Goal: Task Accomplishment & Management: Use online tool/utility

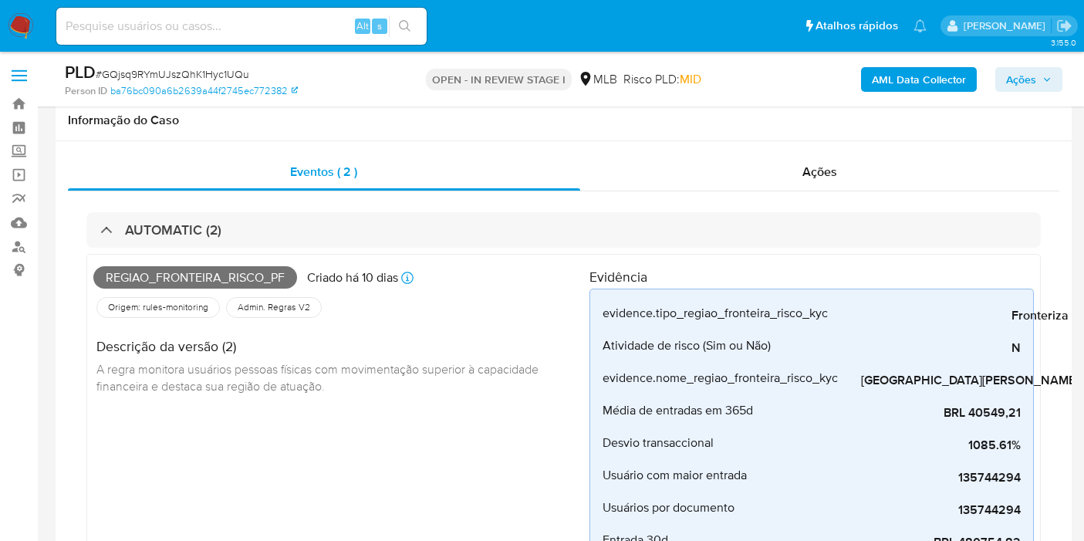
scroll to position [1200, 0]
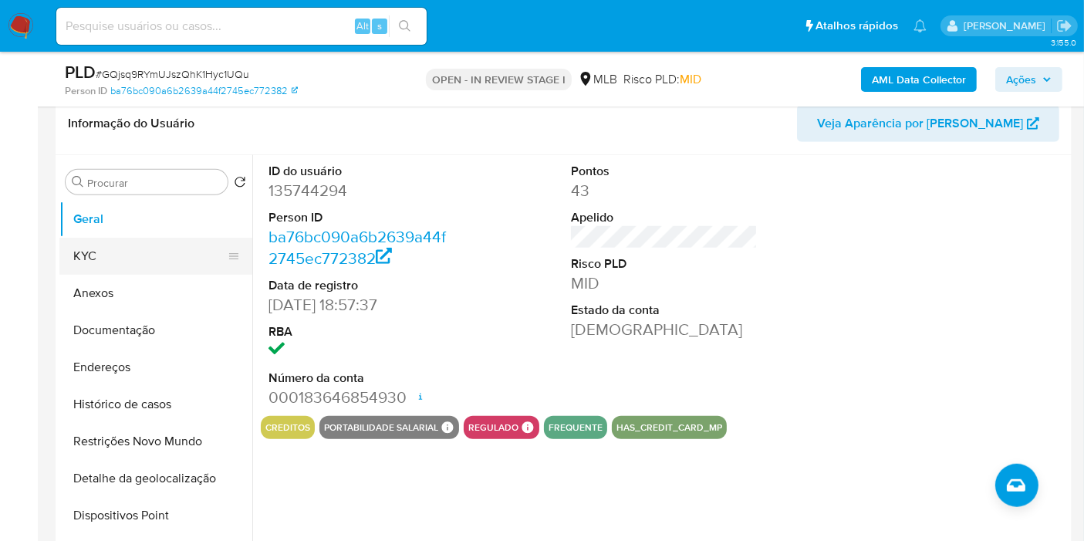
click at [188, 238] on button "KYC" at bounding box center [149, 256] width 181 height 37
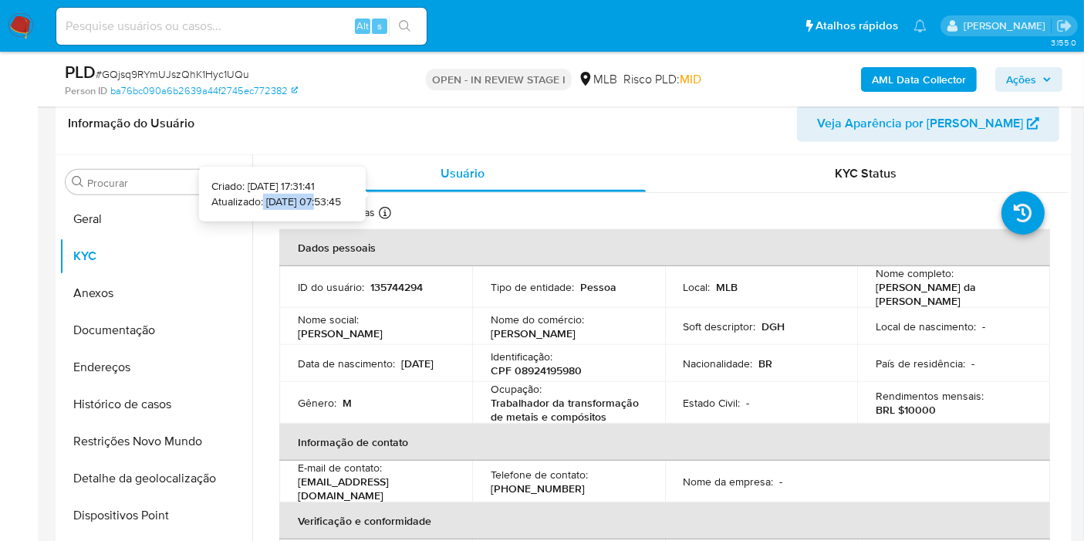
drag, startPoint x: 293, startPoint y: 201, endPoint x: 238, endPoint y: 201, distance: 54.8
click at [238, 201] on p "Atualizado: 19/08/2025 07:53:45" at bounding box center [276, 201] width 130 height 15
copy p "19/08/2025"
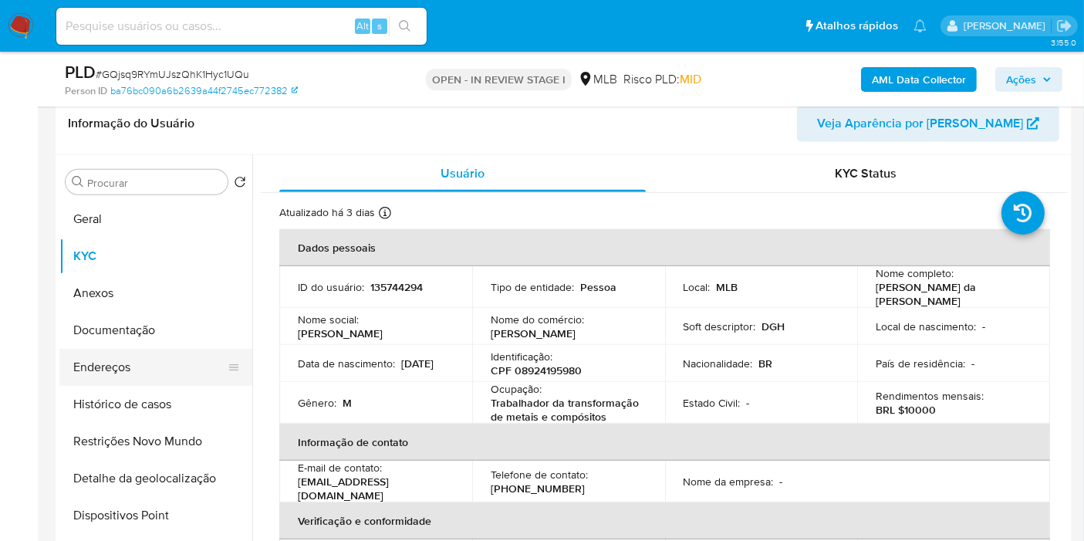
click at [137, 362] on button "Endereços" at bounding box center [149, 367] width 181 height 37
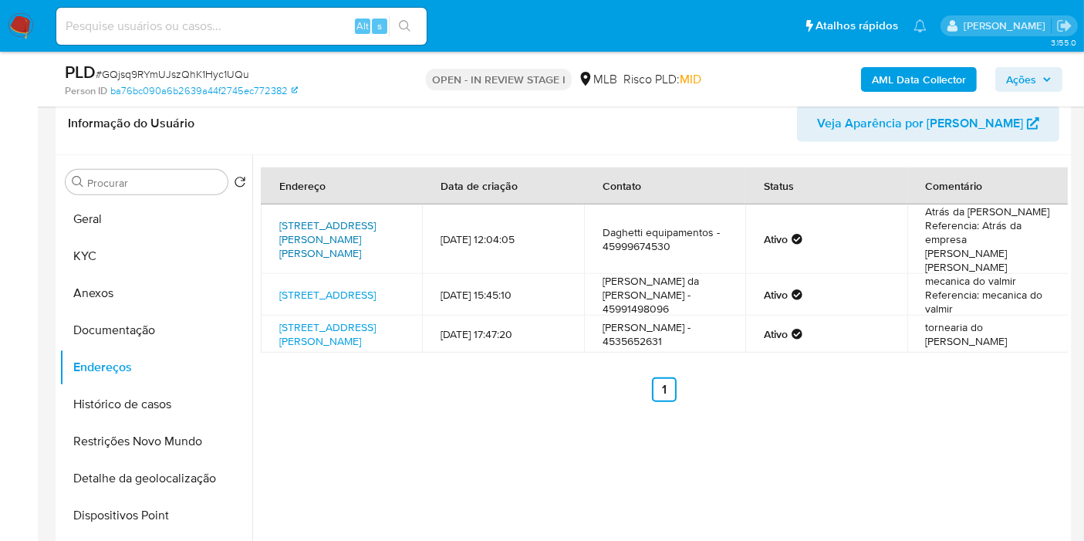
click at [328, 217] on link "Rua Victorino Angeli 105, São Miguel Do Iguaçu, Paraná, 85877000, Brasil 105" at bounding box center [327, 232] width 96 height 43
click at [326, 273] on link "Rua Cuiaba 10, Céu Azul, Paraná, 85840000, Brasil 10" at bounding box center [327, 280] width 96 height 15
click at [318, 314] on link "Av Iguacu 240, São Miguel Do Iguaçu, Paraná, 85877000, Brasil 240" at bounding box center [327, 320] width 96 height 29
click at [161, 316] on button "Documentação" at bounding box center [149, 330] width 181 height 37
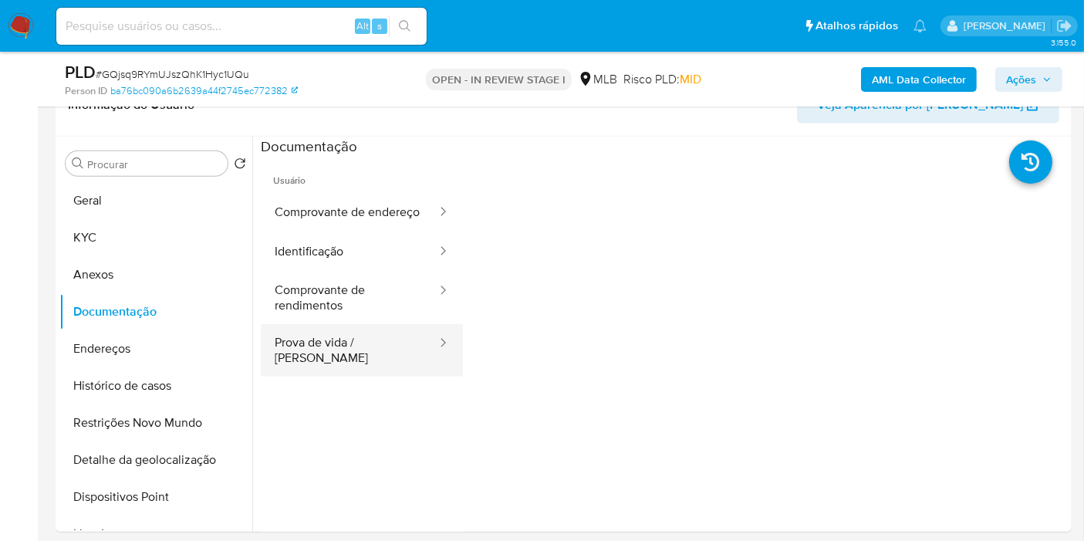
click at [377, 350] on button "Prova de vida / Selfie" at bounding box center [349, 350] width 177 height 52
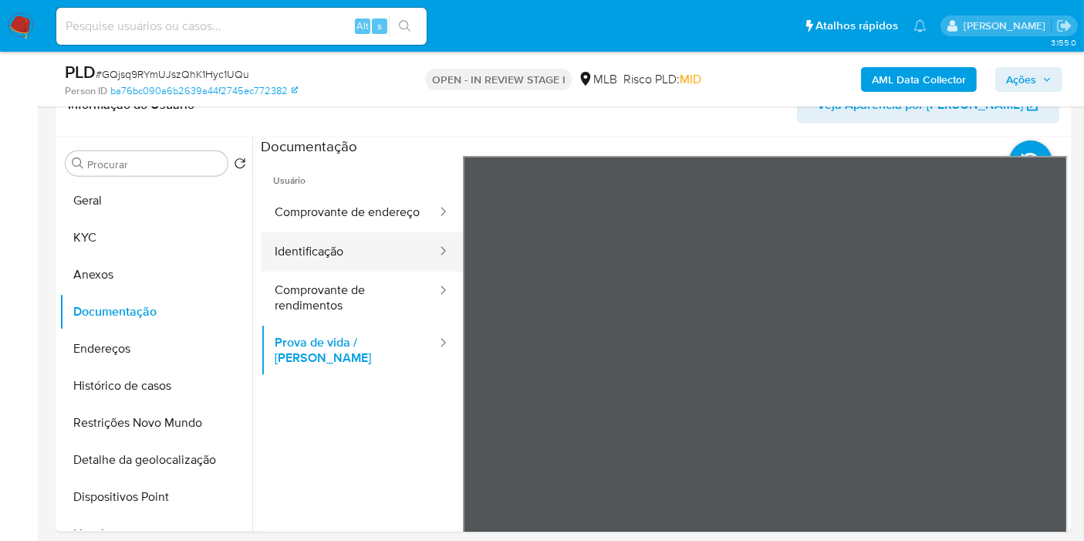
click at [330, 258] on button "Identificação" at bounding box center [349, 251] width 177 height 39
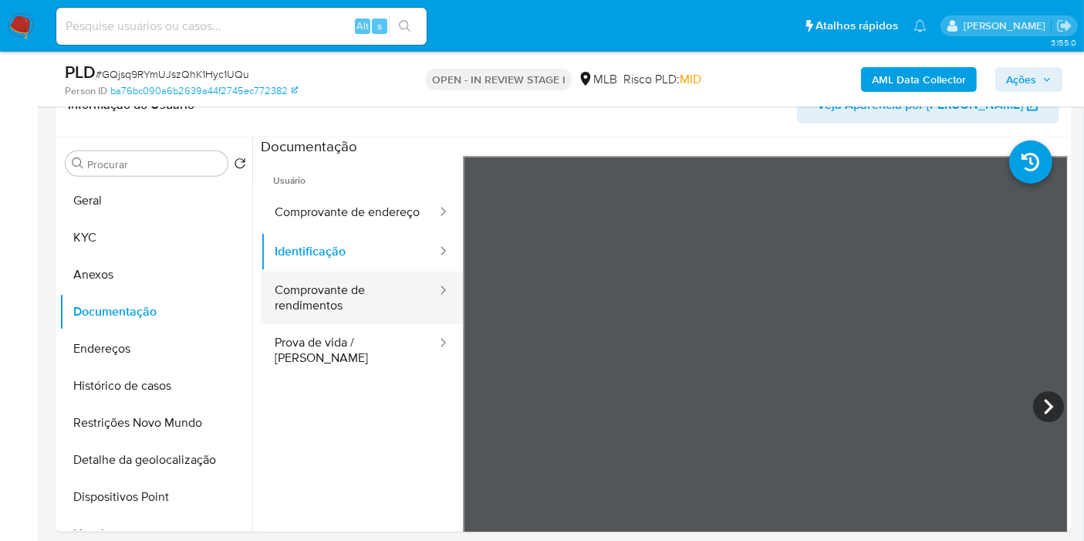
click at [356, 297] on button "Comprovante de rendimentos" at bounding box center [349, 298] width 177 height 52
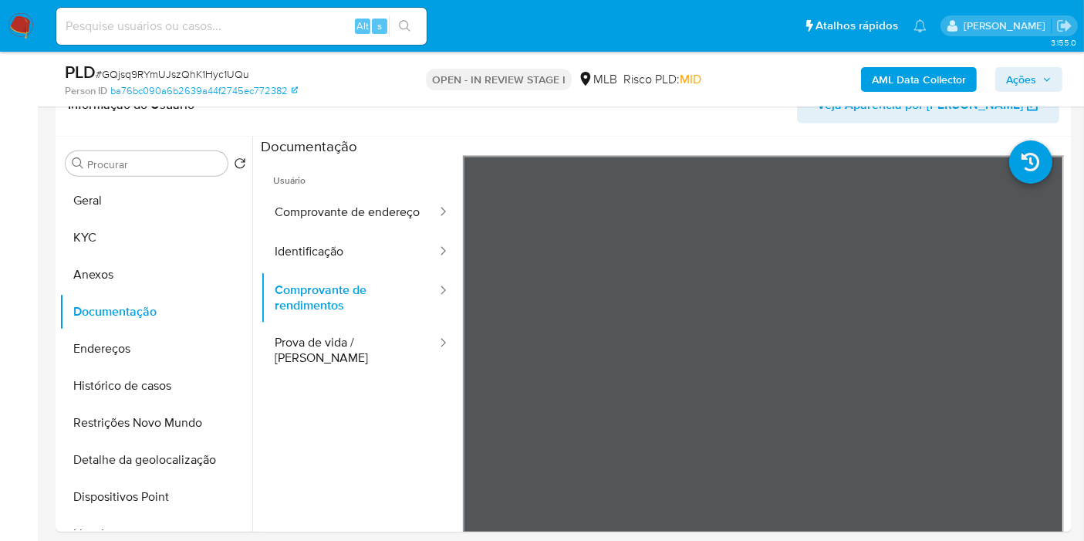
drag, startPoint x: 1049, startPoint y: 89, endPoint x: 1041, endPoint y: 92, distance: 8.3
click at [1047, 89] on span "Ações" at bounding box center [1029, 80] width 46 height 22
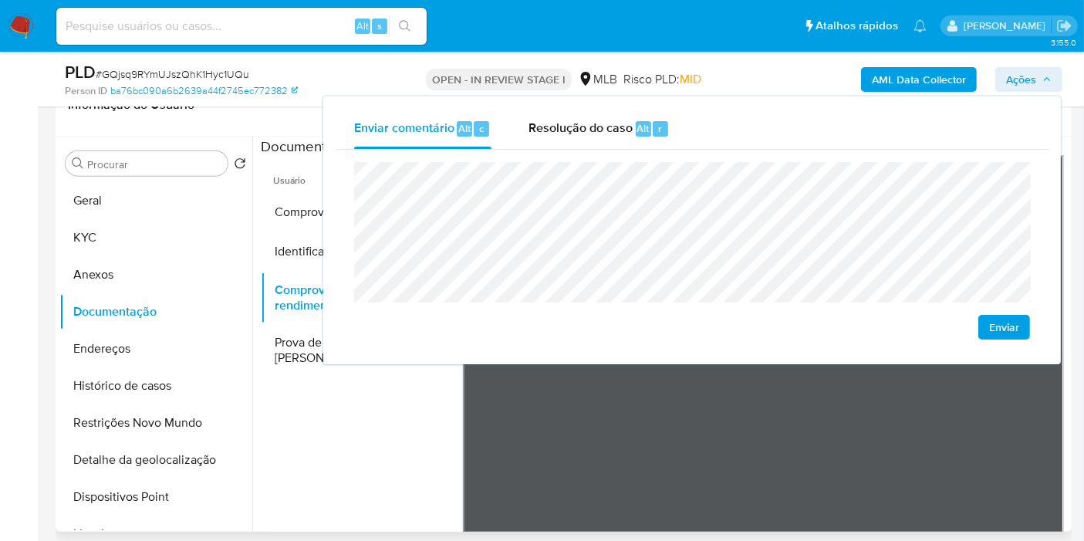
click at [392, 423] on ul "Usuário Comprovante de endereço Identificação Comprovante de rendimentos Prova …" at bounding box center [362, 378] width 202 height 444
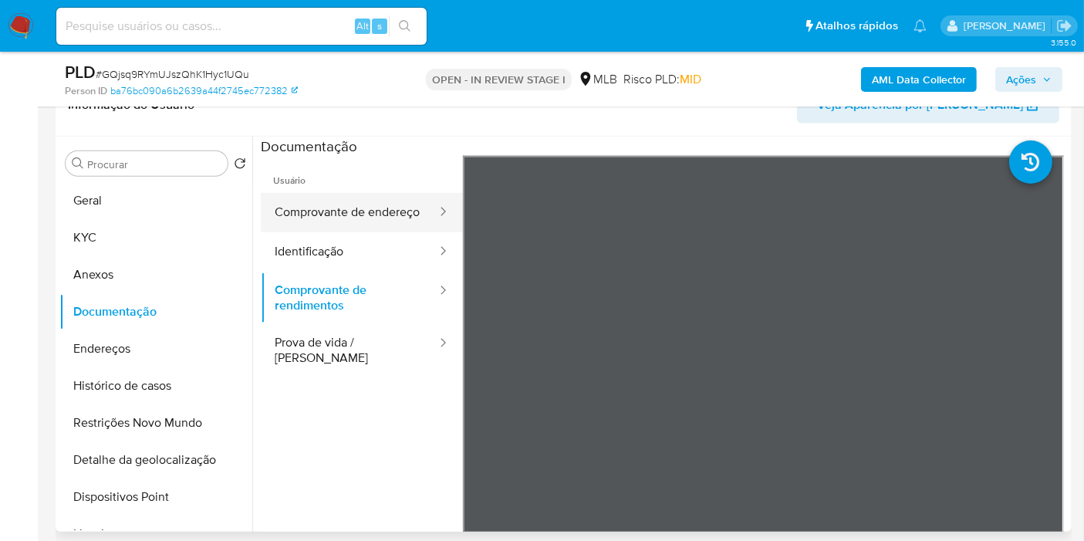
click at [373, 214] on button "Comprovante de endereço" at bounding box center [349, 212] width 177 height 39
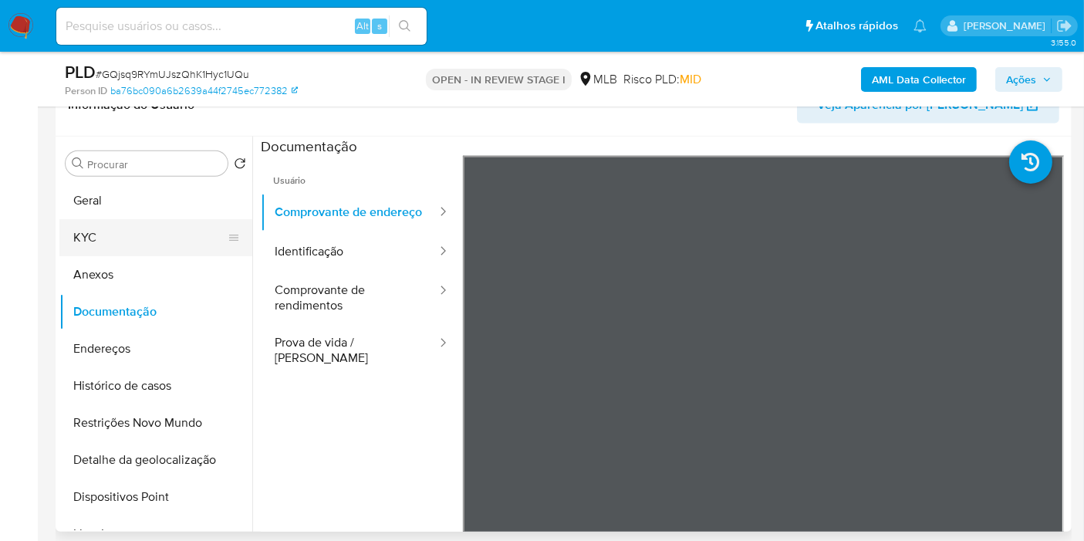
click at [157, 248] on button "KYC" at bounding box center [149, 237] width 181 height 37
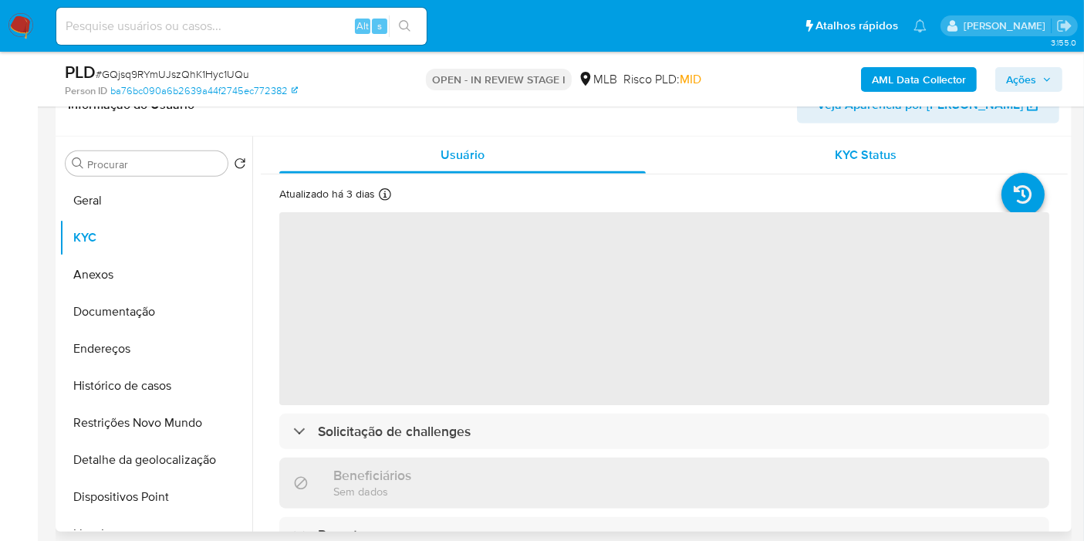
click at [779, 151] on div "KYC Status" at bounding box center [866, 155] width 367 height 37
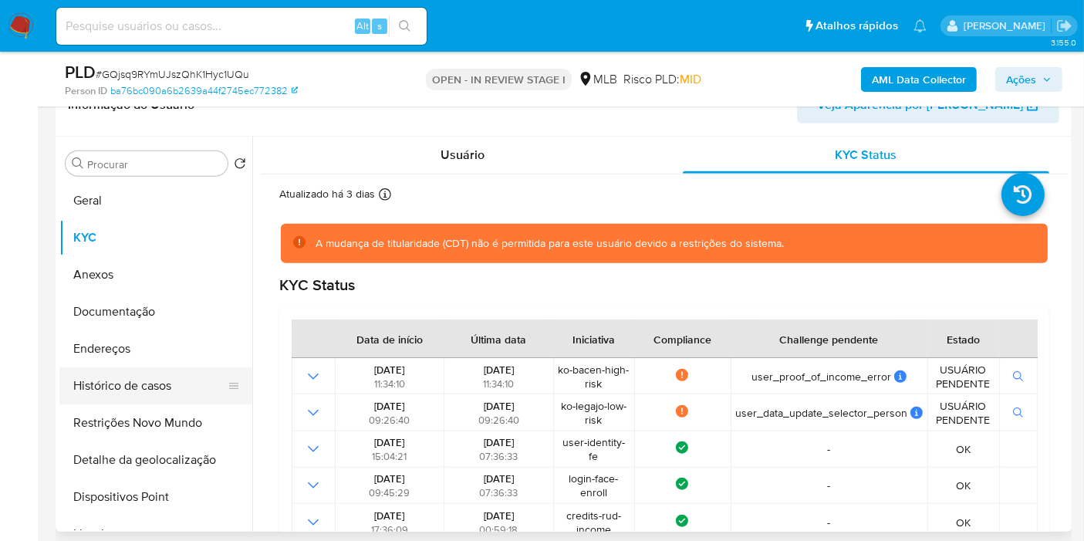
click at [143, 396] on button "Histórico de casos" at bounding box center [149, 385] width 181 height 37
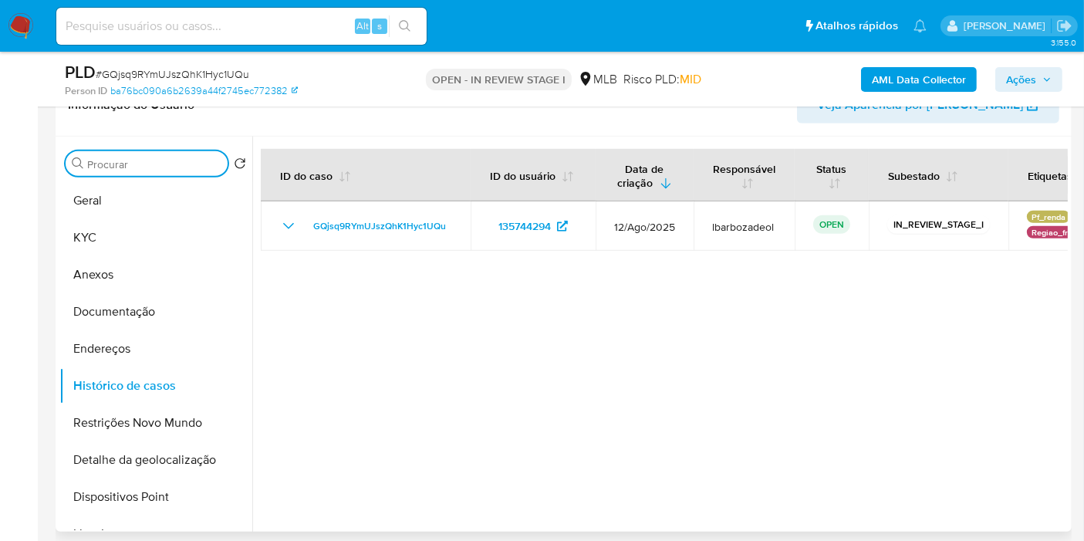
click at [185, 163] on input "Procurar" at bounding box center [154, 164] width 134 height 14
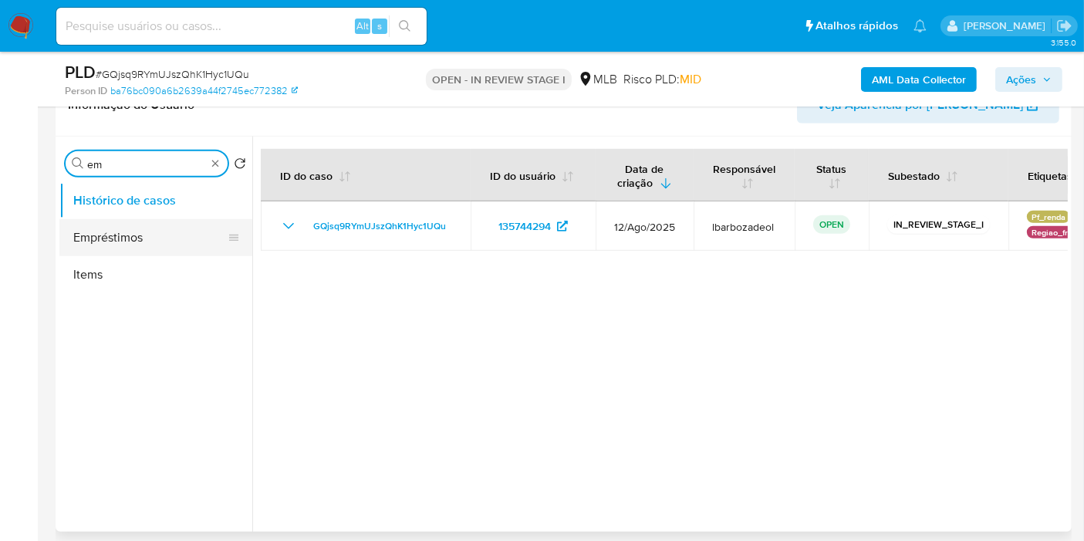
type input "em"
click at [194, 232] on button "Empréstimos" at bounding box center [149, 237] width 181 height 37
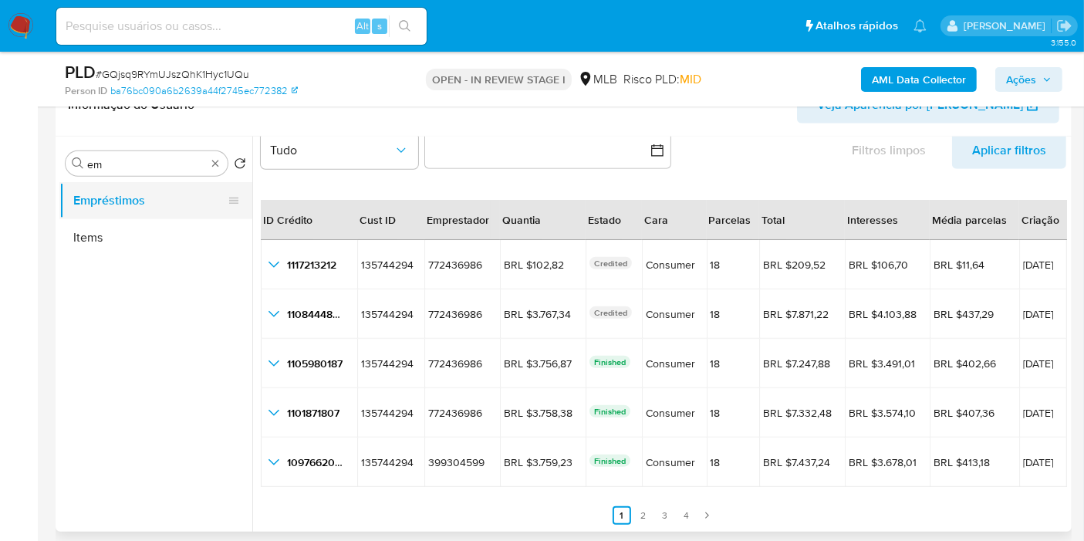
scroll to position [1114, 0]
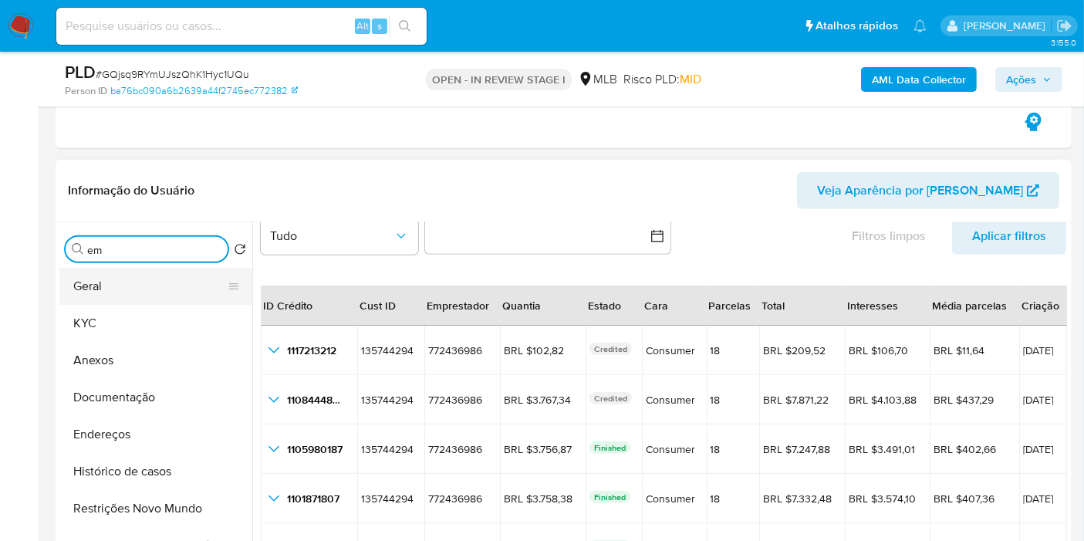
click at [187, 294] on button "Geral" at bounding box center [149, 286] width 181 height 37
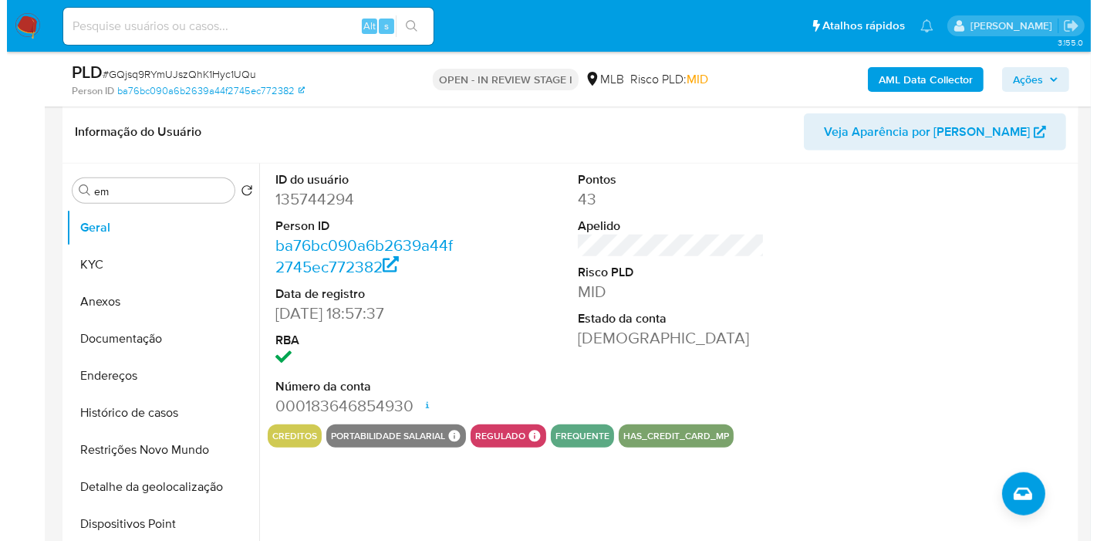
scroll to position [1194, 0]
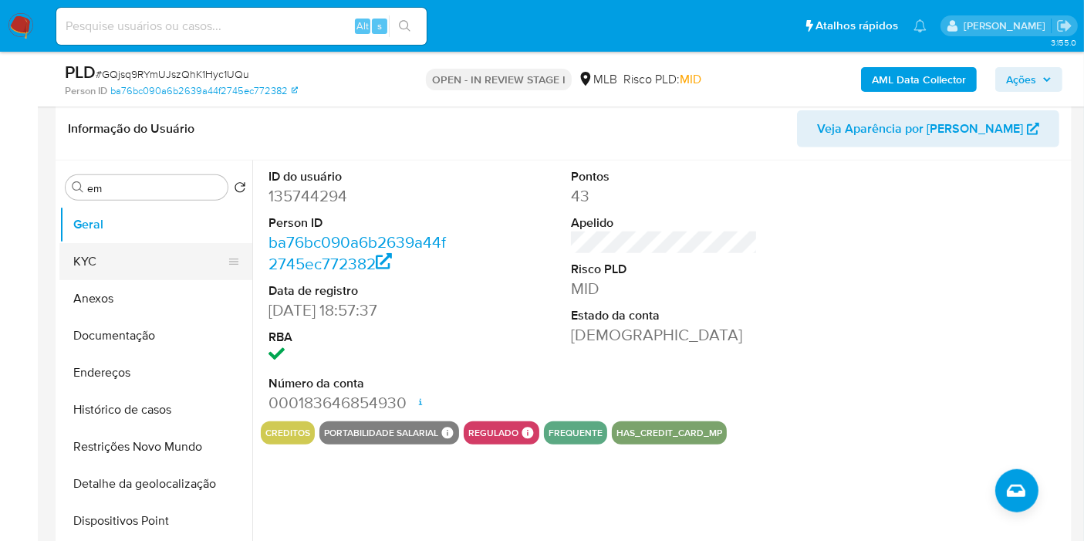
click at [130, 268] on button "KYC" at bounding box center [149, 261] width 181 height 37
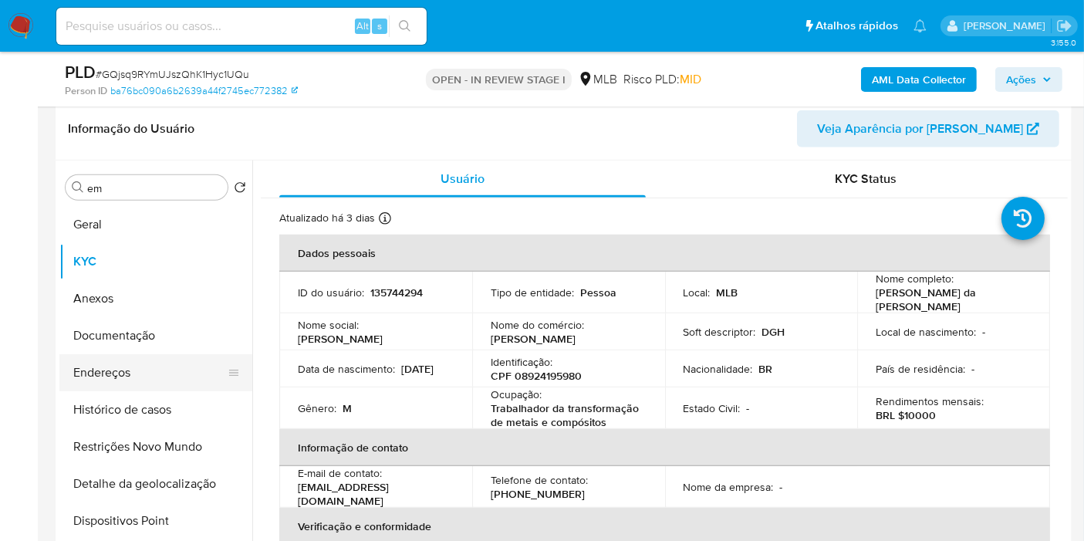
click at [145, 360] on button "Endereços" at bounding box center [149, 372] width 181 height 37
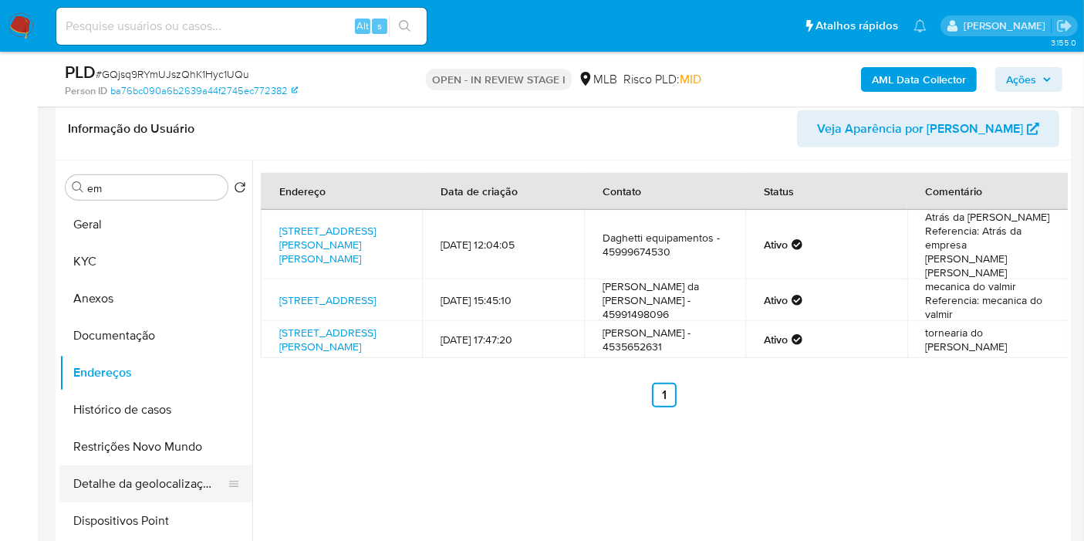
click at [133, 482] on button "Detalhe da geolocalização" at bounding box center [149, 483] width 181 height 37
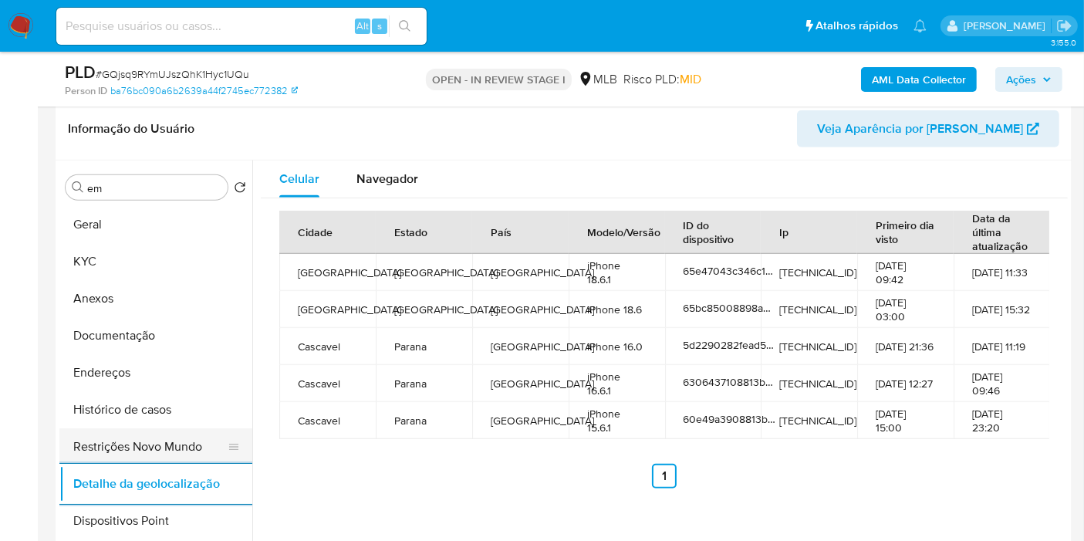
click at [202, 441] on button "Restrições Novo Mundo" at bounding box center [149, 446] width 181 height 37
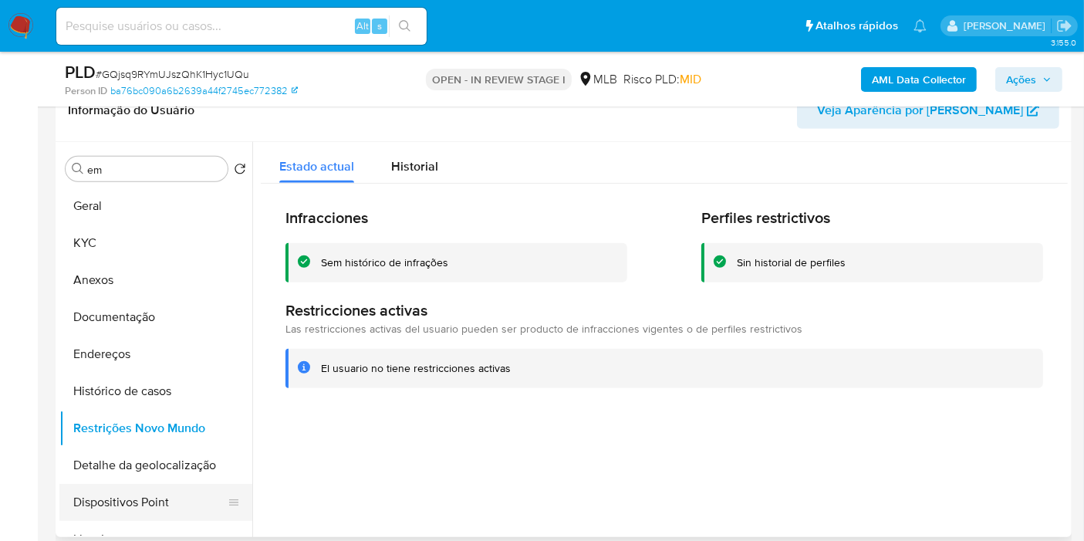
click at [178, 497] on button "Dispositivos Point" at bounding box center [149, 502] width 181 height 37
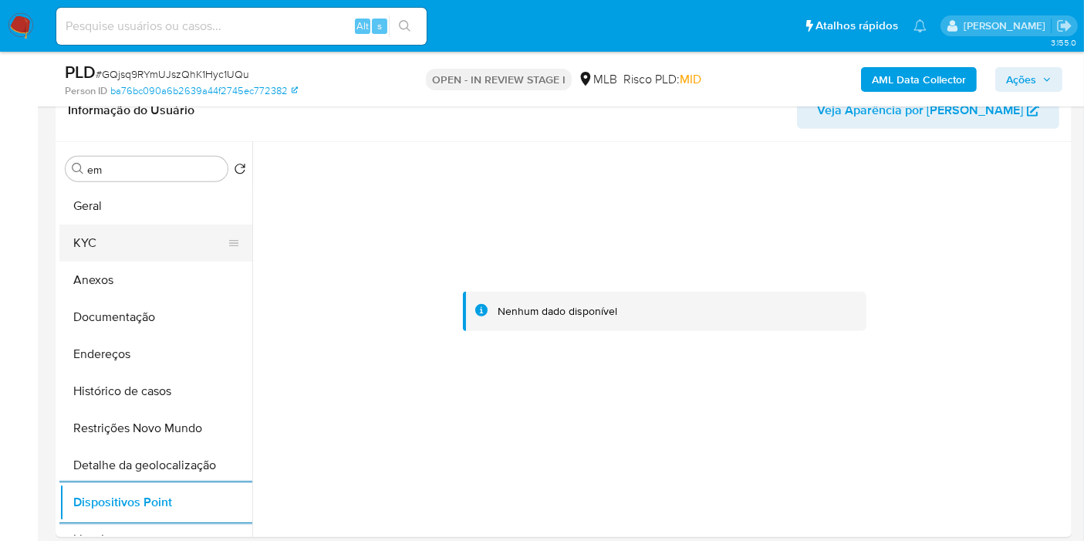
click at [135, 235] on button "KYC" at bounding box center [149, 243] width 181 height 37
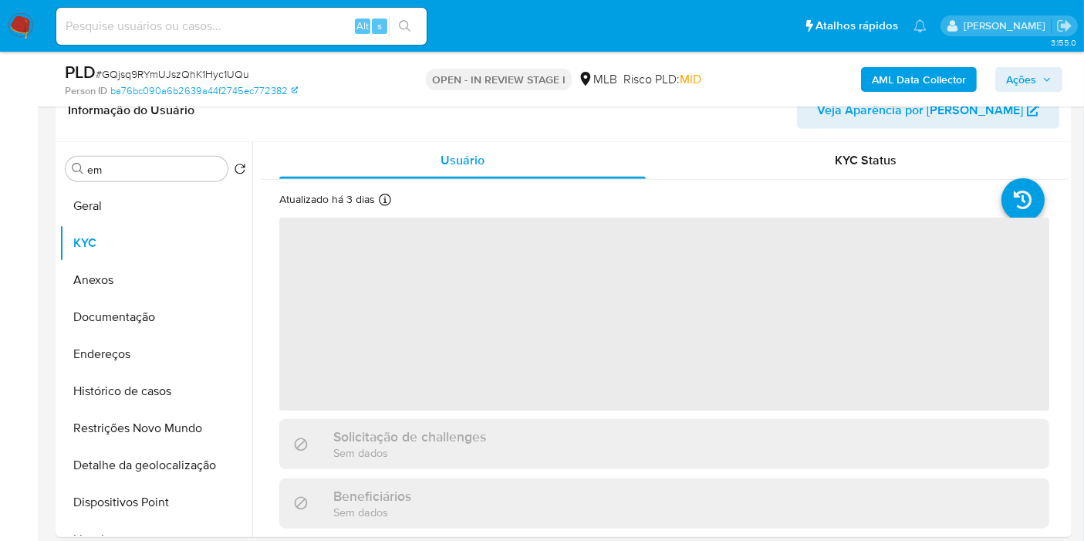
click at [1020, 95] on div "AML Data Collector Ações" at bounding box center [898, 79] width 329 height 36
click at [1020, 86] on span "Ações" at bounding box center [1021, 79] width 30 height 25
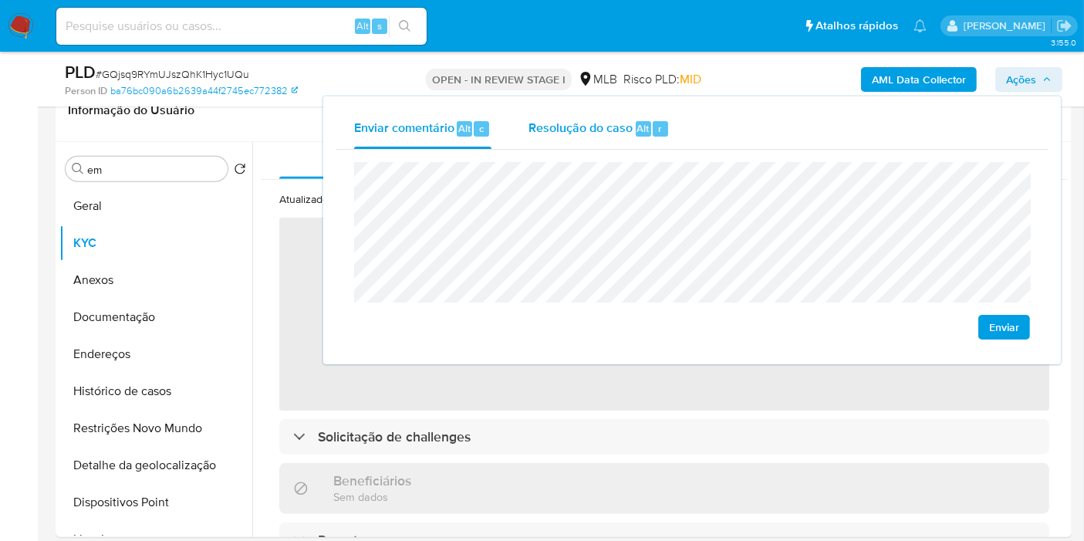
click at [620, 133] on span "Resolução do caso" at bounding box center [581, 128] width 104 height 18
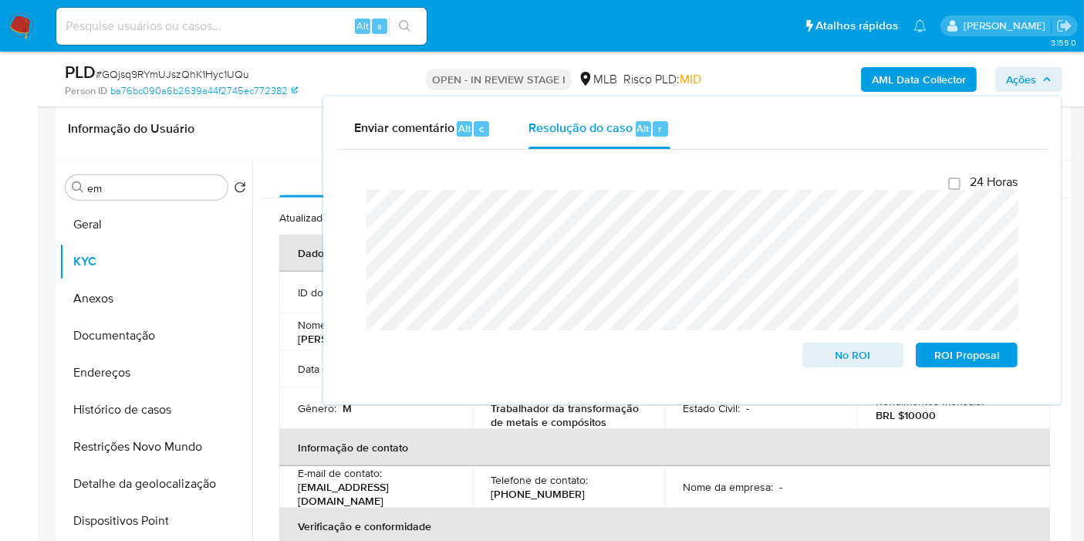
click at [928, 46] on nav "Pausado Ver notificaciones Alt s Atalhos rápidos Presiona las siguientes teclas…" at bounding box center [542, 26] width 1084 height 52
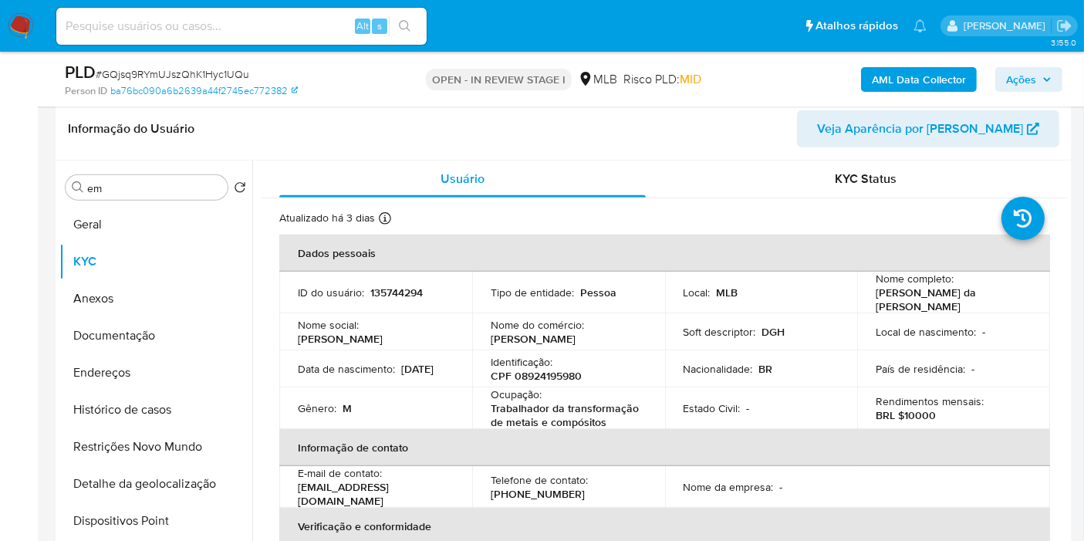
click at [917, 73] on b "AML Data Collector" at bounding box center [919, 79] width 94 height 25
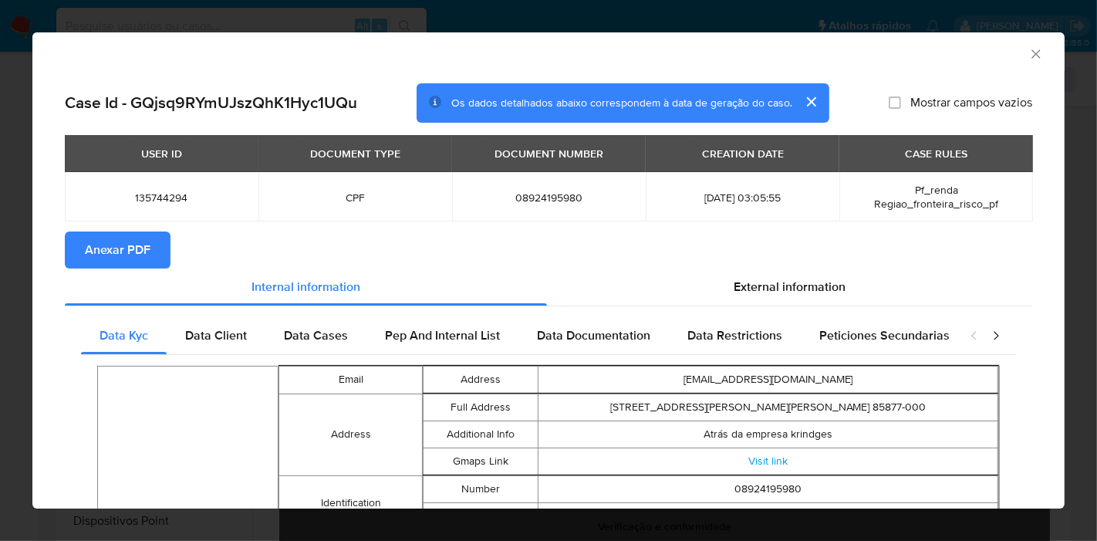
click at [130, 248] on span "Anexar PDF" at bounding box center [118, 250] width 66 height 34
click at [1029, 54] on icon "Fechar a janela" at bounding box center [1036, 53] width 15 height 15
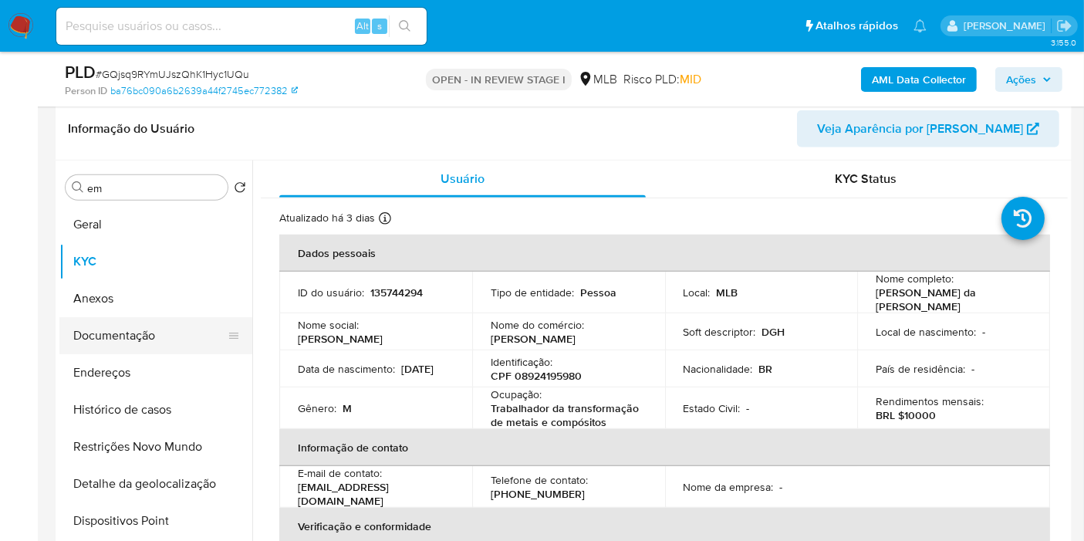
click at [144, 317] on button "Documentação" at bounding box center [149, 335] width 181 height 37
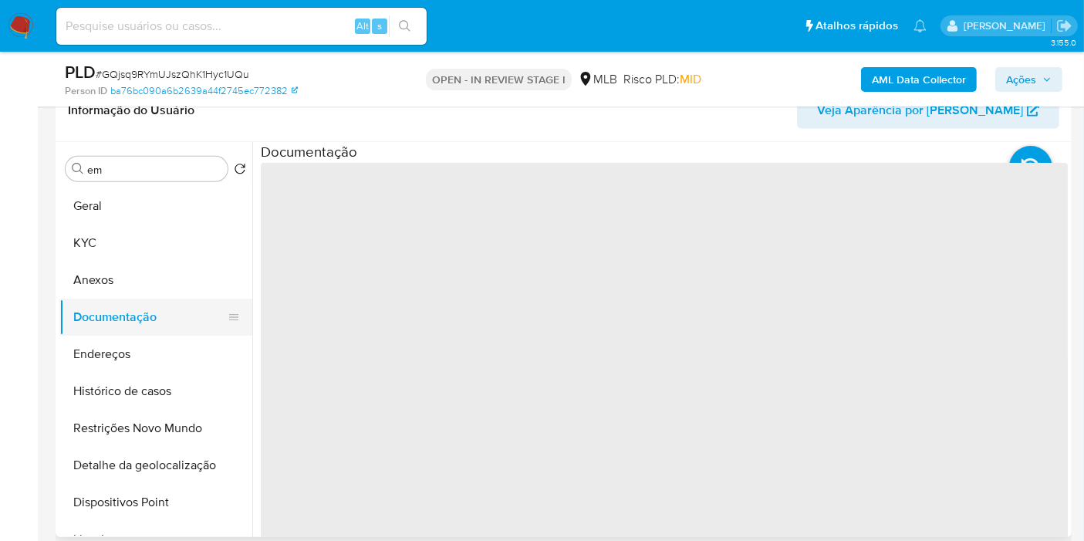
click at [148, 299] on button "Documentação" at bounding box center [149, 317] width 181 height 37
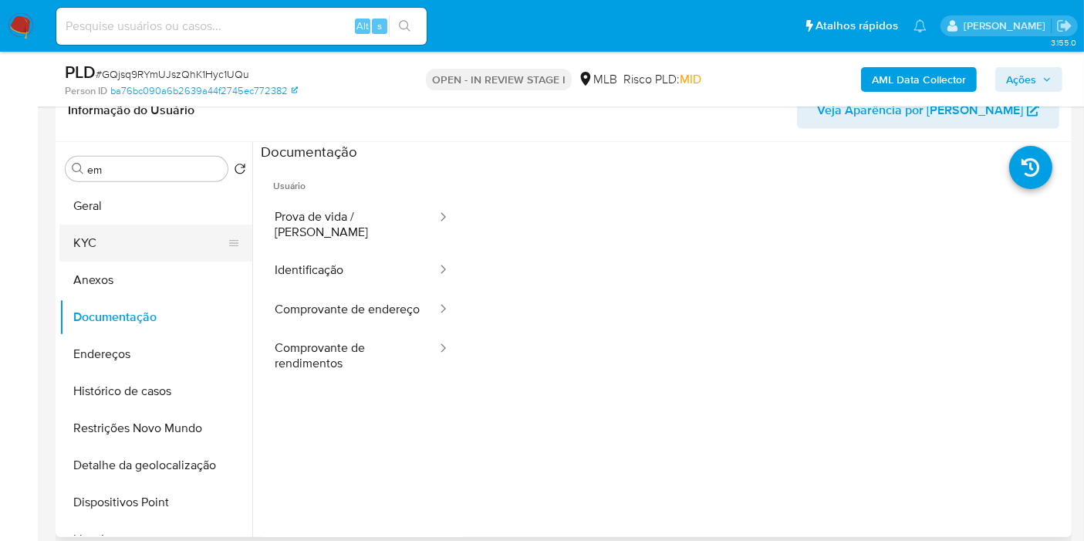
click at [143, 255] on button "KYC" at bounding box center [149, 243] width 181 height 37
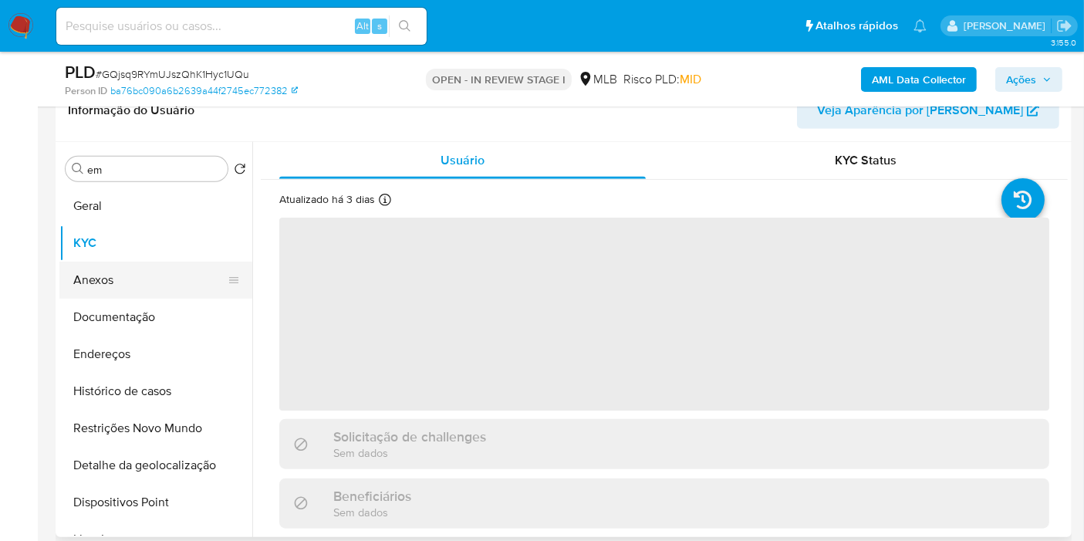
click at [207, 286] on button "Anexos" at bounding box center [149, 280] width 181 height 37
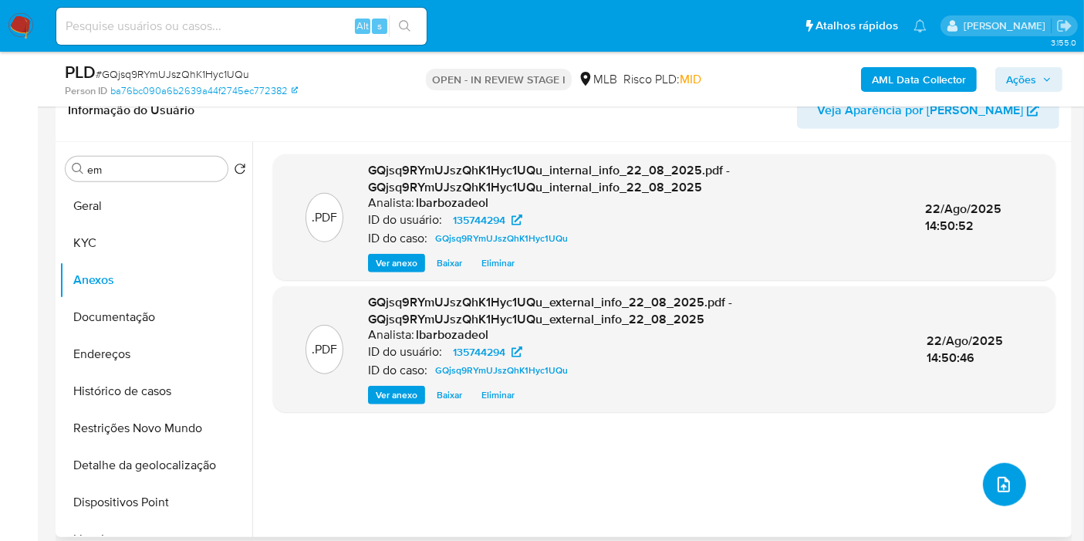
click at [1002, 475] on icon "upload-file" at bounding box center [1004, 484] width 19 height 19
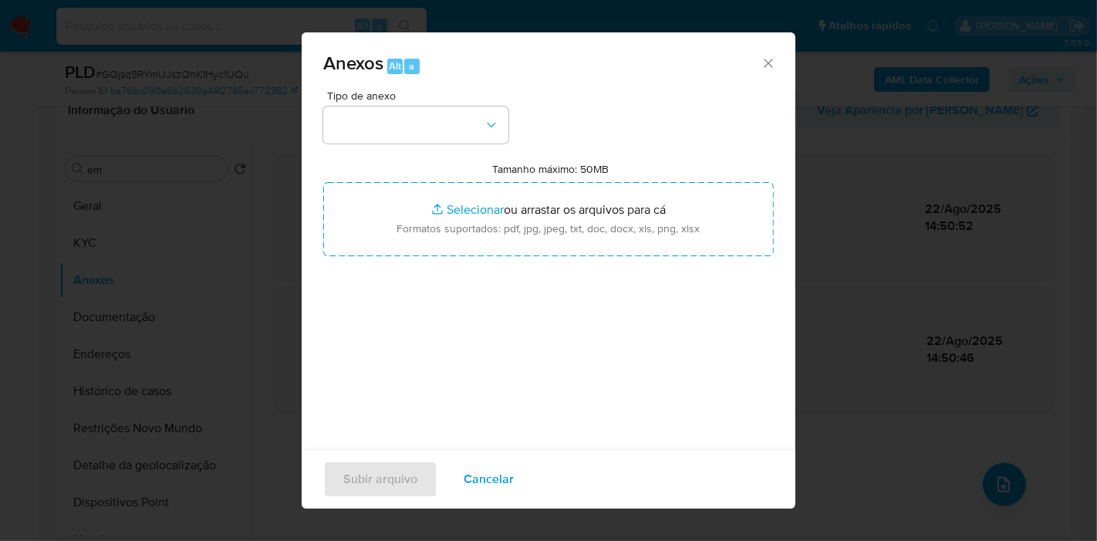
click at [485, 148] on div "Tipo de anexo Tamanho máximo: 50MB Selecionar arquivos Selecionar ou arrastar o…" at bounding box center [548, 272] width 451 height 364
click at [464, 120] on button "button" at bounding box center [415, 124] width 185 height 37
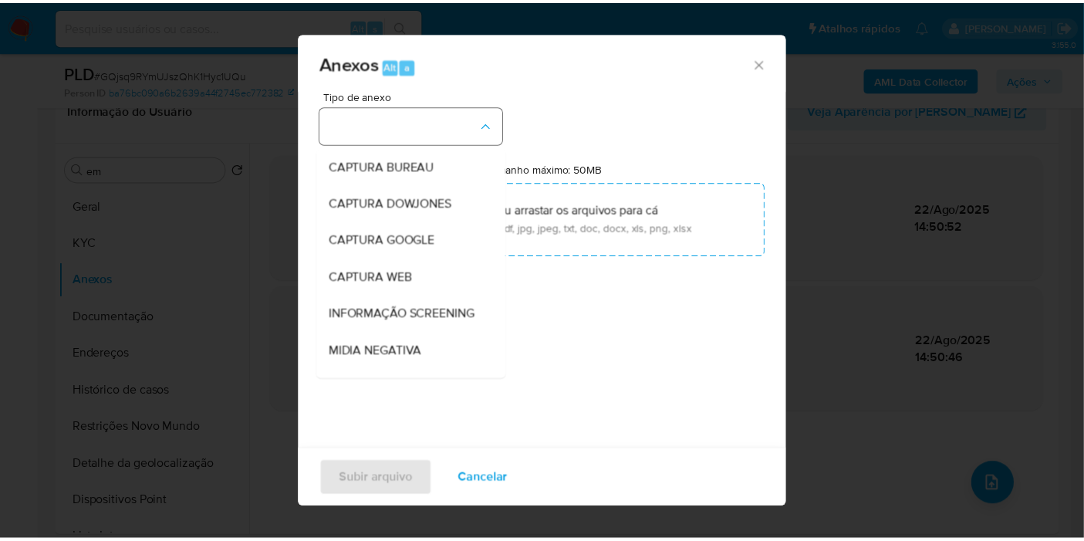
scroll to position [237, 0]
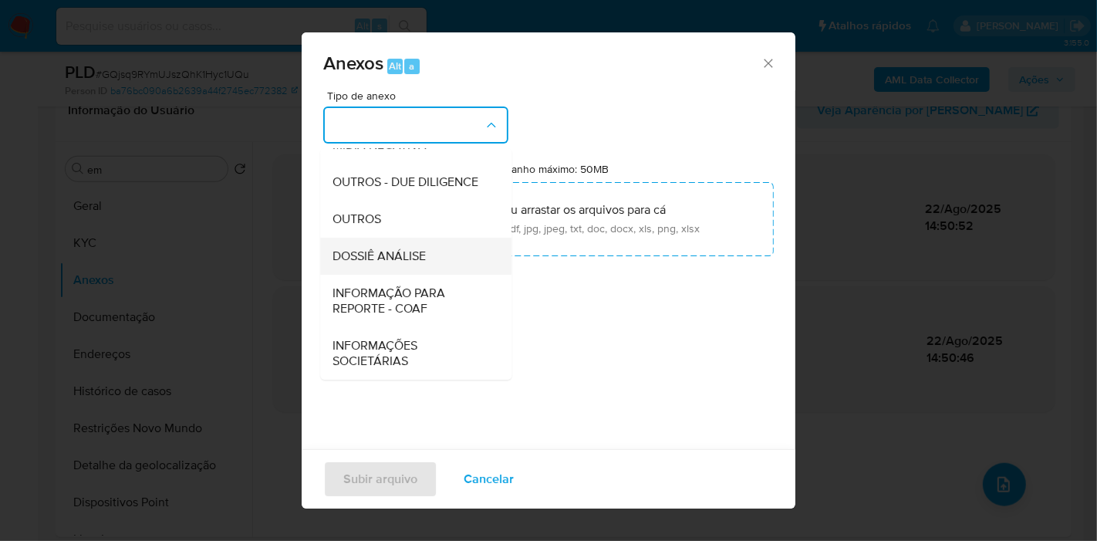
click at [399, 255] on span "DOSSIÊ ANÁLISE" at bounding box center [379, 255] width 93 height 15
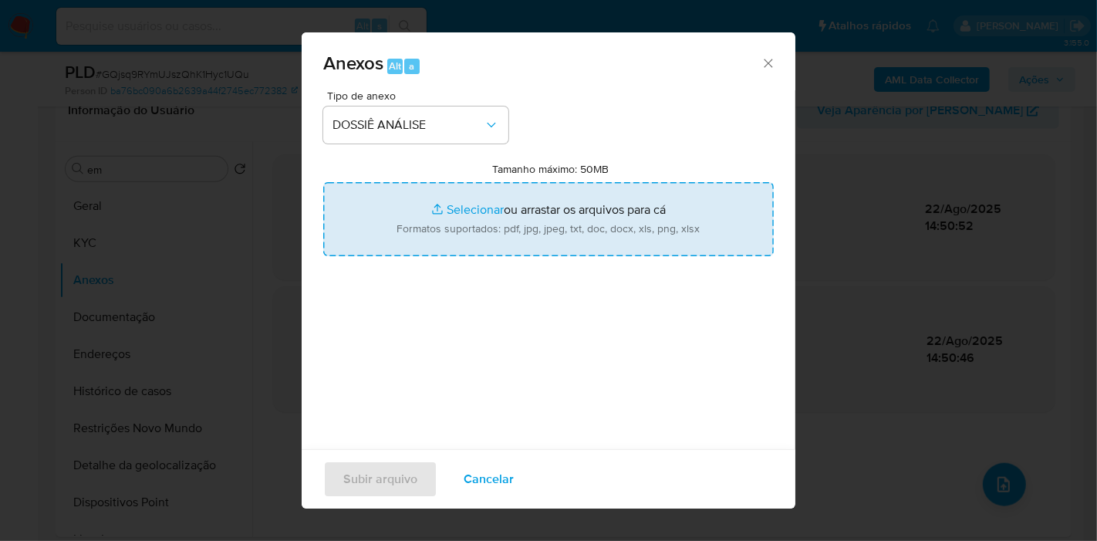
click at [458, 214] on input "Tamanho máximo: 50MB Selecionar arquivos" at bounding box center [548, 219] width 451 height 74
type input "C:\fakepath\SAR - XXXX - CPF 08924195980 - ANDRE DA SILVA D AGHETTI.pdf"
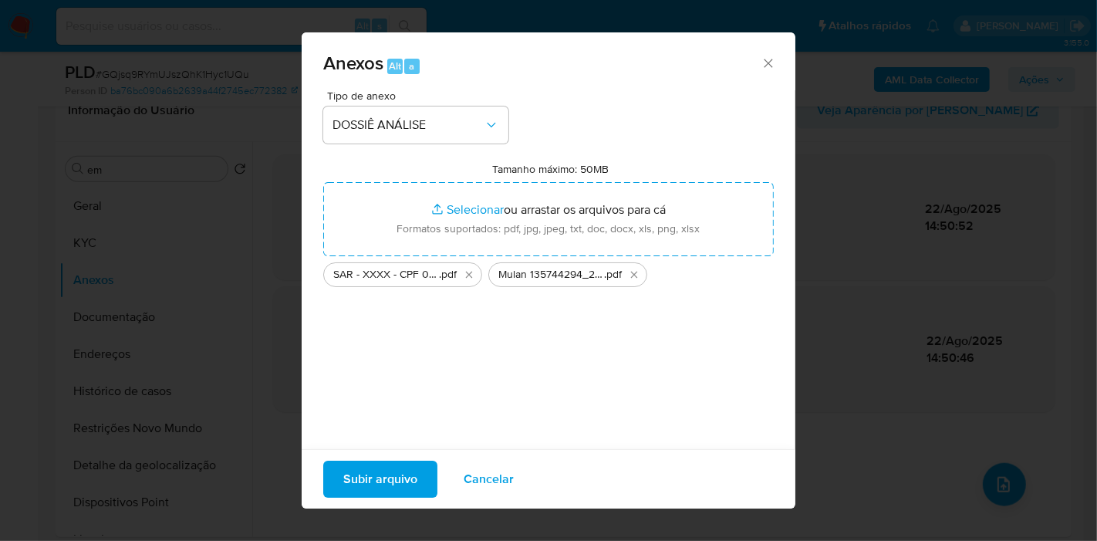
click at [378, 486] on span "Subir arquivo" at bounding box center [380, 479] width 74 height 34
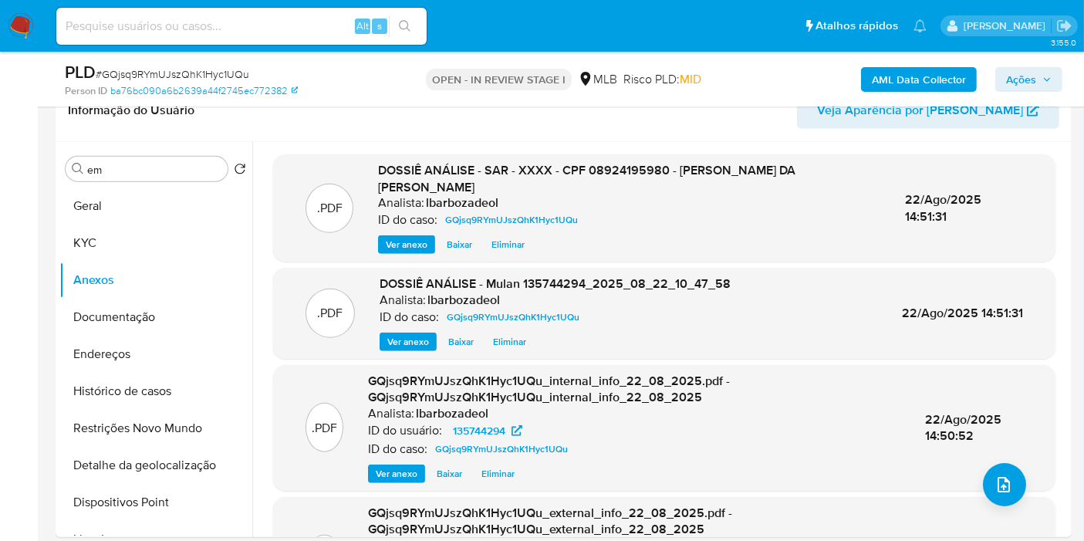
click at [1049, 71] on span "Ações" at bounding box center [1029, 80] width 46 height 22
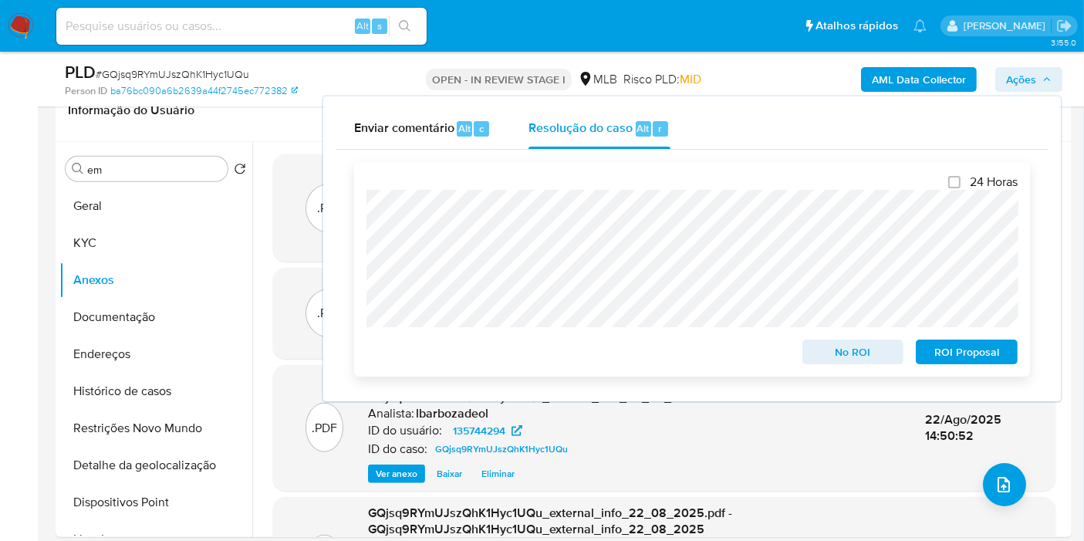
click at [948, 353] on span "ROI Proposal" at bounding box center [967, 352] width 80 height 22
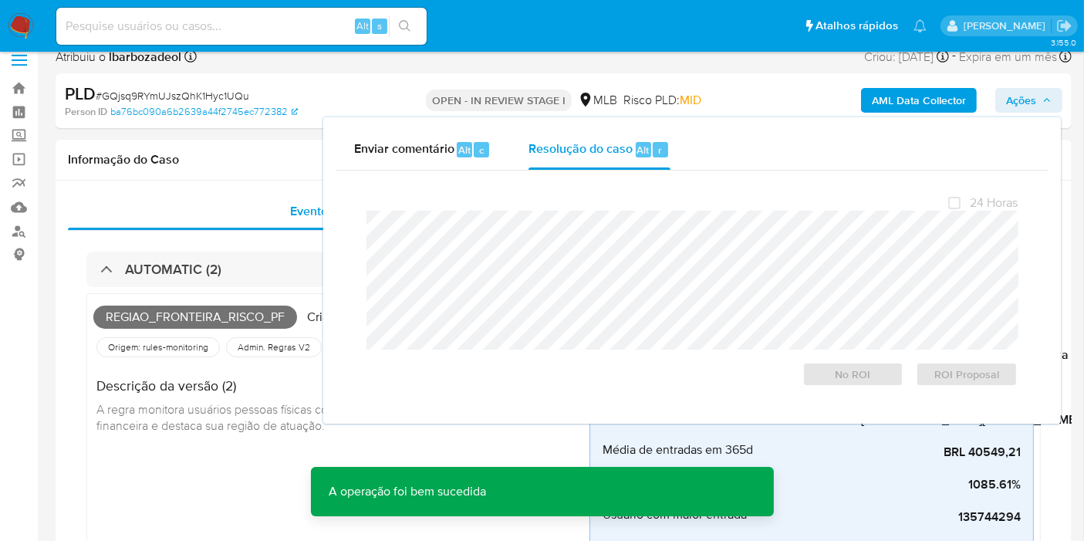
scroll to position [0, 0]
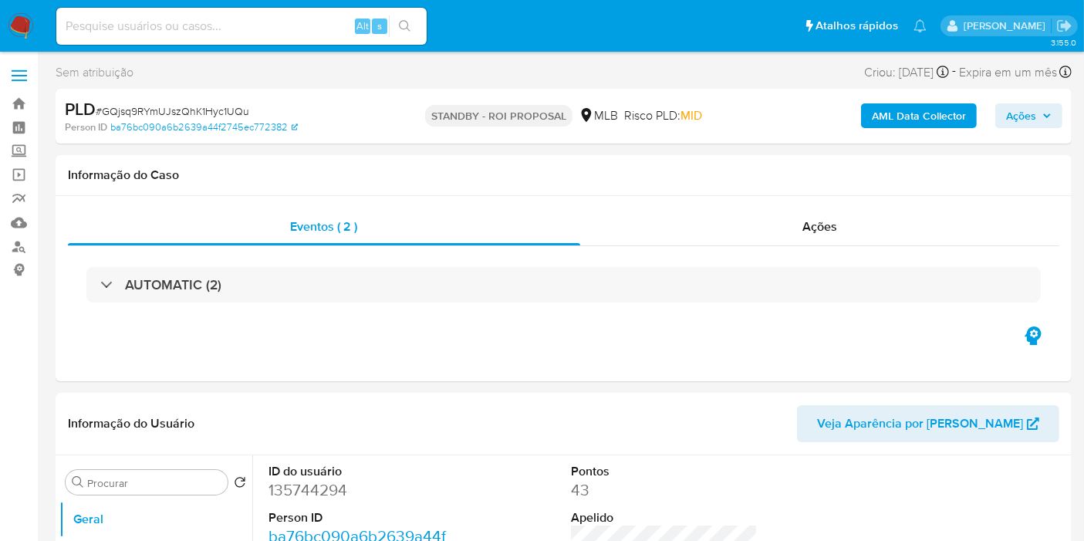
select select "10"
click at [1048, 222] on div "Ações" at bounding box center [820, 226] width 480 height 37
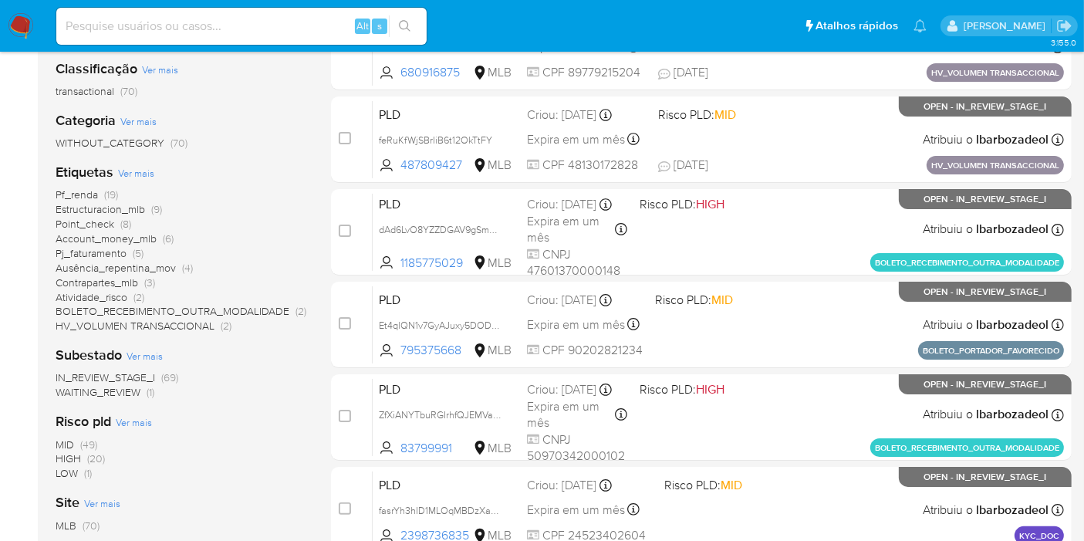
scroll to position [257, 0]
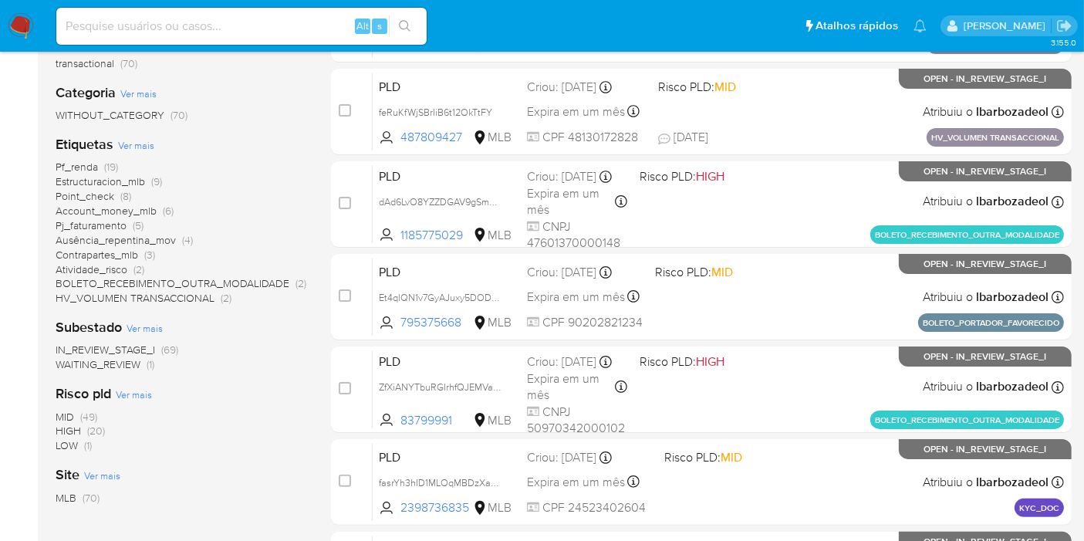
click at [84, 160] on span "Pf_renda" at bounding box center [77, 166] width 42 height 15
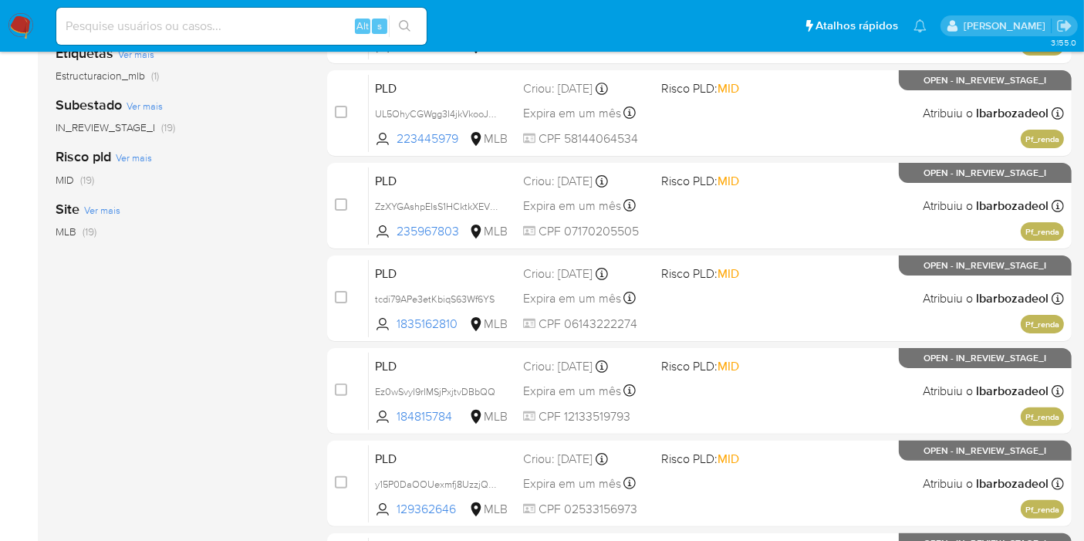
scroll to position [675, 0]
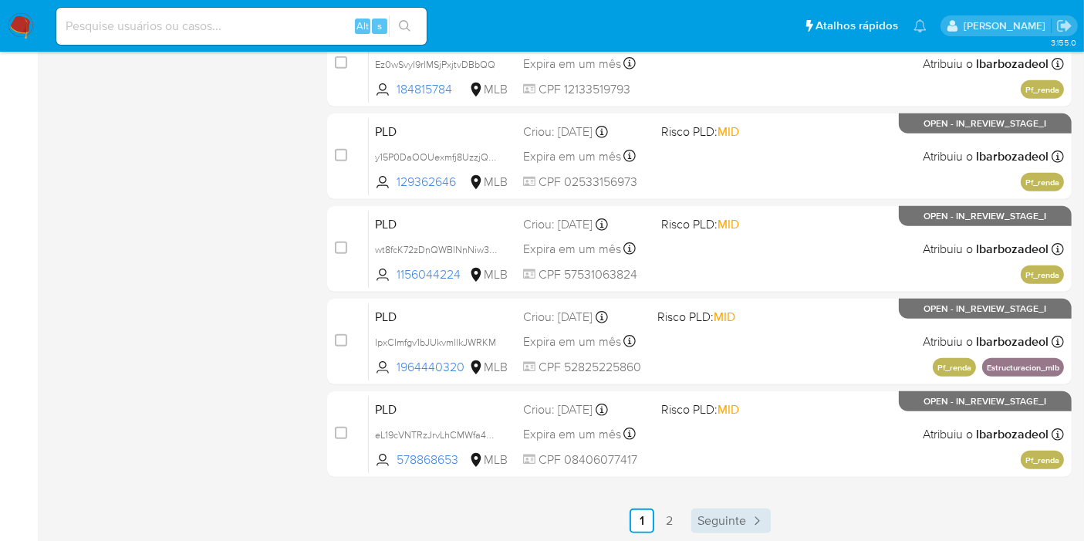
click at [734, 525] on span "Seguinte" at bounding box center [722, 521] width 49 height 12
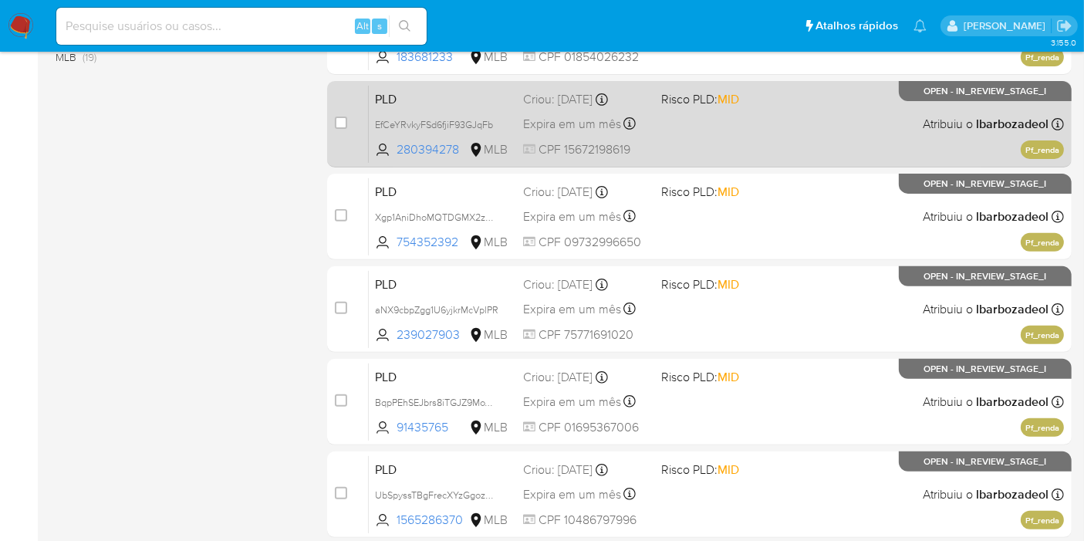
scroll to position [583, 0]
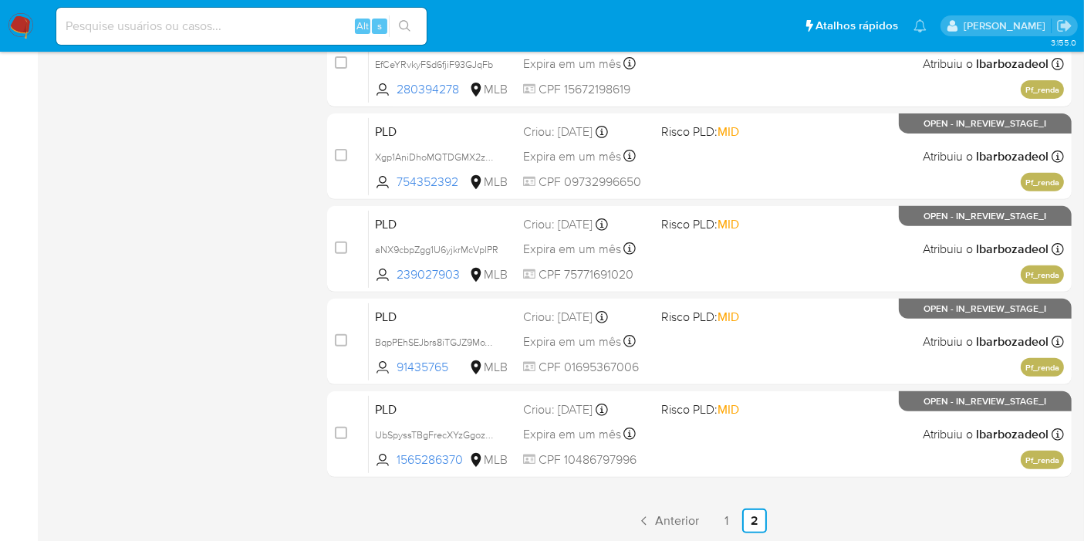
click at [719, 512] on link "1" at bounding box center [727, 521] width 25 height 25
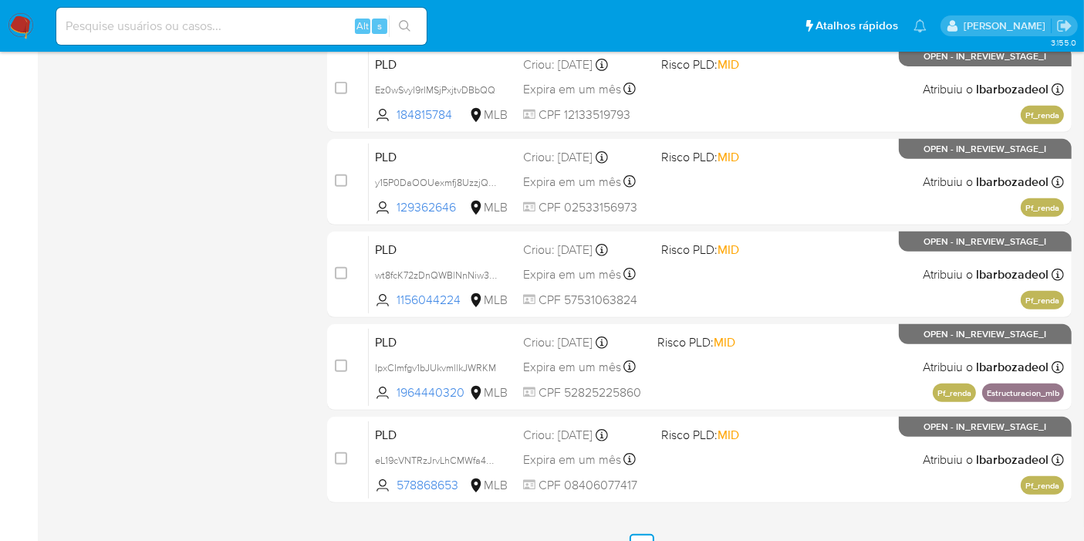
scroll to position [675, 0]
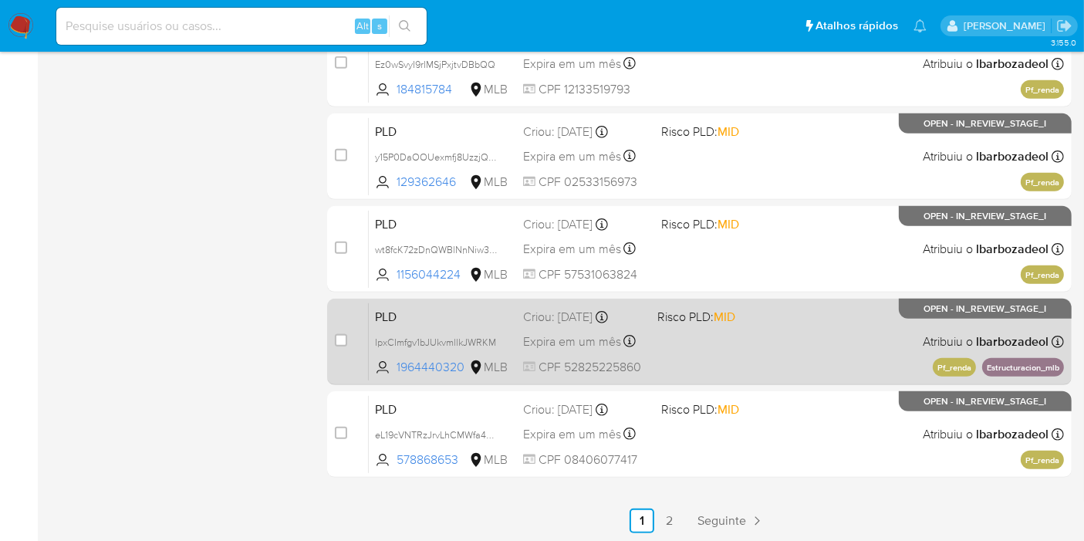
click at [733, 345] on div "PLD IpxCImfgv1bJUkvmllkJWRKM 1964440320 MLB Risco PLD: MID Criou: 12/08/2025 Cr…" at bounding box center [716, 341] width 695 height 78
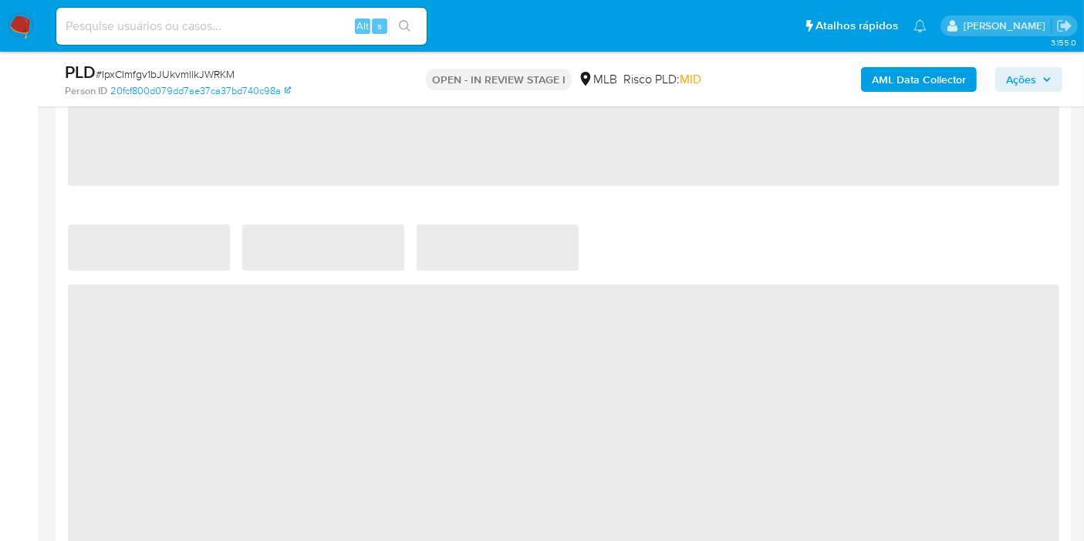
select select "10"
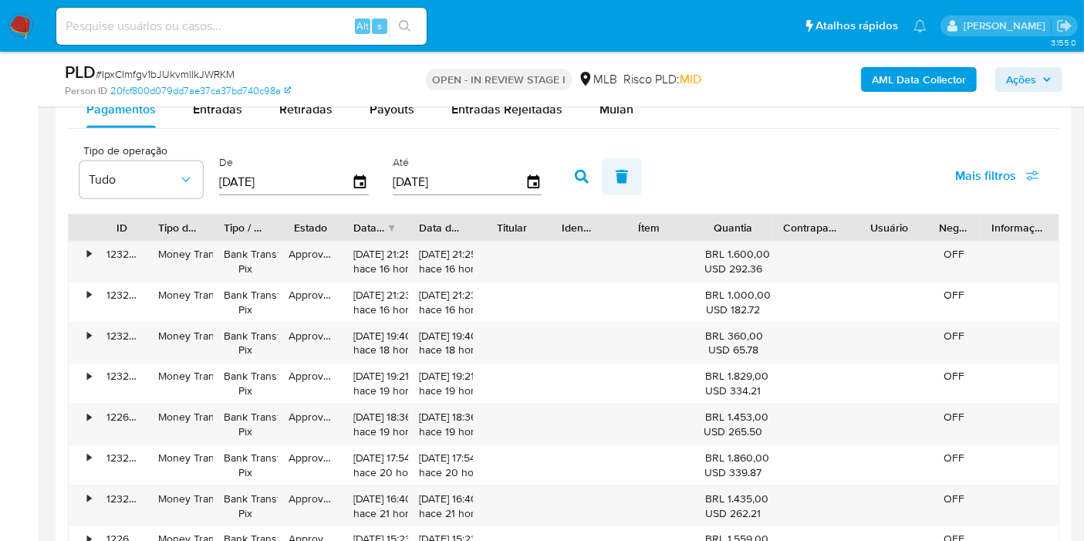
scroll to position [1629, 0]
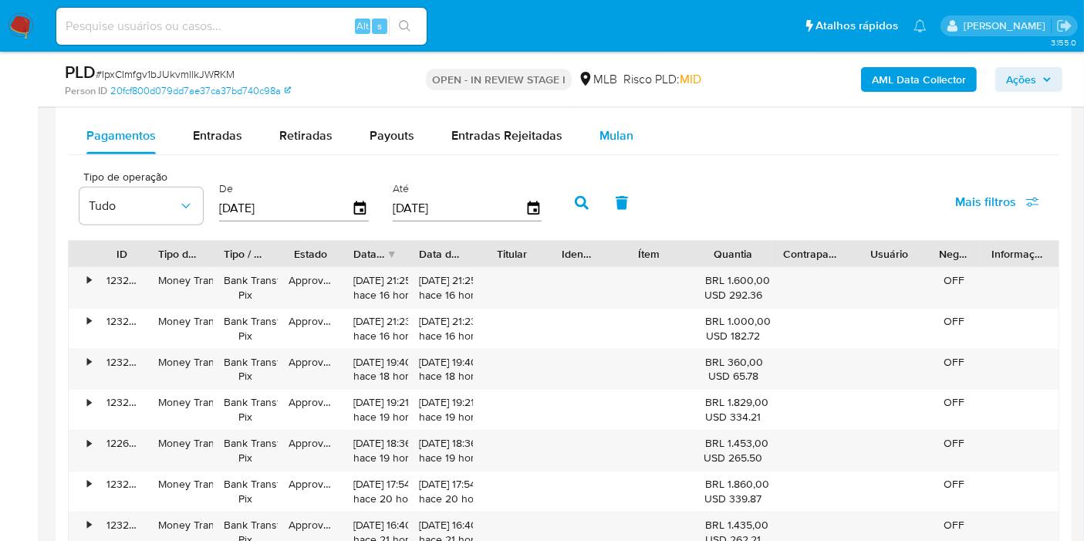
click at [609, 133] on span "Mulan" at bounding box center [617, 136] width 34 height 18
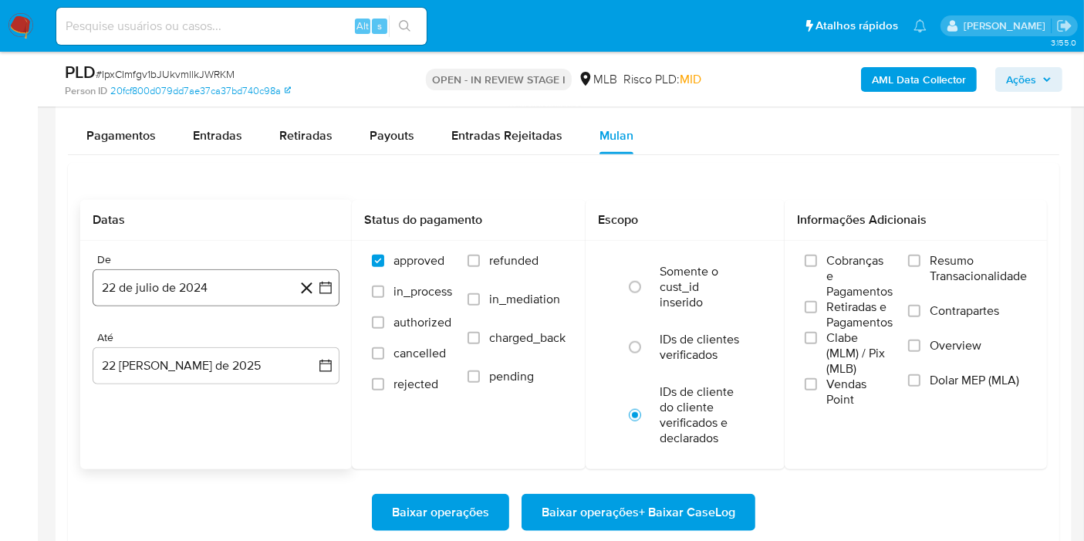
click at [205, 286] on button "22 de julio de 2024" at bounding box center [216, 287] width 247 height 37
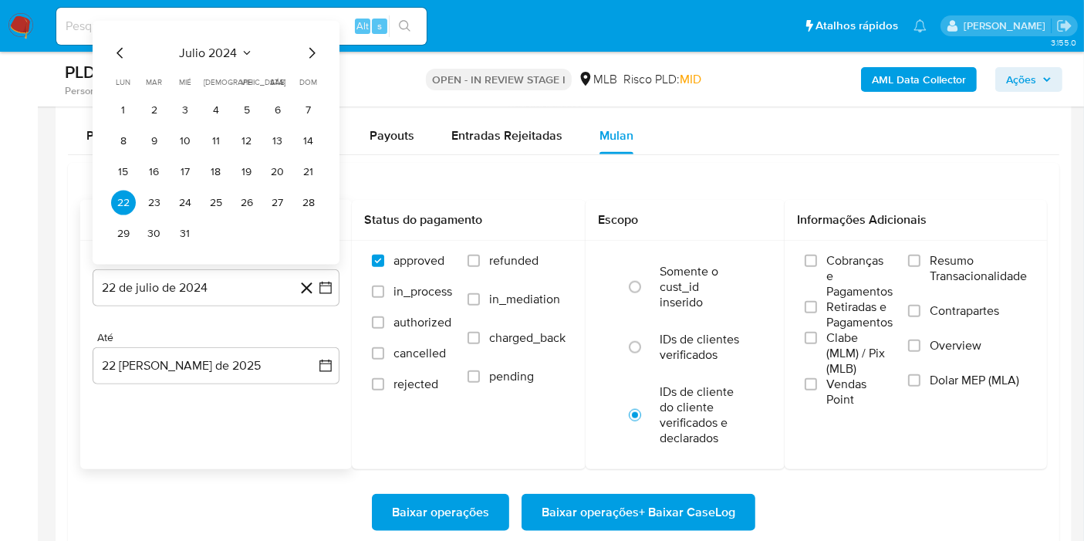
click at [209, 47] on span "julio 2024" at bounding box center [209, 53] width 58 height 15
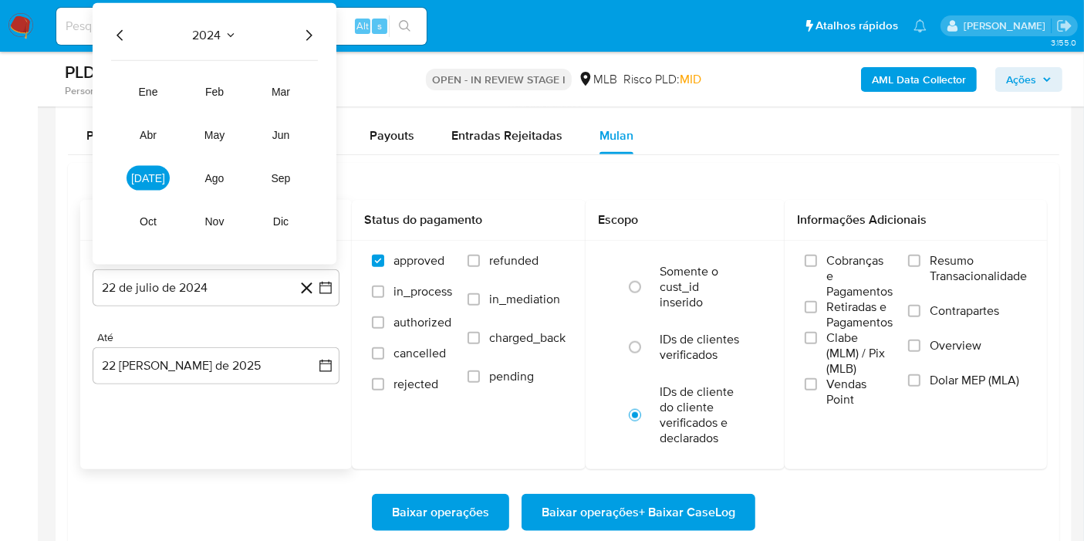
click at [311, 32] on icon "Año siguiente" at bounding box center [309, 35] width 6 height 11
click at [146, 191] on tr "ene feb mar abr may jun jul ago sep oct nov dic" at bounding box center [215, 156] width 176 height 154
click at [150, 173] on span "jul" at bounding box center [148, 178] width 34 height 12
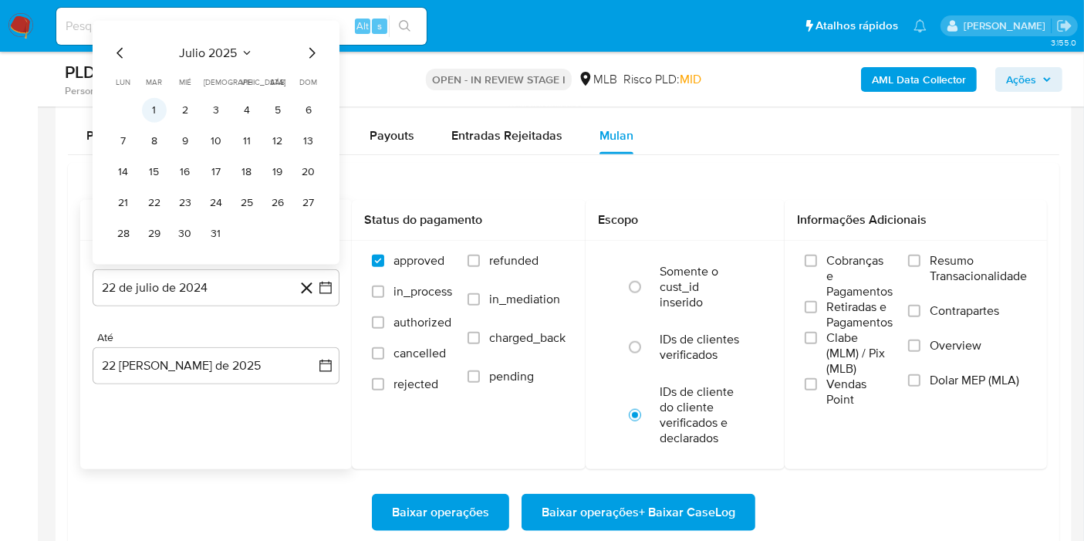
click at [151, 113] on button "1" at bounding box center [154, 110] width 25 height 25
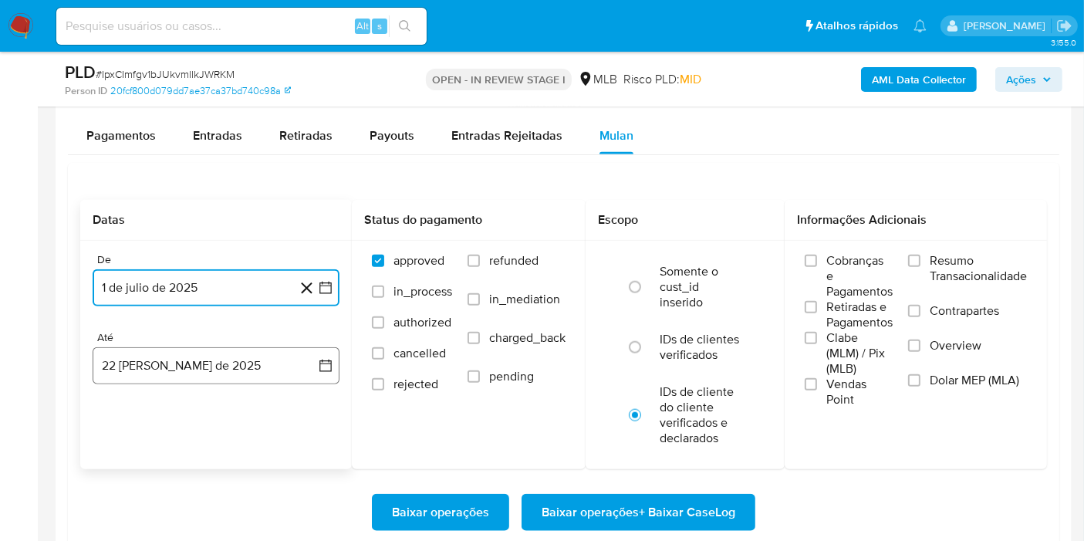
click at [171, 376] on button "22 de agosto de 2025" at bounding box center [216, 365] width 247 height 37
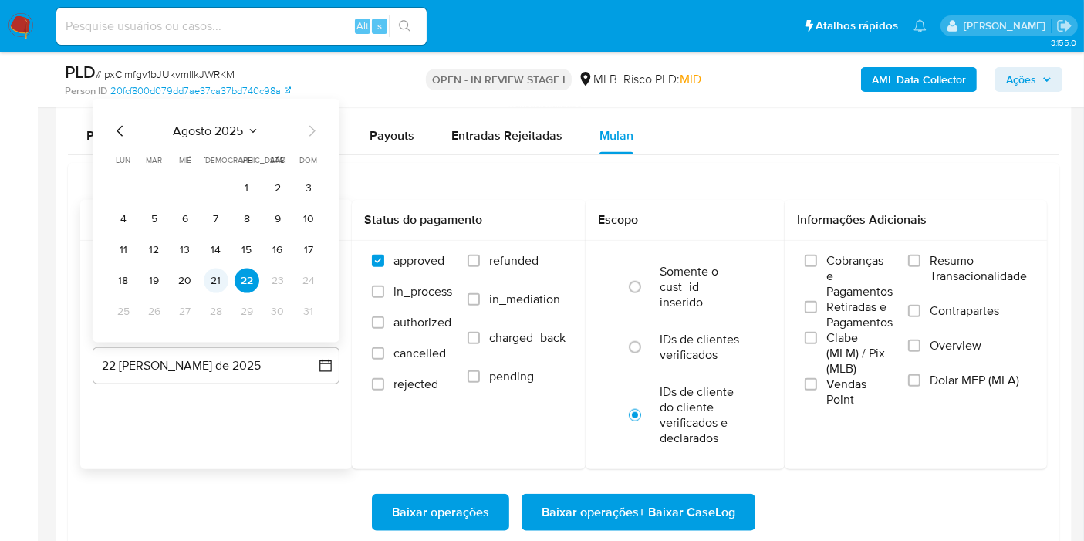
click at [221, 284] on button "21" at bounding box center [216, 281] width 25 height 25
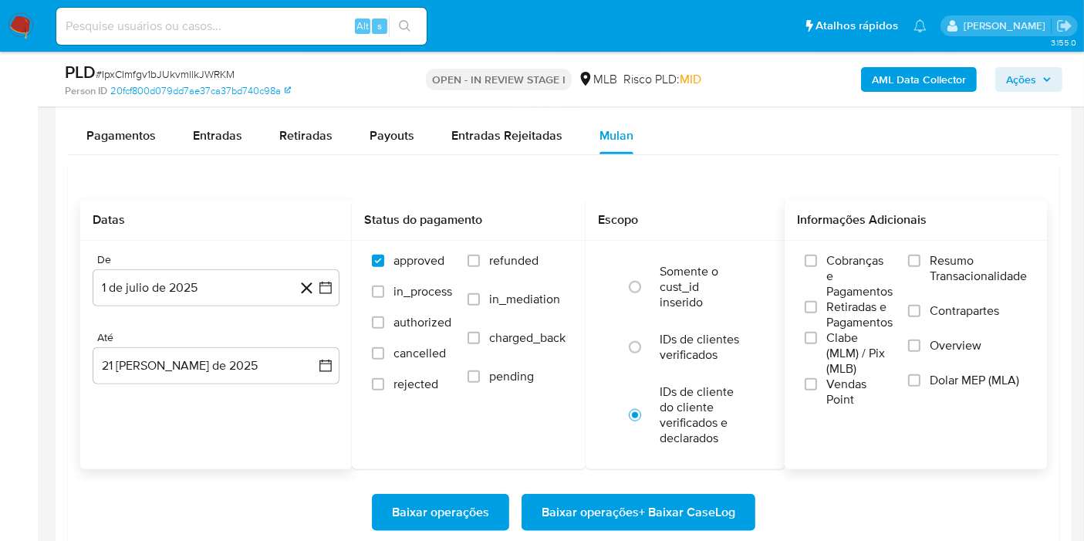
click at [945, 265] on span "Resumo Transacionalidade" at bounding box center [978, 268] width 97 height 31
click at [921, 265] on input "Resumo Transacionalidade" at bounding box center [914, 261] width 12 height 12
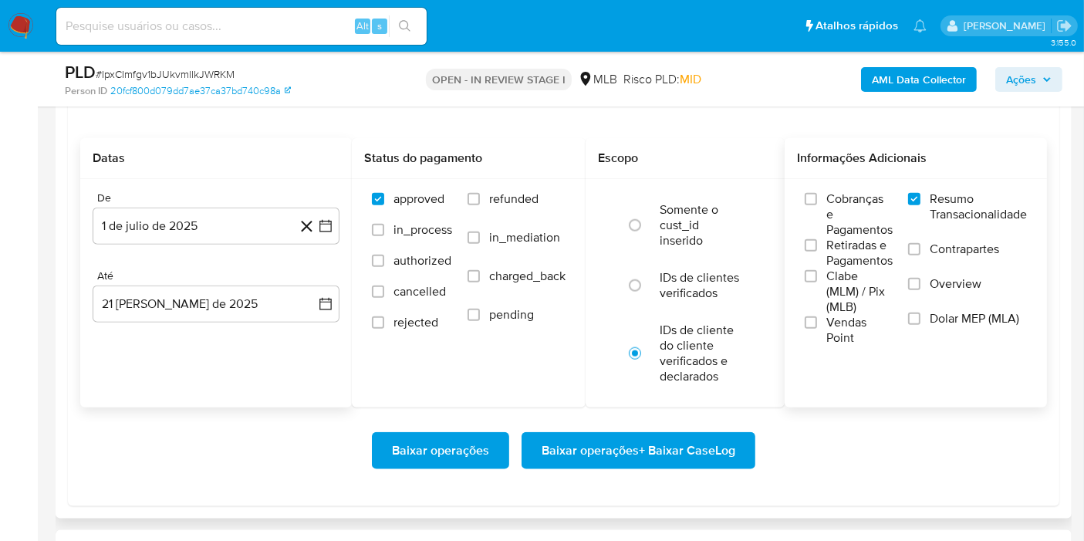
scroll to position [1715, 0]
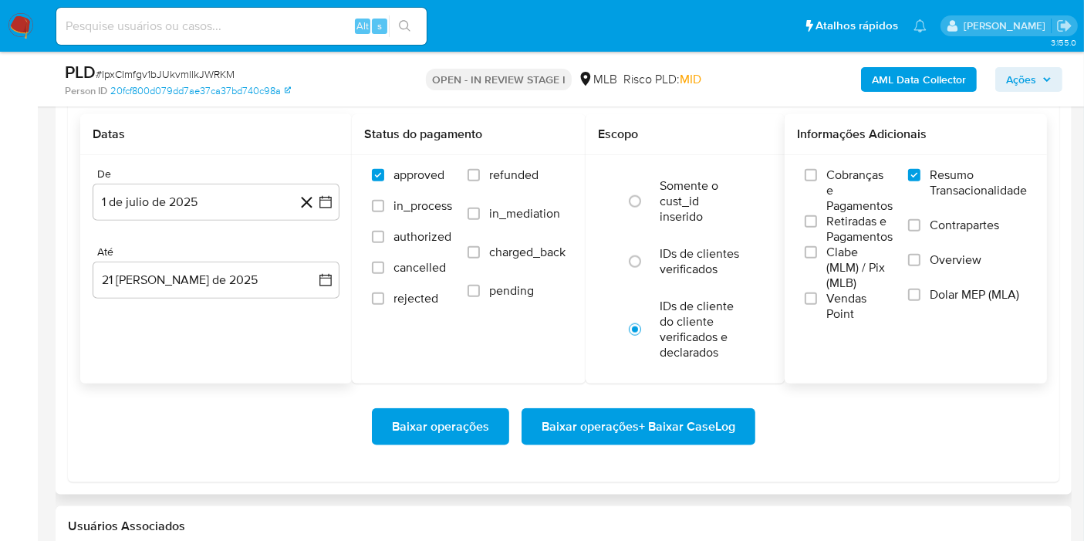
click at [721, 410] on span "Baixar operações + Baixar CaseLog" at bounding box center [639, 427] width 194 height 34
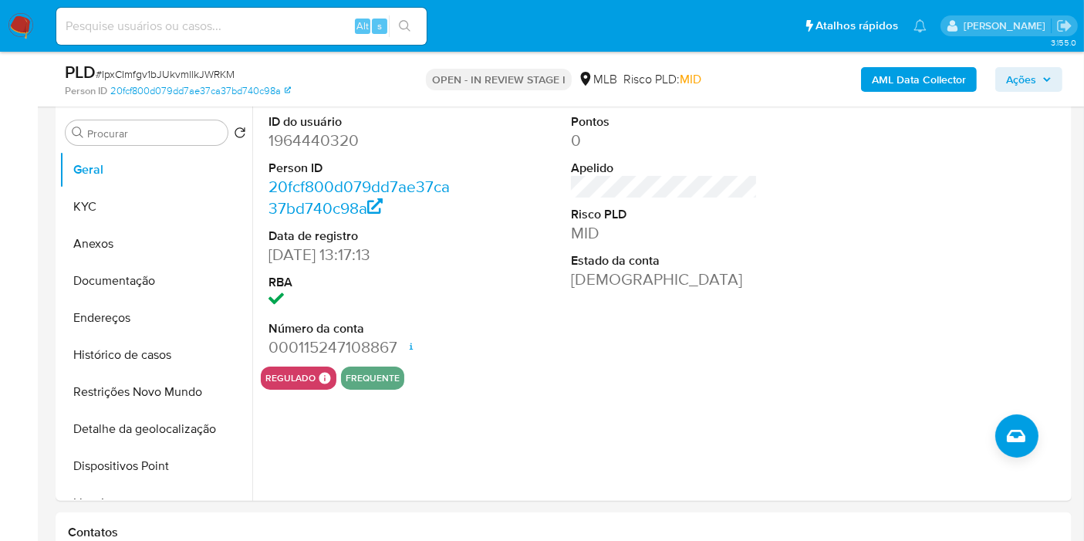
scroll to position [0, 0]
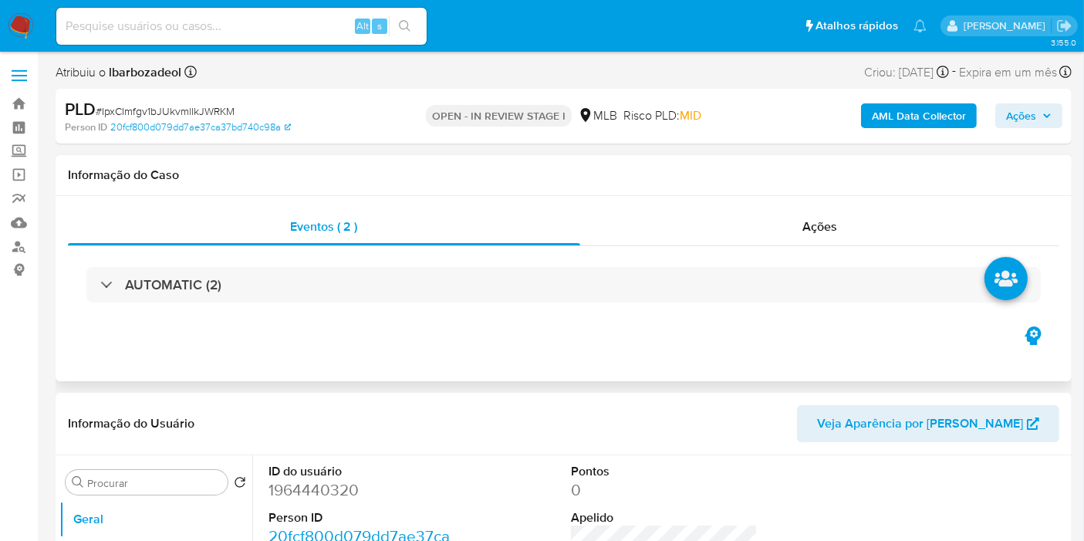
click at [519, 307] on div "AUTOMATIC (2)" at bounding box center [564, 284] width 992 height 77
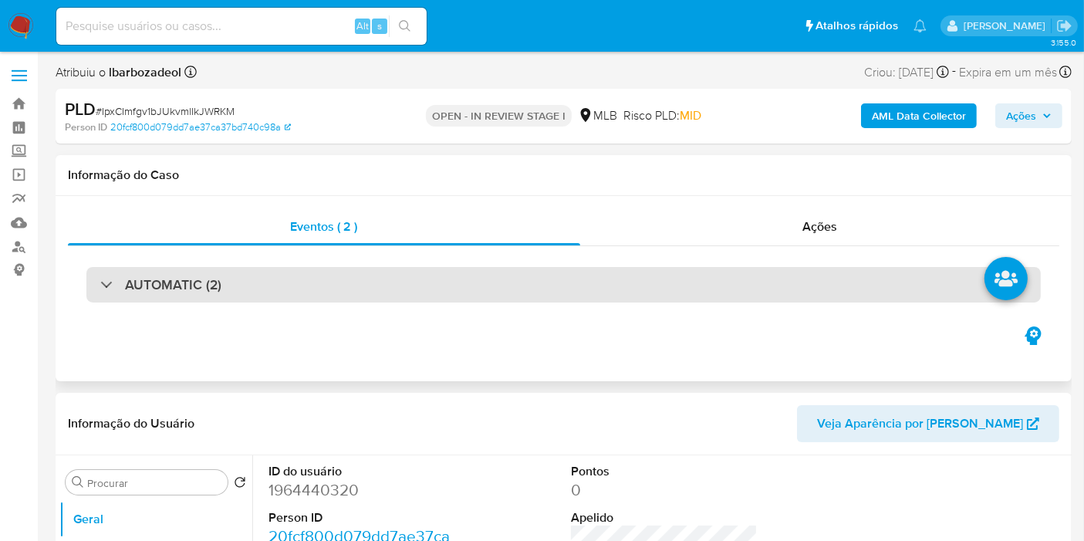
click at [520, 292] on div "AUTOMATIC (2)" at bounding box center [563, 284] width 955 height 35
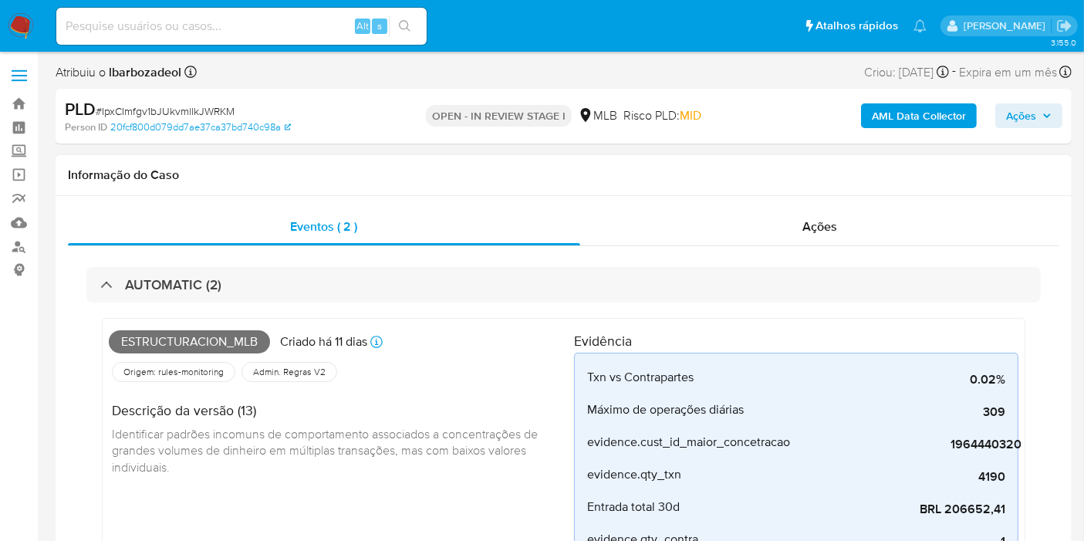
click at [160, 342] on span "Estructuracion_mlb" at bounding box center [189, 341] width 161 height 23
copy span "Estructuracion_mlb"
drag, startPoint x: 1016, startPoint y: 108, endPoint x: 1005, endPoint y: 118, distance: 15.3
click at [1016, 108] on span "Ações" at bounding box center [1021, 115] width 30 height 25
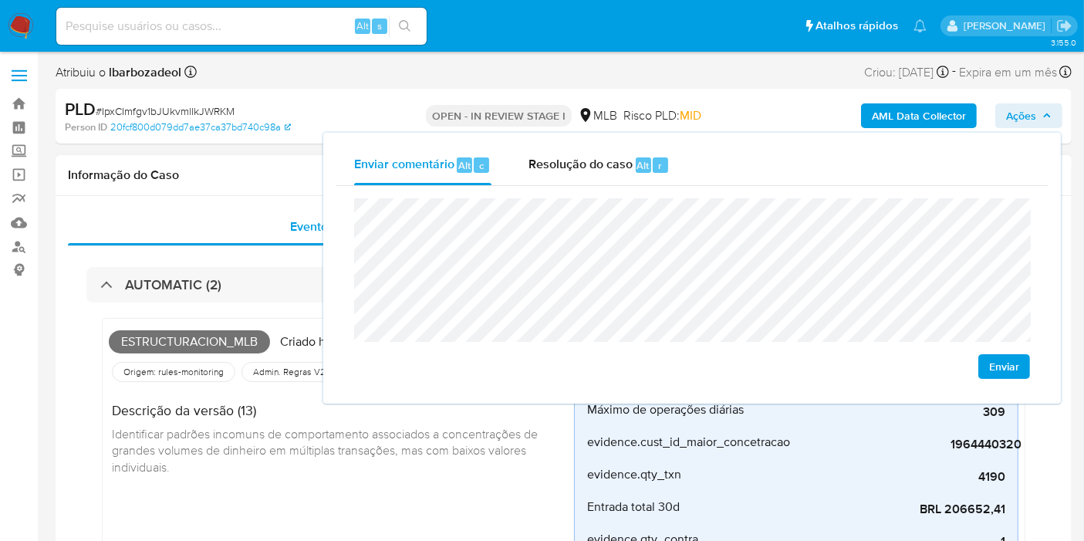
click at [226, 173] on h1 "Informação do Caso" at bounding box center [564, 174] width 992 height 15
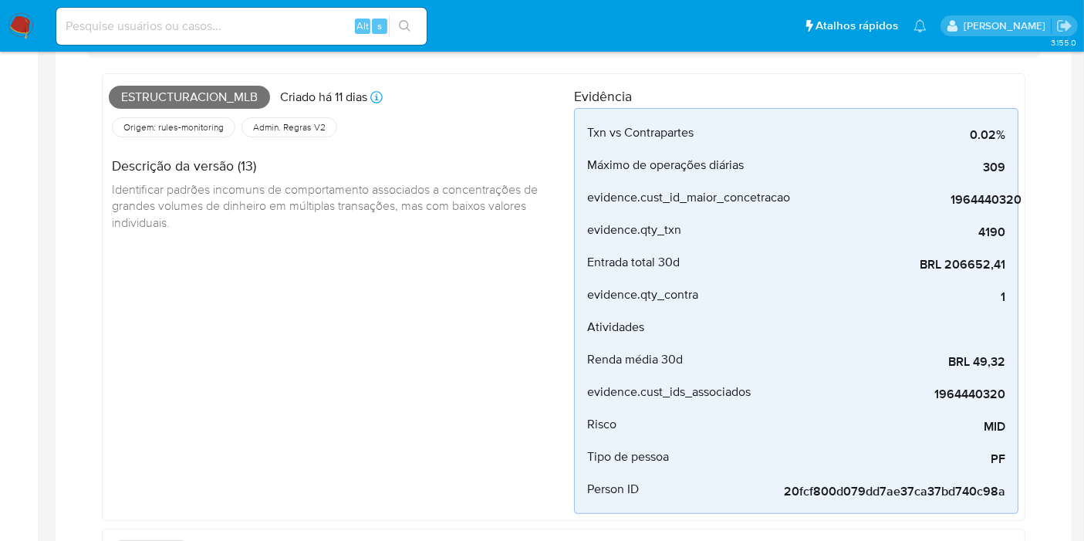
scroll to position [514, 0]
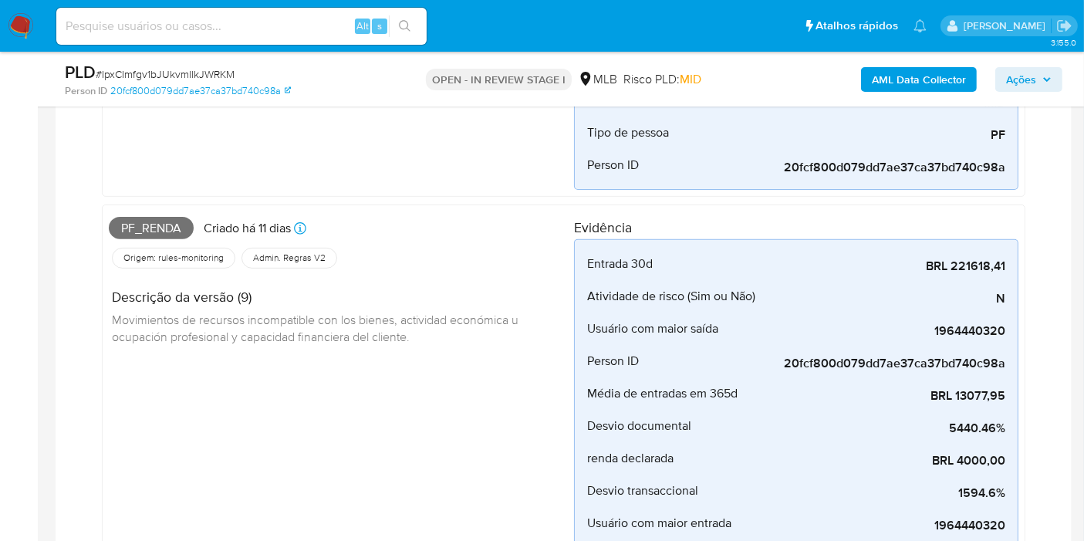
click at [157, 225] on span "Pf_renda" at bounding box center [151, 228] width 85 height 23
copy span "Pf_renda"
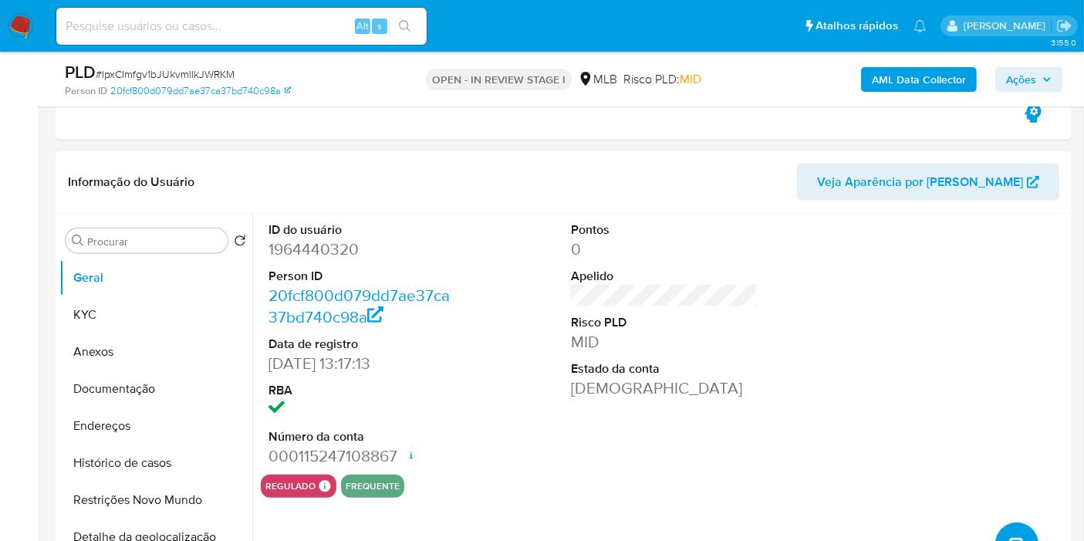
scroll to position [1114, 0]
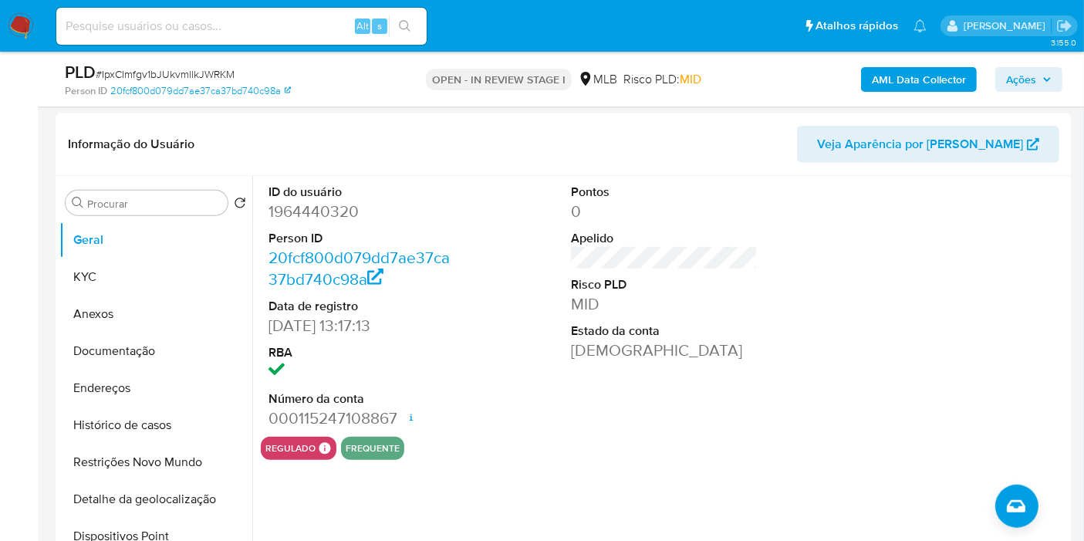
click at [1004, 67] on button "Ações" at bounding box center [1028, 79] width 67 height 25
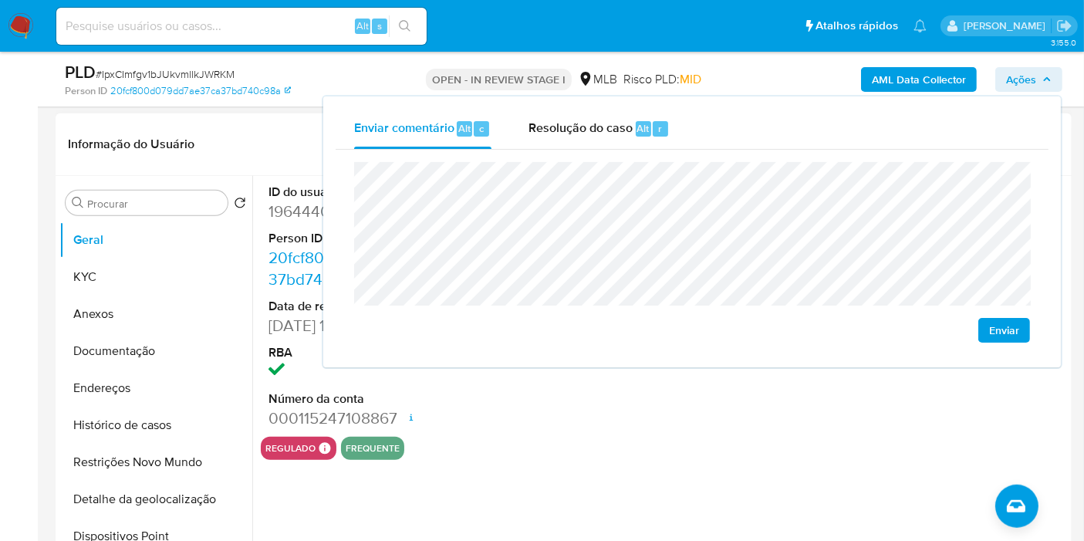
click at [586, 475] on div "ID do usuário 1964440320 Person ID 20fcf800d079dd7ae37ca37bd740c98a Data de reg…" at bounding box center [660, 373] width 816 height 395
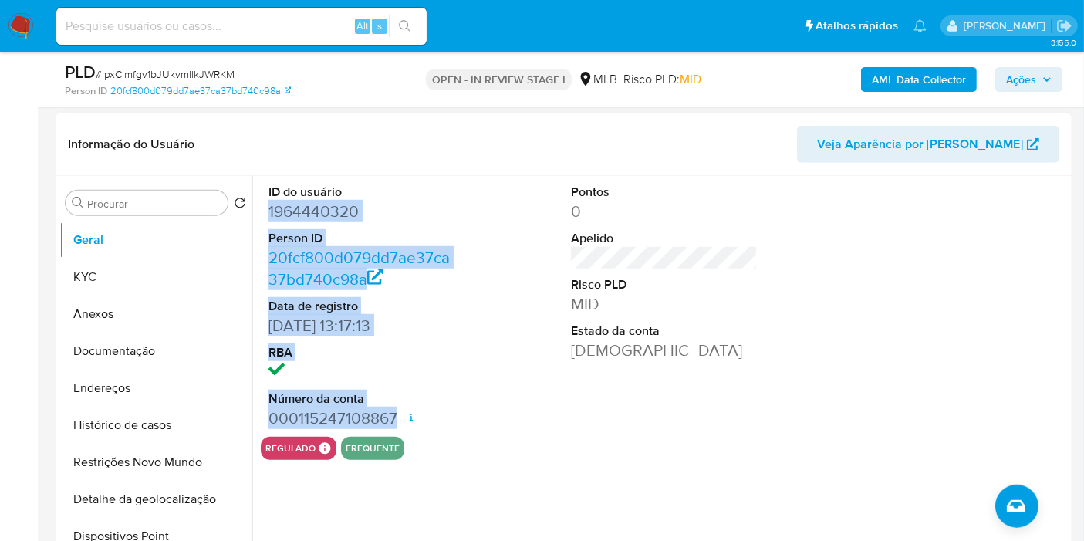
drag, startPoint x: 269, startPoint y: 207, endPoint x: 392, endPoint y: 417, distance: 243.1
click at [392, 417] on dl "ID do usuário 1964440320 Person ID 20fcf800d079dd7ae37ca37bd740c98a Data de reg…" at bounding box center [362, 306] width 187 height 245
copy dl "1964440320 Person ID 20fcf800d079dd7ae37ca37bd740c98a Data de registro 26/08/20…"
drag, startPoint x: 1012, startPoint y: 85, endPoint x: 981, endPoint y: 91, distance: 31.5
click at [1009, 85] on span "Ações" at bounding box center [1021, 79] width 30 height 25
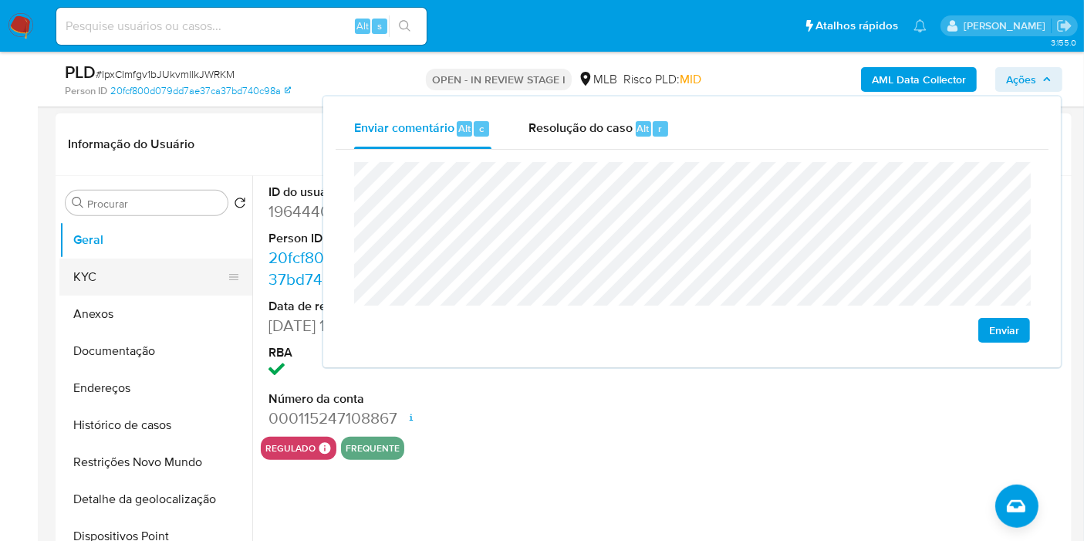
click at [91, 271] on button "KYC" at bounding box center [149, 276] width 181 height 37
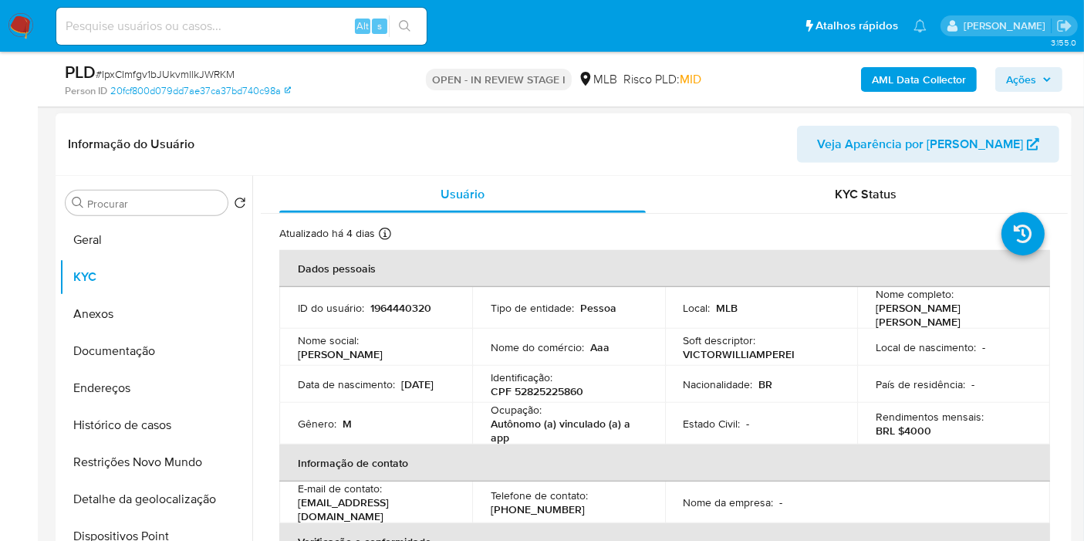
click at [559, 384] on p "CPF 52825225860" at bounding box center [537, 387] width 93 height 14
copy p "52825225860"
click at [1042, 78] on icon "button" at bounding box center [1046, 79] width 9 height 9
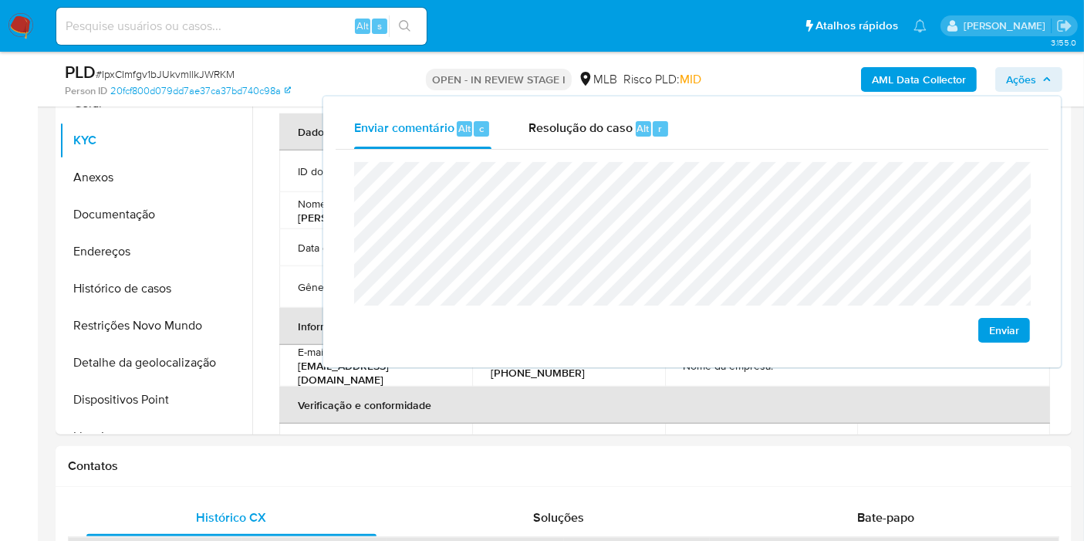
scroll to position [1286, 0]
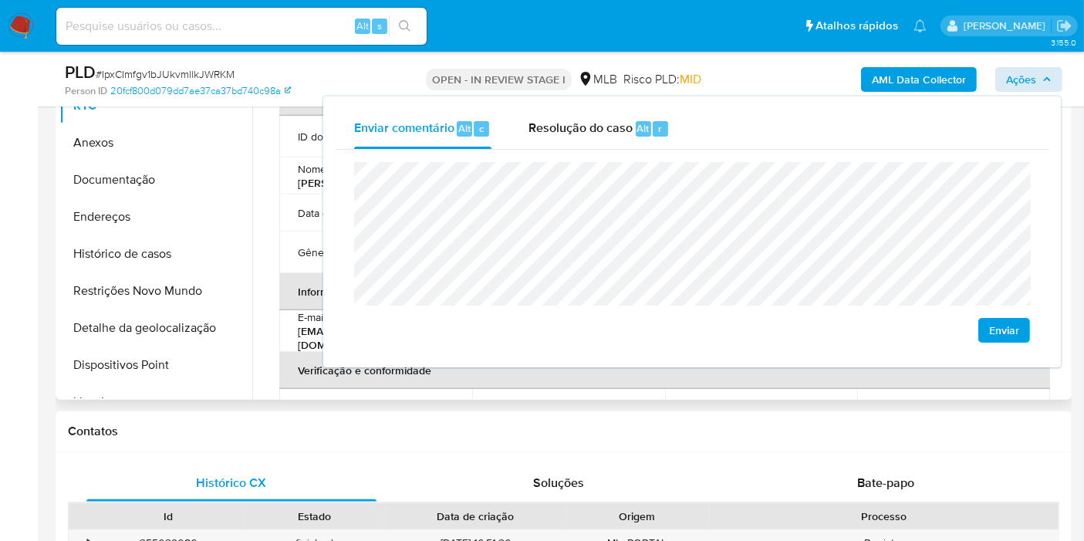
click at [397, 371] on th "Verificação e conformidade" at bounding box center [664, 365] width 771 height 37
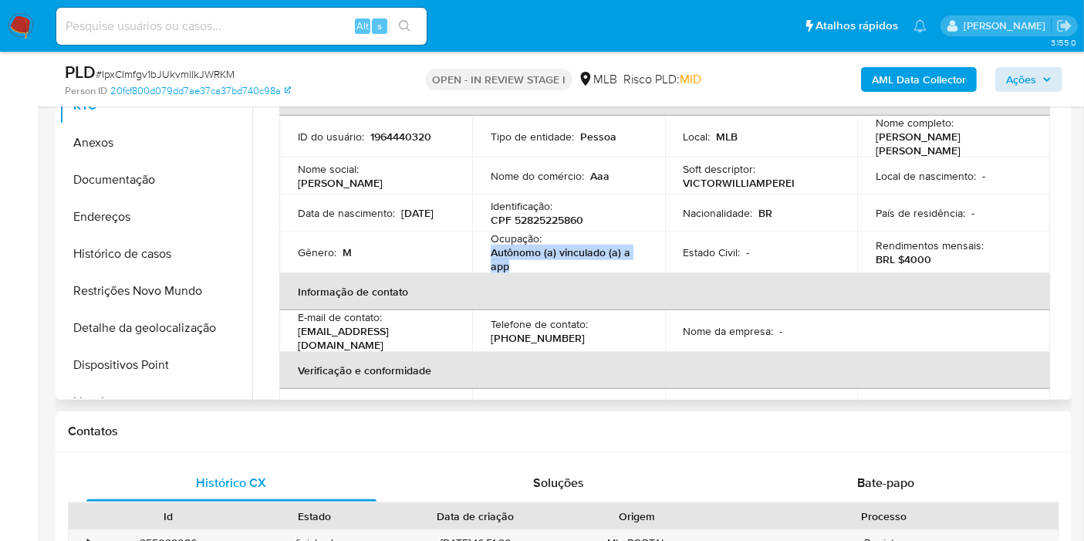
drag, startPoint x: 497, startPoint y: 248, endPoint x: 515, endPoint y: 258, distance: 21.4
click at [515, 258] on p "Autônomo (a) vinculado (a) a app" at bounding box center [566, 255] width 150 height 28
copy p "Autônomo (a) vinculado (a) a app"
click at [1022, 71] on span "Ações" at bounding box center [1021, 79] width 30 height 25
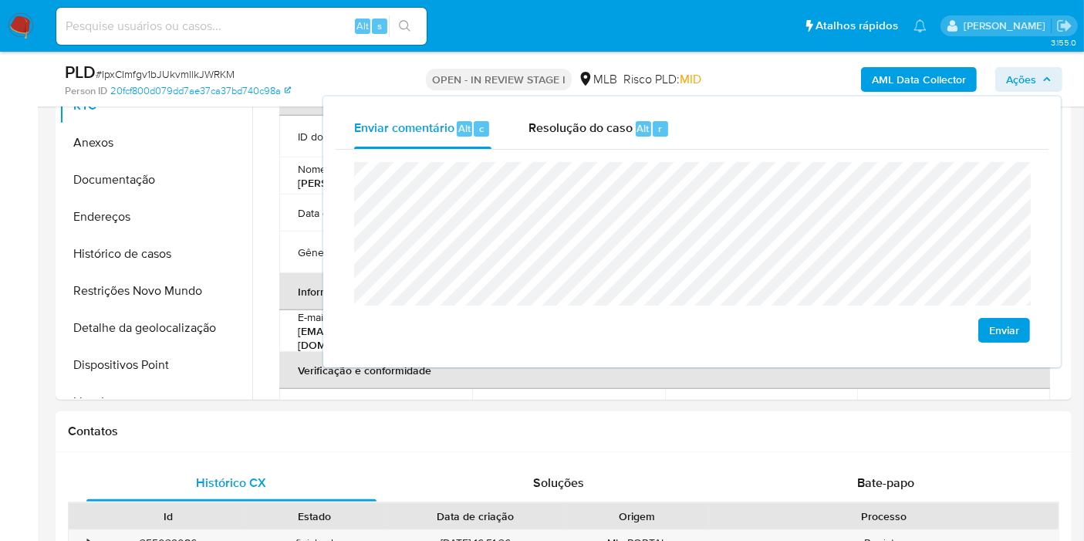
click at [507, 414] on div "Contatos" at bounding box center [564, 431] width 1016 height 41
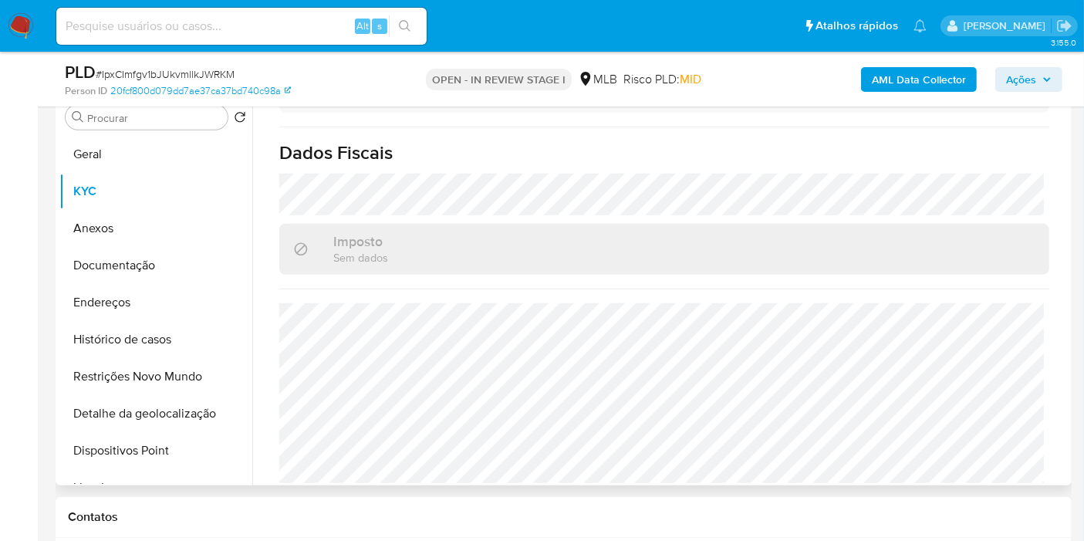
scroll to position [721, 0]
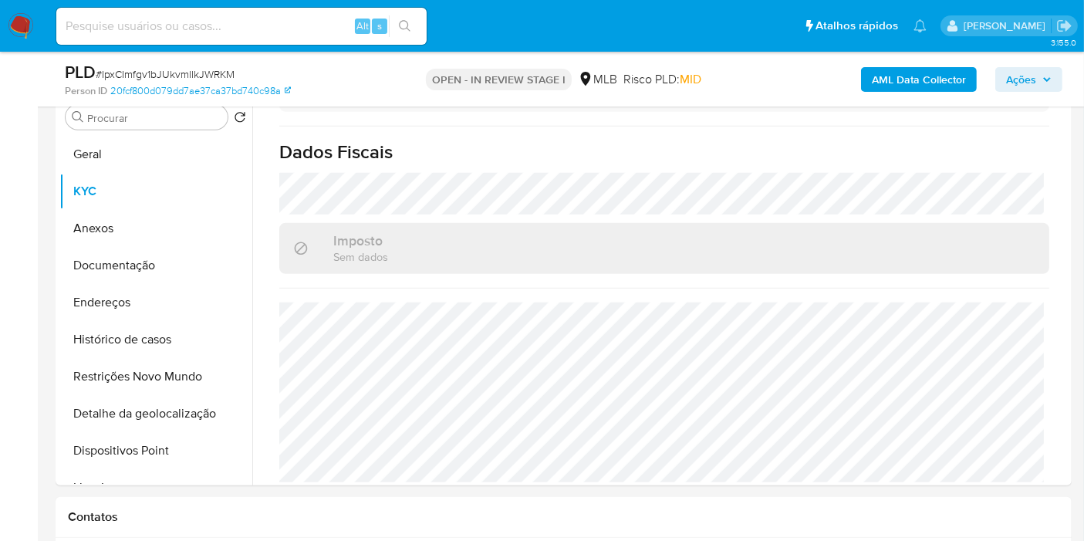
click at [1010, 79] on span "Ações" at bounding box center [1021, 79] width 30 height 25
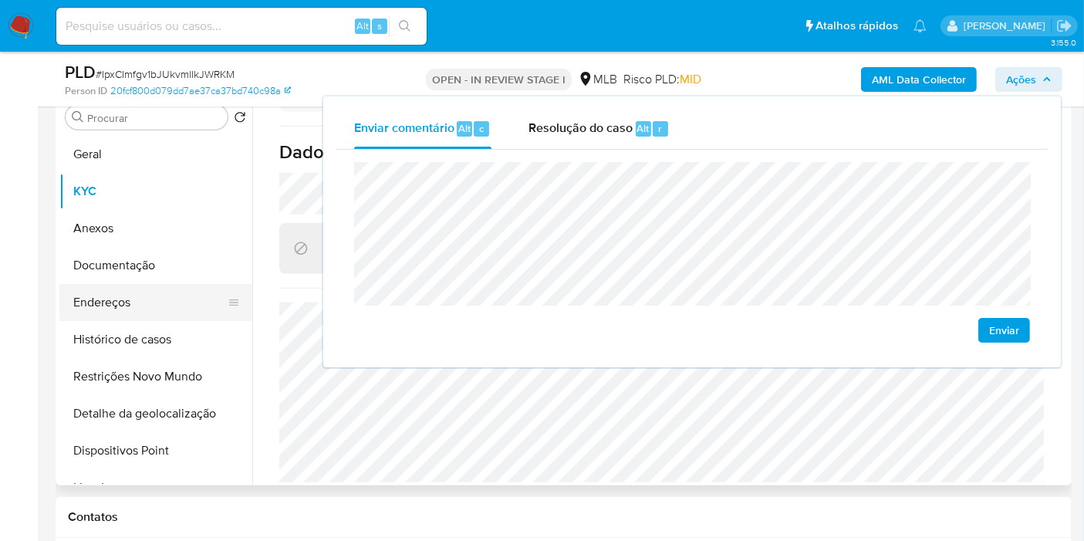
click at [164, 291] on button "Endereços" at bounding box center [149, 302] width 181 height 37
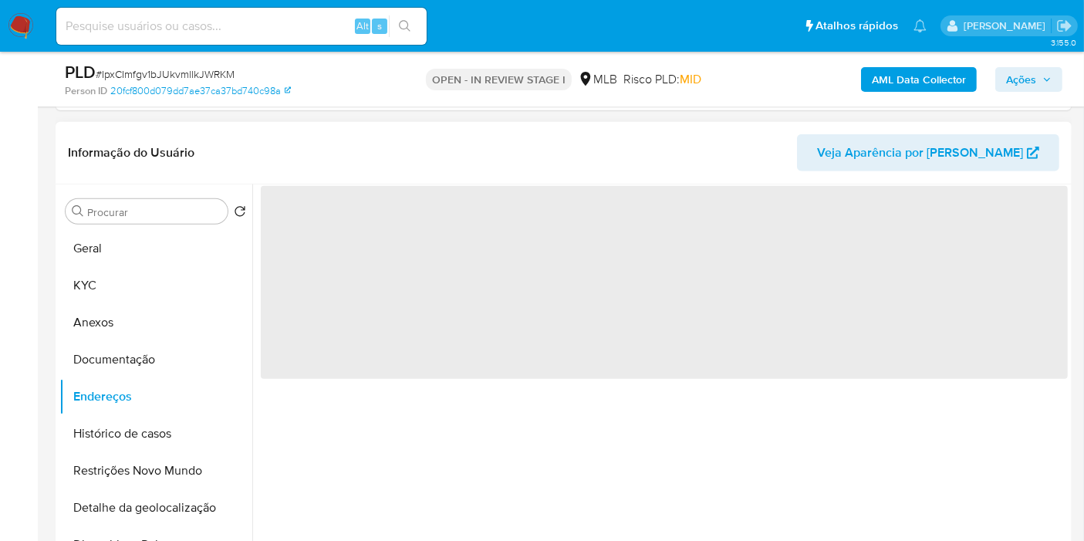
scroll to position [1114, 0]
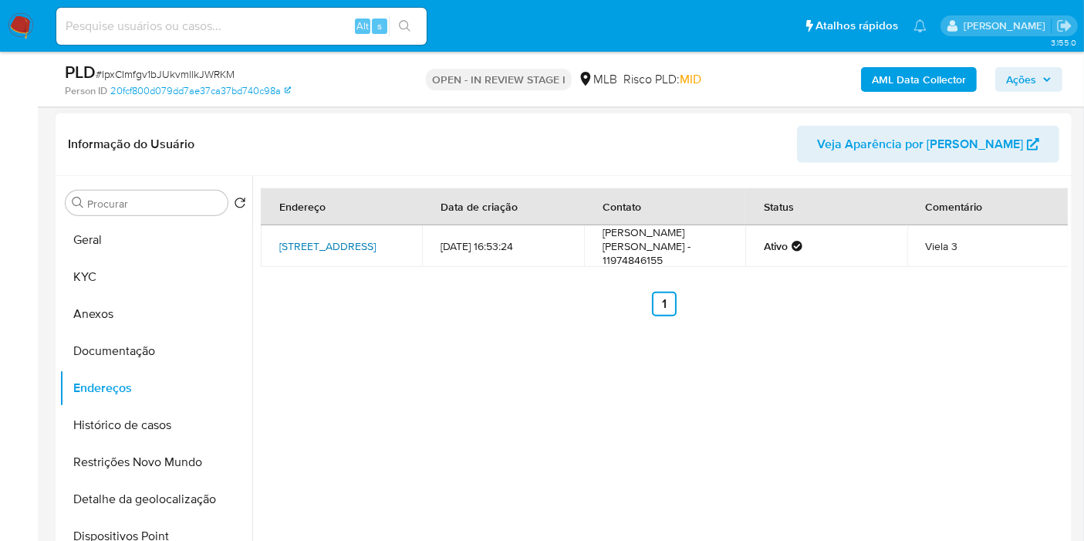
click at [316, 236] on link "Rua Assurbanipal 7, São Paulo, São Paulo, 04852510, Brasil 7" at bounding box center [327, 243] width 96 height 15
click at [159, 347] on button "Documentação" at bounding box center [149, 351] width 181 height 37
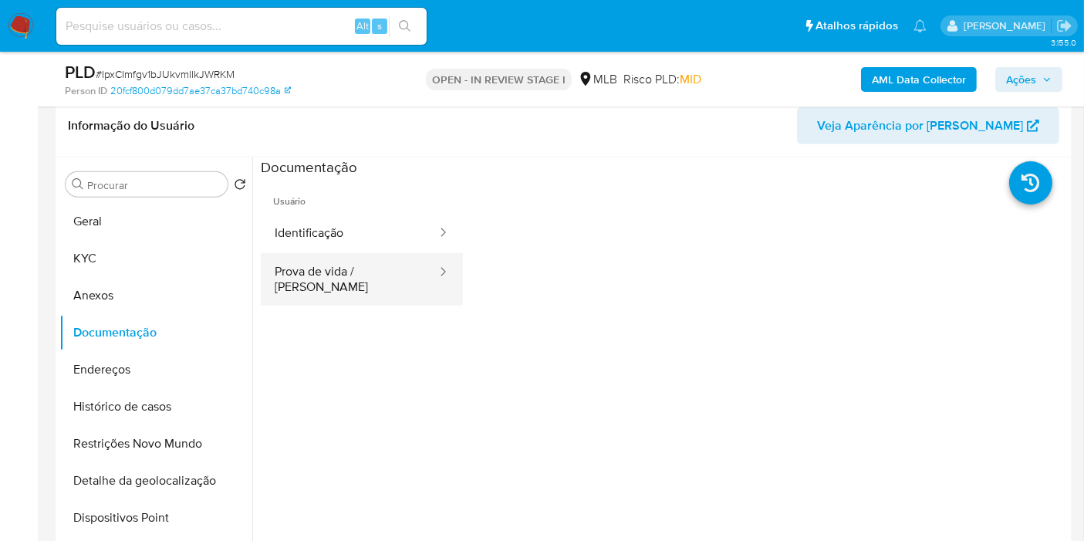
click at [318, 279] on button "Prova de vida / [PERSON_NAME]" at bounding box center [349, 279] width 177 height 52
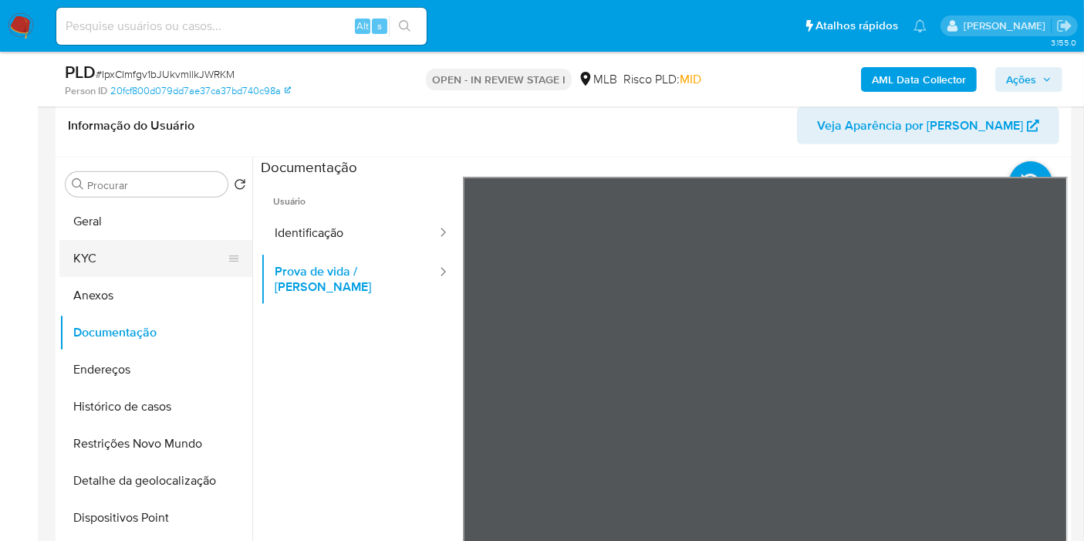
click at [103, 250] on button "KYC" at bounding box center [149, 258] width 181 height 37
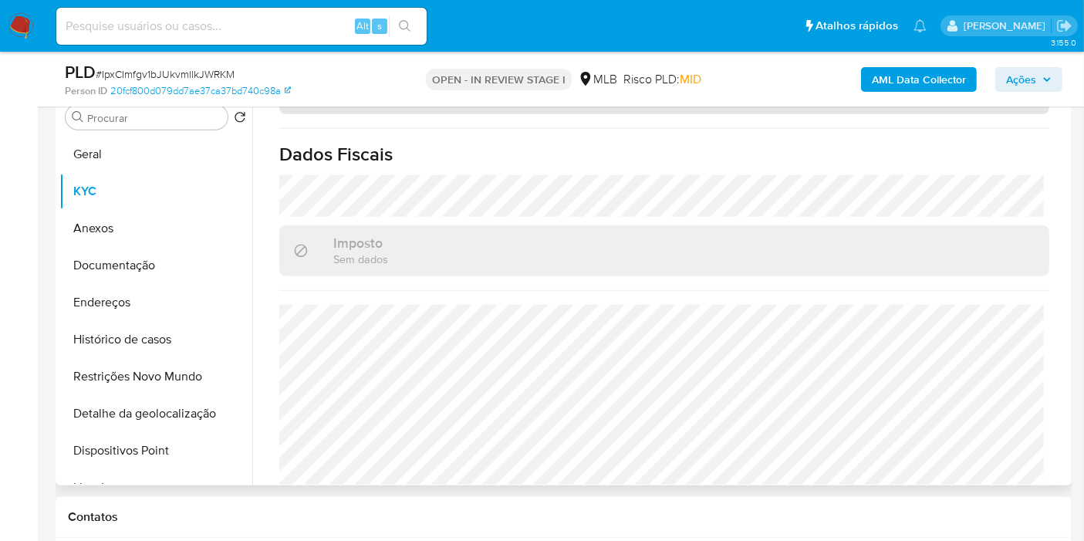
scroll to position [721, 0]
click at [148, 302] on button "Endereços" at bounding box center [149, 302] width 181 height 37
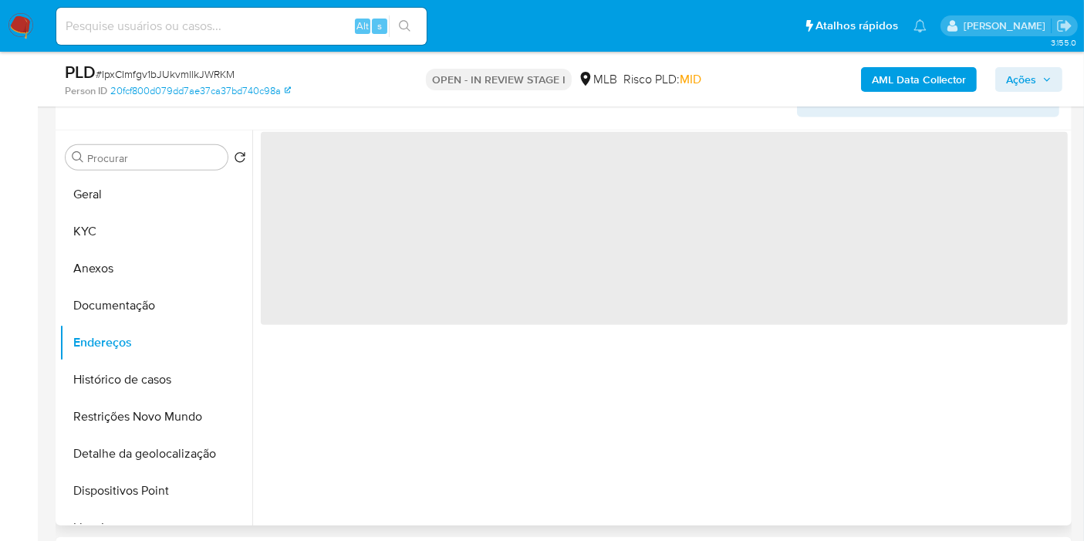
scroll to position [1114, 0]
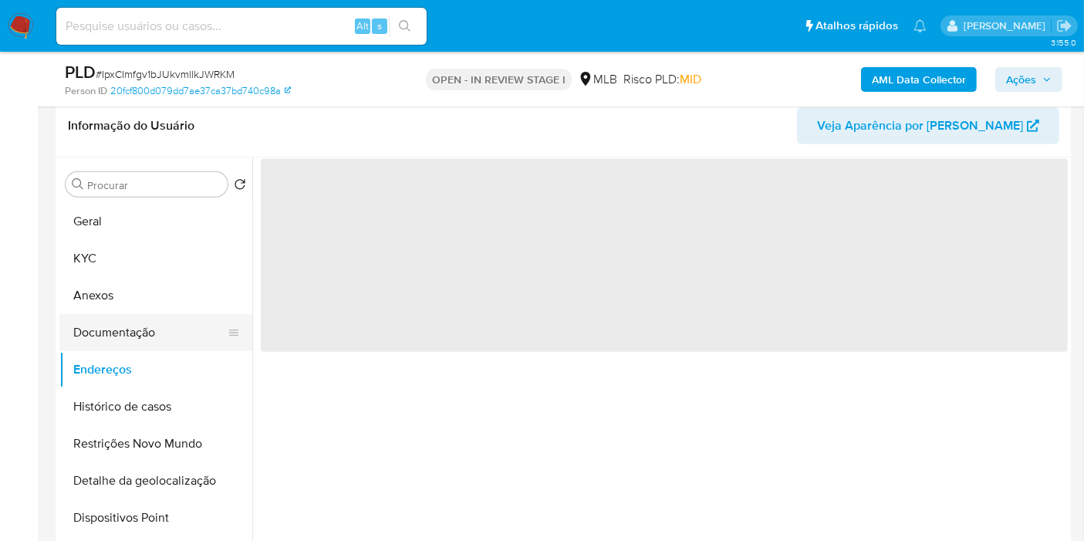
click at [181, 321] on button "Documentação" at bounding box center [149, 332] width 181 height 37
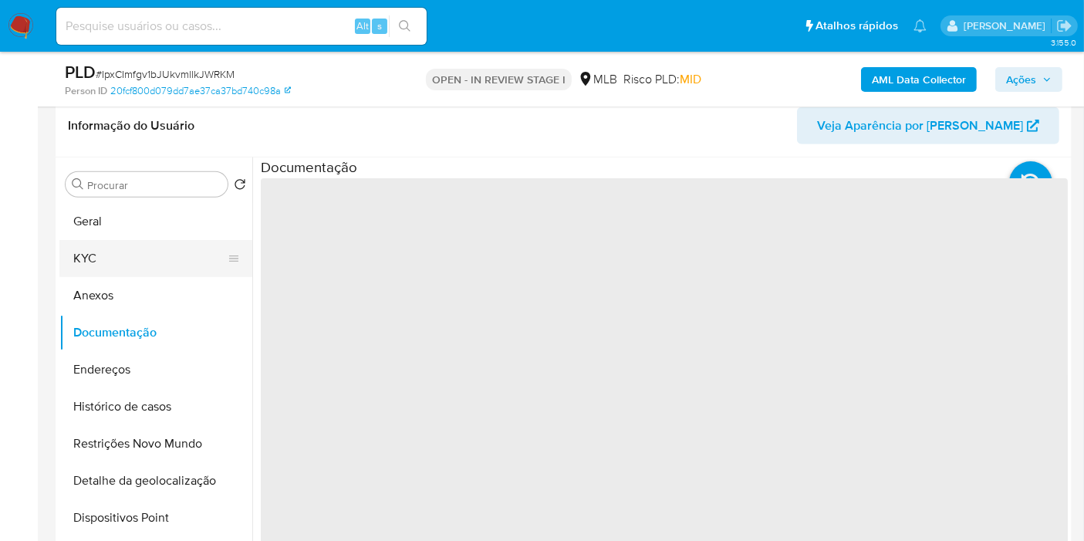
click at [168, 261] on button "KYC" at bounding box center [149, 258] width 181 height 37
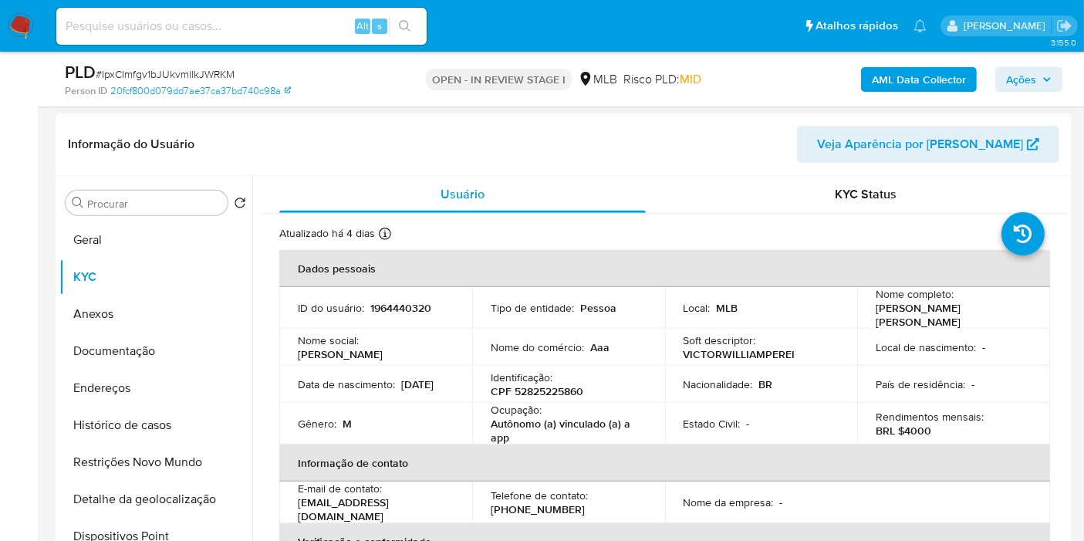
click at [530, 389] on p "CPF 52825225860" at bounding box center [537, 387] width 93 height 14
copy p "52825225860"
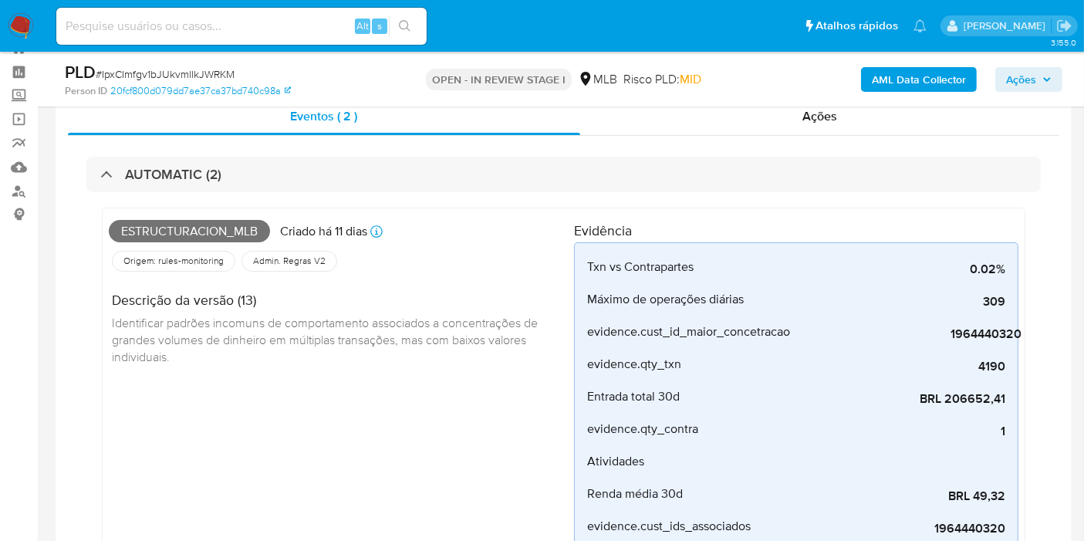
scroll to position [0, 0]
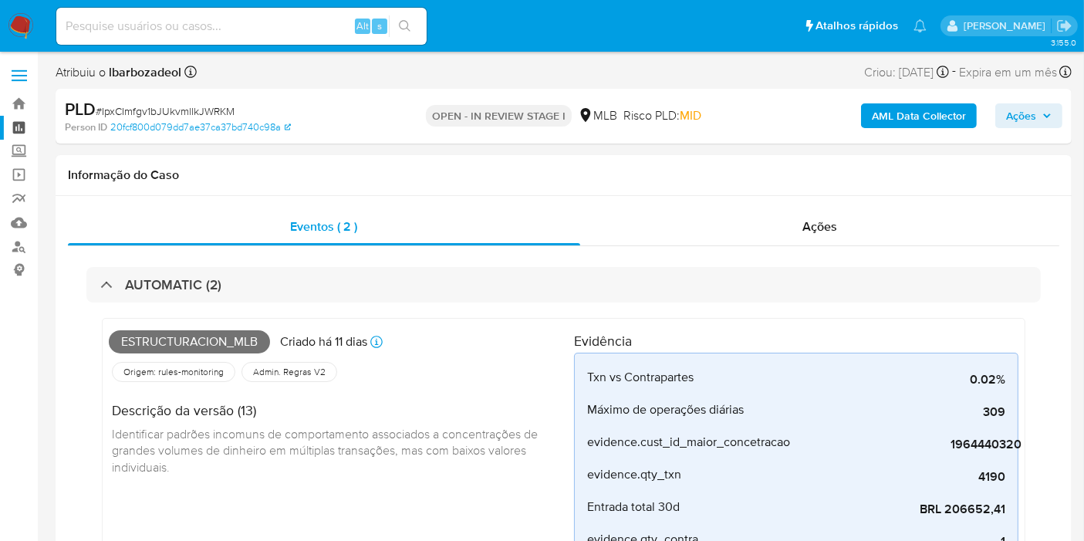
click at [22, 130] on link "Painel" at bounding box center [92, 128] width 184 height 24
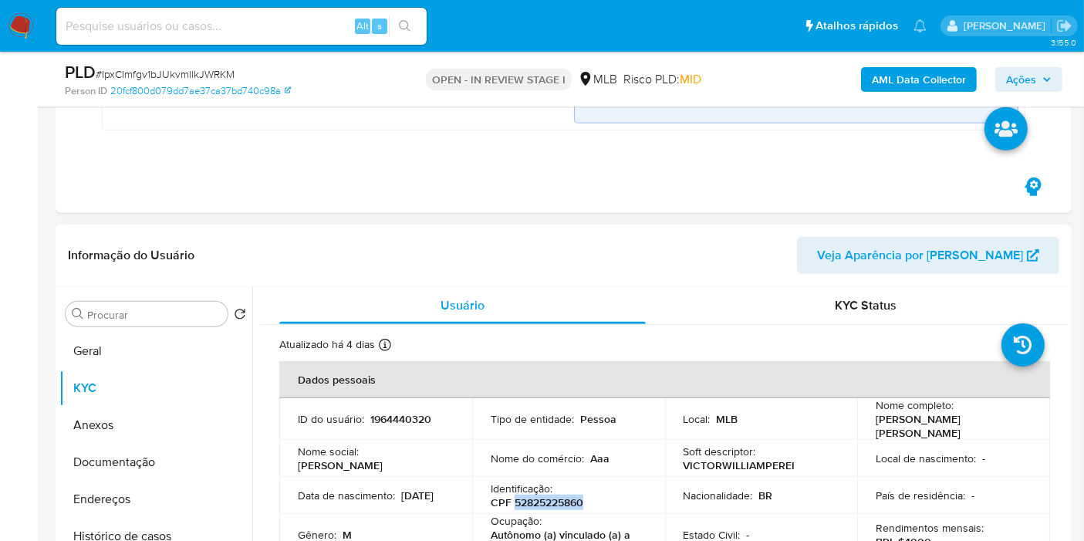
scroll to position [1114, 0]
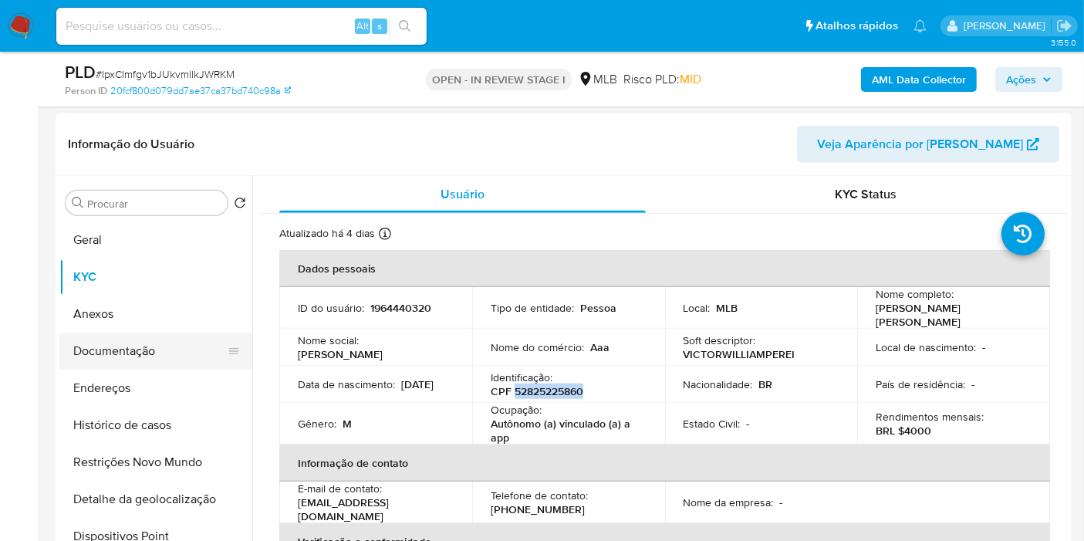
click at [174, 355] on button "Documentação" at bounding box center [149, 351] width 181 height 37
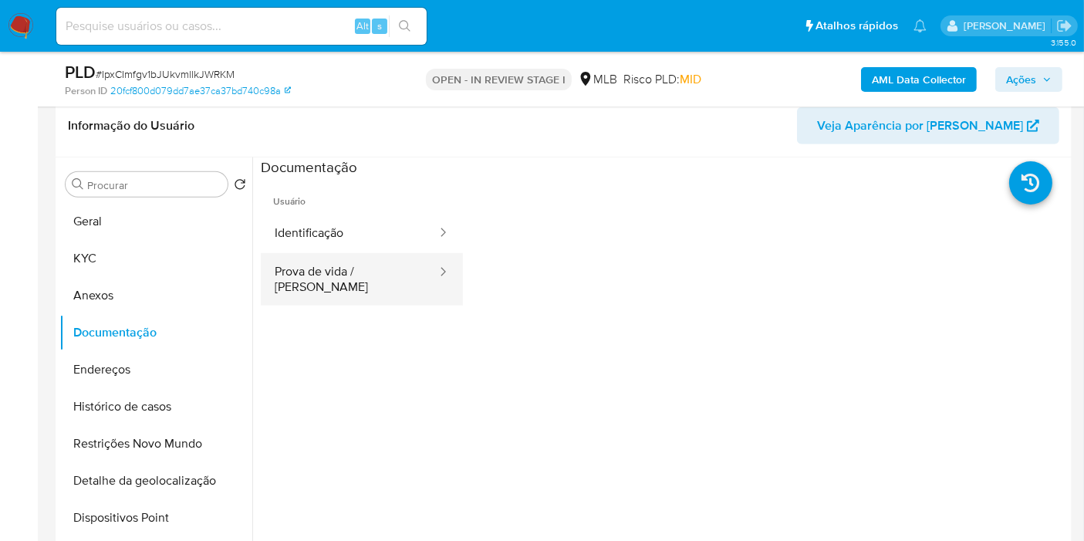
click at [368, 258] on button "Prova de vida / [PERSON_NAME]" at bounding box center [349, 279] width 177 height 52
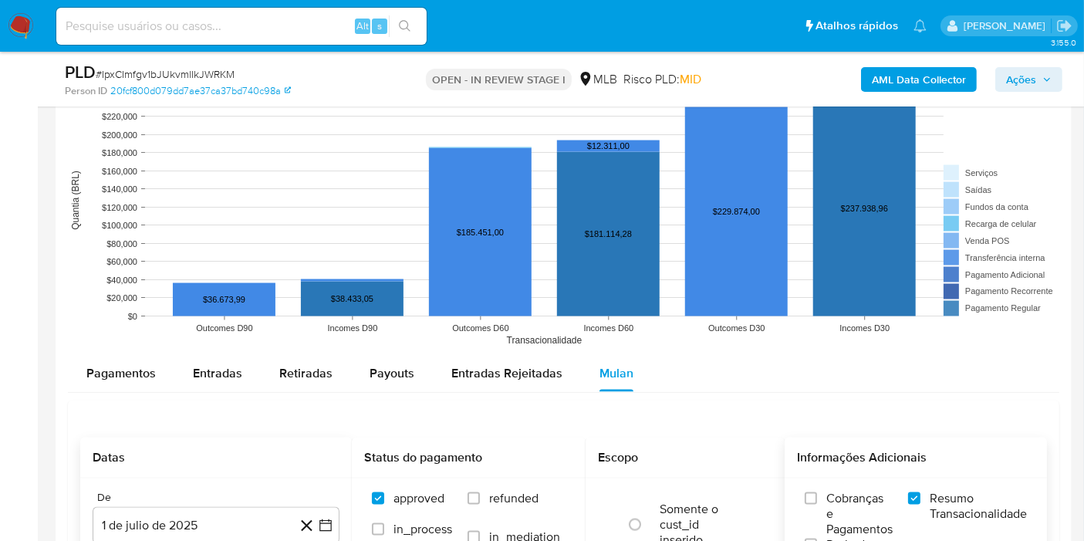
scroll to position [2364, 0]
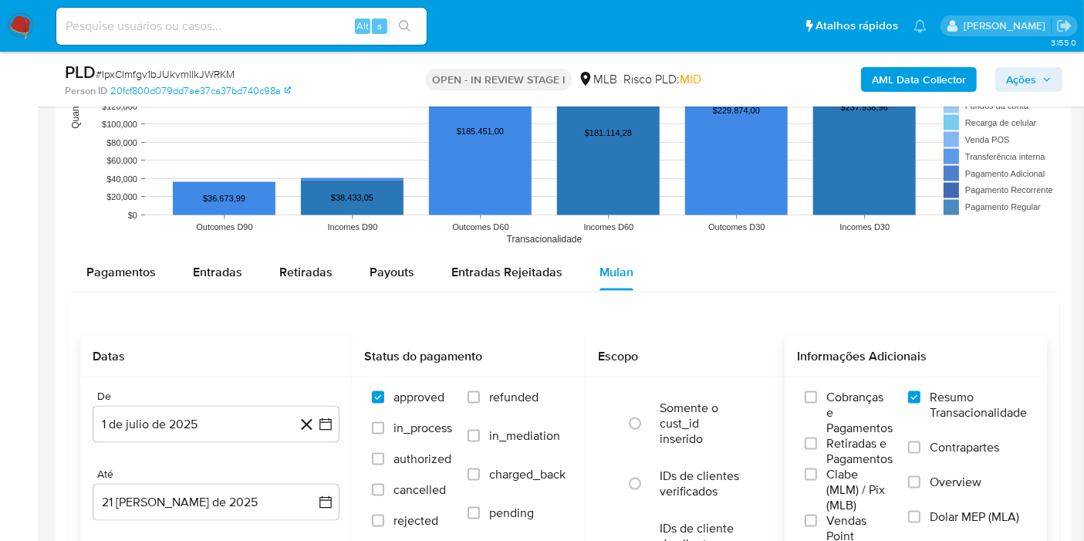
click at [215, 274] on span "Entradas" at bounding box center [217, 272] width 49 height 18
select select "10"
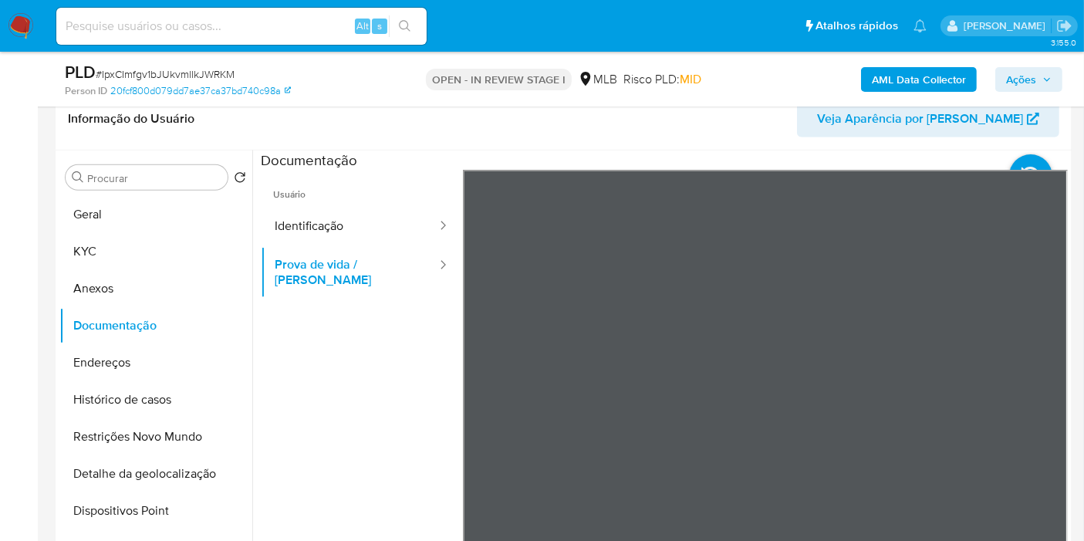
scroll to position [1078, 0]
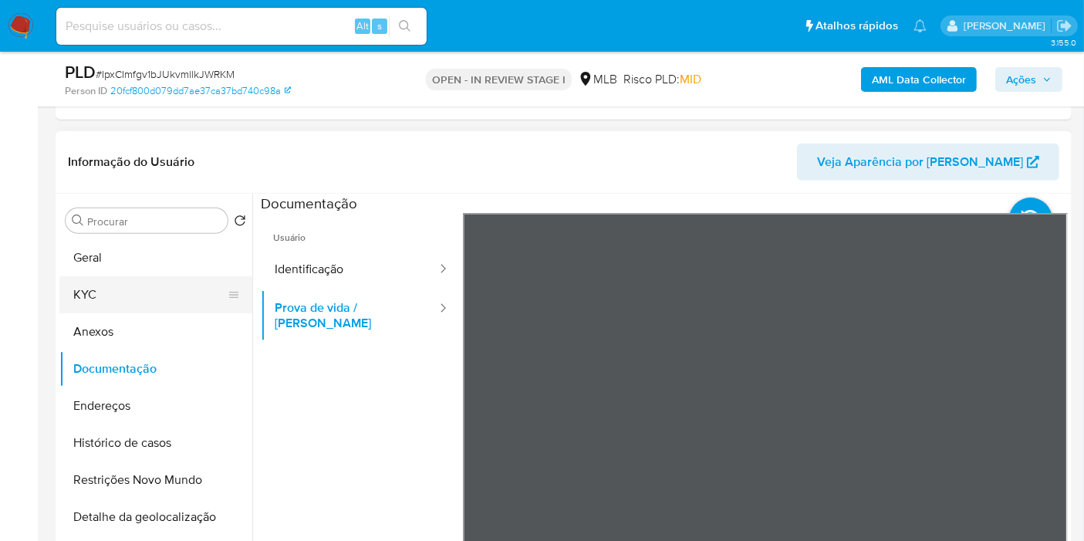
click at [148, 287] on button "KYC" at bounding box center [149, 294] width 181 height 37
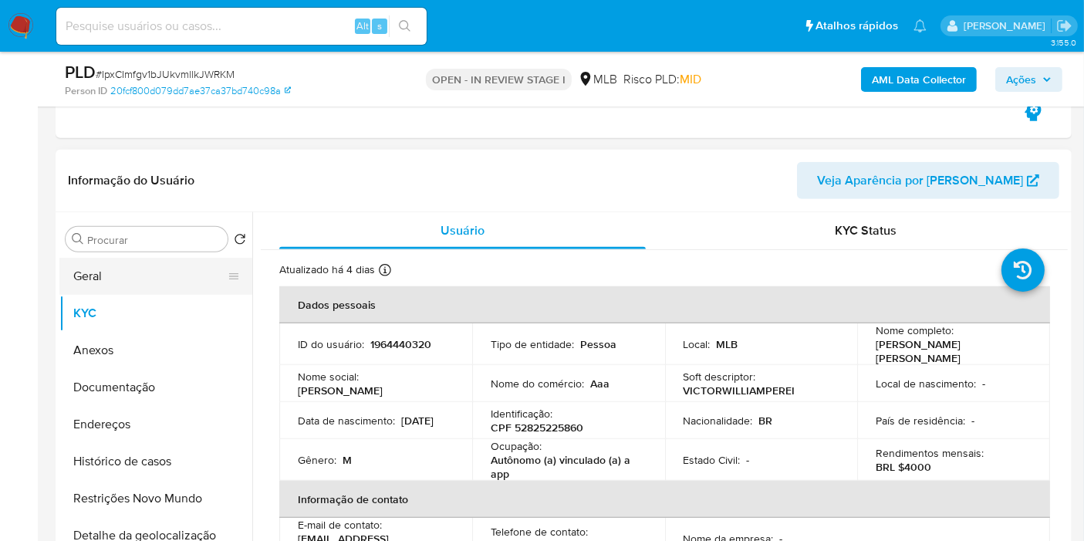
click at [166, 267] on button "Geral" at bounding box center [149, 276] width 181 height 37
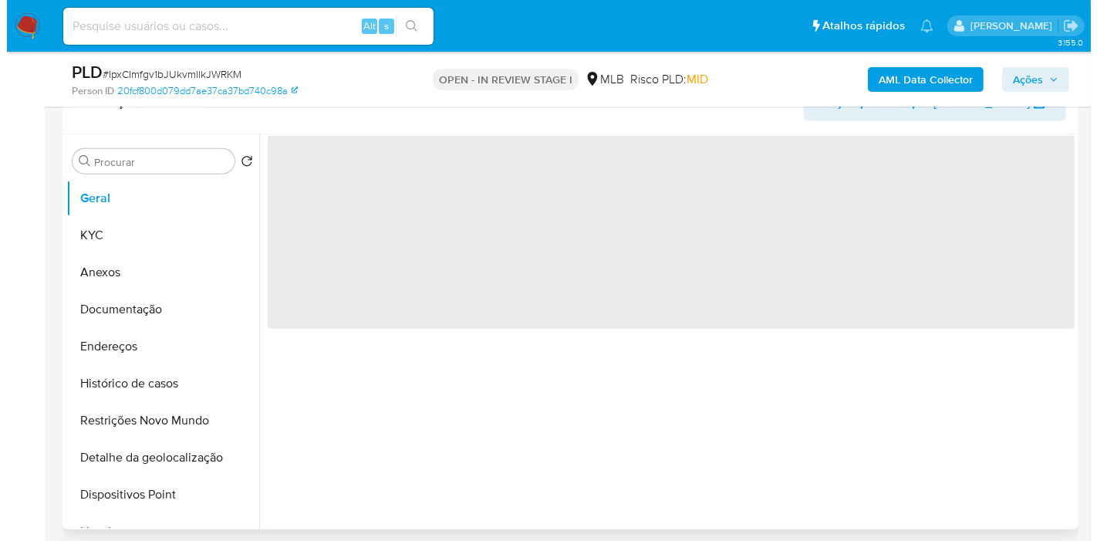
scroll to position [1164, 0]
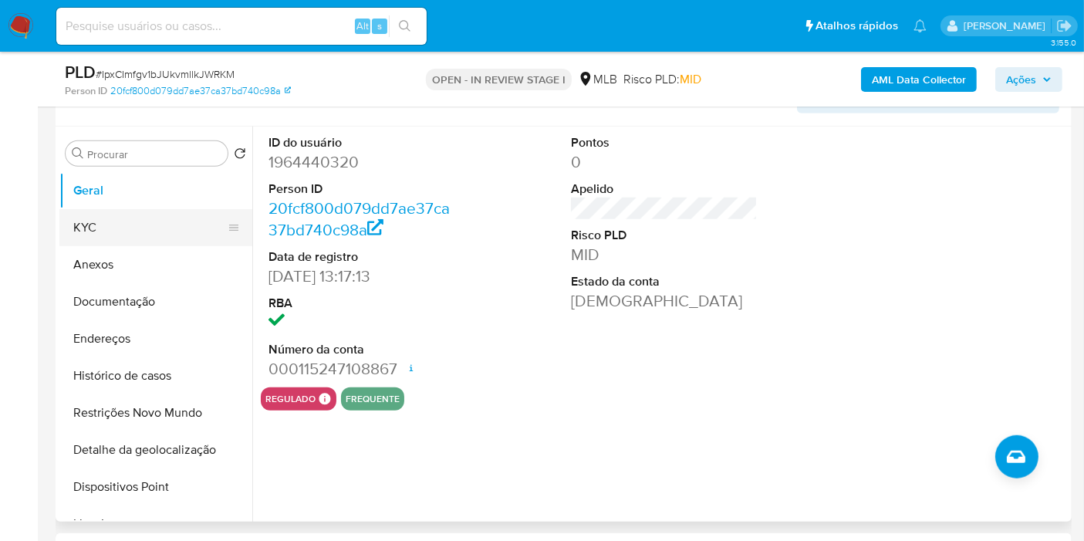
click at [104, 242] on button "KYC" at bounding box center [149, 227] width 181 height 37
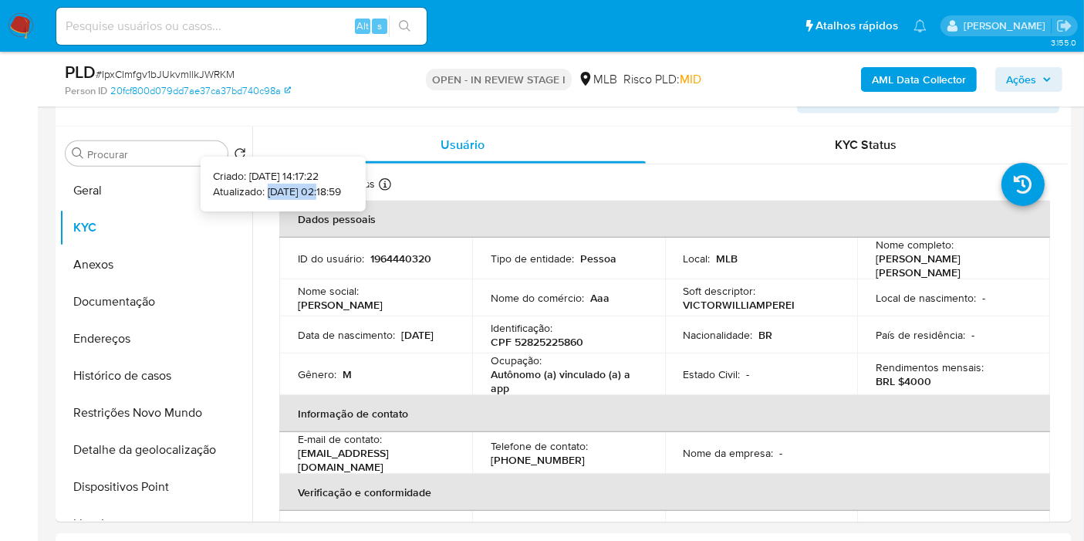
drag, startPoint x: 295, startPoint y: 188, endPoint x: 242, endPoint y: 189, distance: 52.5
click at [242, 189] on p "Atualizado: 19/08/2025 02:18:59" at bounding box center [277, 191] width 128 height 15
copy p "19/08/2025"
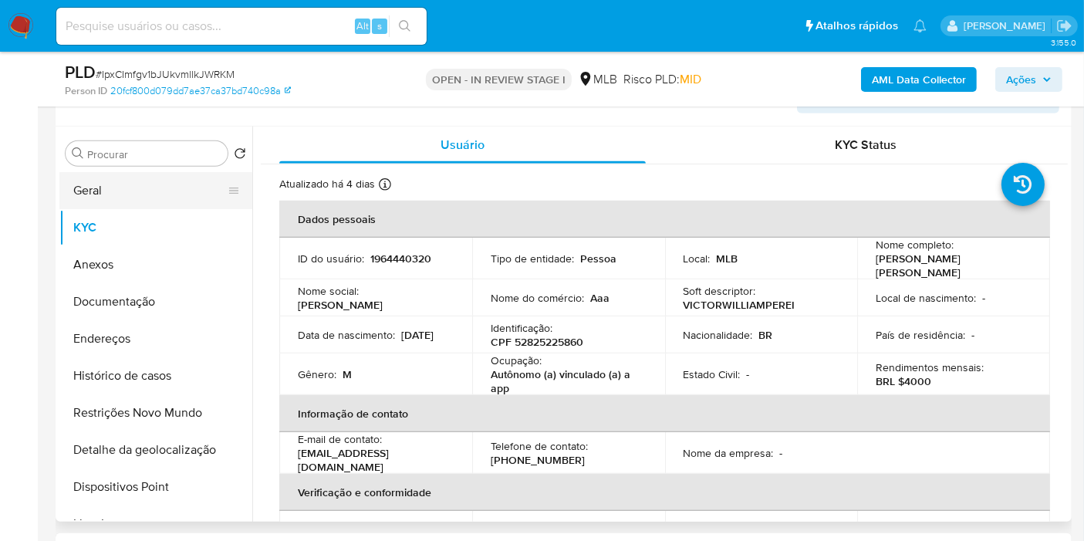
click at [147, 175] on button "Geral" at bounding box center [149, 190] width 181 height 37
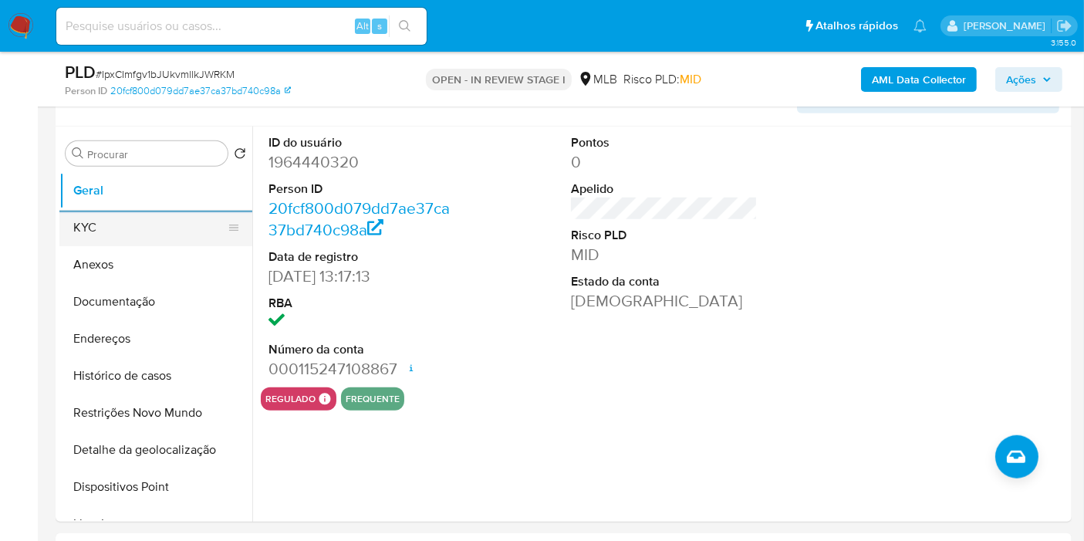
click at [143, 227] on button "KYC" at bounding box center [149, 227] width 181 height 37
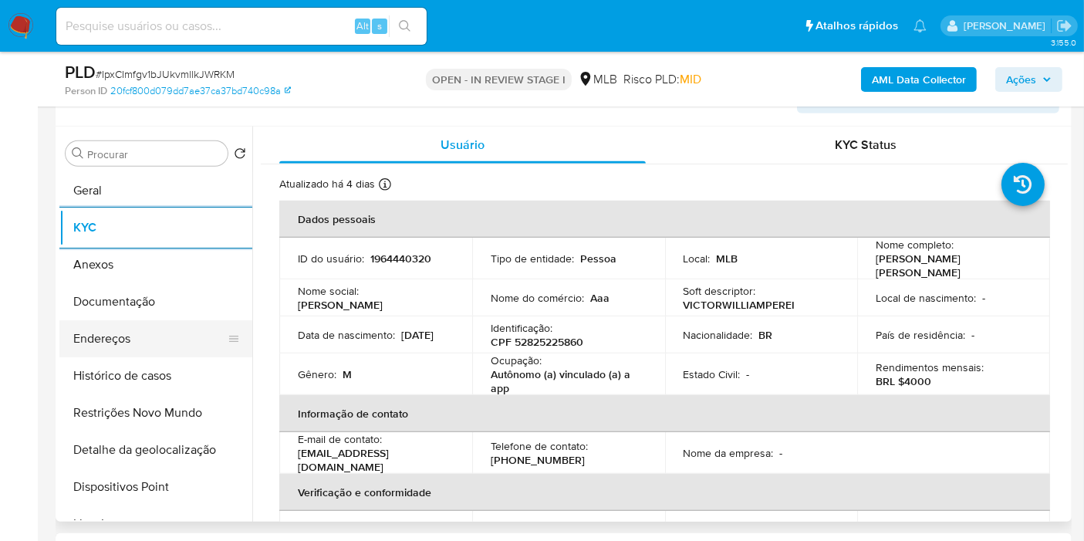
click at [160, 343] on button "Endereços" at bounding box center [149, 338] width 181 height 37
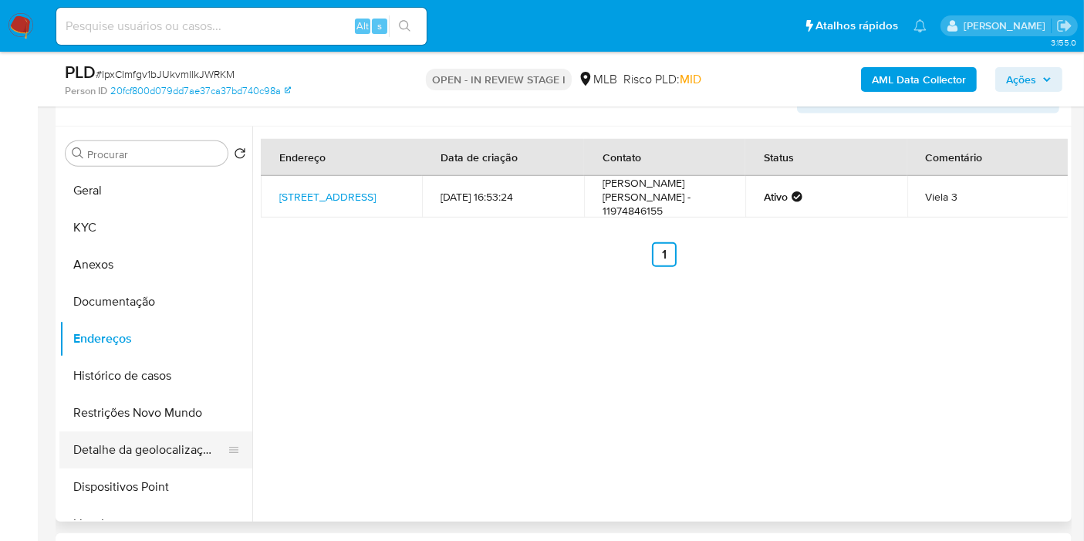
click at [97, 441] on button "Detalhe da geolocalização" at bounding box center [149, 449] width 181 height 37
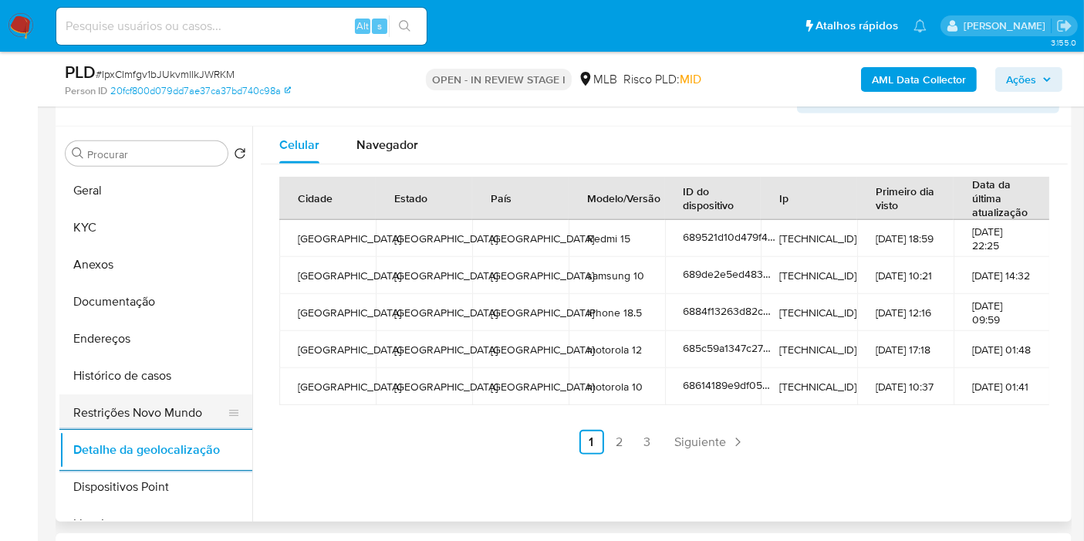
click at [127, 407] on button "Restrições Novo Mundo" at bounding box center [149, 412] width 181 height 37
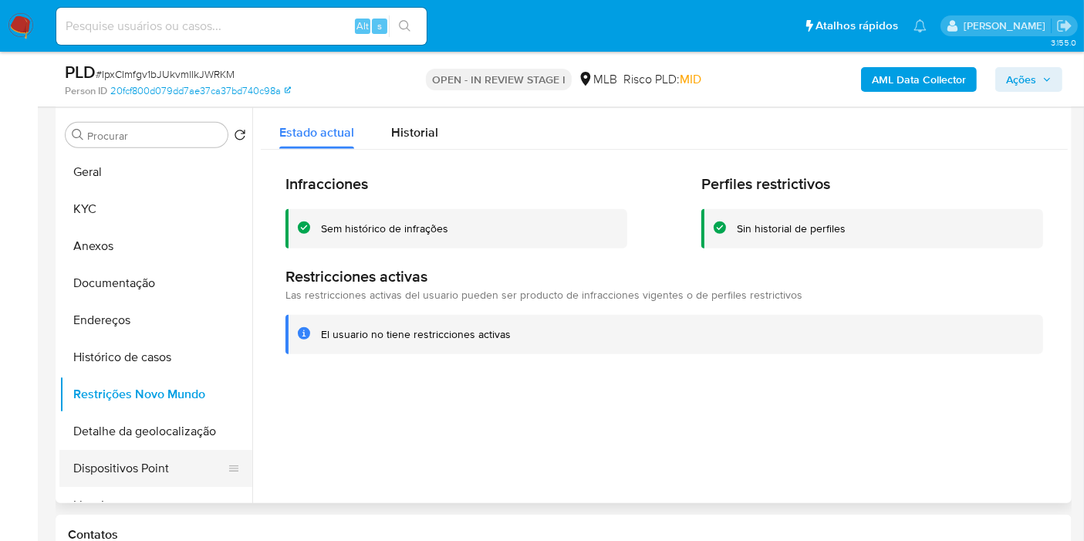
click at [126, 458] on button "Dispositivos Point" at bounding box center [149, 468] width 181 height 37
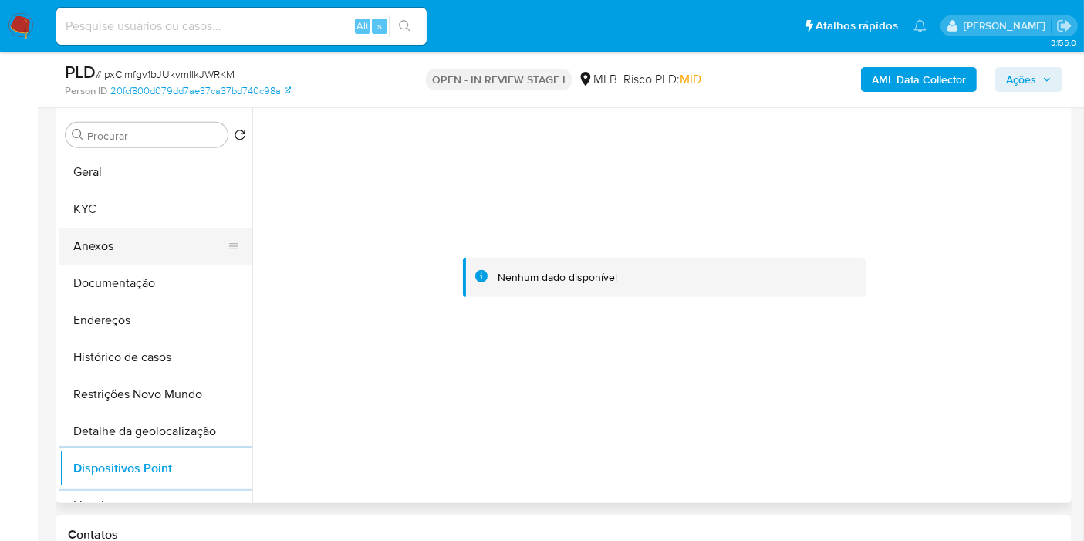
click at [156, 234] on button "Anexos" at bounding box center [149, 246] width 181 height 37
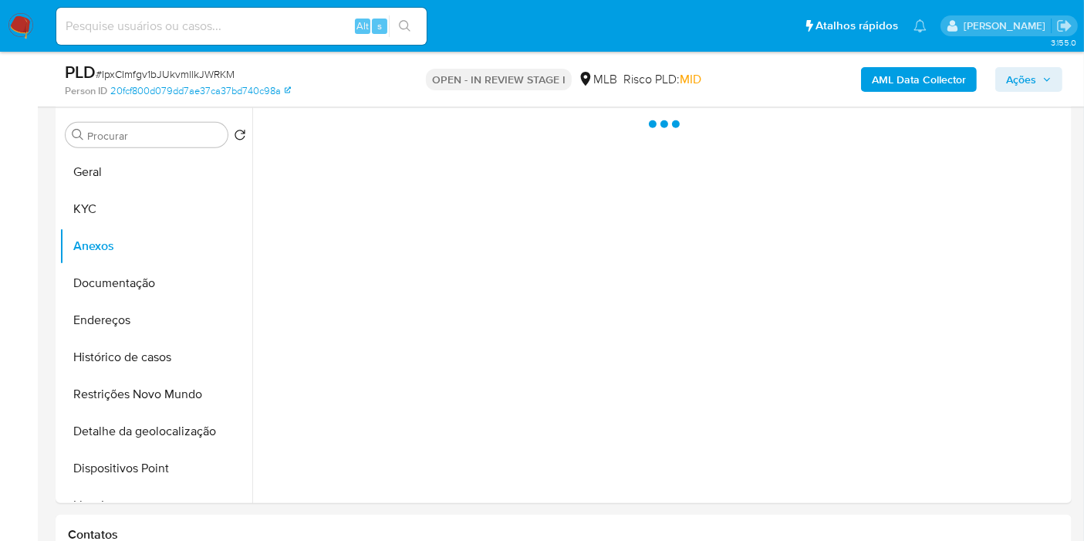
click at [1033, 89] on span "Ações" at bounding box center [1021, 79] width 30 height 25
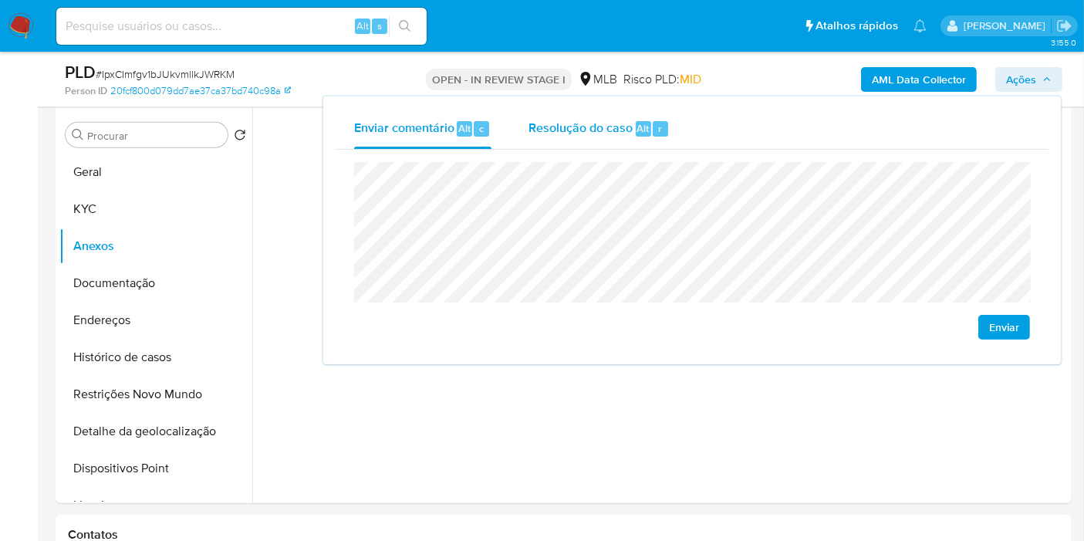
click at [576, 110] on div "Resolução do caso Alt r" at bounding box center [599, 129] width 141 height 40
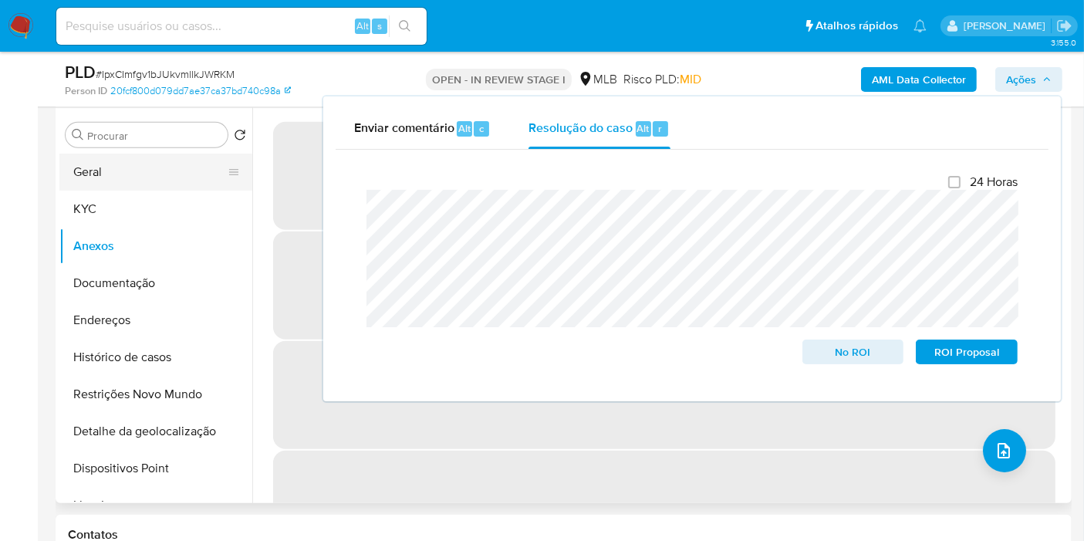
click at [143, 155] on button "Geral" at bounding box center [149, 172] width 181 height 37
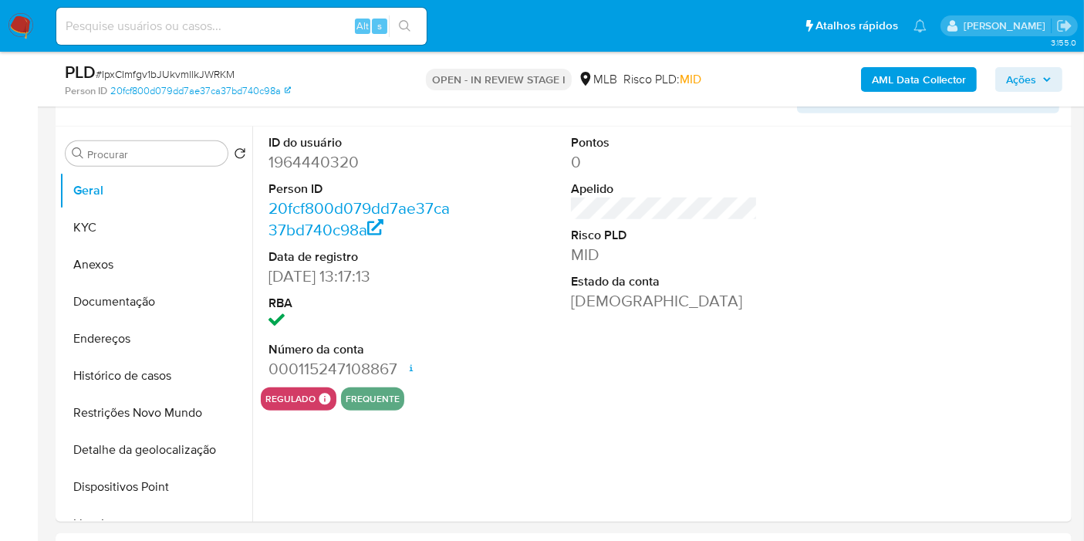
click at [981, 89] on div "AML Data Collector Ações" at bounding box center [898, 79] width 329 height 36
click at [955, 77] on b "AML Data Collector" at bounding box center [919, 79] width 94 height 25
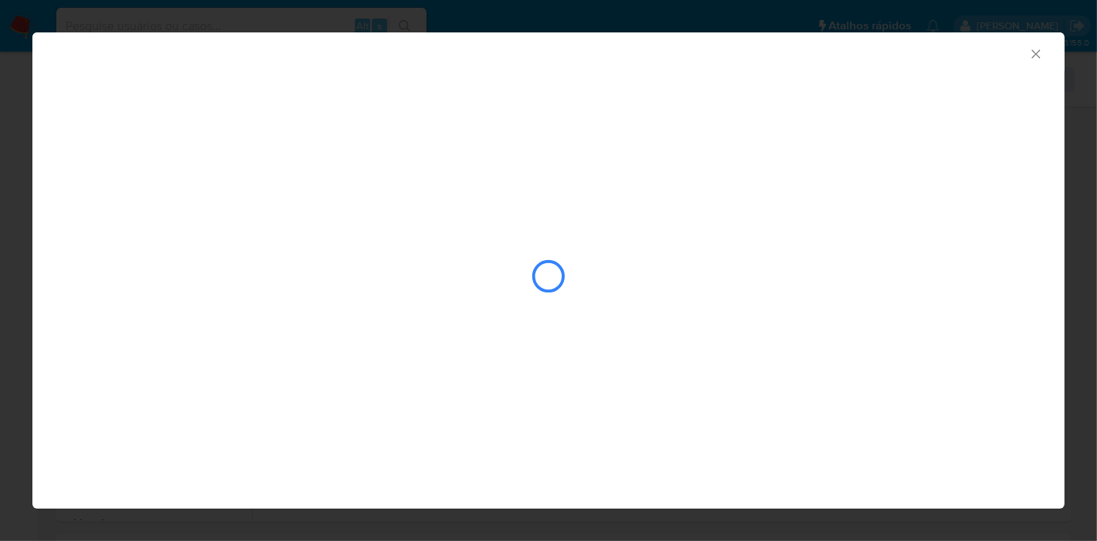
click at [407, 324] on div "closure-recommendation-modal" at bounding box center [549, 276] width 968 height 154
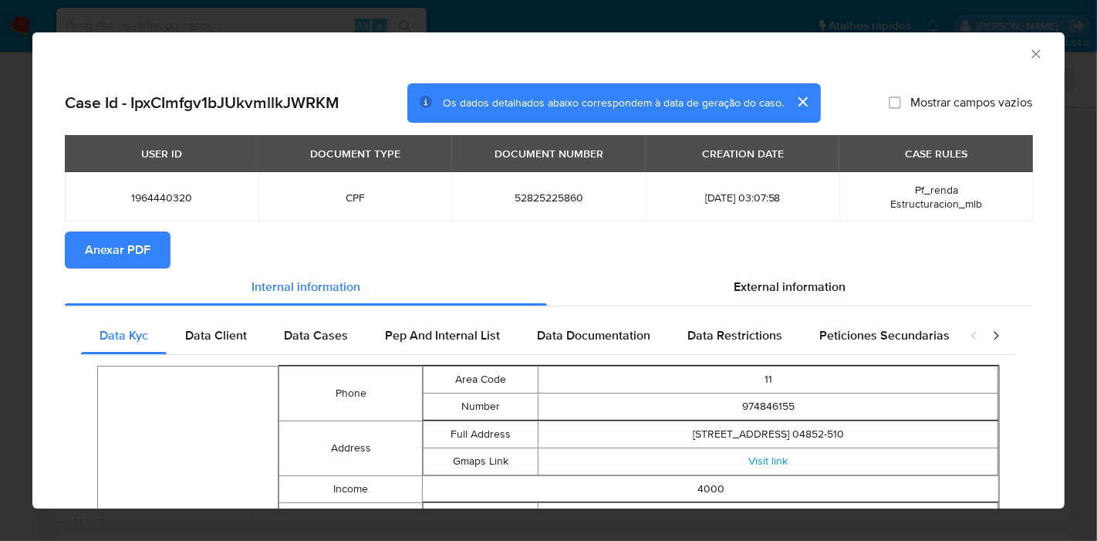
click at [94, 259] on span "Anexar PDF" at bounding box center [118, 250] width 66 height 34
click at [1029, 49] on icon "Fechar a janela" at bounding box center [1036, 53] width 15 height 15
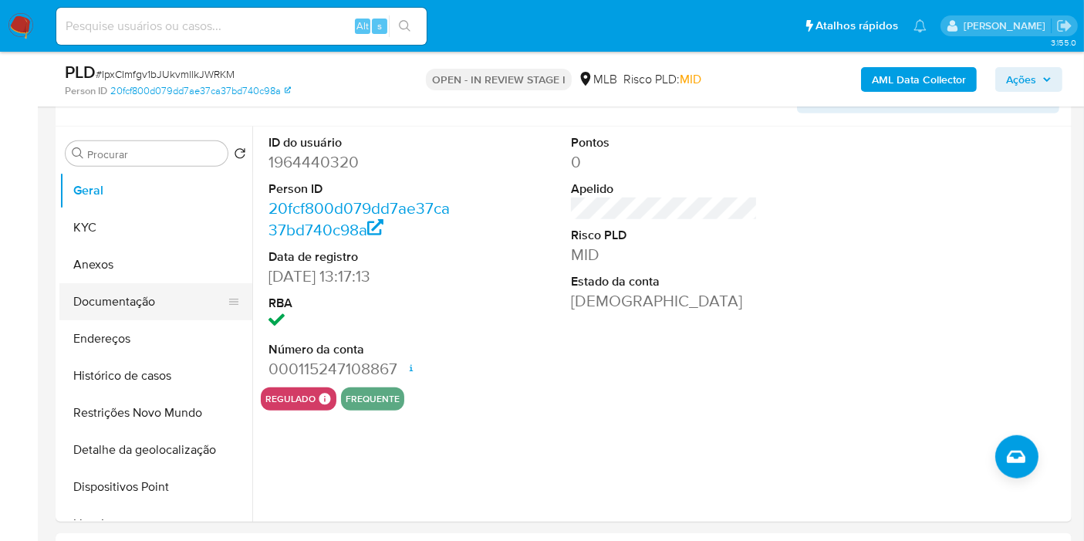
click at [158, 283] on button "Documentação" at bounding box center [149, 301] width 181 height 37
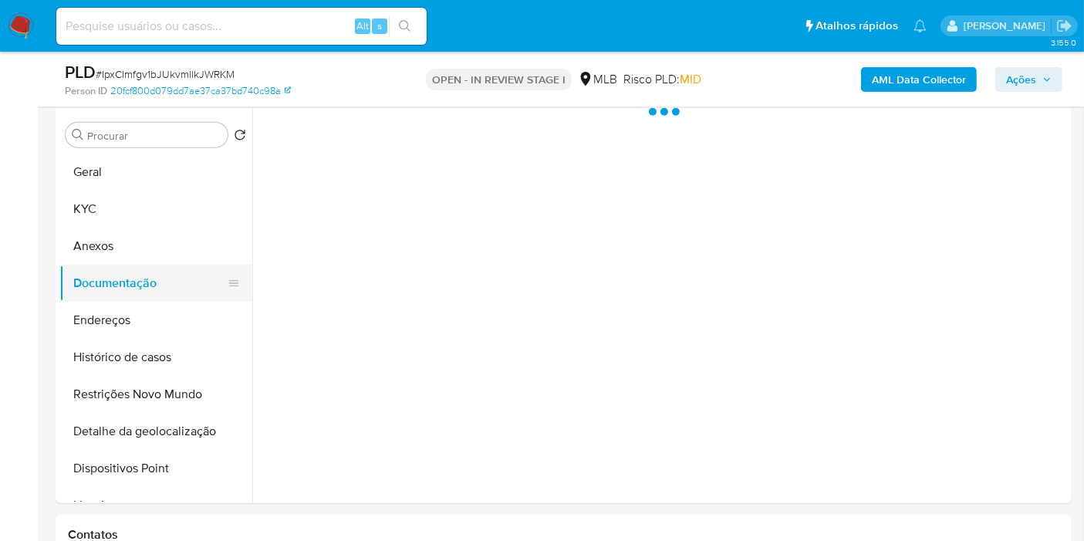
click at [145, 265] on button "Documentação" at bounding box center [149, 283] width 181 height 37
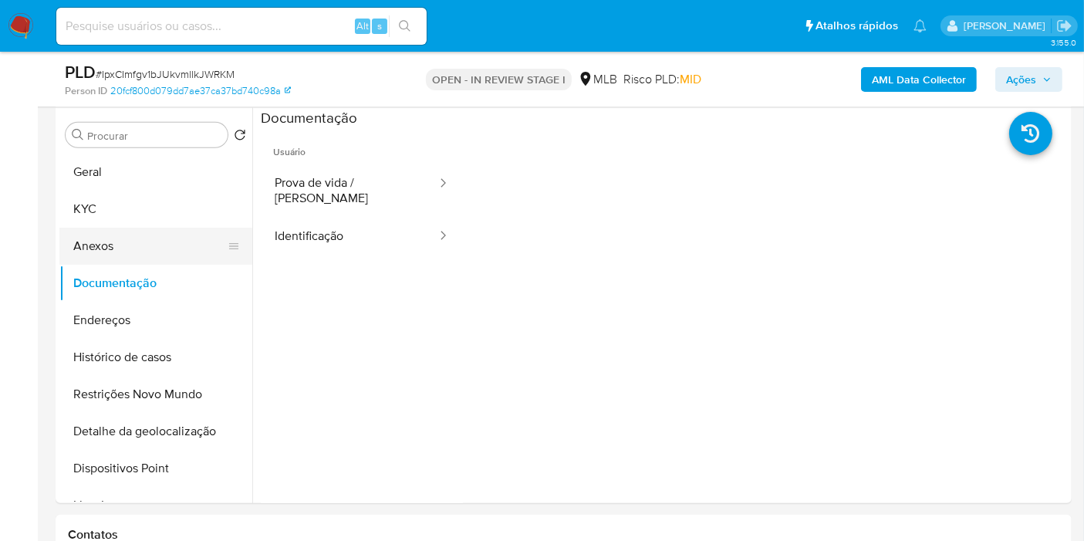
click at [144, 247] on button "Anexos" at bounding box center [149, 246] width 181 height 37
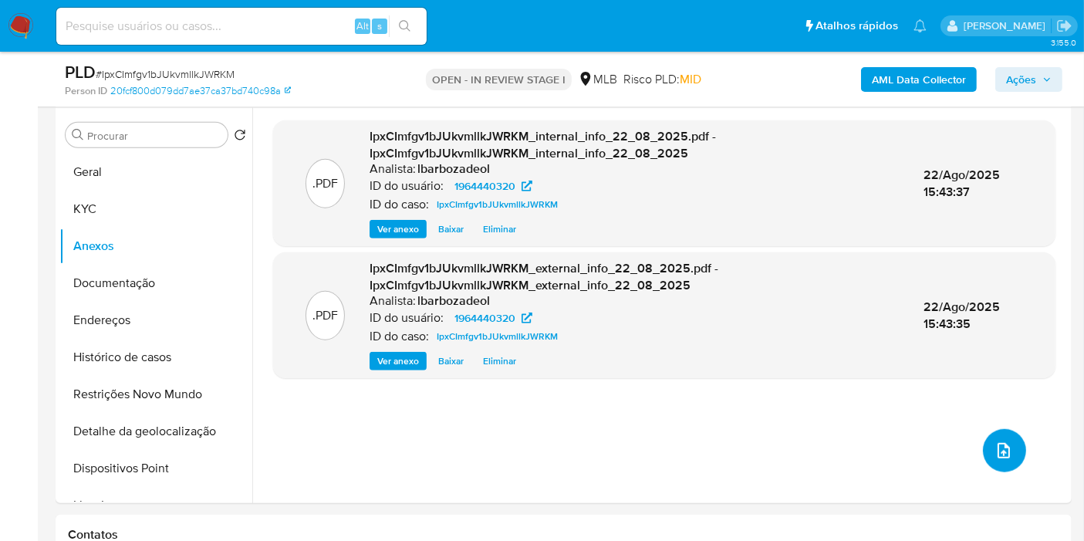
click at [997, 458] on button "upload-file" at bounding box center [1004, 450] width 43 height 43
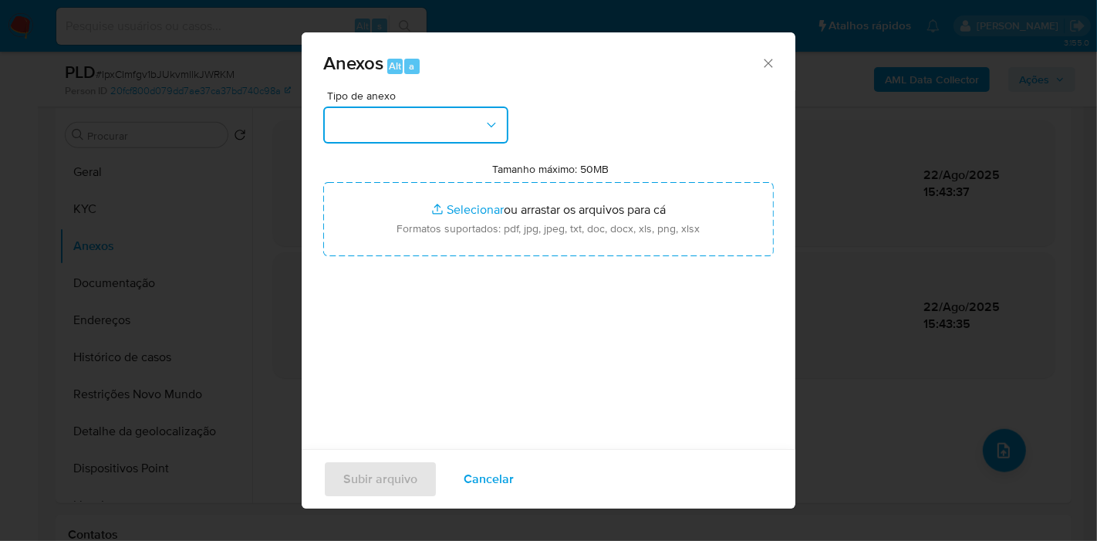
click at [408, 130] on button "button" at bounding box center [415, 124] width 185 height 37
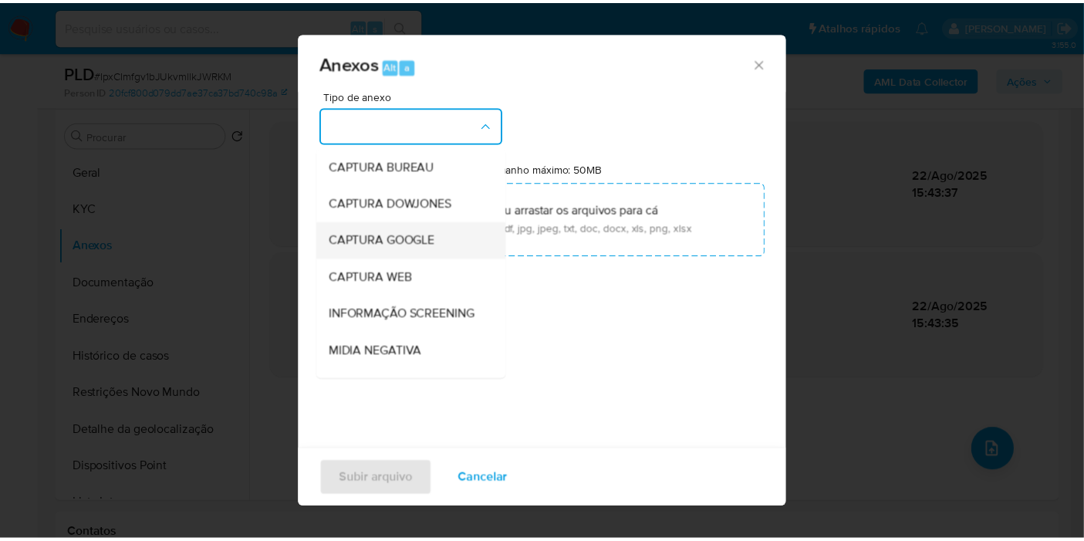
scroll to position [237, 0]
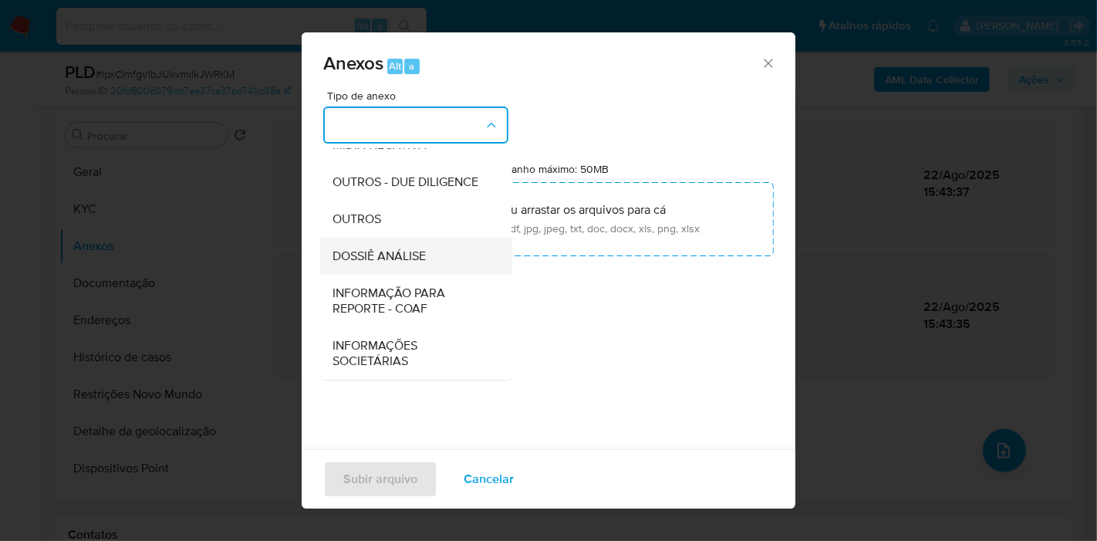
click at [418, 245] on div "DOSSIÊ ANÁLISE" at bounding box center [411, 256] width 157 height 37
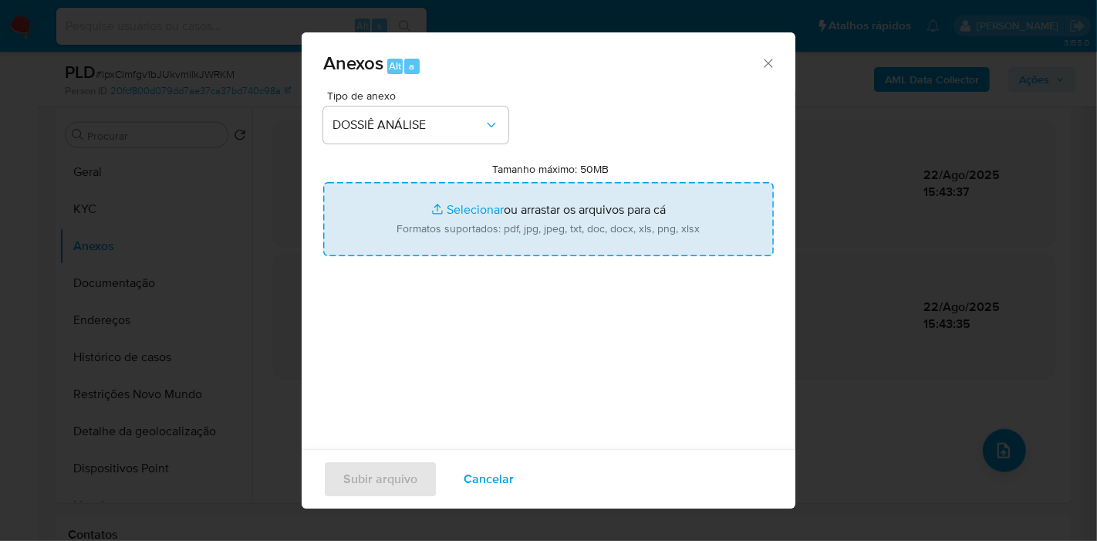
click at [424, 227] on input "Tamanho máximo: 50MB Selecionar arquivos" at bounding box center [548, 219] width 451 height 74
type input "C:\fakepath\SAR - XXX - CPF 52825225860 - VICTOR WILLIAM PEREIRA RIBEIRO.pdf"
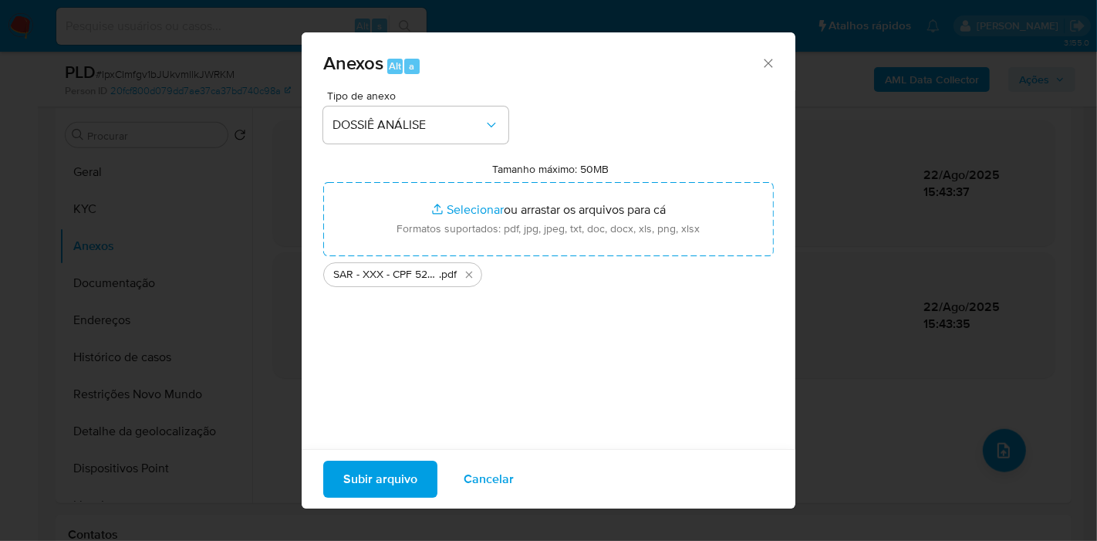
click at [414, 469] on span "Subir arquivo" at bounding box center [380, 479] width 74 height 34
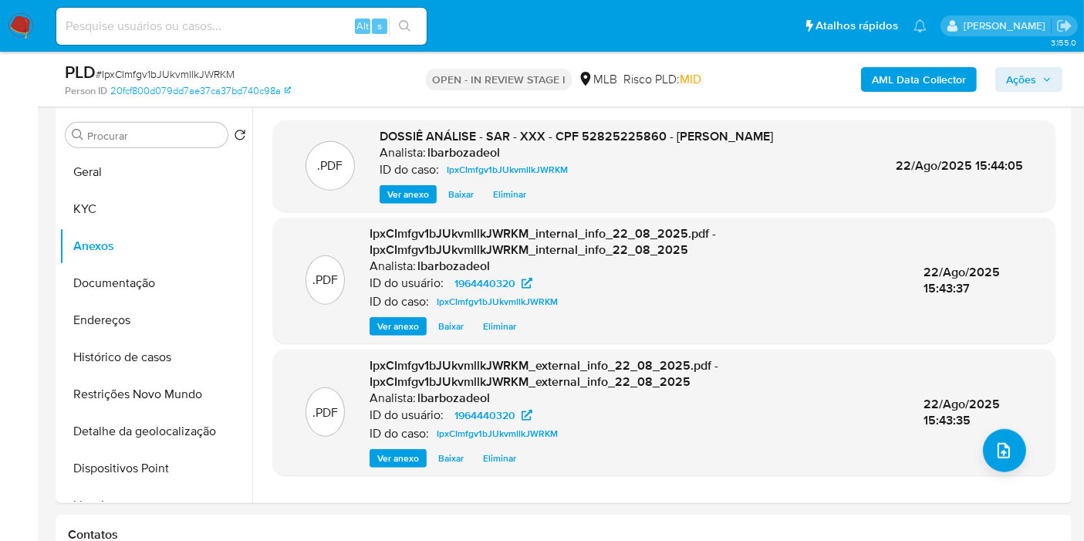
click at [1022, 76] on span "Ações" at bounding box center [1021, 79] width 30 height 25
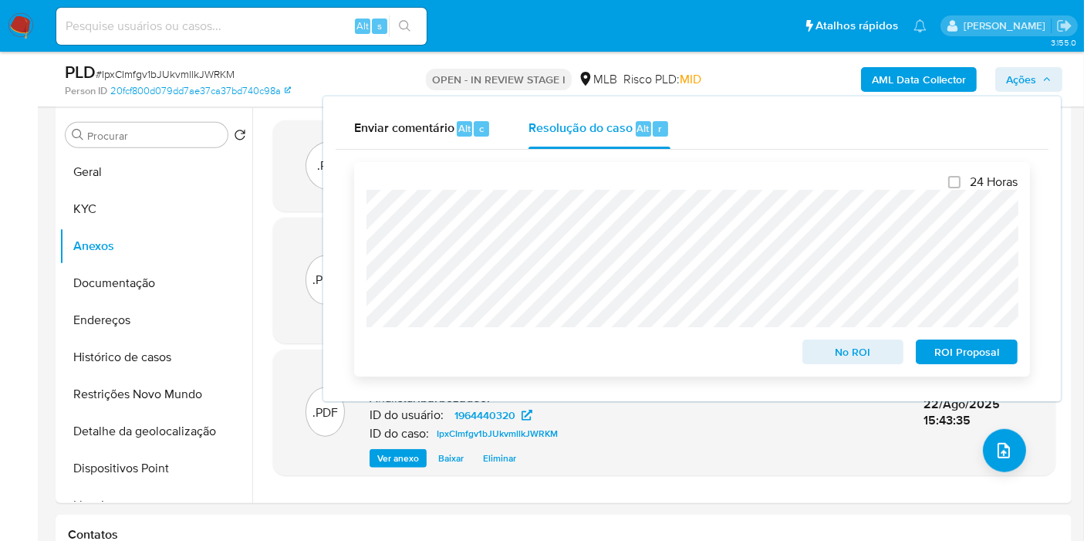
click at [944, 353] on span "ROI Proposal" at bounding box center [967, 352] width 80 height 22
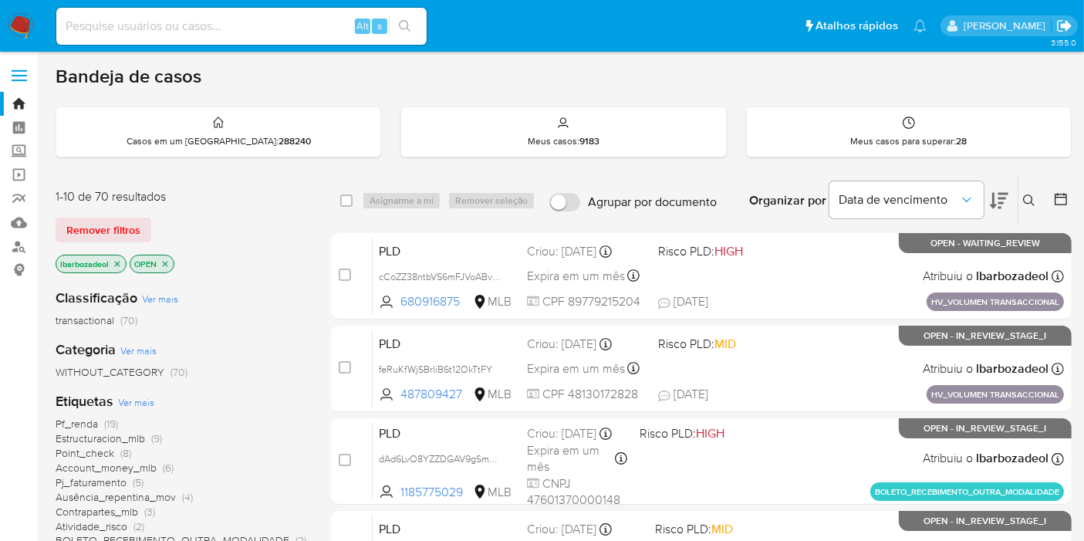
click at [987, 23] on icon "Sair" at bounding box center [1064, 26] width 14 height 12
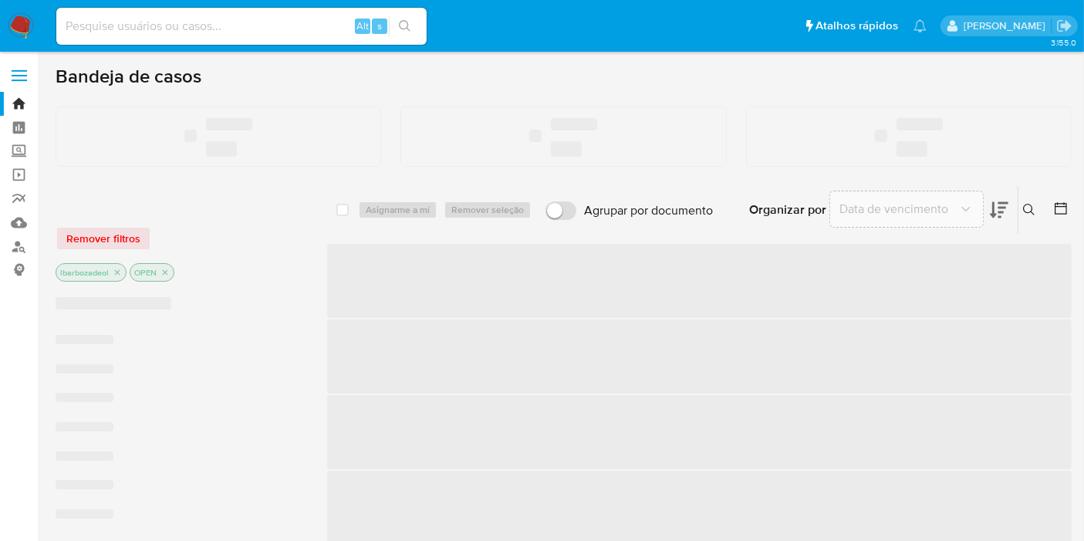
click at [184, 30] on input at bounding box center [241, 26] width 370 height 20
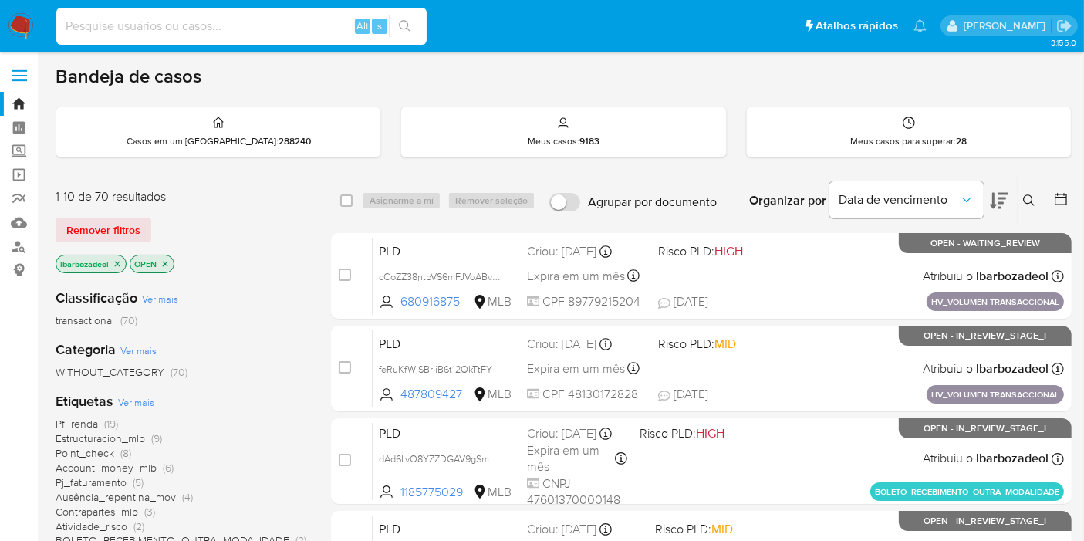
paste input "2146753816"
type input "2146753816"
click at [409, 25] on icon "search-icon" at bounding box center [405, 26] width 12 height 12
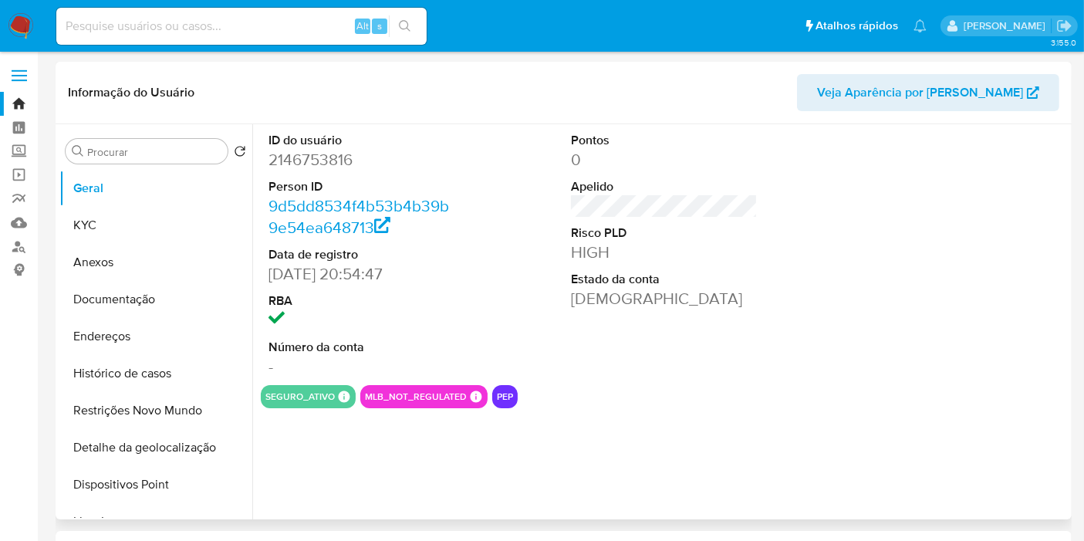
select select "10"
drag, startPoint x: 350, startPoint y: 272, endPoint x: 272, endPoint y: 272, distance: 77.9
click at [272, 272] on dd "08/12/2024 20:54:47" at bounding box center [362, 274] width 187 height 22
copy dd "08/12/2024"
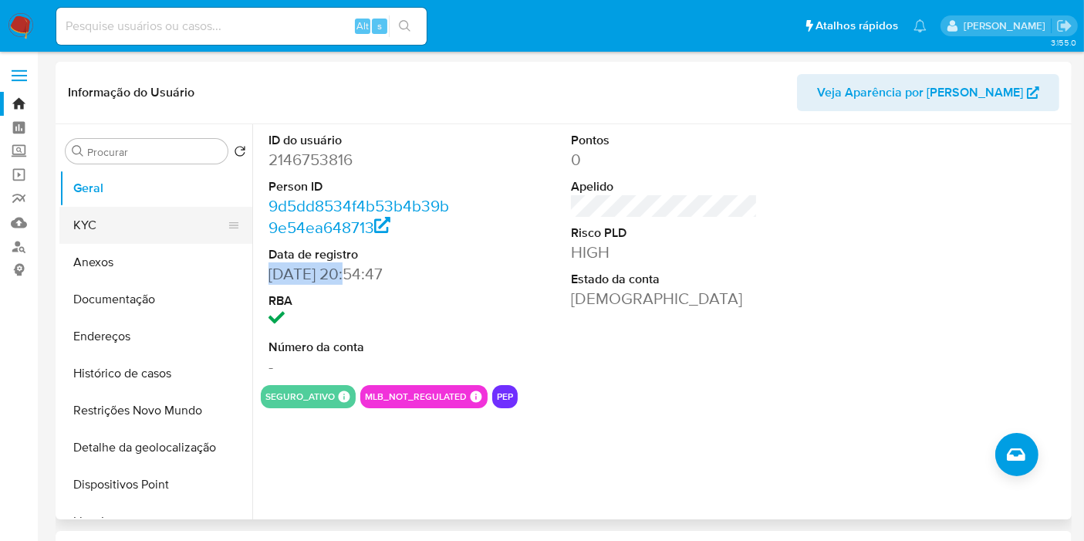
click at [158, 235] on button "KYC" at bounding box center [149, 225] width 181 height 37
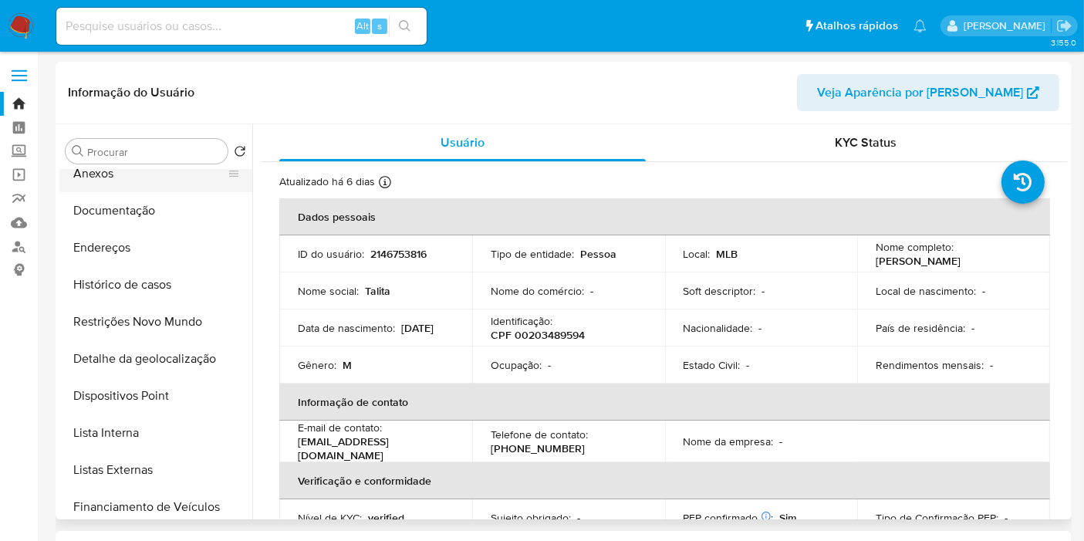
scroll to position [171, 0]
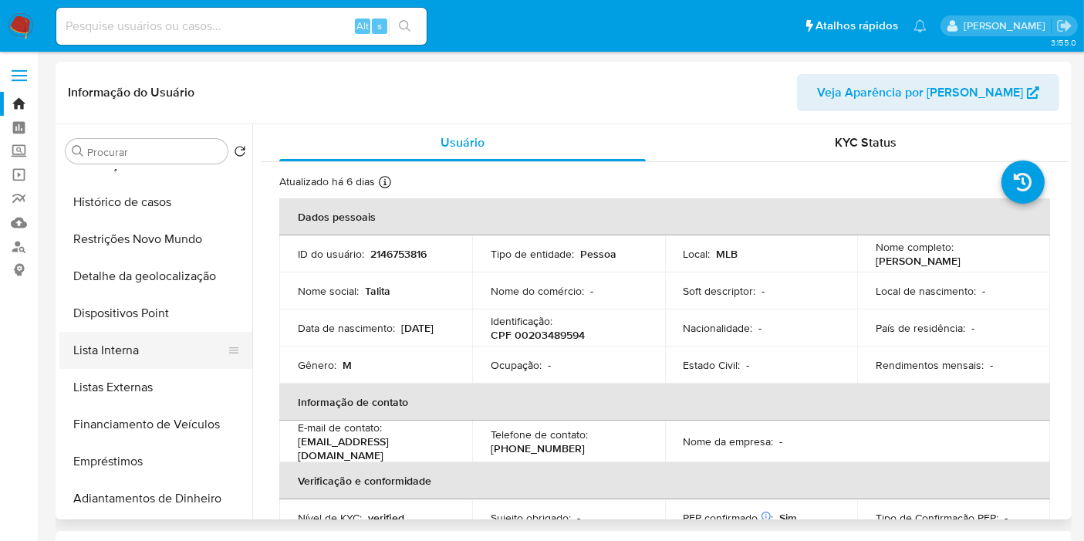
click at [150, 343] on button "Lista Interna" at bounding box center [149, 350] width 181 height 37
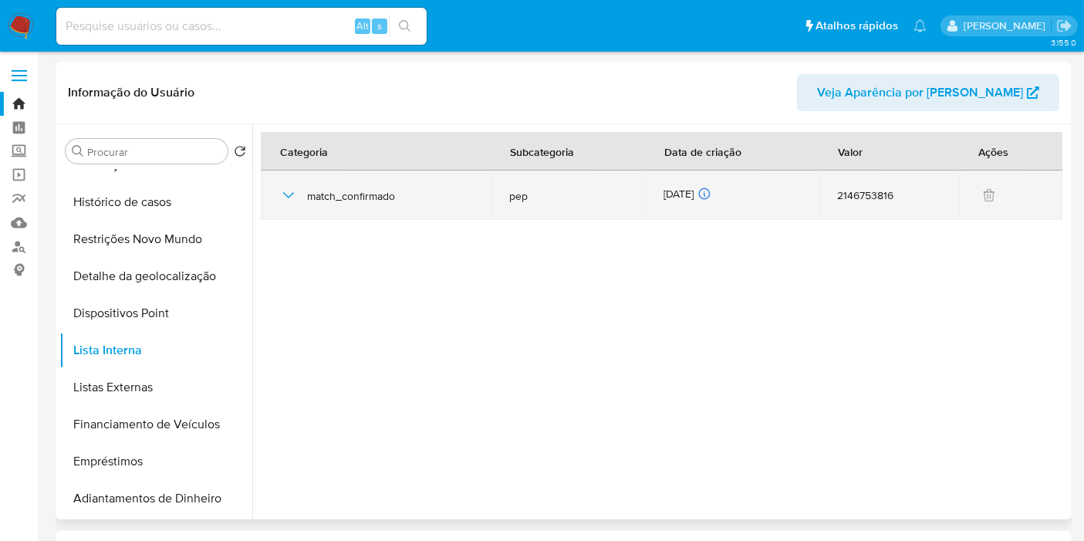
click at [703, 184] on td "15/08/2025 15/08/2025 18:05:35" at bounding box center [732, 195] width 174 height 49
click at [702, 189] on div "15/08/2025 15/08/2025 18:05:35" at bounding box center [732, 195] width 137 height 17
click at [704, 191] on div "15/08/2025 15/08/2025 18:05:35" at bounding box center [732, 195] width 137 height 17
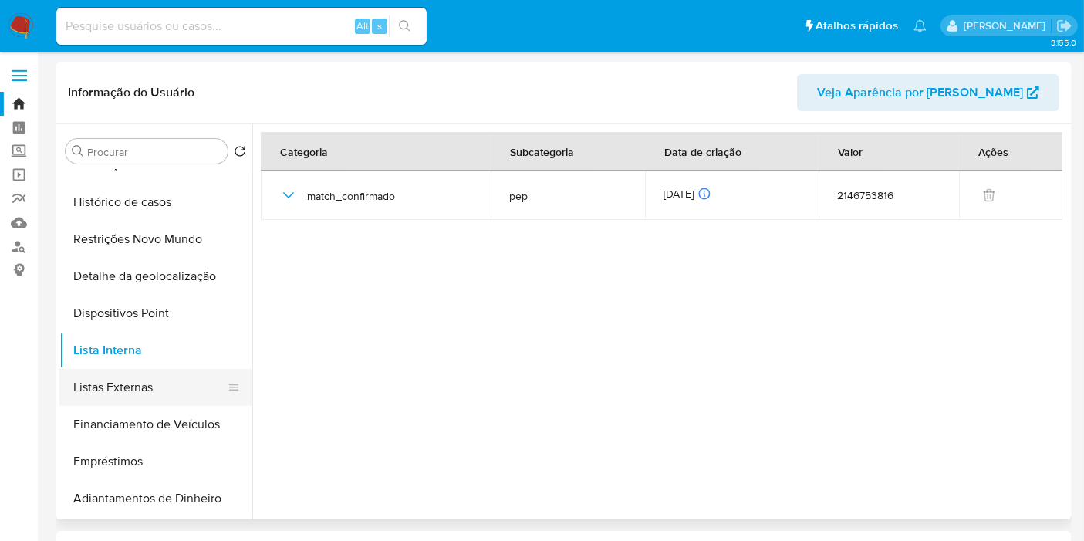
click at [157, 387] on button "Listas Externas" at bounding box center [149, 387] width 181 height 37
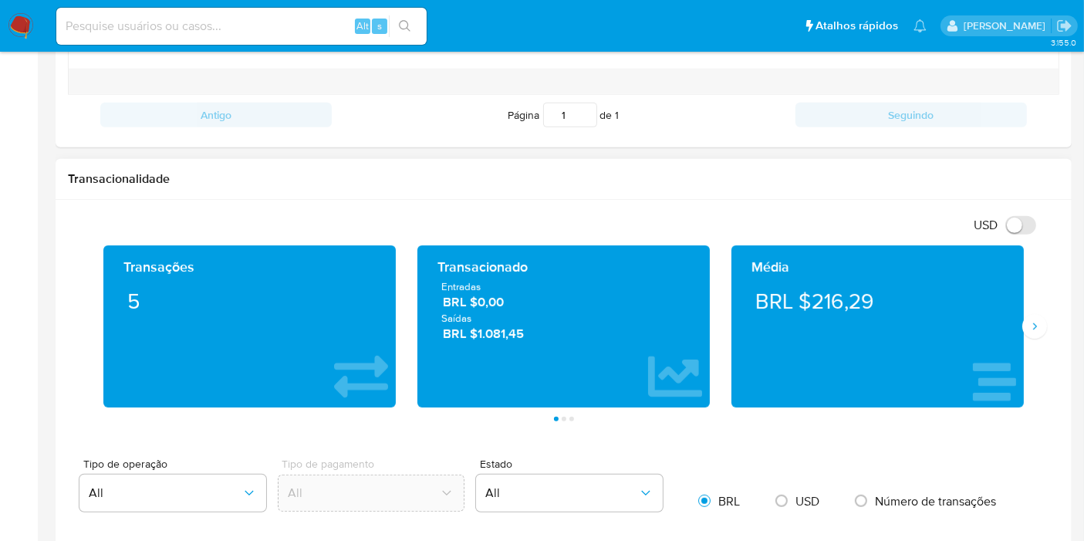
scroll to position [685, 0]
drag, startPoint x: 533, startPoint y: 330, endPoint x: 434, endPoint y: 287, distance: 108.5
click at [434, 287] on div "Entradas BRL $0,00 Saídas BRL $1.081,45" at bounding box center [564, 310] width 268 height 63
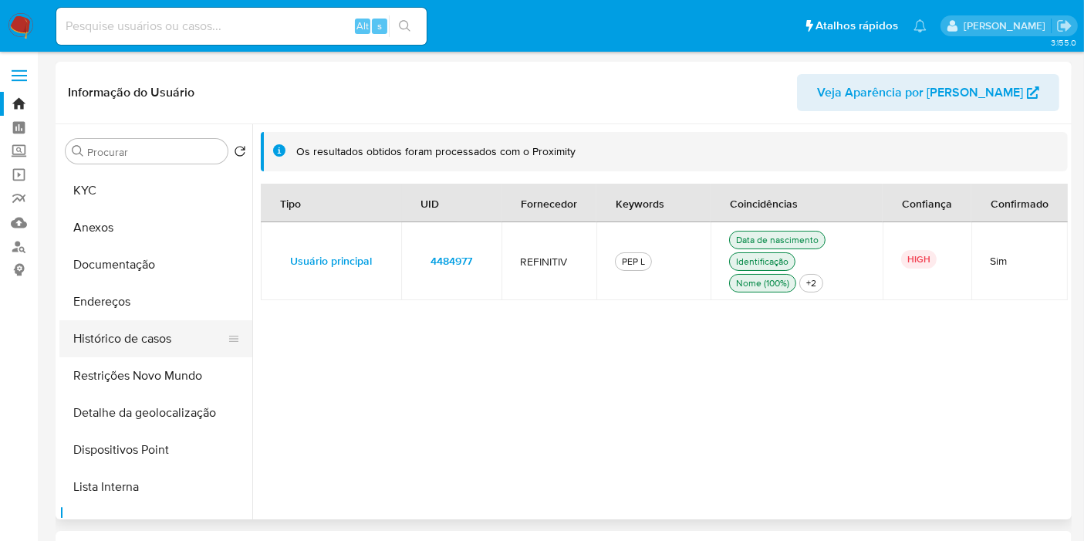
scroll to position [0, 0]
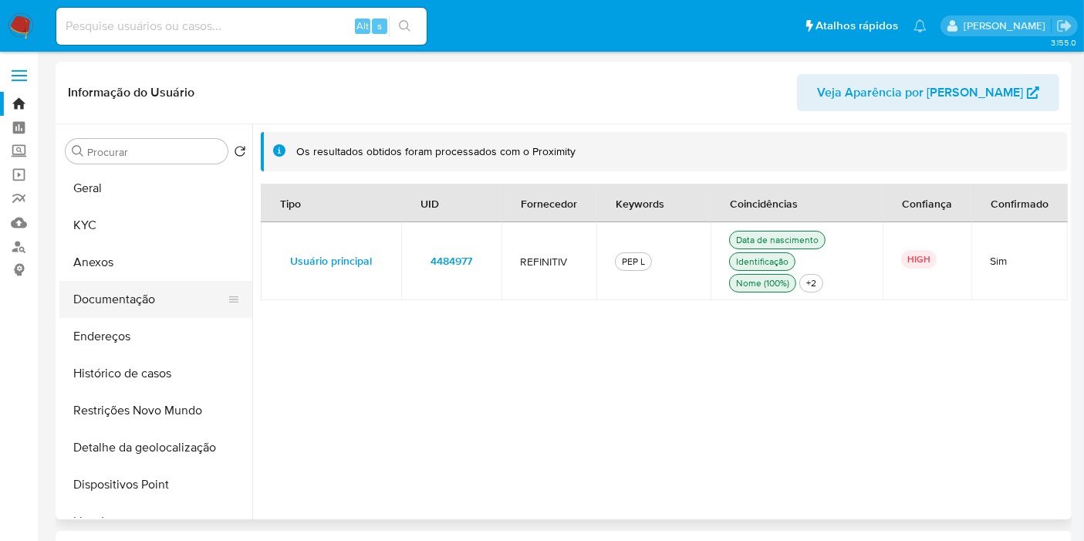
click at [150, 289] on button "Documentação" at bounding box center [149, 299] width 181 height 37
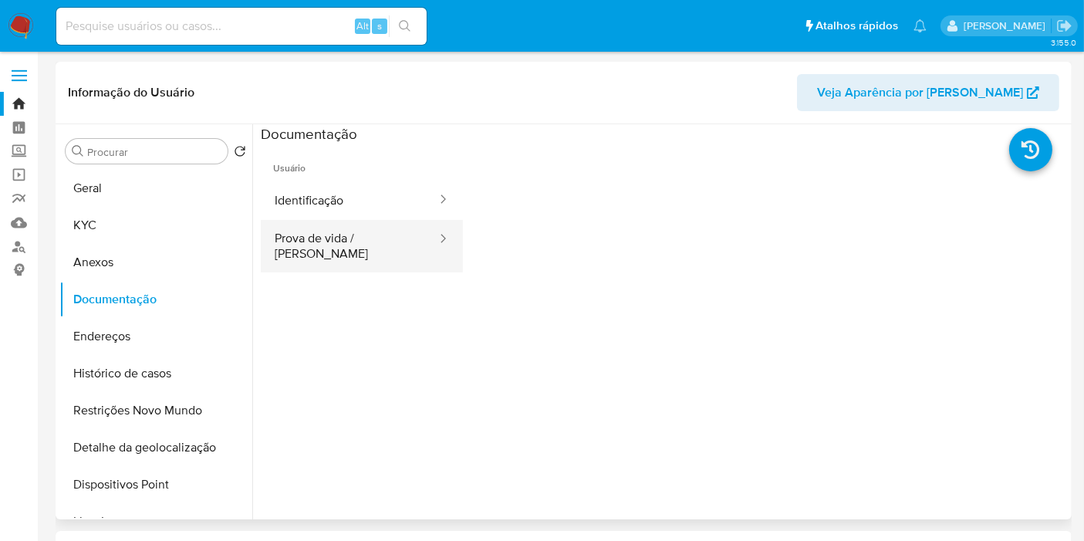
click at [375, 230] on button "Prova de vida / Selfie" at bounding box center [349, 246] width 177 height 52
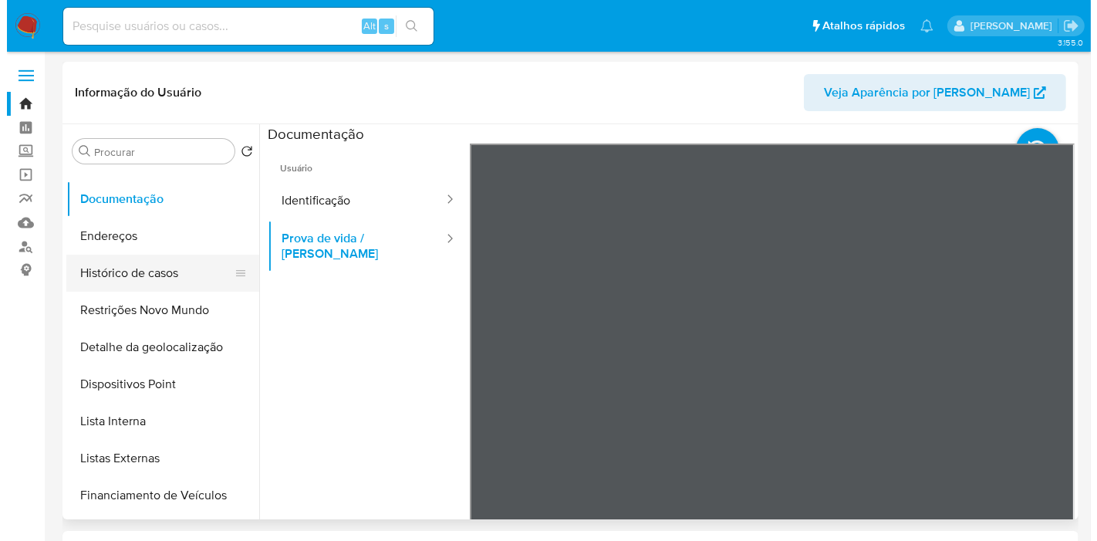
scroll to position [171, 0]
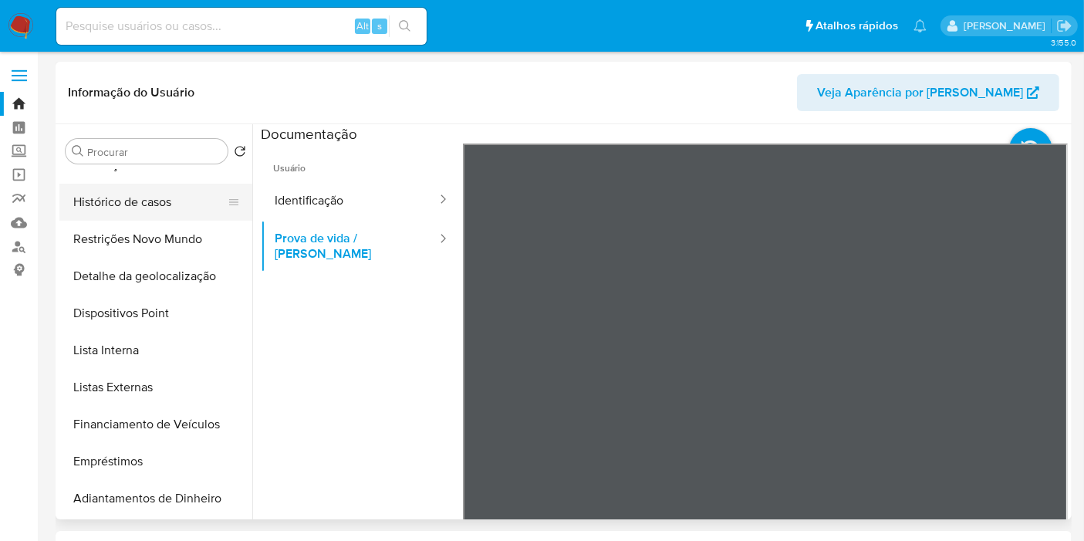
click at [156, 380] on button "Listas Externas" at bounding box center [155, 387] width 193 height 37
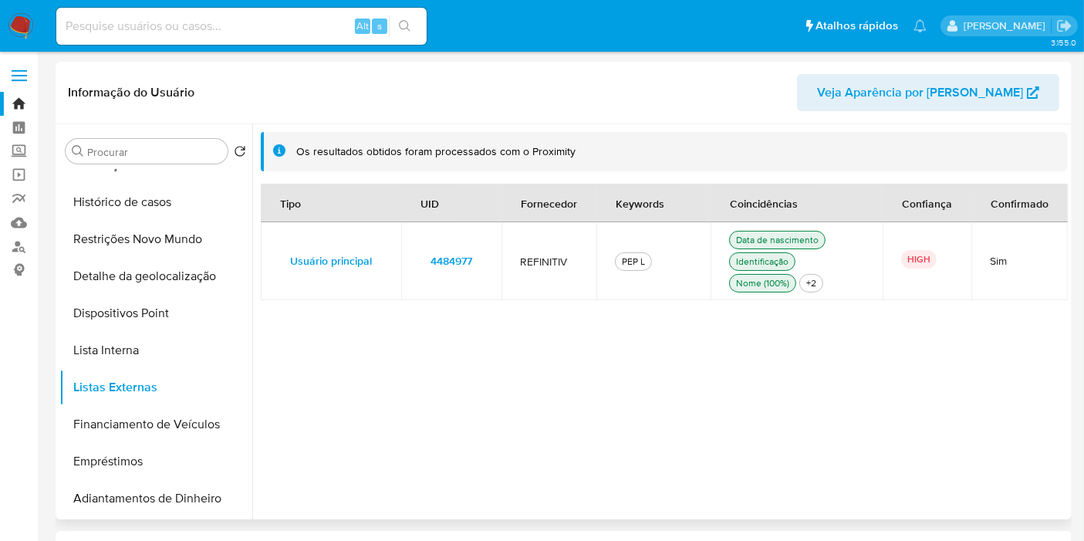
click at [451, 256] on span "4484977" at bounding box center [452, 261] width 42 height 22
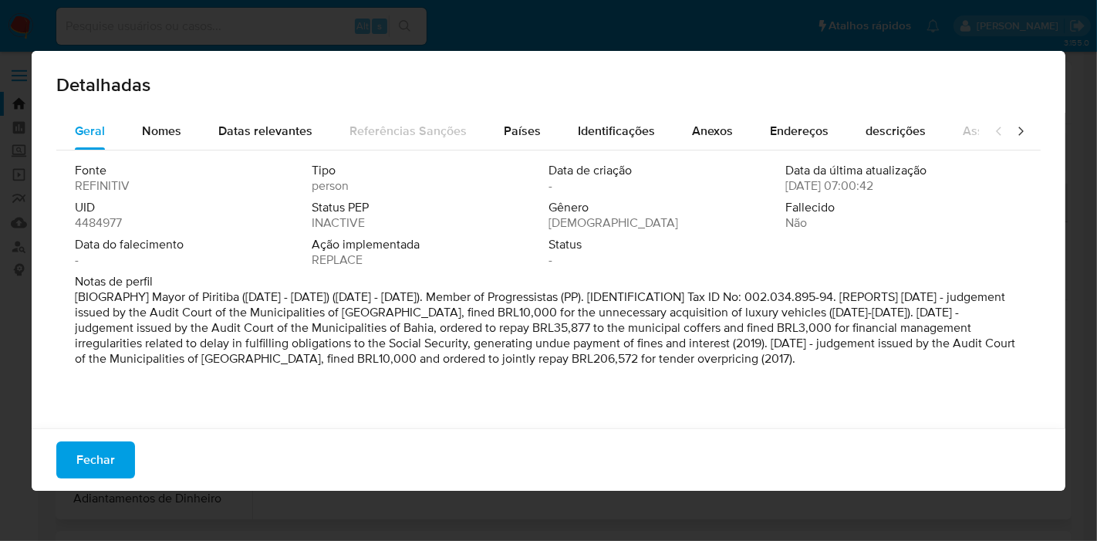
click at [112, 218] on span "4484977" at bounding box center [98, 222] width 47 height 15
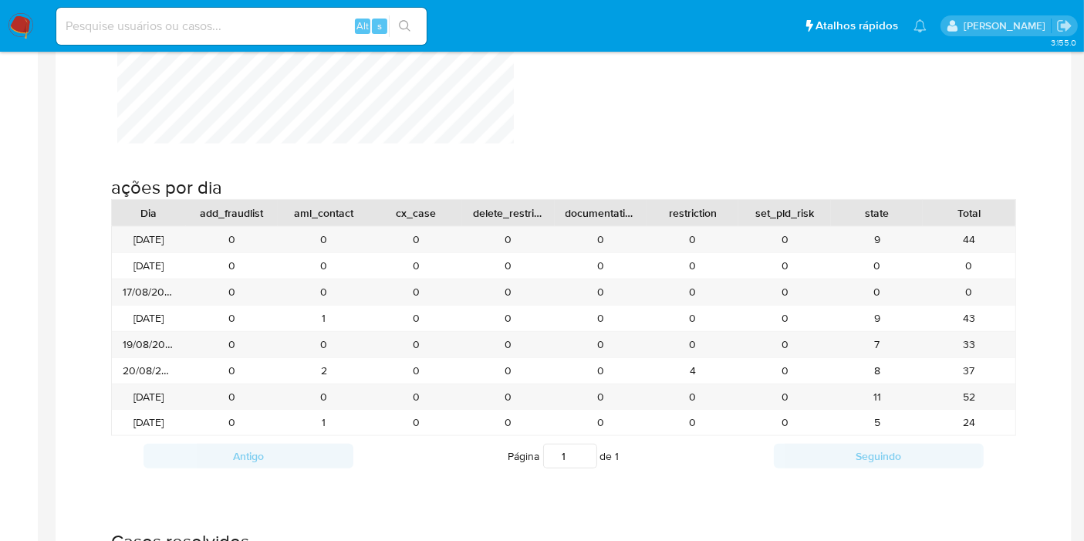
scroll to position [1457, 0]
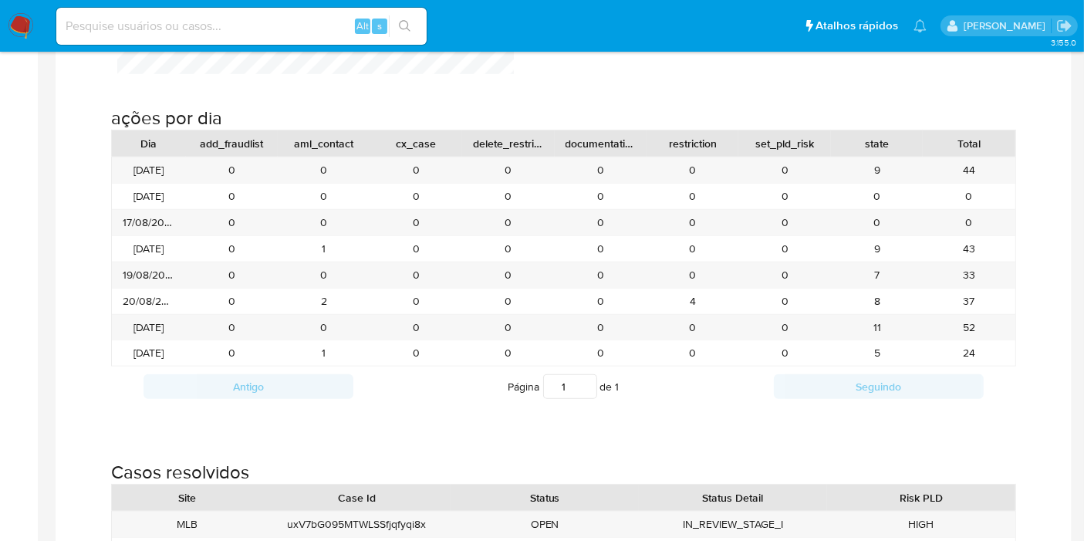
drag, startPoint x: 1074, startPoint y: 109, endPoint x: 1063, endPoint y: 110, distance: 11.6
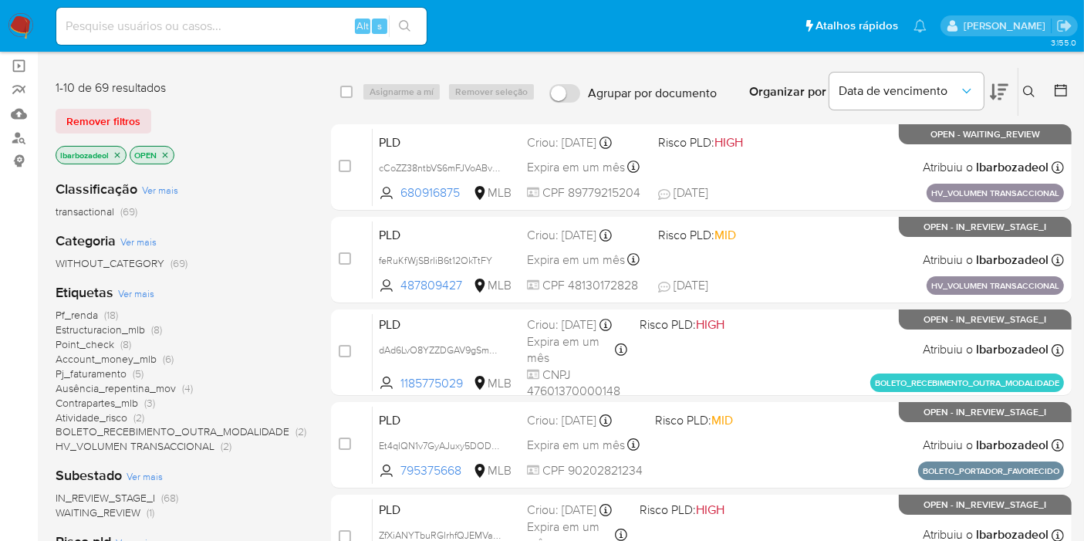
scroll to position [257, 0]
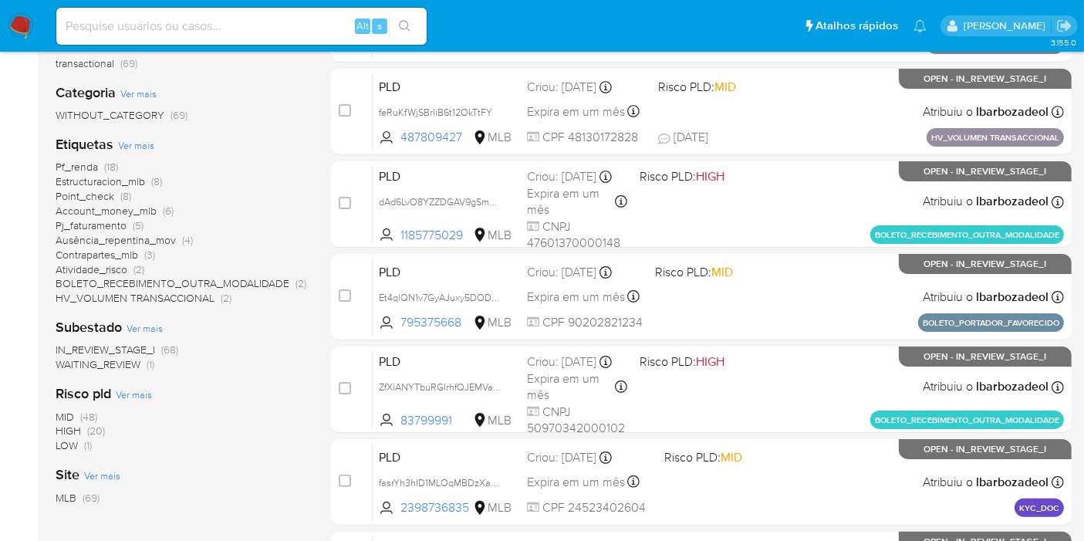
click at [94, 168] on span "Pf_renda" at bounding box center [77, 166] width 42 height 15
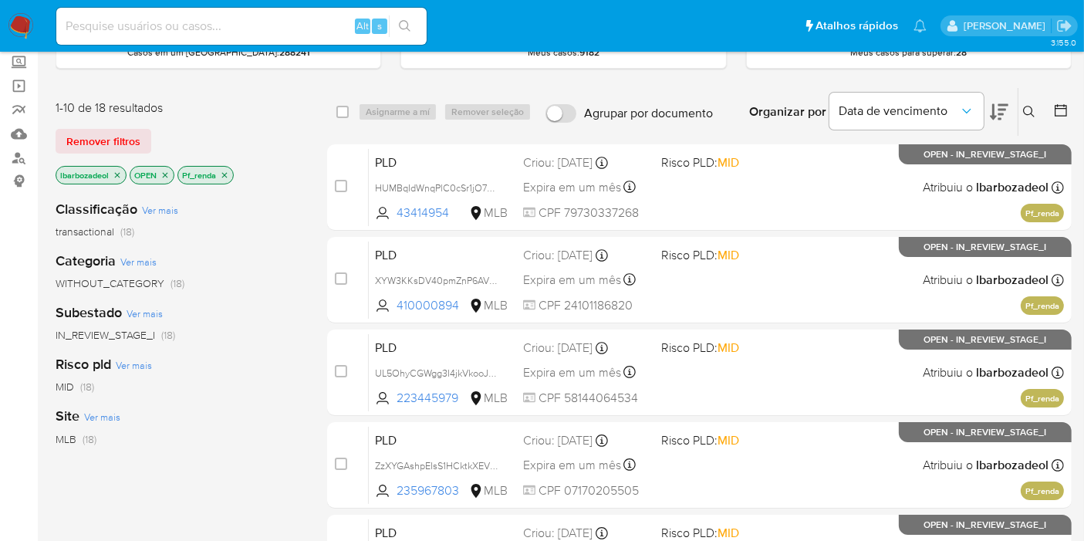
scroll to position [86, 0]
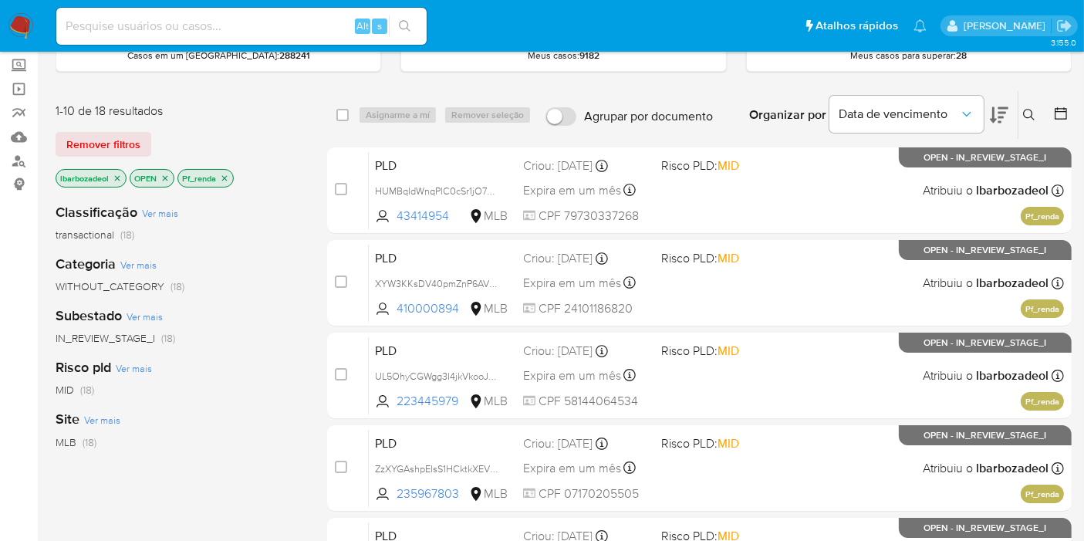
click at [220, 175] on icon "close-filter" at bounding box center [224, 178] width 9 height 9
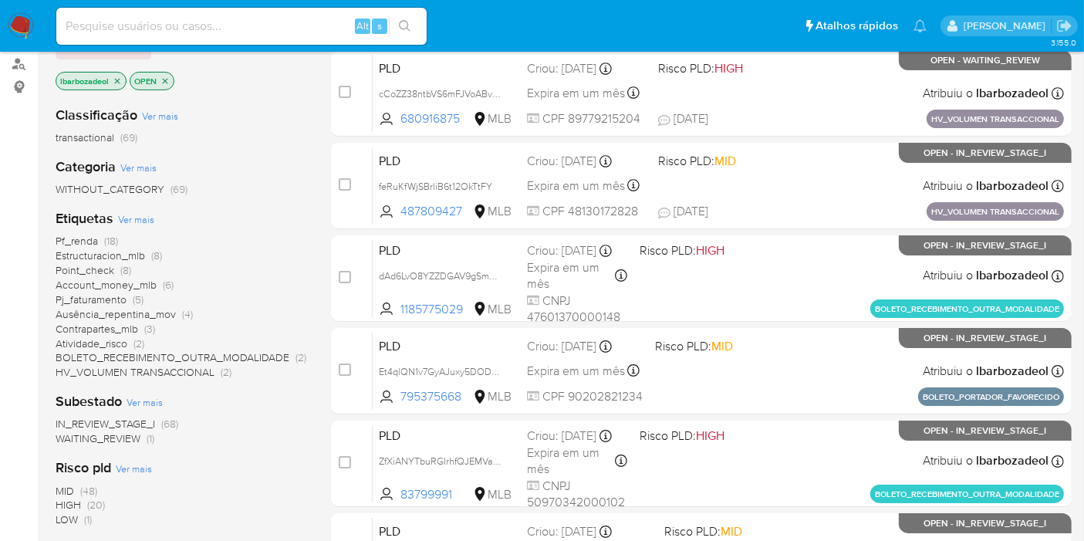
scroll to position [257, 0]
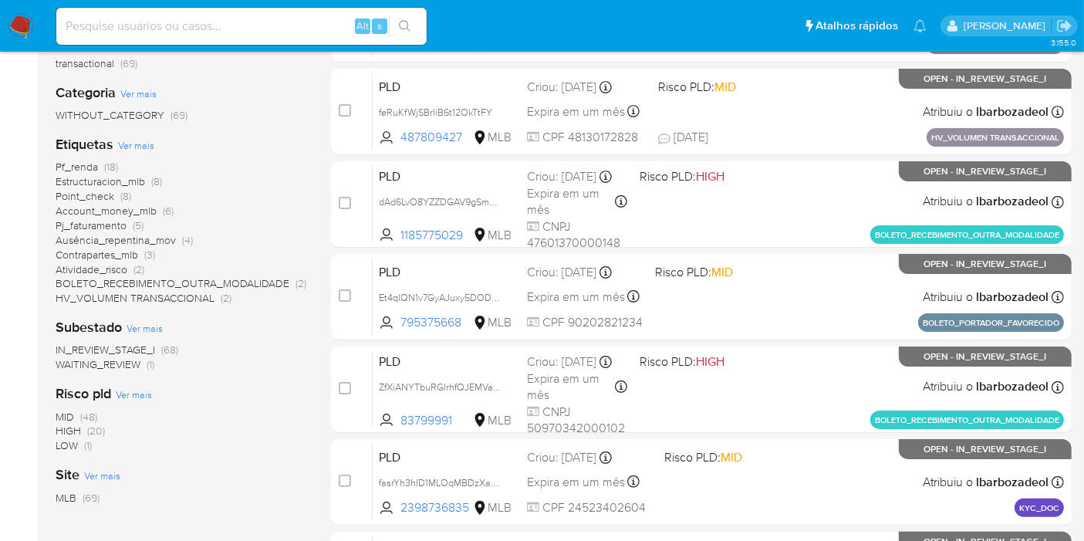
click at [191, 302] on span "HV_VOLUMEN TRANSACCIONAL" at bounding box center [135, 297] width 159 height 15
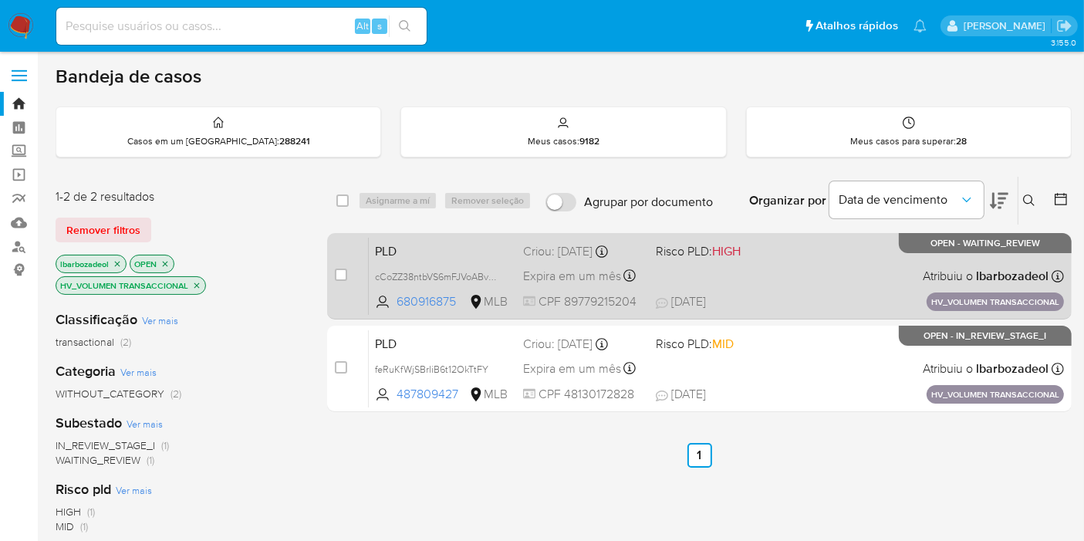
click at [782, 272] on div "PLD cCoZZ38ntbVS6mFJVoABvWl2 680916875 MLB Risco PLD: HIGH Criou: [DATE] Criou:…" at bounding box center [716, 276] width 695 height 78
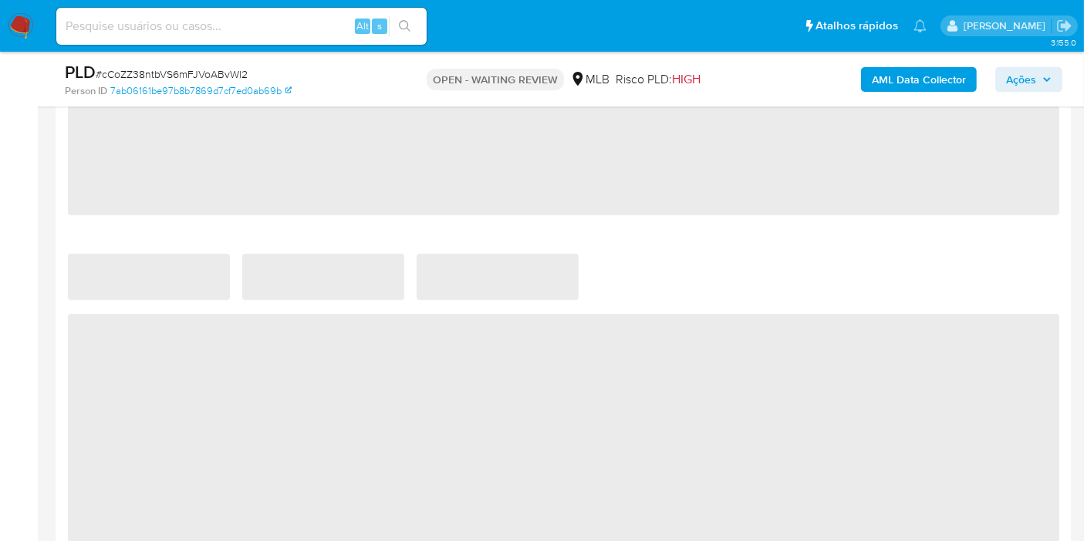
scroll to position [1200, 0]
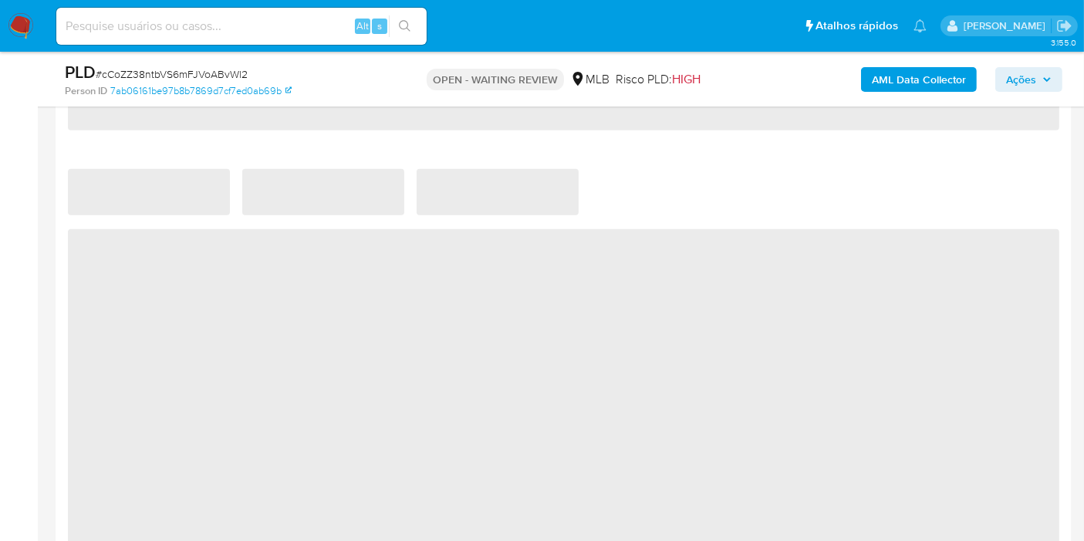
select select "10"
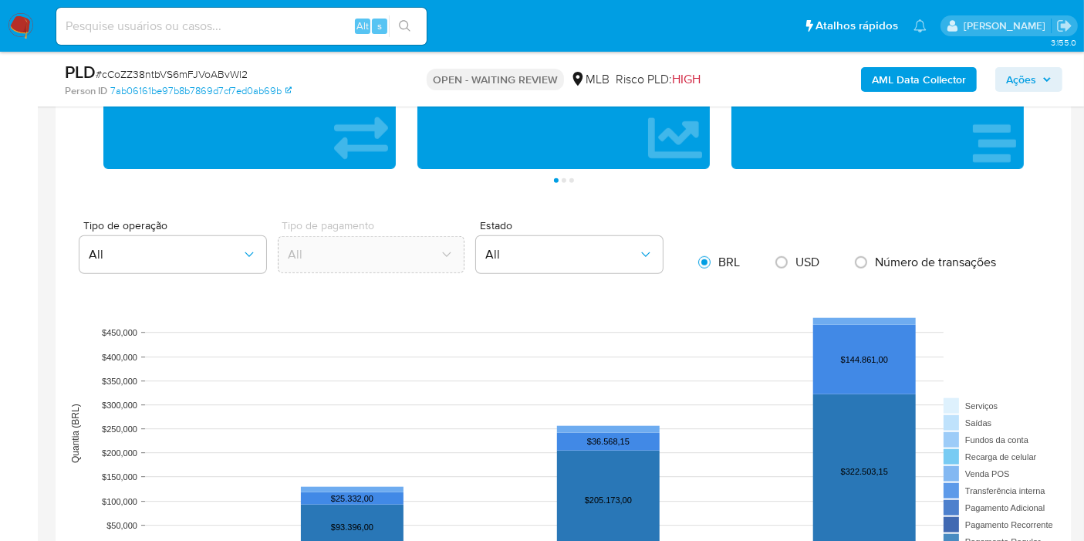
scroll to position [1629, 0]
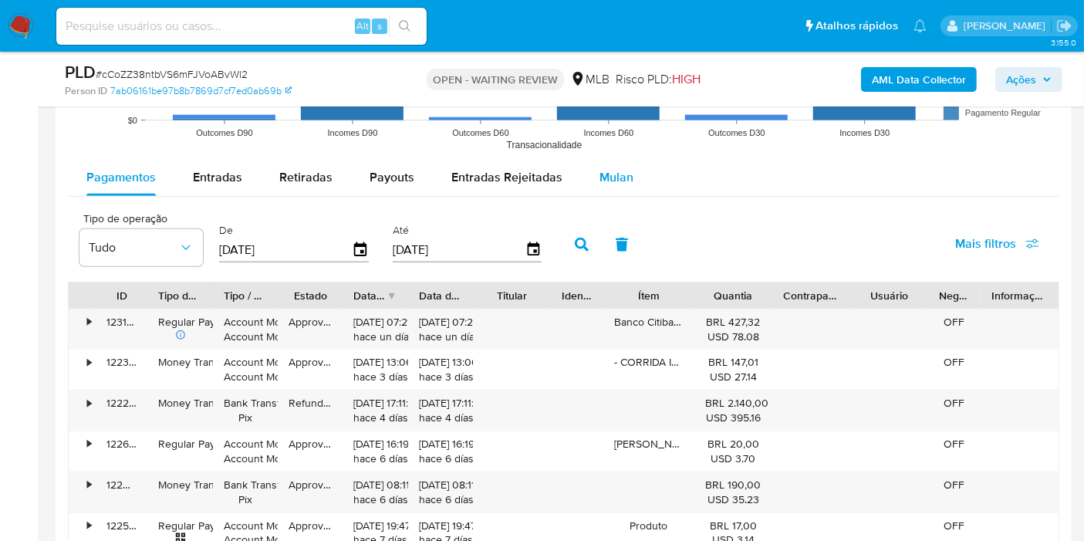
click at [609, 179] on span "Mulan" at bounding box center [617, 177] width 34 height 18
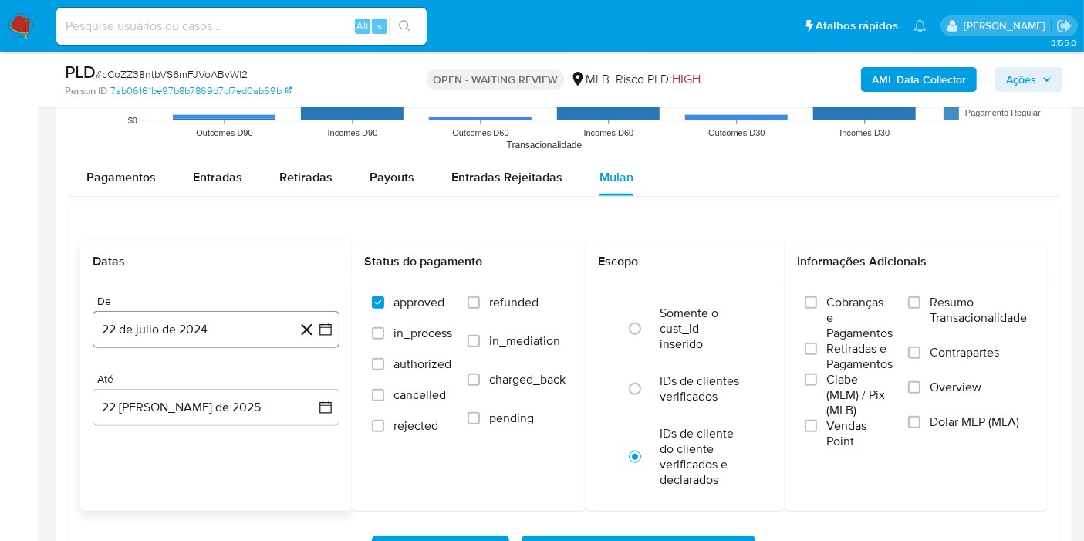
click at [226, 318] on button "22 de julio de 2024" at bounding box center [216, 329] width 247 height 37
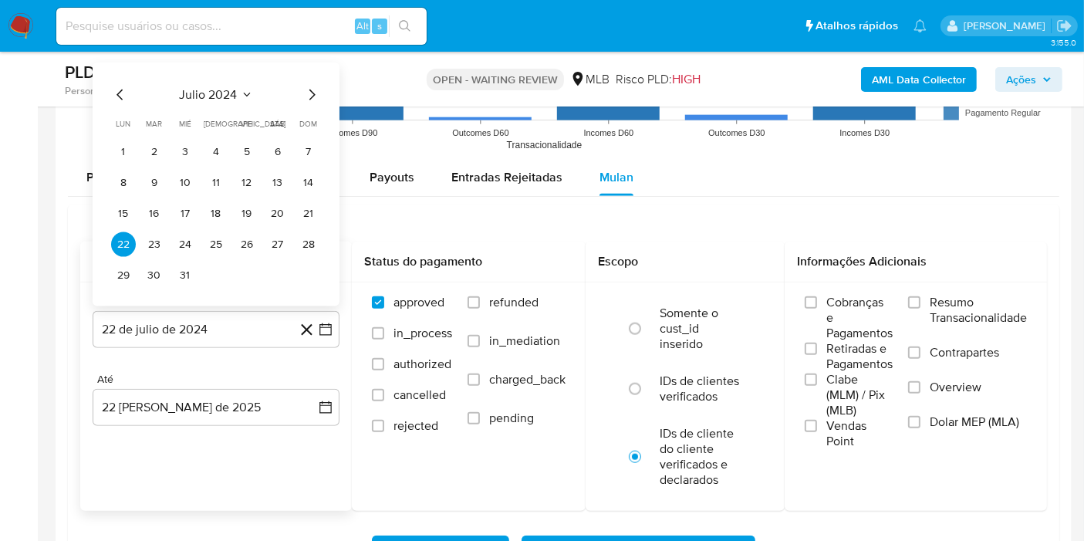
click at [205, 91] on span "julio 2024" at bounding box center [209, 94] width 58 height 15
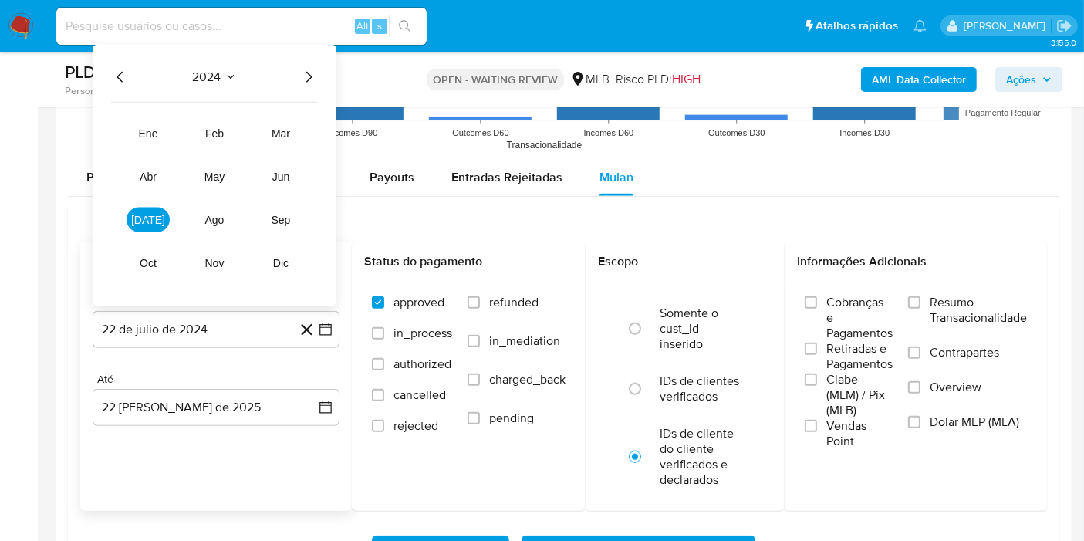
click at [307, 71] on icon "Año siguiente" at bounding box center [308, 77] width 19 height 19
click at [156, 214] on button "[DATE]" at bounding box center [148, 220] width 43 height 25
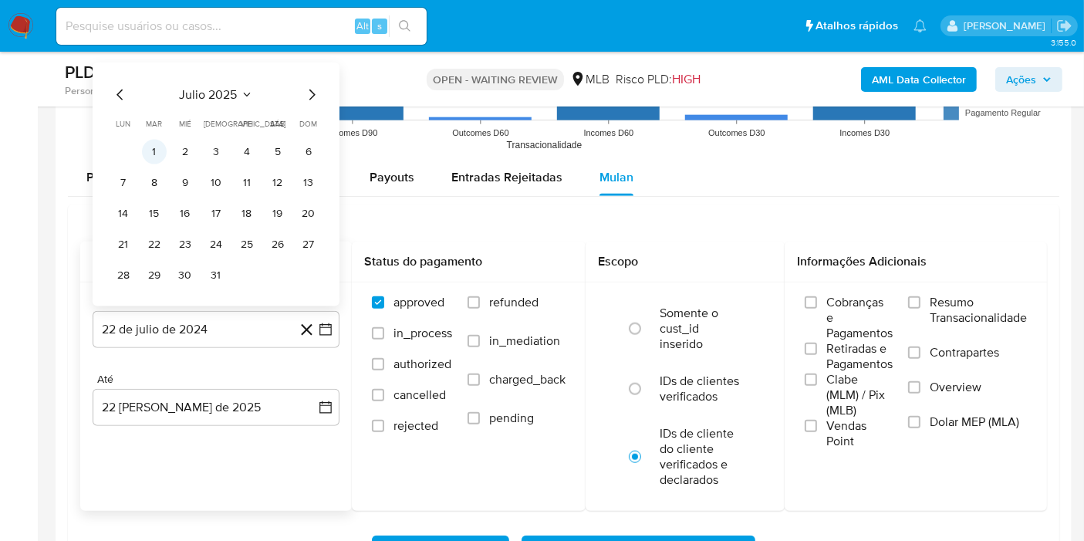
click at [155, 155] on button "1" at bounding box center [154, 152] width 25 height 25
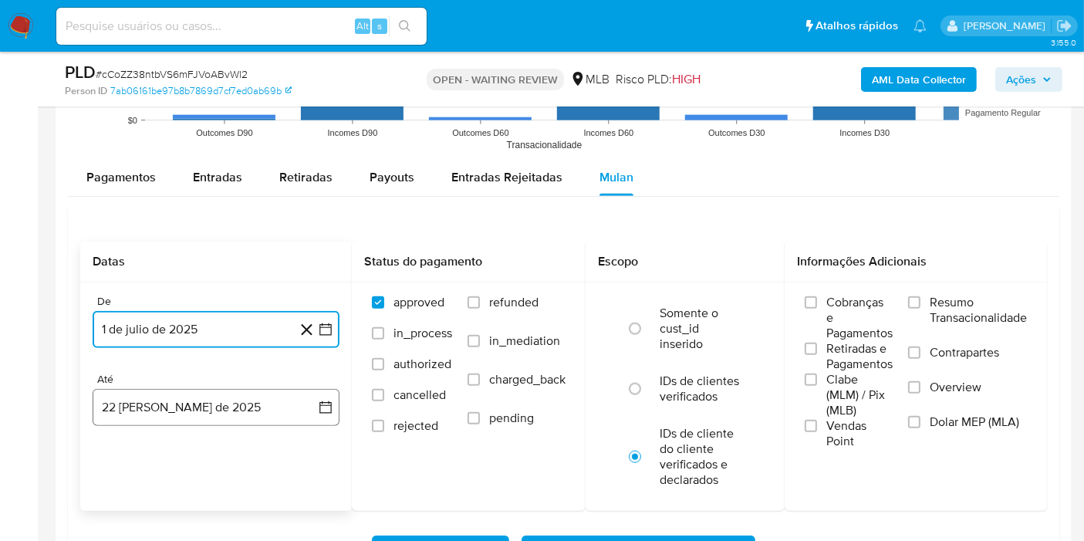
drag, startPoint x: 156, startPoint y: 410, endPoint x: 150, endPoint y: 390, distance: 20.3
click at [156, 409] on button "22 [PERSON_NAME] de 2025" at bounding box center [216, 407] width 247 height 37
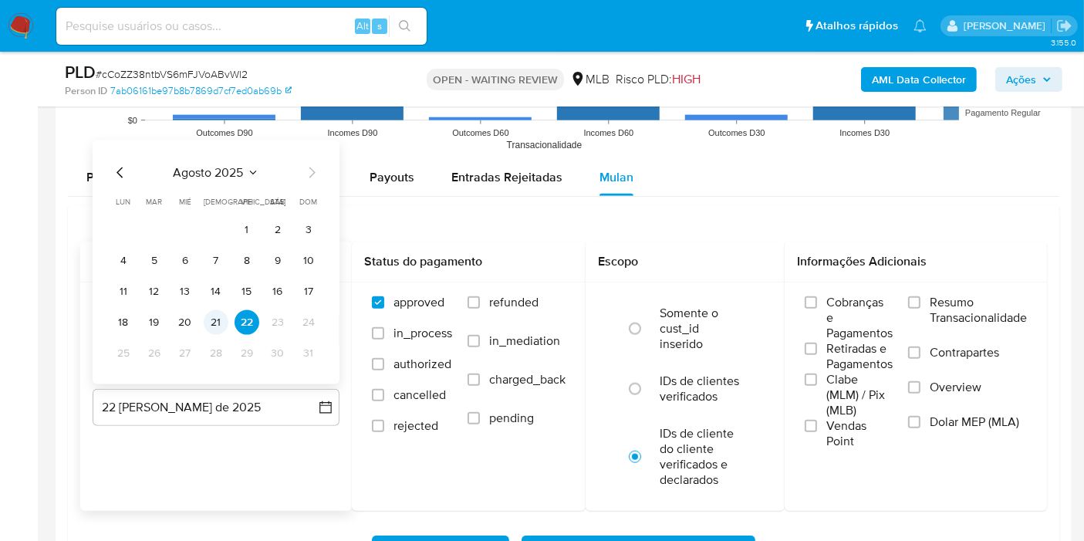
click at [208, 316] on button "21" at bounding box center [216, 322] width 25 height 25
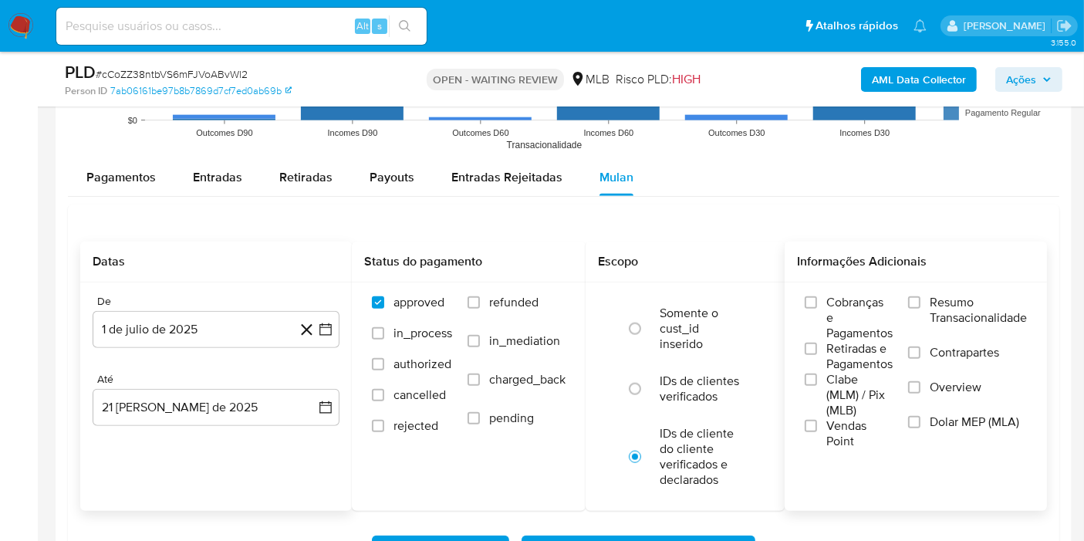
click at [934, 310] on span "Resumo Transacionalidade" at bounding box center [978, 310] width 97 height 31
click at [921, 309] on input "Resumo Transacionalidade" at bounding box center [914, 302] width 12 height 12
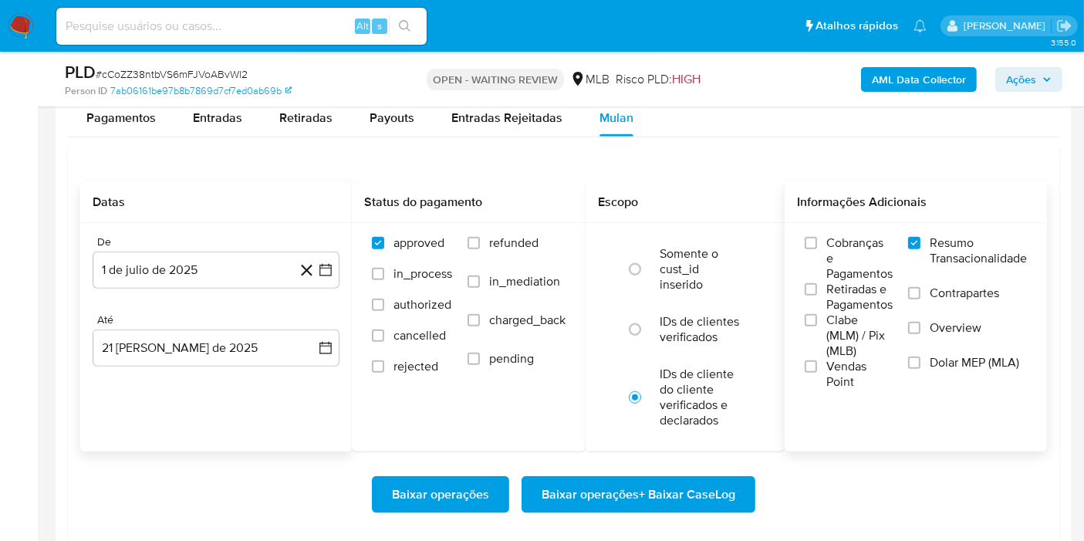
scroll to position [1715, 0]
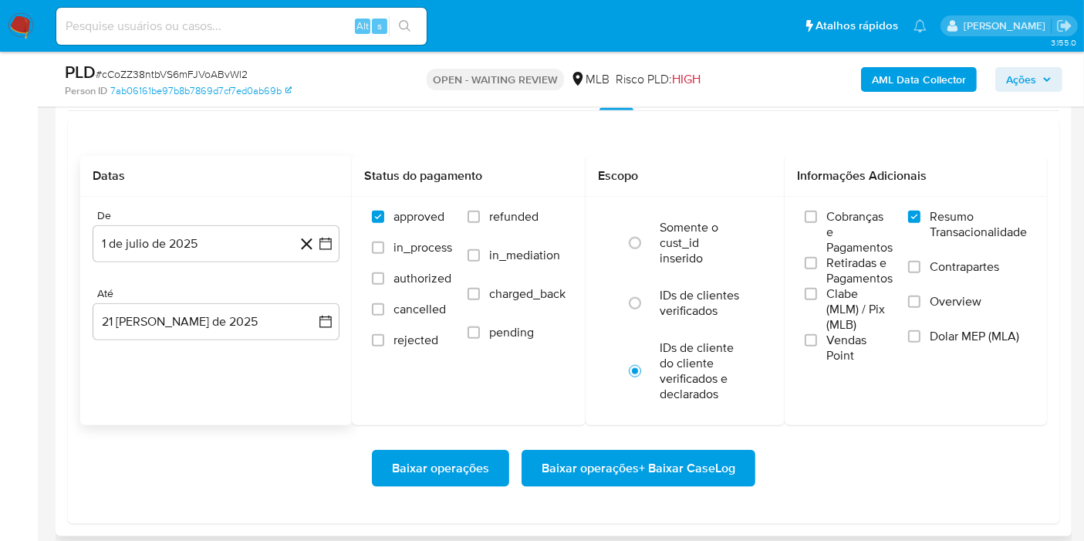
click at [698, 472] on span "Baixar operações + Baixar CaseLog" at bounding box center [639, 468] width 194 height 34
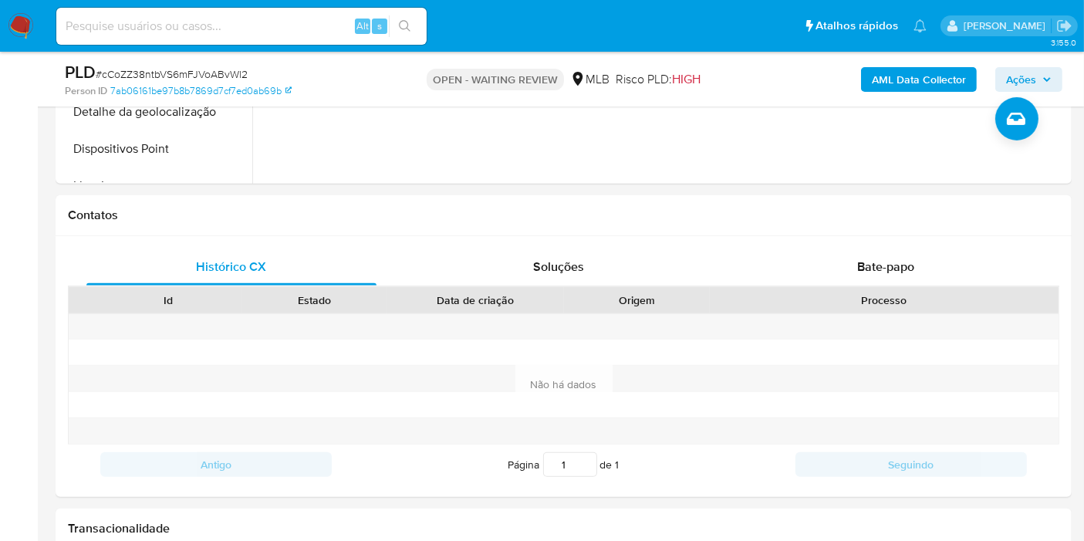
scroll to position [0, 0]
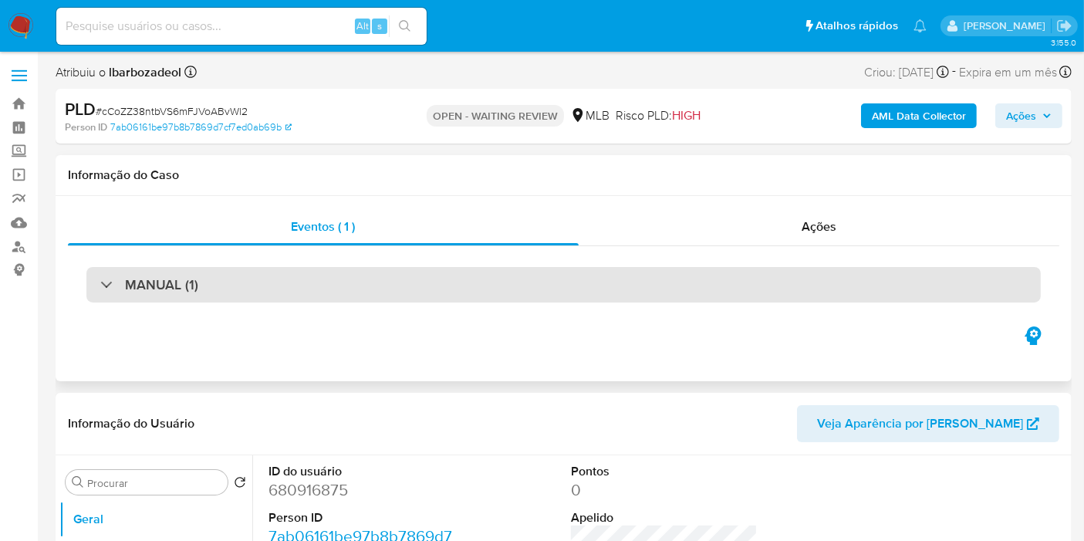
click at [525, 279] on div "MANUAL (1)" at bounding box center [563, 284] width 955 height 35
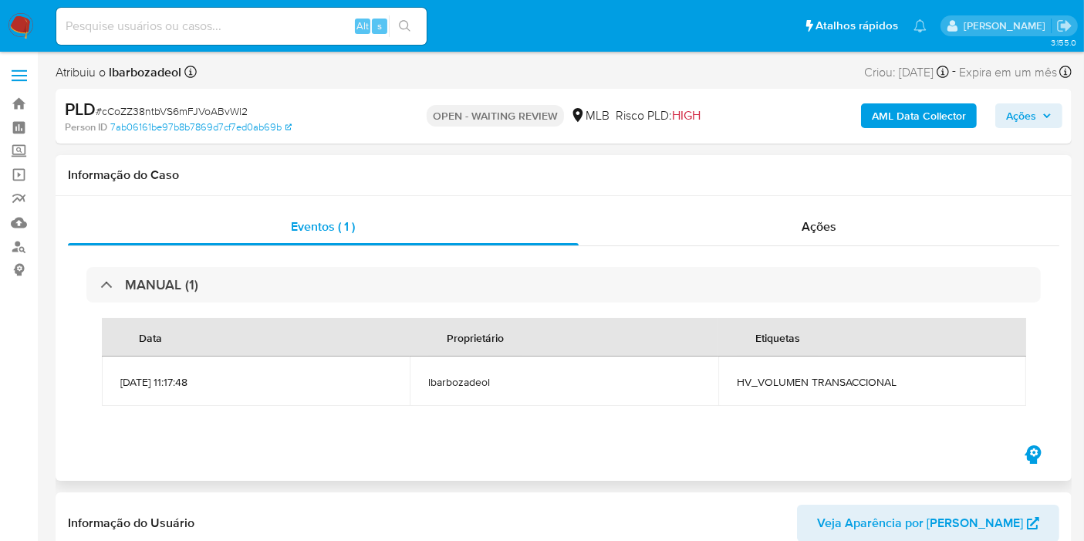
click at [823, 386] on span "HV_VOLUMEN TRANSACCIONAL" at bounding box center [872, 382] width 271 height 14
copy div "HV_VOLUMEN TRANSACCIONAL"
click at [1011, 113] on span "Ações" at bounding box center [1021, 115] width 30 height 25
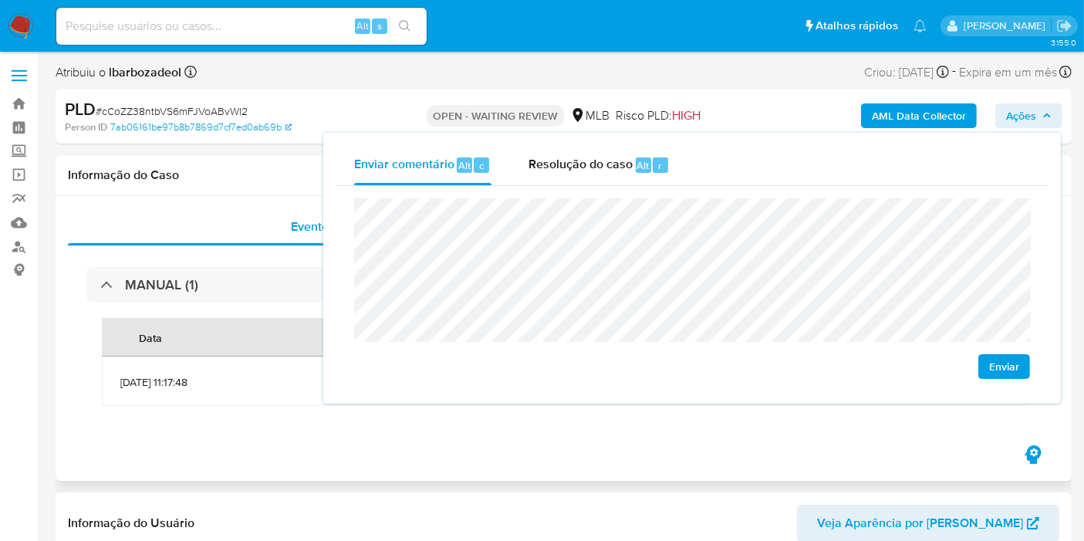
click at [238, 192] on div "Informação do Caso" at bounding box center [564, 175] width 1016 height 41
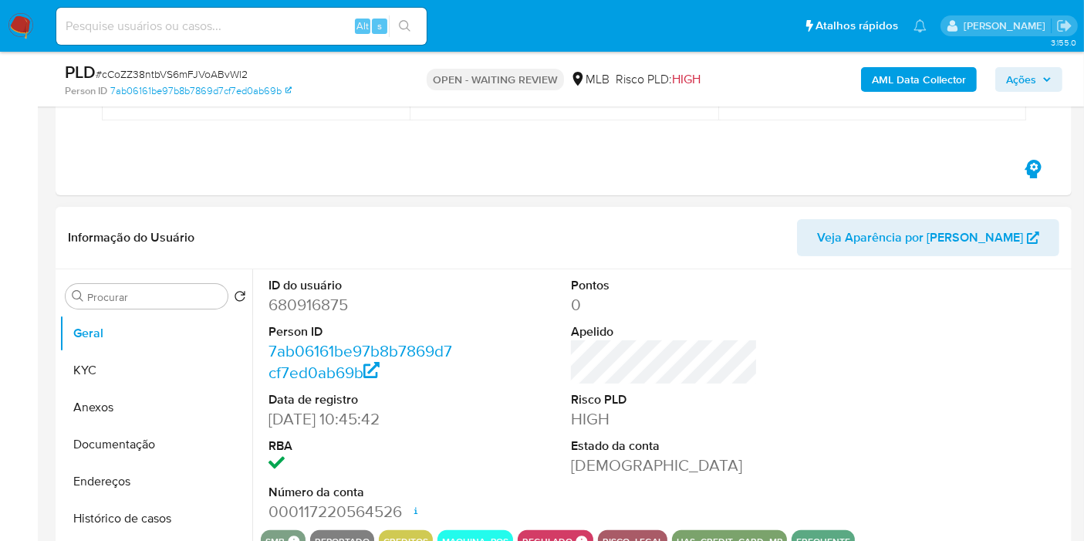
scroll to position [257, 0]
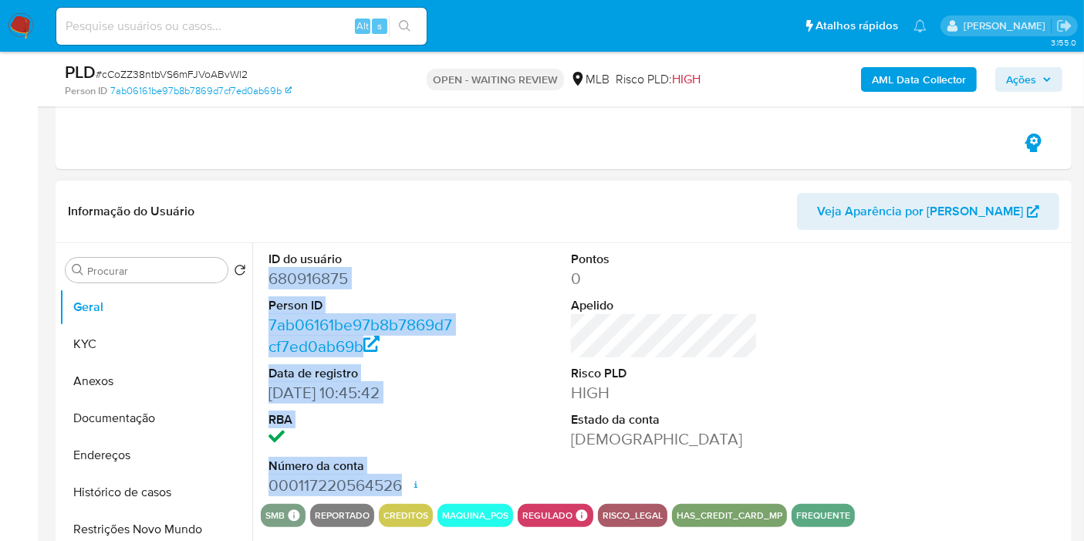
drag, startPoint x: 271, startPoint y: 277, endPoint x: 395, endPoint y: 460, distance: 221.1
click at [403, 480] on dl "ID do usuário 680916875 Person ID 7ab06161be97b8b7869d7cf7ed0ab69b Data de regi…" at bounding box center [362, 373] width 187 height 245
copy dl "680916875 Person ID 7ab06161be97b8b7869d7cf7ed0ab69b Data de registro 01/12/202…"
click at [1038, 74] on span "Ações" at bounding box center [1029, 80] width 46 height 22
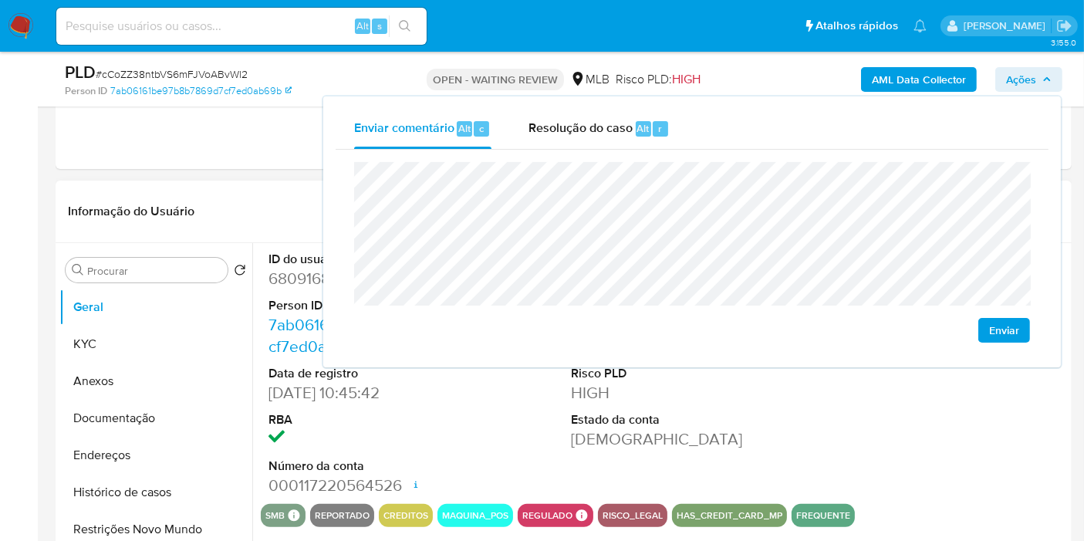
click at [516, 435] on div "ID do usuário 680916875 Person ID 7ab06161be97b8b7869d7cf7ed0ab69b Data de regi…" at bounding box center [664, 373] width 807 height 261
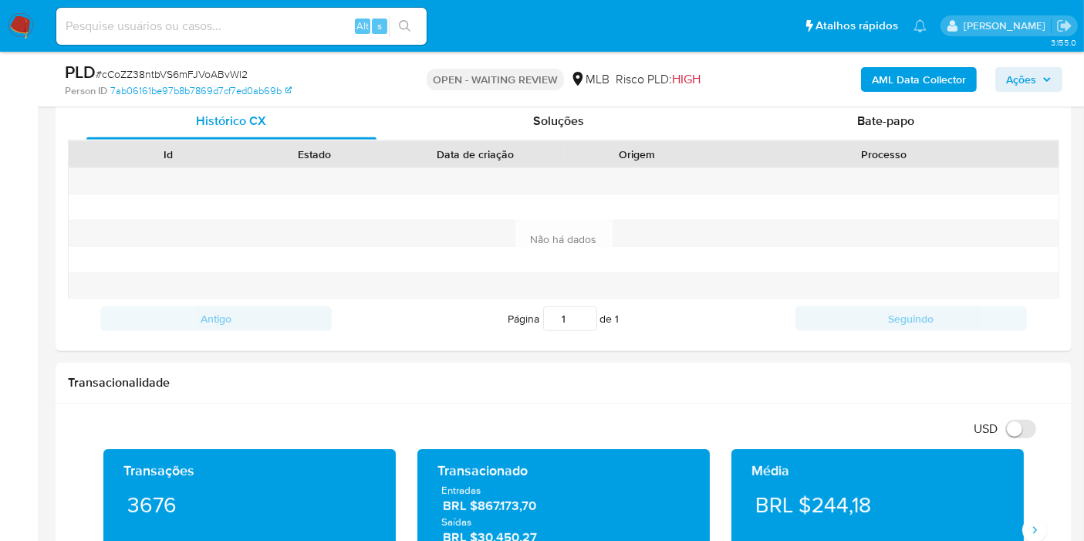
scroll to position [428, 0]
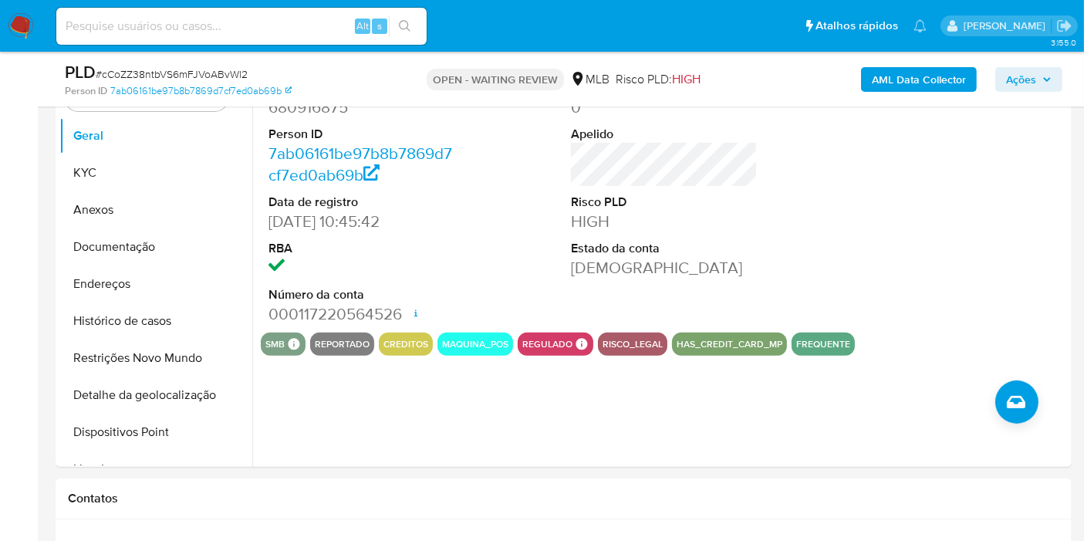
click at [1032, 79] on span "Ações" at bounding box center [1021, 79] width 30 height 25
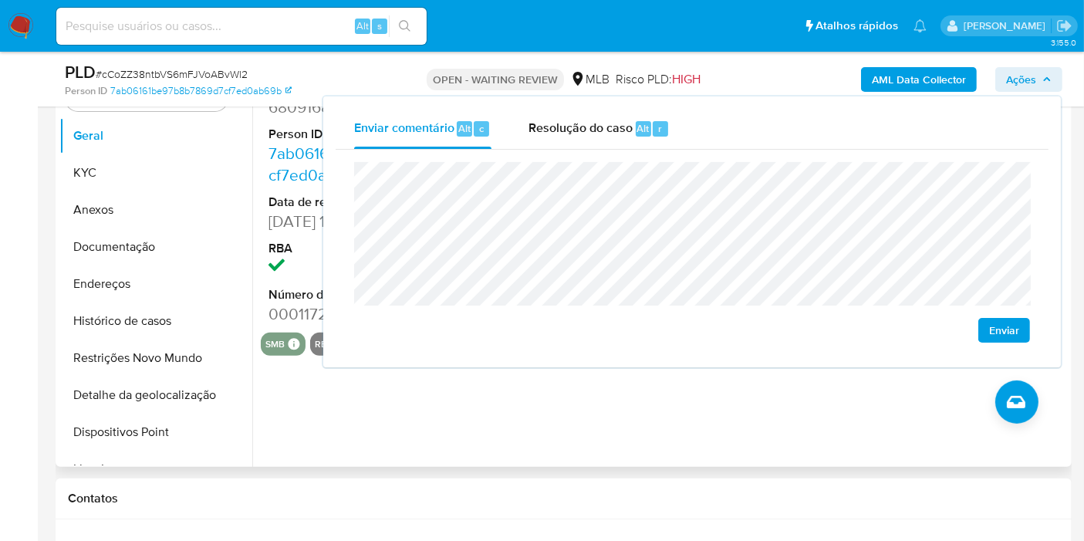
click at [614, 407] on div "ID do usuário 680916875 Person ID 7ab06161be97b8b7869d7cf7ed0ab69b Data de regi…" at bounding box center [660, 269] width 816 height 395
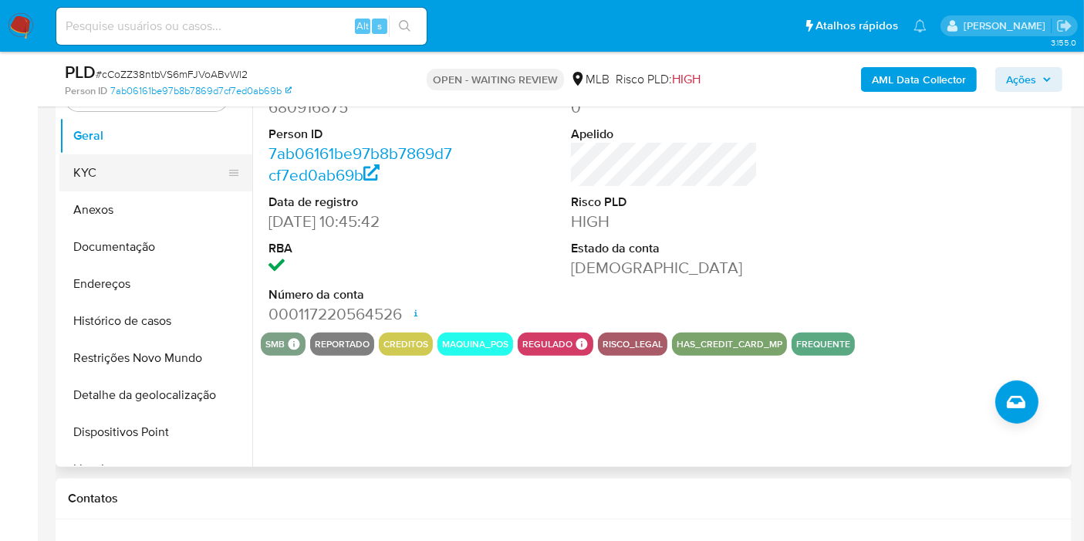
click at [150, 173] on button "KYC" at bounding box center [149, 172] width 181 height 37
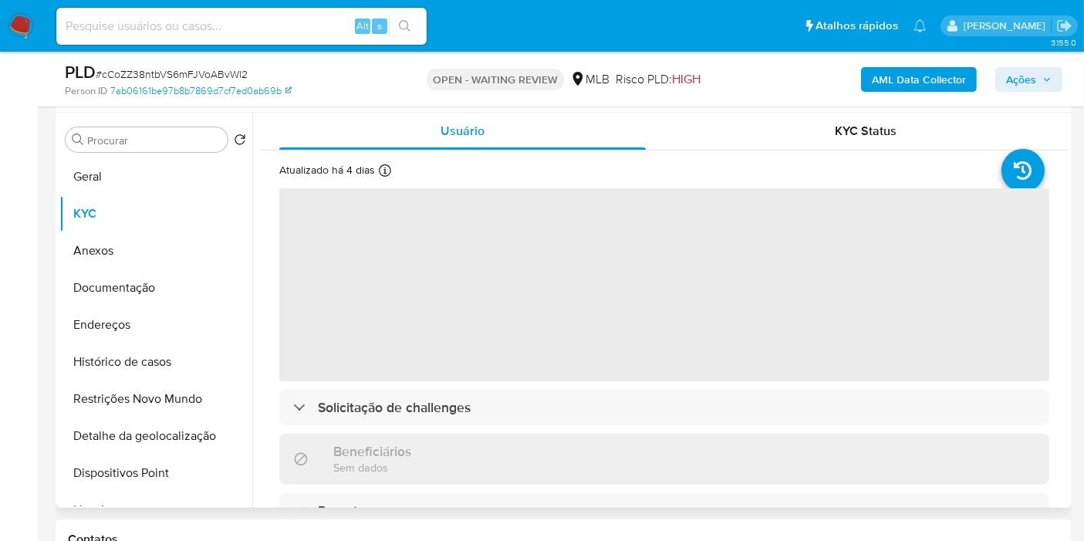
scroll to position [343, 0]
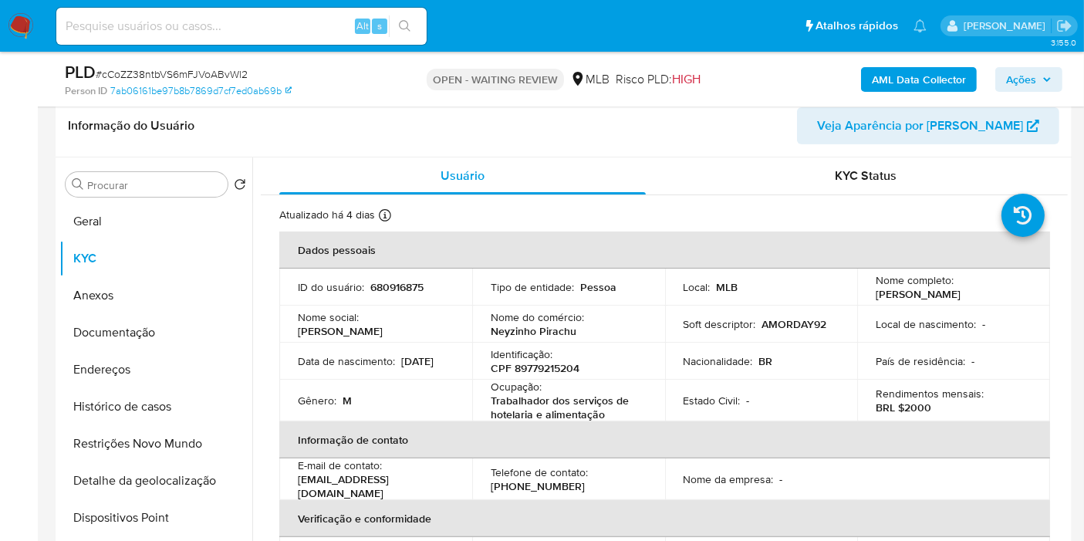
click at [542, 363] on p "CPF 89779215204" at bounding box center [535, 368] width 89 height 14
copy p "89779215204"
click at [1024, 85] on span "Ações" at bounding box center [1021, 79] width 30 height 25
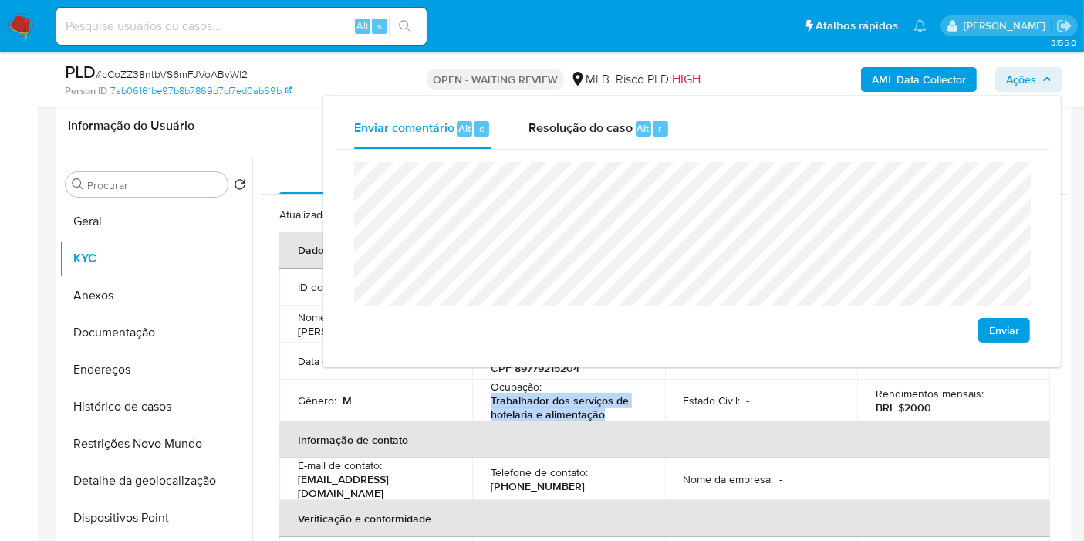
drag, startPoint x: 489, startPoint y: 401, endPoint x: 610, endPoint y: 417, distance: 122.2
click at [610, 417] on p "Trabalhador dos serviços de hotelaria e alimentação" at bounding box center [566, 408] width 150 height 28
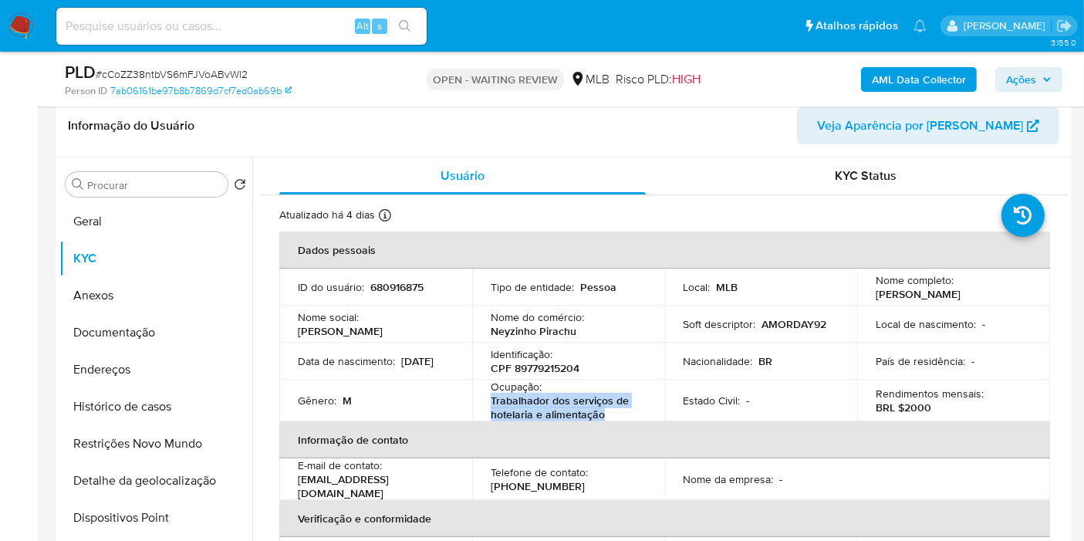
copy p "Trabalhador dos serviços de hotelaria e alimentação"
click at [1037, 83] on span "Ações" at bounding box center [1029, 80] width 46 height 22
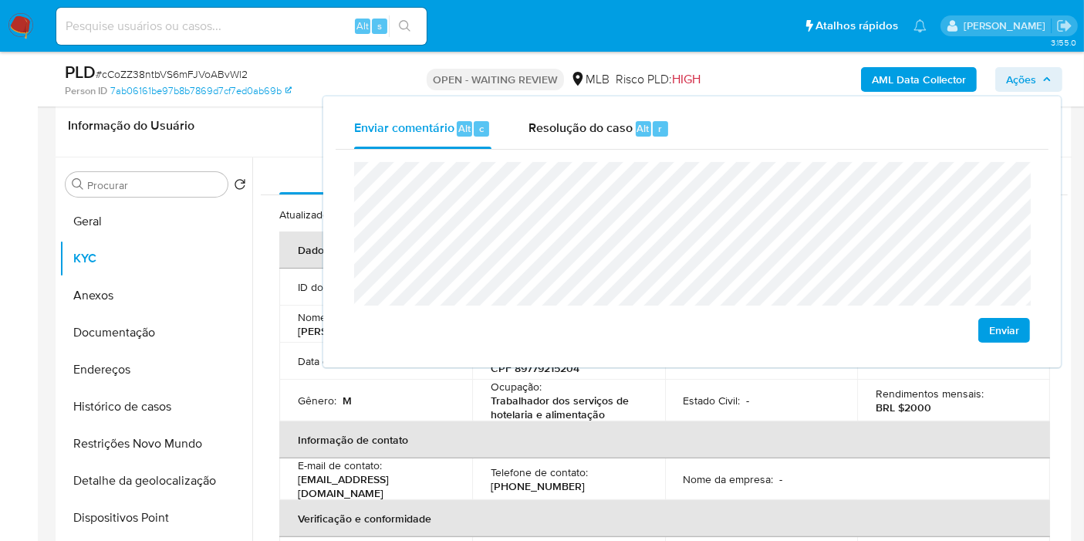
click at [0, 0] on lt-span "Macapá" at bounding box center [0, 0] width 0 height 0
click at [0, 0] on lt-span "id en tificada" at bounding box center [0, 0] width 0 height 0
click at [0, 0] on lt-span "societária" at bounding box center [0, 0] width 0 height 0
click at [124, 377] on button "Endereços" at bounding box center [149, 369] width 181 height 37
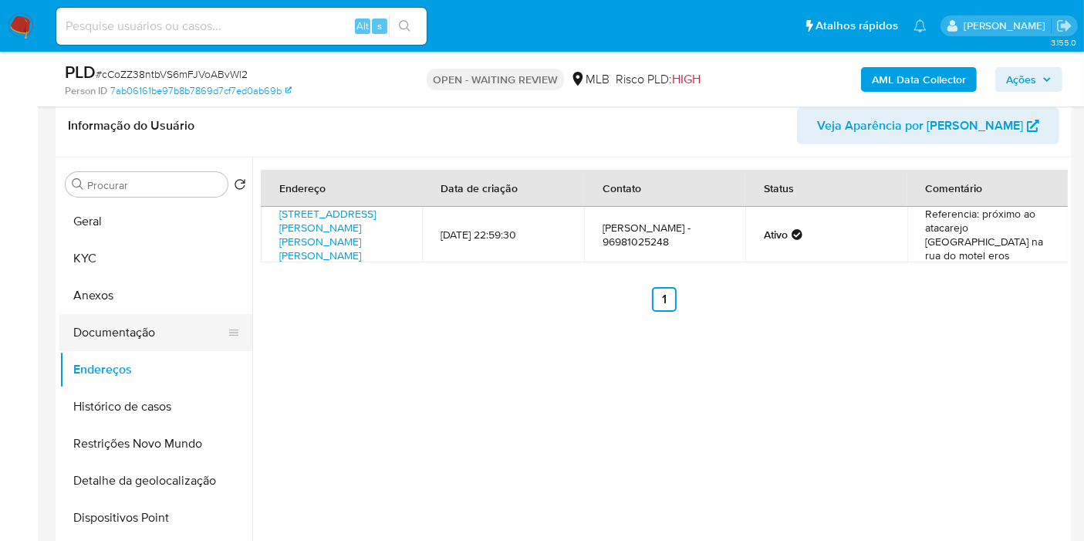
click at [170, 327] on button "Documentação" at bounding box center [149, 332] width 181 height 37
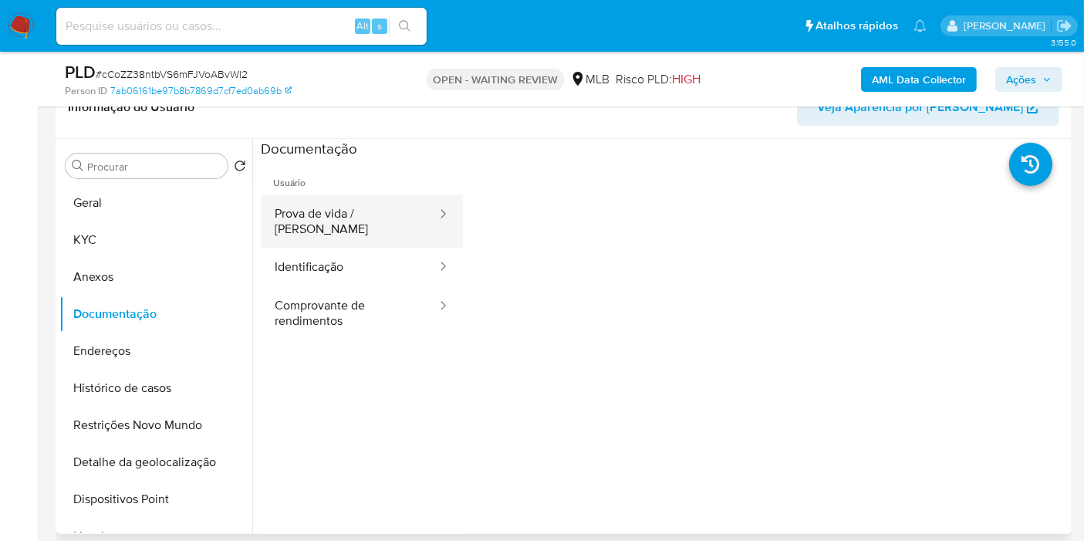
click at [353, 208] on button "Prova de vida / Selfie" at bounding box center [349, 221] width 177 height 52
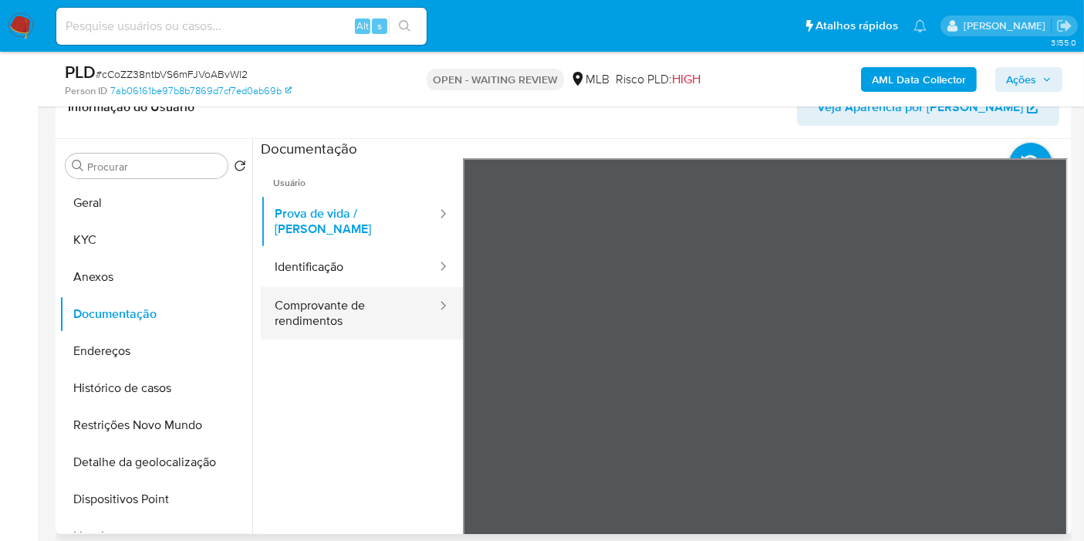
click at [368, 291] on button "Comprovante de rendimentos" at bounding box center [349, 313] width 177 height 52
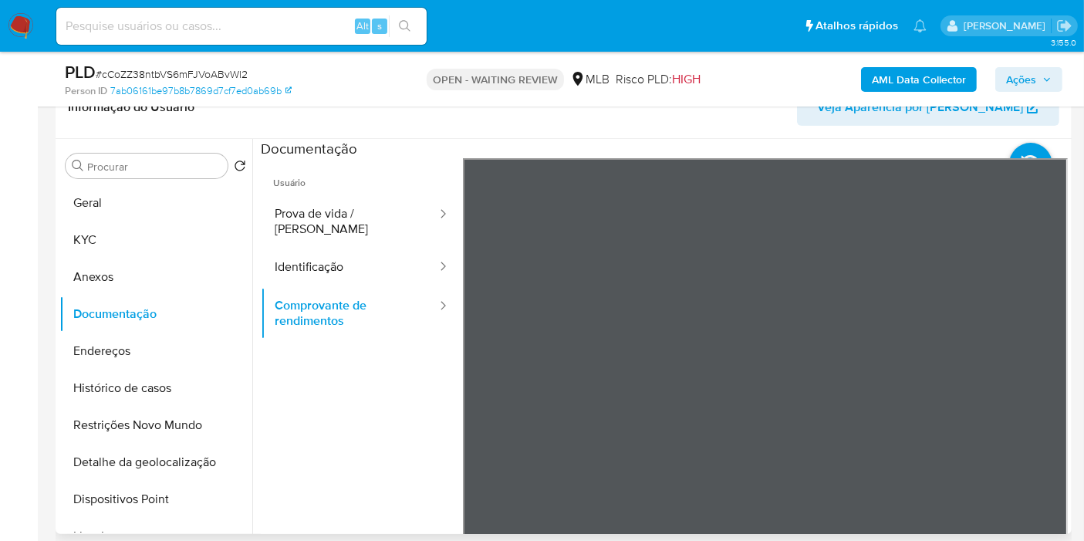
click at [674, 139] on section at bounding box center [664, 395] width 807 height 513
drag, startPoint x: 340, startPoint y: 256, endPoint x: 272, endPoint y: 255, distance: 67.9
click at [340, 256] on button "Identificação" at bounding box center [349, 267] width 177 height 39
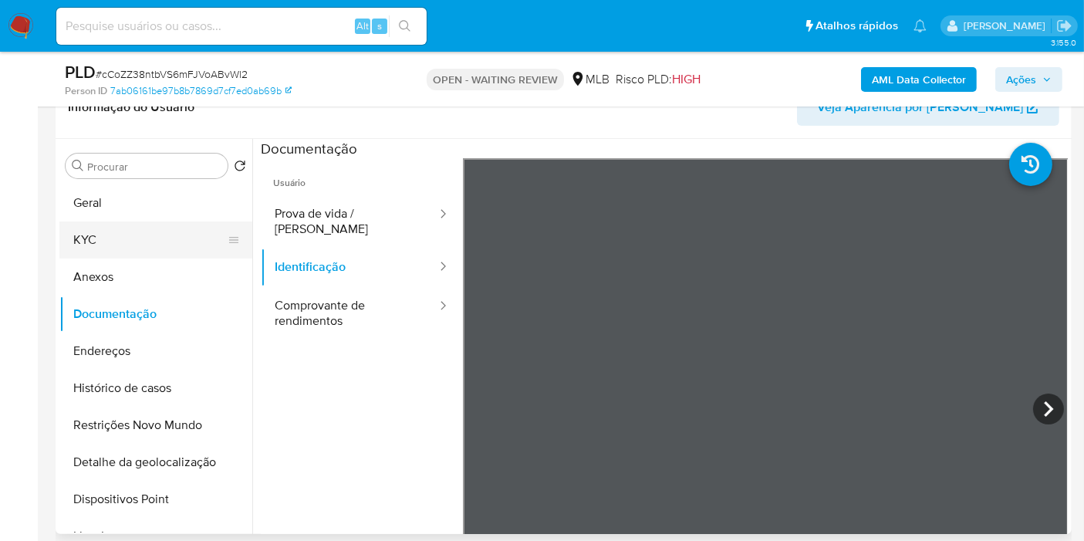
click at [146, 251] on button "KYC" at bounding box center [149, 239] width 181 height 37
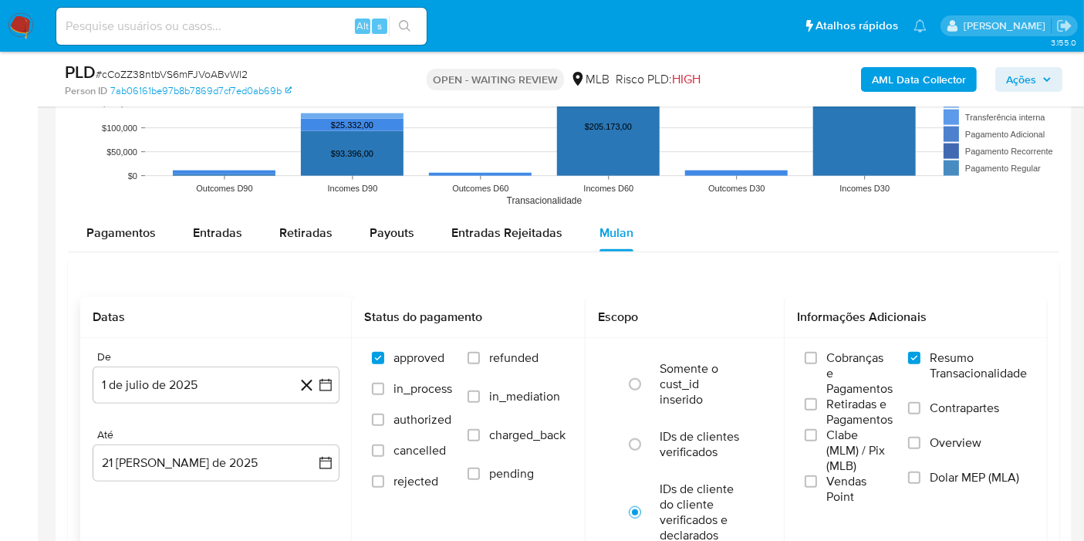
scroll to position [1715, 0]
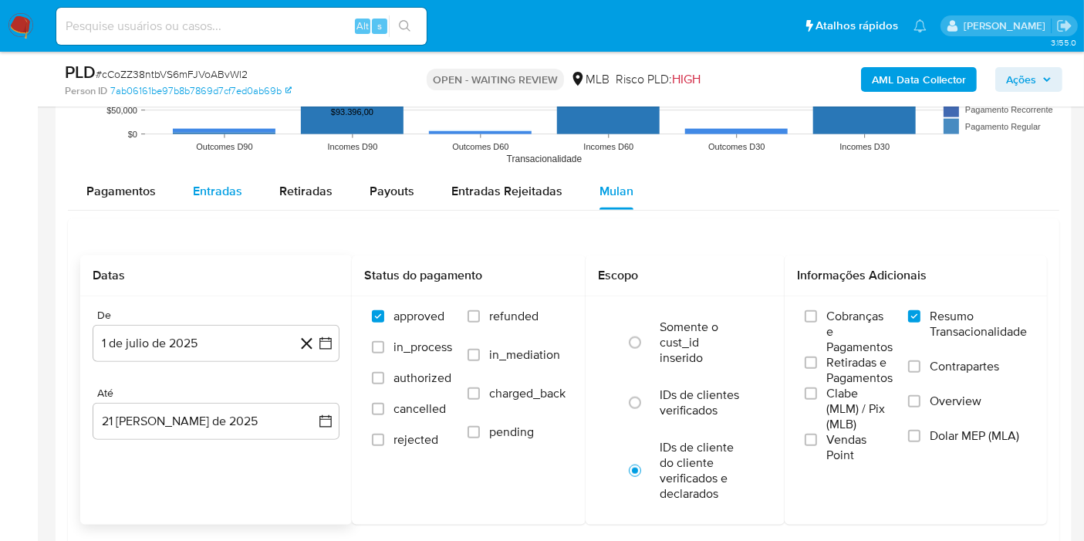
click at [227, 192] on span "Entradas" at bounding box center [217, 191] width 49 height 18
select select "10"
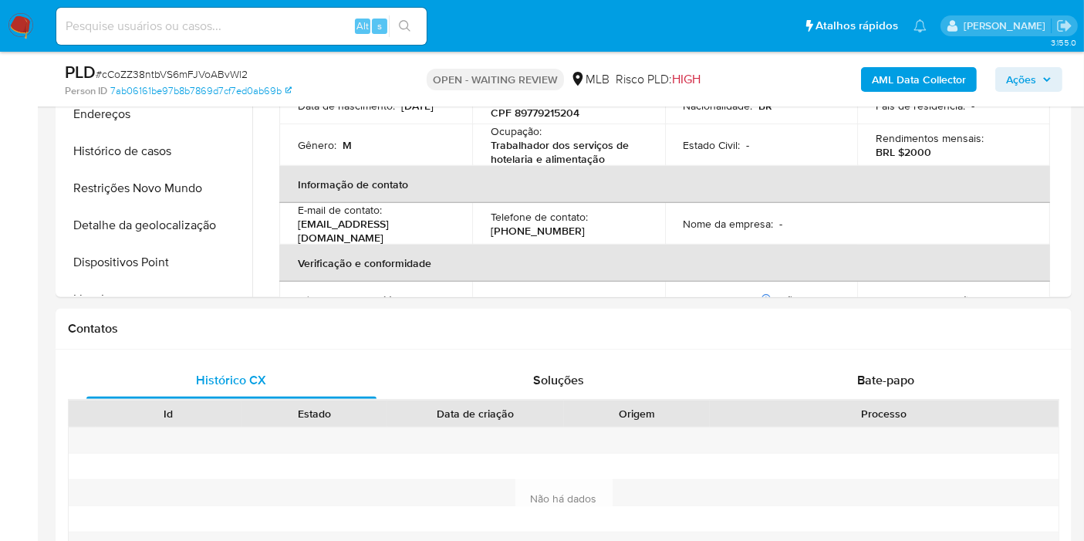
scroll to position [514, 0]
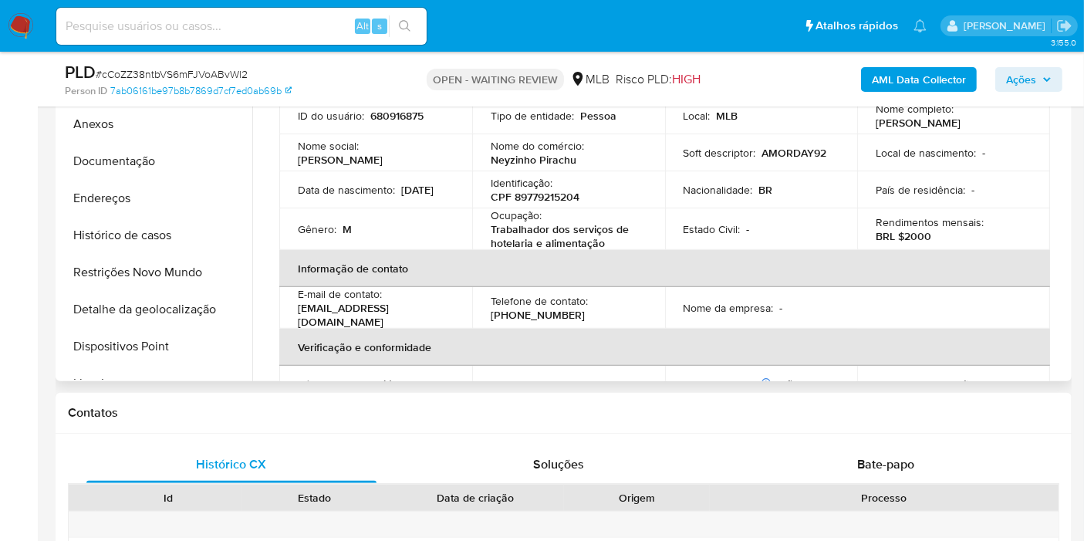
click at [528, 199] on p "CPF 89779215204" at bounding box center [535, 197] width 89 height 14
copy p "89779215204"
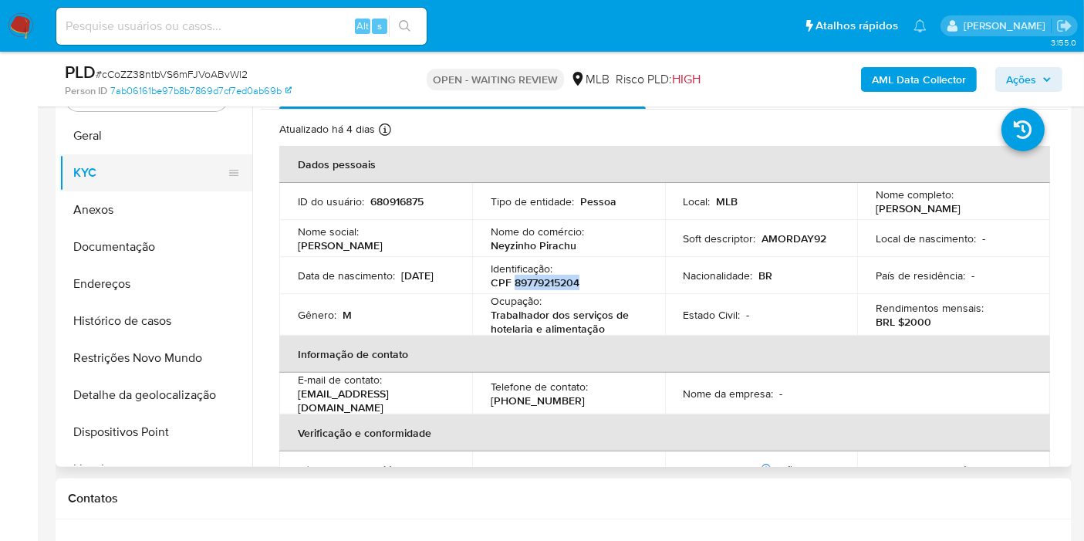
click at [155, 148] on button "Geral" at bounding box center [155, 135] width 193 height 37
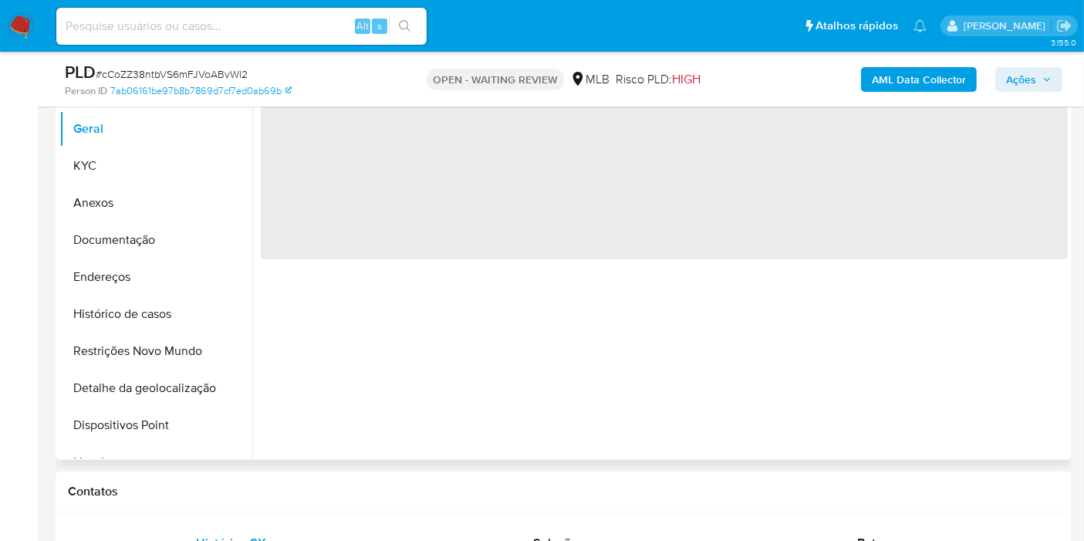
scroll to position [343, 0]
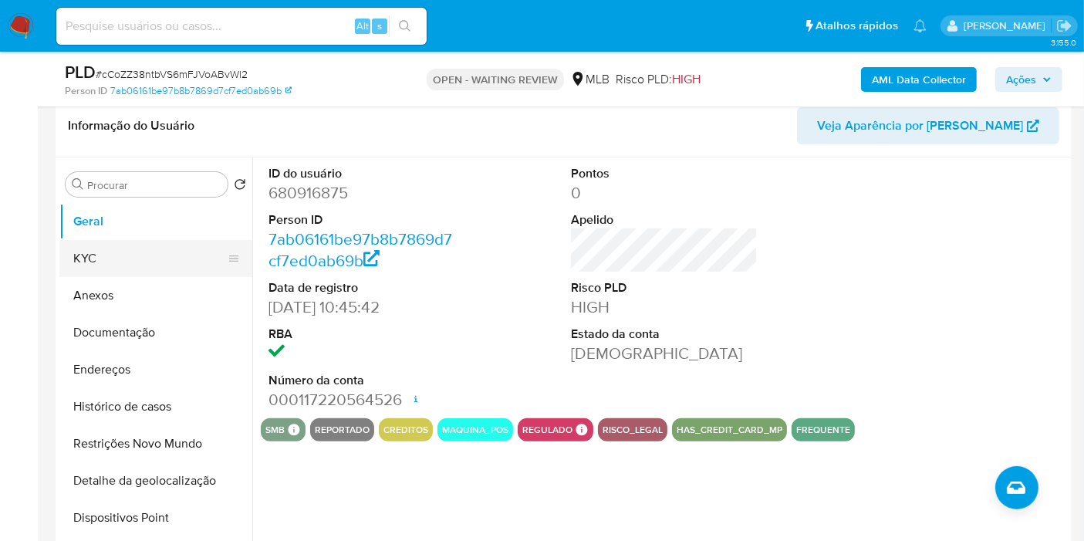
click at [151, 255] on button "KYC" at bounding box center [149, 258] width 181 height 37
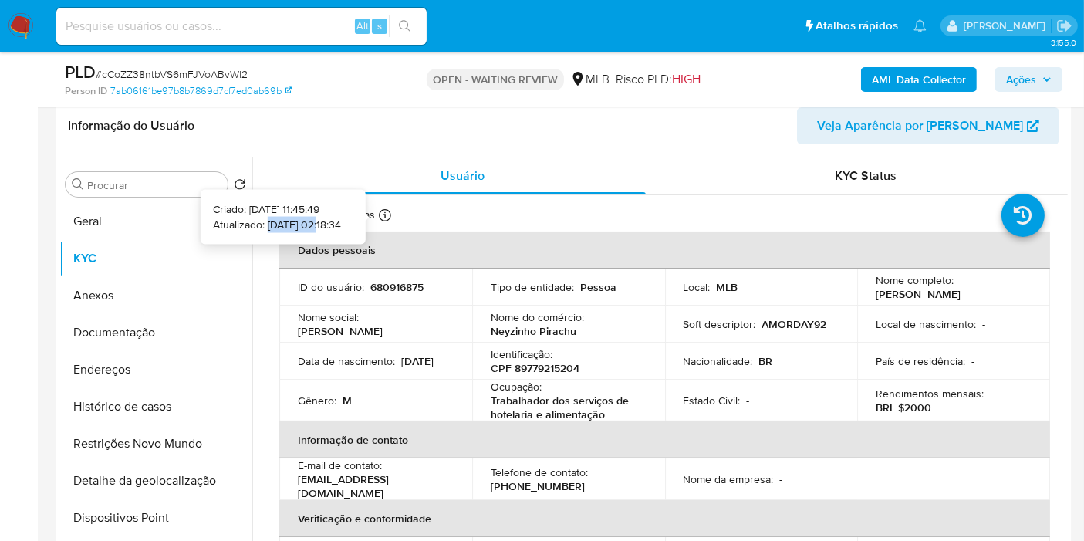
drag, startPoint x: 295, startPoint y: 224, endPoint x: 242, endPoint y: 221, distance: 52.6
click at [242, 221] on p "Atualizado: 19/08/2025 02:18:34" at bounding box center [277, 224] width 128 height 15
copy p "19/08/2025"
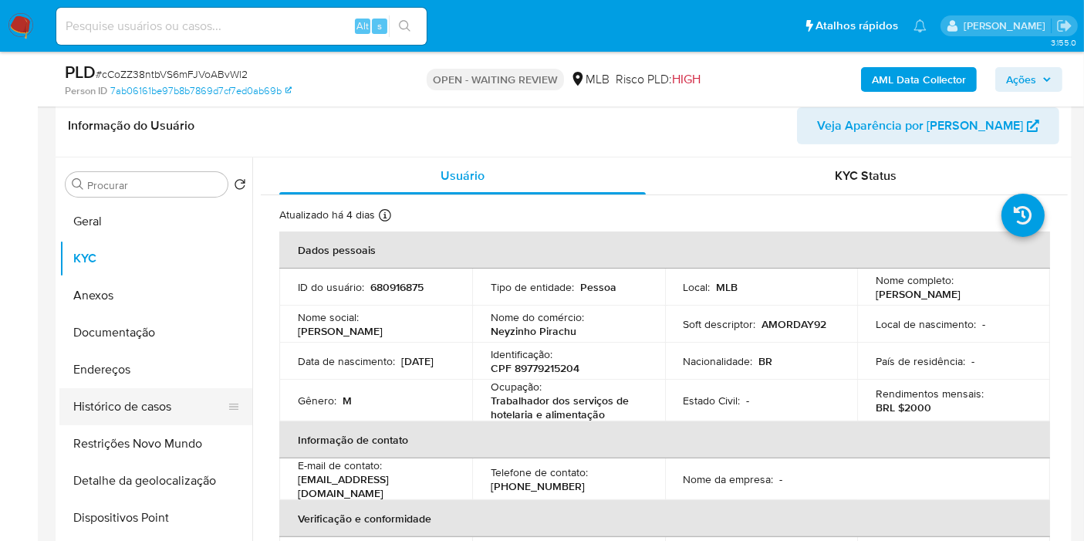
click at [134, 411] on button "Histórico de casos" at bounding box center [149, 406] width 181 height 37
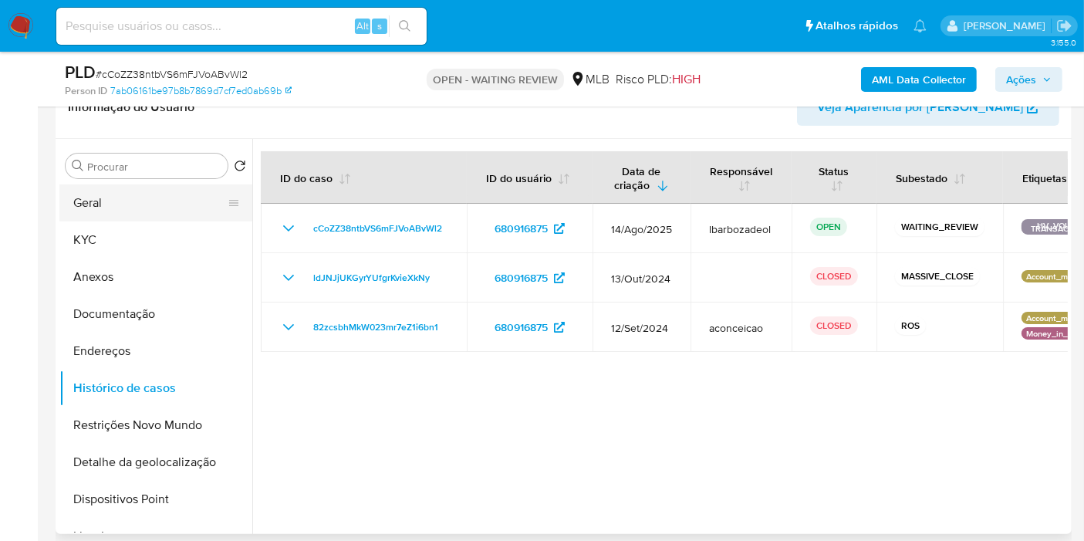
click at [125, 201] on button "Geral" at bounding box center [149, 202] width 181 height 37
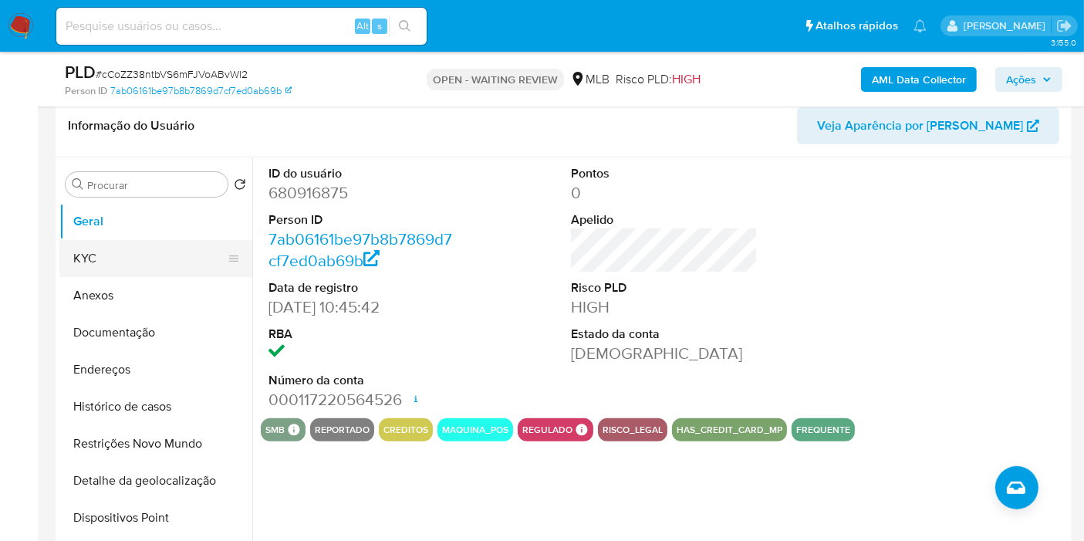
click at [143, 255] on button "KYC" at bounding box center [149, 258] width 181 height 37
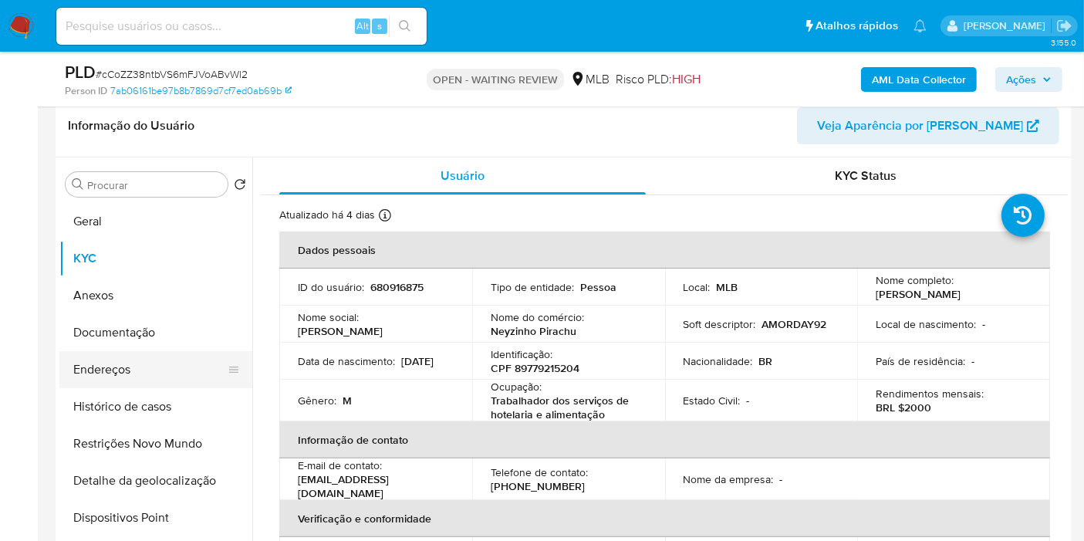
click at [166, 369] on button "Endereços" at bounding box center [149, 369] width 181 height 37
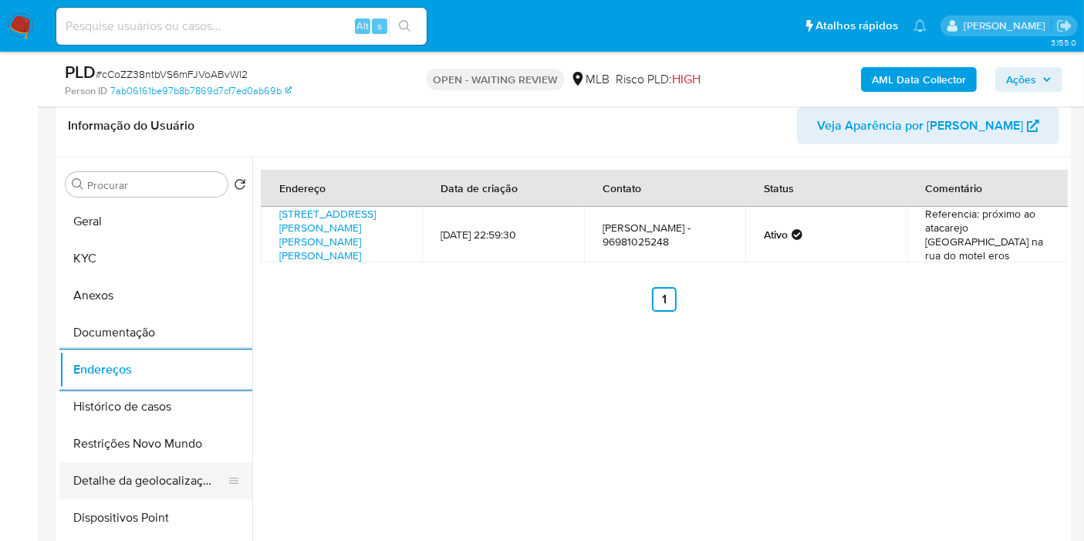
click at [202, 475] on button "Detalhe da geolocalização" at bounding box center [149, 480] width 181 height 37
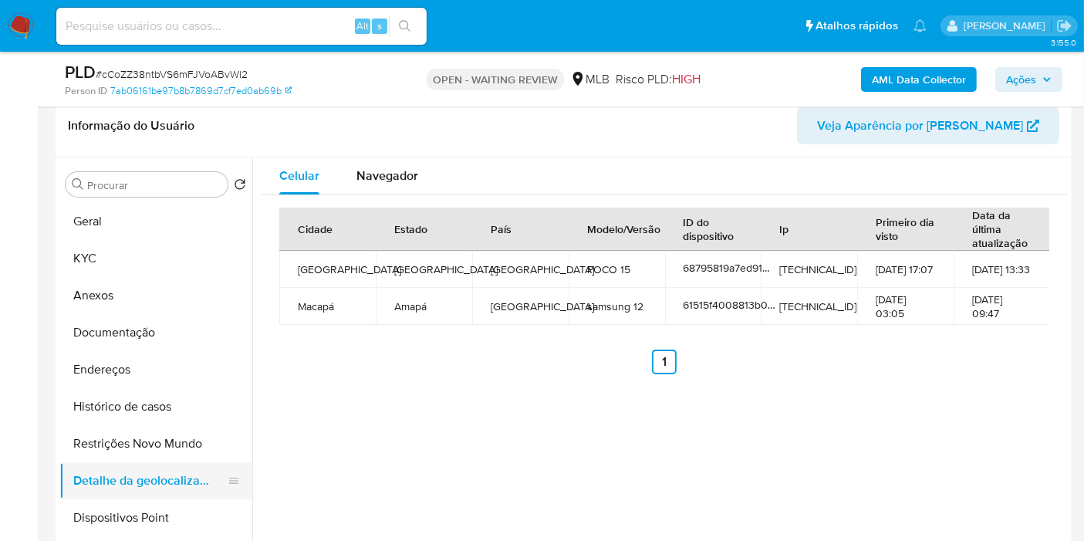
click at [170, 448] on button "Restrições Novo Mundo" at bounding box center [155, 443] width 193 height 37
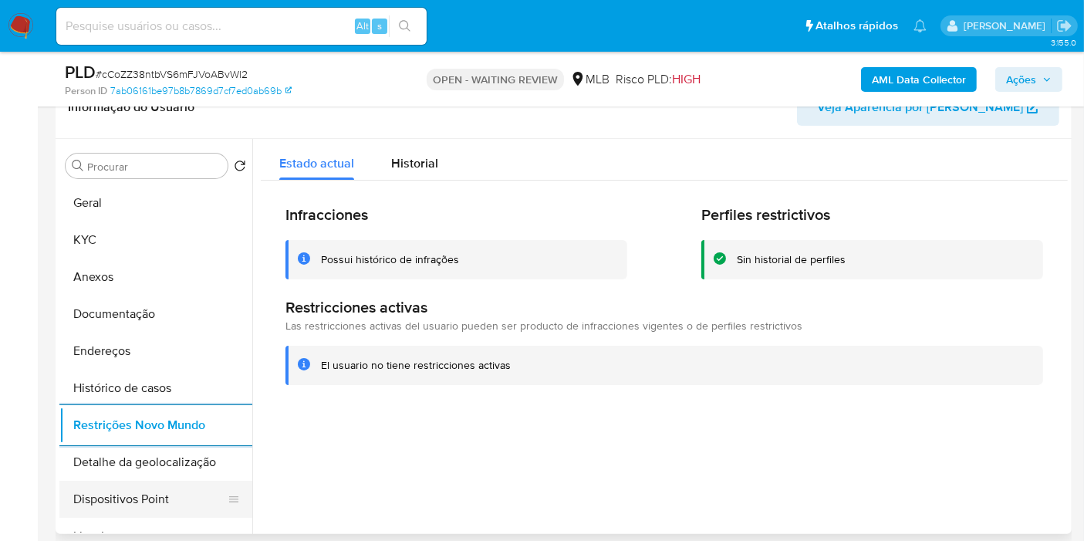
click at [192, 500] on button "Dispositivos Point" at bounding box center [149, 499] width 181 height 37
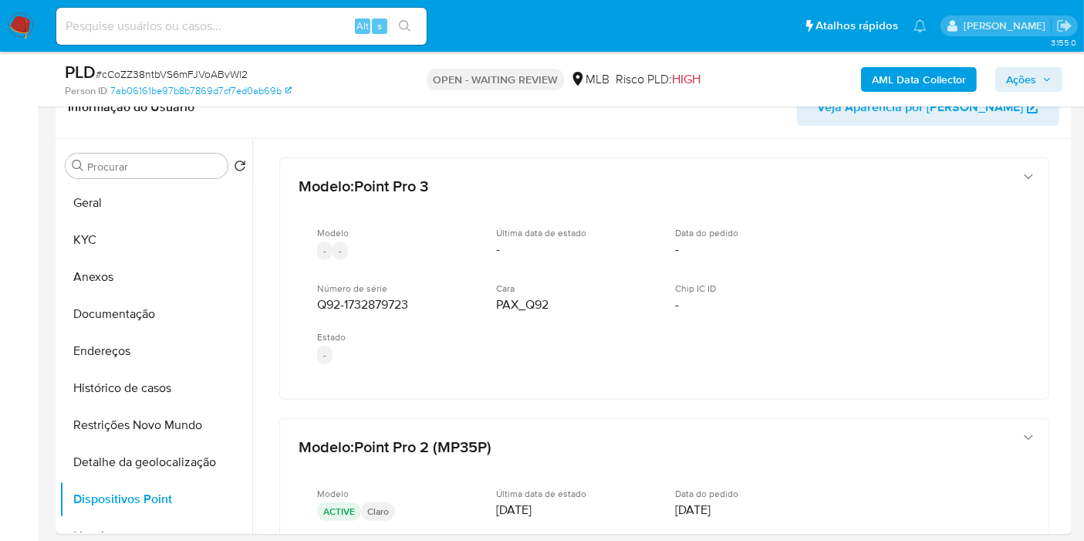
click at [1024, 86] on span "Ações" at bounding box center [1021, 79] width 30 height 25
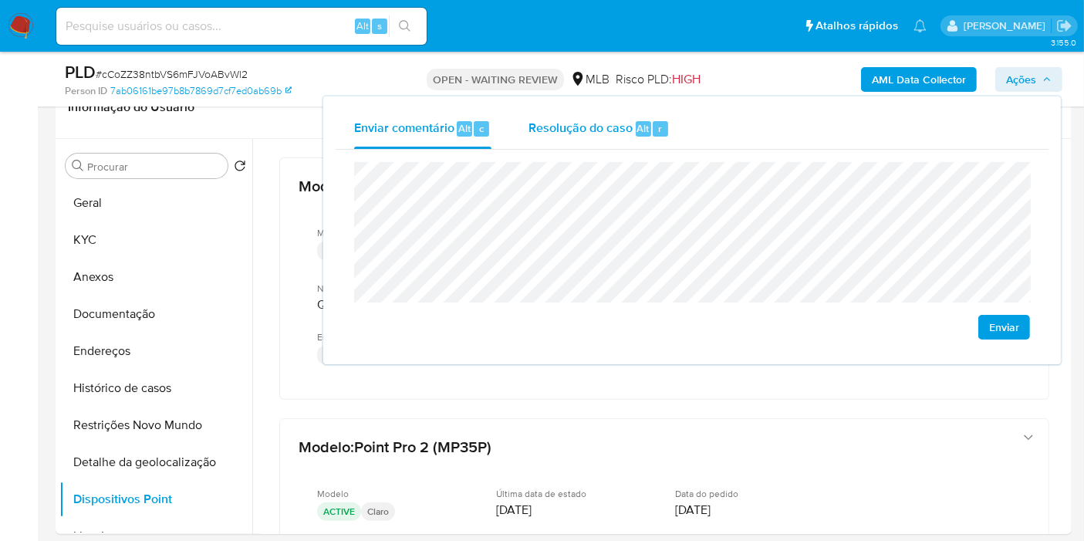
click at [630, 133] on span "Resolução do caso" at bounding box center [581, 128] width 104 height 18
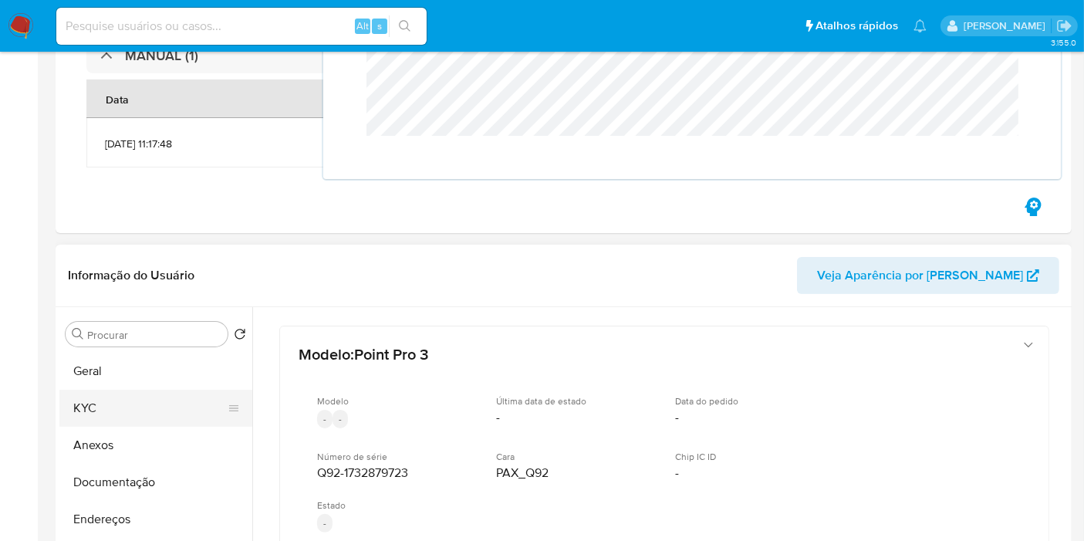
scroll to position [0, 0]
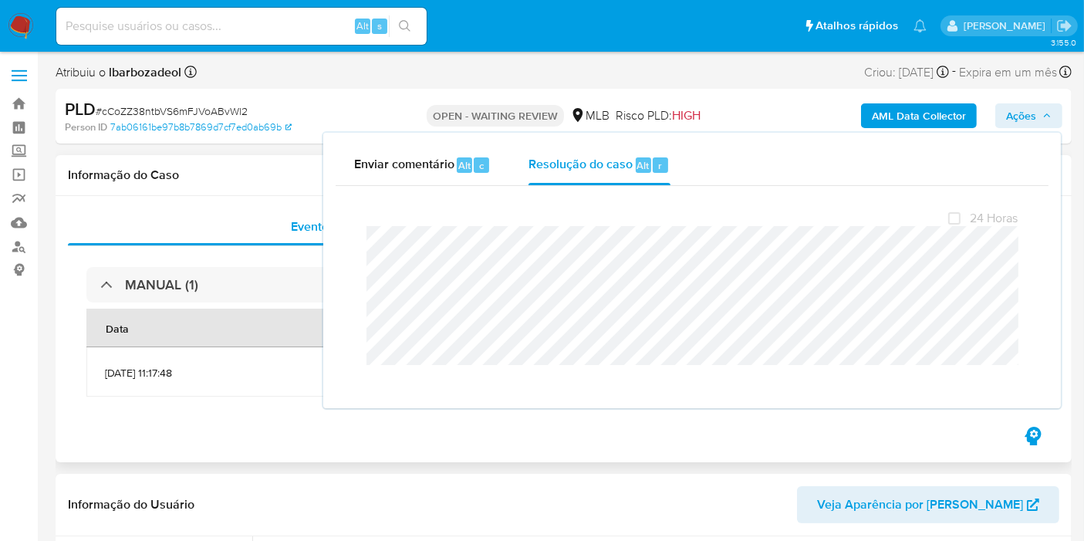
click at [256, 169] on h1 "Informação do Caso" at bounding box center [564, 174] width 992 height 15
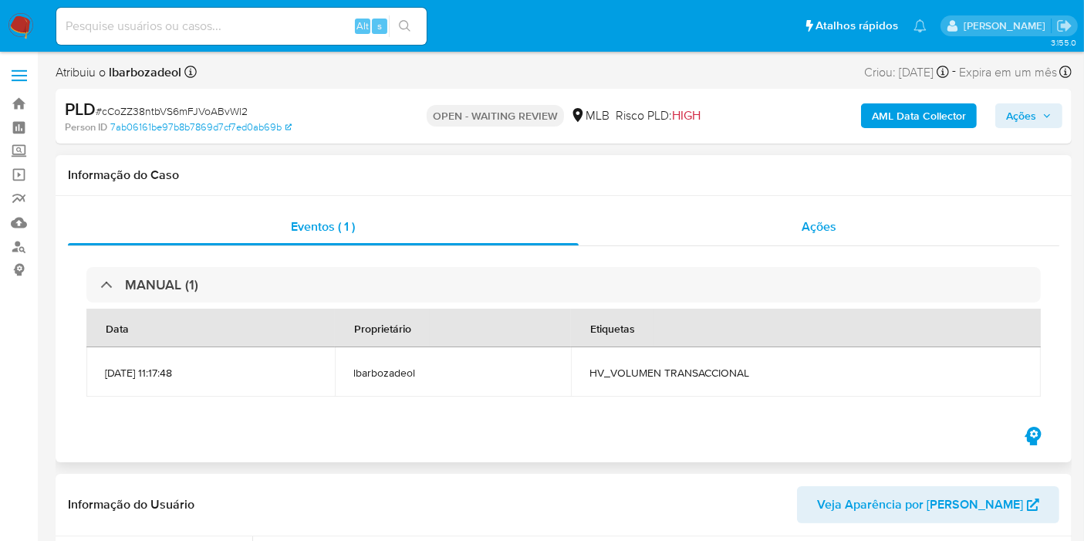
click at [675, 224] on div "Ações" at bounding box center [819, 226] width 481 height 37
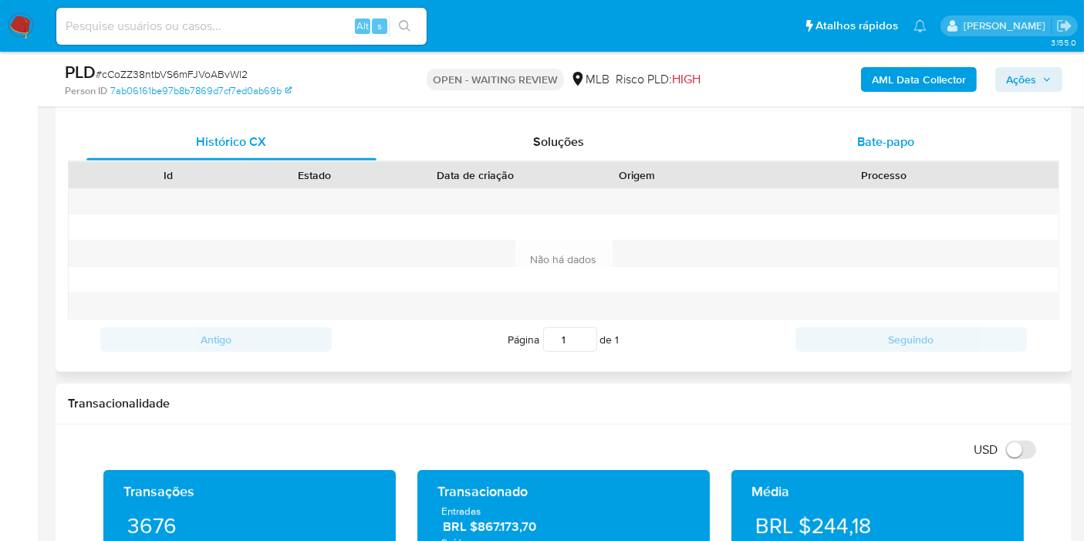
scroll to position [772, 0]
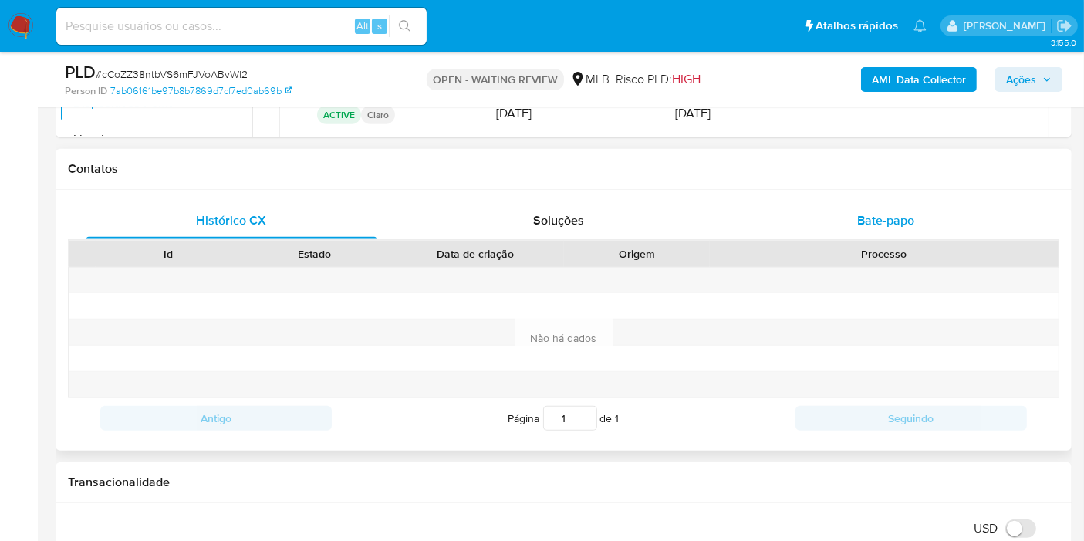
click at [893, 225] on span "Bate-papo" at bounding box center [885, 220] width 57 height 18
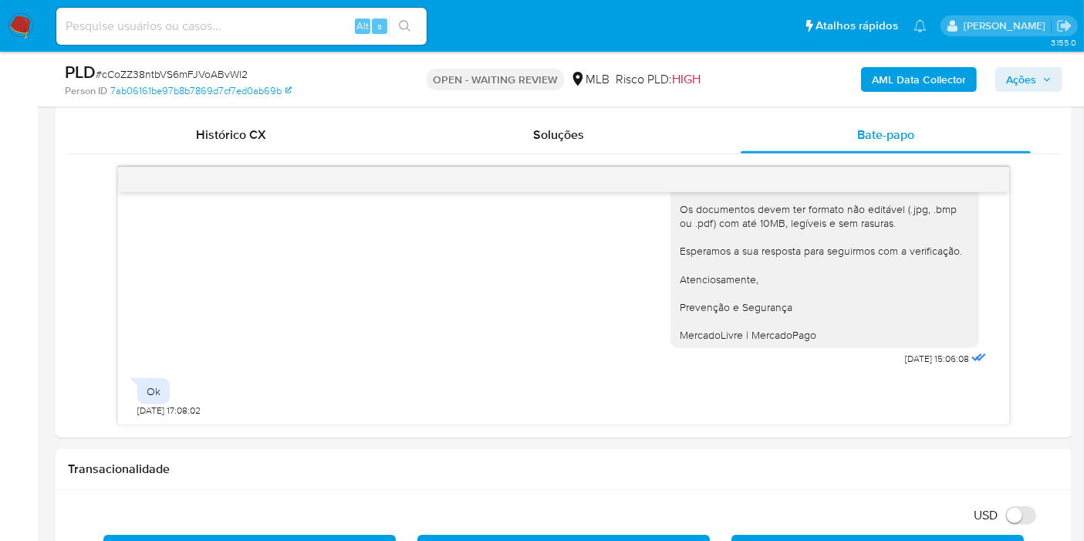
scroll to position [0, 0]
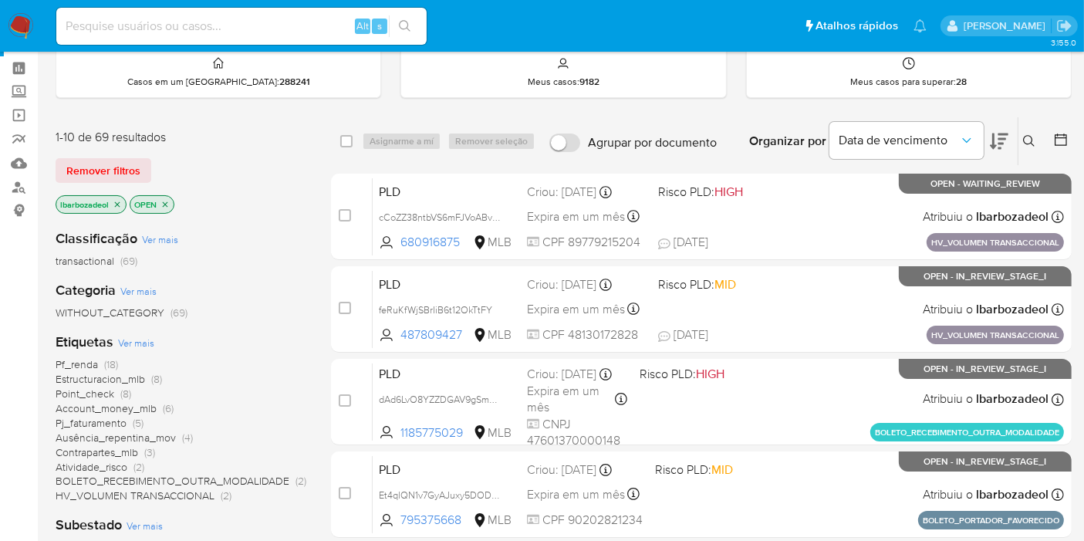
scroll to position [86, 0]
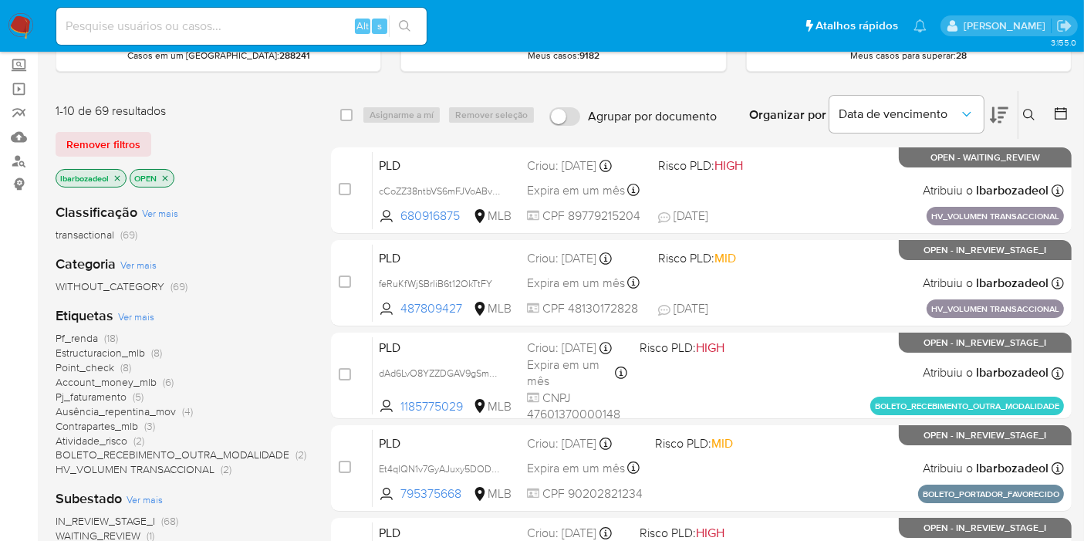
click at [113, 332] on span "(18)" at bounding box center [111, 337] width 14 height 15
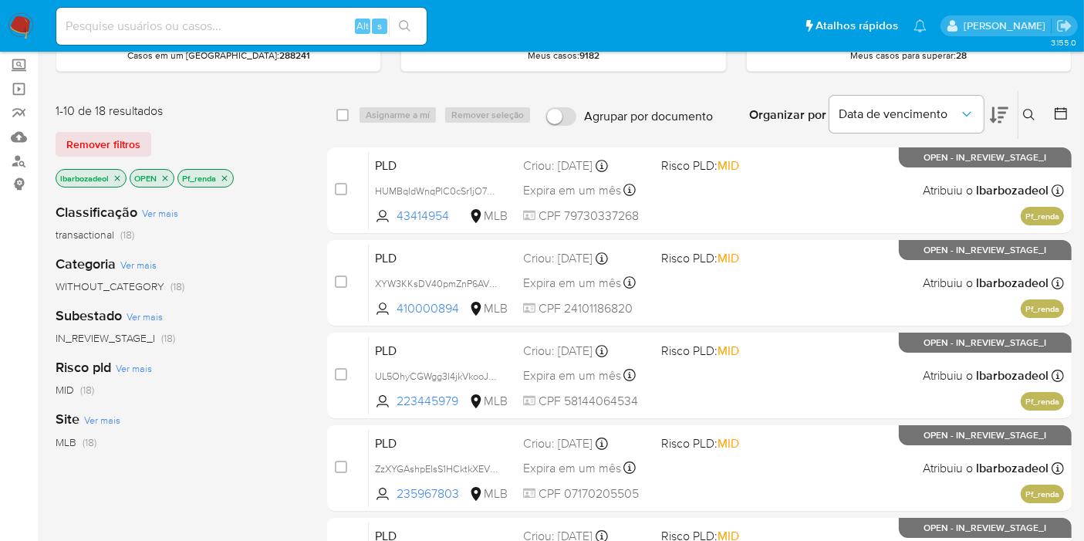
scroll to position [171, 0]
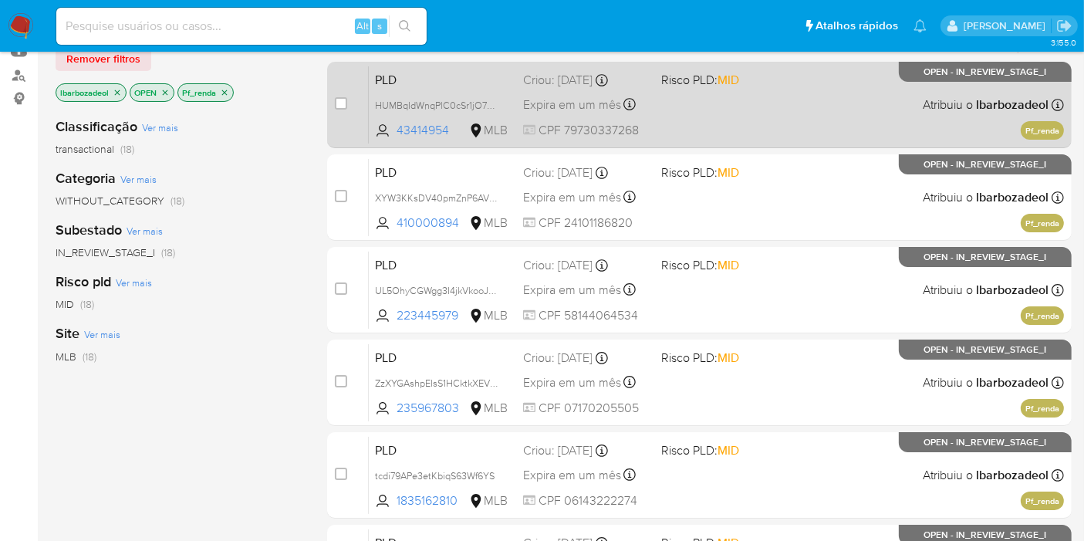
click at [713, 128] on div "PLD HUMBqIdWnqPlC0cSr1jO7Wc9 43414954 MLB Risco PLD: MID Criou: [DATE] Criou: […" at bounding box center [716, 105] width 695 height 78
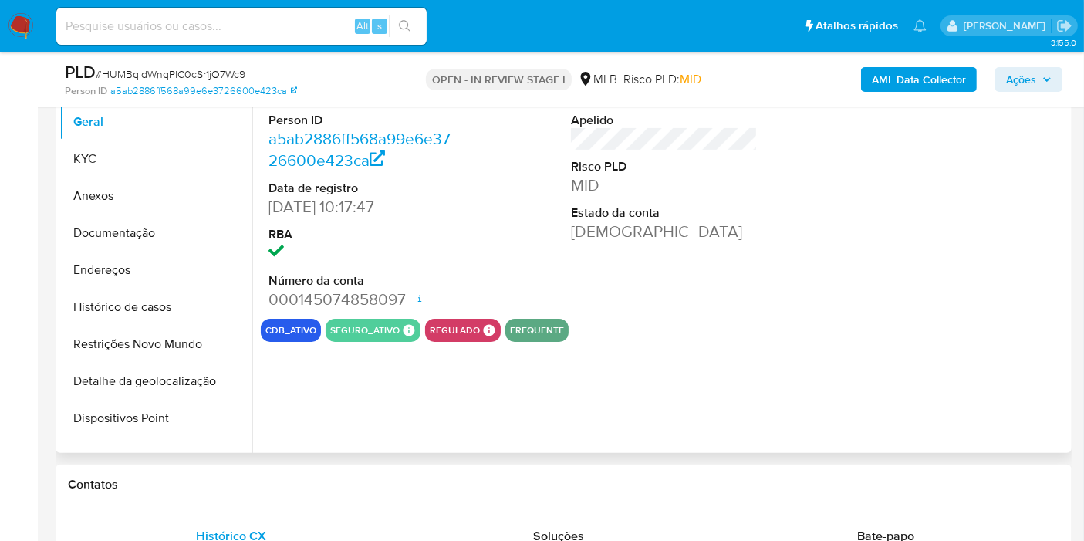
select select "10"
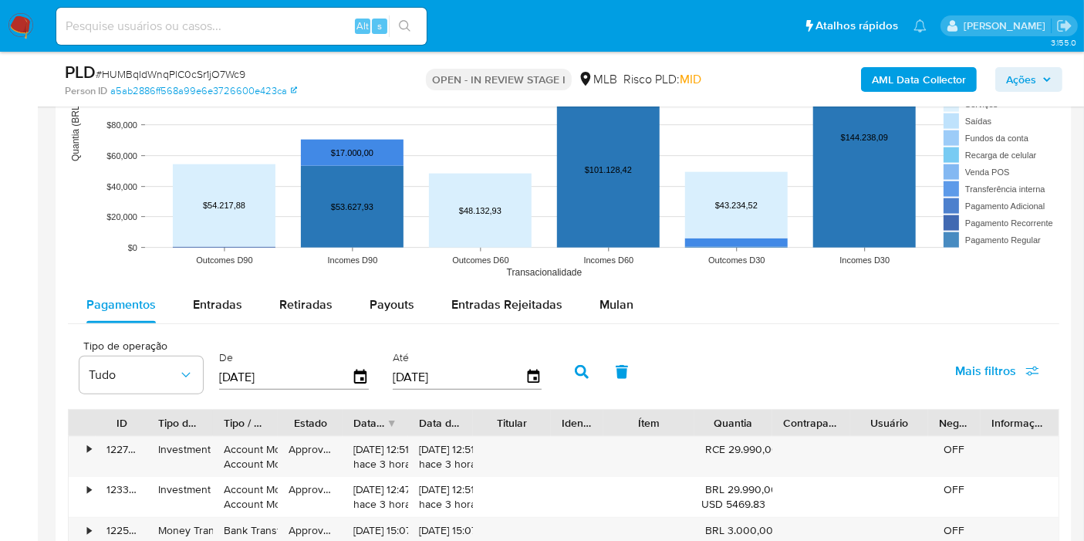
scroll to position [1715, 0]
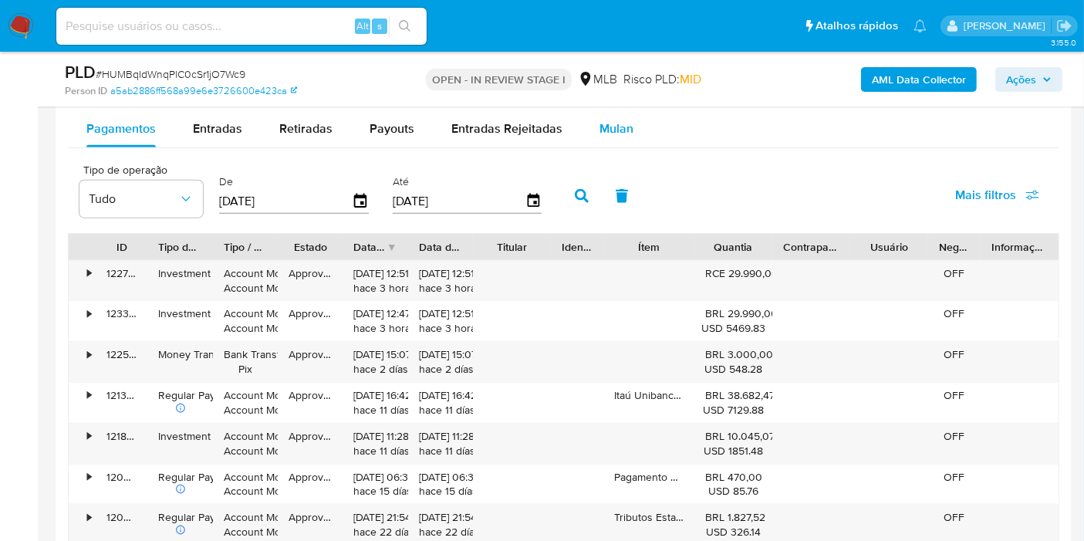
click at [606, 122] on span "Mulan" at bounding box center [617, 129] width 34 height 18
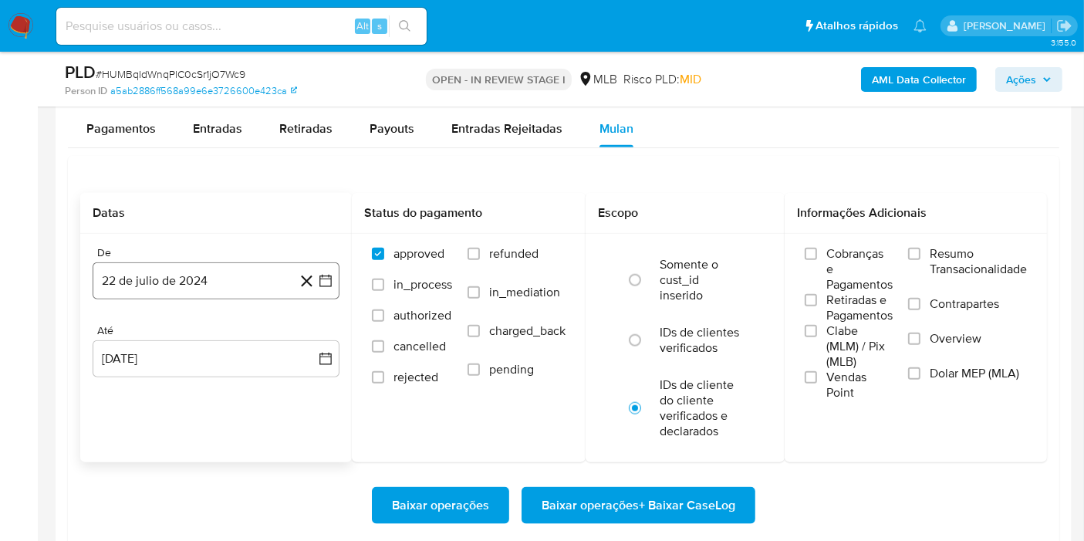
click at [199, 269] on button "22 de julio de 2024" at bounding box center [216, 280] width 247 height 37
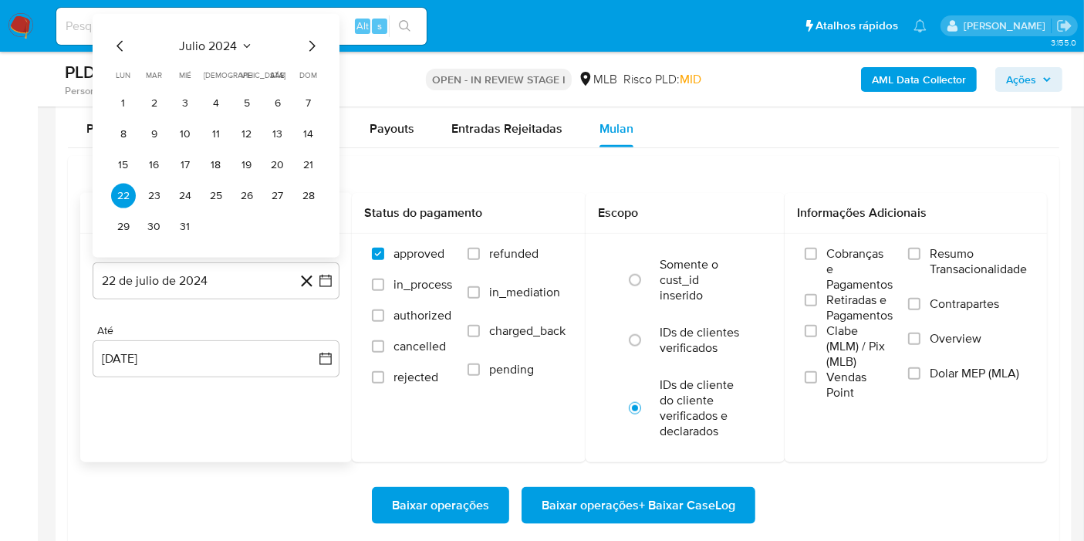
click at [207, 45] on span "julio 2024" at bounding box center [209, 46] width 58 height 15
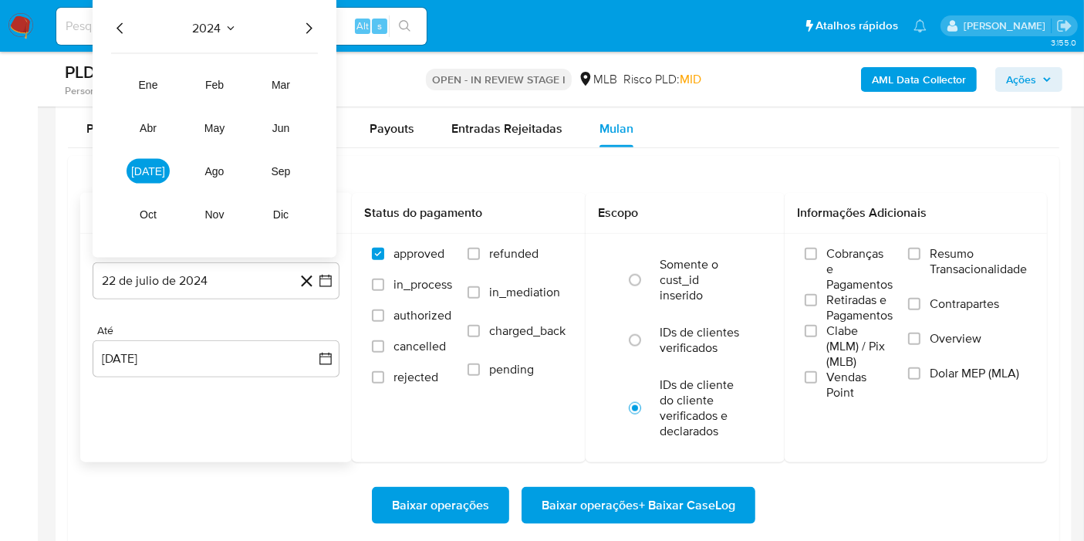
click at [314, 25] on icon "Año siguiente" at bounding box center [308, 28] width 19 height 19
click at [146, 171] on span "[DATE]" at bounding box center [148, 171] width 34 height 12
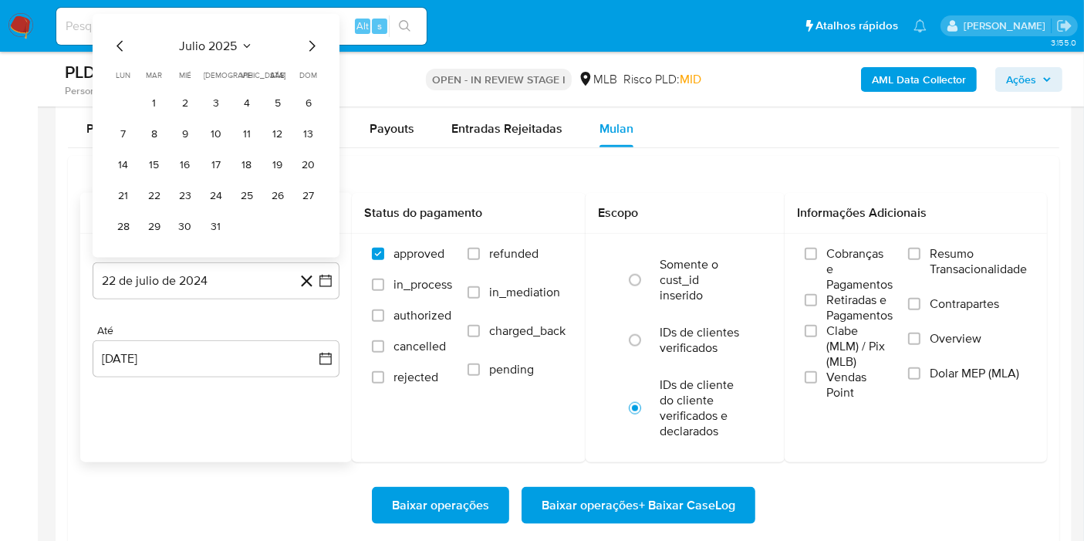
click at [162, 91] on td "1" at bounding box center [154, 103] width 25 height 25
click at [152, 103] on button "1" at bounding box center [154, 103] width 25 height 25
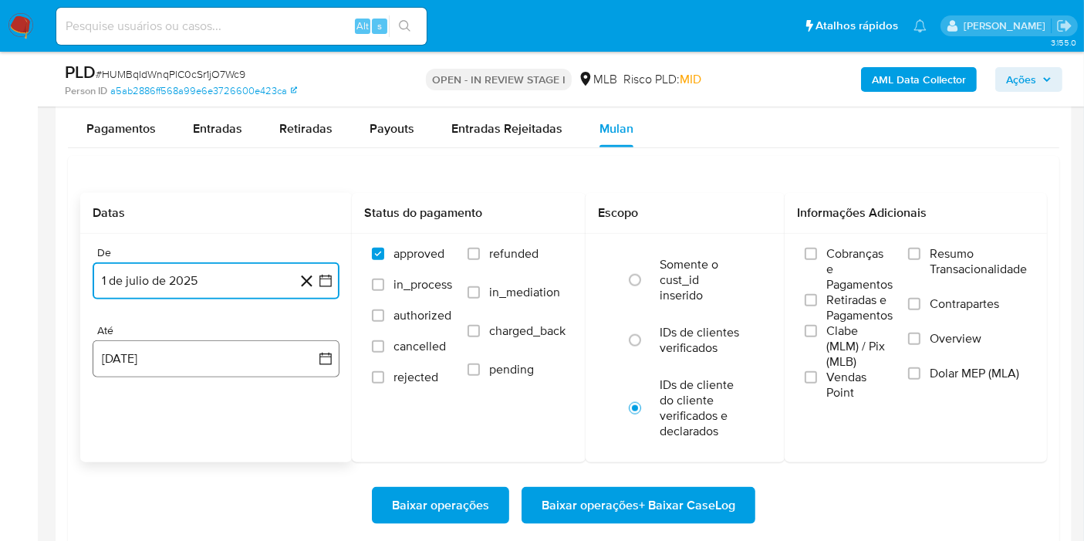
click at [204, 355] on button "22 [PERSON_NAME] de 2025" at bounding box center [216, 358] width 247 height 37
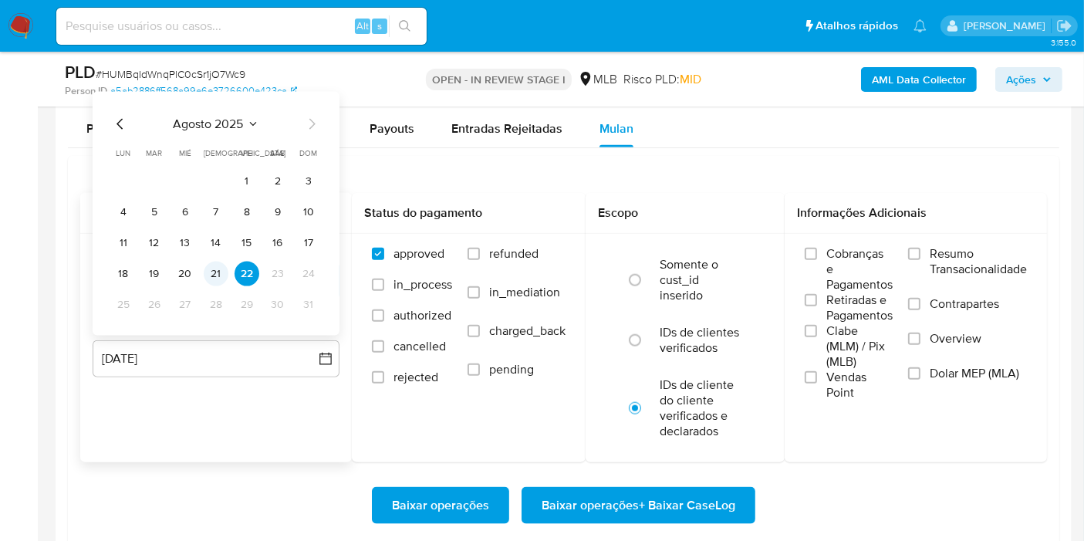
click at [221, 263] on button "21" at bounding box center [216, 274] width 25 height 25
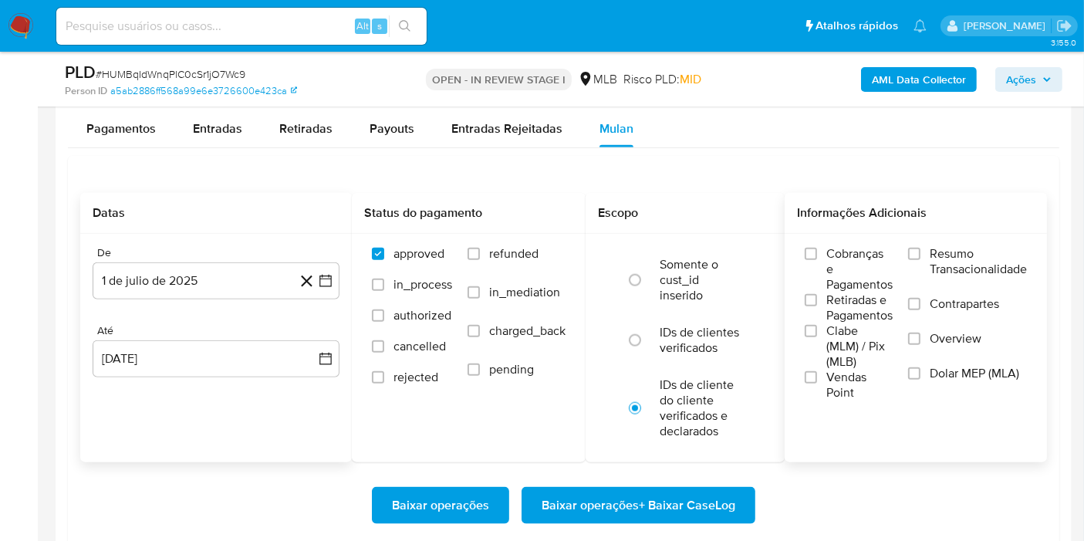
click at [928, 261] on label "Resumo Transacionalidade" at bounding box center [967, 271] width 119 height 50
click at [921, 260] on input "Resumo Transacionalidade" at bounding box center [914, 254] width 12 height 12
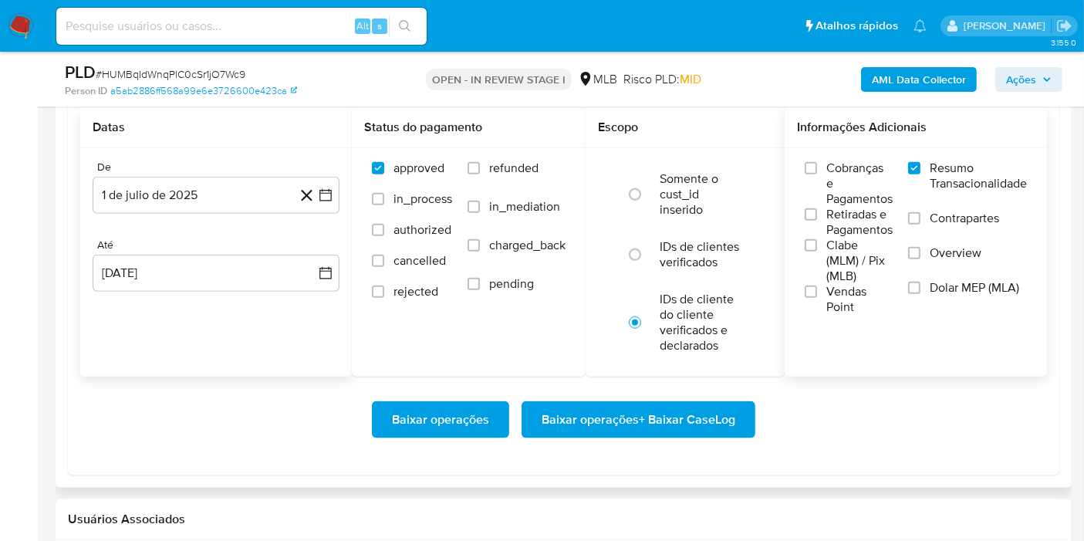
click at [699, 417] on span "Baixar operações + Baixar CaseLog" at bounding box center [639, 420] width 194 height 34
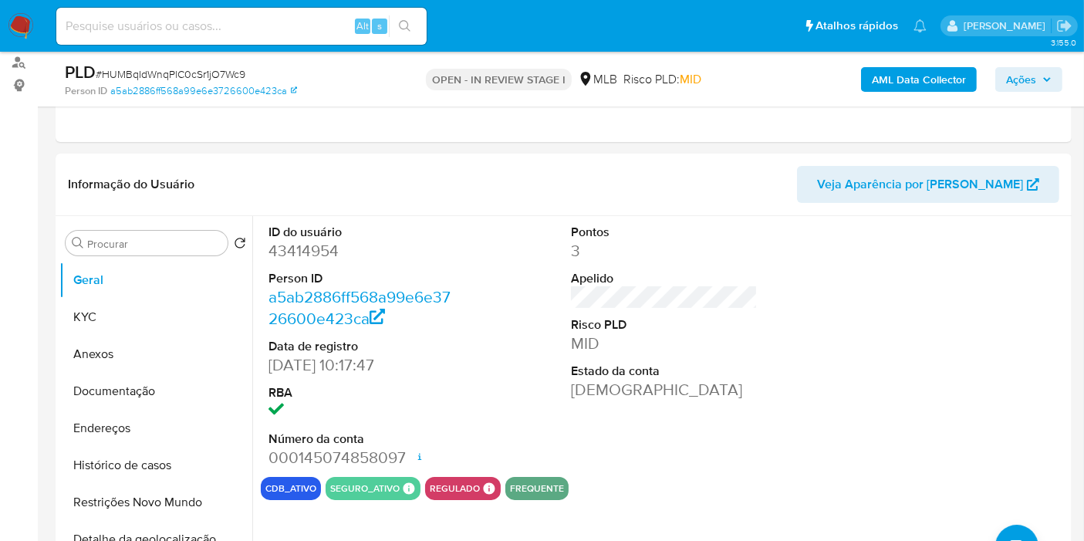
scroll to position [0, 0]
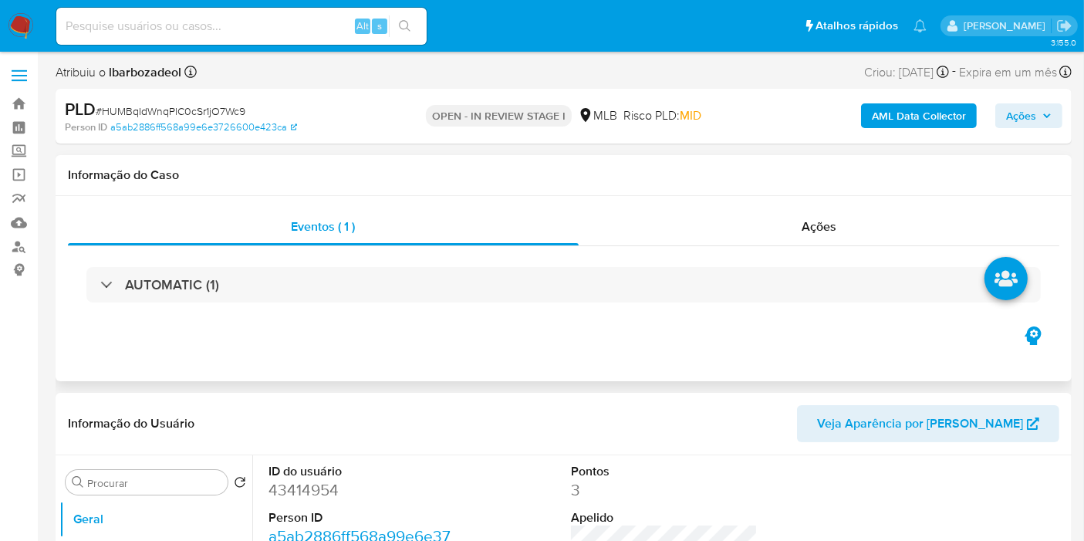
click at [550, 265] on div "AUTOMATIC (1)" at bounding box center [564, 284] width 992 height 77
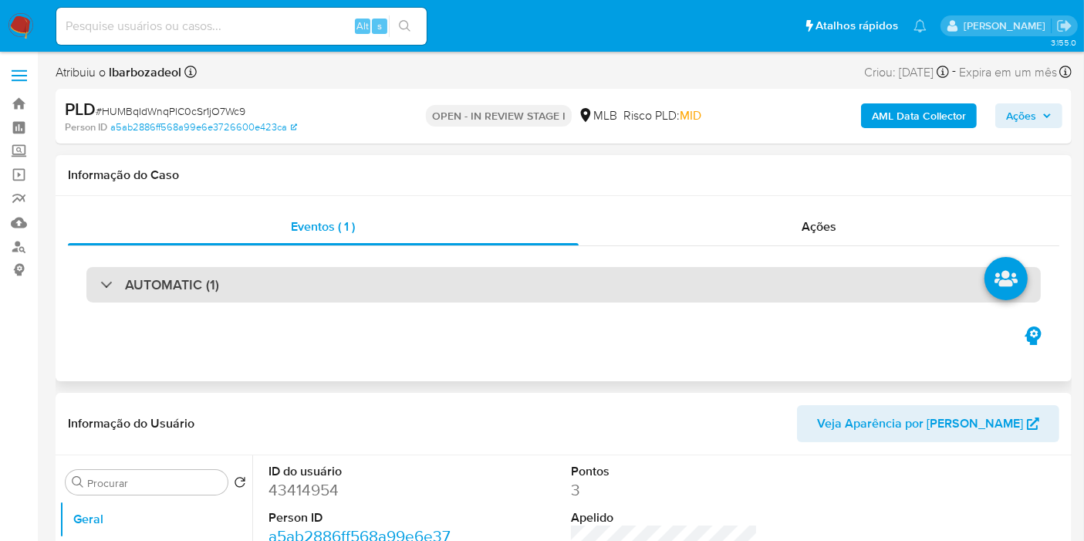
click at [546, 289] on div "AUTOMATIC (1)" at bounding box center [563, 284] width 955 height 35
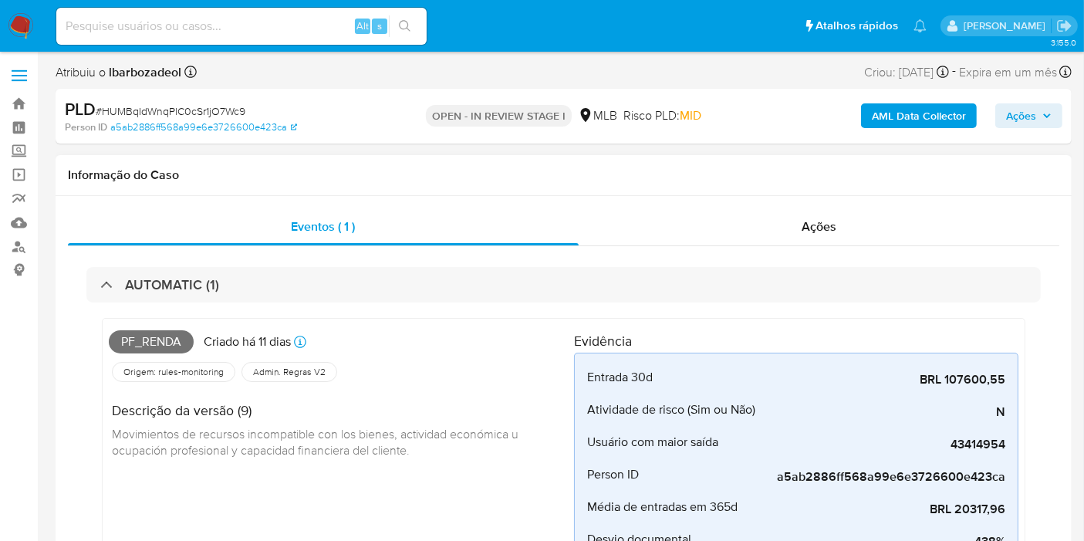
click at [163, 340] on span "Pf_renda" at bounding box center [151, 341] width 85 height 23
copy span "Pf_renda"
click at [1009, 113] on span "Ações" at bounding box center [1021, 115] width 30 height 25
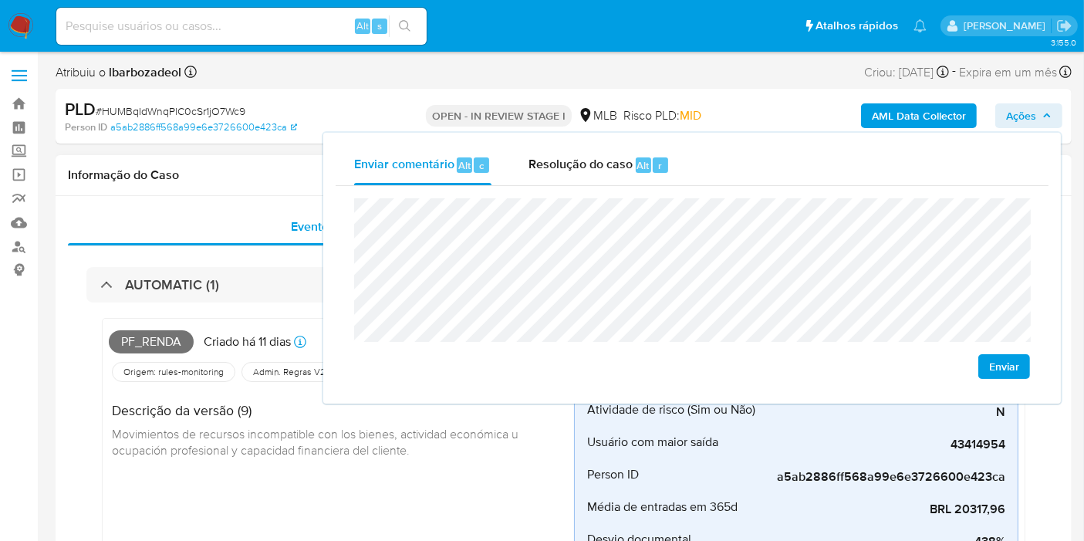
click at [259, 176] on h1 "Informação do Caso" at bounding box center [564, 174] width 992 height 15
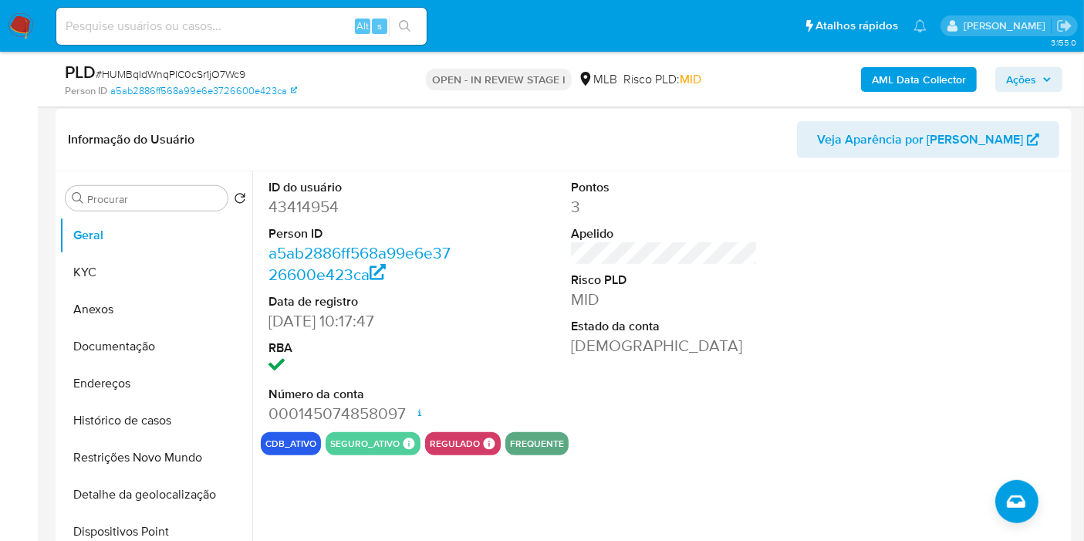
scroll to position [685, 0]
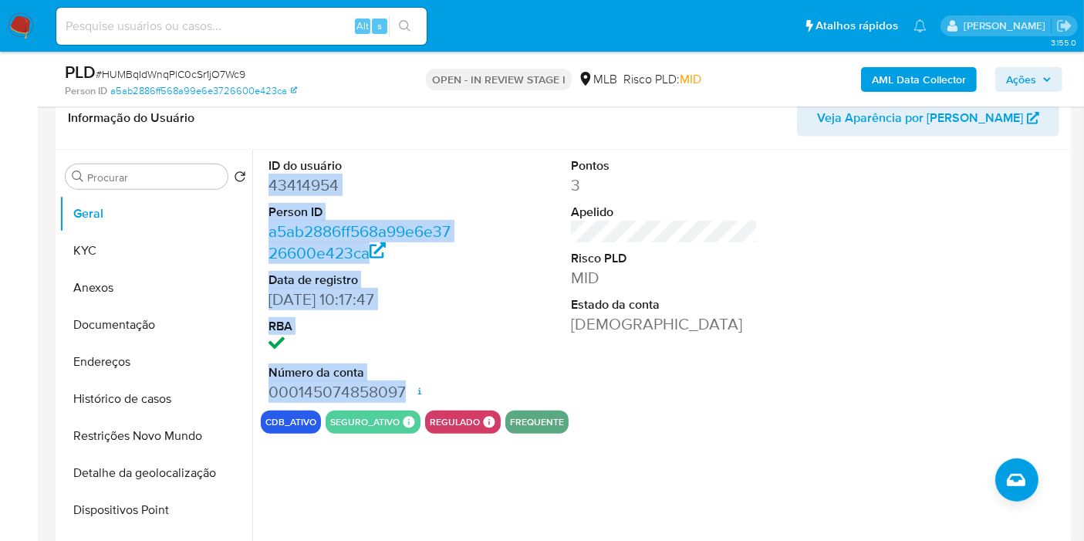
drag, startPoint x: 275, startPoint y: 185, endPoint x: 402, endPoint y: 393, distance: 243.1
click at [402, 393] on dl "ID do usuário 43414954 Person ID a5ab2886ff568a99e6e3726600e423ca Data de regis…" at bounding box center [362, 279] width 187 height 245
copy dl "43414954 Person ID a5ab2886ff568a99e6e3726600e423ca Data de registro [DATE] 10:…"
click at [1053, 69] on button "Ações" at bounding box center [1028, 79] width 67 height 25
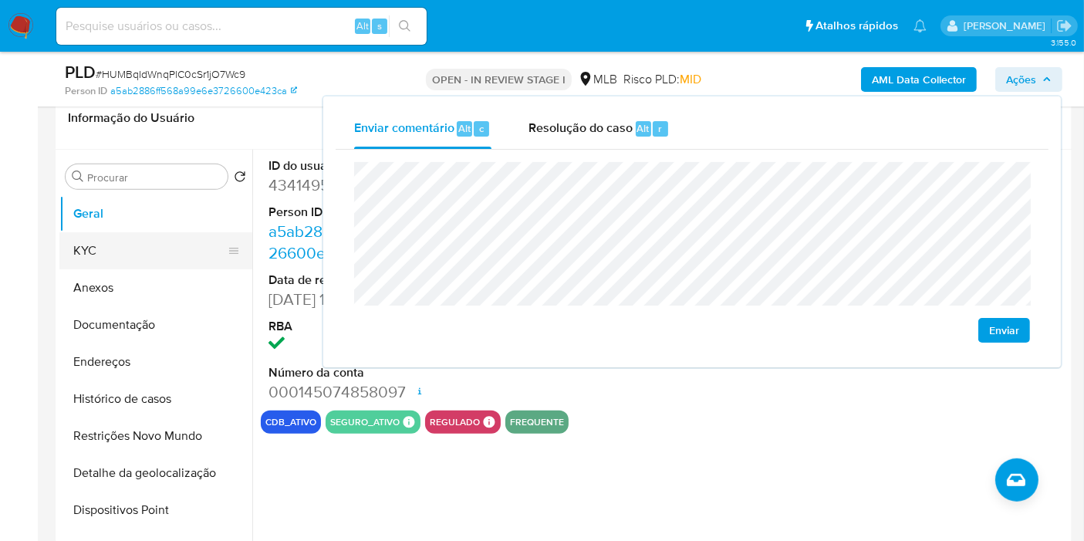
click at [164, 241] on button "KYC" at bounding box center [149, 250] width 181 height 37
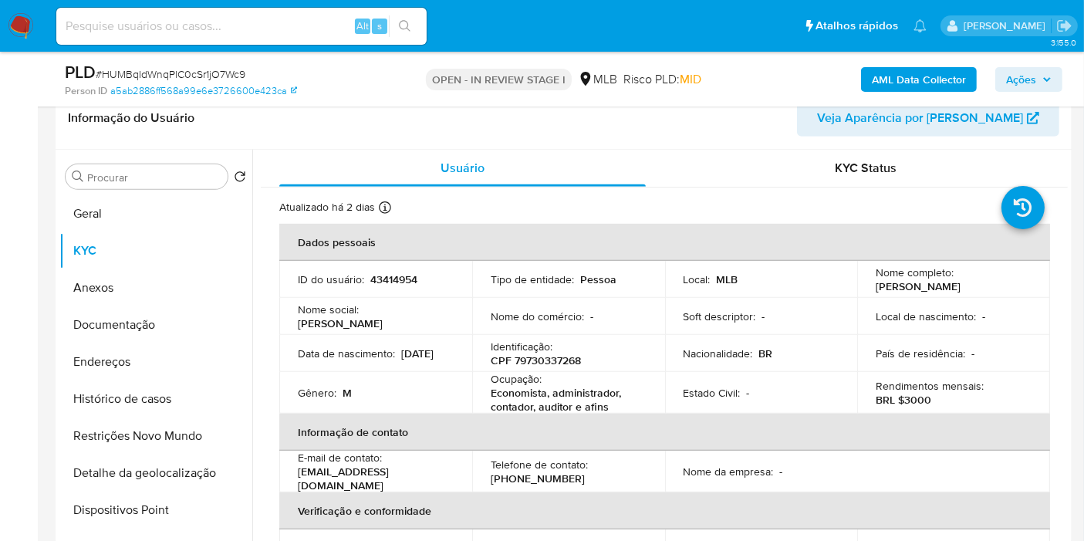
click at [536, 358] on p "CPF 79730337268" at bounding box center [536, 365] width 90 height 14
copy p "79730337268"
click at [1045, 86] on span "Ações" at bounding box center [1029, 80] width 46 height 22
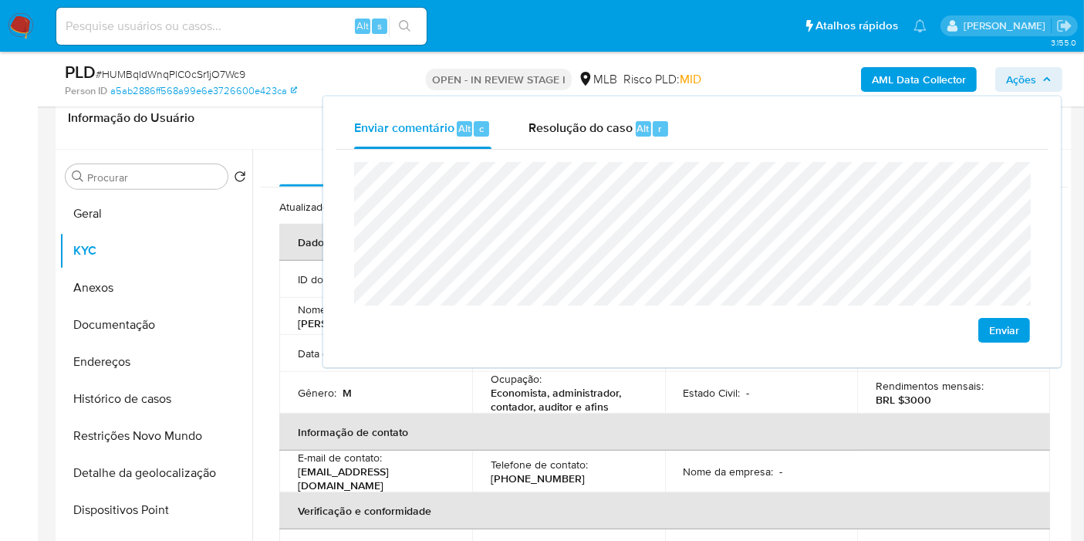
click at [464, 387] on td "Gênero : M" at bounding box center [375, 398] width 193 height 42
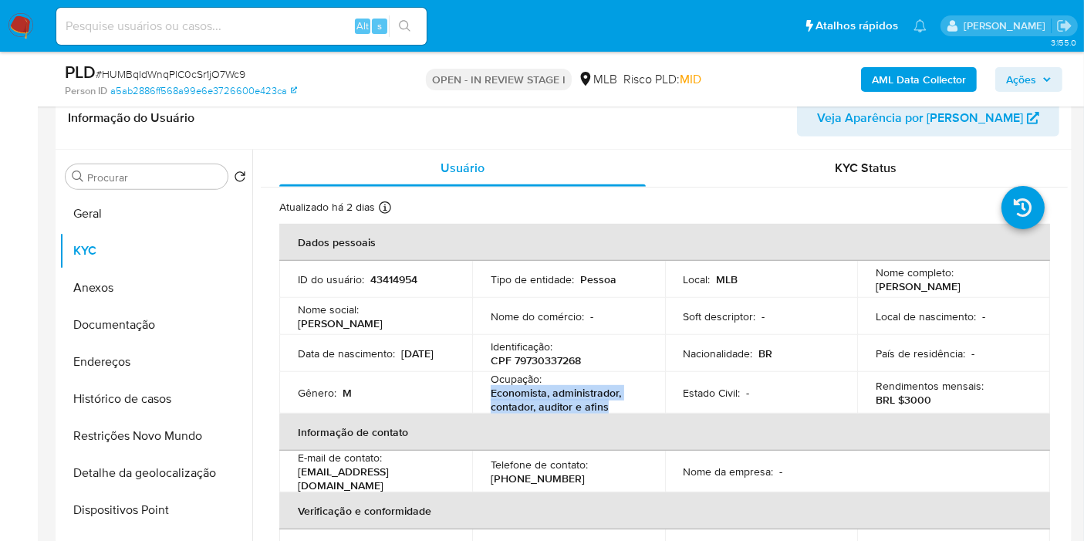
drag, startPoint x: 488, startPoint y: 390, endPoint x: 628, endPoint y: 402, distance: 141.0
click at [628, 402] on td "Ocupação : Economista, administrador, contador, auditor e afins" at bounding box center [568, 398] width 193 height 42
copy p "Economista, administrador, contador, auditor e afins"
click at [1032, 77] on span "Ações" at bounding box center [1021, 79] width 30 height 25
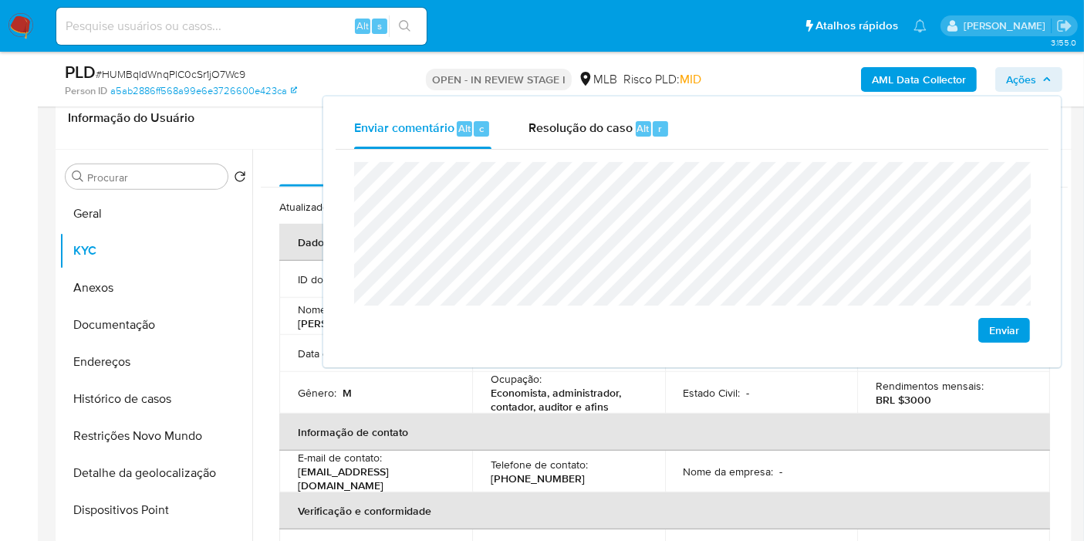
click at [536, 404] on p "Economista, administrador, contador, auditor e afins" at bounding box center [566, 404] width 150 height 28
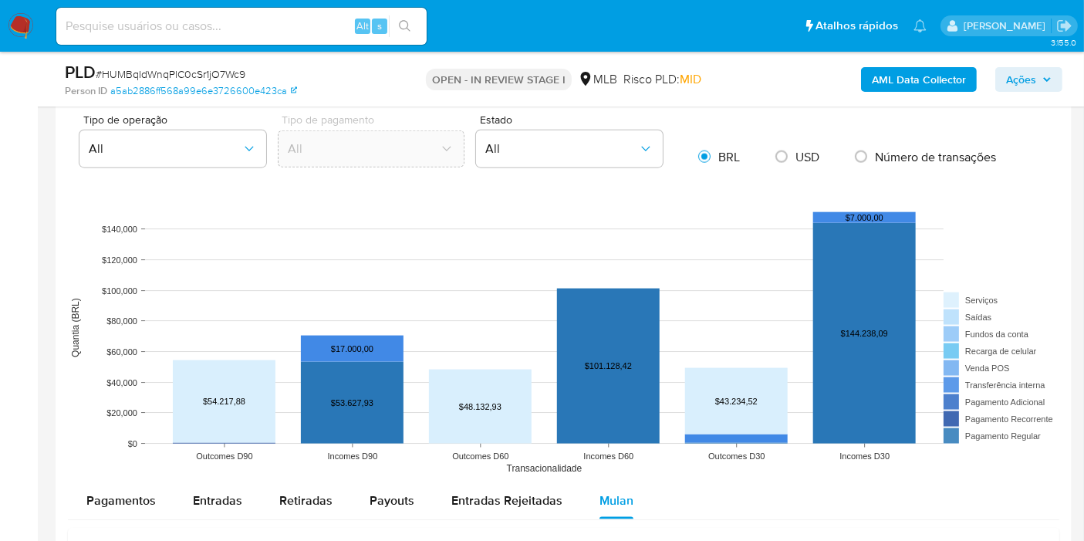
scroll to position [2143, 0]
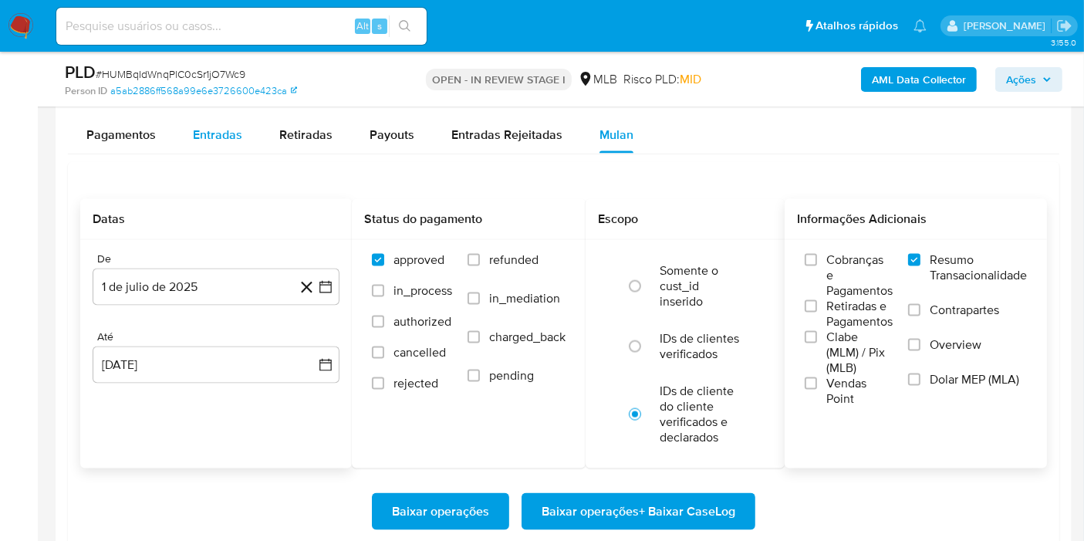
click at [232, 142] on div "Entradas" at bounding box center [217, 135] width 49 height 37
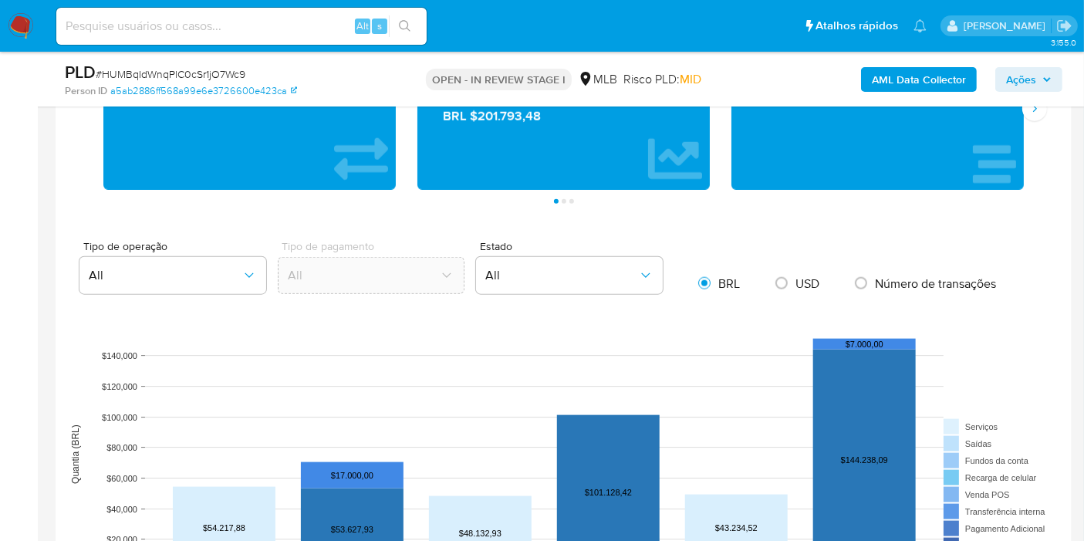
scroll to position [1629, 0]
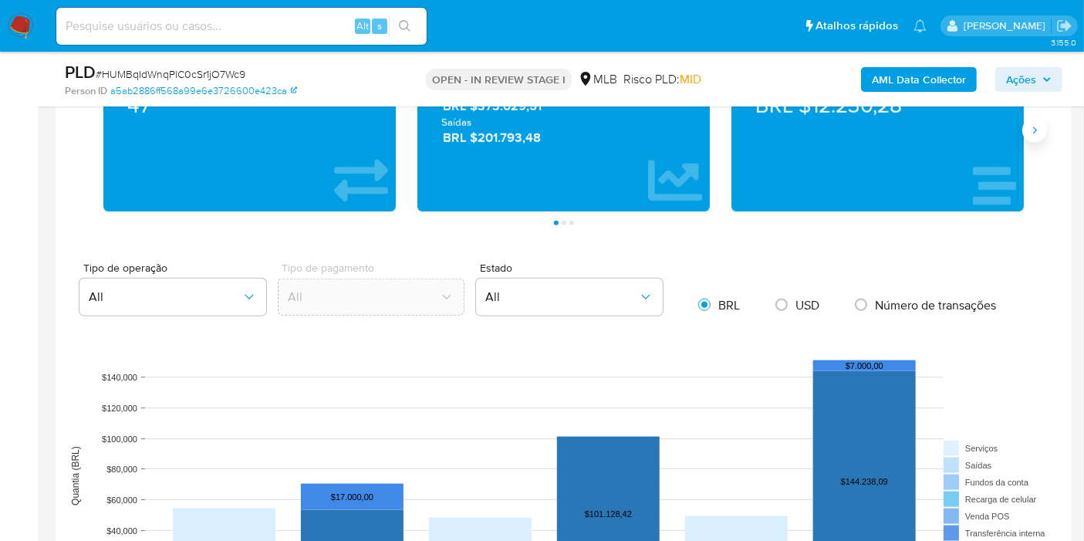
click at [1034, 130] on icon "Siguiente" at bounding box center [1035, 130] width 12 height 12
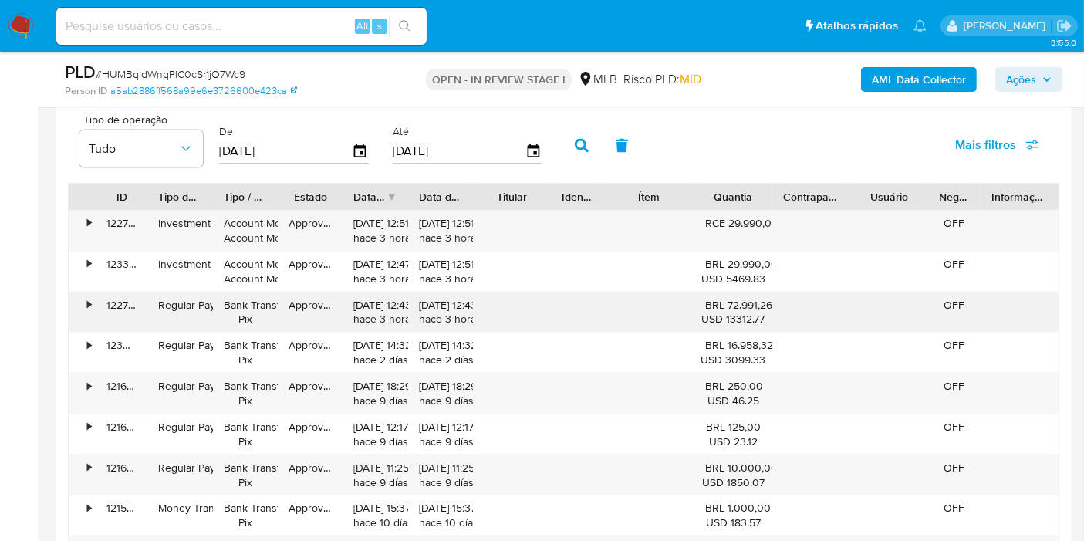
scroll to position [2315, 0]
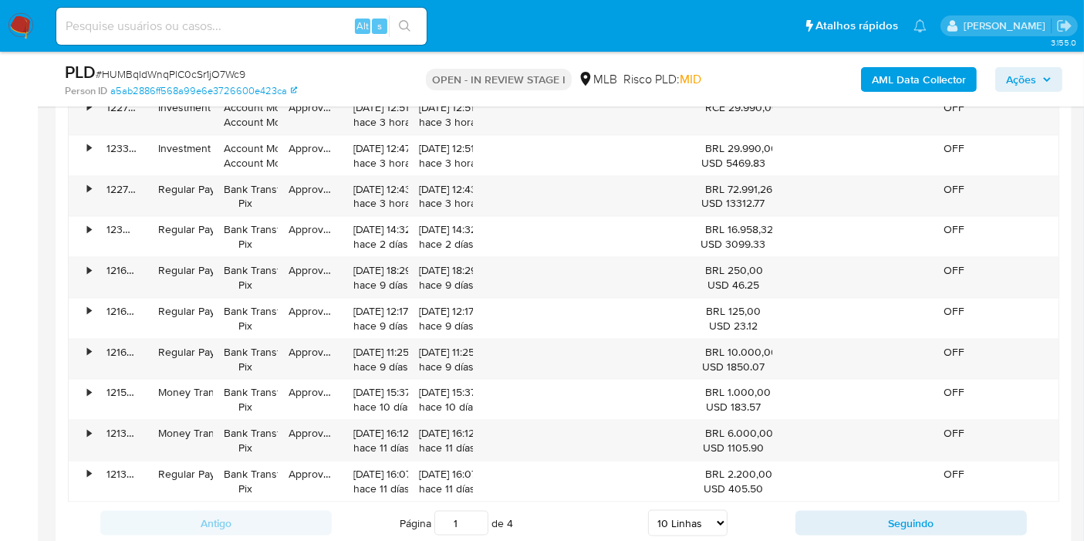
click at [671, 518] on select "5 Linhas 10 Linhas 20 Linhas 25 Linhas 50 Linhas 100 Linhas" at bounding box center [687, 523] width 79 height 26
select select "100"
click at [649, 510] on select "5 Linhas 10 Linhas 20 Linhas 25 Linhas 50 Linhas 100 Linhas" at bounding box center [687, 523] width 79 height 26
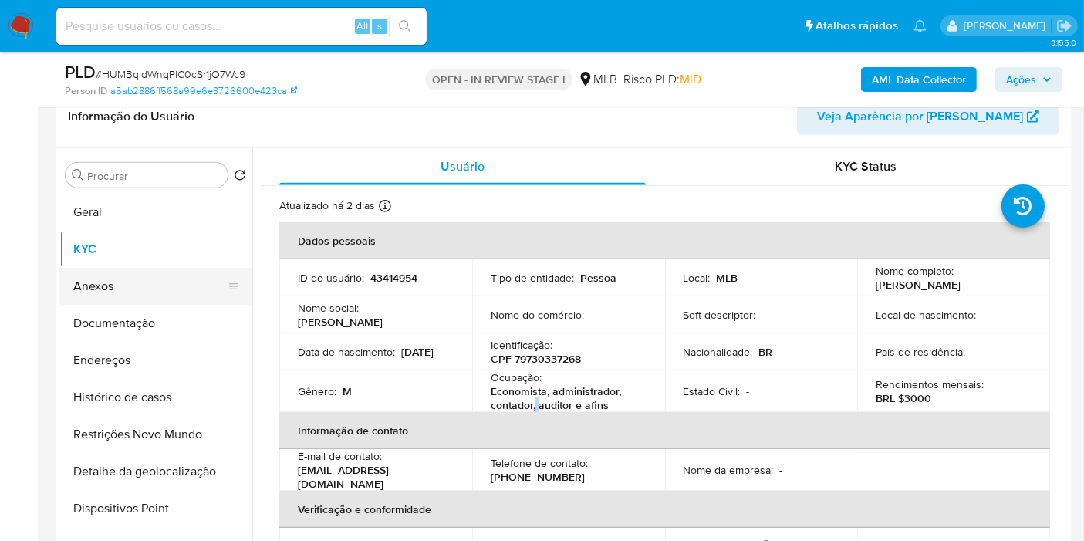
scroll to position [685, 0]
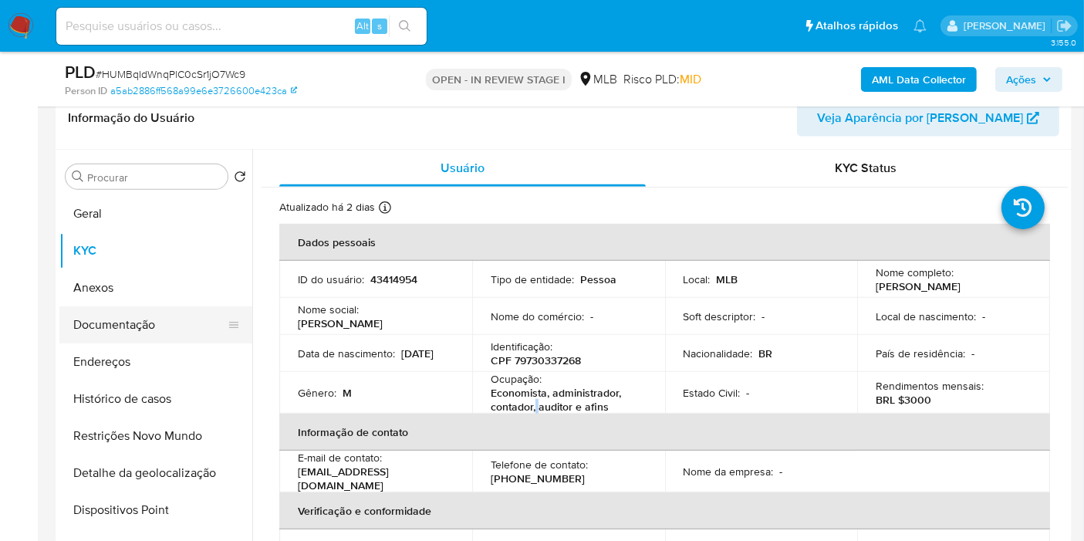
click at [154, 319] on button "Documentação" at bounding box center [149, 324] width 181 height 37
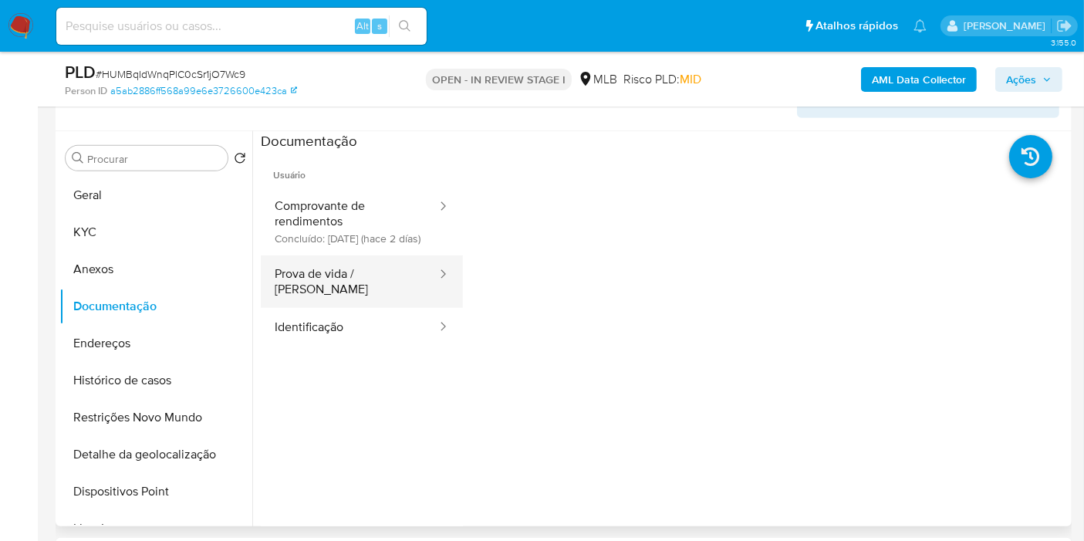
click at [343, 294] on button "Prova de vida / Selfie" at bounding box center [349, 295] width 177 height 52
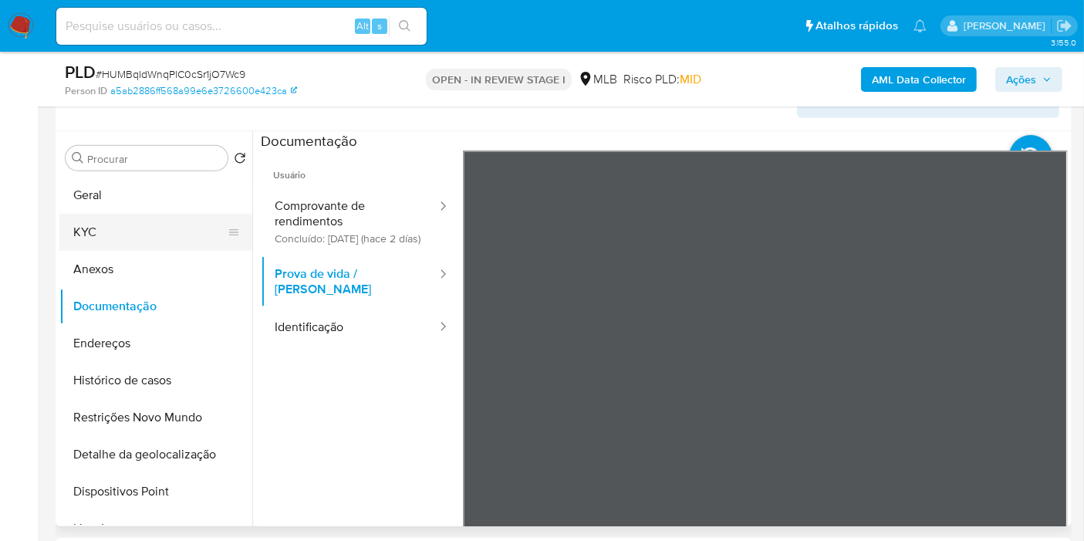
click at [133, 227] on button "KYC" at bounding box center [149, 232] width 181 height 37
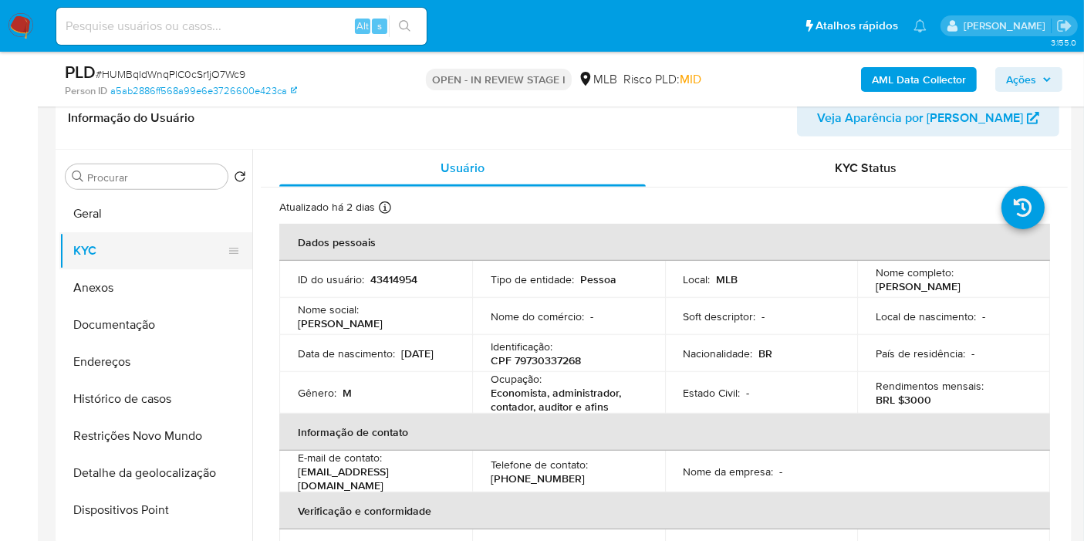
click at [106, 252] on button "KYC" at bounding box center [149, 250] width 181 height 37
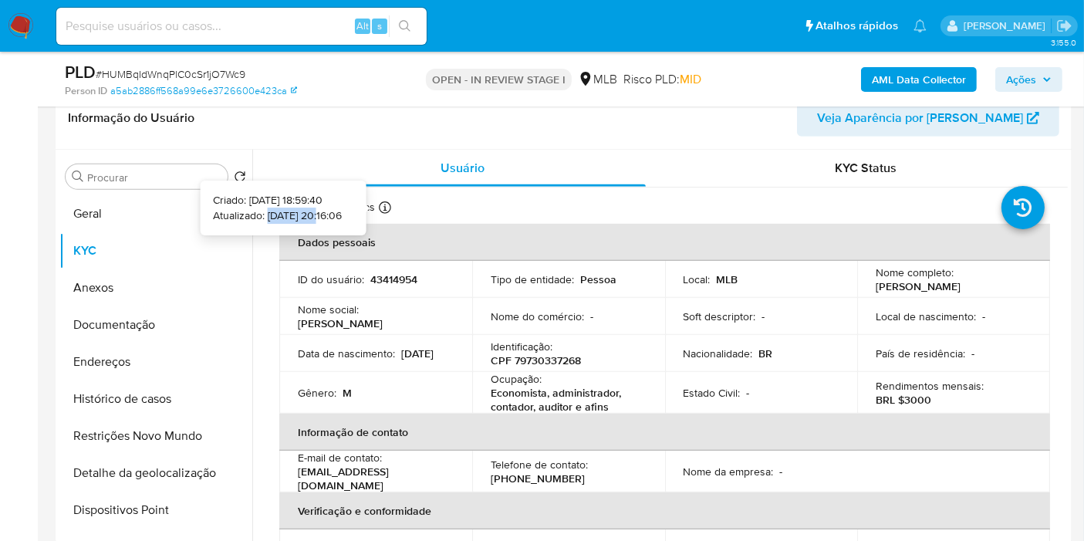
drag, startPoint x: 295, startPoint y: 214, endPoint x: 240, endPoint y: 214, distance: 54.8
click at [240, 214] on p "Atualizado: 20/08/2025 20:16:06" at bounding box center [277, 215] width 129 height 15
copy p "20/08/2025"
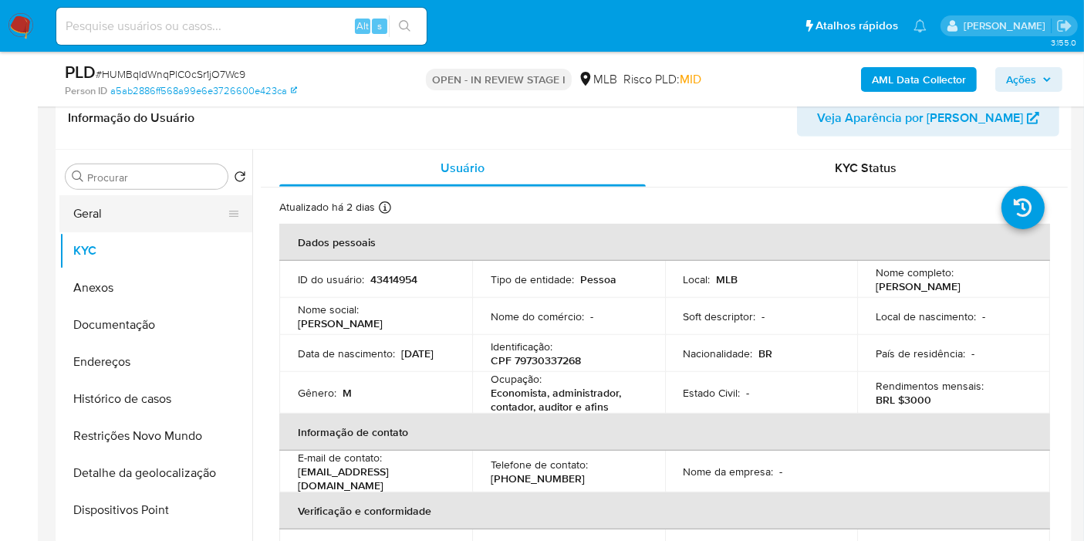
click at [154, 212] on button "Geral" at bounding box center [149, 213] width 181 height 37
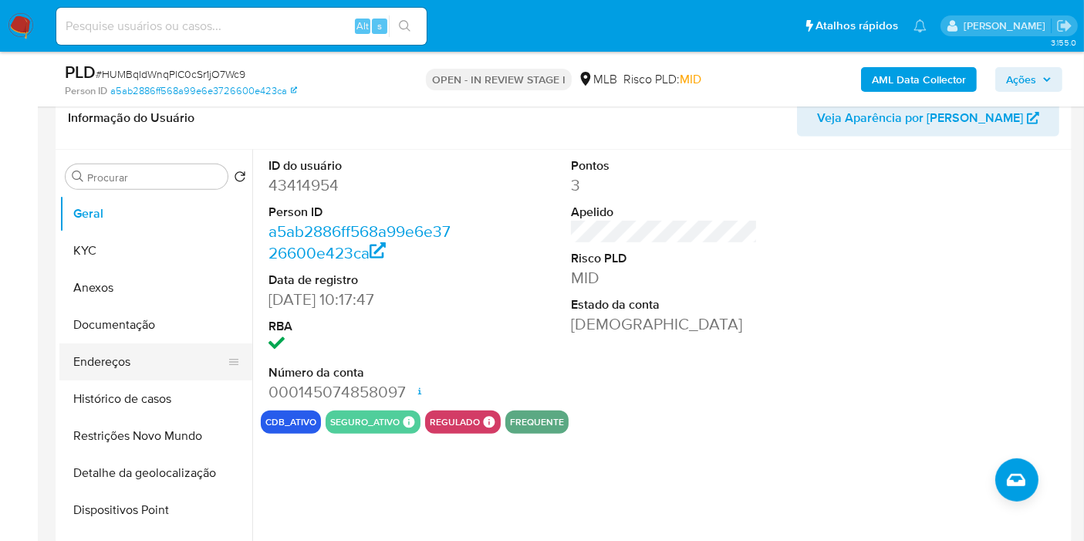
click at [171, 369] on button "Endereços" at bounding box center [149, 361] width 181 height 37
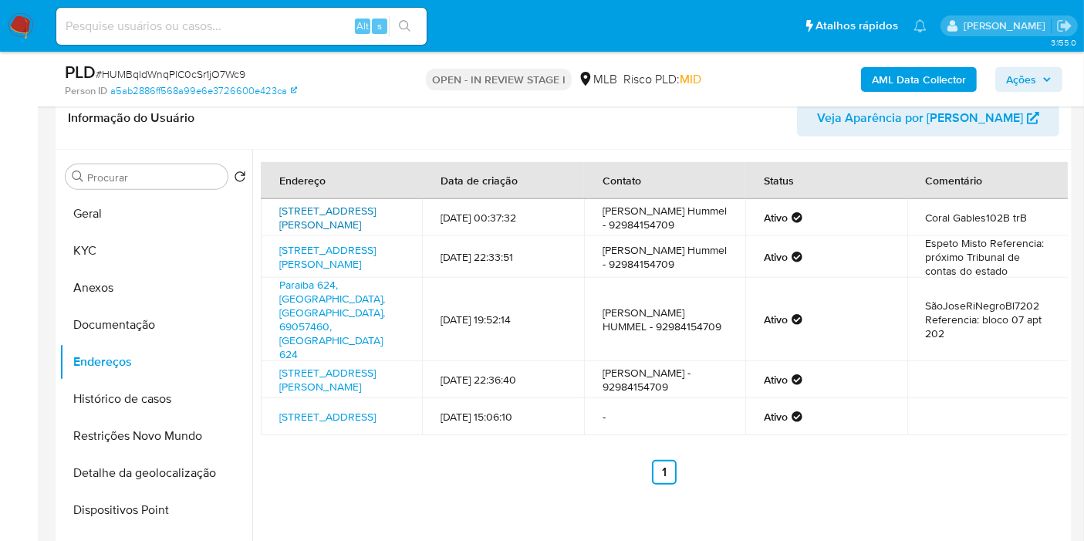
click at [332, 218] on link "Avenida José De Arimatéia 1001, Manaus, Amazonas, 69060081, Brasil 1001" at bounding box center [327, 219] width 96 height 29
click at [310, 256] on link "Rua Miranda Simões 50, Manaus, Amazonas, 69057067, Brasil 50" at bounding box center [327, 261] width 96 height 29
click at [342, 304] on link "Paraiba 624, Manaus, Amazonas, 69057460, Brasil 624" at bounding box center [332, 324] width 106 height 85
click at [291, 365] on link "Rua Jason Roberto Da Paixão 130, Catalão, Goiás, 75709470, Brasil 130" at bounding box center [327, 386] width 96 height 43
click at [297, 418] on link "Rua Paraíba, 624, Bl:07, Apt:202, Manaus, Amazonas, , Brasil Apt:202" at bounding box center [327, 425] width 96 height 15
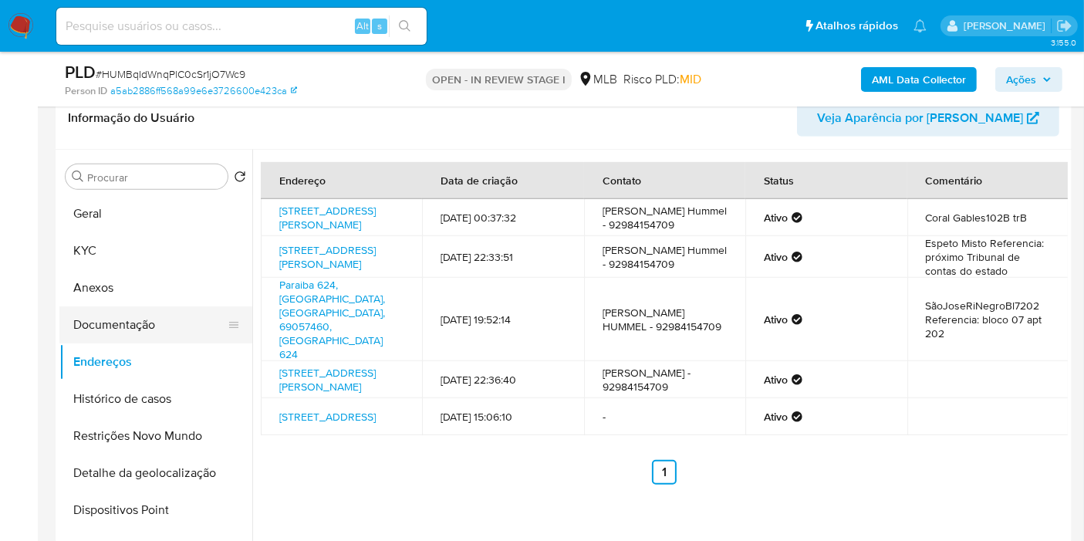
click at [94, 306] on button "Documentação" at bounding box center [149, 324] width 181 height 37
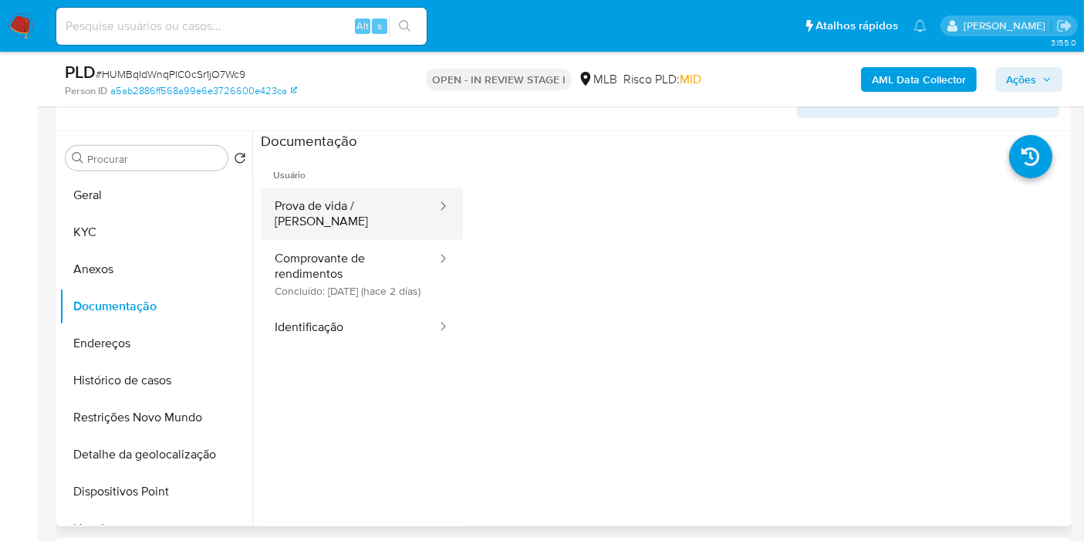
click at [380, 201] on button "Prova de vida / [PERSON_NAME]" at bounding box center [349, 214] width 177 height 52
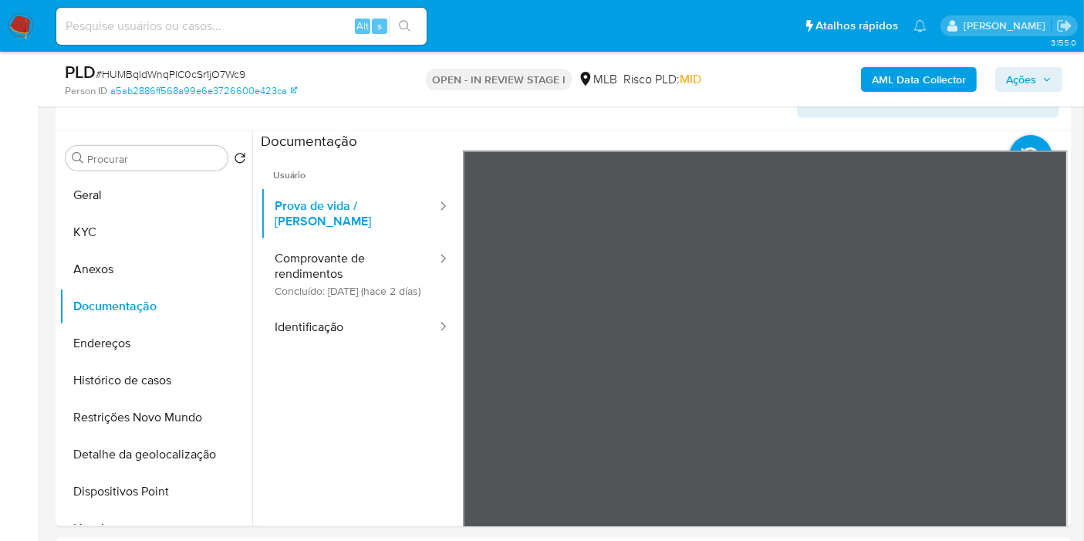
click at [1024, 80] on span "Ações" at bounding box center [1021, 79] width 30 height 25
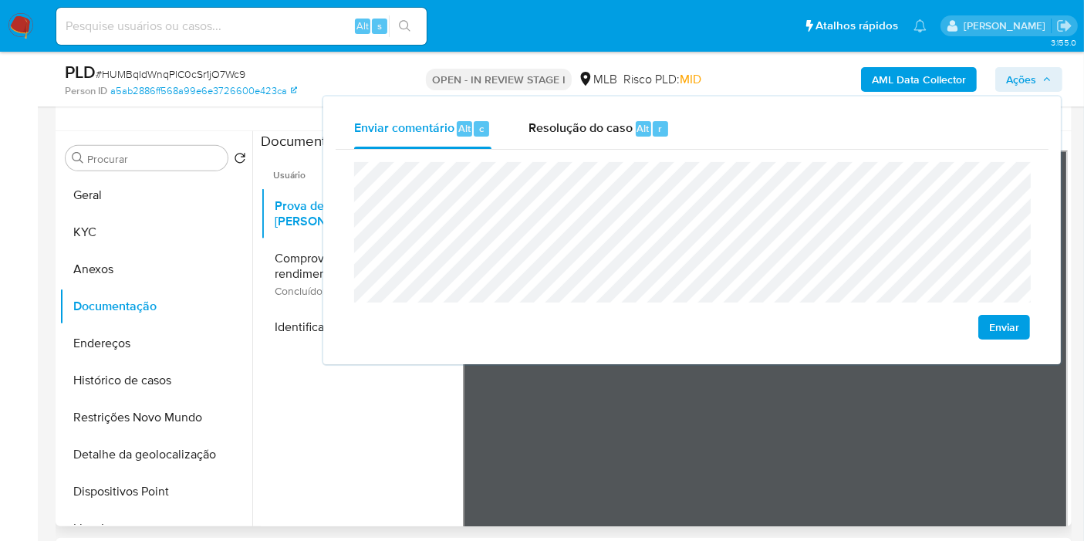
click at [363, 428] on ul "Usuário Prova de vida / Selfie Comprovante de rendimentos Concluído: 20/08/2025…" at bounding box center [362, 372] width 202 height 444
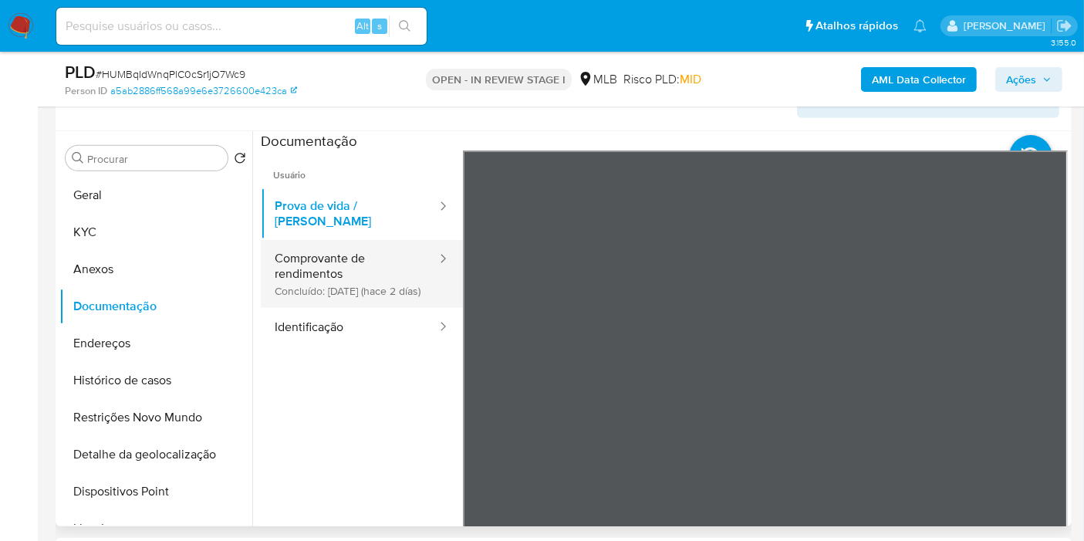
click at [341, 240] on button "Comprovante de rendimentos Concluído: 20/08/2025 (hace 2 días)" at bounding box center [349, 281] width 177 height 82
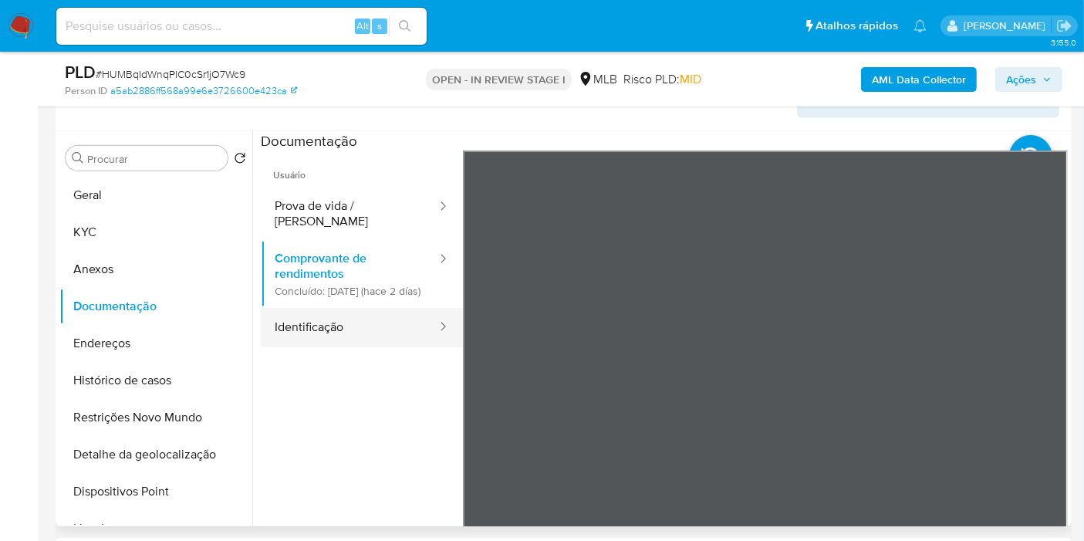
click at [312, 322] on button "Identificação" at bounding box center [349, 341] width 177 height 39
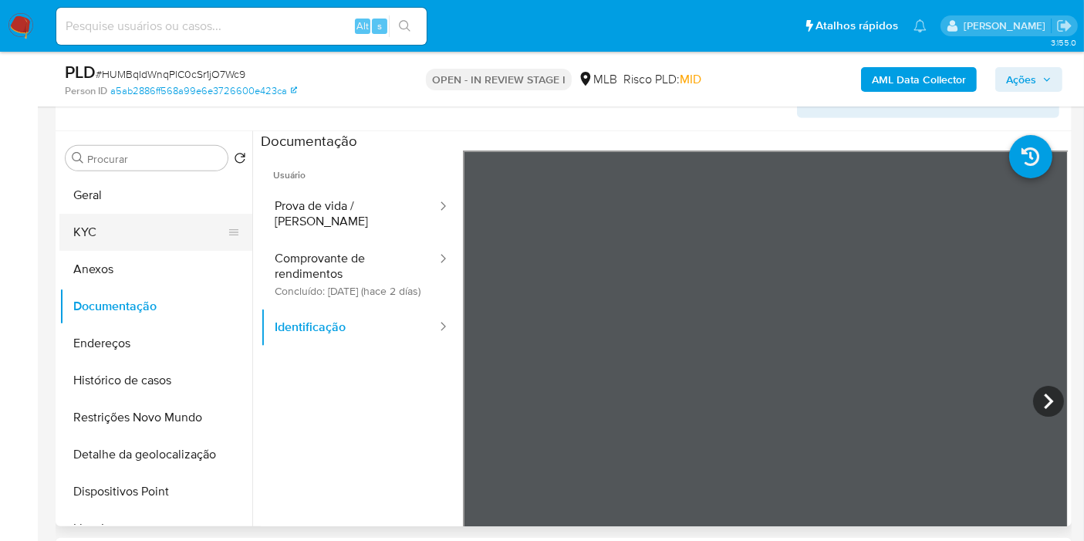
click at [123, 242] on button "KYC" at bounding box center [149, 232] width 181 height 37
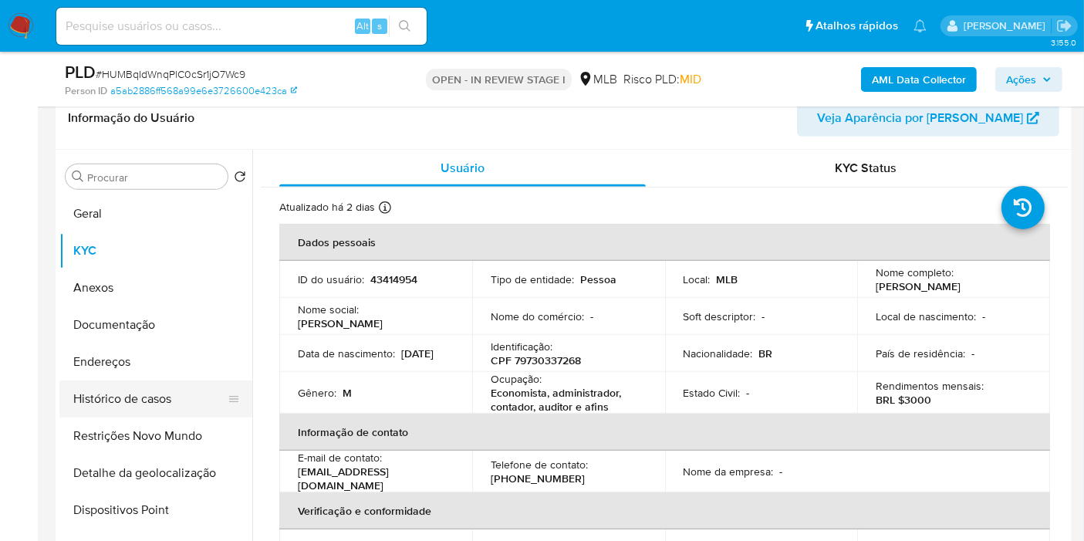
click at [175, 400] on button "Histórico de casos" at bounding box center [149, 398] width 181 height 37
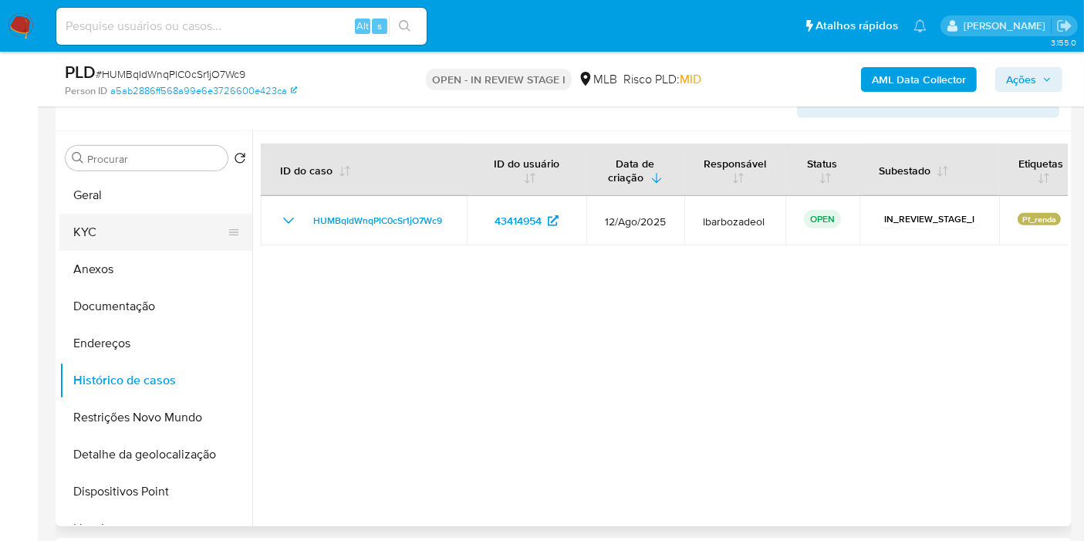
click at [160, 231] on button "KYC" at bounding box center [149, 232] width 181 height 37
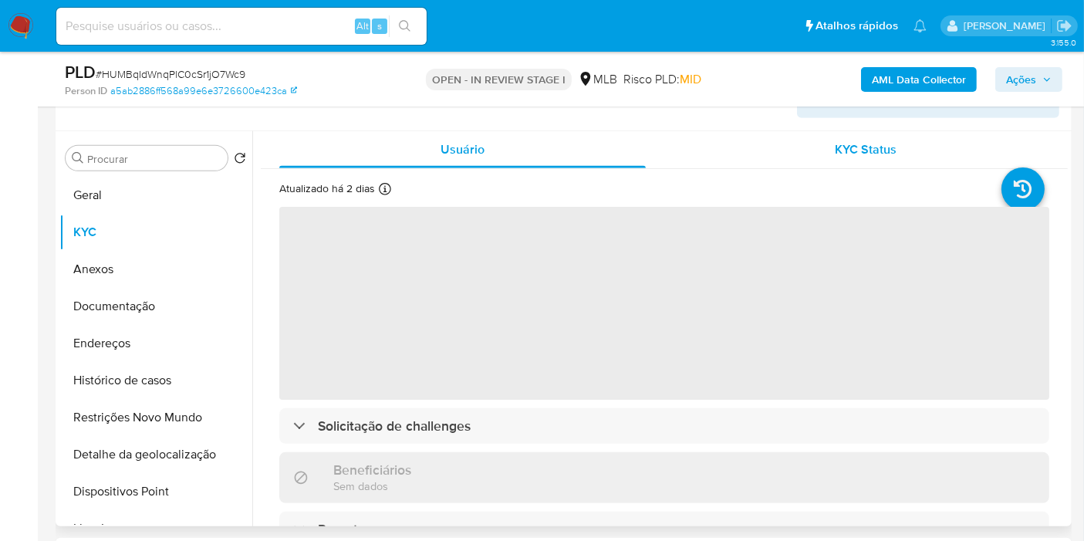
click at [885, 148] on span "KYC Status" at bounding box center [867, 149] width 62 height 18
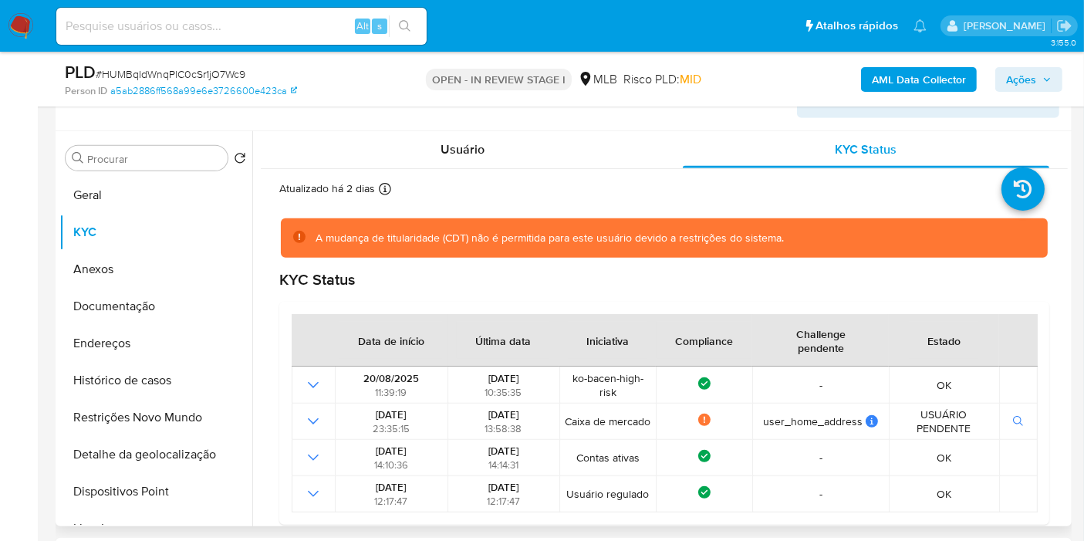
scroll to position [154, 0]
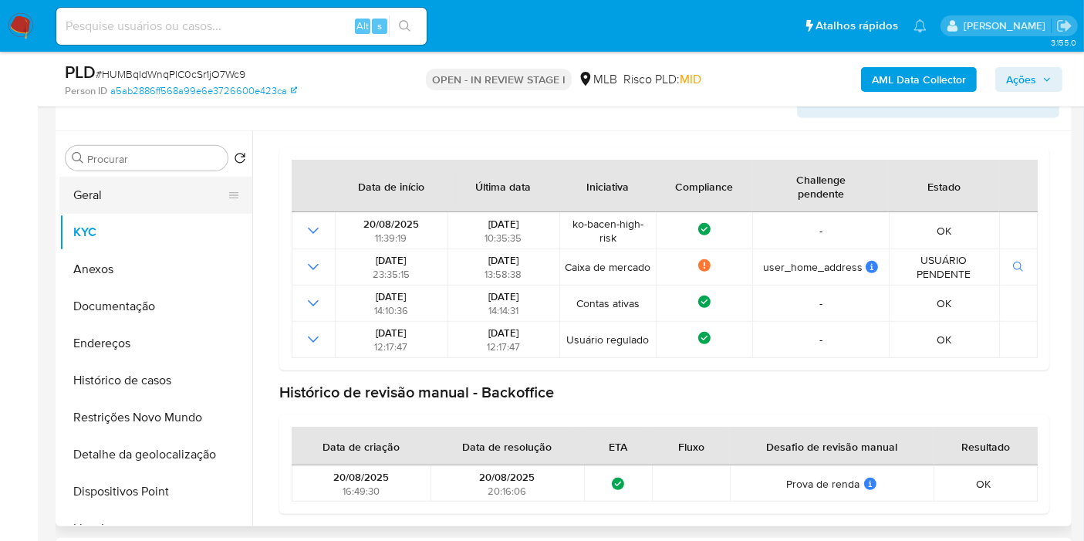
click at [144, 194] on button "Geral" at bounding box center [149, 195] width 181 height 37
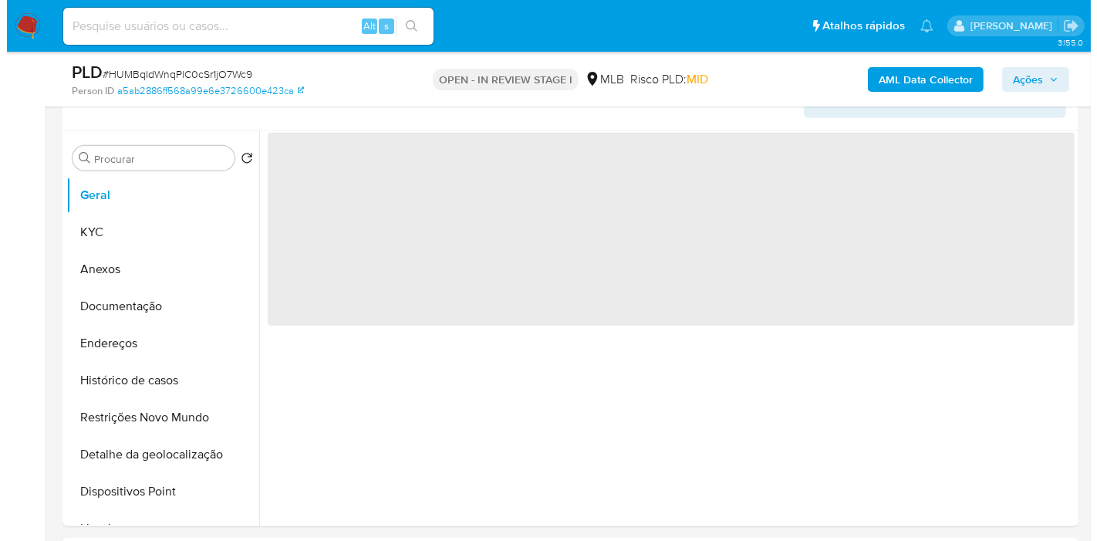
scroll to position [0, 0]
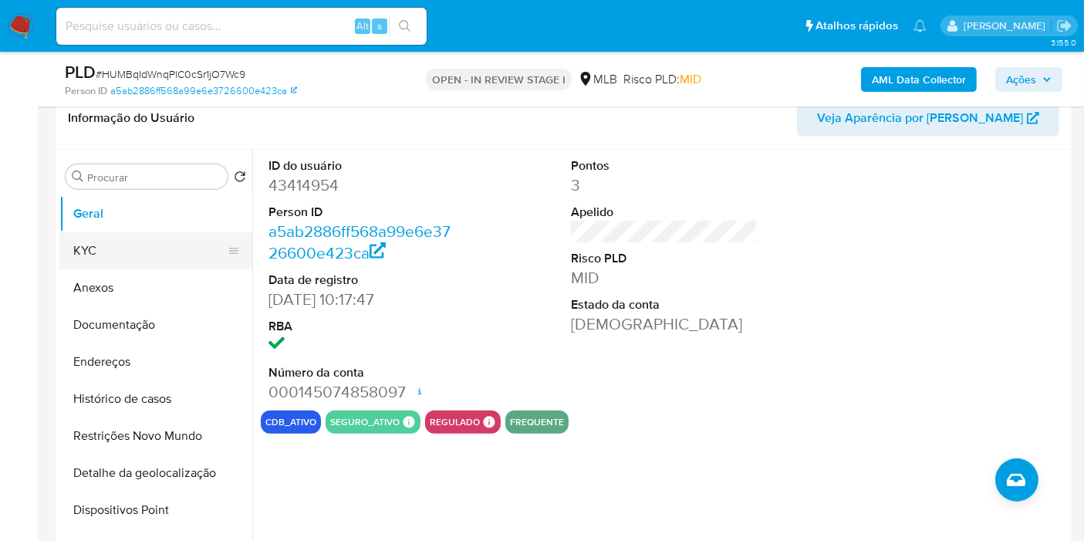
drag, startPoint x: 139, startPoint y: 230, endPoint x: 240, endPoint y: 224, distance: 101.3
click at [139, 232] on button "KYC" at bounding box center [149, 250] width 181 height 37
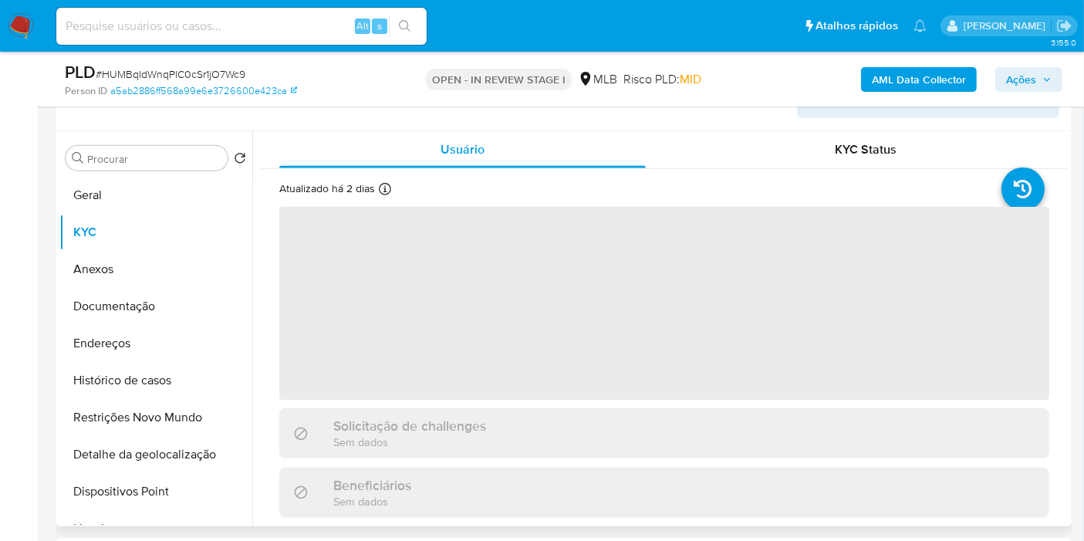
click at [56, 160] on div "Procurar Retornar ao pedido padrão Geral KYC Anexos Documentação Endereços Hist…" at bounding box center [564, 328] width 1016 height 395
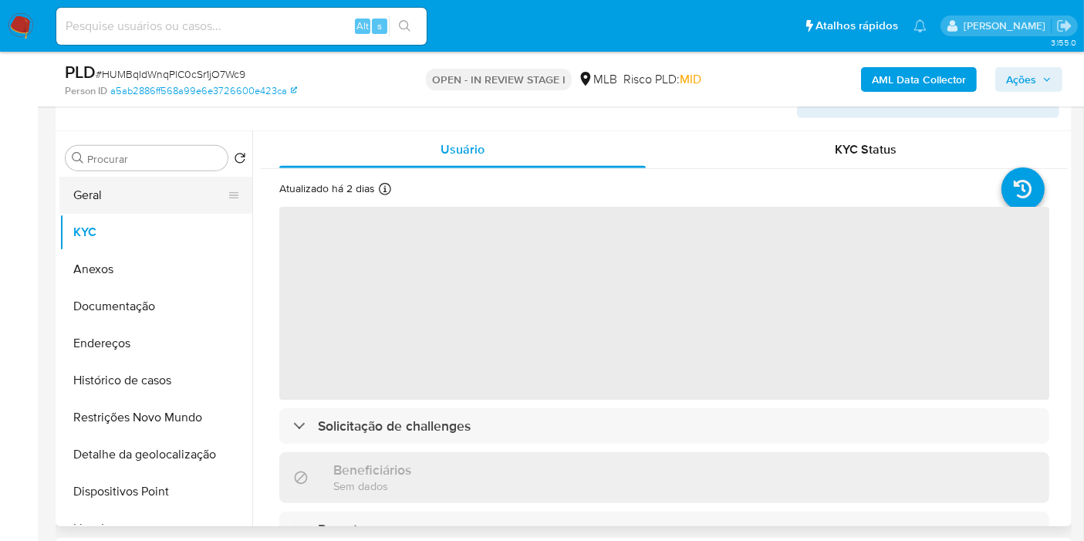
click at [100, 194] on button "Geral" at bounding box center [149, 195] width 181 height 37
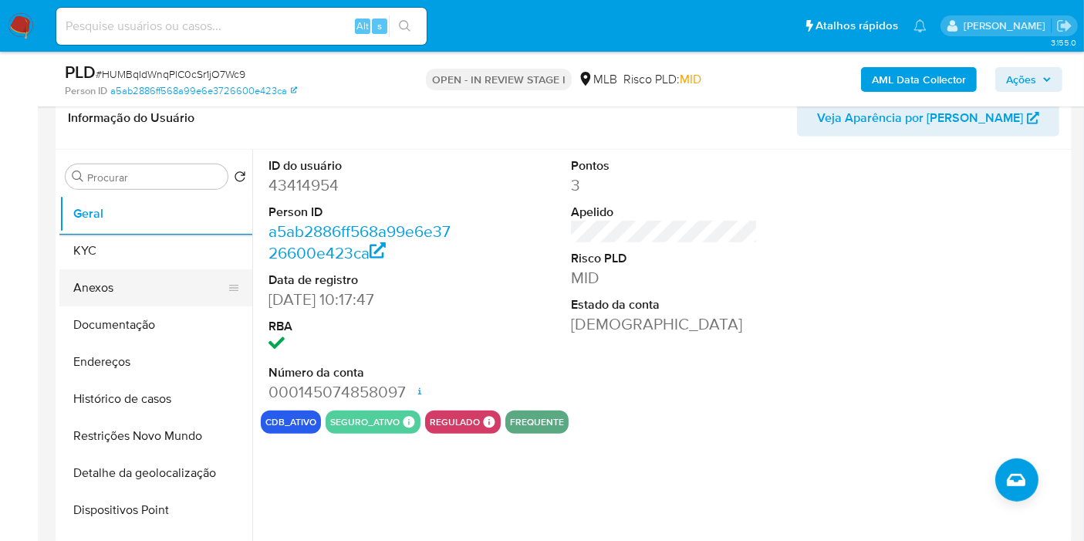
click at [99, 245] on button "KYC" at bounding box center [155, 250] width 193 height 37
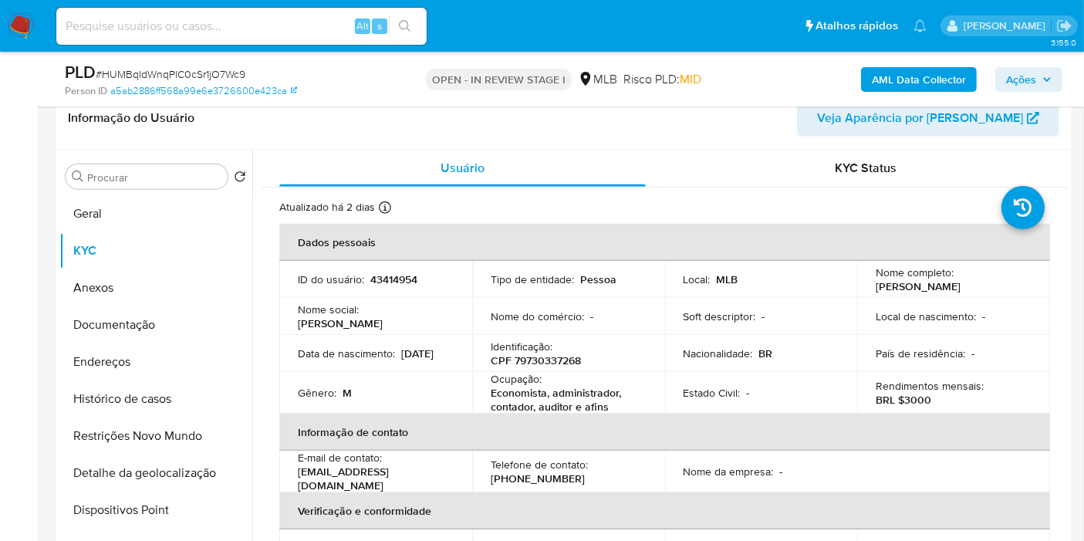
drag, startPoint x: 140, startPoint y: 362, endPoint x: 458, endPoint y: 357, distance: 317.9
click at [139, 362] on button "Endereços" at bounding box center [155, 361] width 193 height 37
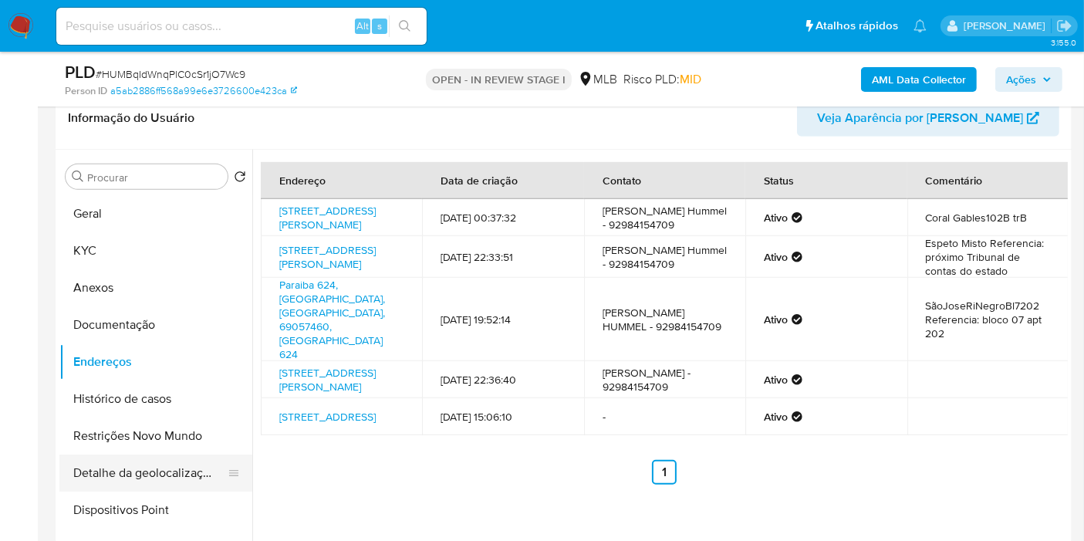
click at [175, 472] on button "Detalhe da geolocalização" at bounding box center [149, 472] width 181 height 37
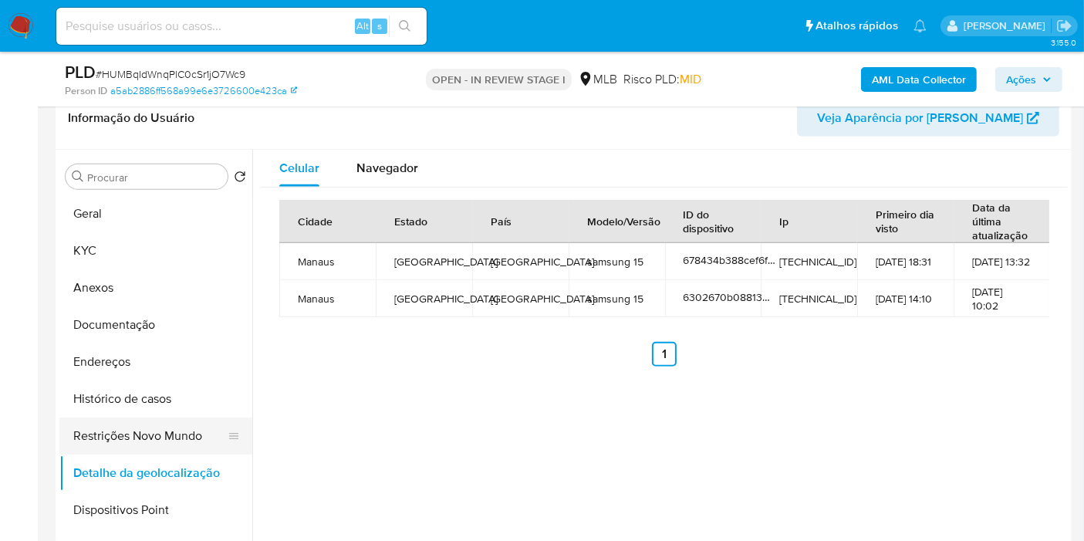
click at [150, 438] on button "Restrições Novo Mundo" at bounding box center [149, 435] width 181 height 37
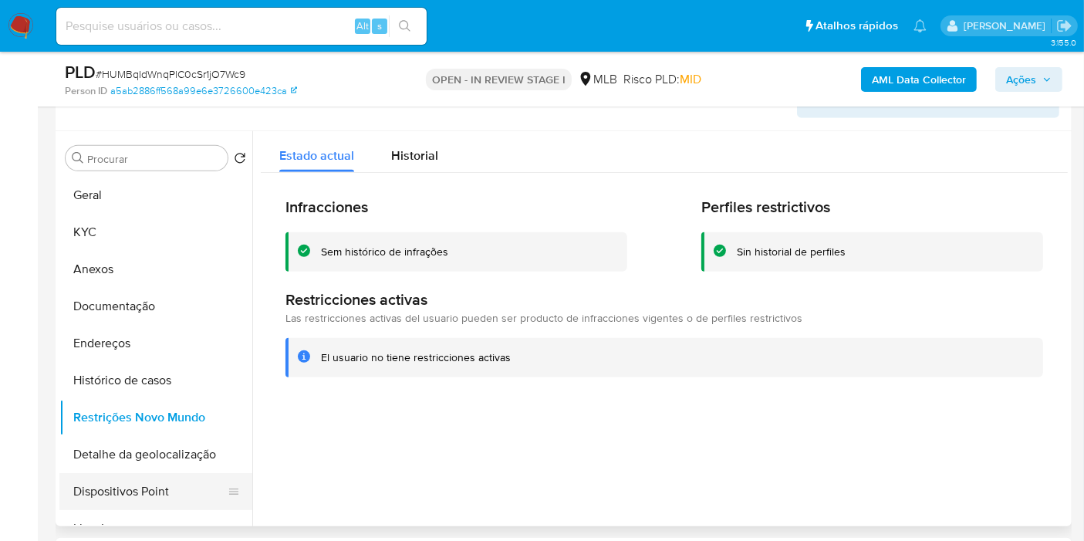
click at [166, 495] on button "Dispositivos Point" at bounding box center [149, 491] width 181 height 37
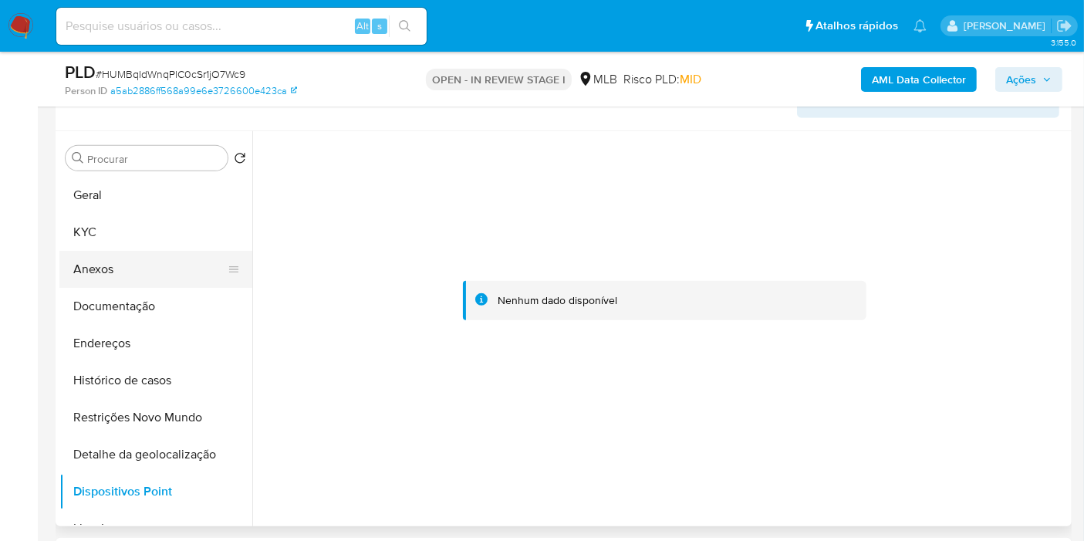
click at [129, 274] on button "Anexos" at bounding box center [149, 269] width 181 height 37
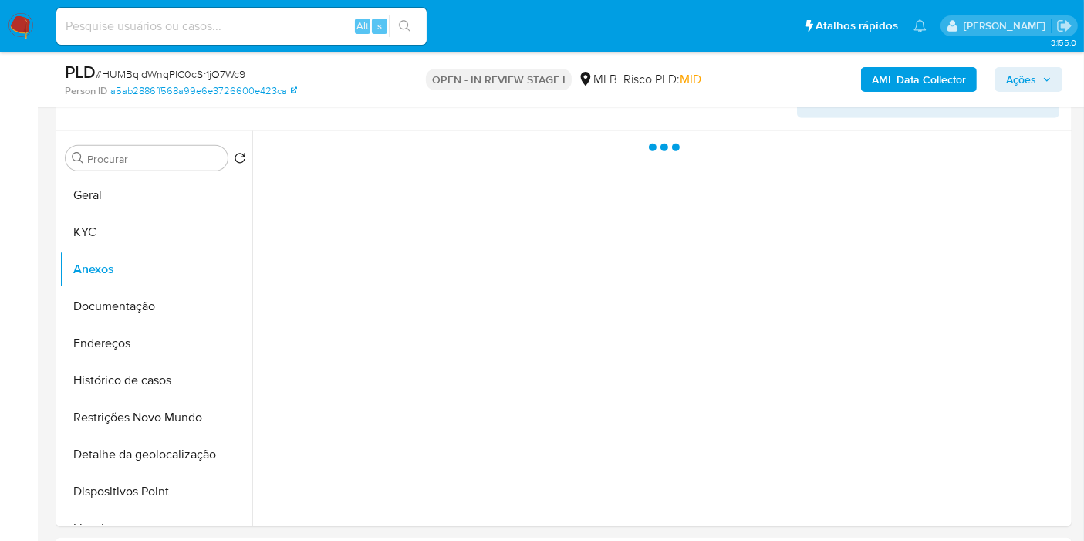
click at [1008, 76] on span "Ações" at bounding box center [1021, 79] width 30 height 25
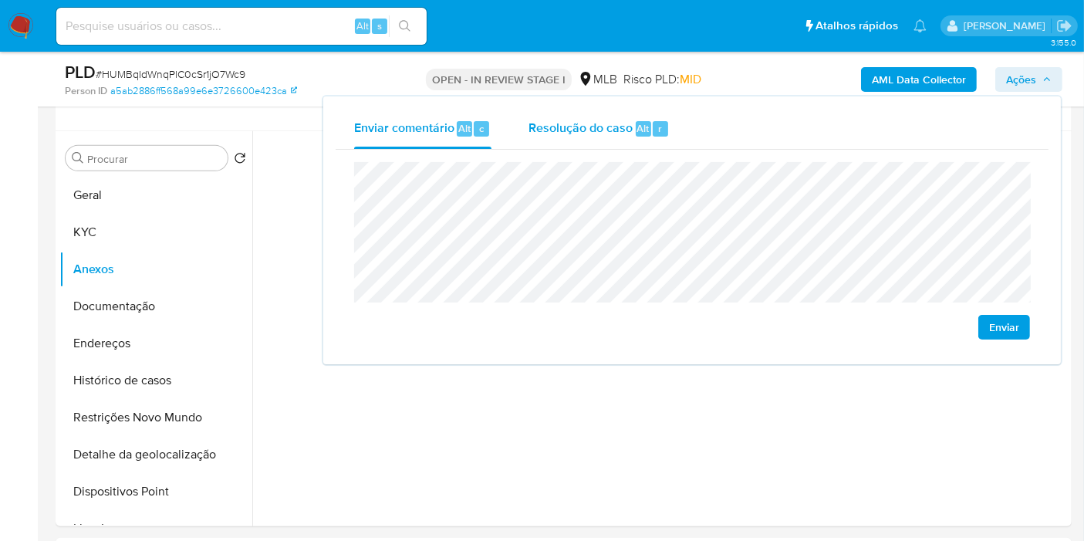
click at [561, 122] on span "Resolução do caso" at bounding box center [581, 128] width 104 height 18
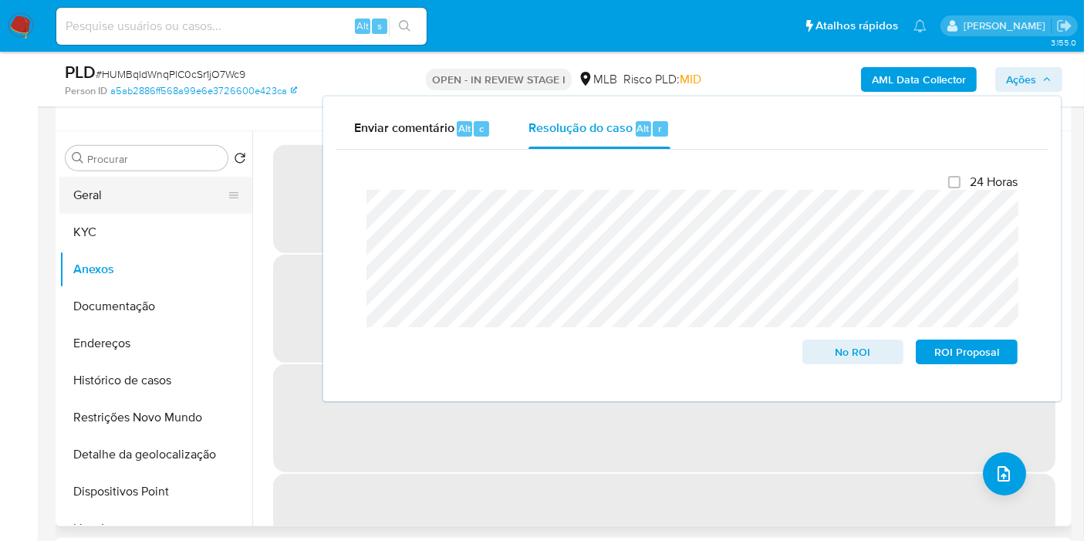
click at [148, 208] on button "Geral" at bounding box center [149, 195] width 181 height 37
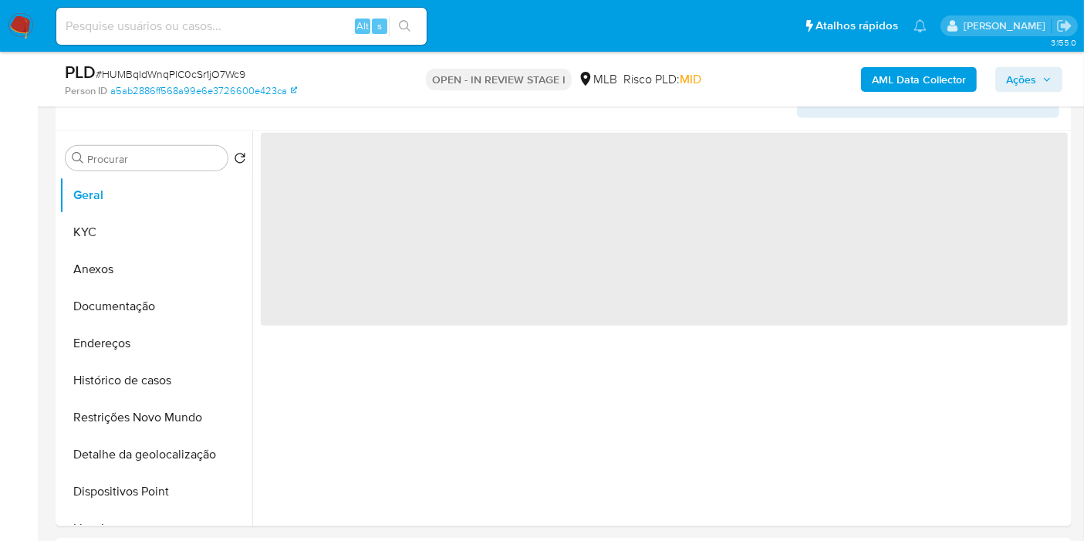
click at [886, 71] on b "AML Data Collector" at bounding box center [919, 79] width 94 height 25
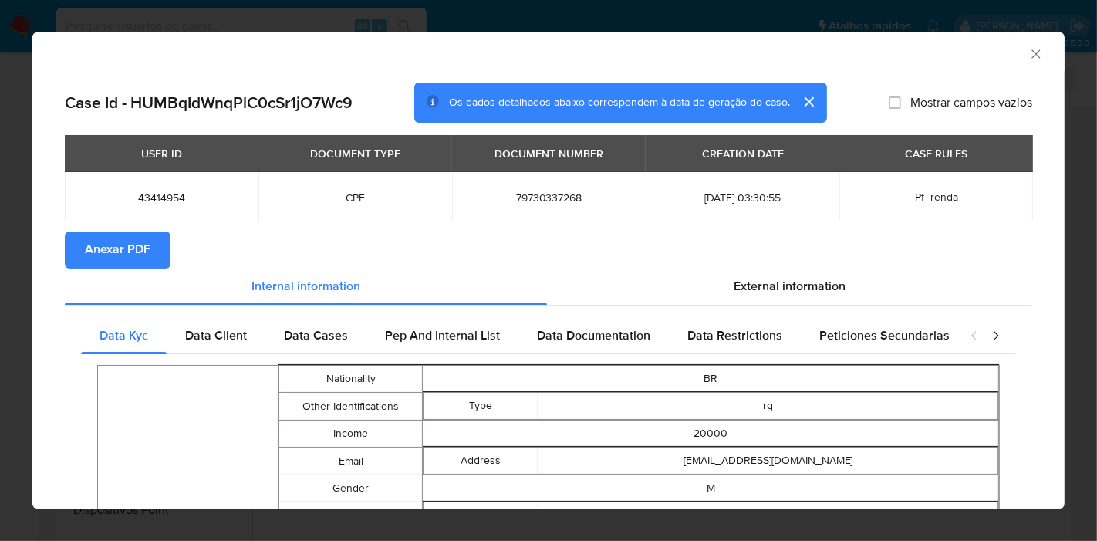
click at [109, 238] on span "Anexar PDF" at bounding box center [118, 250] width 66 height 34
click at [1029, 52] on icon "Fechar a janela" at bounding box center [1036, 53] width 15 height 15
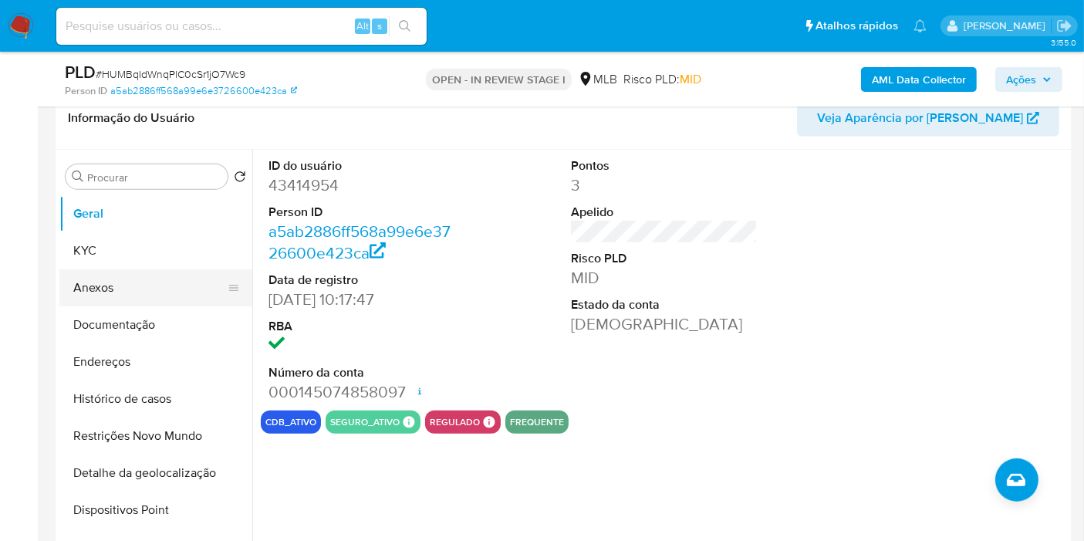
click at [122, 279] on button "Anexos" at bounding box center [149, 287] width 181 height 37
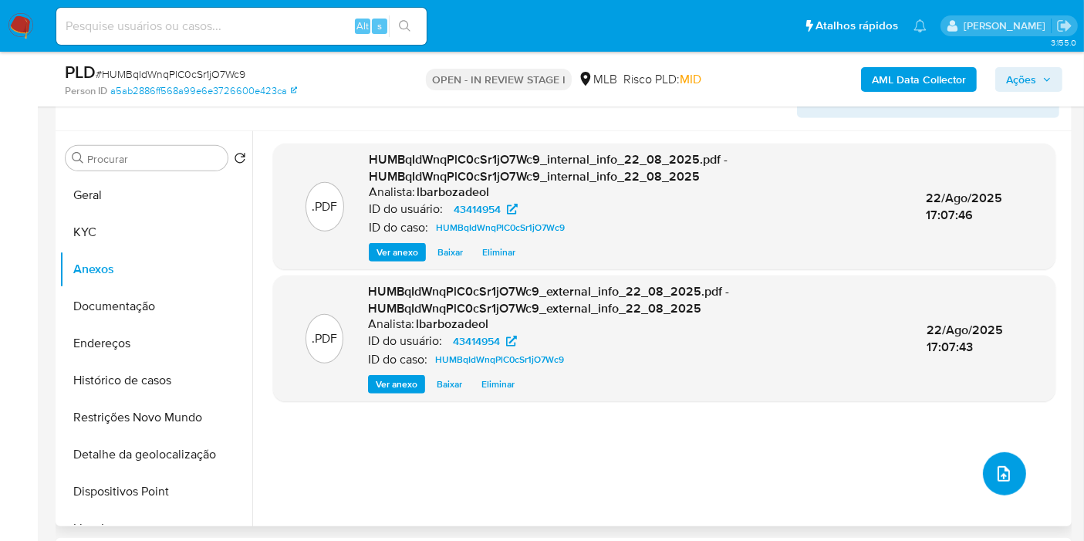
click at [995, 465] on span "upload-file" at bounding box center [1004, 474] width 19 height 19
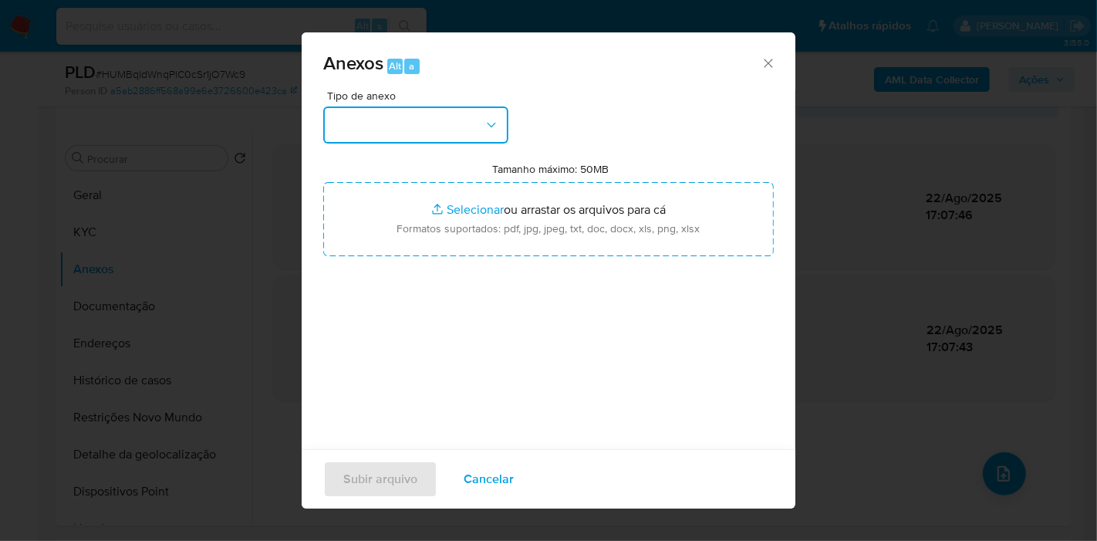
click at [475, 118] on button "button" at bounding box center [415, 124] width 185 height 37
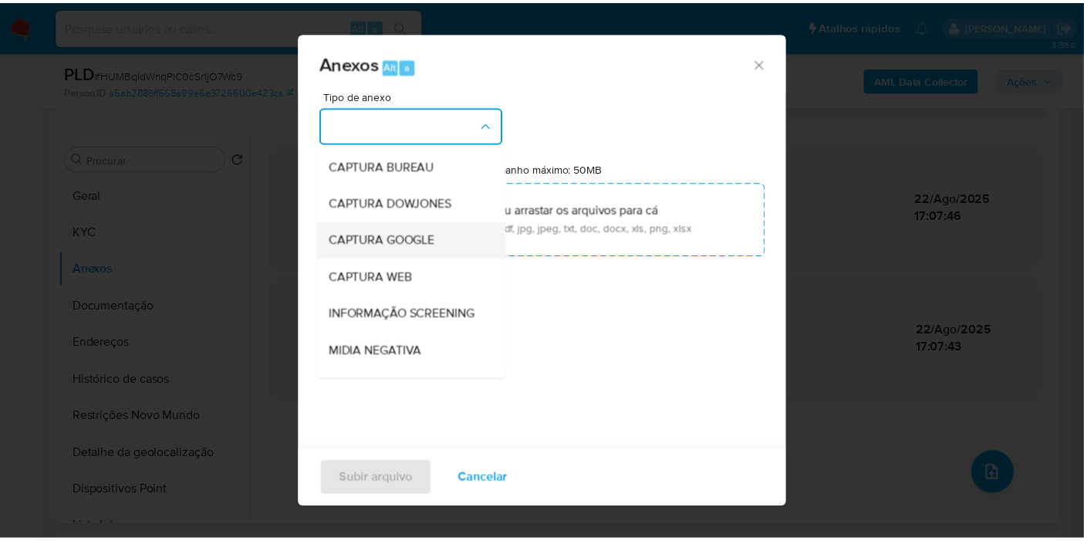
scroll to position [237, 0]
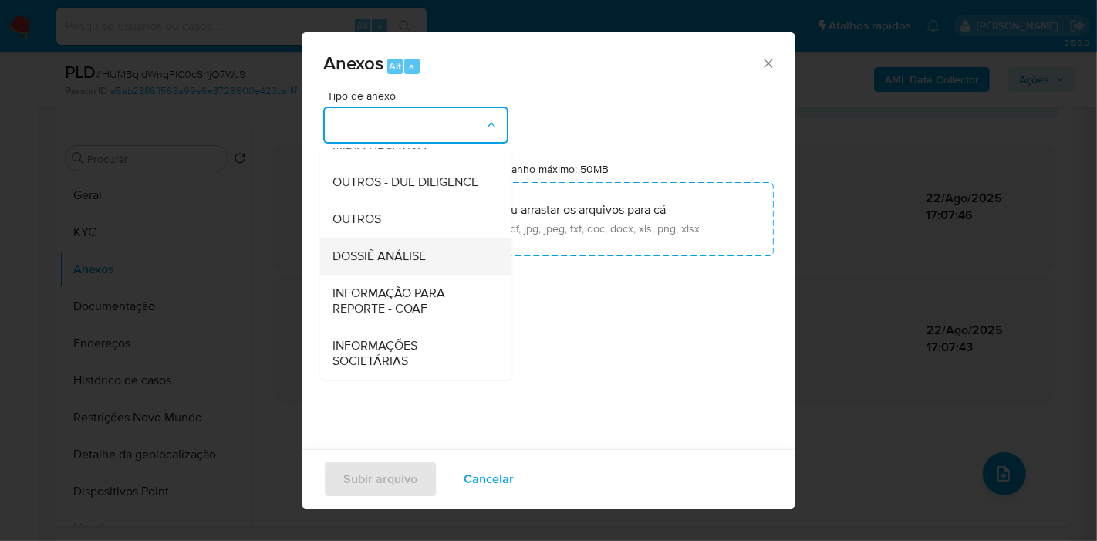
click at [407, 258] on span "DOSSIÊ ANÁLISE" at bounding box center [379, 255] width 93 height 15
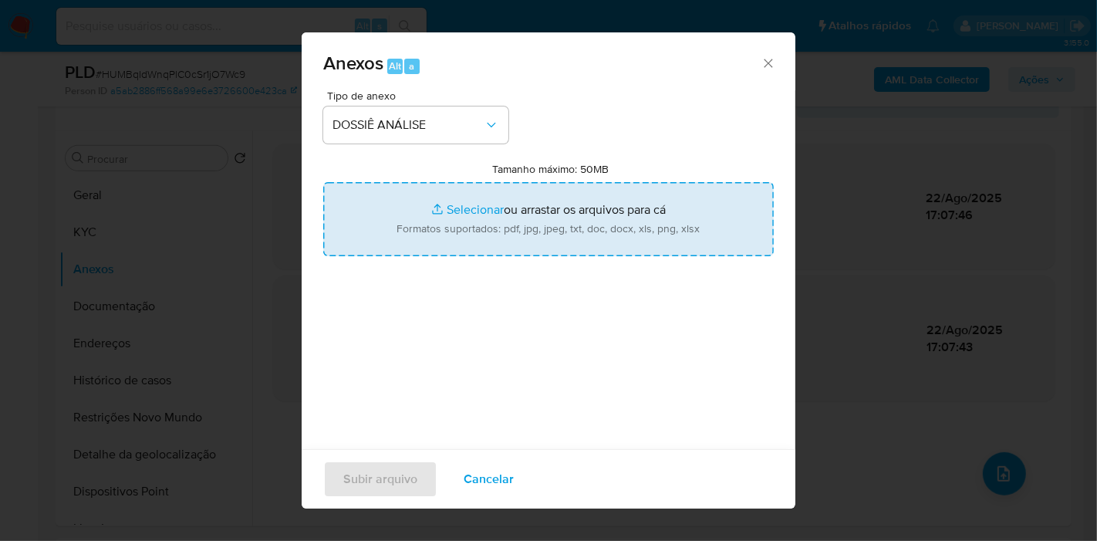
click at [450, 217] on input "Tamanho máximo: 50MB Selecionar arquivos" at bounding box center [548, 219] width 451 height 74
type input "C:\fakepath\XXXX - CPF 79730337268 - MARCEL DA COSTA HUMMEL.pdf"
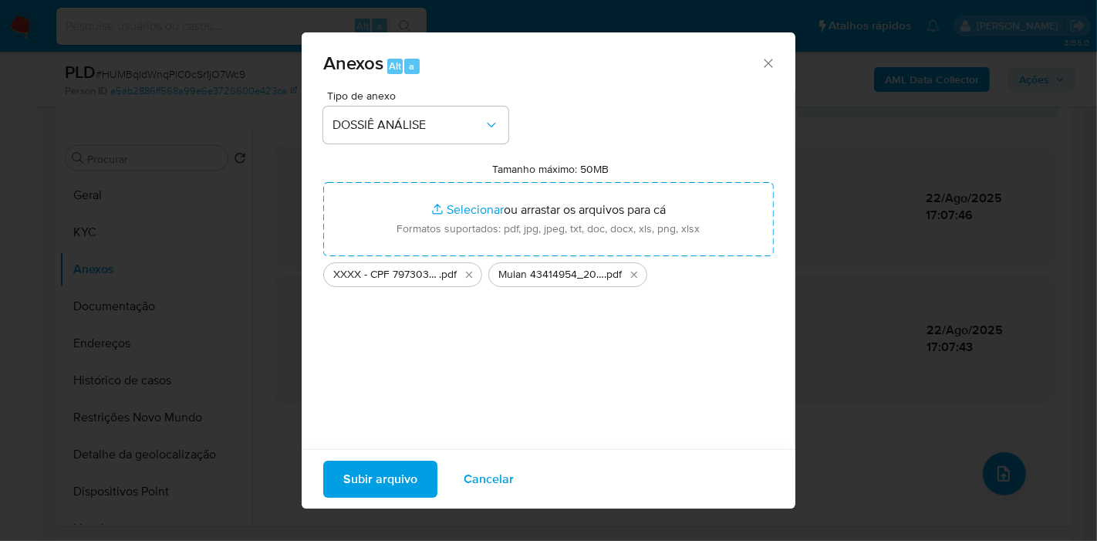
click at [363, 485] on span "Subir arquivo" at bounding box center [380, 479] width 74 height 34
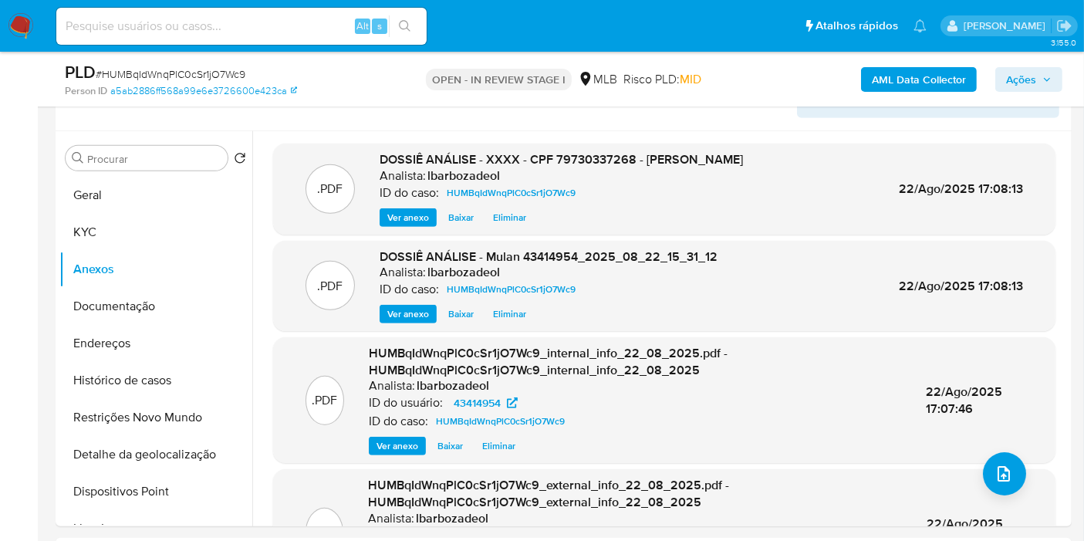
click at [1040, 86] on span "Ações" at bounding box center [1029, 80] width 46 height 22
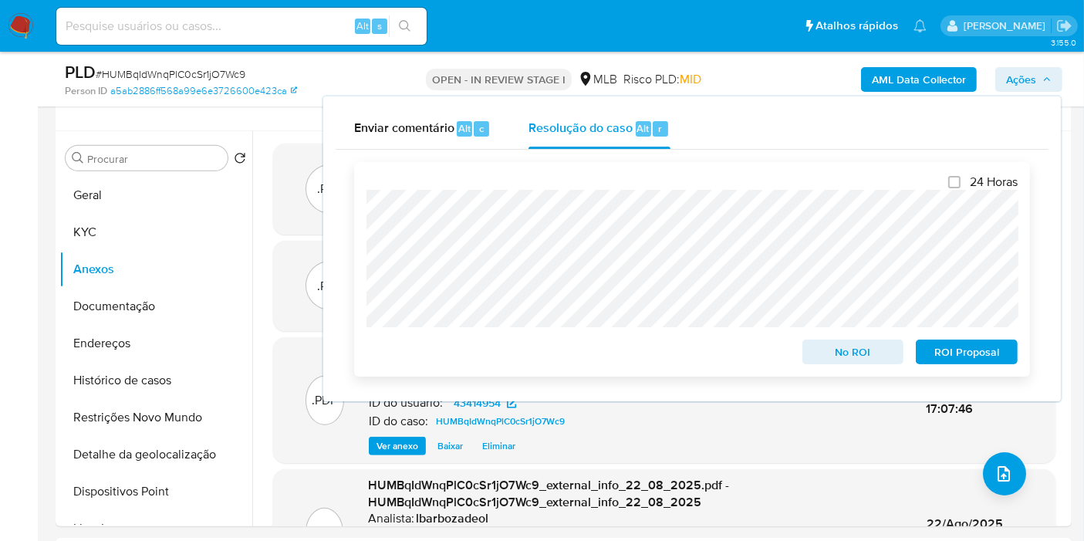
click at [860, 350] on span "No ROI" at bounding box center [853, 352] width 80 height 22
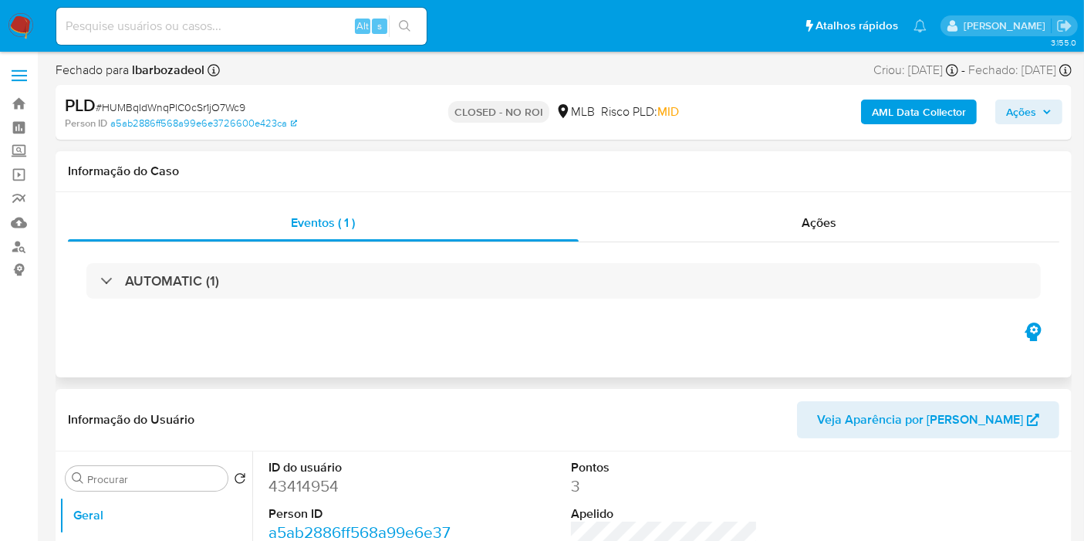
select select "10"
click at [25, 132] on link "Painel" at bounding box center [92, 128] width 184 height 24
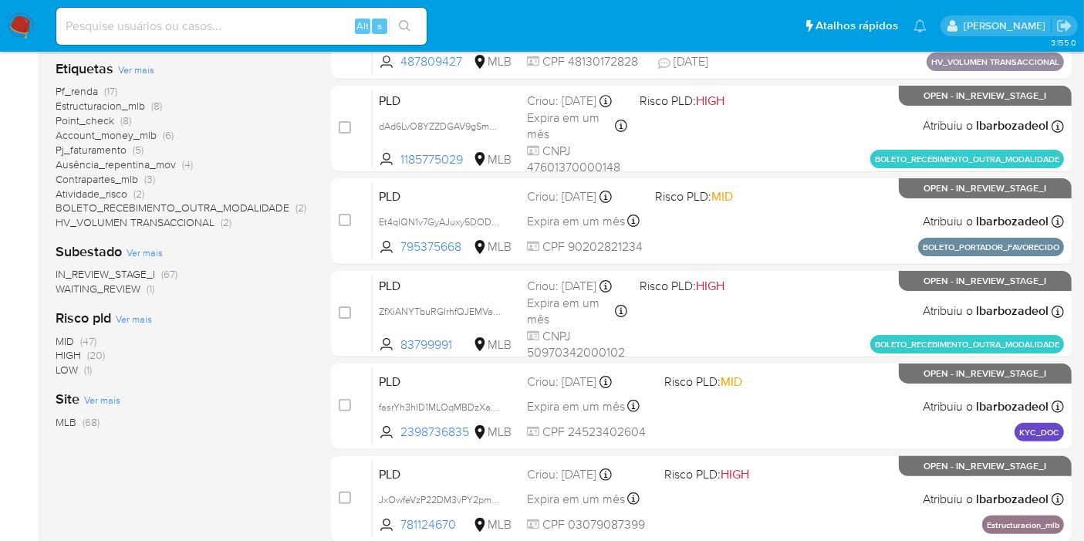
scroll to position [160, 0]
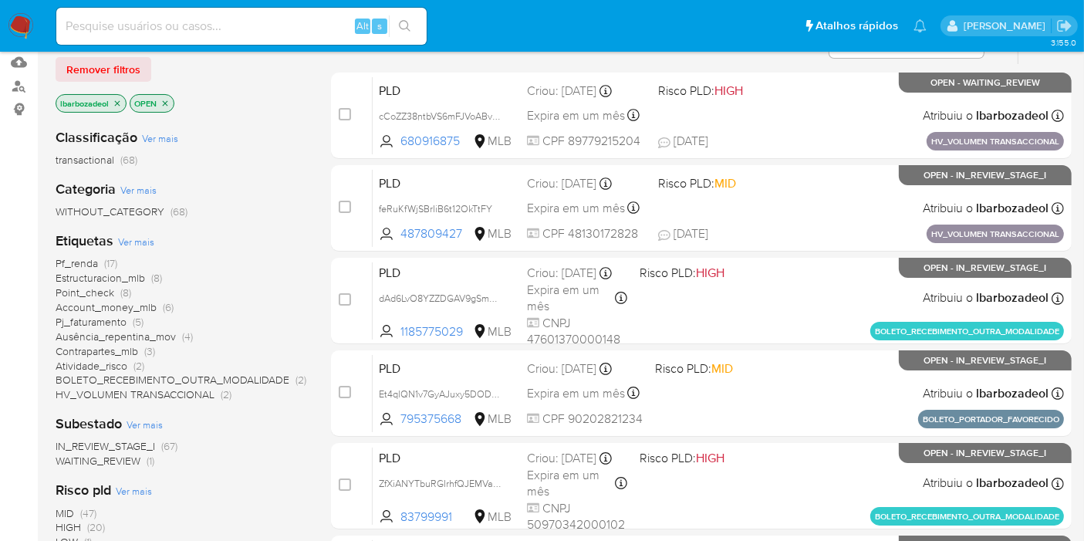
click at [101, 260] on span "Pf_renda (17)" at bounding box center [87, 263] width 62 height 15
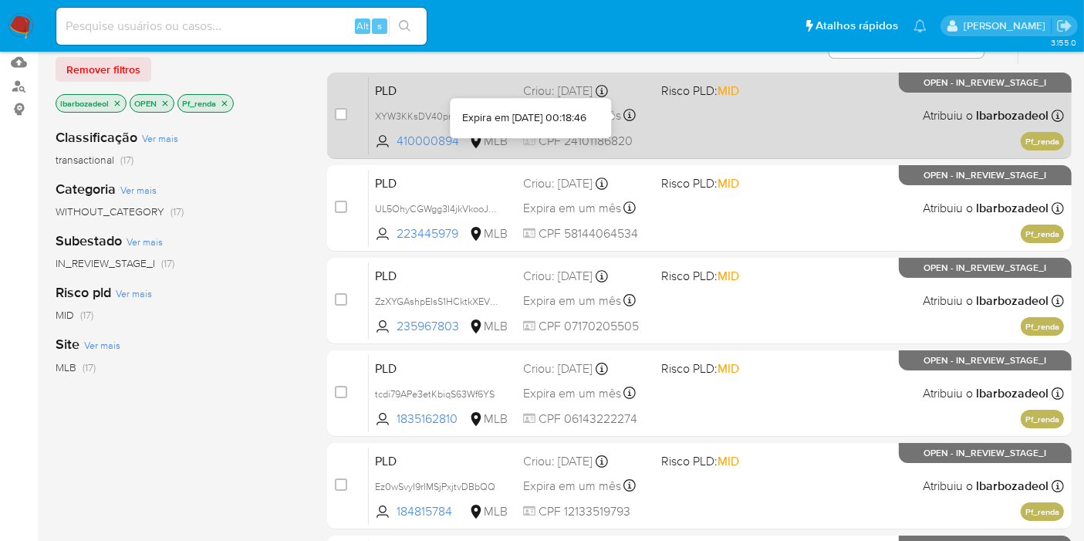
click at [786, 86] on span "Risco PLD: MID" at bounding box center [724, 89] width 126 height 20
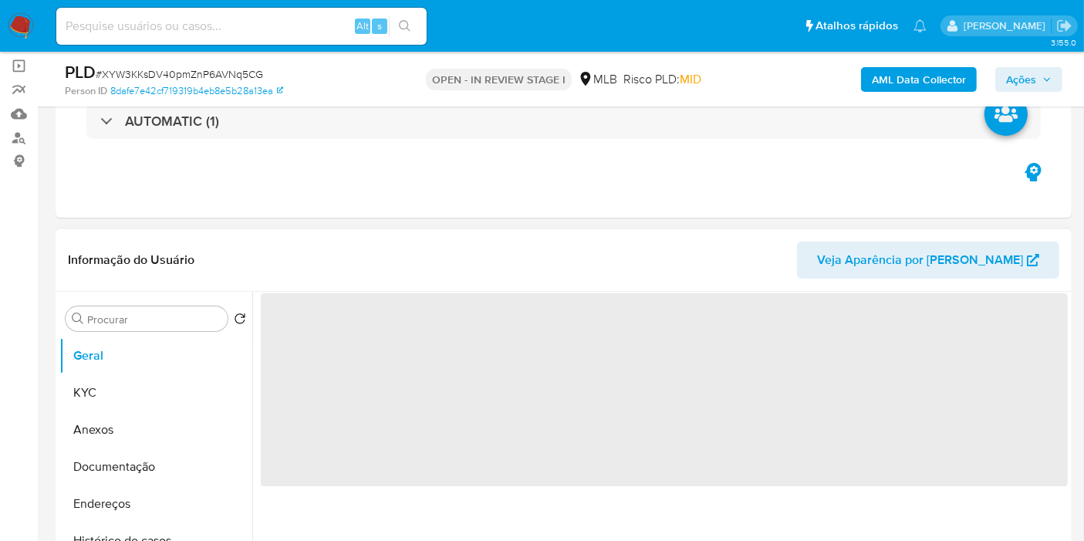
scroll to position [257, 0]
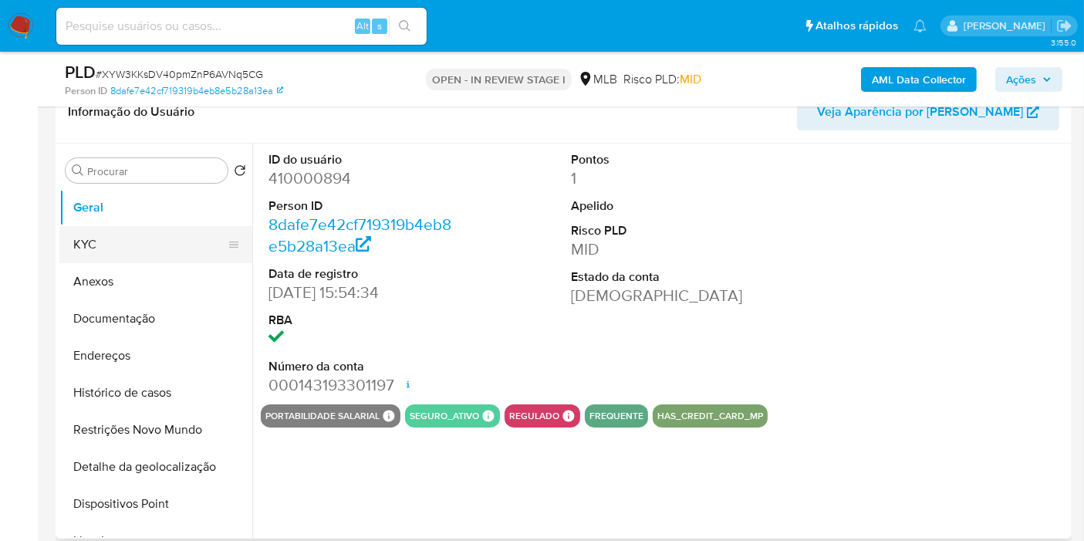
click at [165, 259] on button "KYC" at bounding box center [149, 244] width 181 height 37
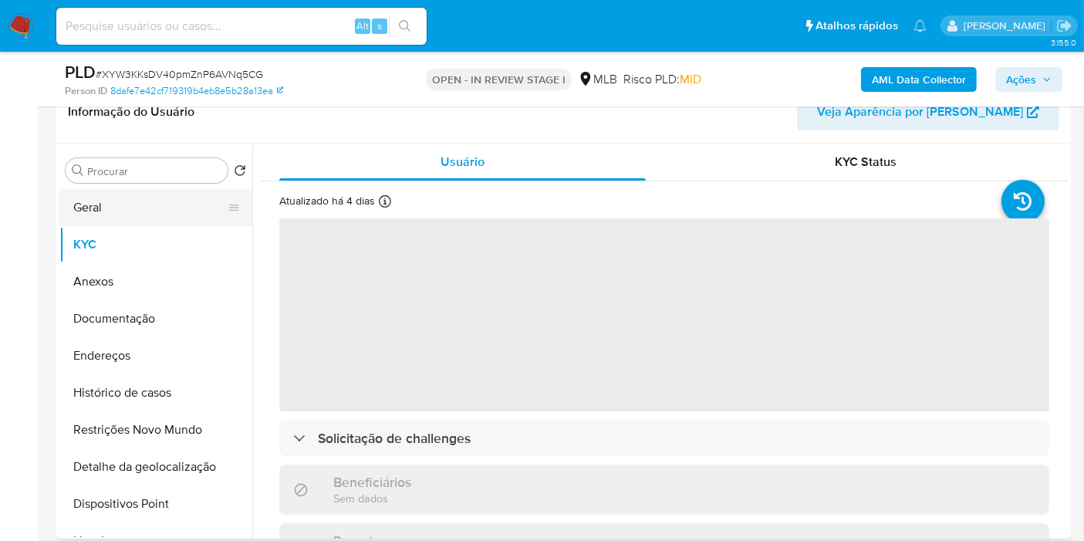
select select "10"
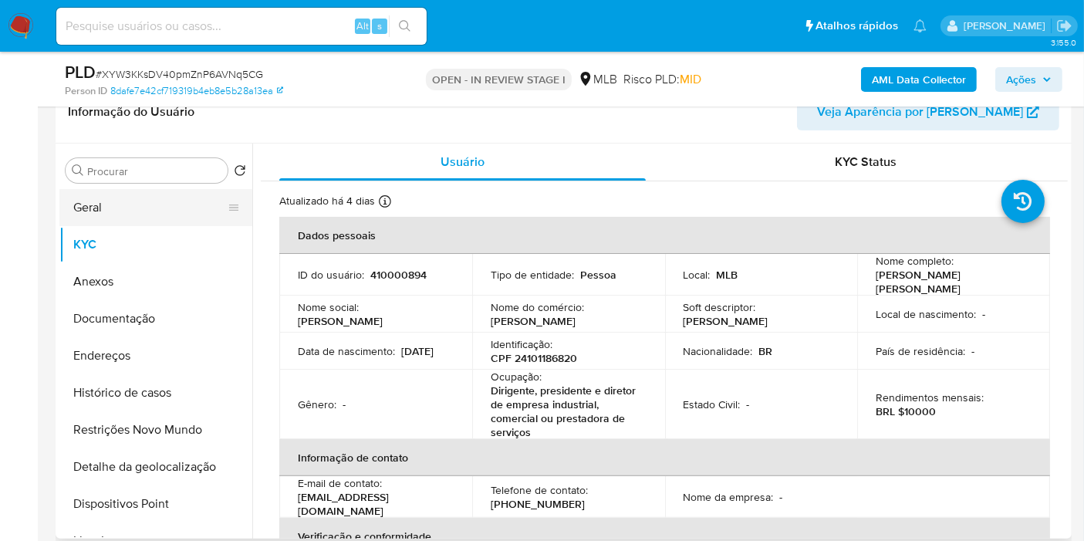
click at [147, 213] on button "Geral" at bounding box center [149, 207] width 181 height 37
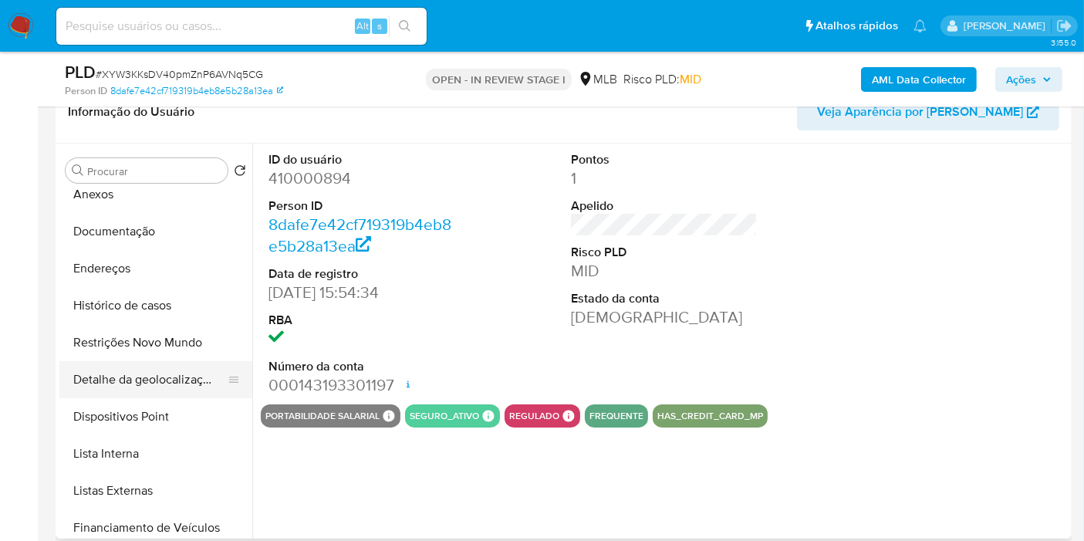
scroll to position [171, 0]
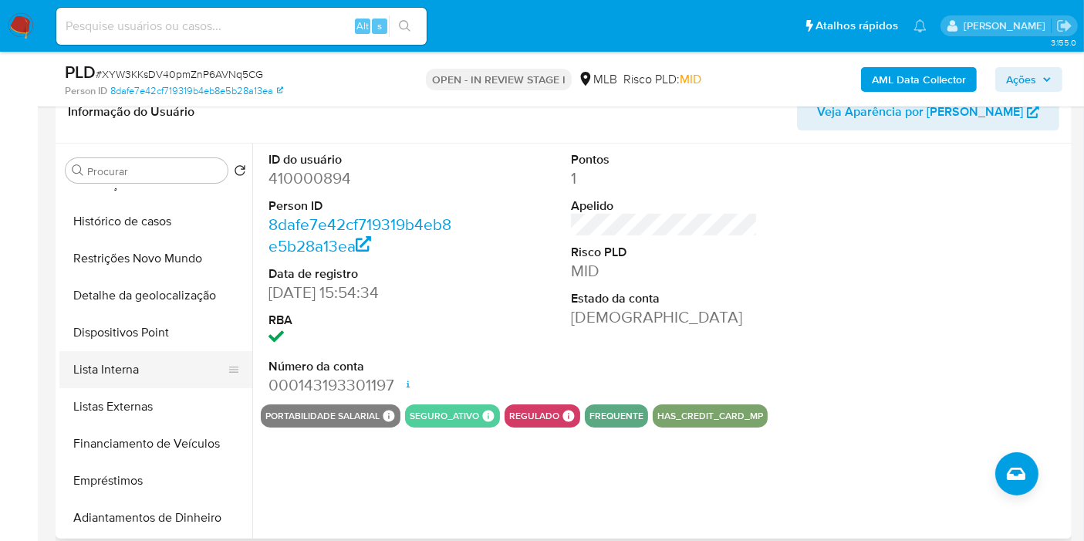
click at [166, 383] on button "Lista Interna" at bounding box center [149, 369] width 181 height 37
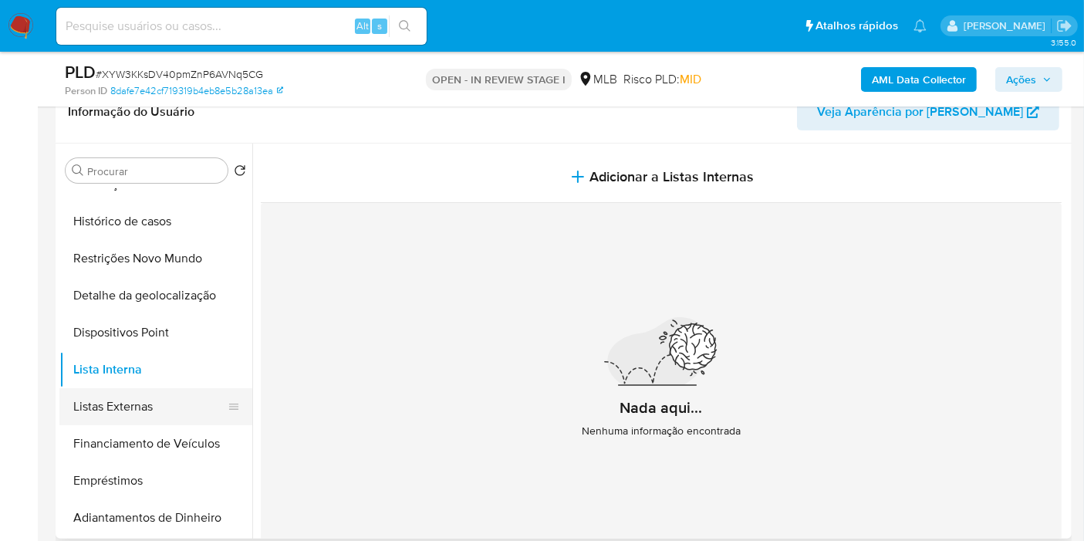
click at [161, 406] on button "Listas Externas" at bounding box center [149, 406] width 181 height 37
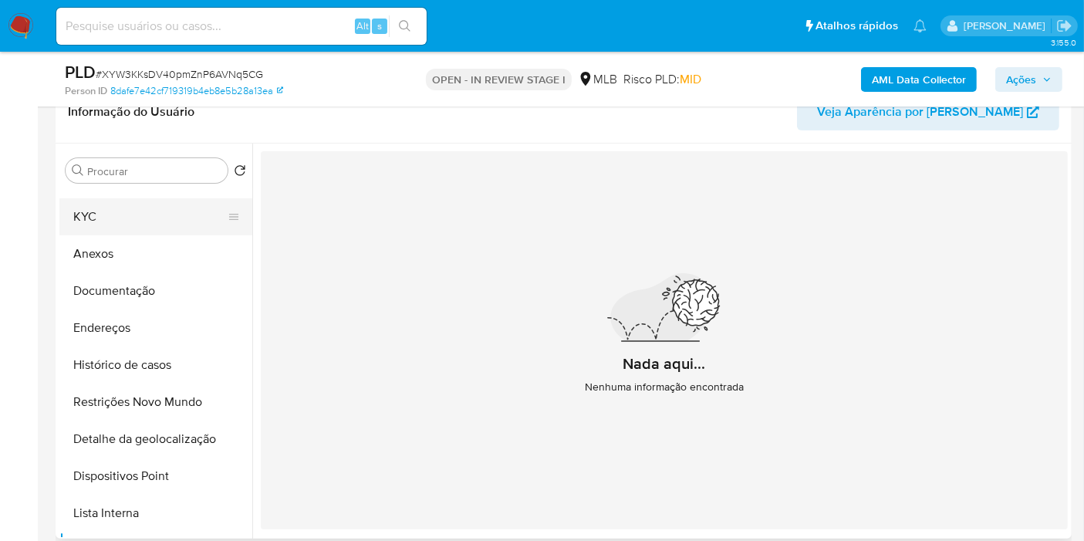
scroll to position [0, 0]
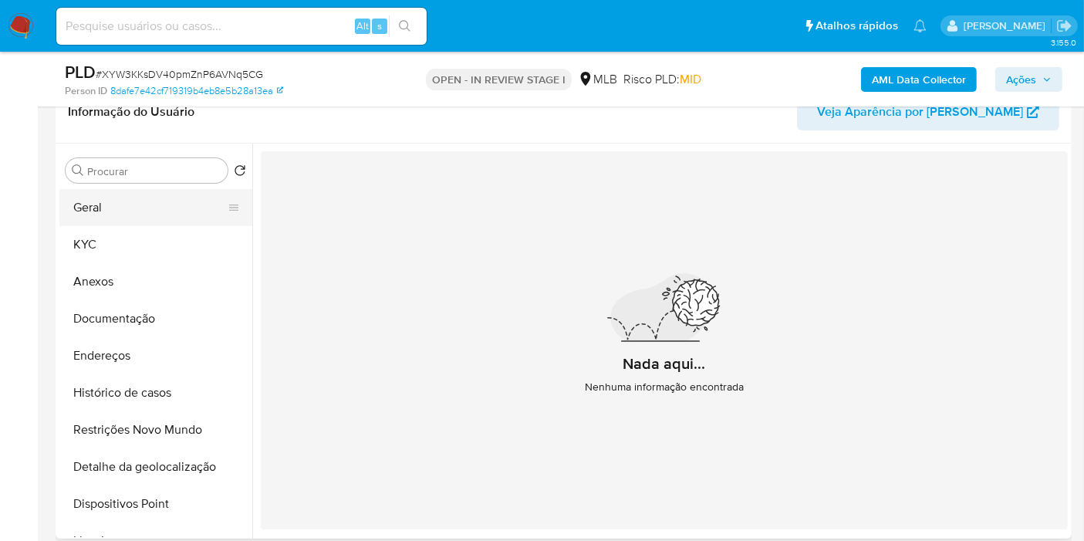
click at [156, 206] on button "Geral" at bounding box center [149, 207] width 181 height 37
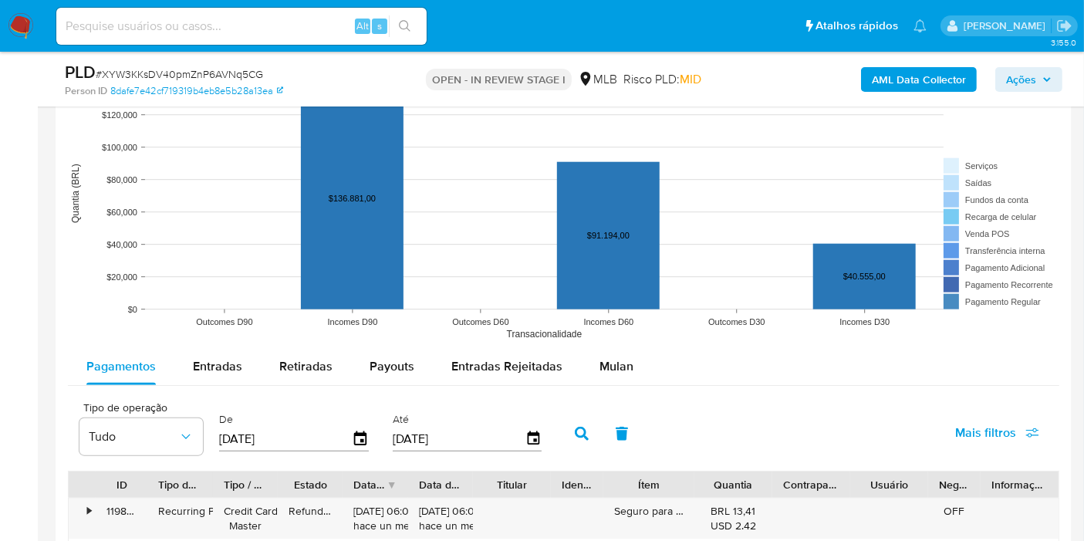
scroll to position [1543, 0]
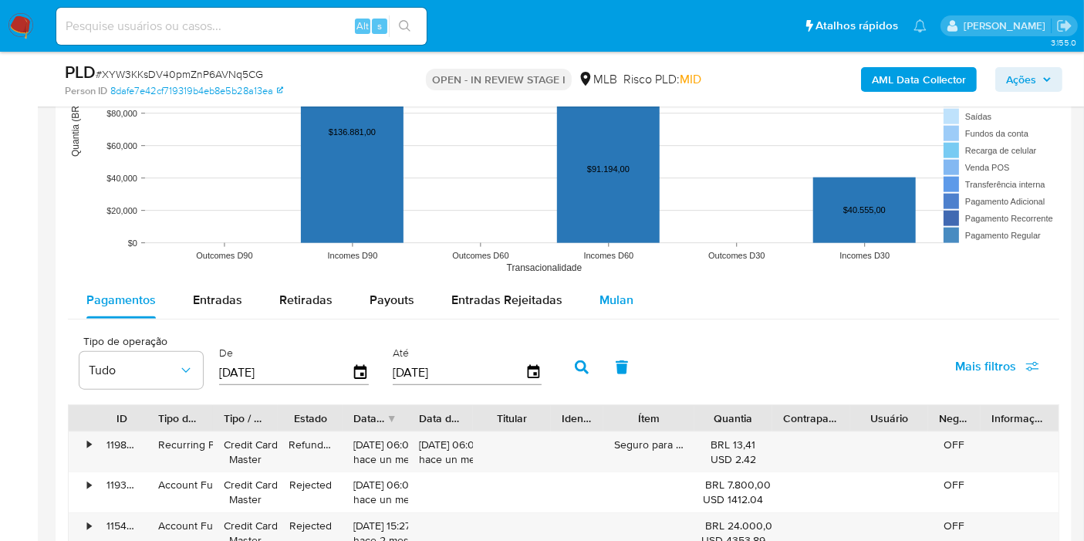
click at [623, 284] on div "Mulan" at bounding box center [617, 300] width 34 height 37
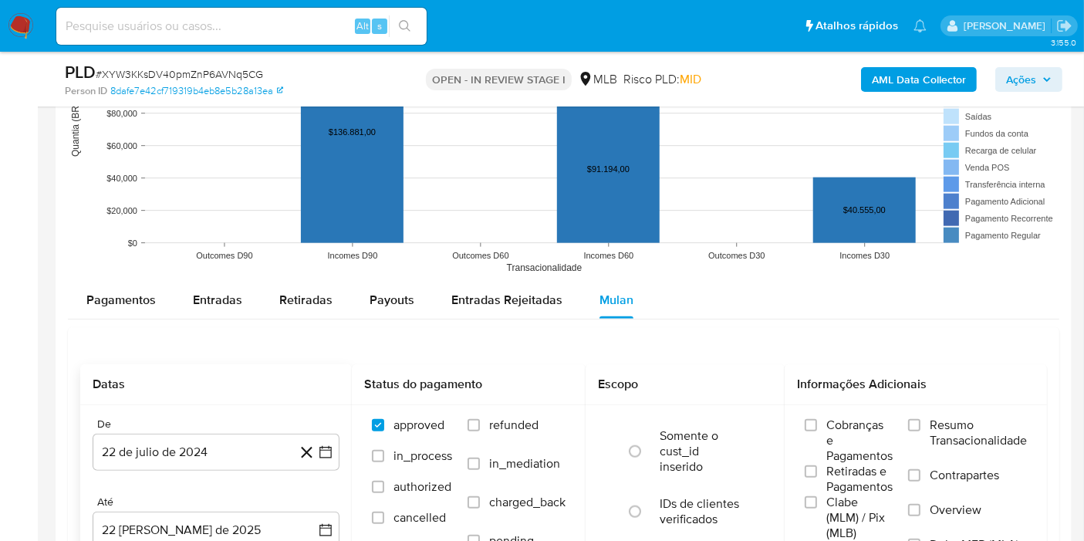
drag, startPoint x: 240, startPoint y: 446, endPoint x: 243, endPoint y: 428, distance: 18.0
click at [239, 446] on button "22 de julio de 2024" at bounding box center [216, 452] width 247 height 37
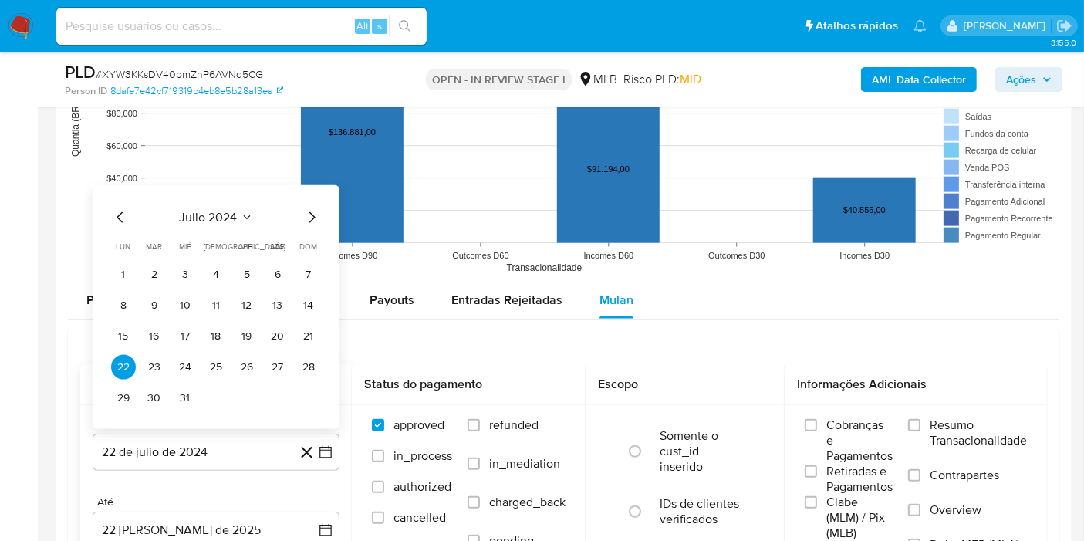
click at [213, 210] on span "julio 2024" at bounding box center [209, 217] width 58 height 15
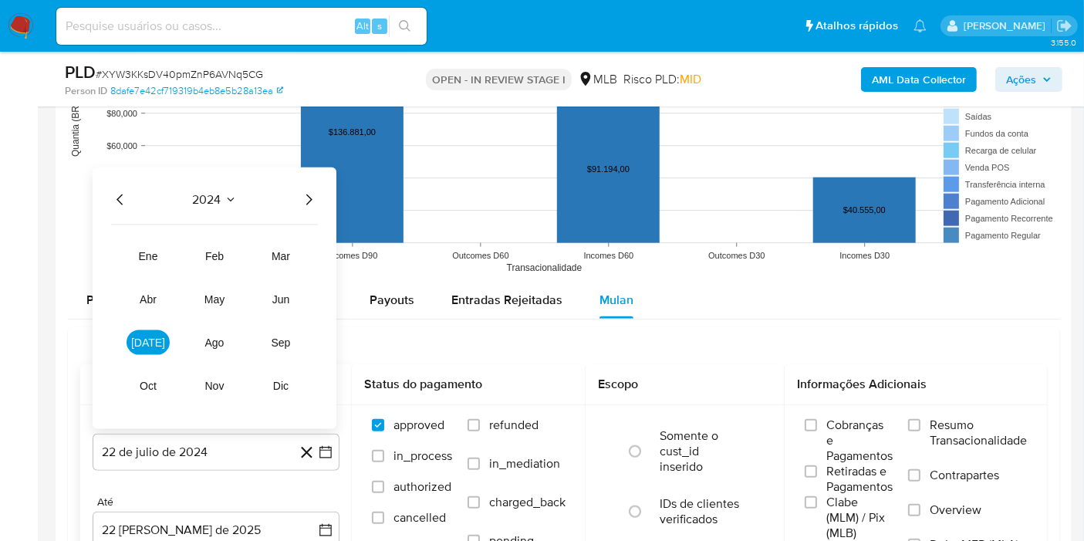
click at [309, 194] on icon "Año siguiente" at bounding box center [309, 199] width 6 height 11
click at [154, 330] on button "[DATE]" at bounding box center [148, 342] width 43 height 25
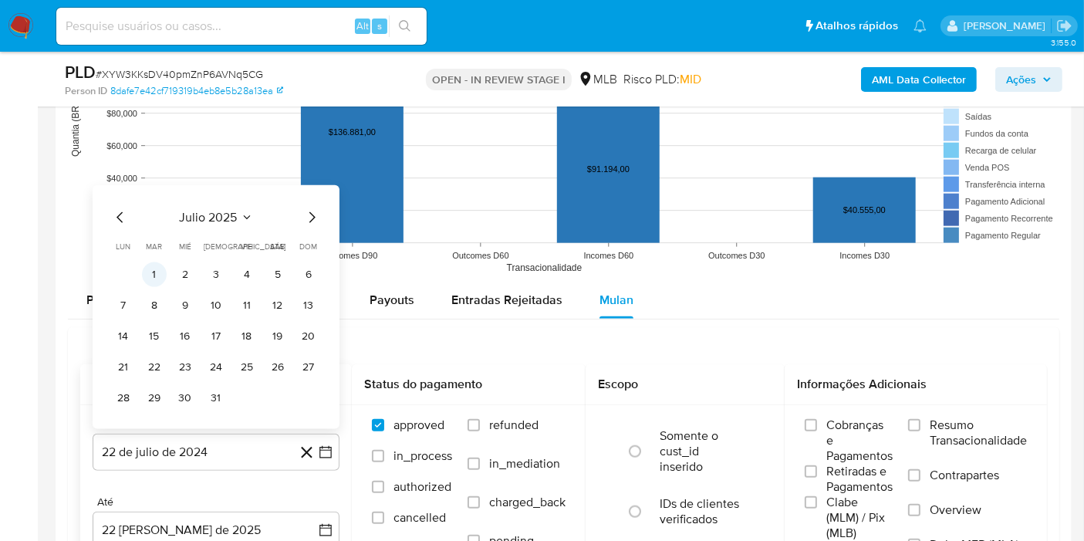
click at [153, 275] on button "1" at bounding box center [154, 274] width 25 height 25
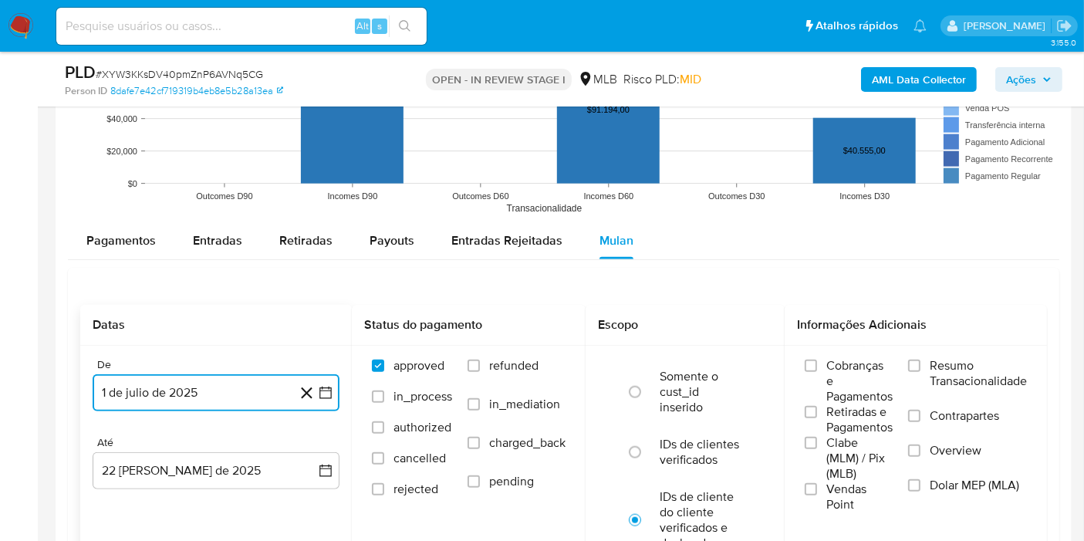
scroll to position [1629, 0]
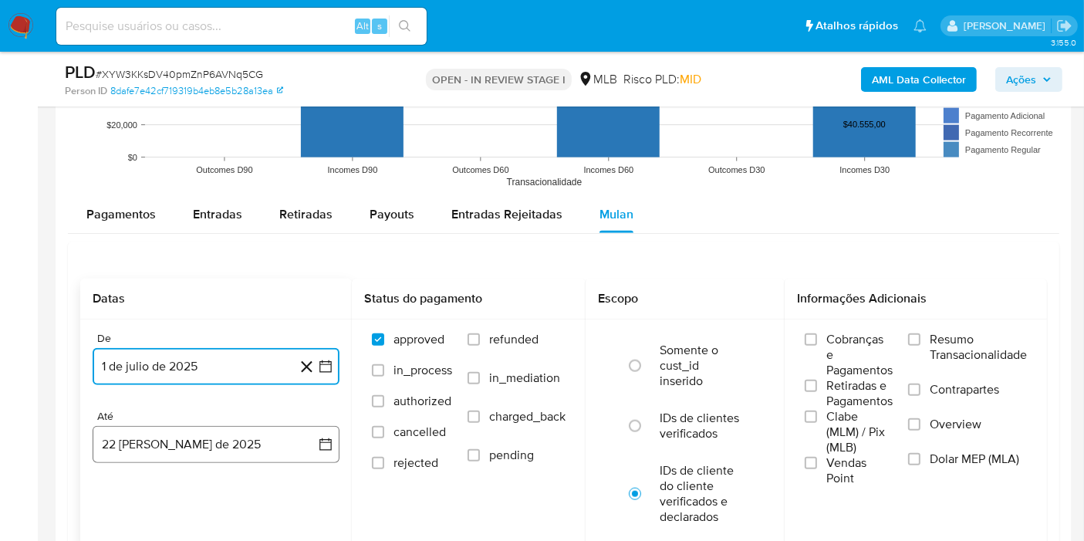
click at [202, 445] on button "22 [PERSON_NAME] de 2025" at bounding box center [216, 444] width 247 height 37
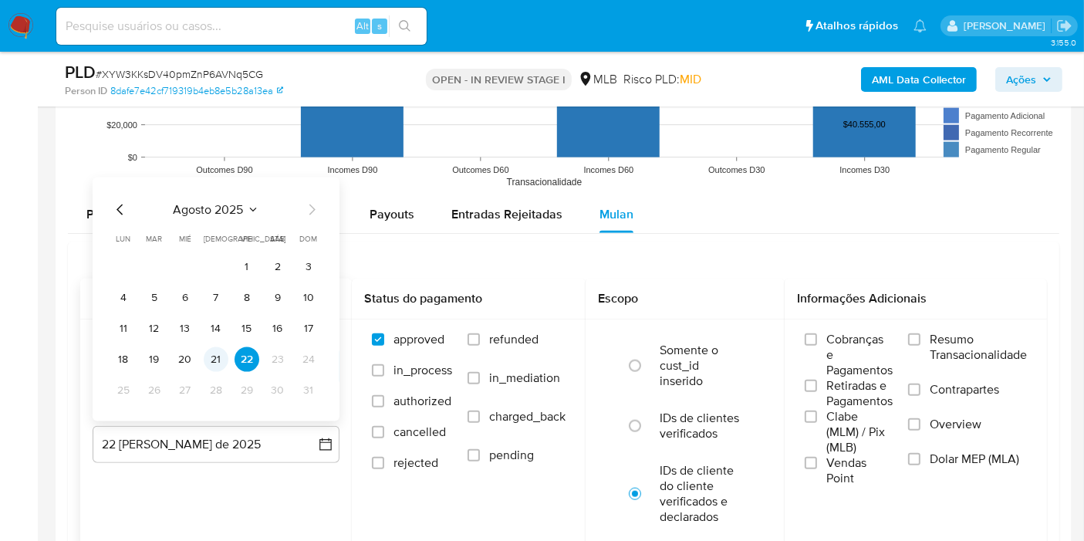
click at [214, 366] on button "21" at bounding box center [216, 359] width 25 height 25
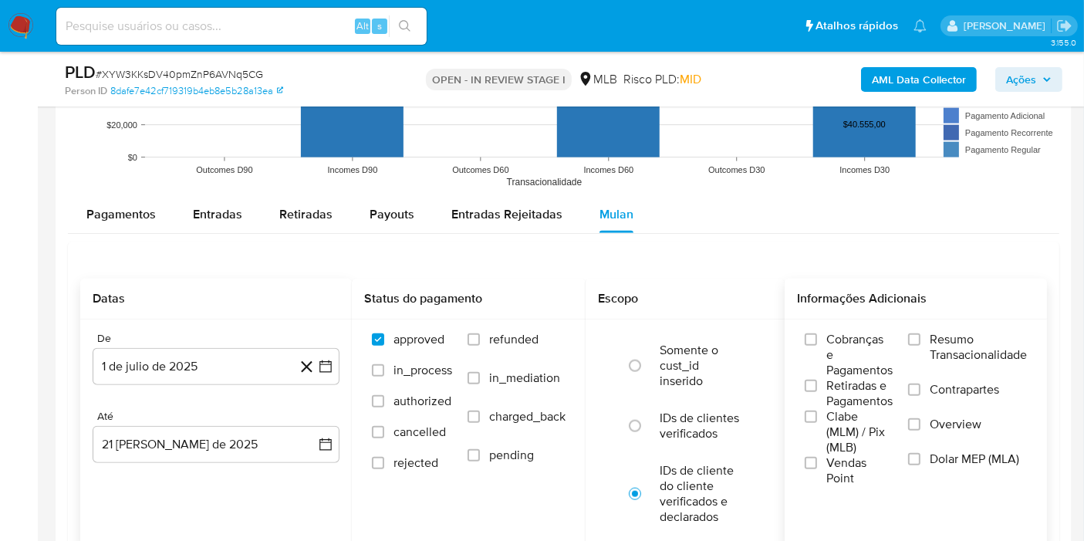
click at [970, 350] on span "Resumo Transacionalidade" at bounding box center [978, 347] width 97 height 31
click at [921, 346] on input "Resumo Transacionalidade" at bounding box center [914, 339] width 12 height 12
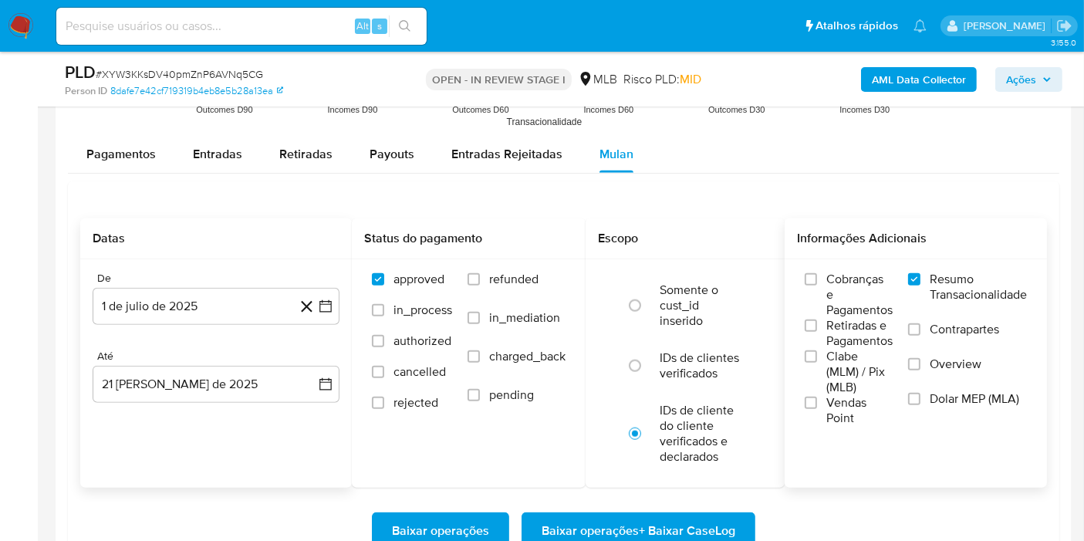
scroll to position [1715, 0]
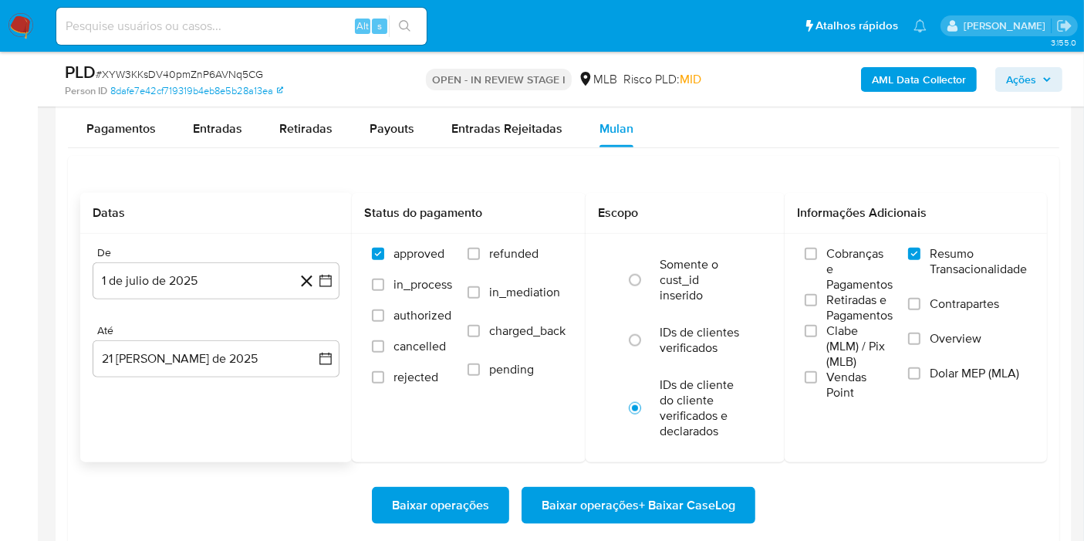
click at [687, 495] on span "Baixar operações + Baixar CaseLog" at bounding box center [639, 505] width 194 height 34
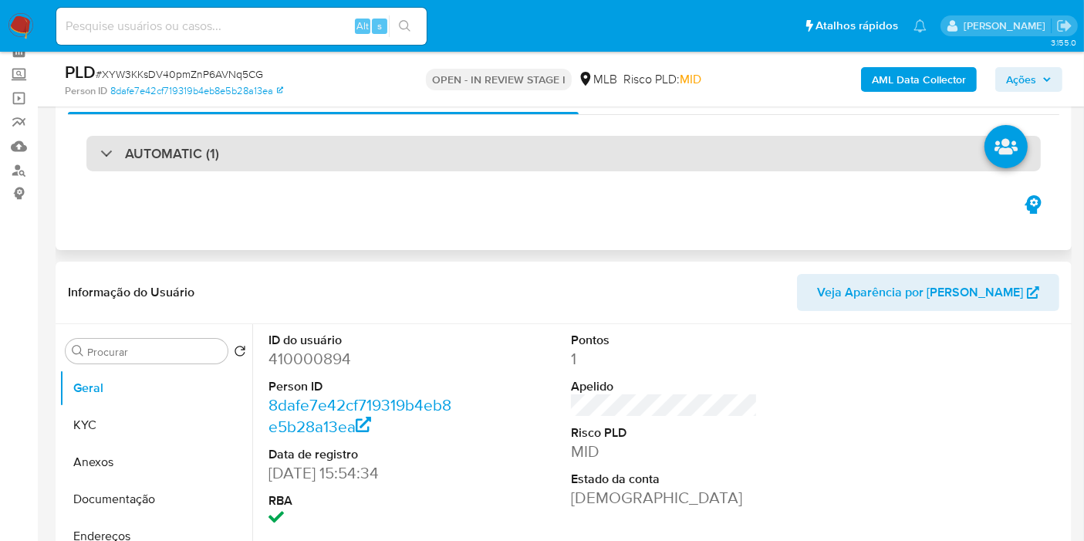
scroll to position [50, 0]
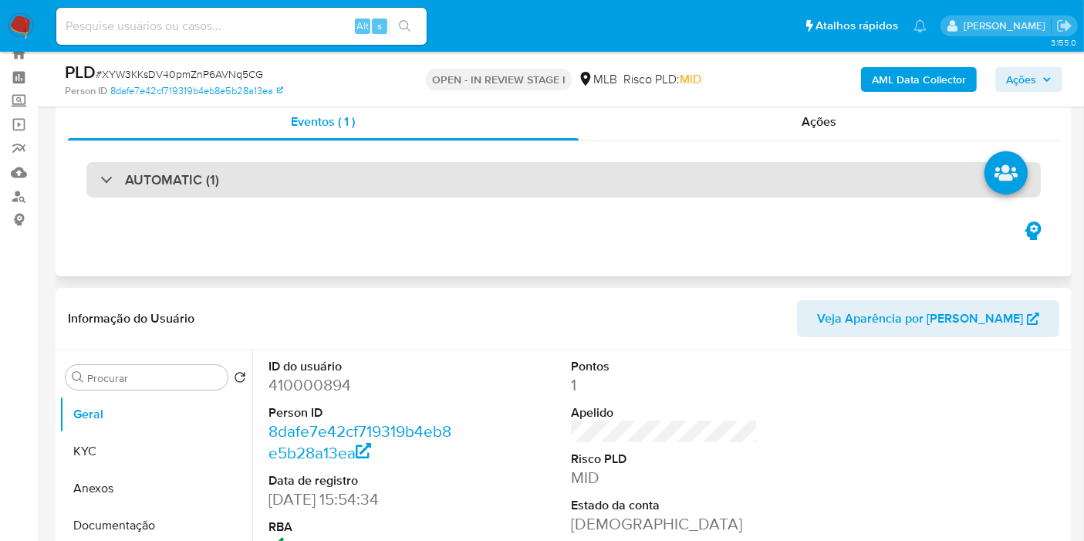
click at [512, 184] on div "AUTOMATIC (1)" at bounding box center [563, 179] width 955 height 35
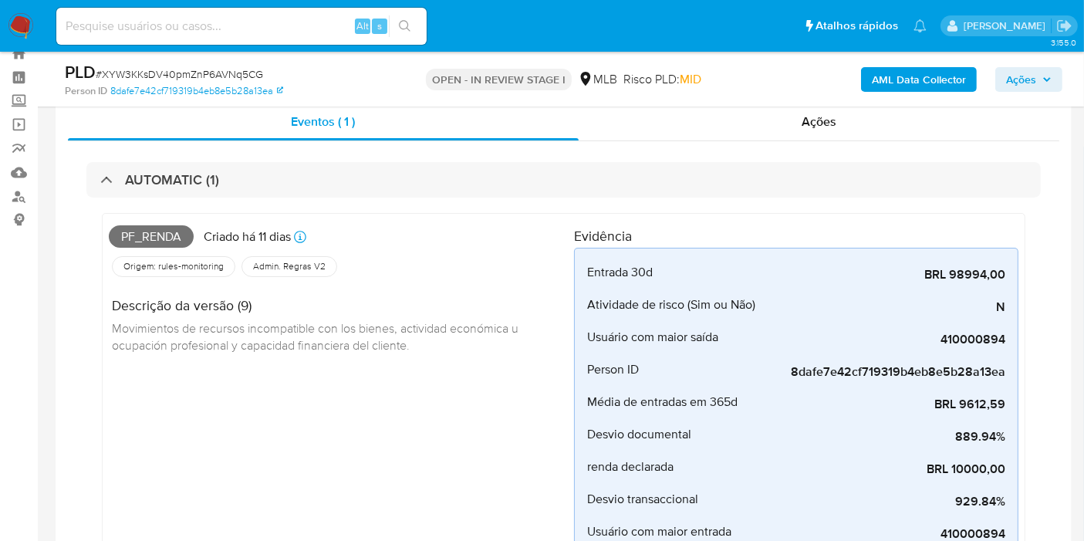
click at [167, 236] on span "Pf_renda" at bounding box center [151, 236] width 85 height 23
click at [169, 237] on span "Pf_renda" at bounding box center [151, 236] width 85 height 23
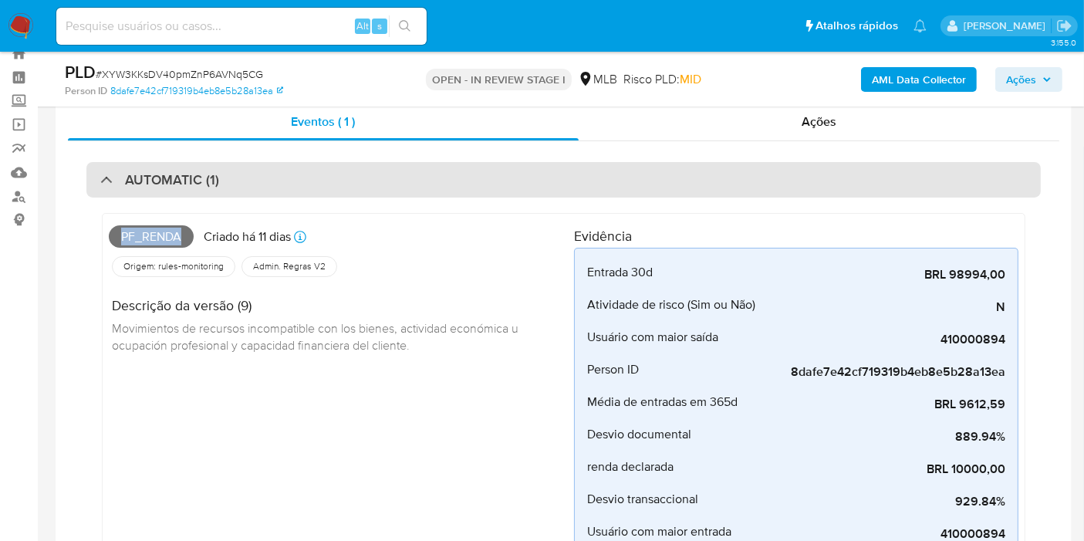
copy span "Pf_renda"
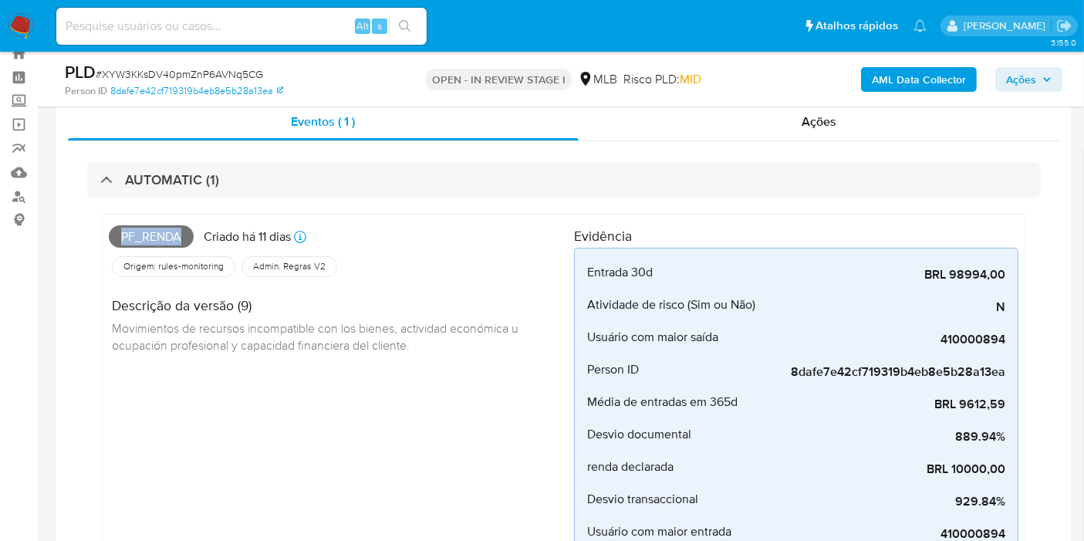
click at [1033, 77] on span "Ações" at bounding box center [1021, 79] width 30 height 25
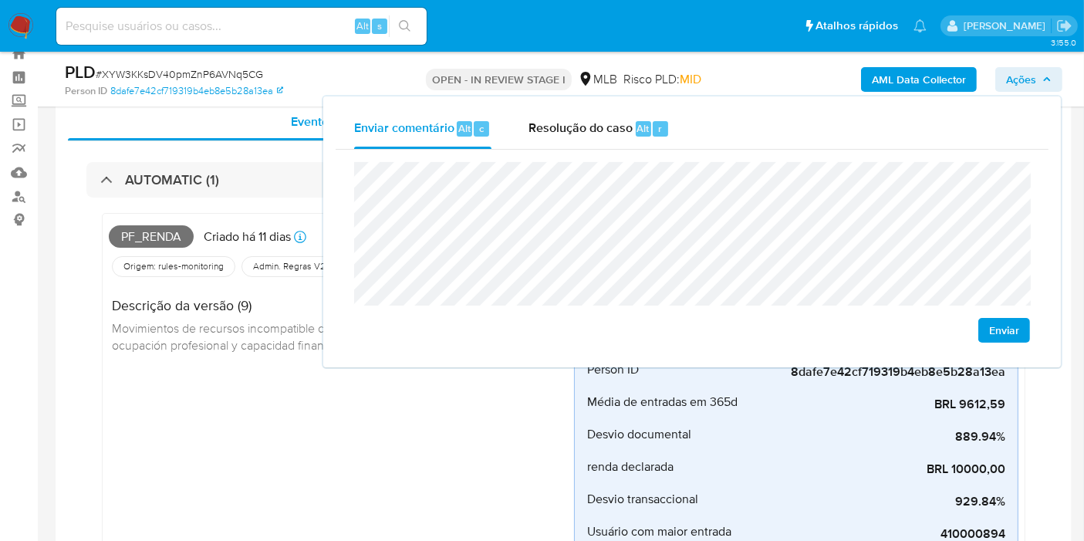
click at [238, 297] on h4 "Descrição da versão (9)" at bounding box center [337, 305] width 450 height 17
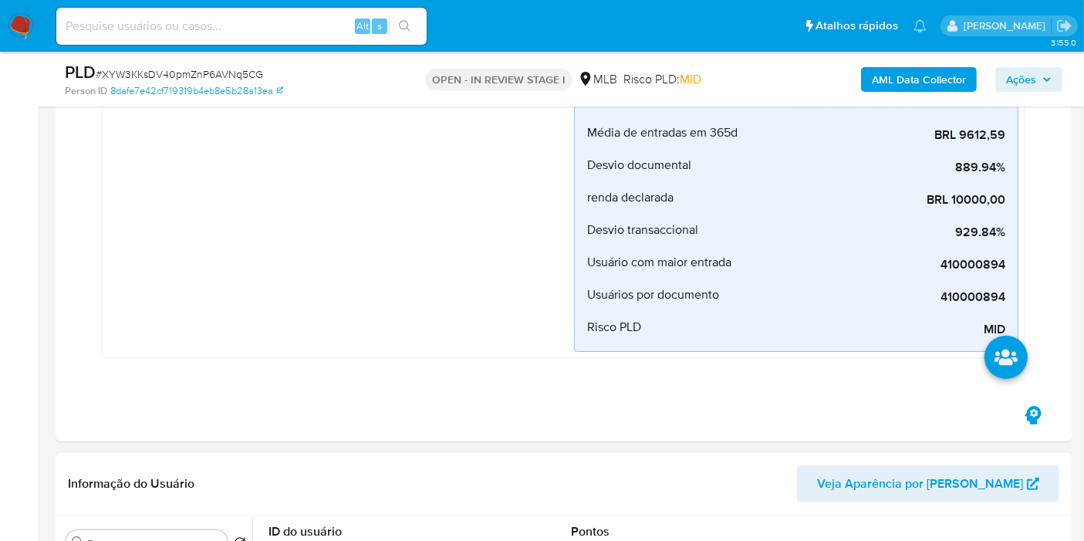
scroll to position [736, 0]
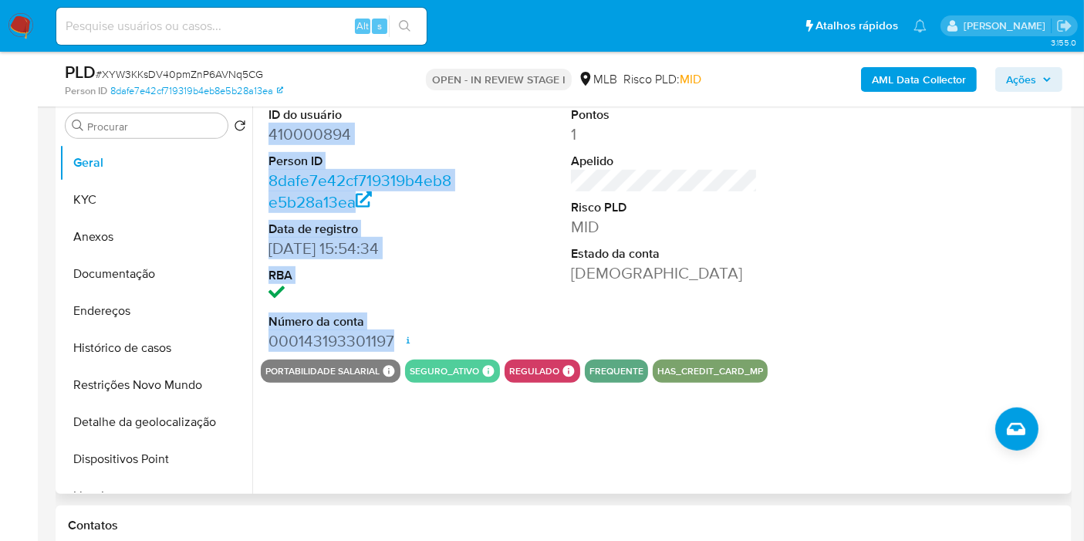
drag, startPoint x: 275, startPoint y: 135, endPoint x: 555, endPoint y: 275, distance: 312.3
click at [394, 340] on dl "ID do usuário 410000894 Person ID 8dafe7e42cf719319b4eb8e5b28a13ea Data de regi…" at bounding box center [362, 228] width 187 height 245
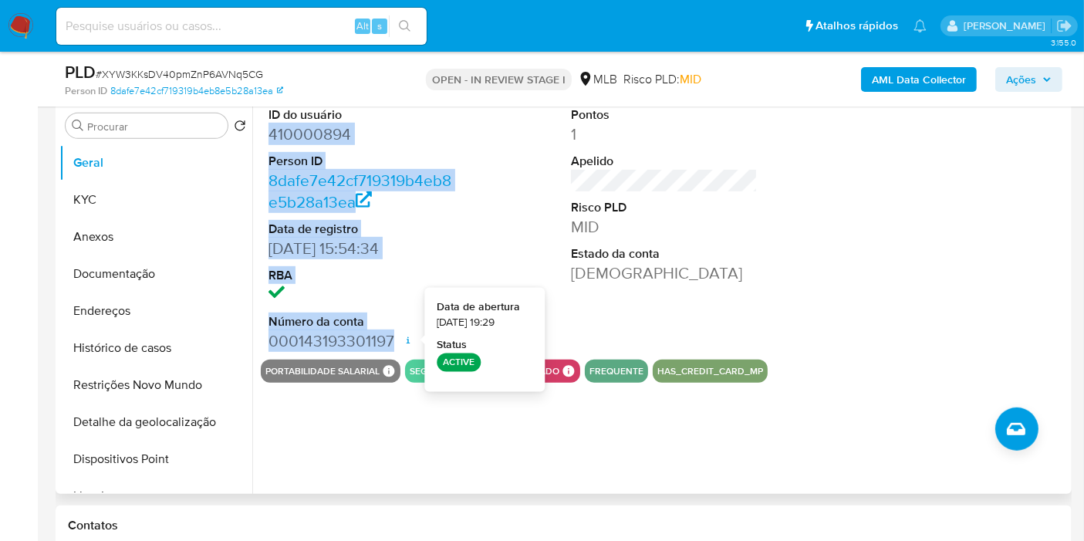
copy dl "410000894 Person ID 8dafe7e42cf719319b4eb8e5b28a13ea Data de registro [DATE] 15…"
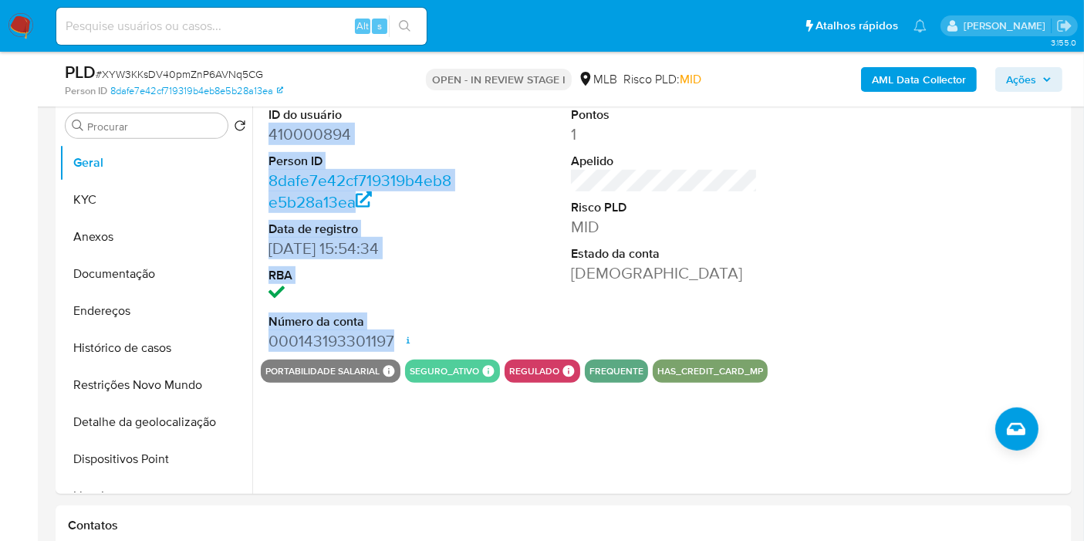
click at [1040, 79] on span "Ações" at bounding box center [1029, 80] width 46 height 22
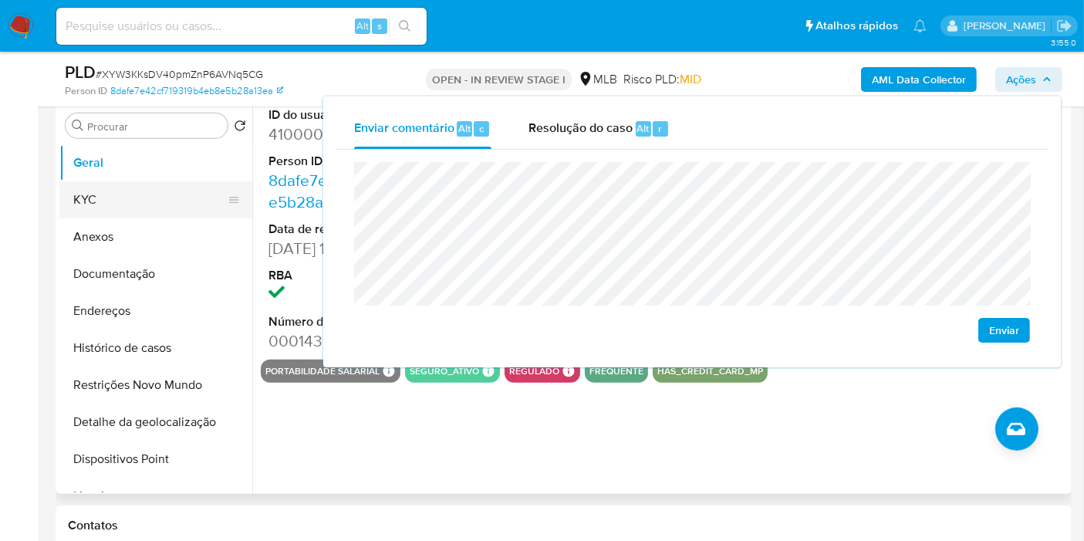
click at [99, 203] on button "KYC" at bounding box center [149, 199] width 181 height 37
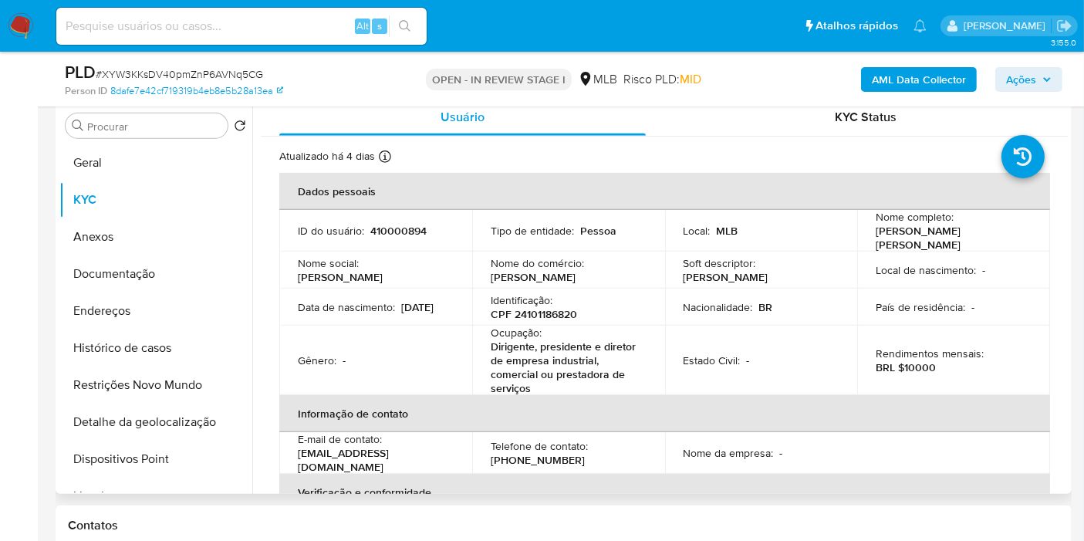
click at [549, 308] on p "CPF 24101186820" at bounding box center [534, 314] width 86 height 14
copy p "24101186820"
click at [1025, 73] on span "Ações" at bounding box center [1021, 79] width 30 height 25
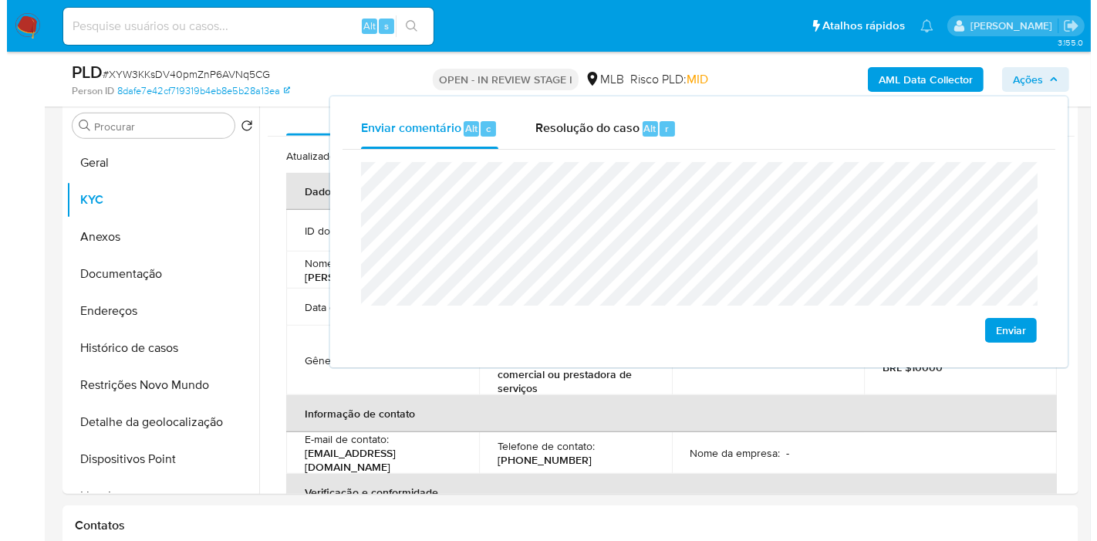
scroll to position [822, 0]
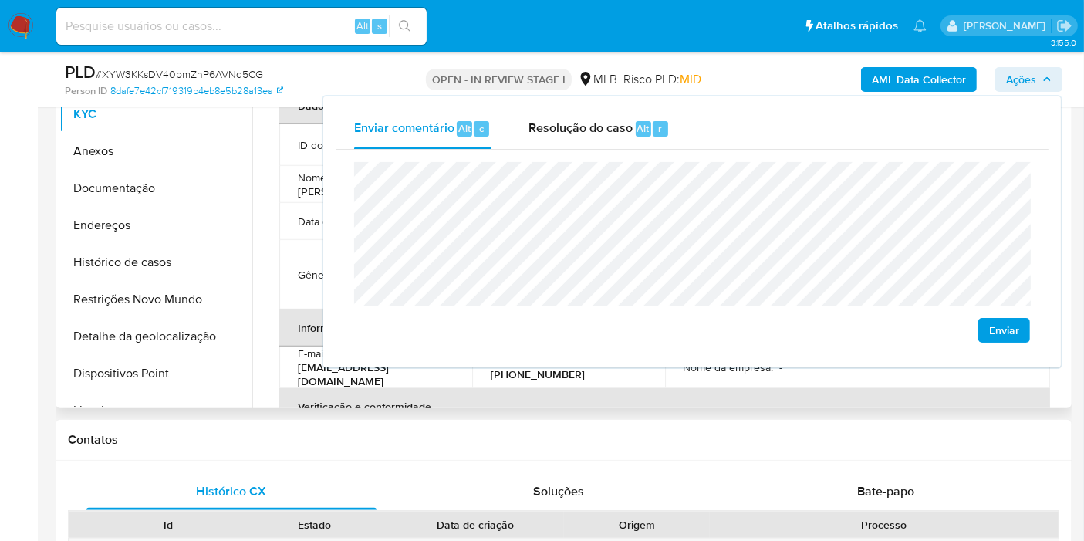
click at [436, 402] on th "Verificação e conformidade" at bounding box center [664, 406] width 771 height 37
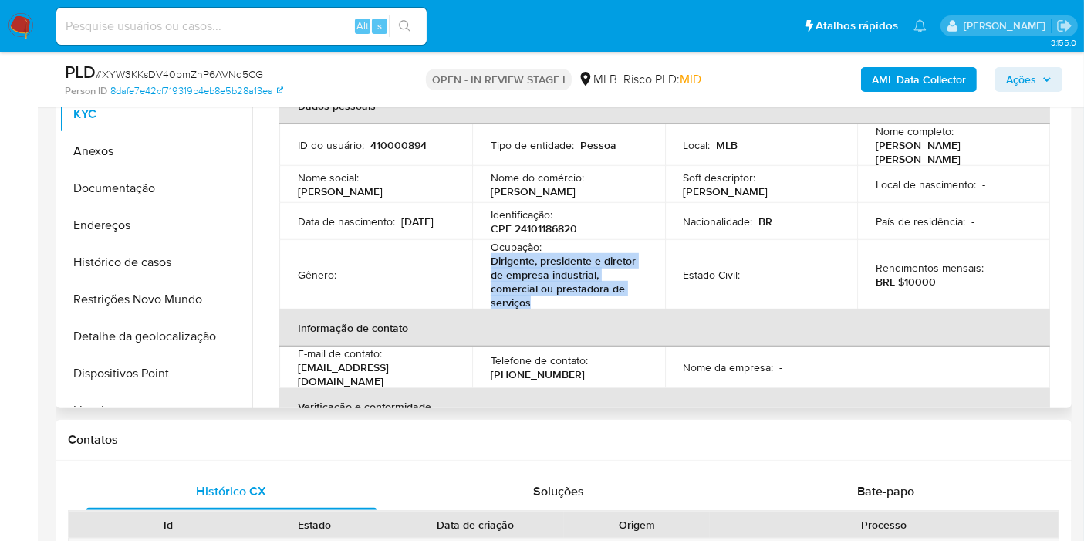
drag, startPoint x: 487, startPoint y: 252, endPoint x: 577, endPoint y: 299, distance: 101.5
click at [559, 296] on td "Ocupação : Dirigente, presidente e diretor de empresa industrial, comercial ou …" at bounding box center [568, 274] width 193 height 69
copy p "Dirigente, presidente e diretor de empresa industrial, comercial ou prestadora …"
click at [1040, 73] on span "Ações" at bounding box center [1029, 80] width 46 height 22
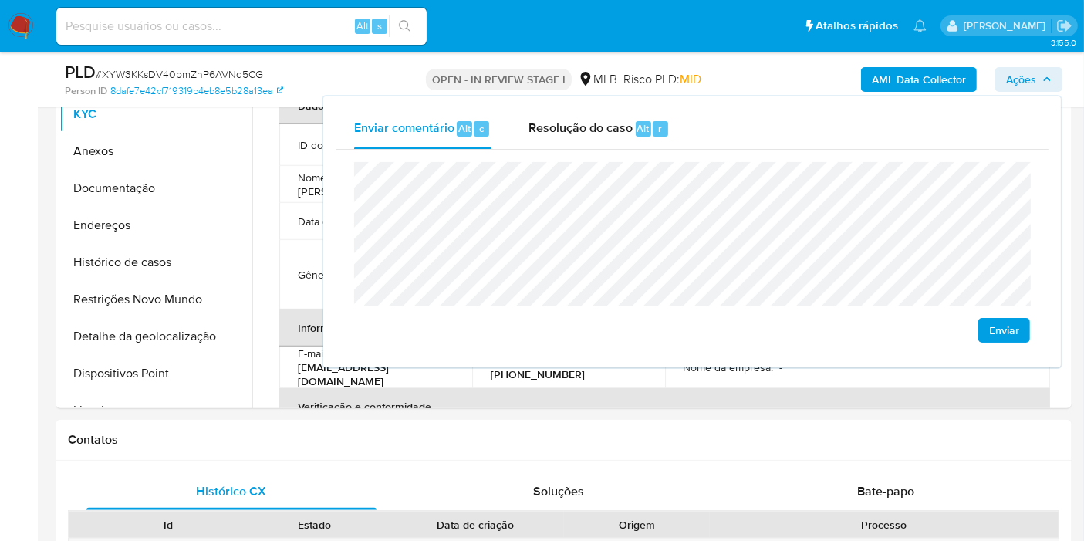
click at [931, 72] on b "AML Data Collector" at bounding box center [919, 79] width 94 height 25
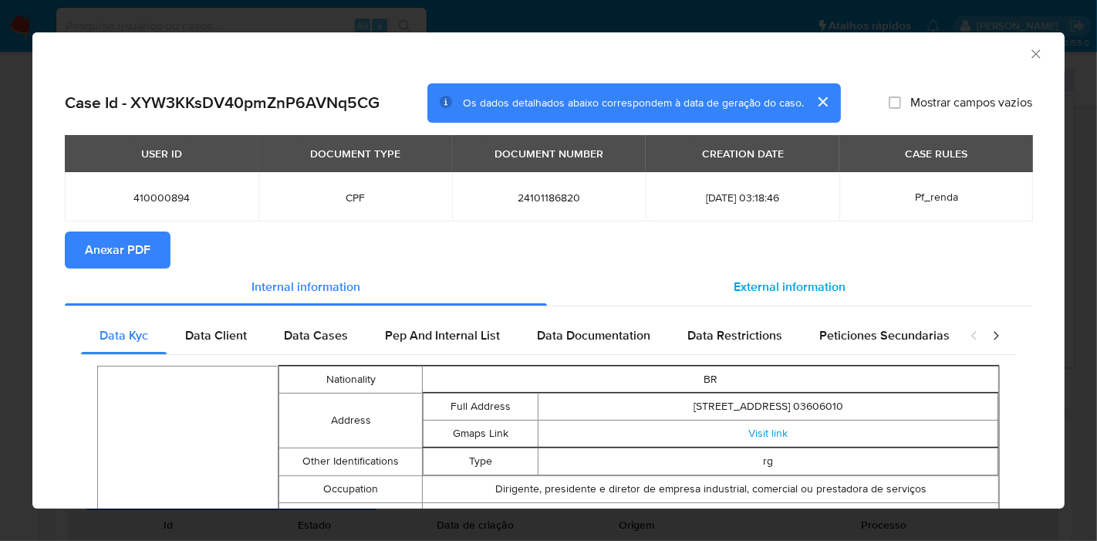
click at [692, 281] on div "External information" at bounding box center [789, 287] width 485 height 37
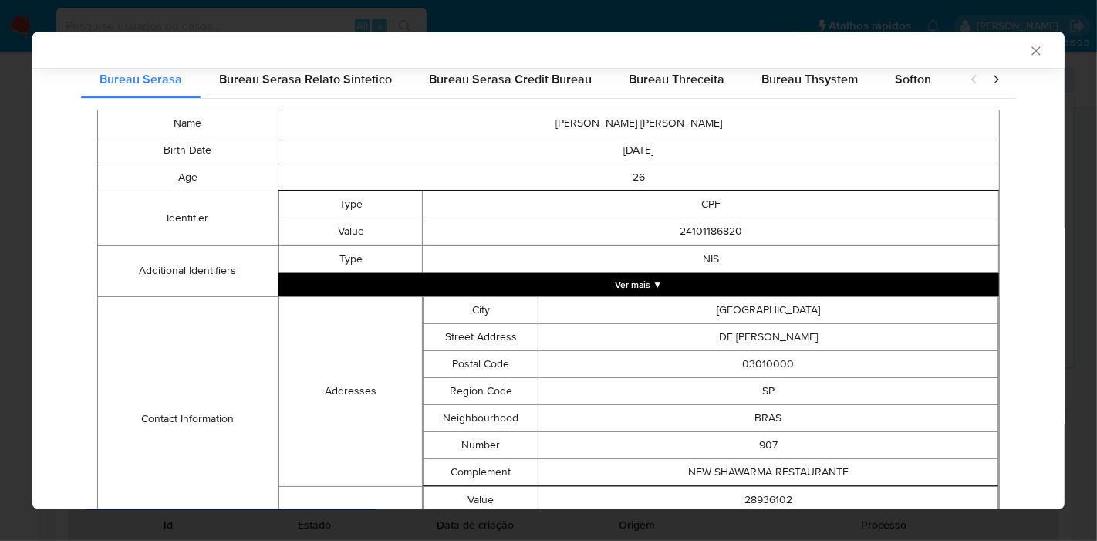
scroll to position [167, 0]
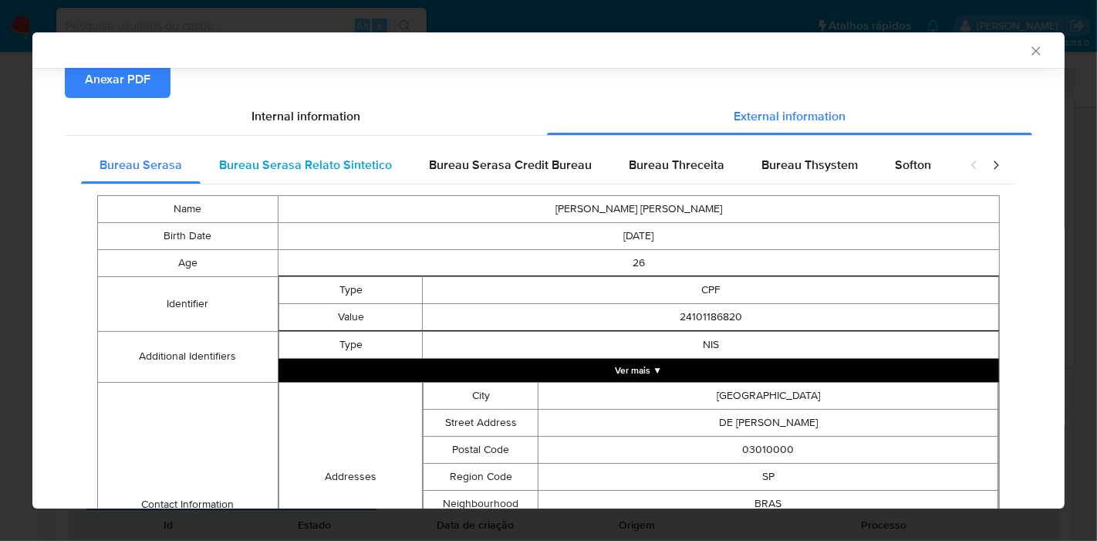
click at [293, 157] on span "Bureau Serasa Relato Sintetico" at bounding box center [305, 165] width 173 height 18
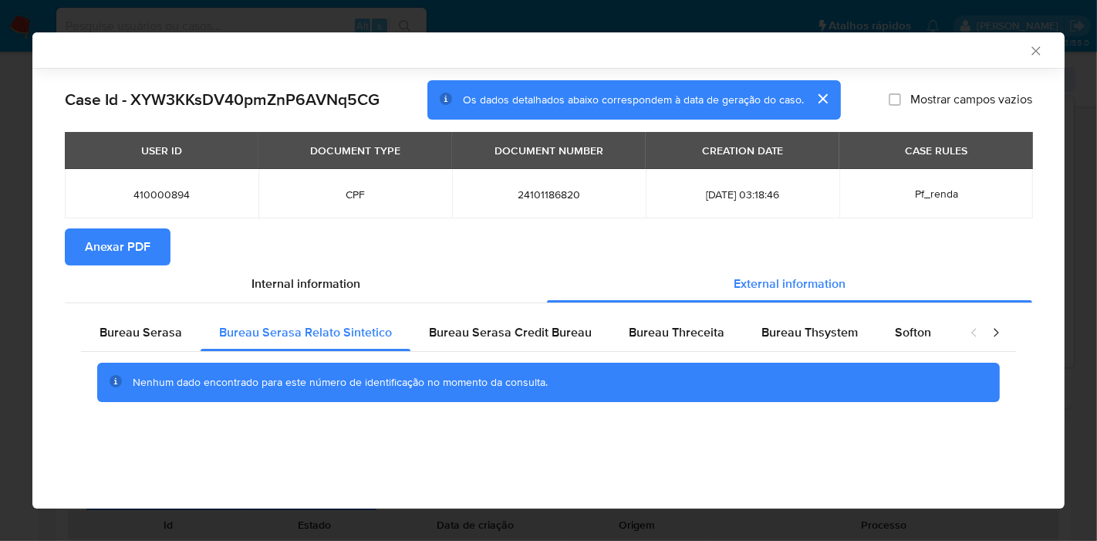
scroll to position [0, 0]
click at [461, 329] on span "Bureau Serasa Credit Bureau" at bounding box center [510, 332] width 163 height 18
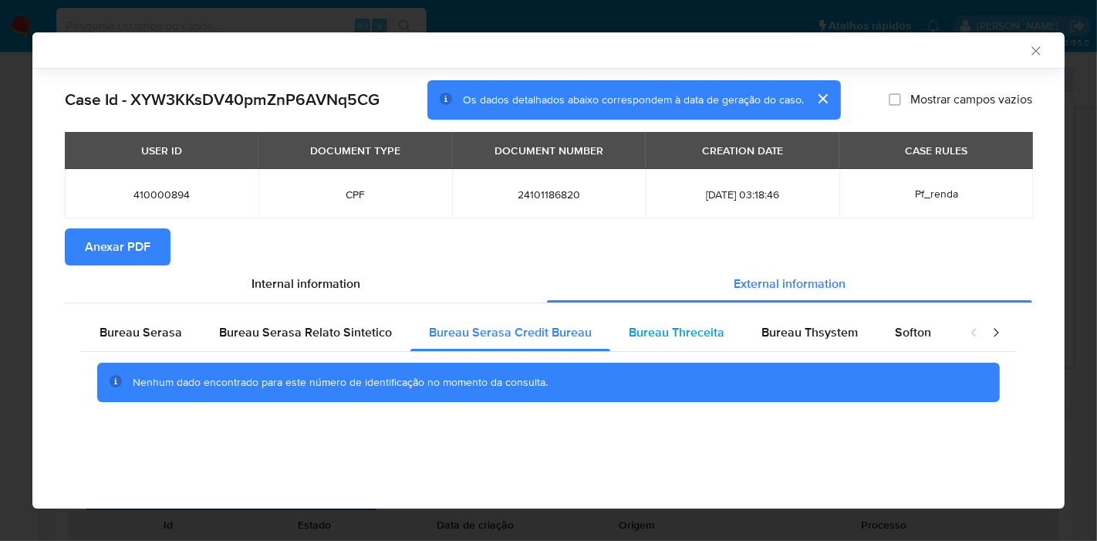
click at [671, 333] on span "Bureau Threceita" at bounding box center [677, 332] width 96 height 18
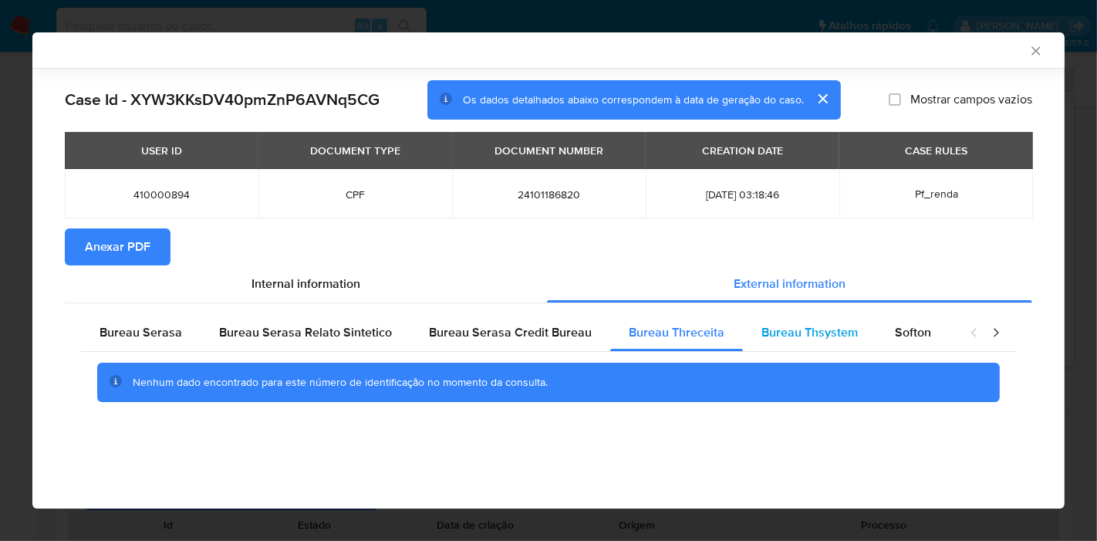
click at [785, 329] on span "Bureau Thsystem" at bounding box center [810, 332] width 96 height 18
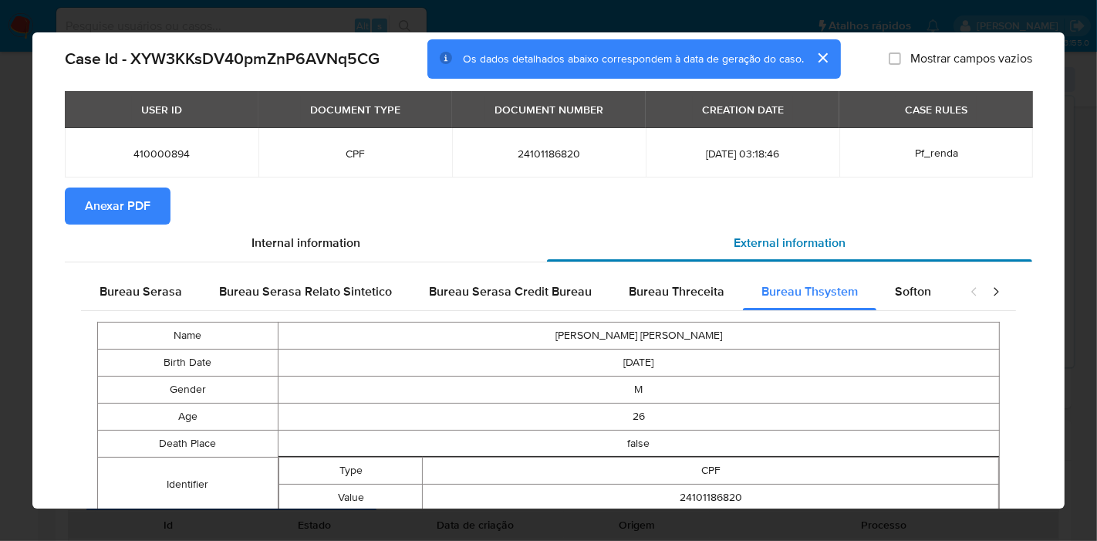
scroll to position [29, 0]
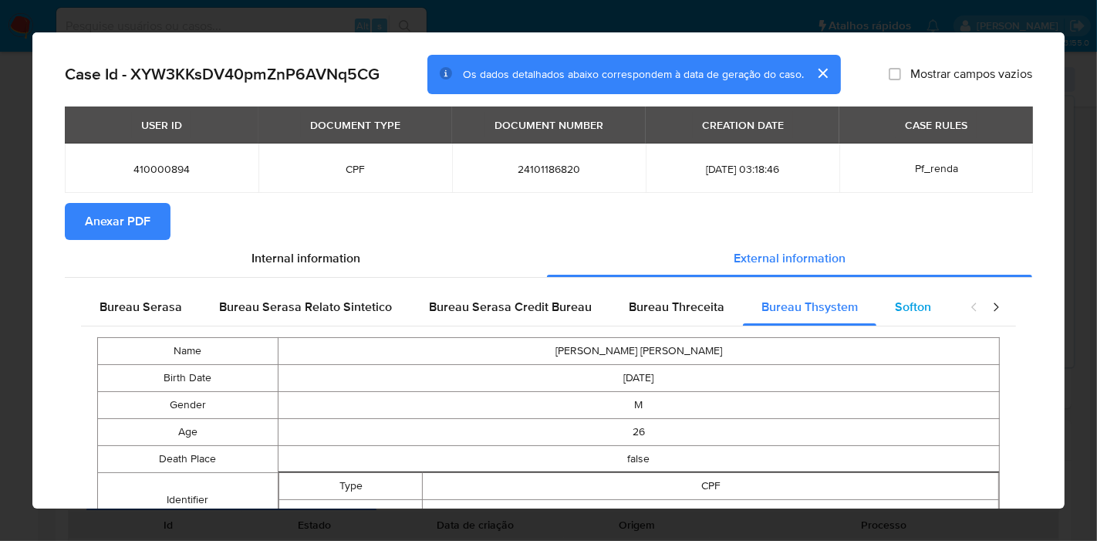
click at [912, 309] on span "Softon" at bounding box center [913, 307] width 36 height 18
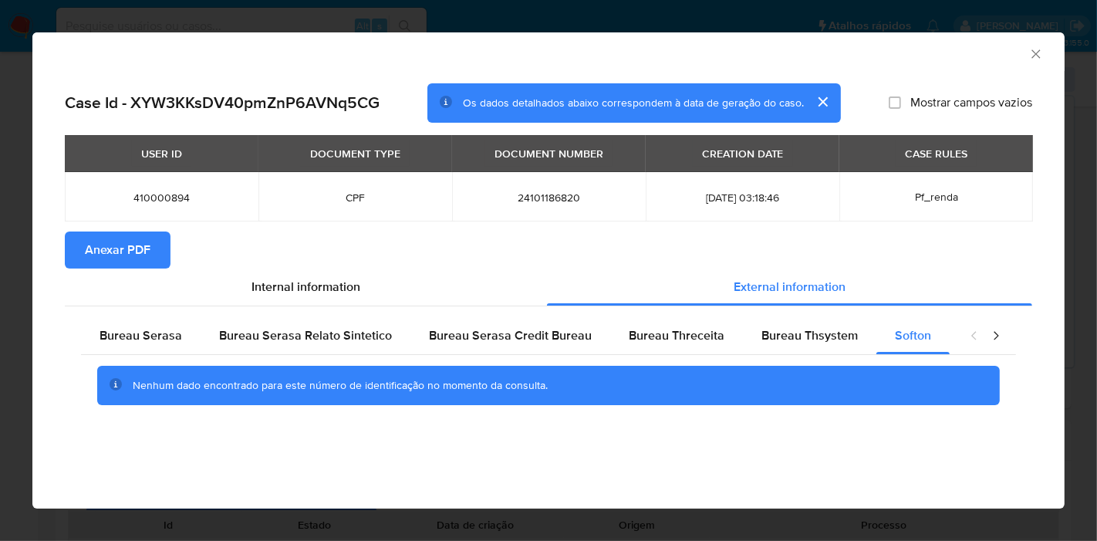
click at [1001, 341] on icon "closure-recommendation-modal" at bounding box center [995, 335] width 15 height 15
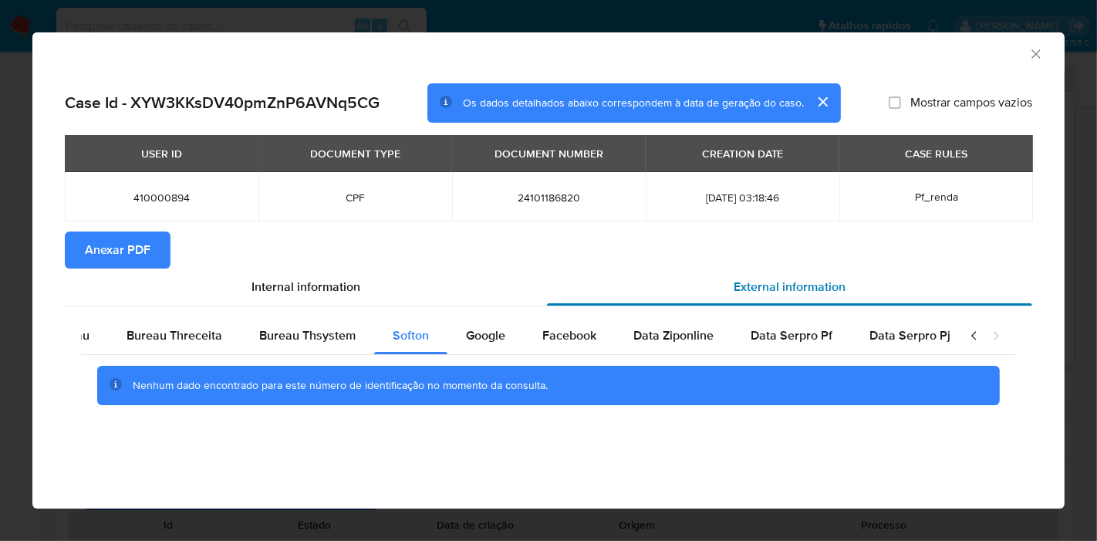
scroll to position [0, 505]
click at [488, 323] on div "Google" at bounding box center [482, 335] width 76 height 37
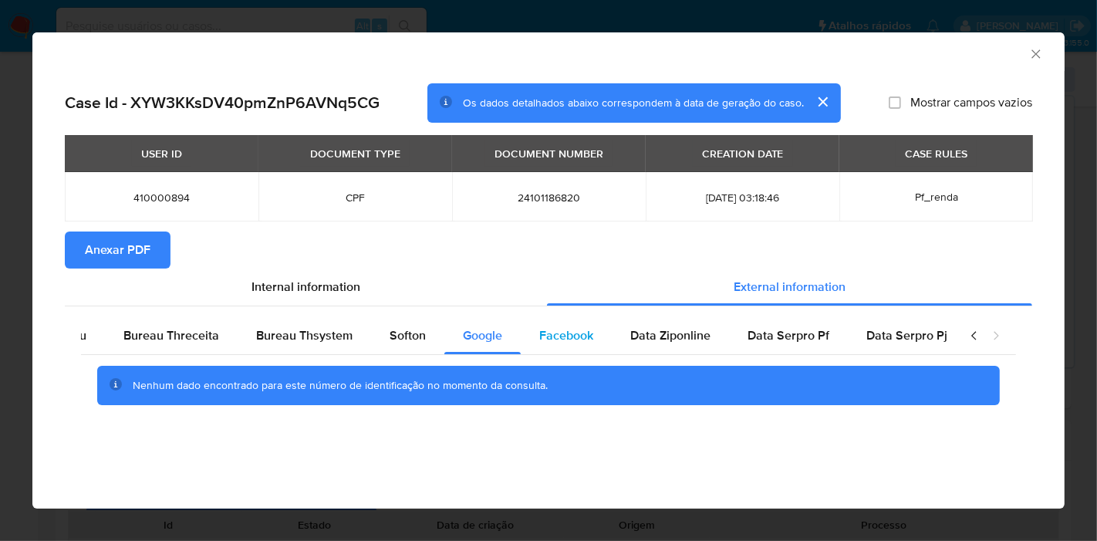
click at [546, 323] on div "Facebook" at bounding box center [566, 335] width 91 height 37
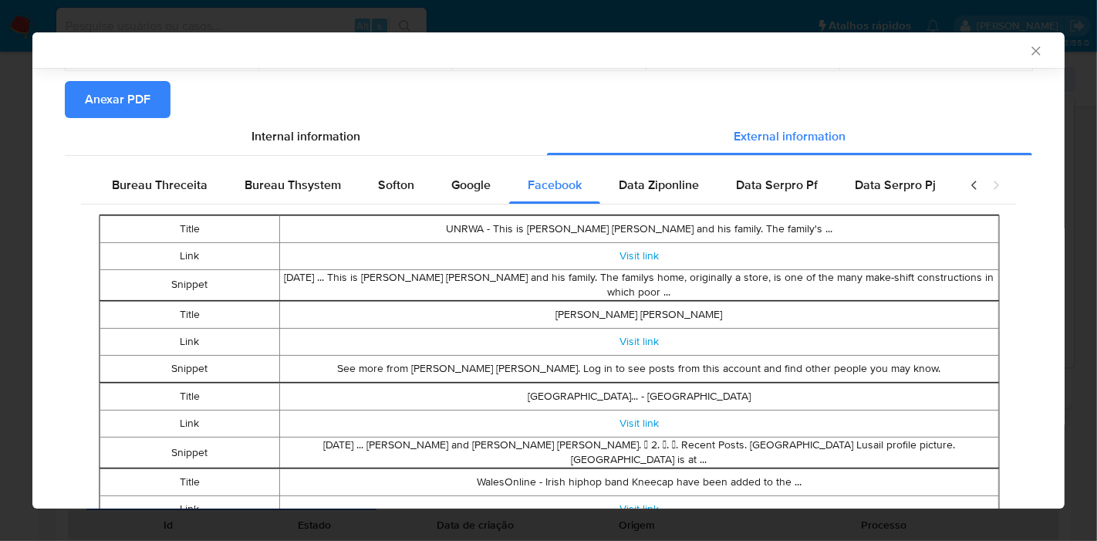
scroll to position [0, 0]
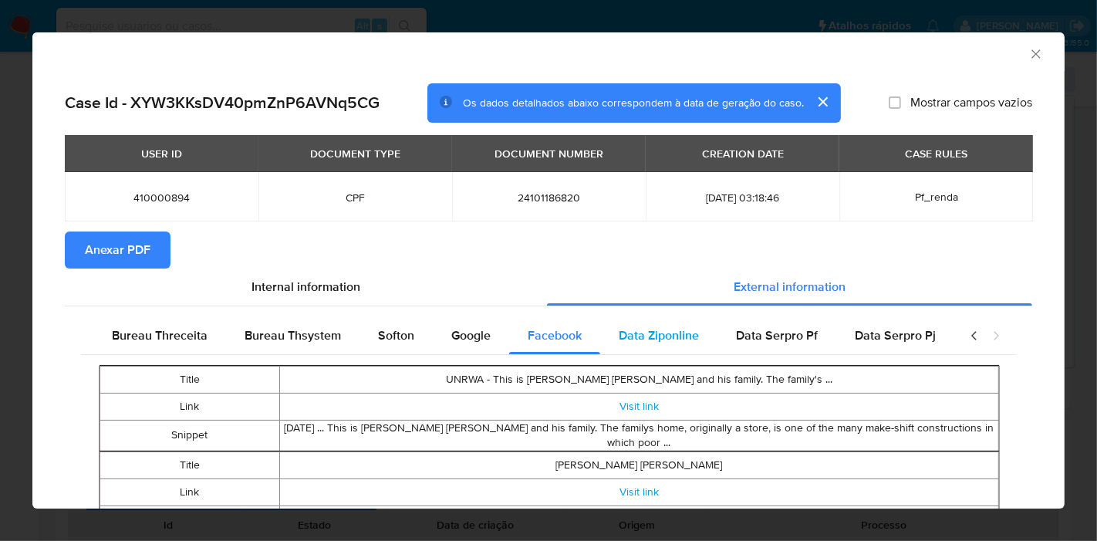
click at [649, 334] on span "Data Ziponline" at bounding box center [659, 335] width 80 height 18
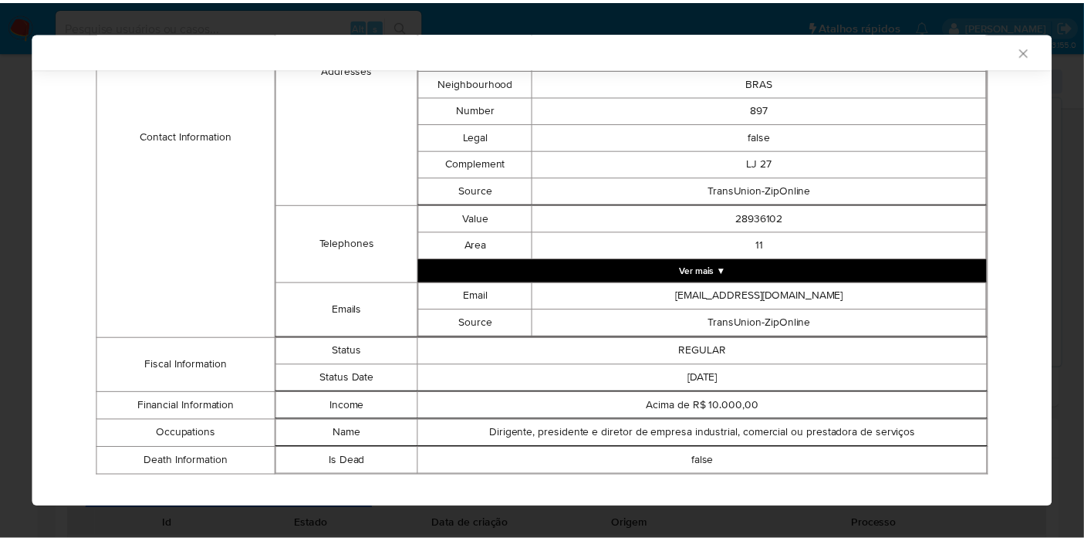
scroll to position [671, 0]
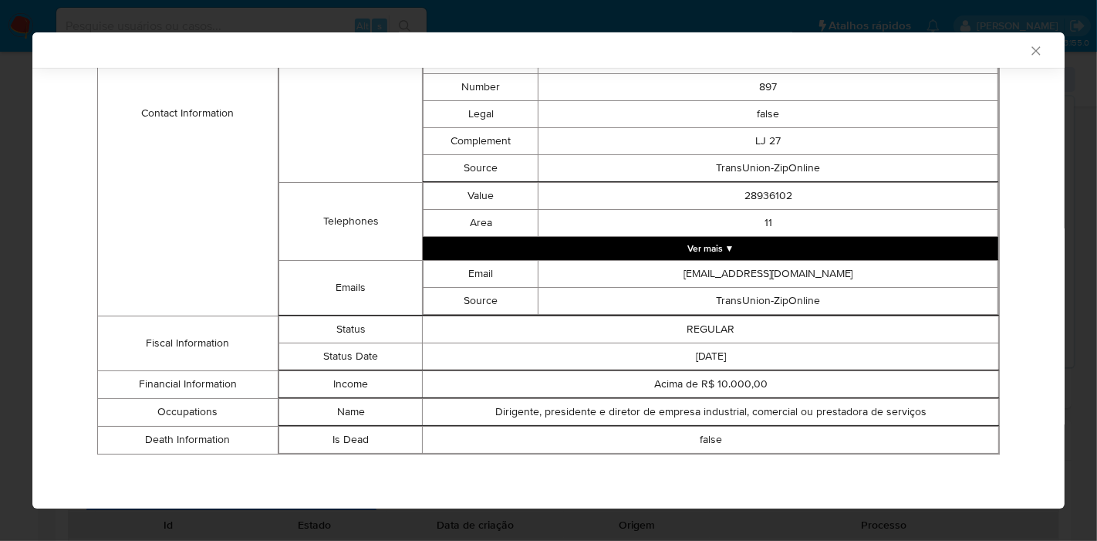
click at [1032, 47] on icon "Fechar a janela" at bounding box center [1036, 50] width 8 height 8
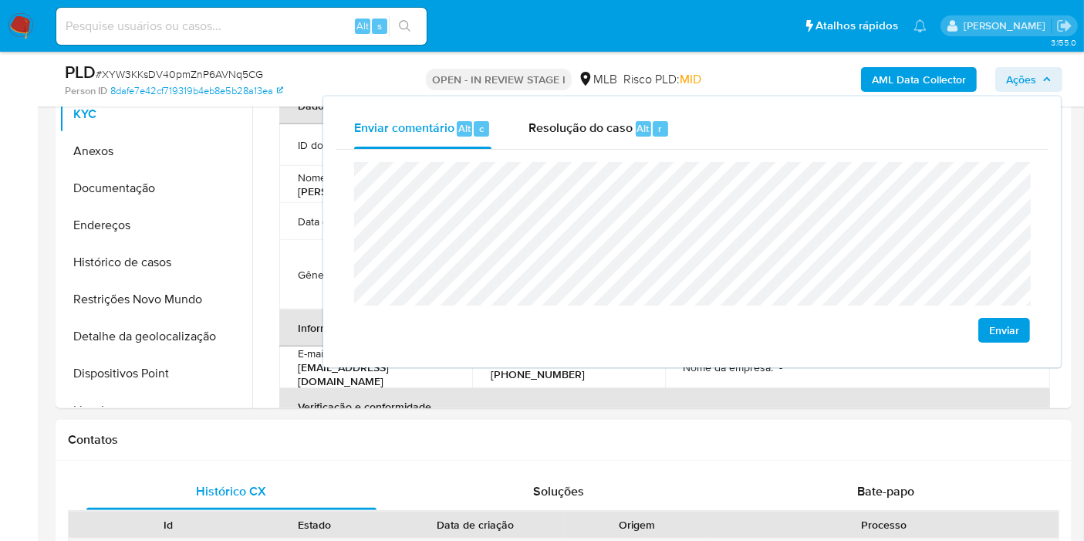
click at [270, 453] on div "Contatos" at bounding box center [564, 440] width 1016 height 41
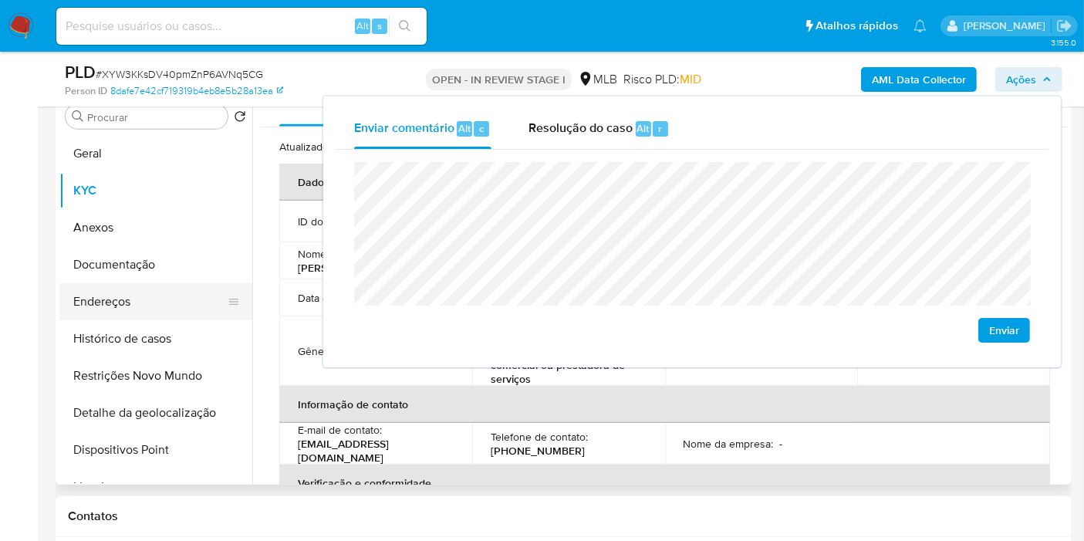
scroll to position [650, 0]
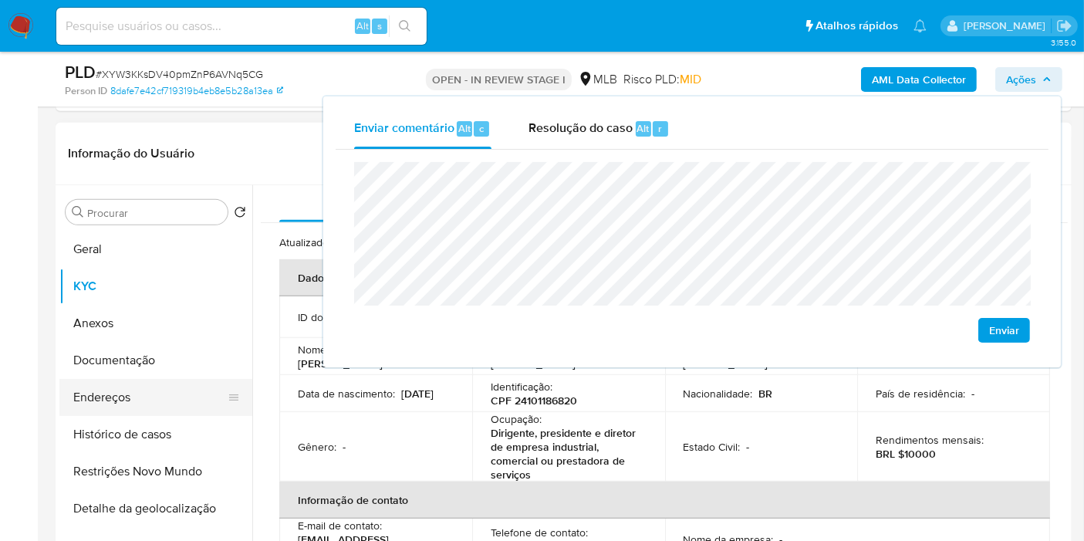
click at [154, 391] on button "Endereços" at bounding box center [149, 397] width 181 height 37
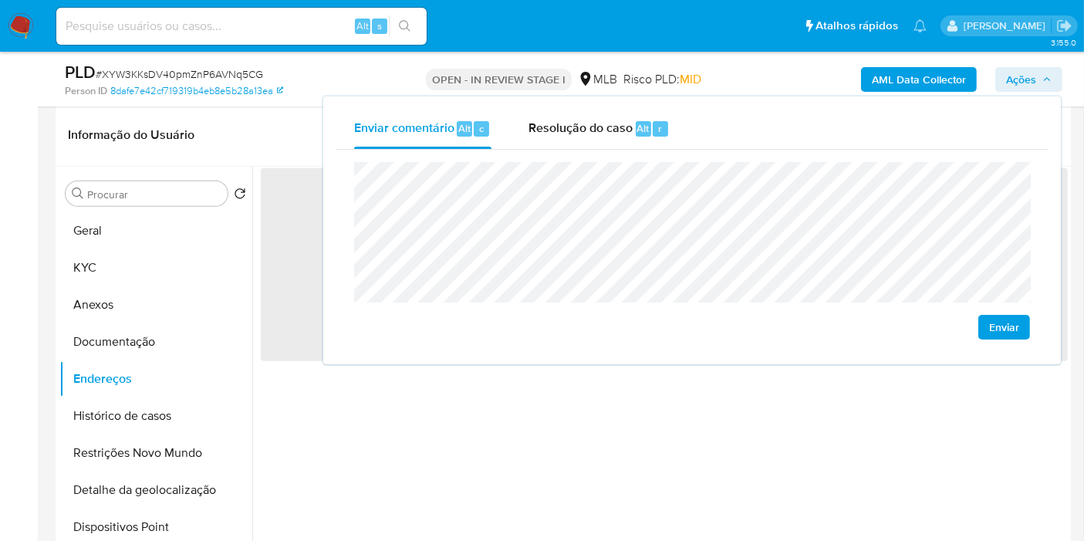
click at [1056, 84] on button "Ações" at bounding box center [1028, 79] width 67 height 25
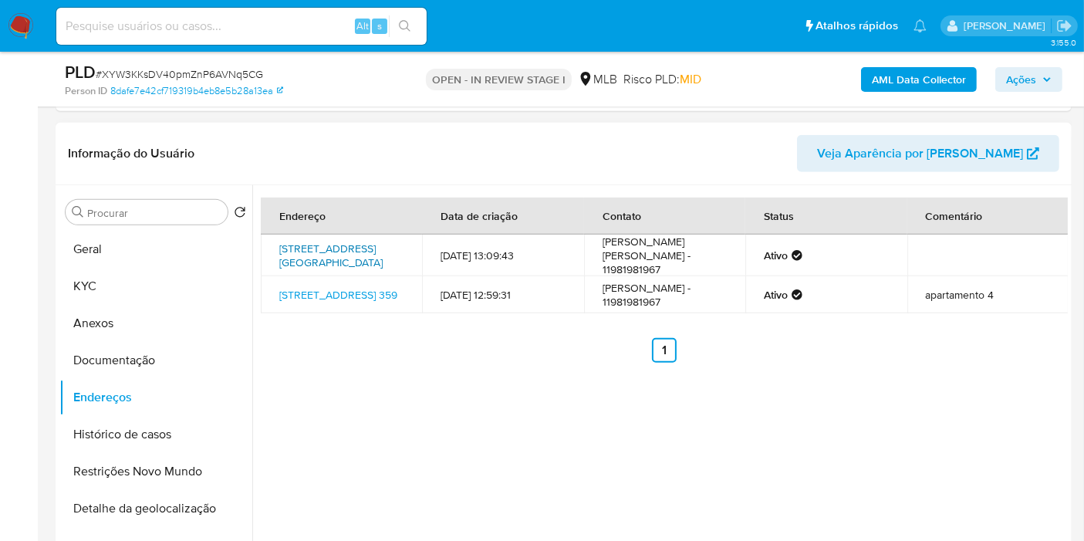
click at [323, 244] on link "Rua Camé 364, São Paulo, São Paulo, 03121020, Brasil 364" at bounding box center [330, 255] width 103 height 29
click at [323, 302] on link "Avenida Penha De França 359, São Paulo, São Paulo, 03606010, Brasil 359" at bounding box center [338, 294] width 118 height 15
click at [140, 351] on button "Documentação" at bounding box center [149, 360] width 181 height 37
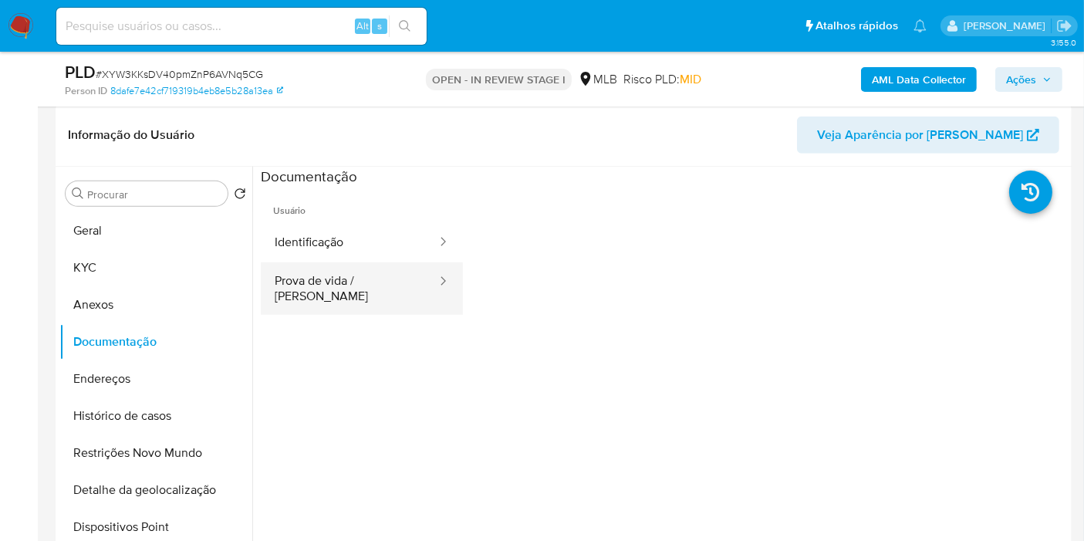
click at [358, 272] on button "Prova de vida / [PERSON_NAME]" at bounding box center [349, 288] width 177 height 52
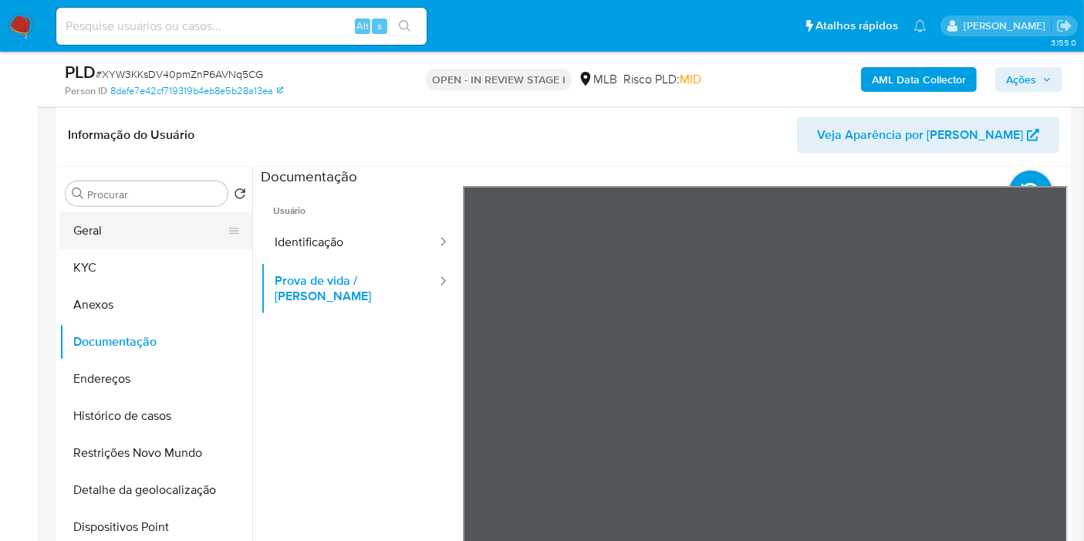
click at [133, 235] on button "Geral" at bounding box center [149, 230] width 181 height 37
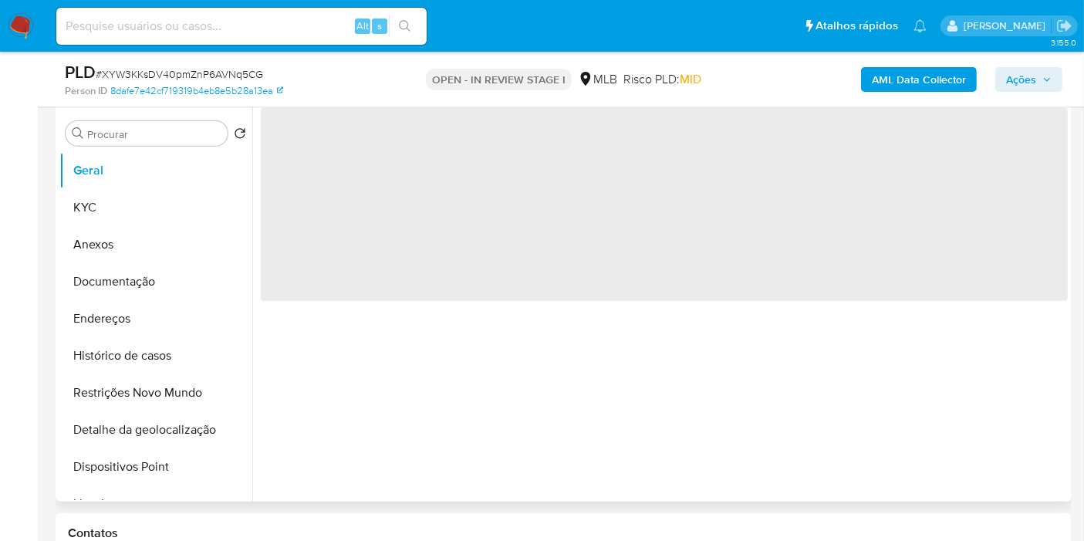
scroll to position [736, 0]
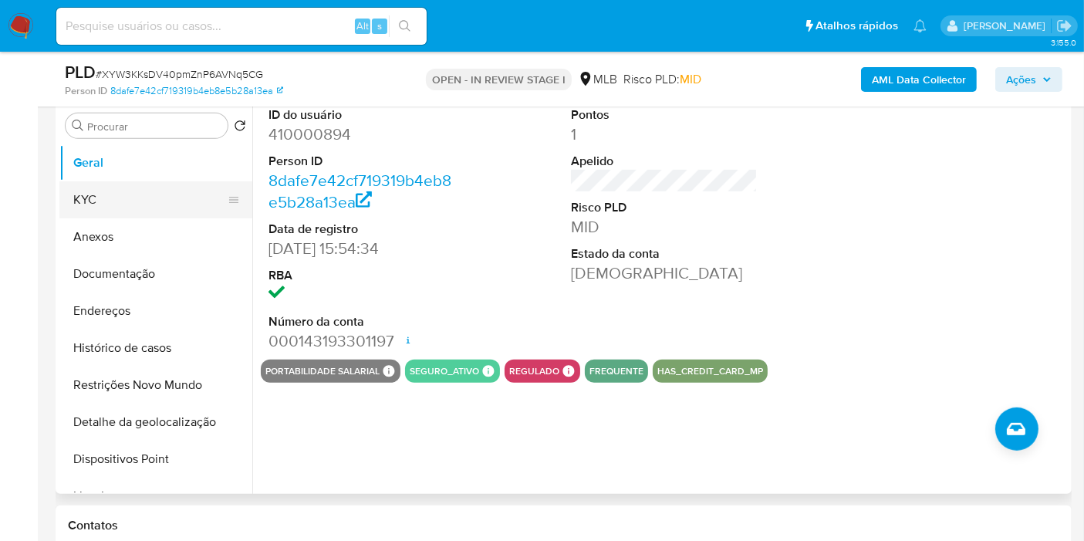
click at [174, 194] on button "KYC" at bounding box center [149, 199] width 181 height 37
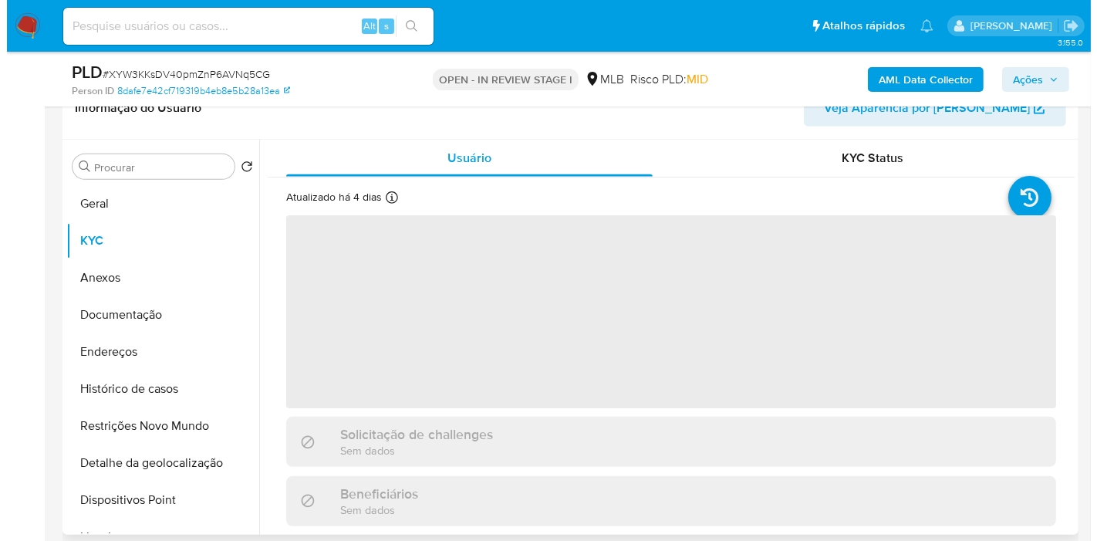
scroll to position [650, 0]
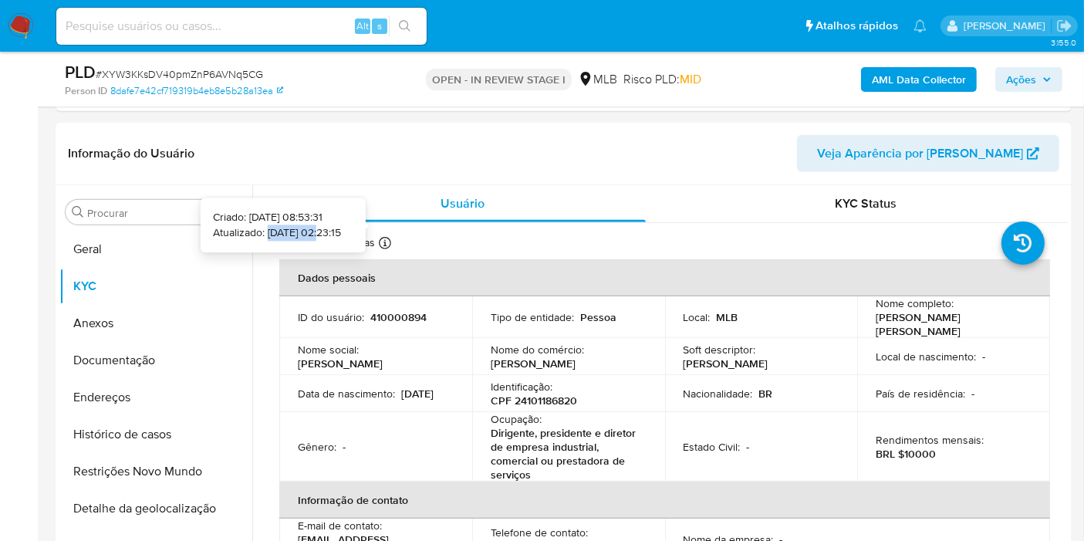
drag, startPoint x: 290, startPoint y: 232, endPoint x: 242, endPoint y: 232, distance: 47.8
click at [242, 232] on p "Atualizado: 19/08/2025 02:23:15" at bounding box center [277, 232] width 128 height 15
copy p "19/08/2025"
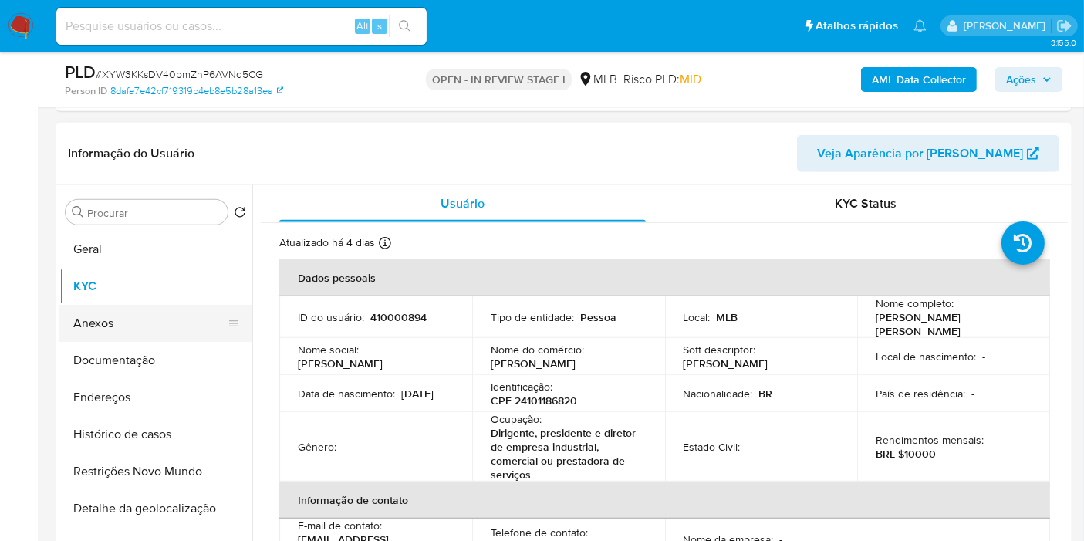
click at [114, 306] on button "Anexos" at bounding box center [149, 323] width 181 height 37
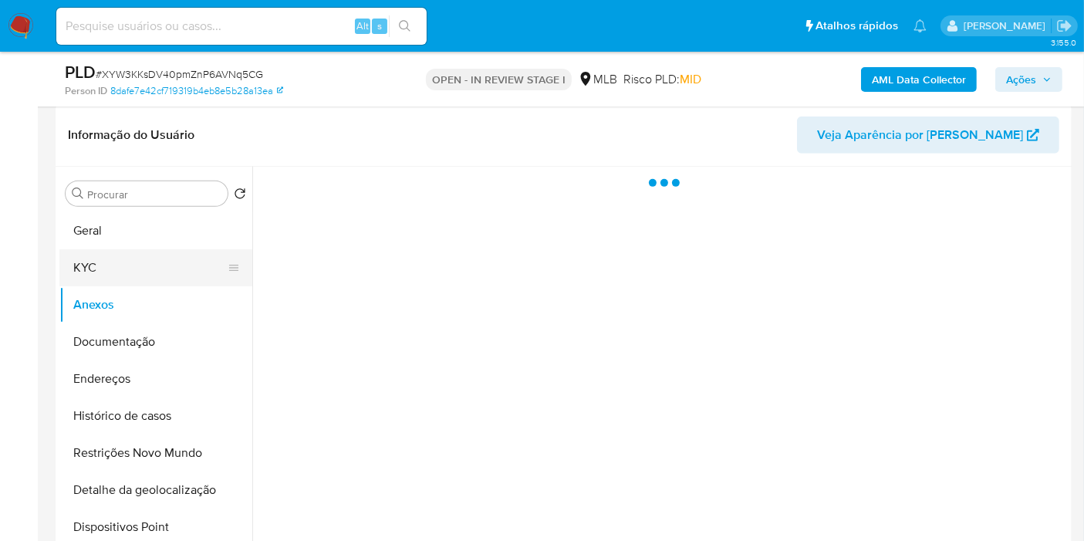
click at [133, 266] on button "KYC" at bounding box center [149, 267] width 181 height 37
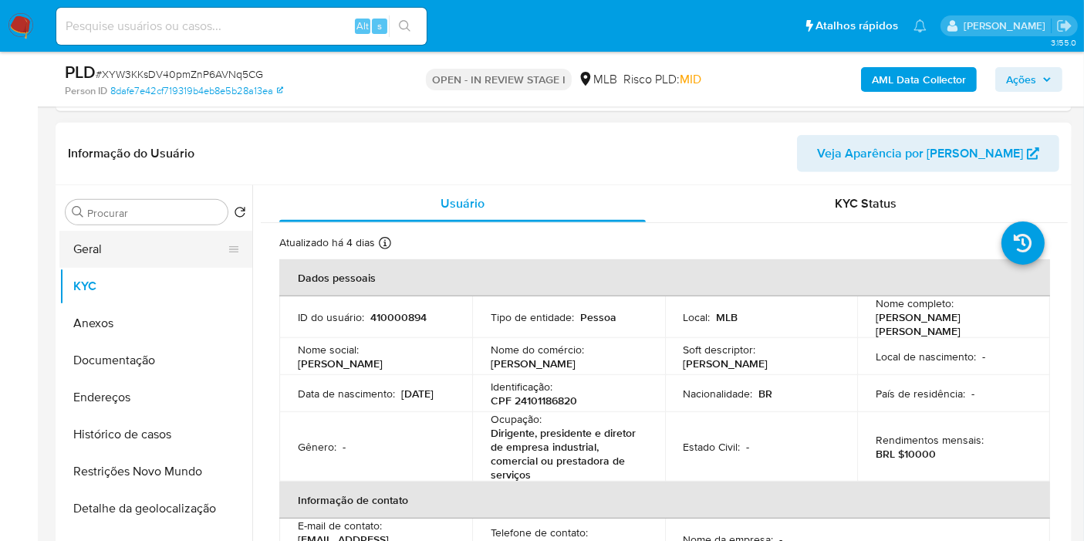
click at [119, 242] on button "Geral" at bounding box center [149, 249] width 181 height 37
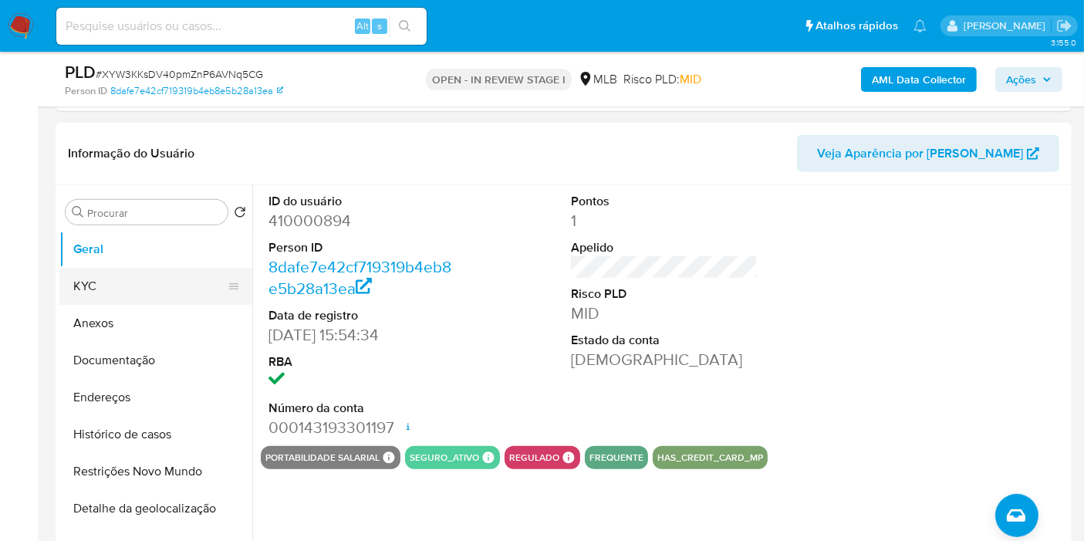
click at [166, 269] on button "KYC" at bounding box center [149, 286] width 181 height 37
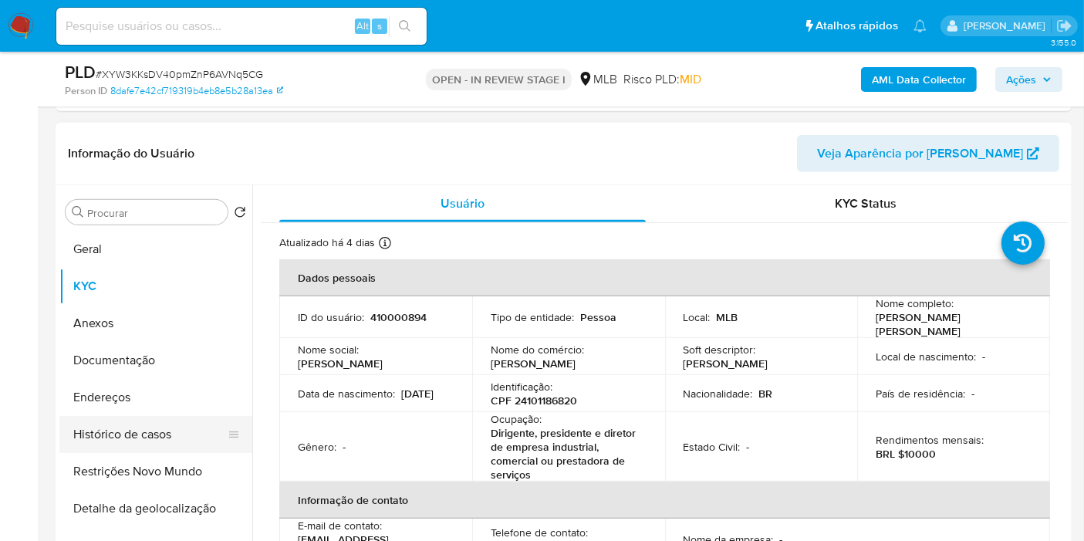
drag, startPoint x: 148, startPoint y: 413, endPoint x: 156, endPoint y: 402, distance: 13.3
click at [147, 416] on button "Histórico de casos" at bounding box center [149, 434] width 181 height 37
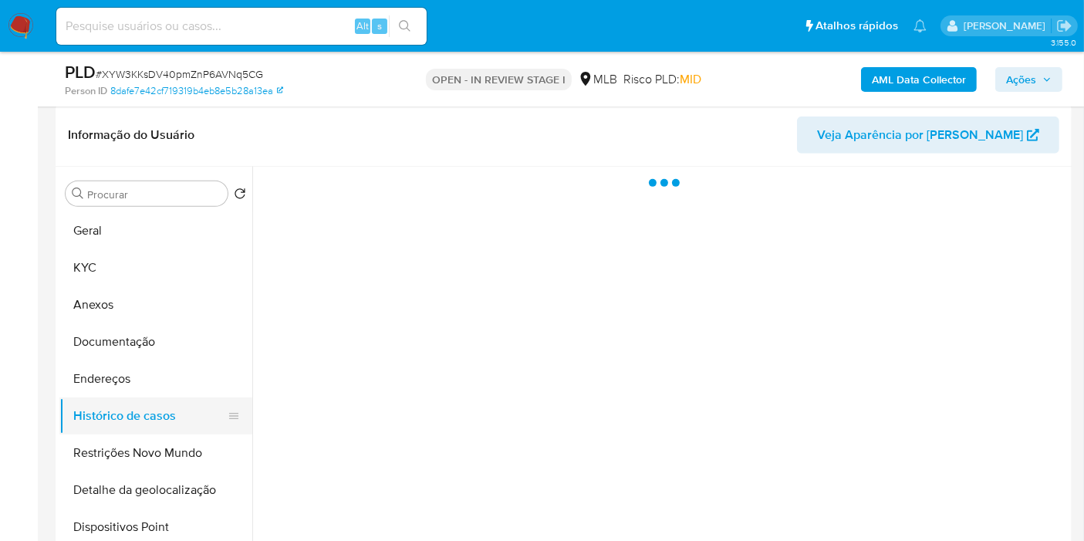
click at [156, 402] on button "Histórico de casos" at bounding box center [149, 415] width 181 height 37
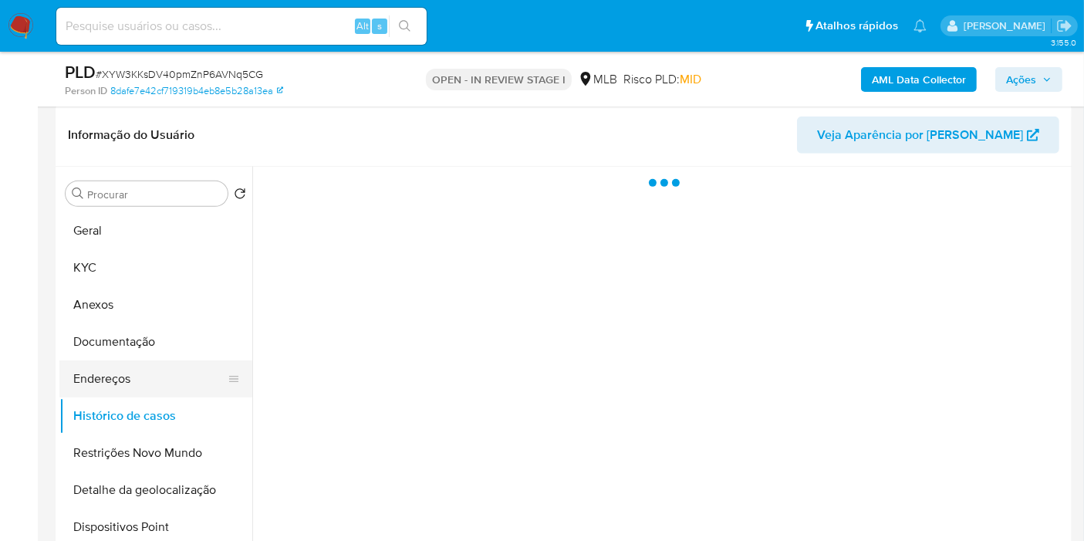
click at [160, 394] on button "Endereços" at bounding box center [149, 378] width 181 height 37
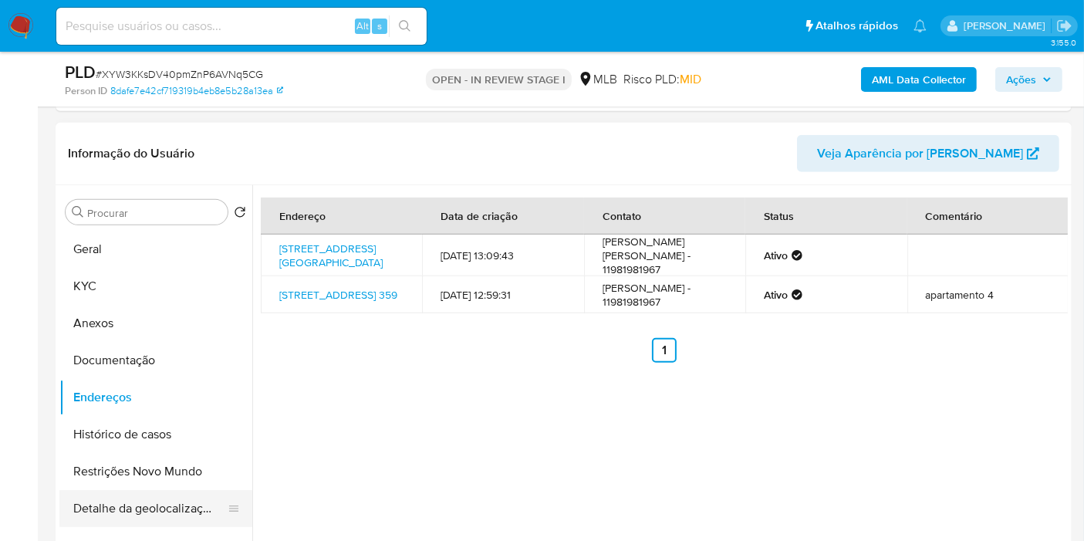
click at [197, 507] on button "Detalhe da geolocalização" at bounding box center [149, 508] width 181 height 37
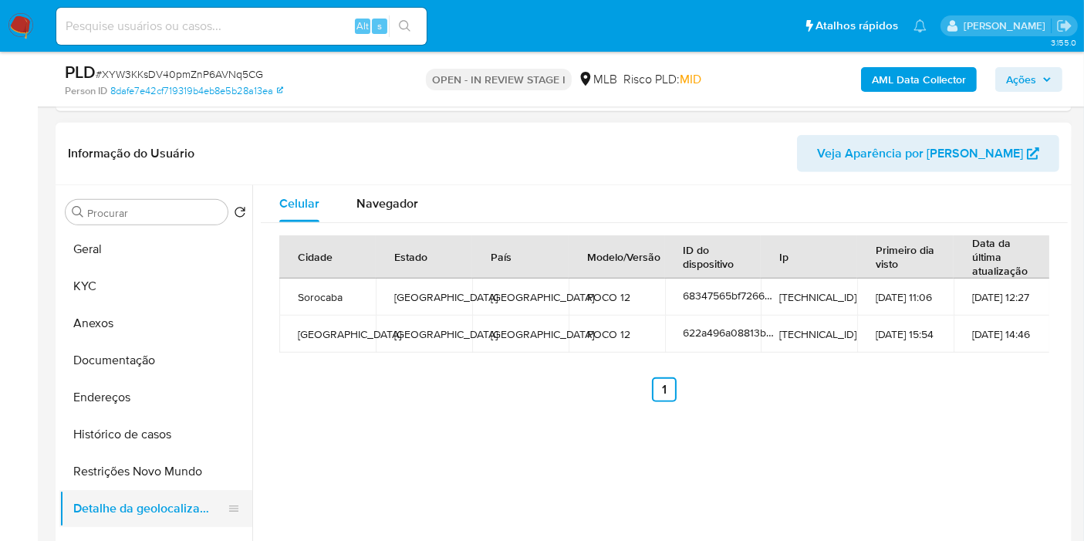
click at [139, 499] on button "Detalhe da geolocalização" at bounding box center [149, 508] width 181 height 37
click at [146, 478] on button "Restrições Novo Mundo" at bounding box center [155, 471] width 193 height 37
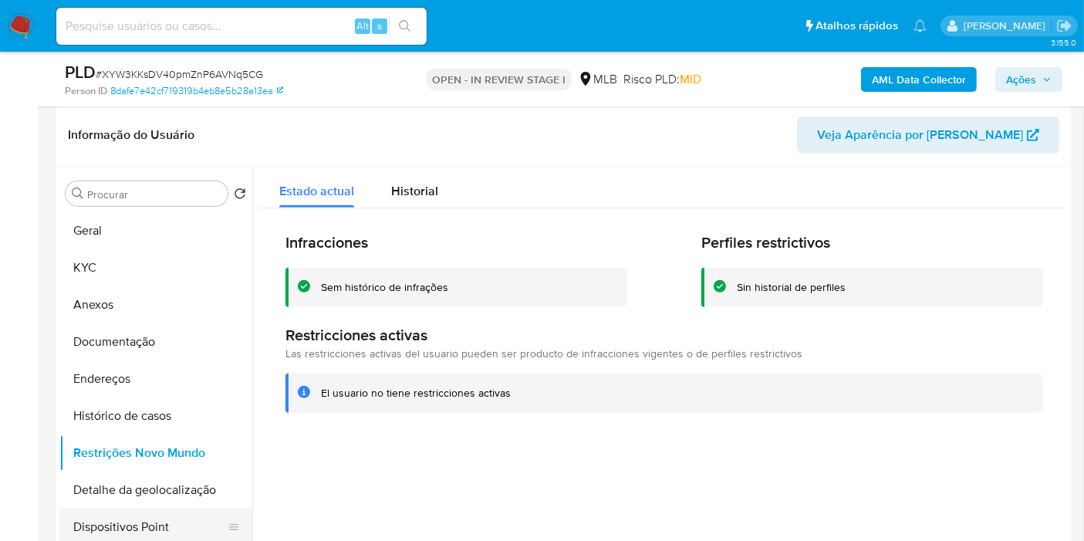
click at [175, 525] on button "Dispositivos Point" at bounding box center [149, 527] width 181 height 37
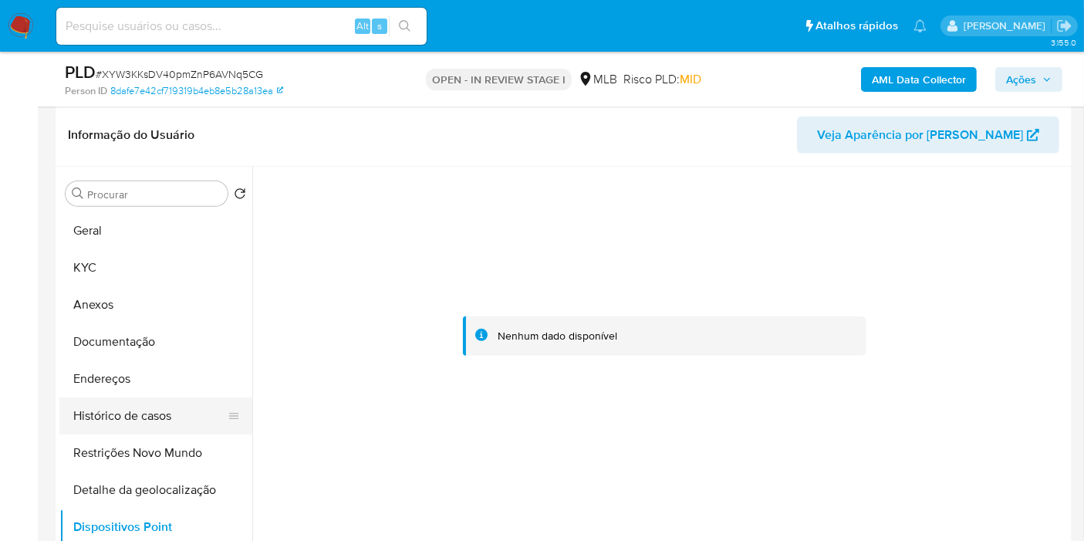
click at [119, 420] on button "Histórico de casos" at bounding box center [149, 415] width 181 height 37
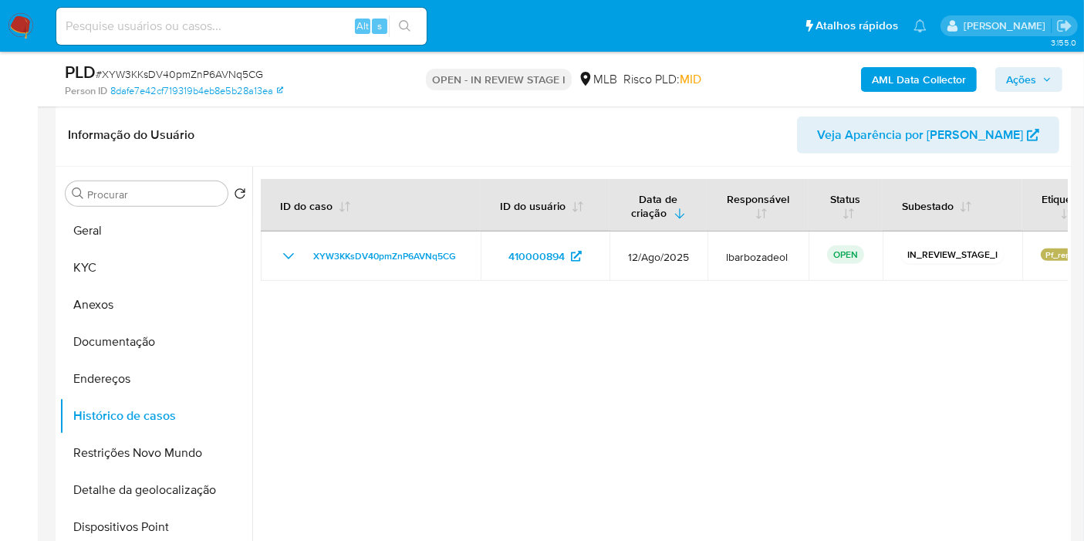
click at [1029, 83] on span "Ações" at bounding box center [1021, 79] width 30 height 25
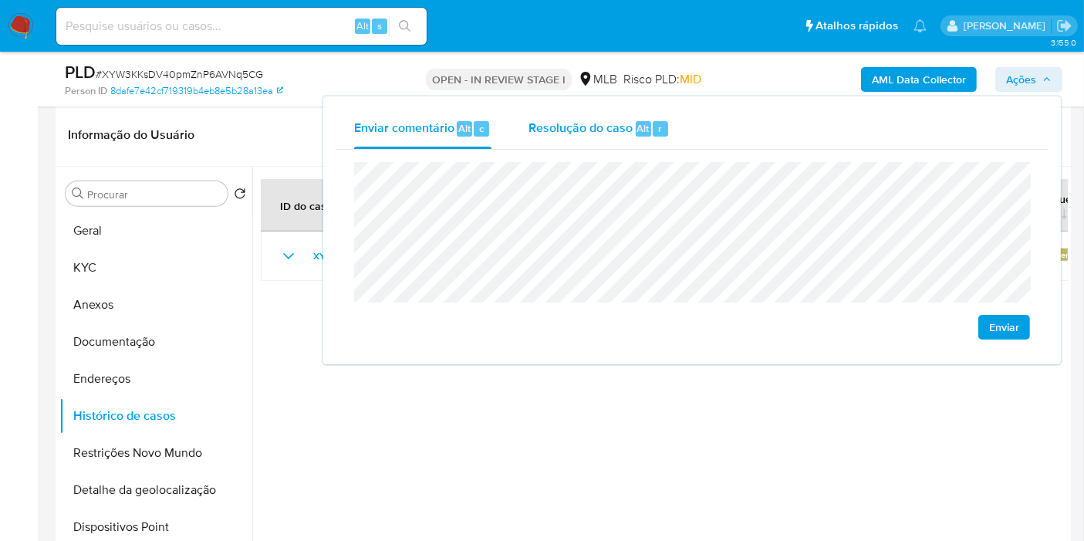
click at [583, 140] on div "Resolução do caso Alt r" at bounding box center [599, 129] width 141 height 40
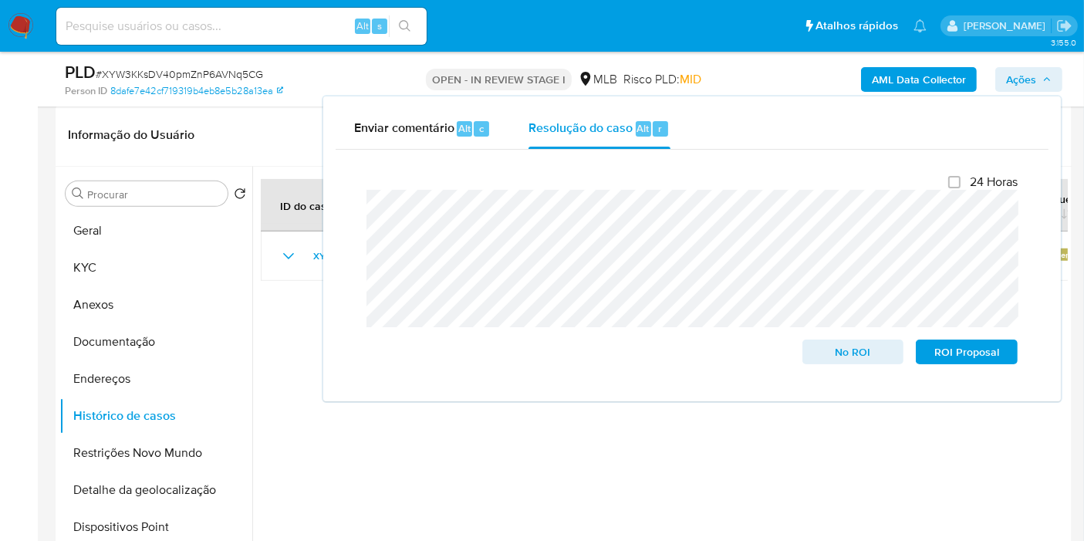
click at [887, 80] on b "AML Data Collector" at bounding box center [919, 79] width 94 height 25
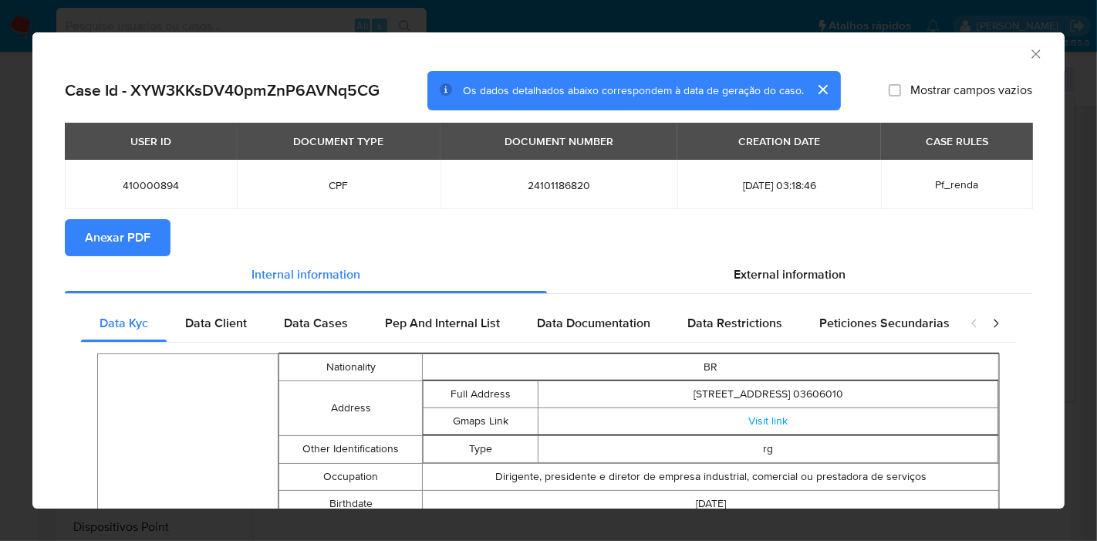
click at [149, 239] on button "Anexar PDF" at bounding box center [118, 237] width 106 height 37
click at [1014, 49] on div "AML Data Collector" at bounding box center [535, 51] width 985 height 17
click at [1029, 52] on icon "Fechar a janela" at bounding box center [1036, 53] width 15 height 15
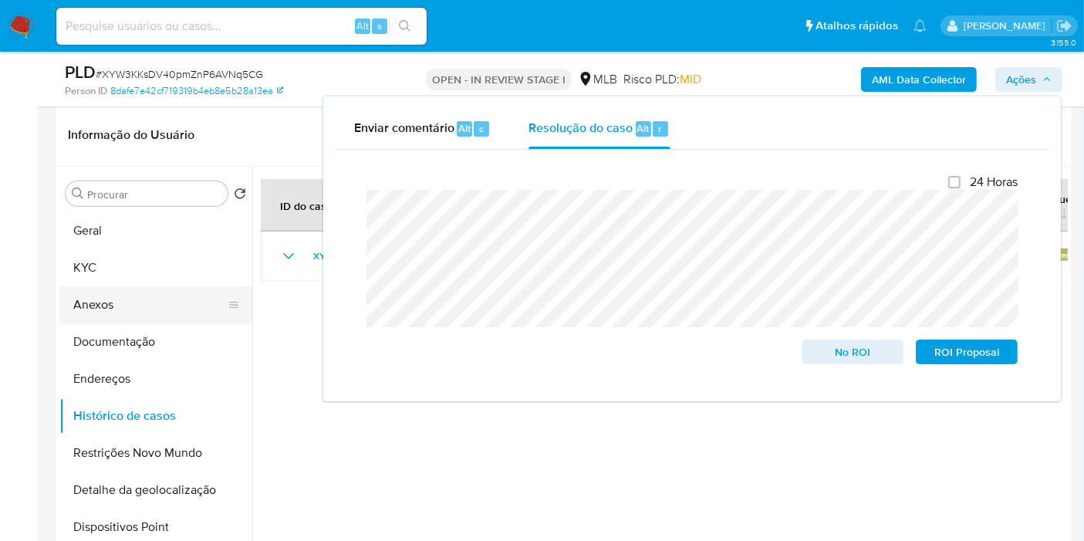
click at [133, 315] on button "Anexos" at bounding box center [149, 304] width 181 height 37
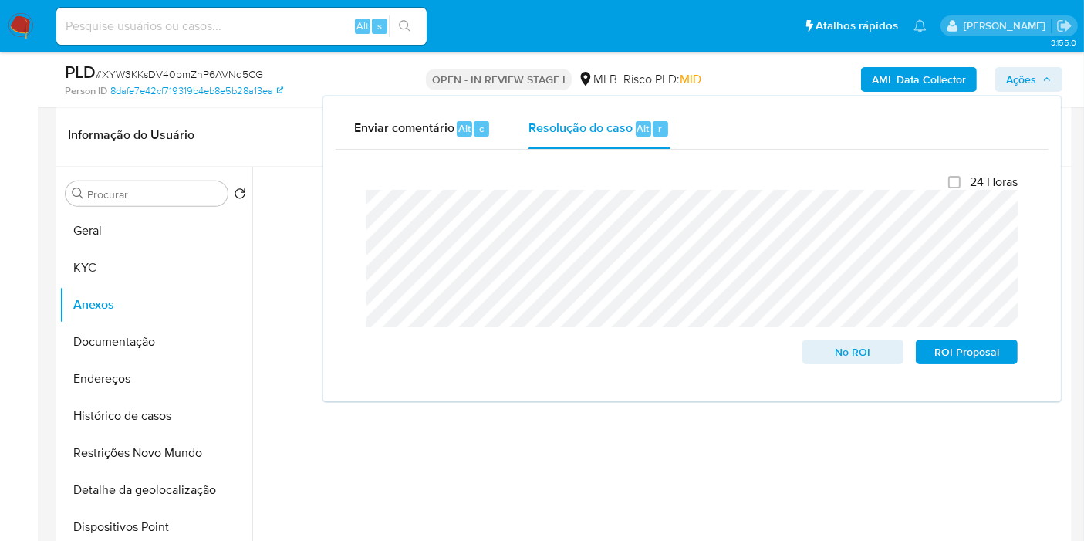
click at [1058, 463] on div at bounding box center [660, 364] width 816 height 395
click at [1016, 69] on span "Ações" at bounding box center [1021, 79] width 30 height 25
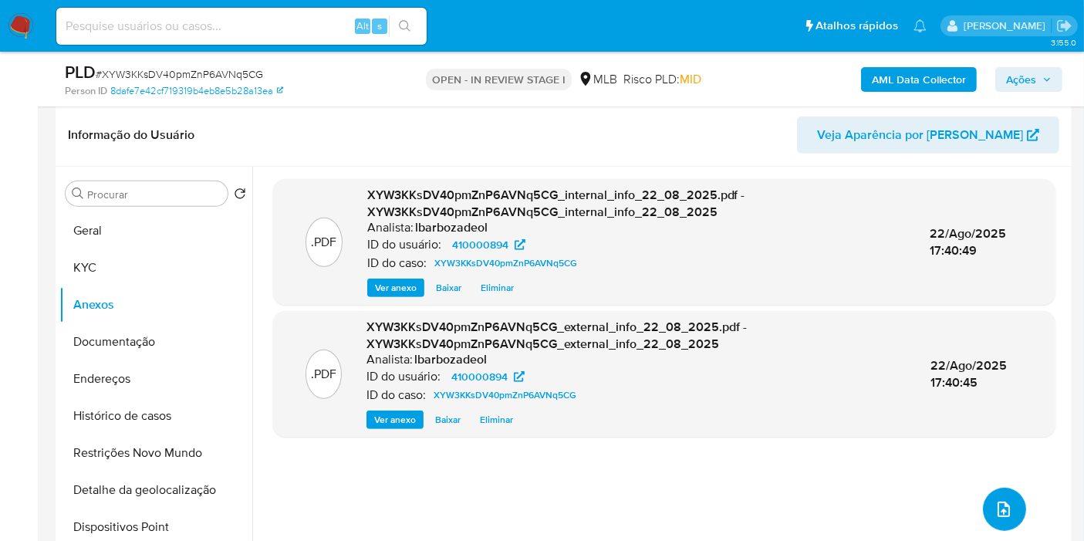
click at [1000, 512] on icon "upload-file" at bounding box center [1004, 509] width 19 height 19
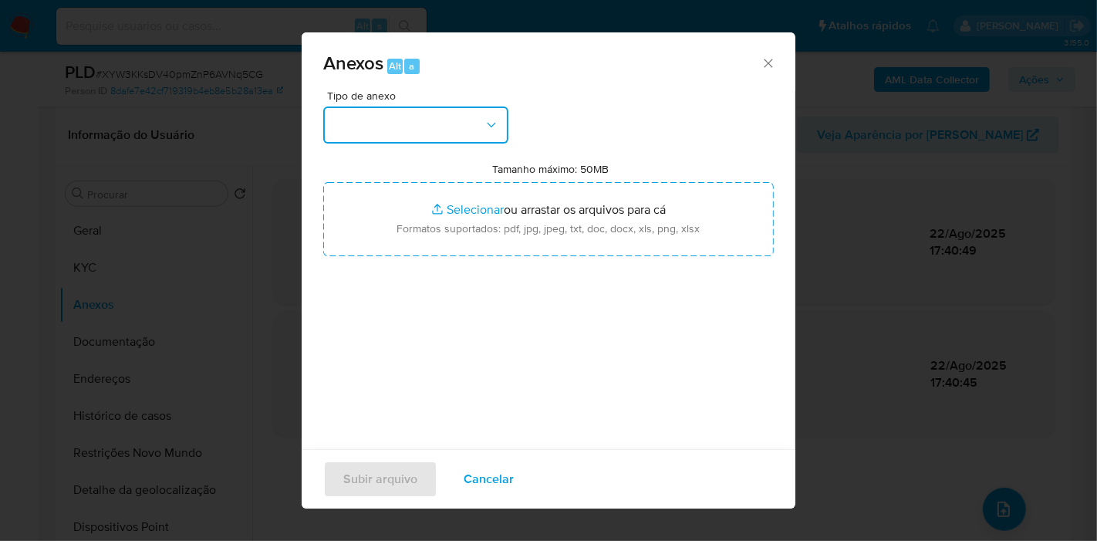
click at [460, 110] on button "button" at bounding box center [415, 124] width 185 height 37
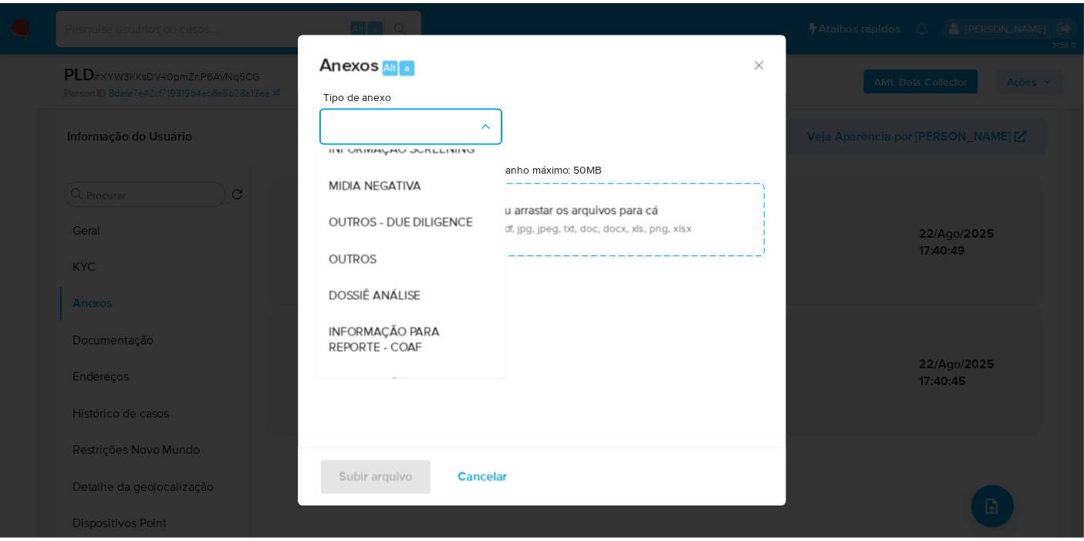
scroll to position [237, 0]
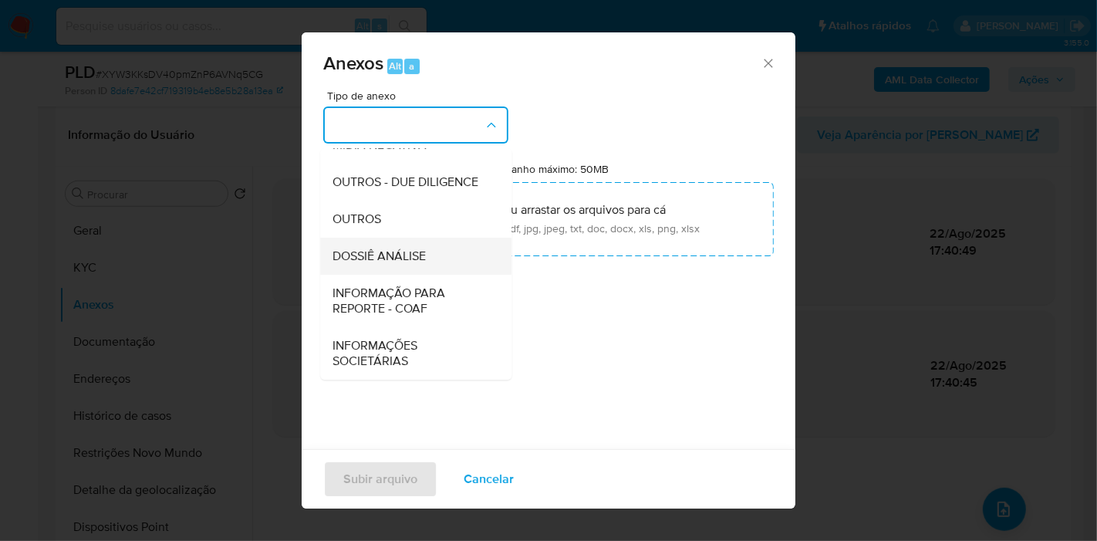
click at [385, 264] on span "DOSSIÊ ANÁLISE" at bounding box center [379, 255] width 93 height 15
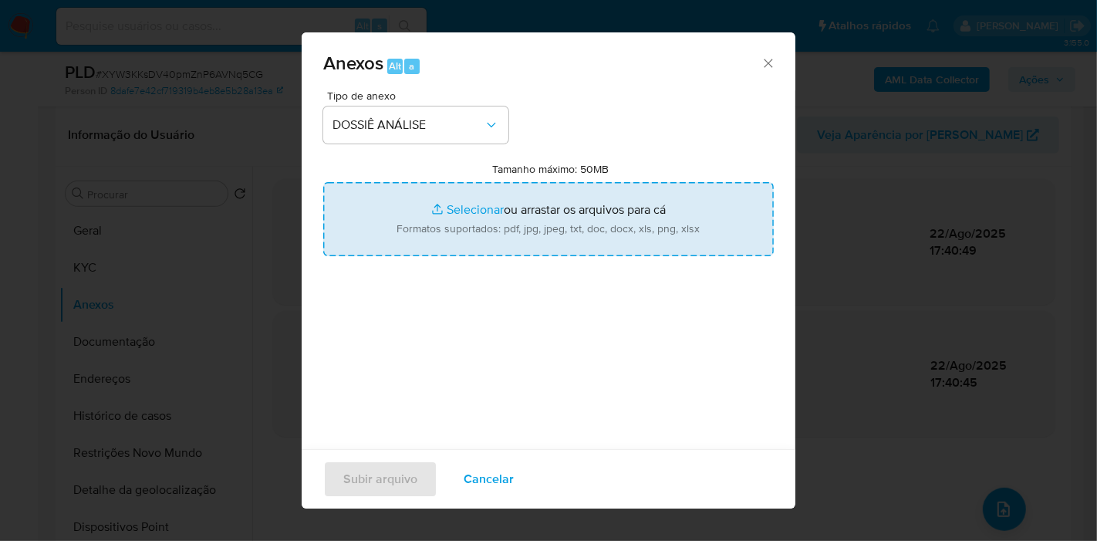
click at [397, 225] on input "Tamanho máximo: 50MB Selecionar arquivos" at bounding box center [548, 219] width 451 height 74
type input "C:\fakepath\SAR - XXXX - CPF 24101186820 - MOHAMMAD ABU HARB.pdf"
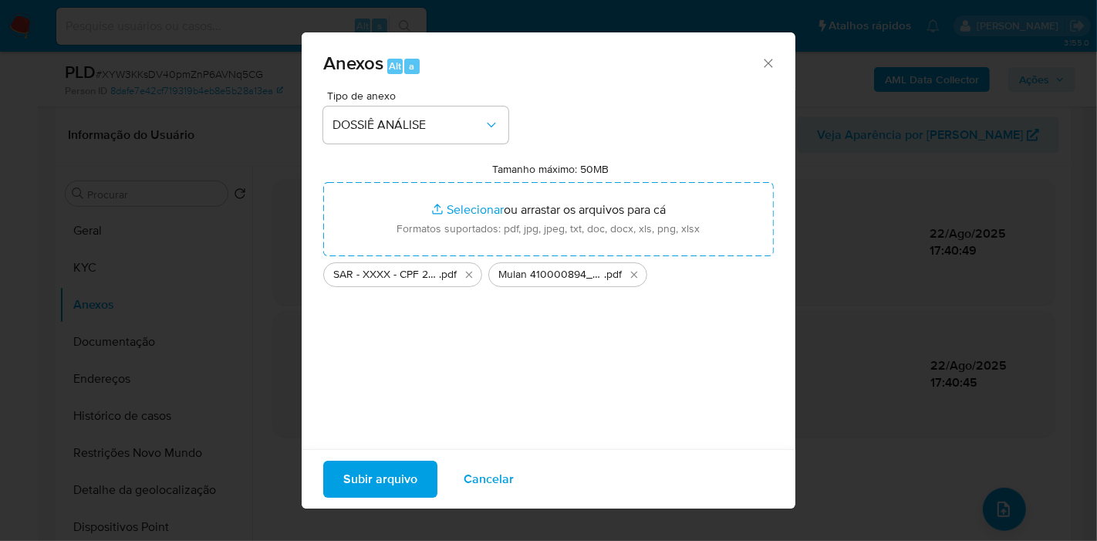
click at [390, 480] on span "Subir arquivo" at bounding box center [380, 479] width 74 height 34
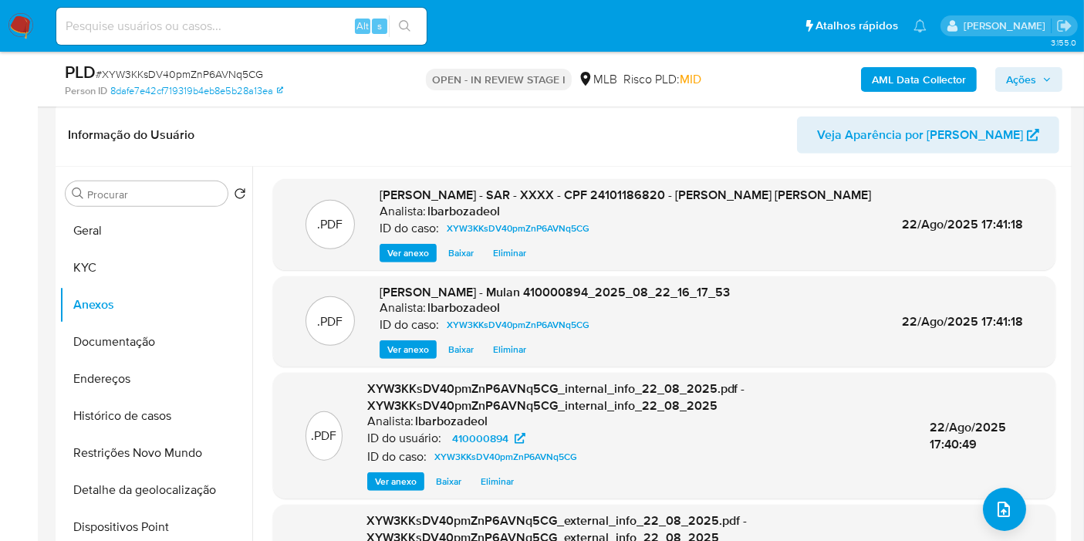
click at [1049, 76] on icon "button" at bounding box center [1046, 79] width 9 height 9
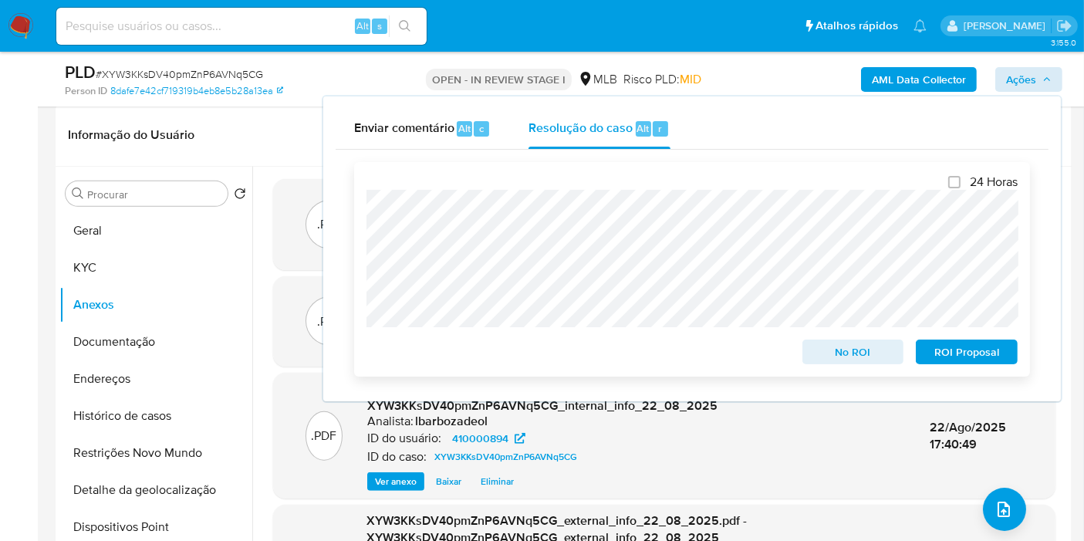
click at [951, 363] on span "ROI Proposal" at bounding box center [967, 352] width 80 height 22
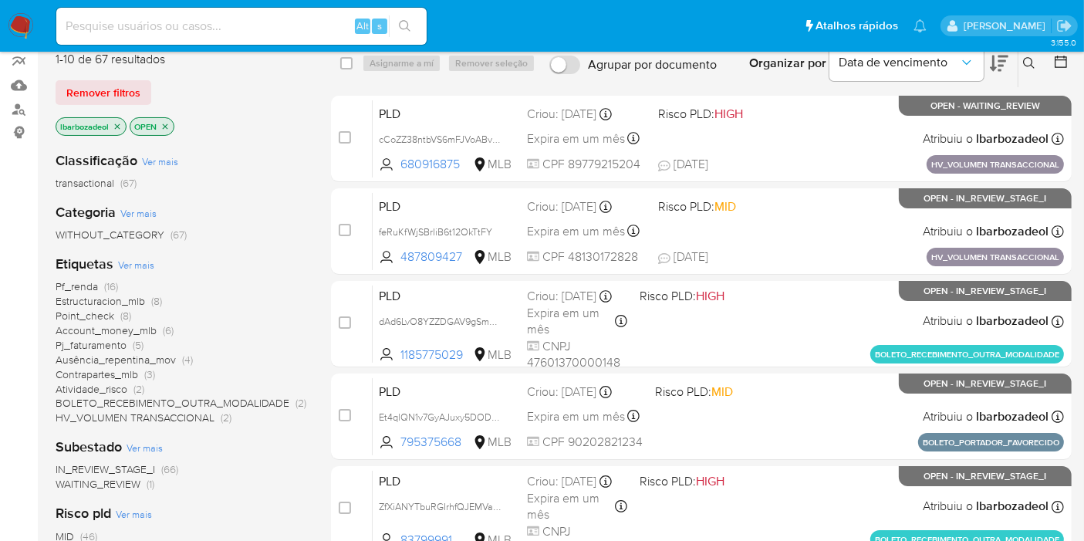
scroll to position [171, 0]
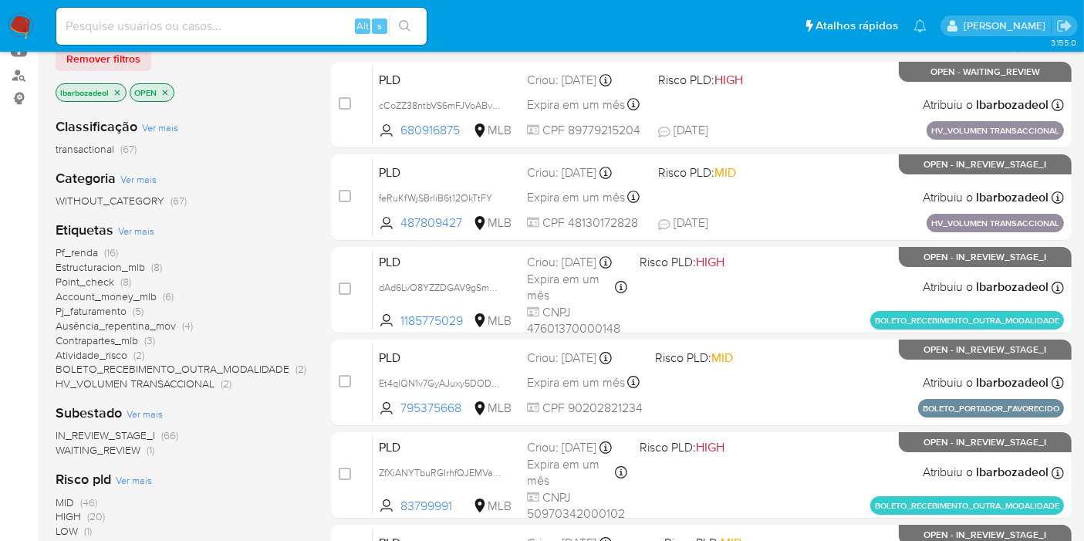
click at [81, 245] on span "Pf_renda" at bounding box center [77, 252] width 42 height 15
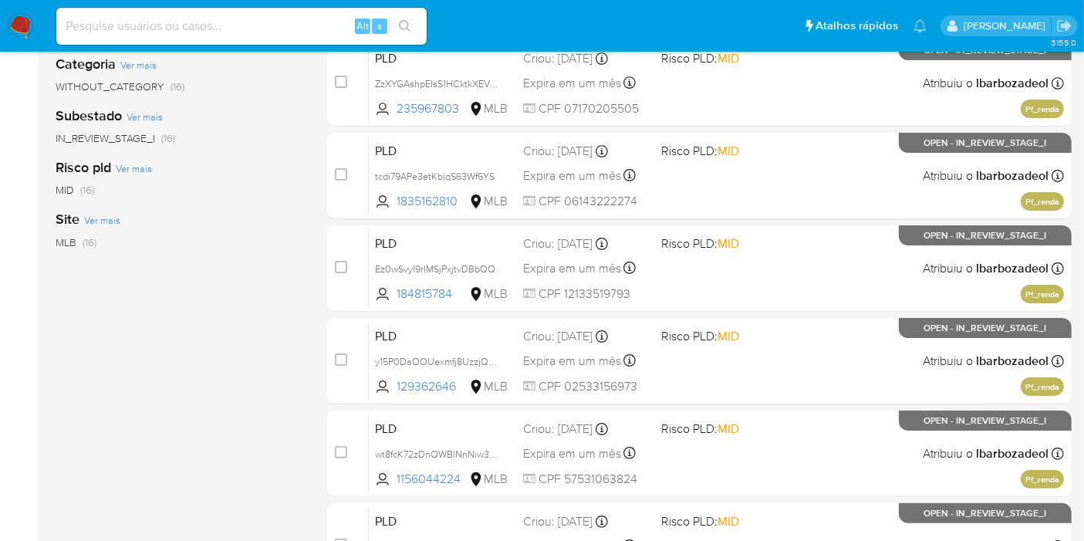
scroll to position [675, 0]
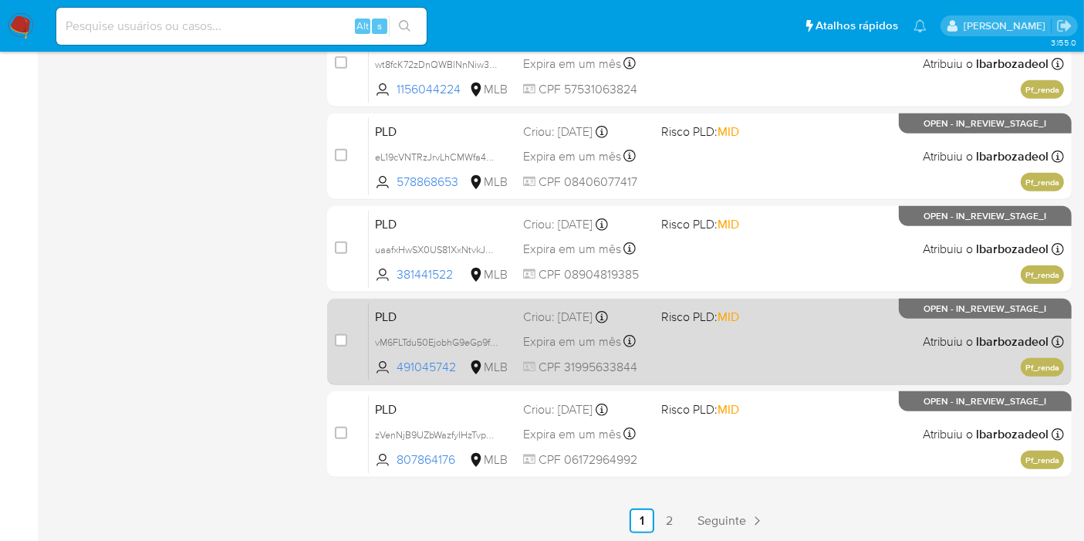
click at [718, 341] on div "PLD vM6FLTdu50EjobhG9eGp9fGf 491045742 MLB Risco PLD: MID Criou: [DATE] Criou: …" at bounding box center [716, 341] width 695 height 78
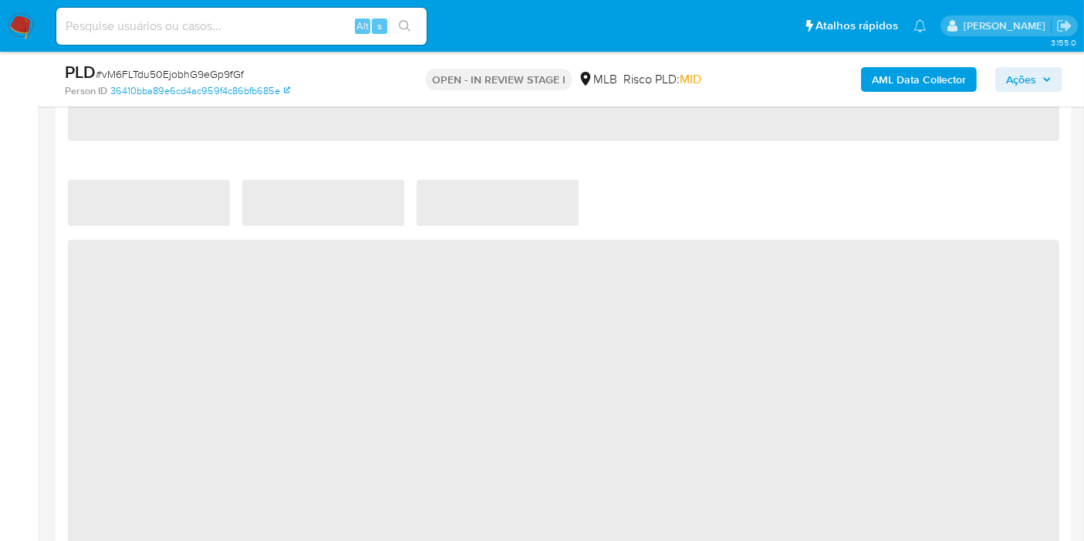
select select "10"
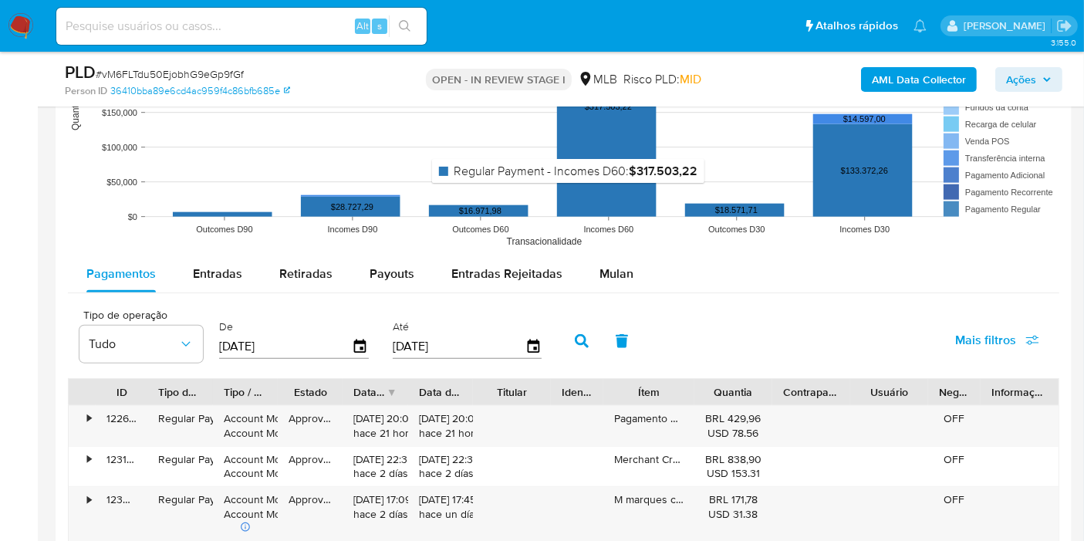
scroll to position [1629, 0]
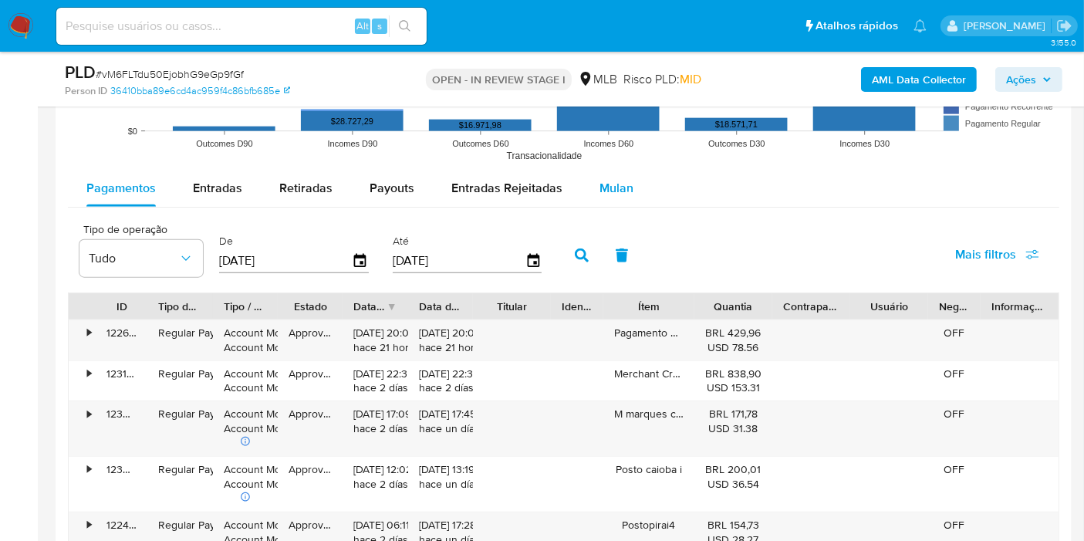
drag, startPoint x: 631, startPoint y: 177, endPoint x: 608, endPoint y: 193, distance: 27.8
click at [633, 179] on button "Mulan" at bounding box center [616, 188] width 71 height 37
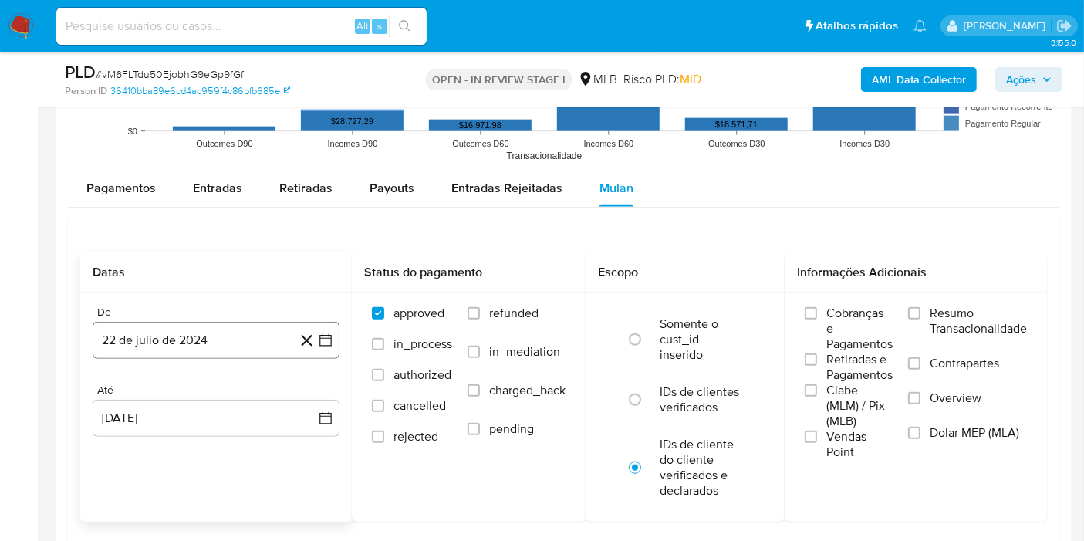
click at [167, 333] on button "22 de julio de 2024" at bounding box center [216, 340] width 247 height 37
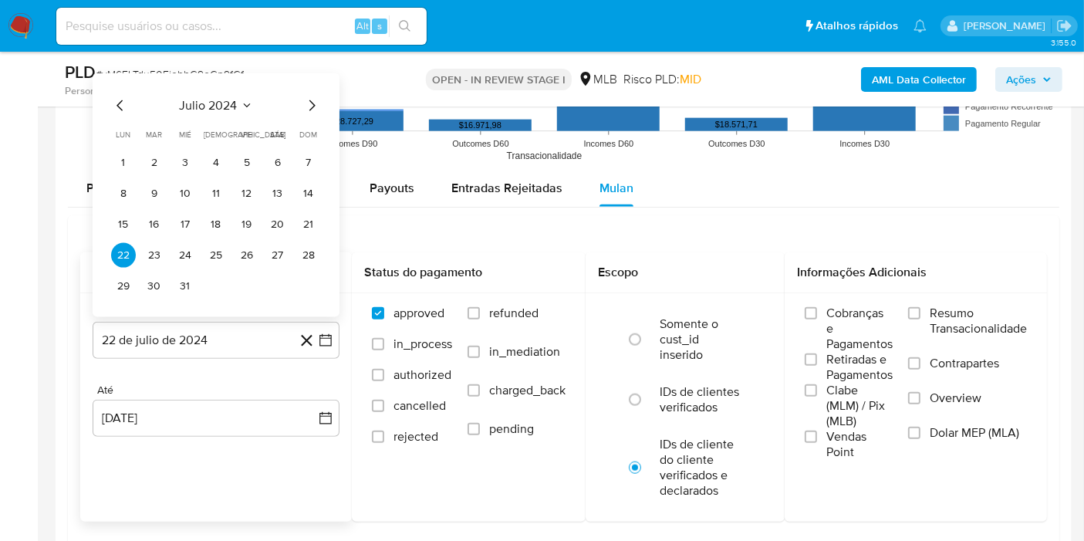
click at [210, 104] on span "julio 2024" at bounding box center [209, 105] width 58 height 15
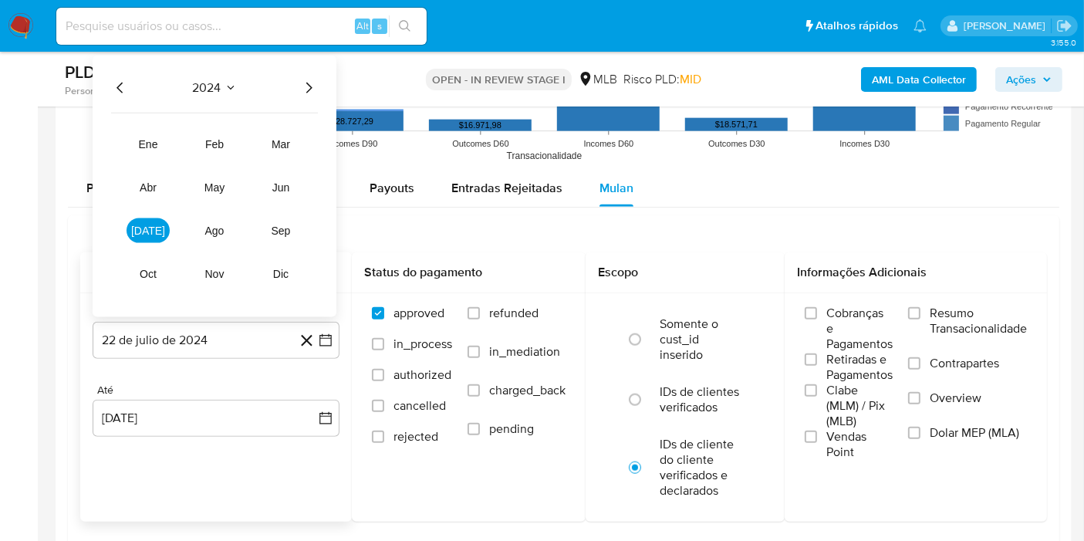
drag, startPoint x: 306, startPoint y: 85, endPoint x: 302, endPoint y: 97, distance: 13.2
click at [306, 85] on icon "Año siguiente" at bounding box center [308, 88] width 19 height 19
click at [148, 225] on span "[DATE]" at bounding box center [148, 231] width 34 height 12
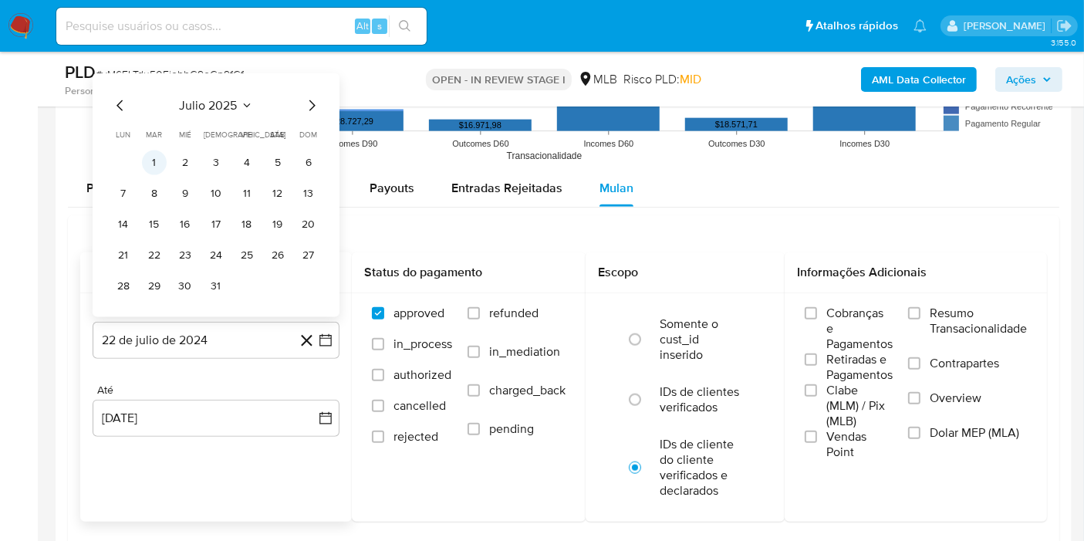
click at [154, 160] on button "1" at bounding box center [154, 162] width 25 height 25
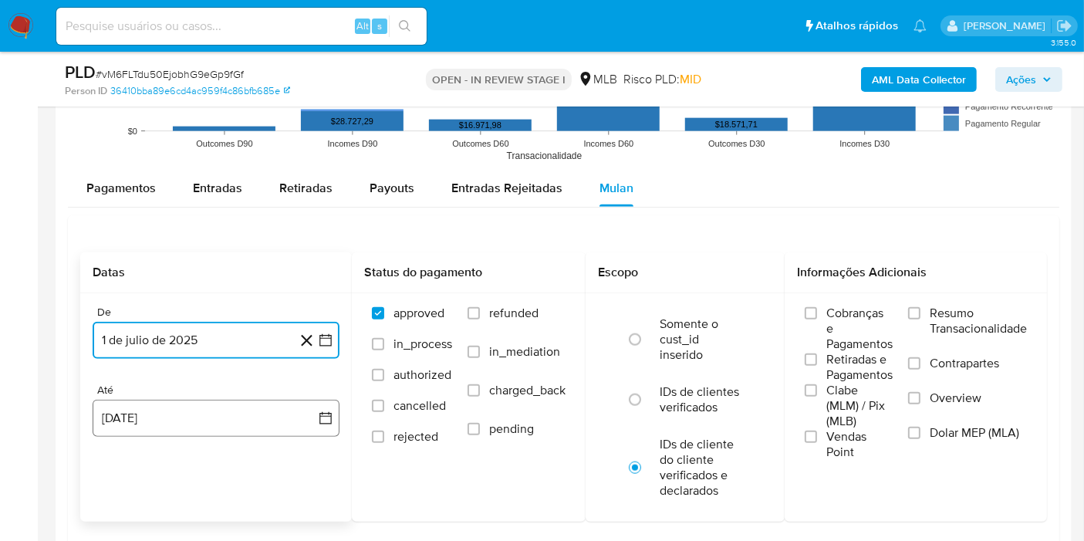
click at [201, 421] on button "[DATE]" at bounding box center [216, 418] width 247 height 37
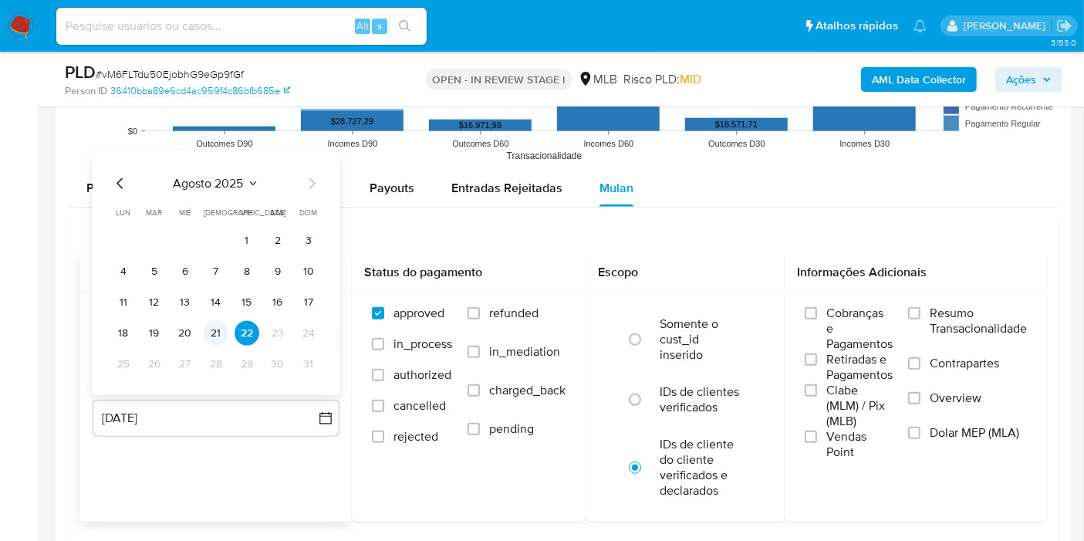
click at [221, 321] on button "21" at bounding box center [216, 333] width 25 height 25
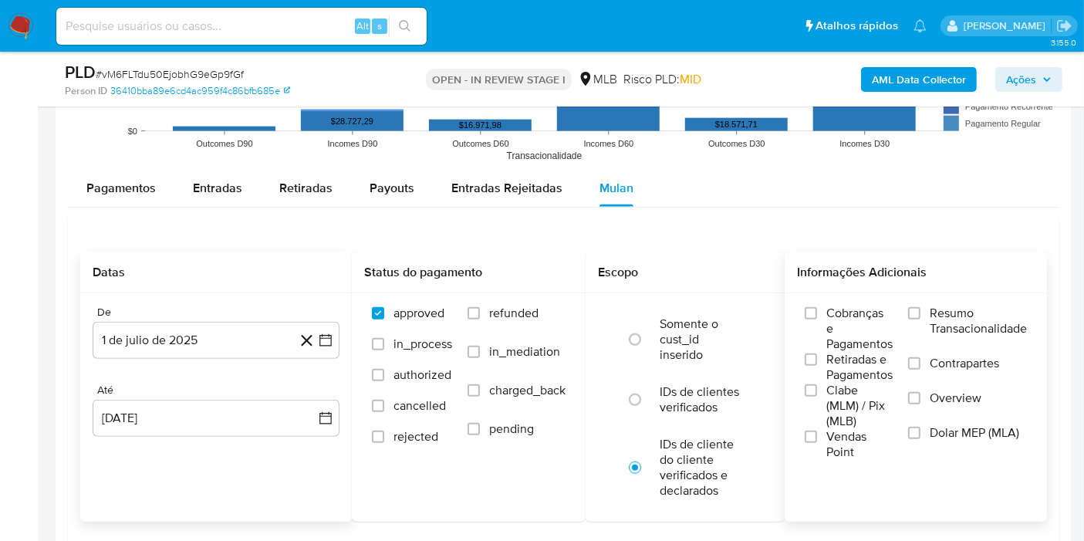
click at [978, 336] on label "Resumo Transacionalidade" at bounding box center [967, 331] width 119 height 50
click at [921, 319] on input "Resumo Transacionalidade" at bounding box center [914, 313] width 12 height 12
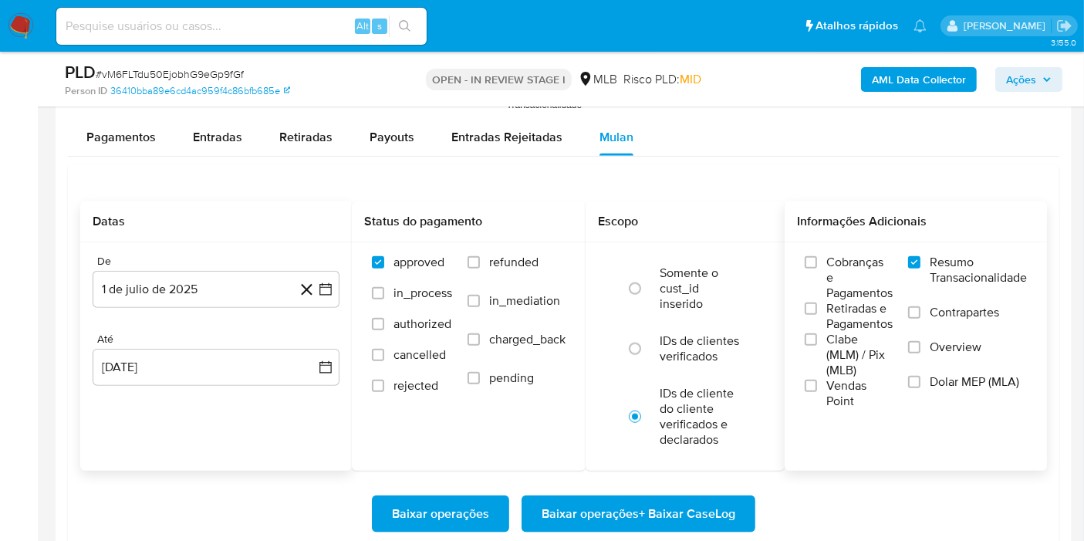
scroll to position [1715, 0]
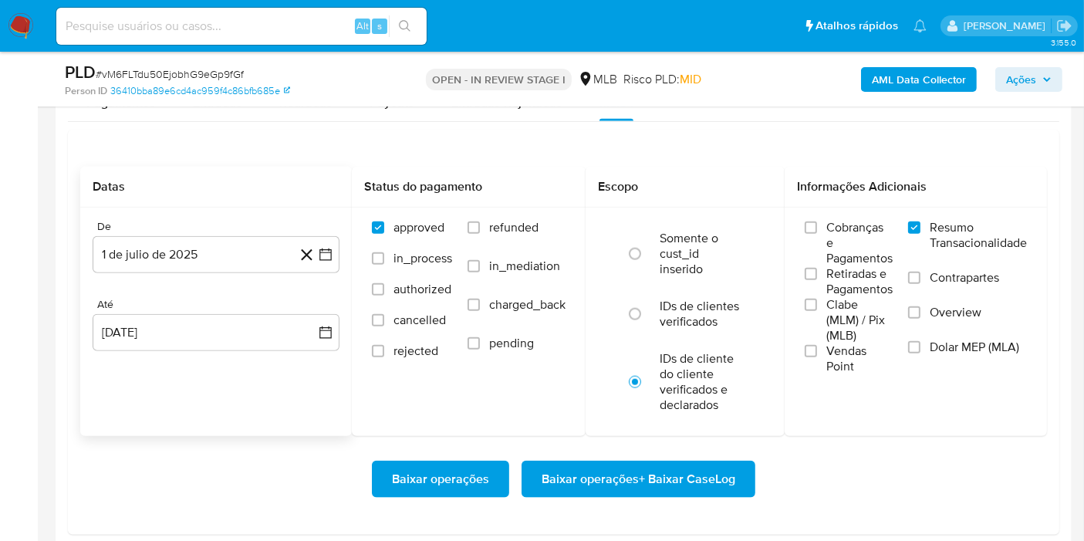
click at [715, 468] on span "Baixar operações + Baixar CaseLog" at bounding box center [639, 479] width 194 height 34
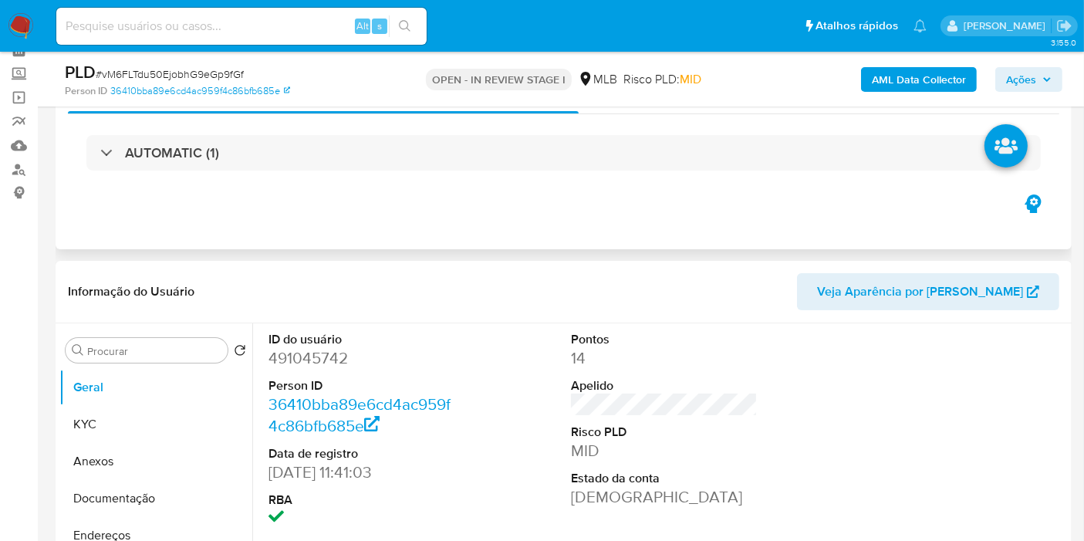
scroll to position [50, 0]
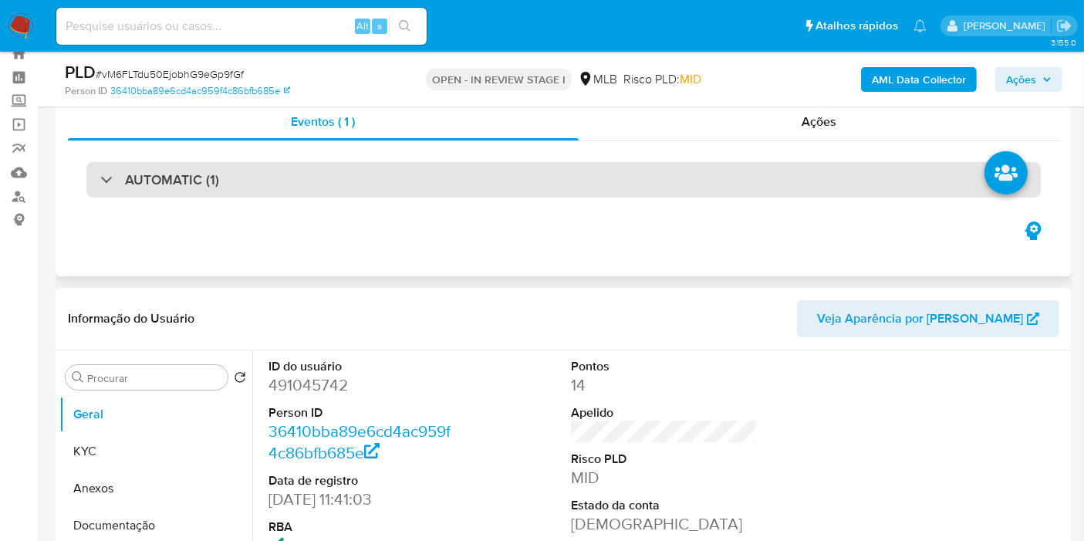
click at [533, 164] on div "AUTOMATIC (1)" at bounding box center [563, 179] width 955 height 35
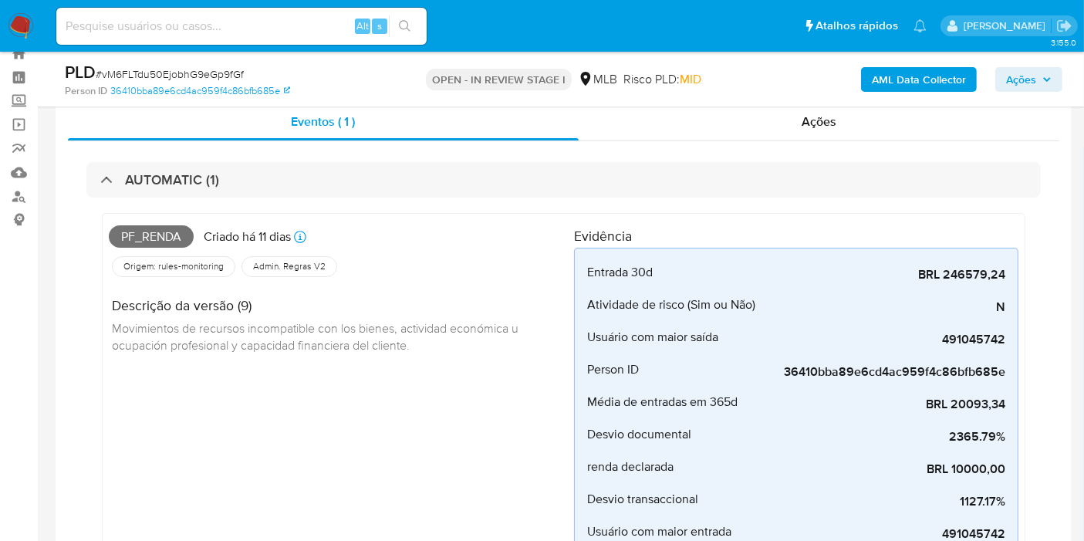
click at [145, 232] on span "Pf_renda" at bounding box center [151, 236] width 85 height 23
click at [144, 234] on span "Pf_renda" at bounding box center [151, 236] width 85 height 23
click at [1018, 73] on span "Ações" at bounding box center [1021, 79] width 30 height 25
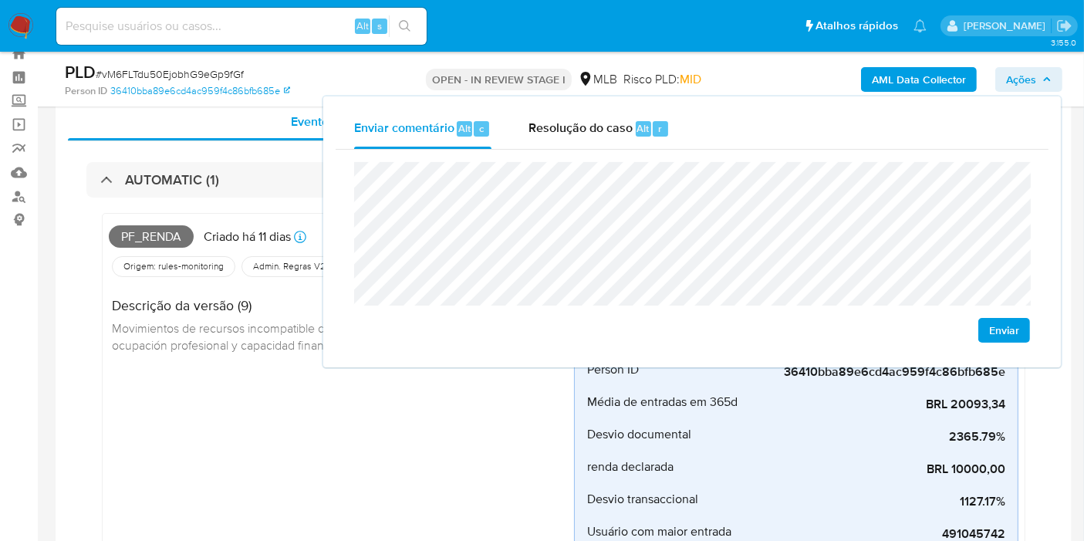
click at [163, 327] on span "Movimientos de recursos incompatible con los bienes, actividad económica u ocup…" at bounding box center [317, 336] width 410 height 34
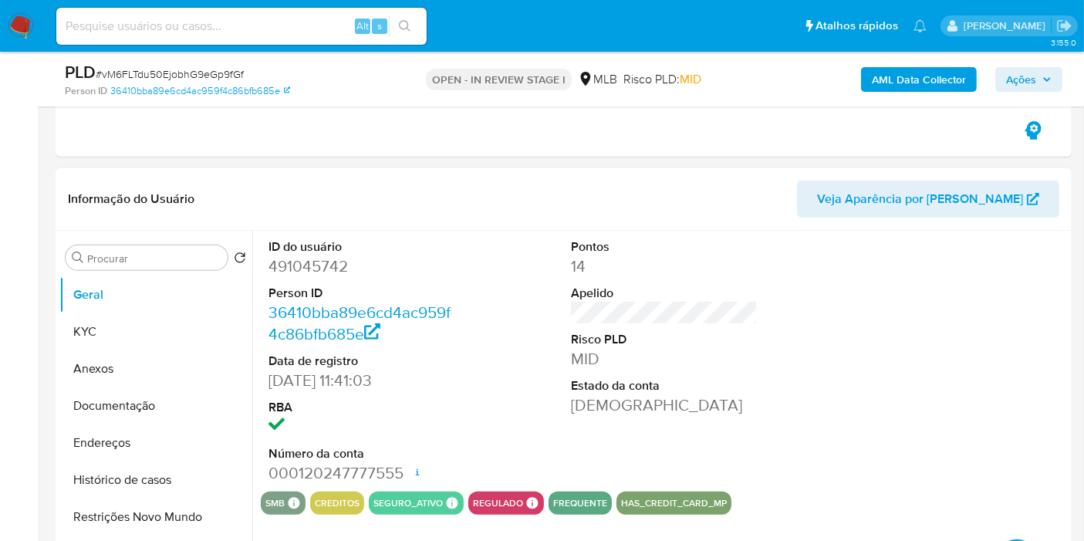
scroll to position [650, 0]
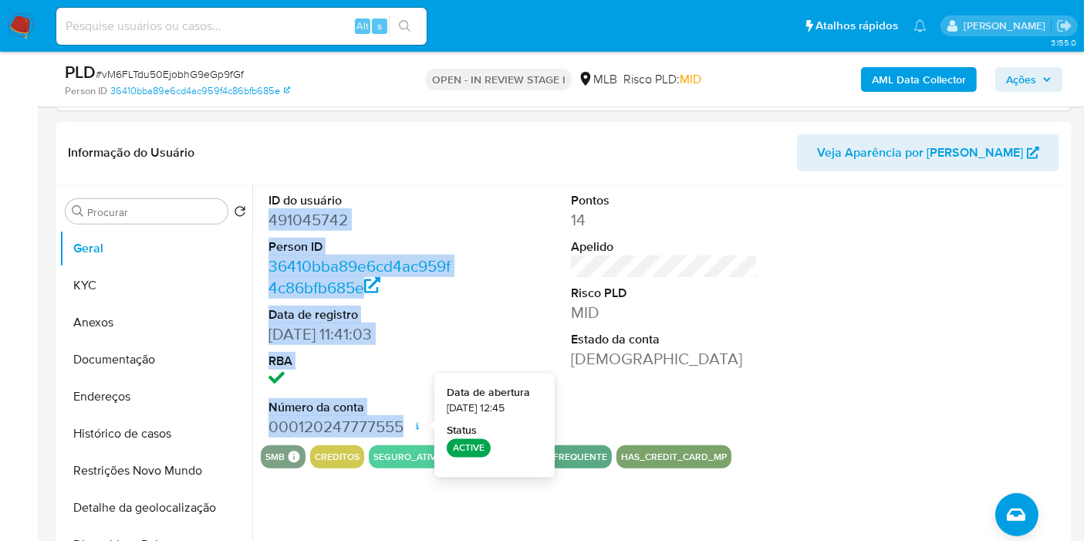
drag, startPoint x: 269, startPoint y: 215, endPoint x: 404, endPoint y: 424, distance: 248.9
click at [404, 424] on dl "ID do usuário 491045742 Person ID 36410bba89e6cd4ac959f4c86bfb685e Data de regi…" at bounding box center [362, 314] width 187 height 245
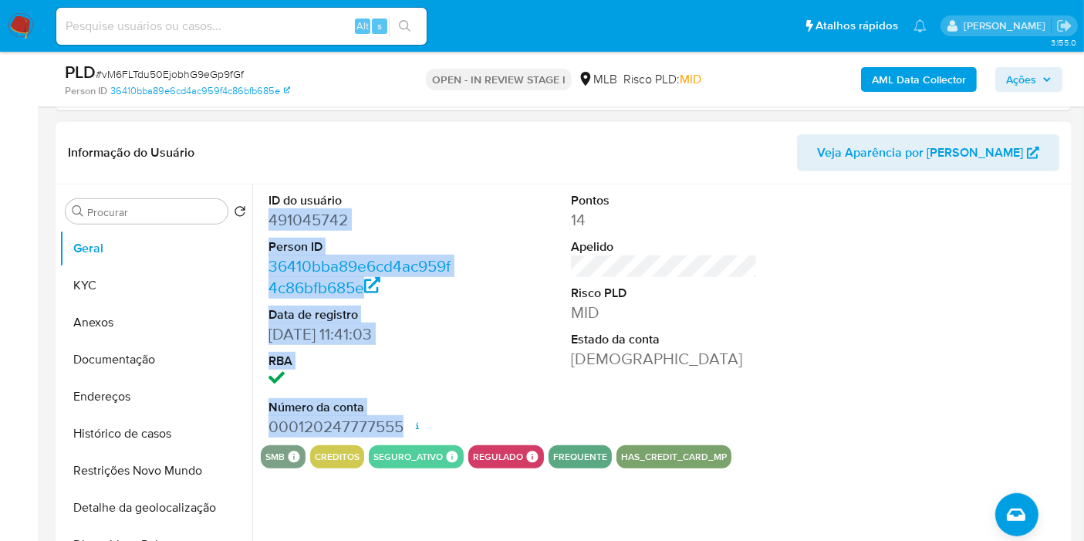
copy dl "491045742 Person ID 36410bba89e6cd4ac959f4c86bfb685e Data de registro [DATE] 11…"
click at [1032, 78] on span "Ações" at bounding box center [1021, 79] width 30 height 25
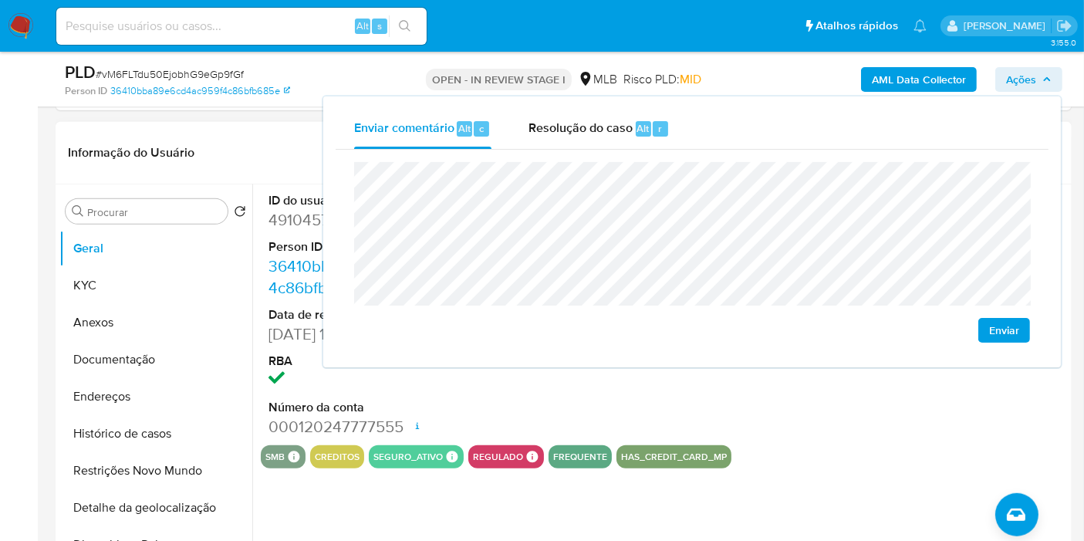
click at [263, 172] on div "Informação do Usuário Veja Aparência por [PERSON_NAME]" at bounding box center [564, 153] width 1016 height 63
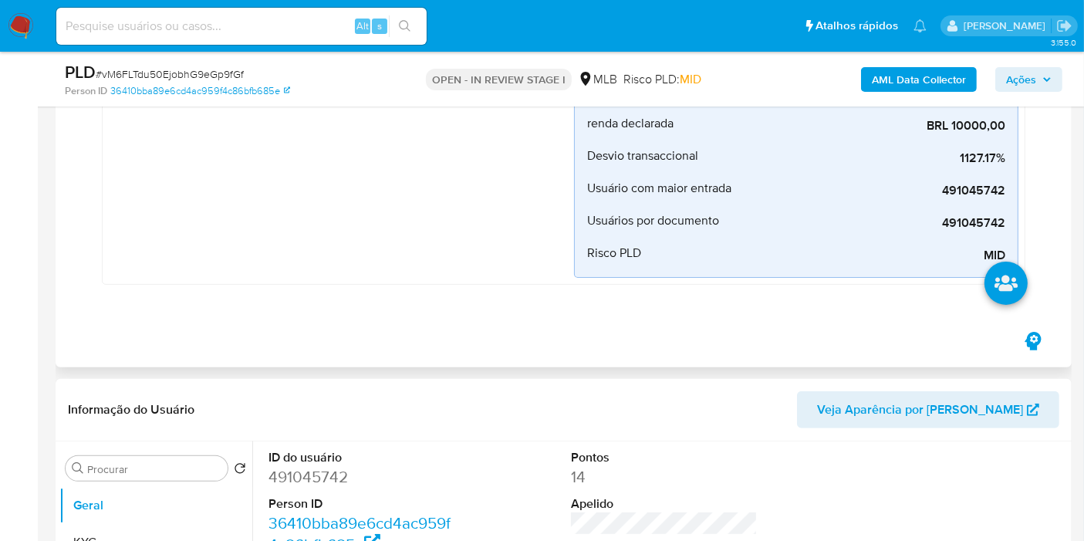
scroll to position [222, 0]
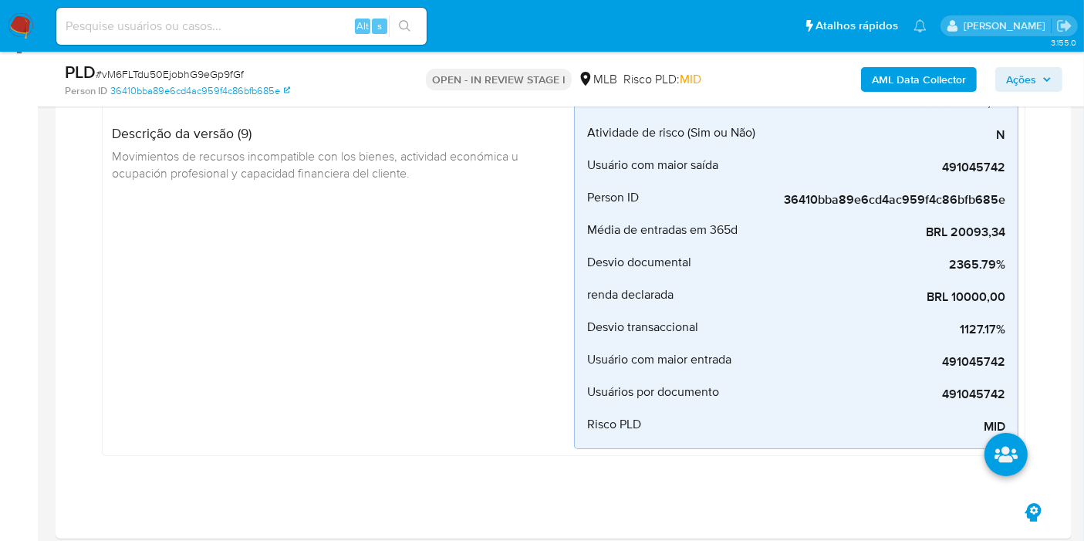
click at [1031, 81] on span "Ações" at bounding box center [1021, 79] width 30 height 25
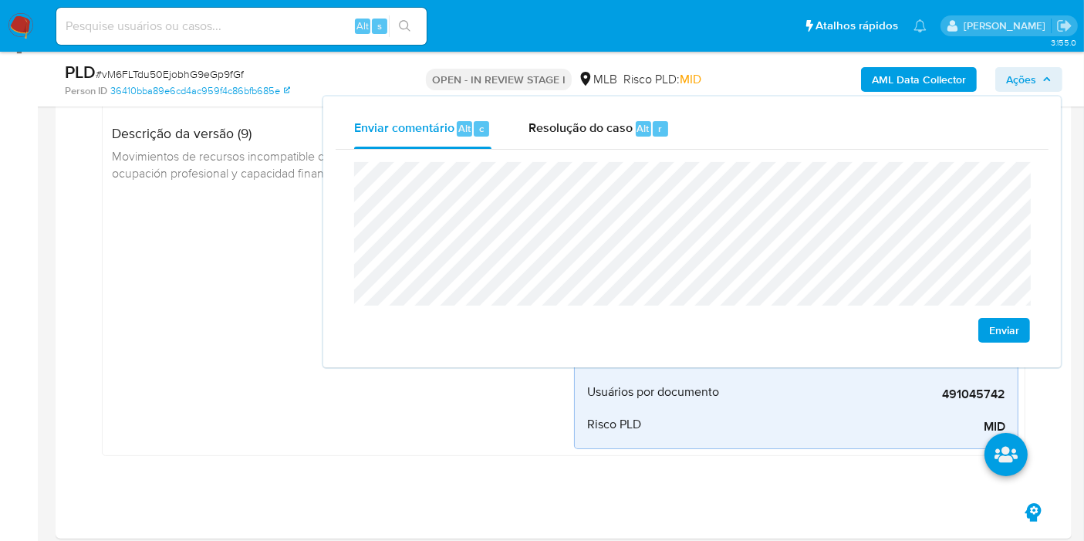
click at [1031, 81] on span "Ações" at bounding box center [1021, 79] width 30 height 25
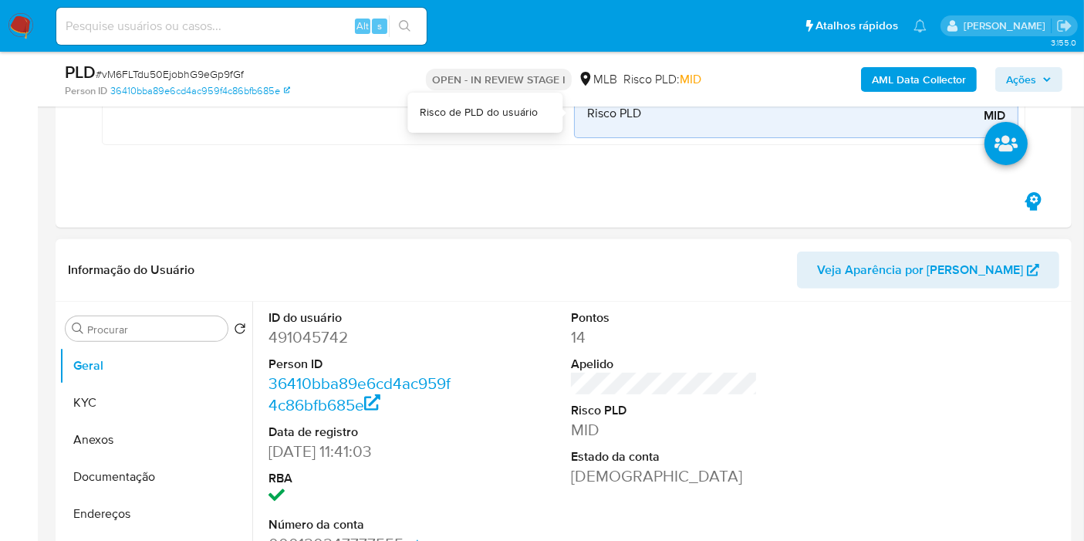
scroll to position [565, 0]
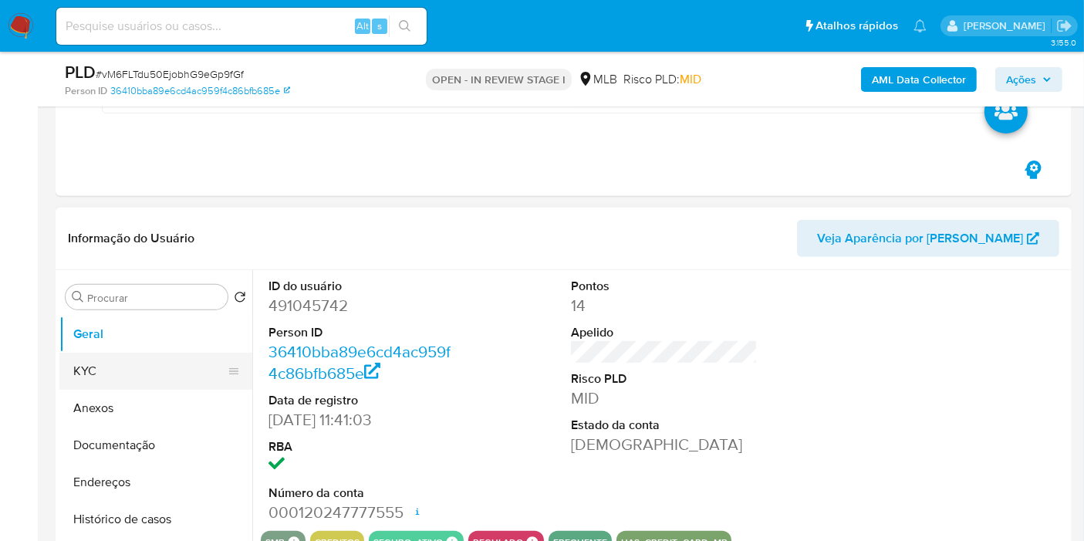
click at [127, 365] on button "KYC" at bounding box center [149, 371] width 181 height 37
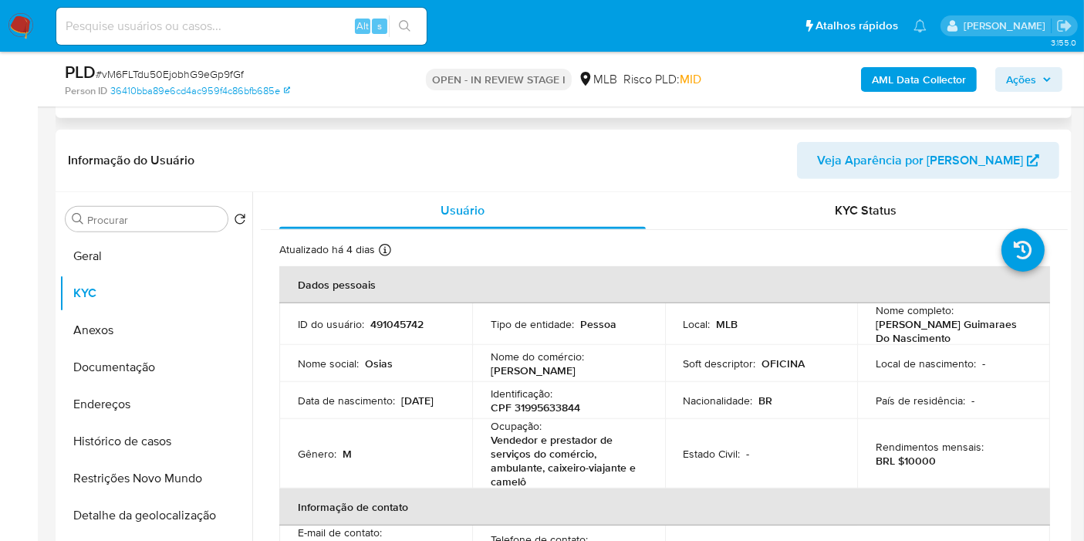
scroll to position [822, 0]
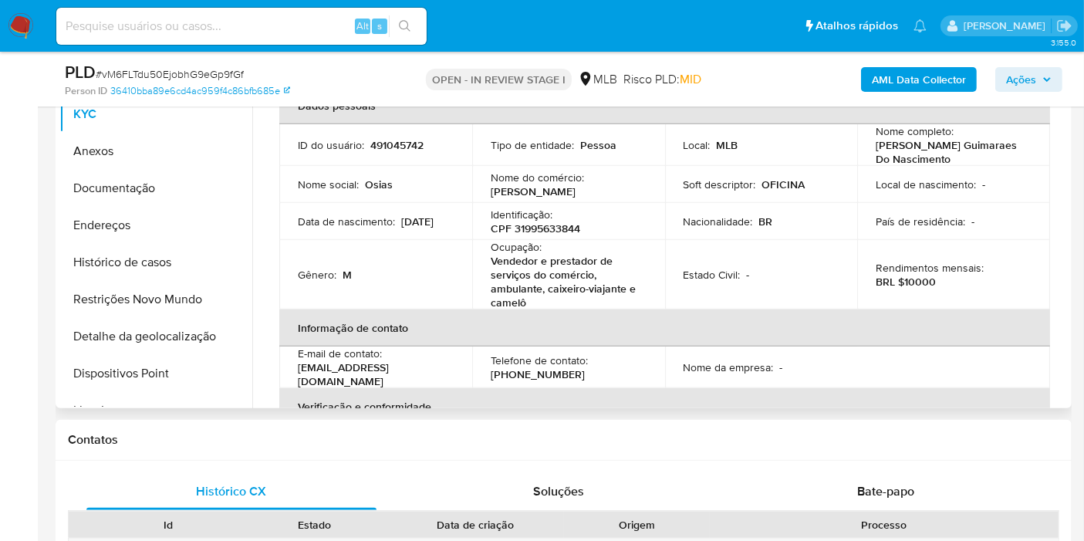
click at [547, 240] on div "Ocupação : Vendedor e prestador de serviços do comércio, ambulante, caixeiro-vi…" at bounding box center [569, 274] width 156 height 69
click at [555, 224] on p "CPF 31995633844" at bounding box center [536, 228] width 90 height 14
copy p "31995633844"
click at [1027, 96] on div "AML Data Collector Ações" at bounding box center [898, 79] width 329 height 36
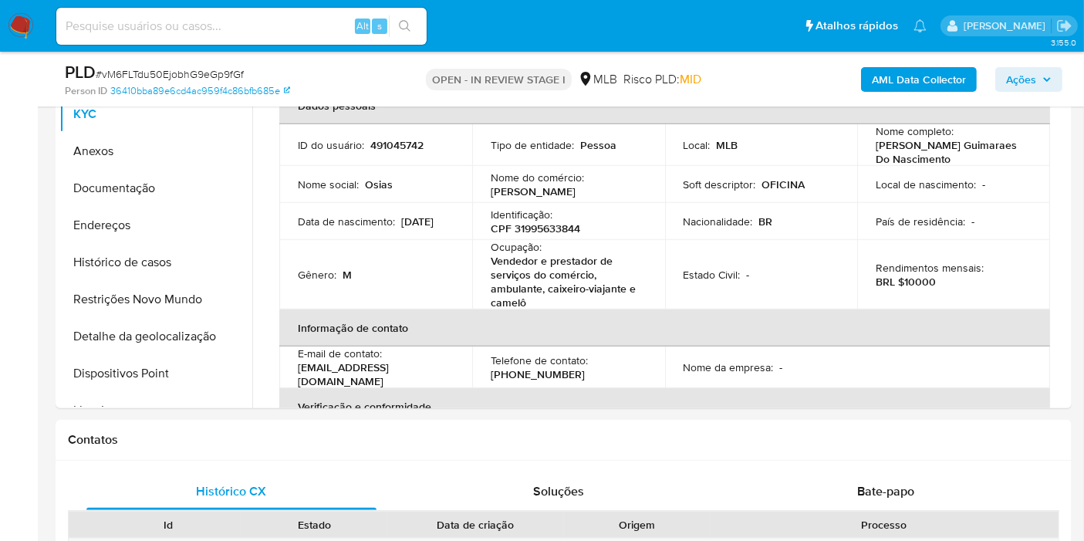
click at [1016, 82] on span "Ações" at bounding box center [1021, 79] width 30 height 25
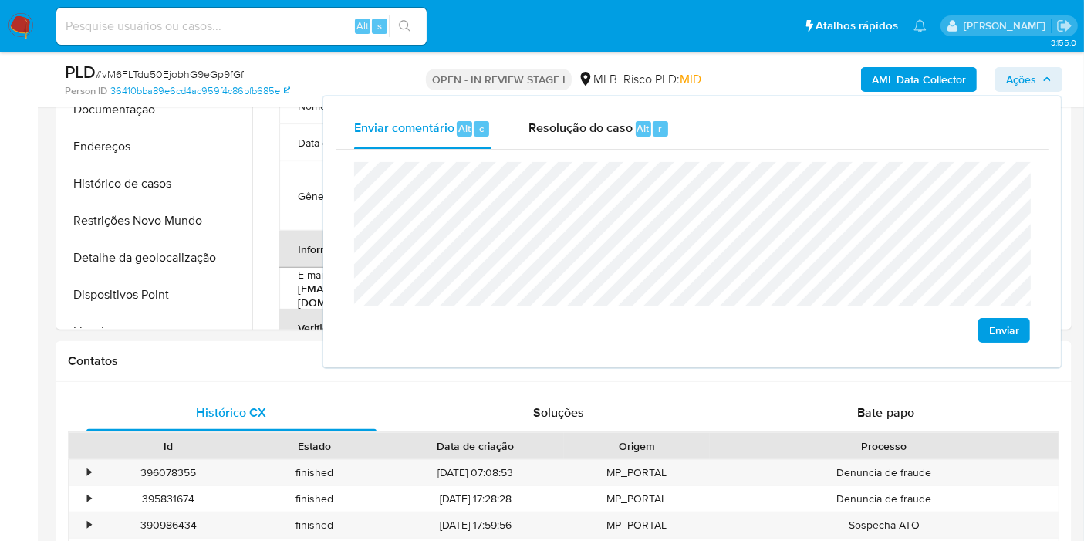
scroll to position [994, 0]
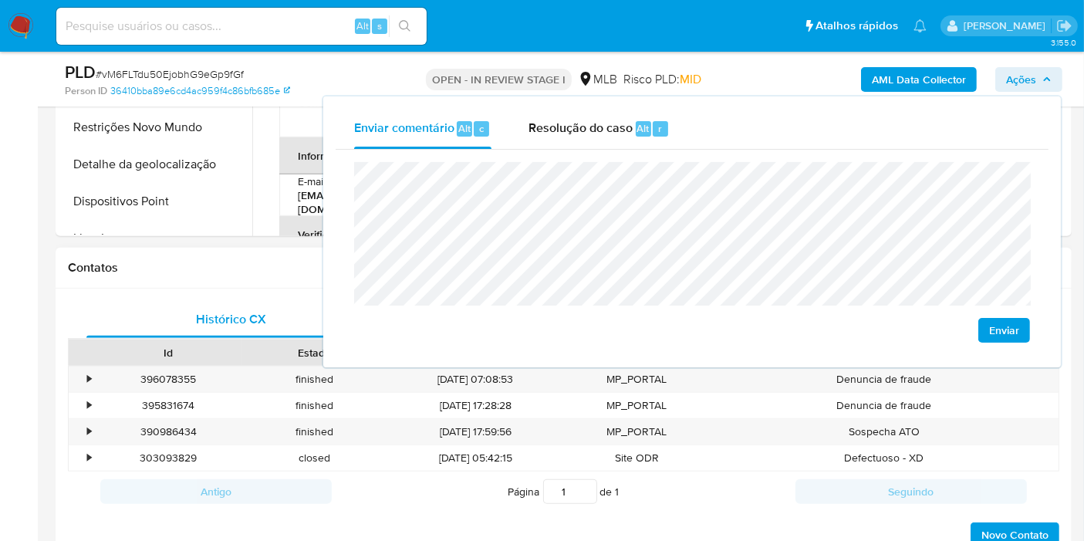
click at [237, 279] on div "Contatos" at bounding box center [564, 268] width 1016 height 41
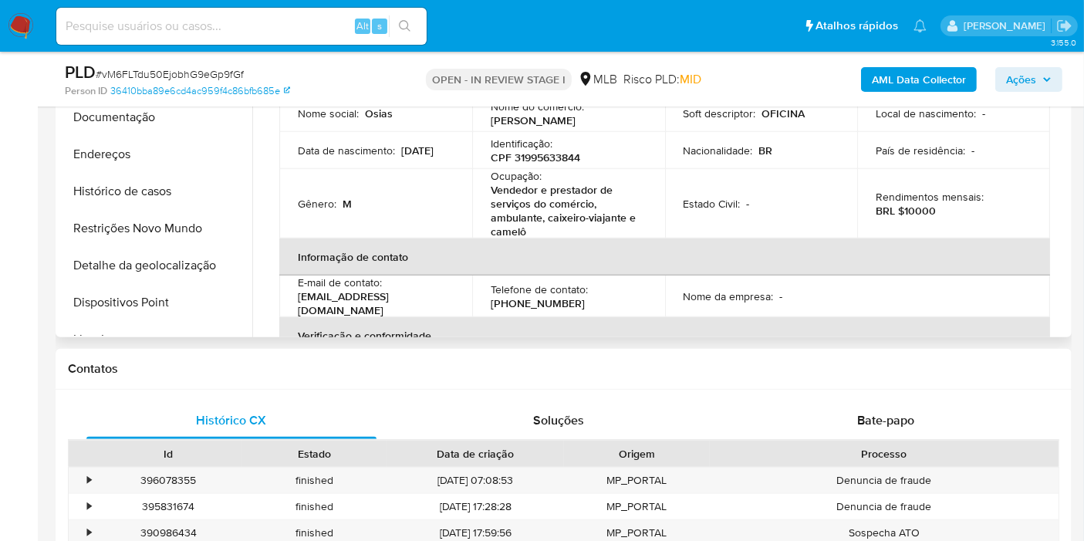
scroll to position [822, 0]
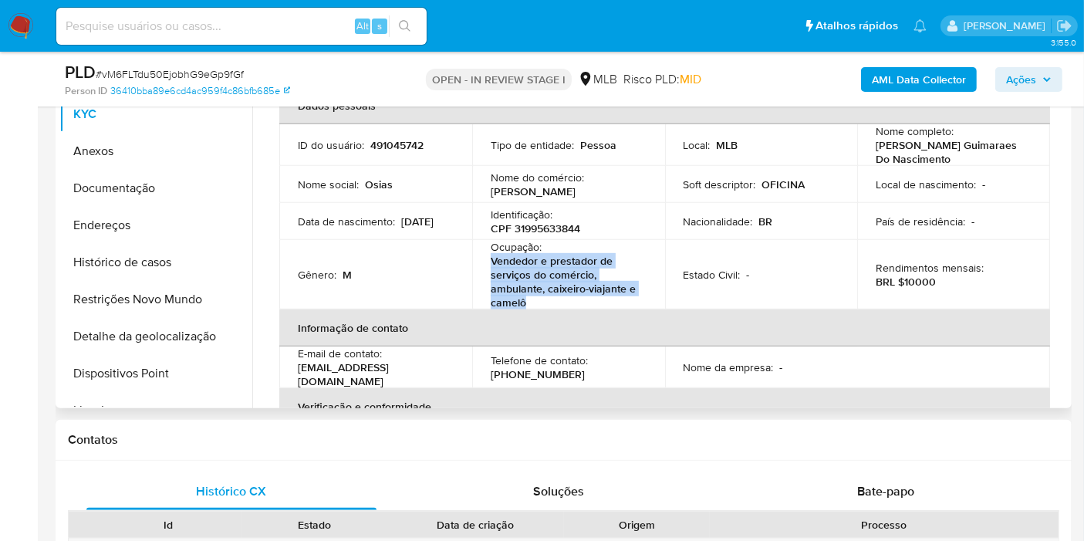
drag, startPoint x: 487, startPoint y: 257, endPoint x: 559, endPoint y: 302, distance: 85.6
click at [559, 302] on td "Ocupação : Vendedor e prestador de serviços do comércio, ambulante, caixeiro-vi…" at bounding box center [568, 274] width 193 height 69
copy p "Vendedor e prestador de serviços do comércio, ambulante, caixeiro-viajante e ca…"
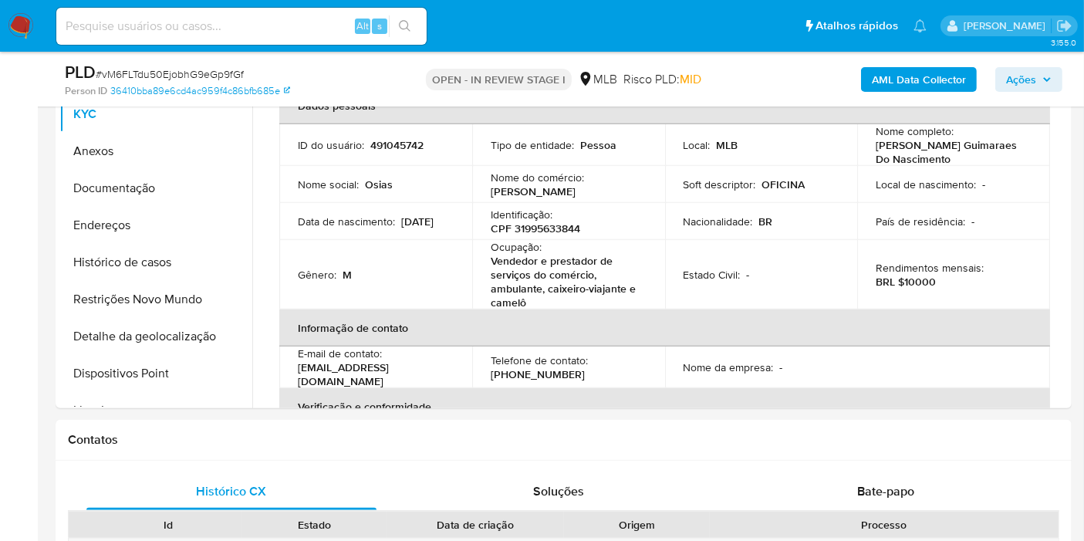
click at [1069, 78] on div "PLD # vM6FLTdu50EjobhG9eGp9fGf Person ID 36410bba89e6cd4ac959f4c86bfb685e OPEN …" at bounding box center [564, 79] width 1016 height 55
click at [1035, 82] on span "Ações" at bounding box center [1021, 79] width 30 height 25
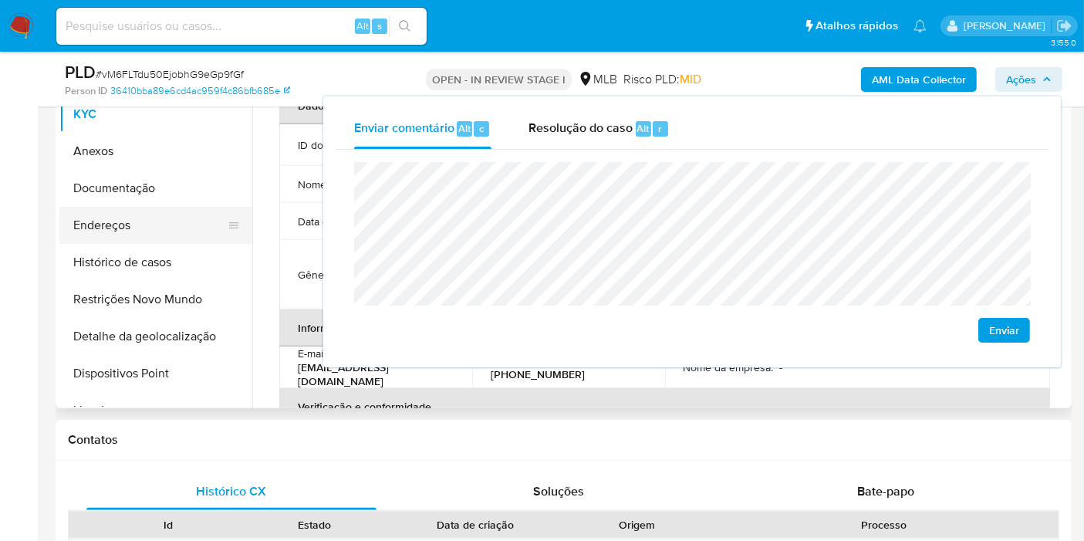
click at [167, 230] on button "Endereços" at bounding box center [149, 225] width 181 height 37
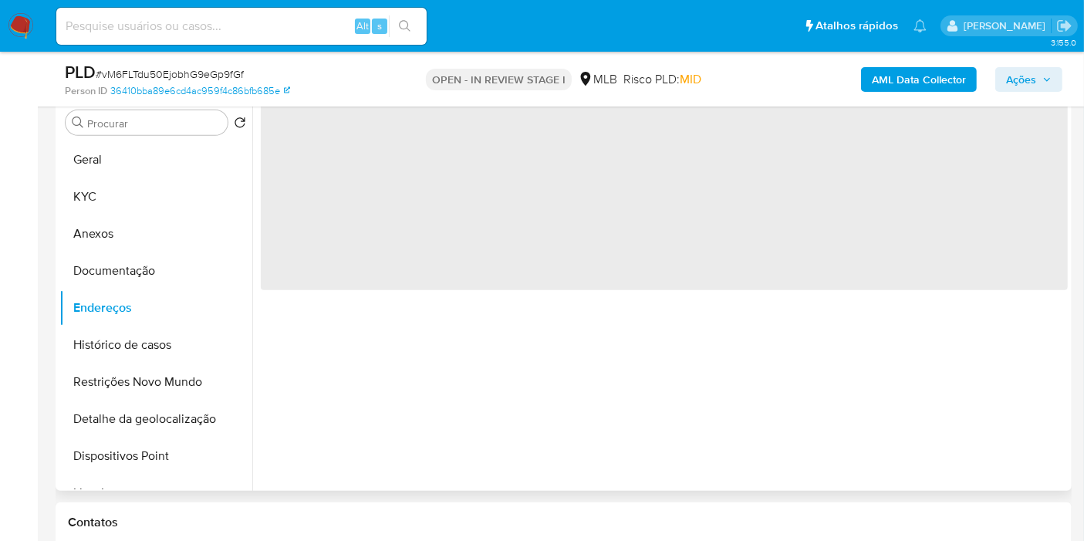
scroll to position [650, 0]
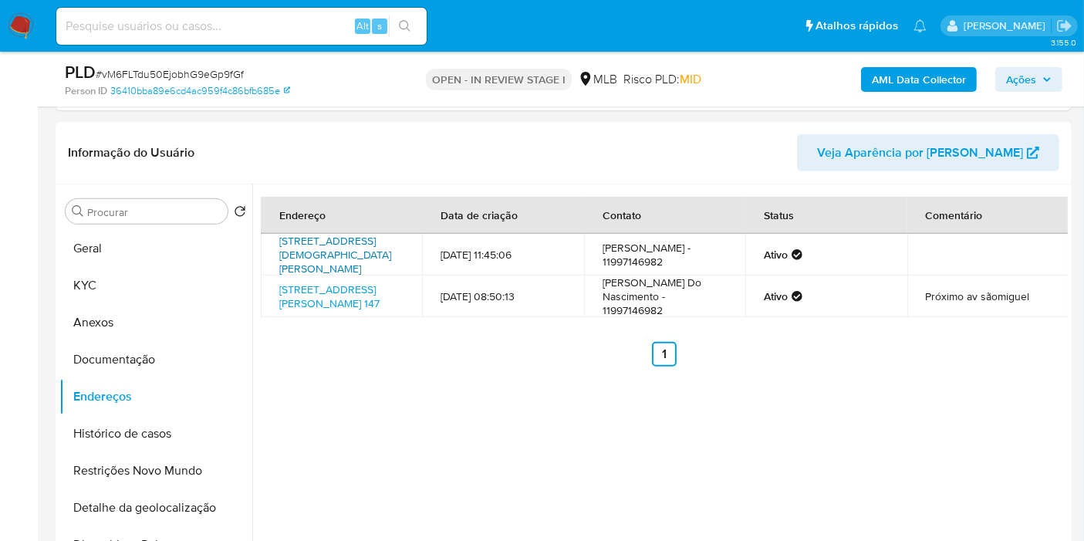
click at [316, 256] on link "[STREET_ADDRESS][DEMOGRAPHIC_DATA][PERSON_NAME]" at bounding box center [335, 254] width 112 height 43
click at [316, 308] on link "[STREET_ADDRESS][PERSON_NAME] 147" at bounding box center [329, 296] width 100 height 29
click at [165, 350] on button "Documentação" at bounding box center [149, 359] width 181 height 37
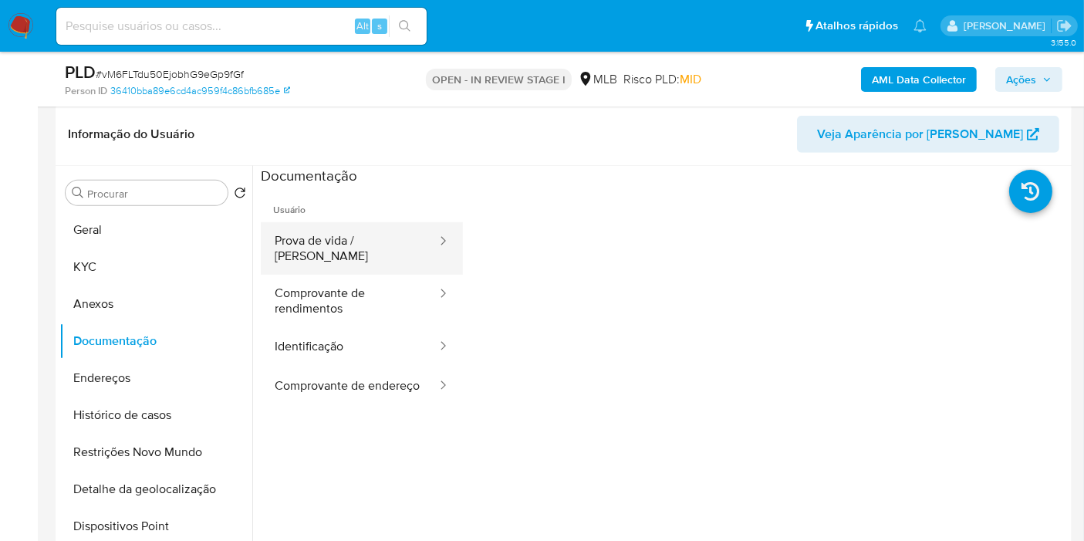
click at [322, 235] on button "Prova de vida / [PERSON_NAME]" at bounding box center [349, 248] width 177 height 52
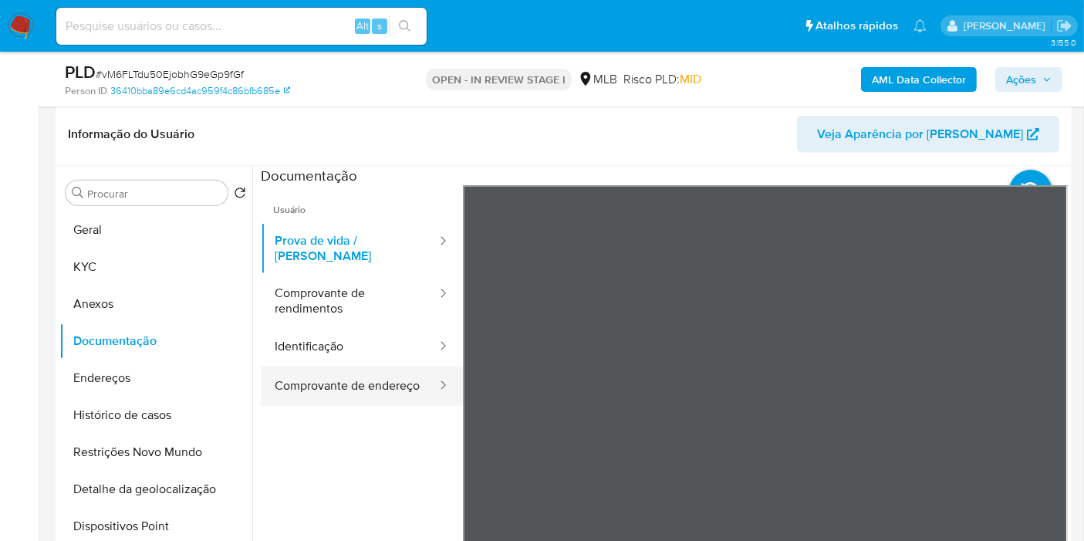
click at [350, 373] on button "Comprovante de endereço" at bounding box center [349, 386] width 177 height 39
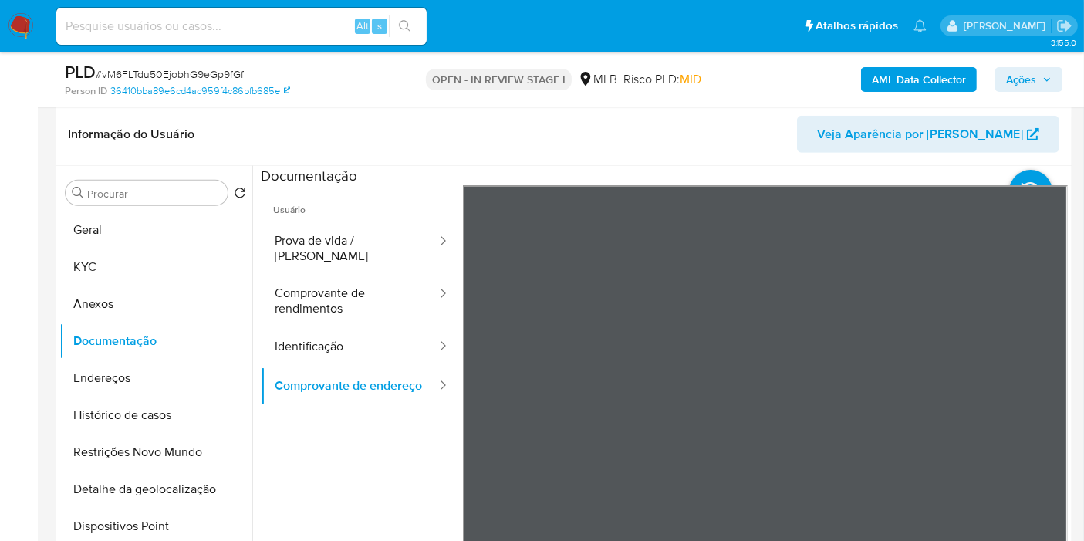
click at [441, 472] on div "Usuário Prova de vida / Selfie Comprovante de rendimentos Identificação Comprov…" at bounding box center [664, 432] width 807 height 494
click at [394, 470] on div "Usuário Prova de vida / Selfie Comprovante de rendimentos Identificação Comprov…" at bounding box center [664, 432] width 807 height 494
click at [327, 305] on button "Comprovante de rendimentos" at bounding box center [349, 301] width 177 height 52
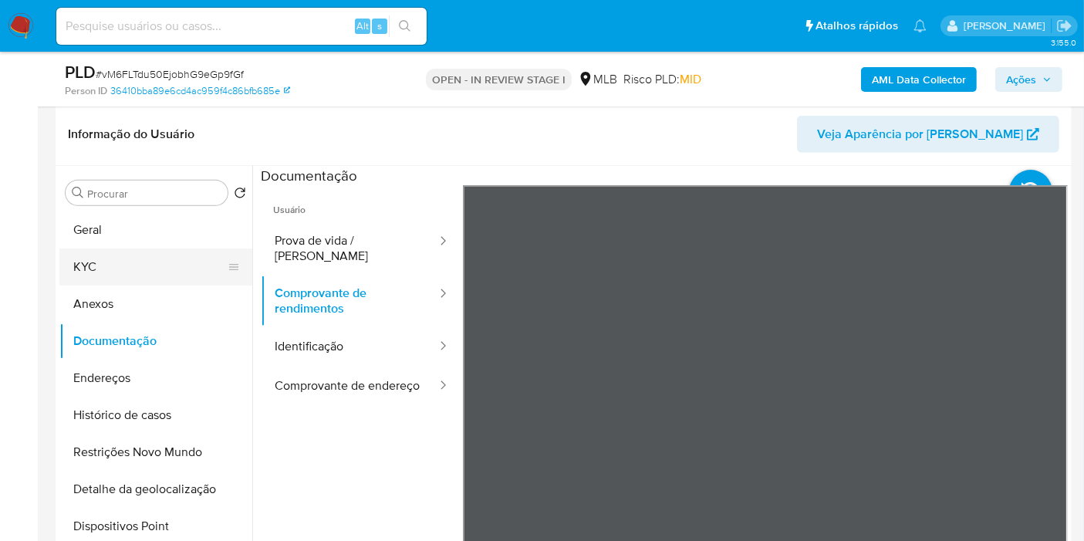
click at [130, 265] on button "KYC" at bounding box center [149, 266] width 181 height 37
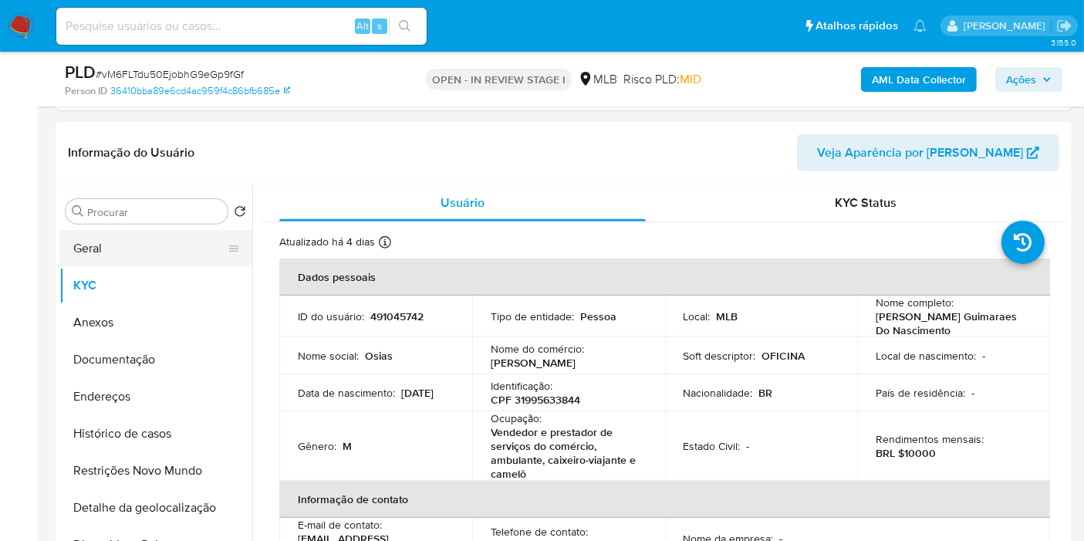
click at [128, 256] on button "Geral" at bounding box center [149, 248] width 181 height 37
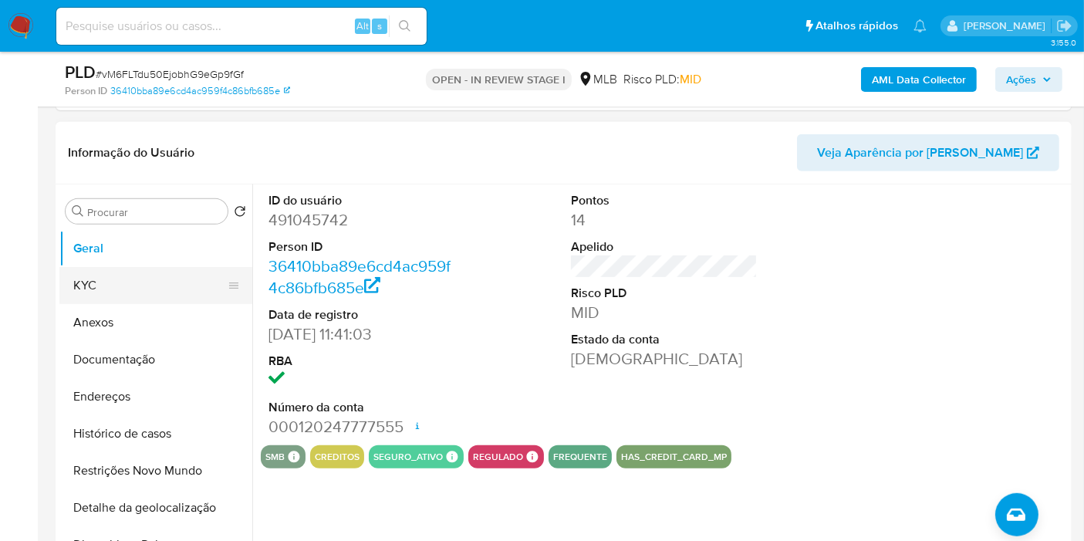
click at [138, 263] on button "Geral" at bounding box center [155, 248] width 193 height 37
click at [137, 275] on button "KYC" at bounding box center [149, 285] width 181 height 37
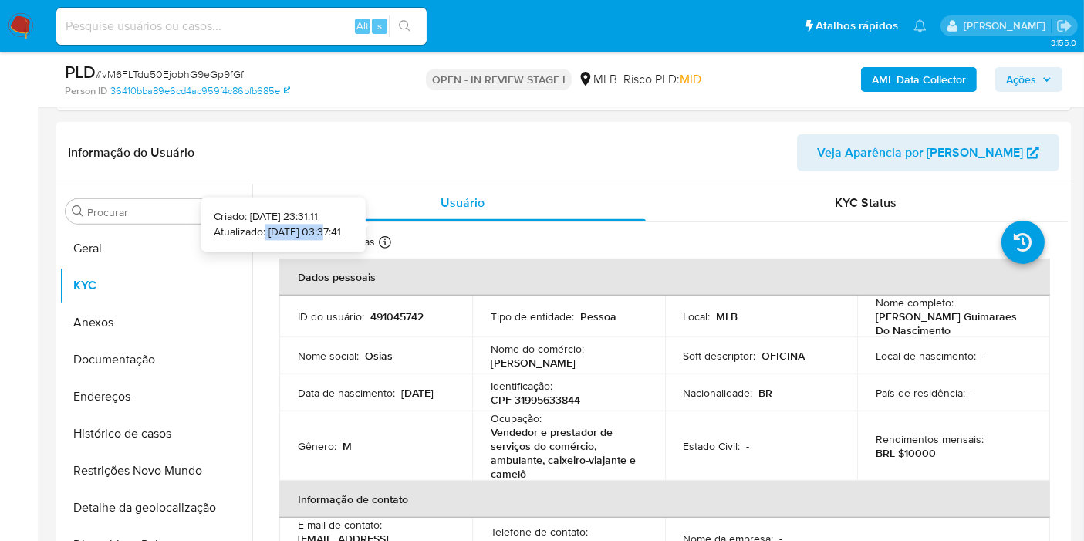
drag, startPoint x: 304, startPoint y: 232, endPoint x: 242, endPoint y: 228, distance: 62.7
click at [242, 228] on p "Atualizado: [DATE] 03:37:41" at bounding box center [277, 232] width 127 height 15
copy p "19/08/2025"
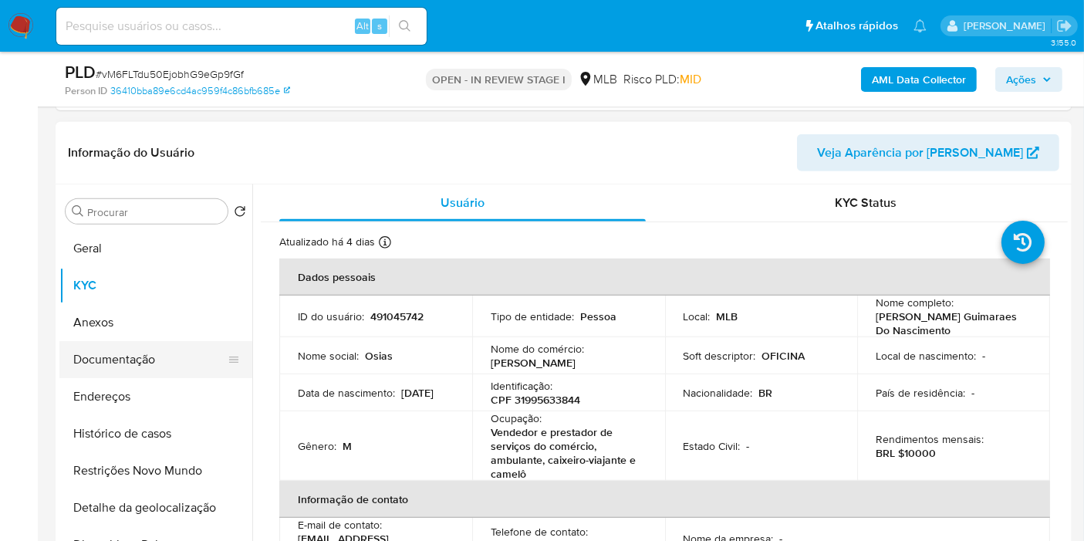
click at [174, 356] on button "Documentação" at bounding box center [149, 359] width 181 height 37
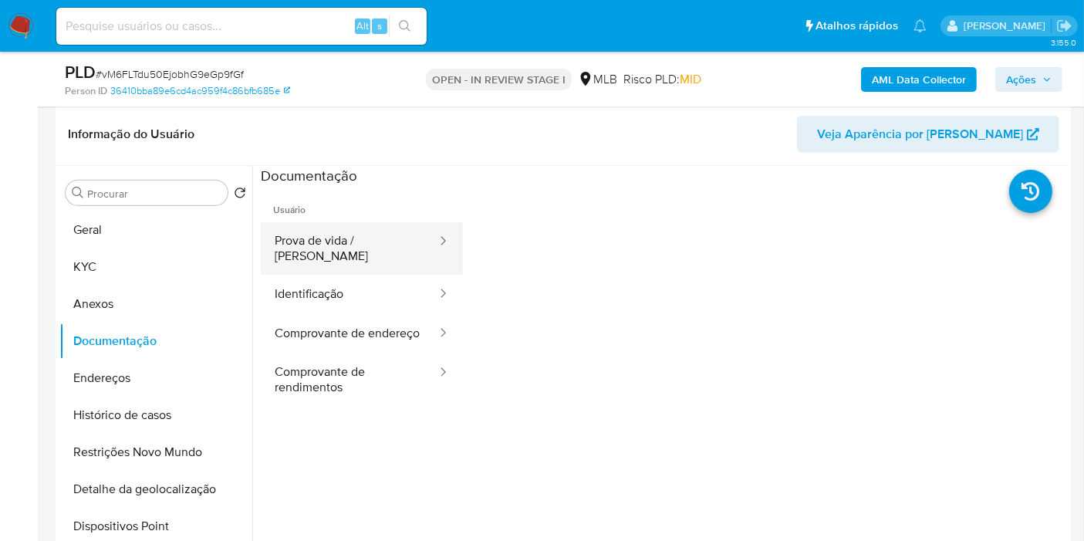
click at [372, 226] on button "Prova de vida / [PERSON_NAME]" at bounding box center [349, 248] width 177 height 52
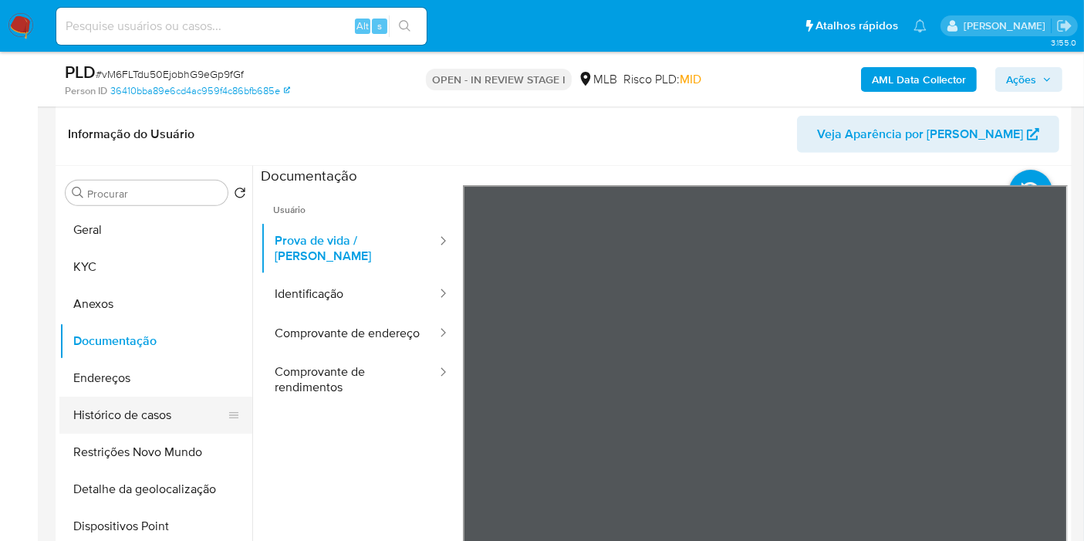
click at [154, 422] on button "Histórico de casos" at bounding box center [149, 415] width 181 height 37
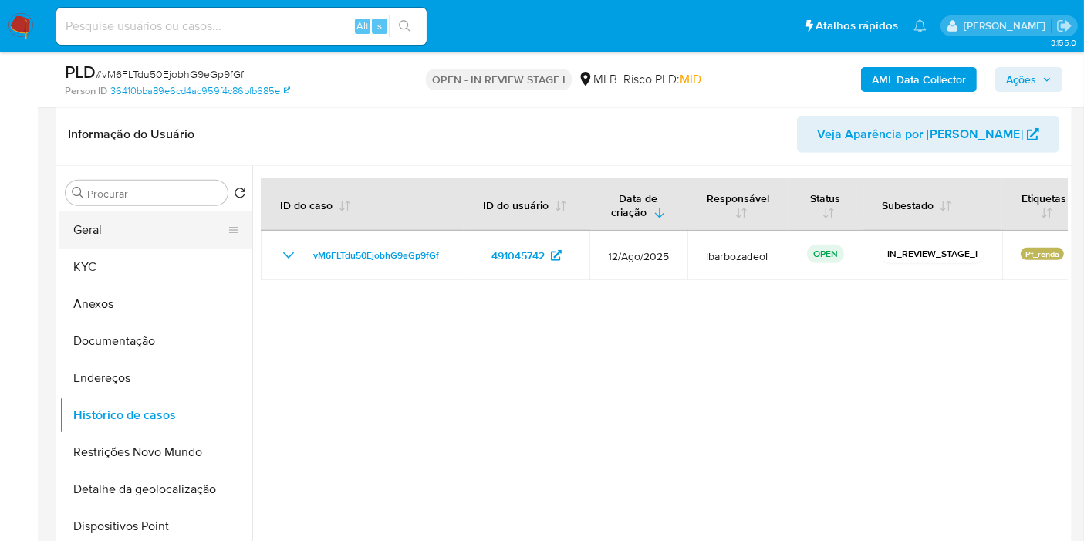
click at [144, 227] on button "Geral" at bounding box center [149, 229] width 181 height 37
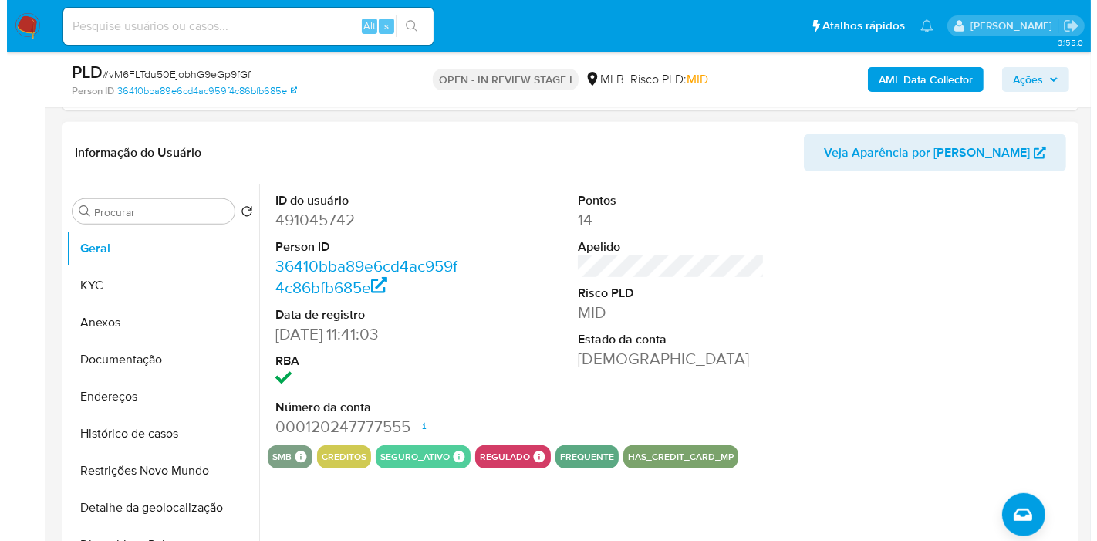
scroll to position [676, 0]
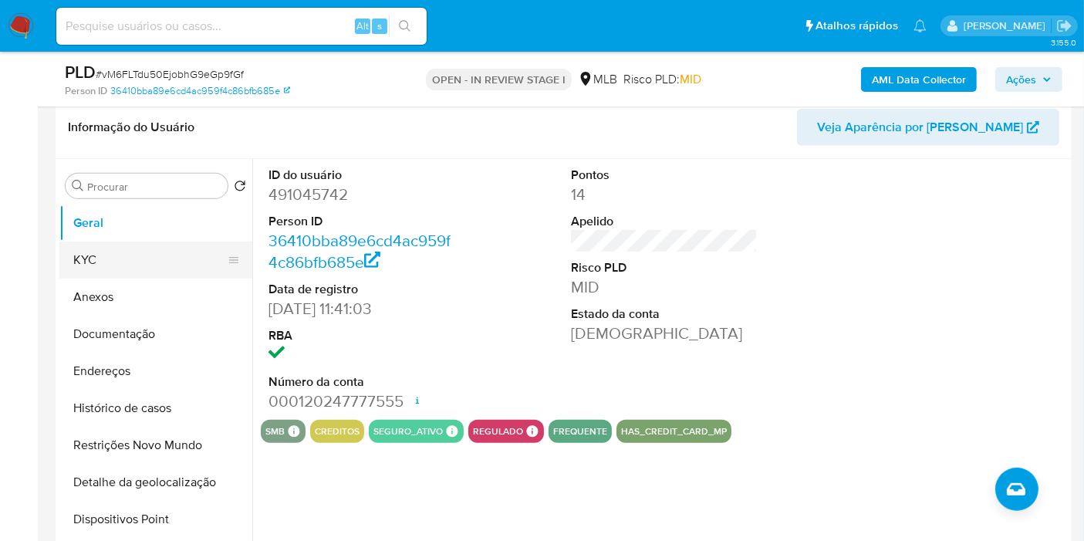
click at [122, 258] on button "KYC" at bounding box center [149, 260] width 181 height 37
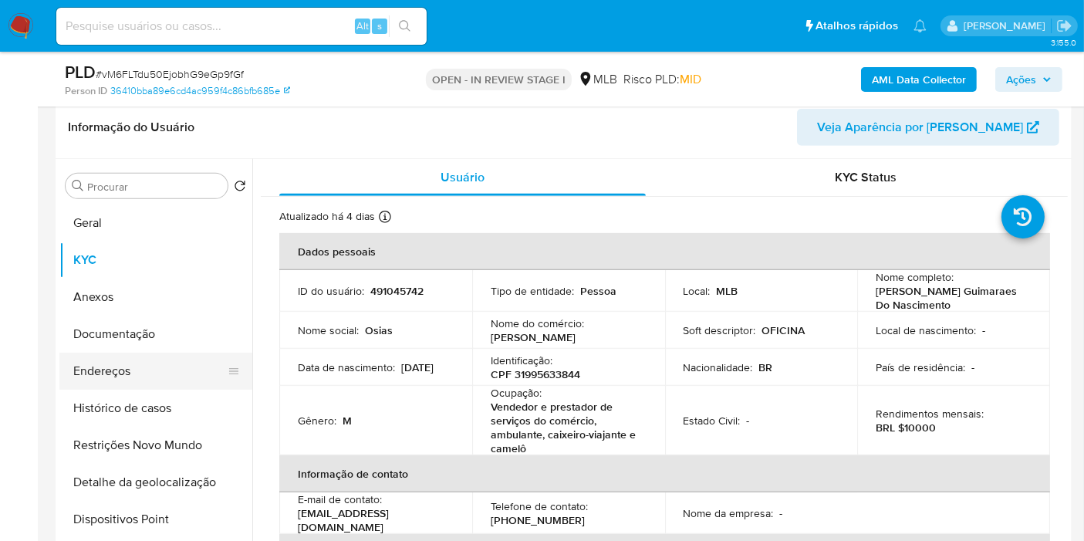
click at [161, 377] on button "Endereços" at bounding box center [149, 371] width 181 height 37
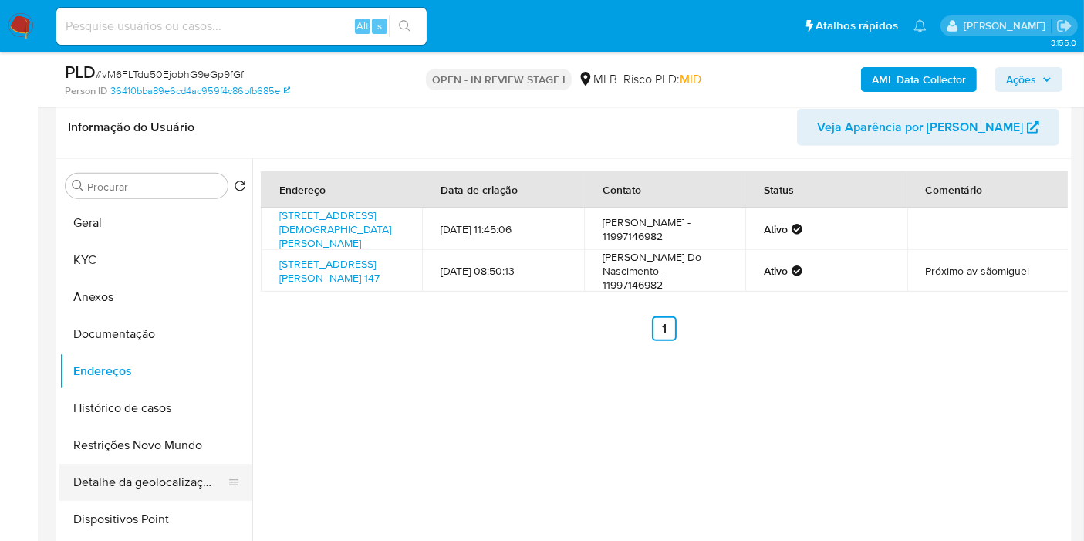
click at [176, 480] on button "Detalhe da geolocalização" at bounding box center [149, 482] width 181 height 37
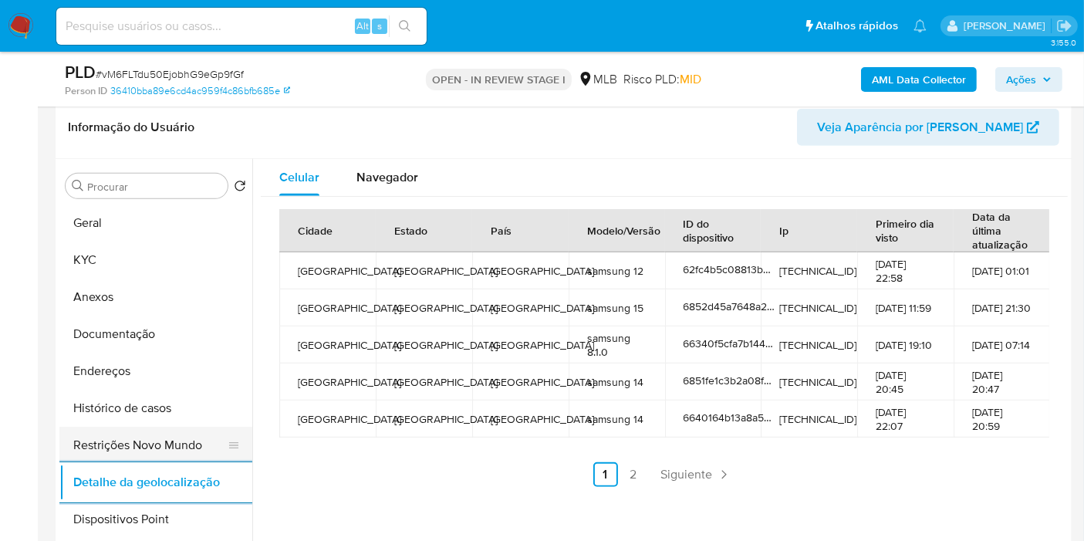
click at [175, 458] on button "Restrições Novo Mundo" at bounding box center [149, 445] width 181 height 37
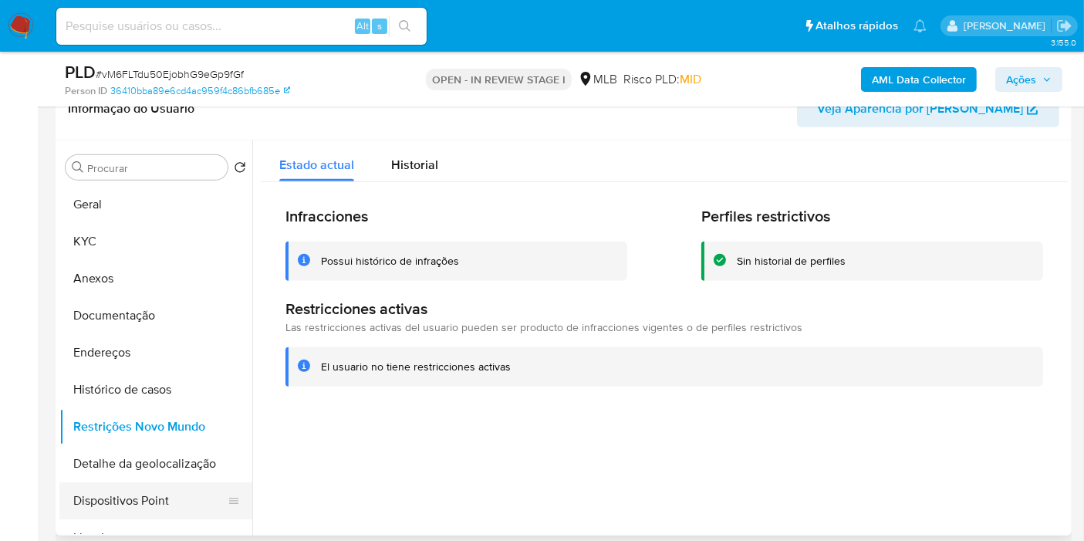
click at [160, 512] on button "Dispositivos Point" at bounding box center [149, 500] width 181 height 37
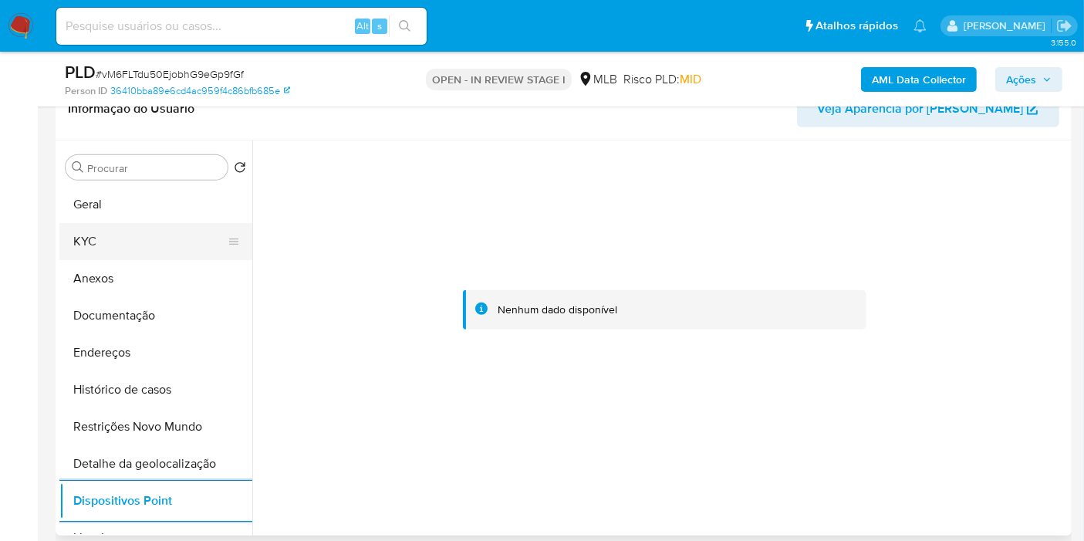
click at [154, 223] on button "KYC" at bounding box center [149, 241] width 181 height 37
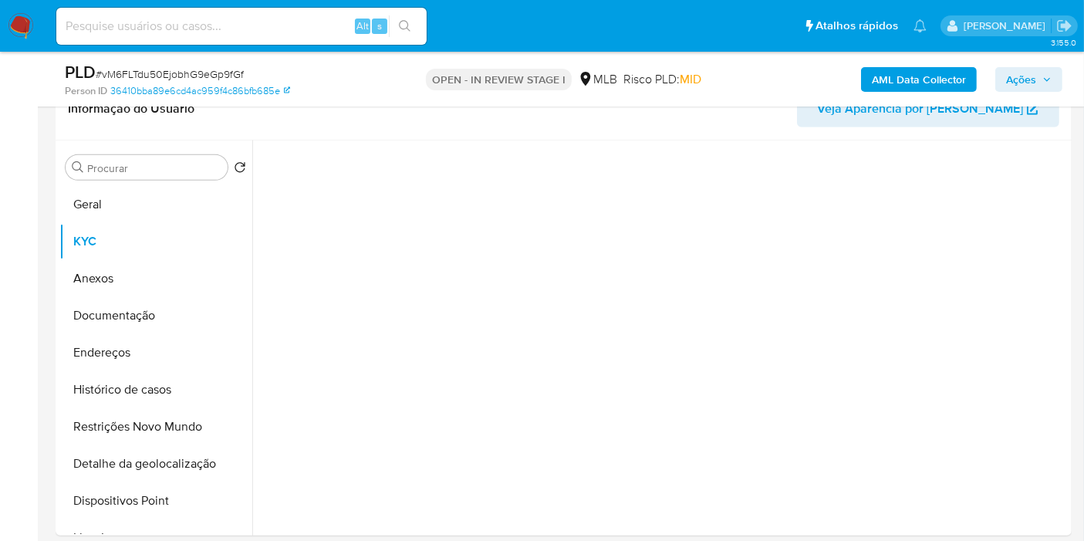
click at [1051, 78] on icon "button" at bounding box center [1046, 79] width 9 height 9
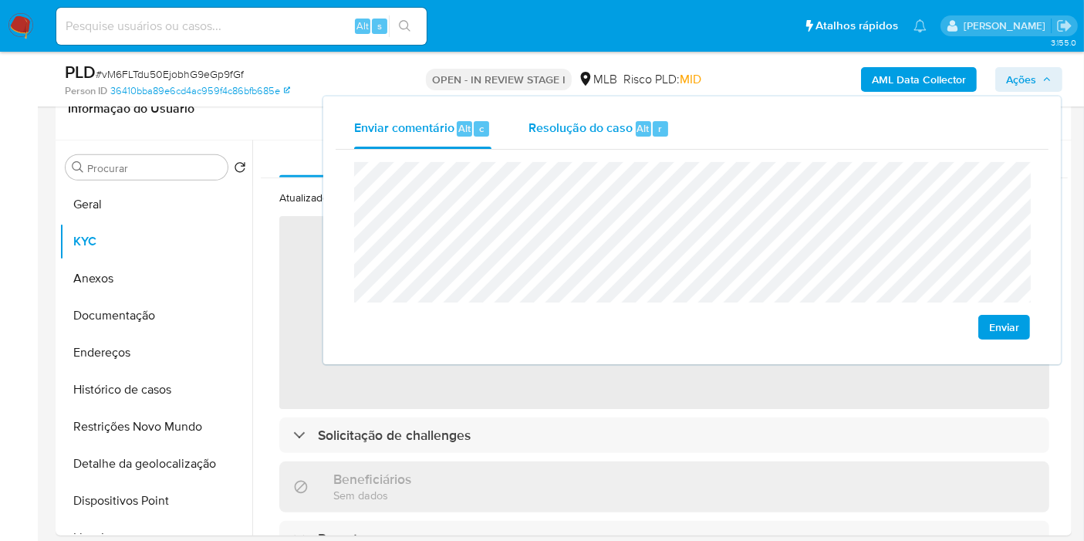
click at [658, 121] on span "r" at bounding box center [660, 128] width 4 height 15
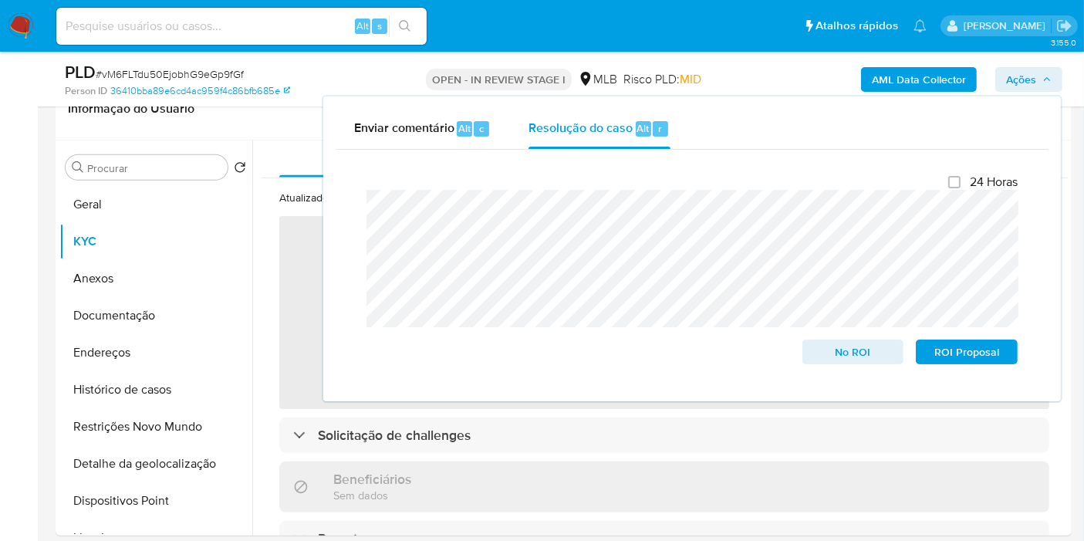
click at [907, 71] on b "AML Data Collector" at bounding box center [919, 79] width 94 height 25
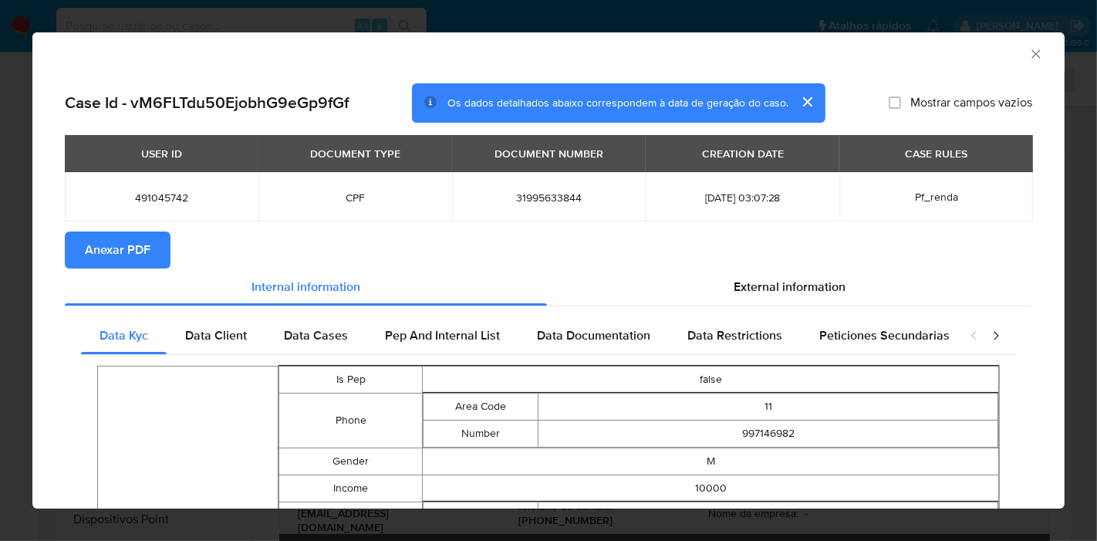
drag, startPoint x: 124, startPoint y: 248, endPoint x: 190, endPoint y: 111, distance: 151.5
click at [123, 248] on span "Anexar PDF" at bounding box center [118, 250] width 66 height 34
click at [1029, 54] on icon "Fechar a janela" at bounding box center [1036, 53] width 15 height 15
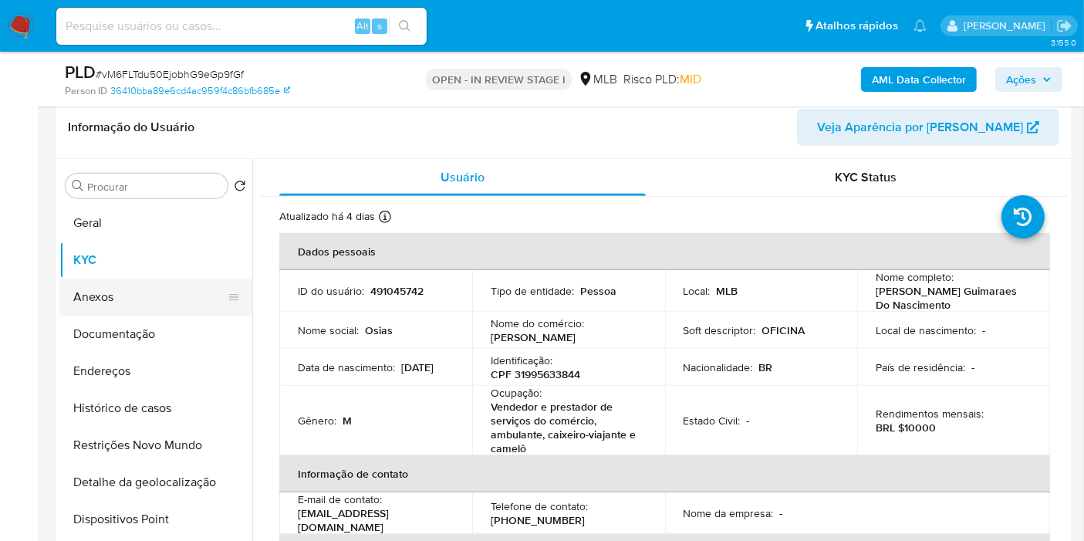
click at [96, 309] on button "Anexos" at bounding box center [149, 297] width 181 height 37
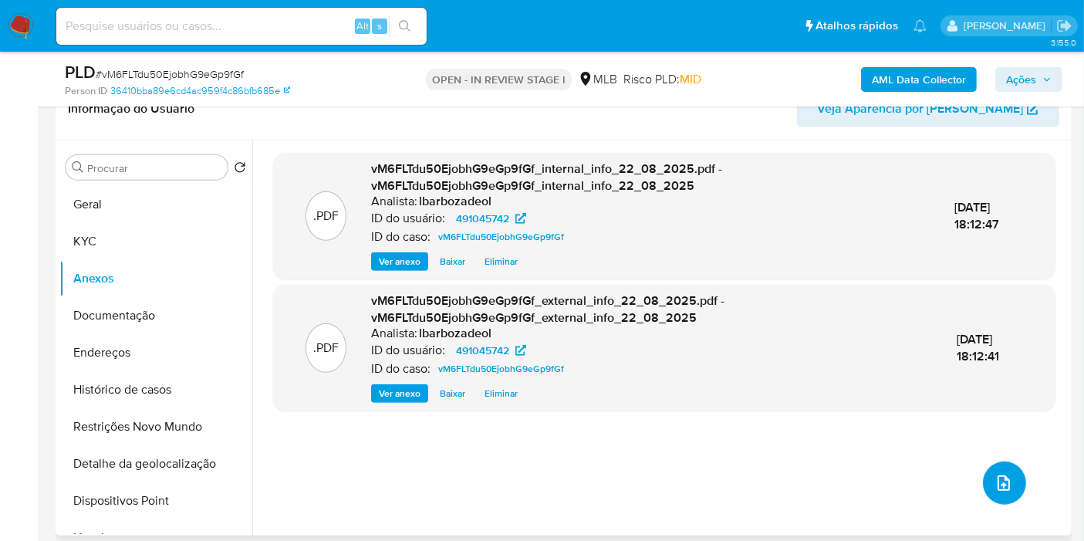
click at [995, 474] on span "upload-file" at bounding box center [1004, 483] width 19 height 19
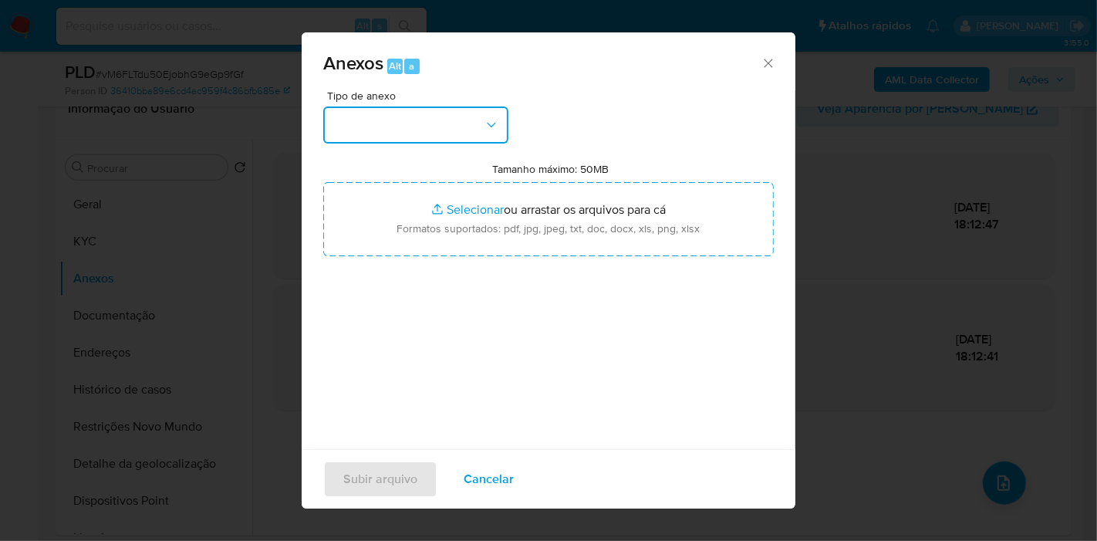
click at [456, 127] on button "button" at bounding box center [415, 124] width 185 height 37
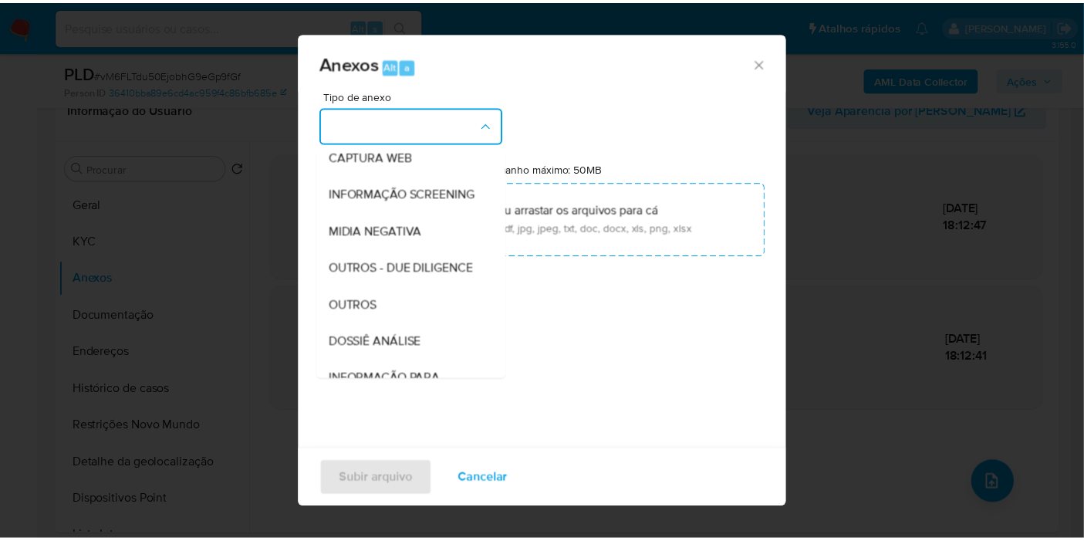
scroll to position [237, 0]
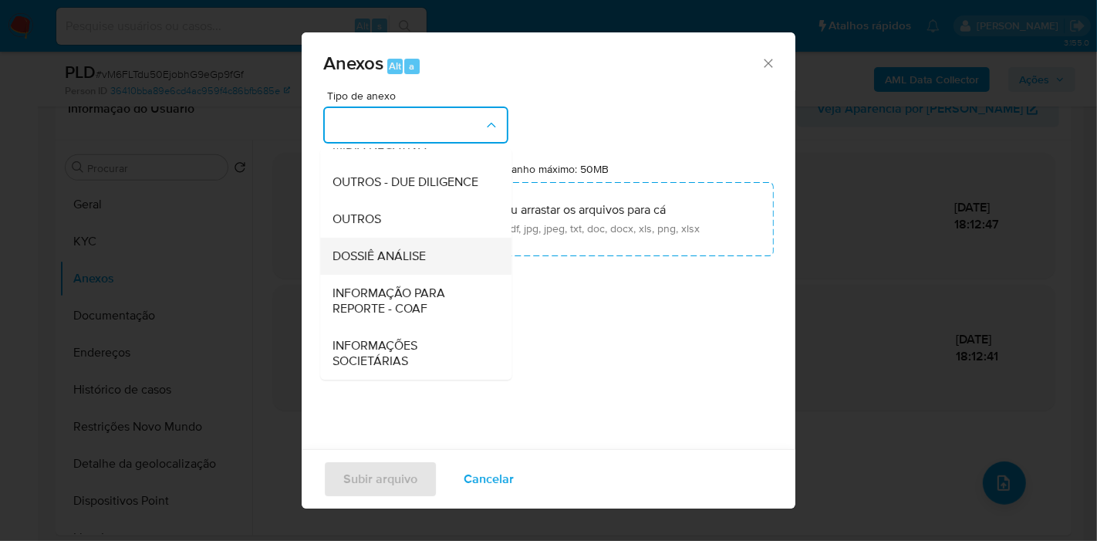
click at [445, 250] on div "DOSSIÊ ANÁLISE" at bounding box center [411, 256] width 157 height 37
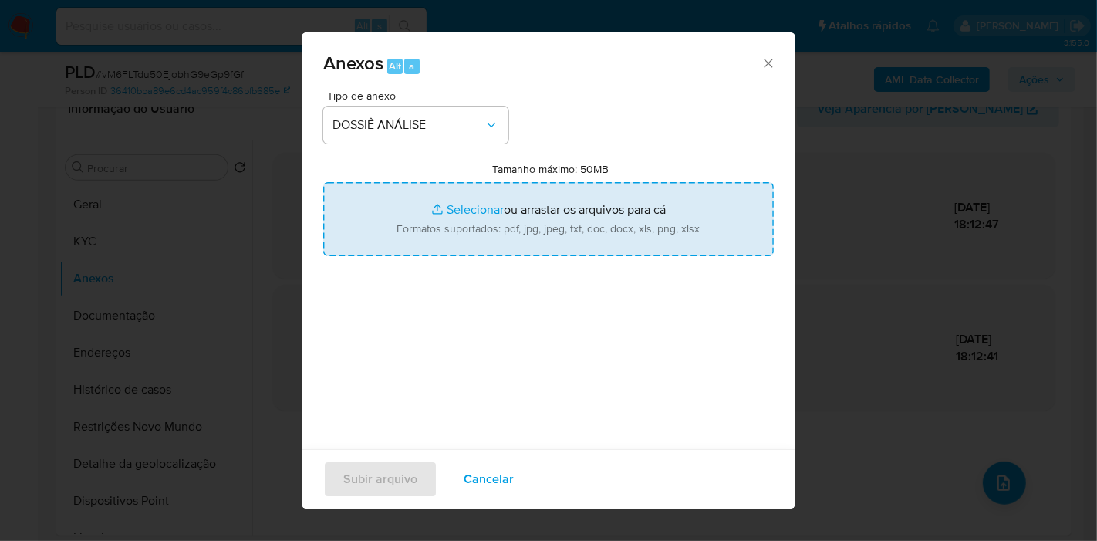
click at [462, 221] on input "Tamanho máximo: 50MB Selecionar arquivos" at bounding box center [548, 219] width 451 height 74
type input "C:\fakepath\Mulan 491045742_2025_08_22_16_49_22.pdf"
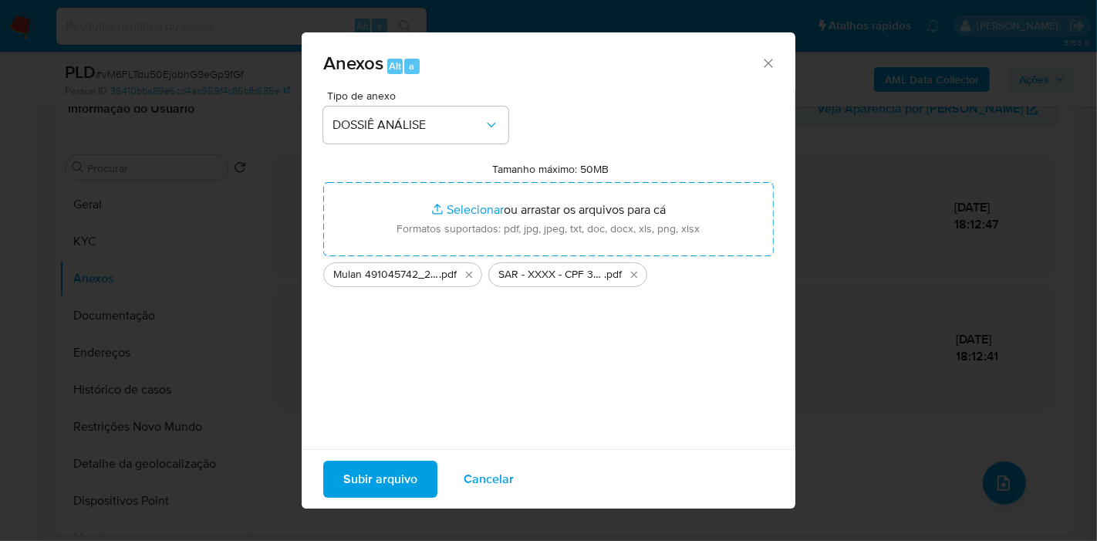
click at [359, 476] on span "Subir arquivo" at bounding box center [380, 479] width 74 height 34
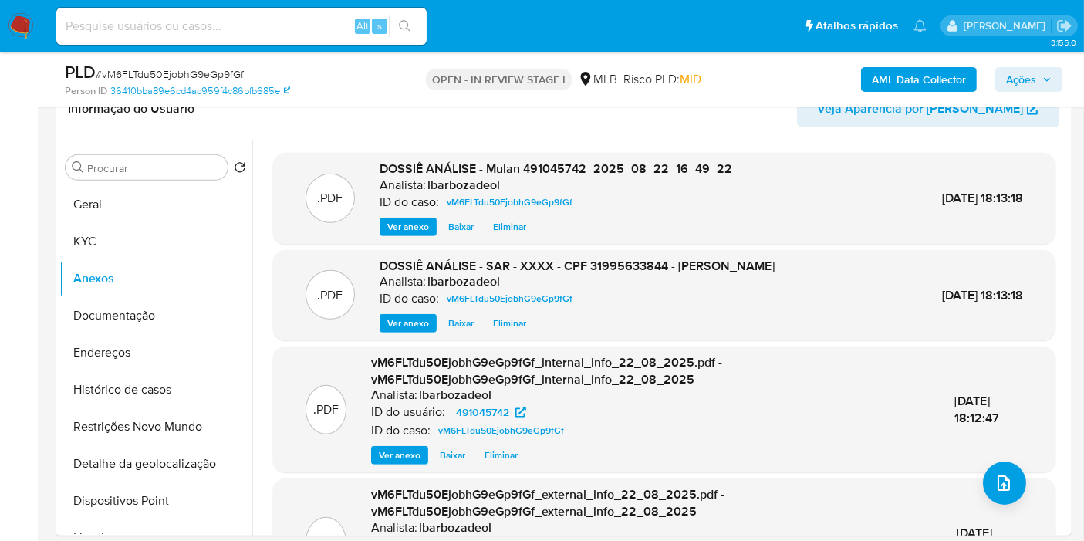
click at [1016, 73] on span "Ações" at bounding box center [1021, 79] width 30 height 25
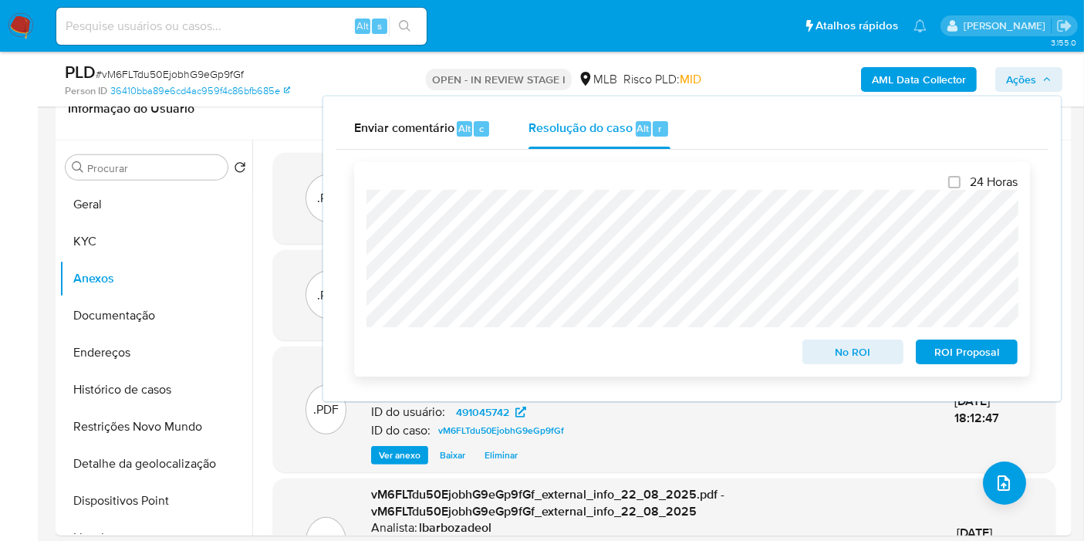
click at [943, 346] on span "ROI Proposal" at bounding box center [967, 352] width 80 height 22
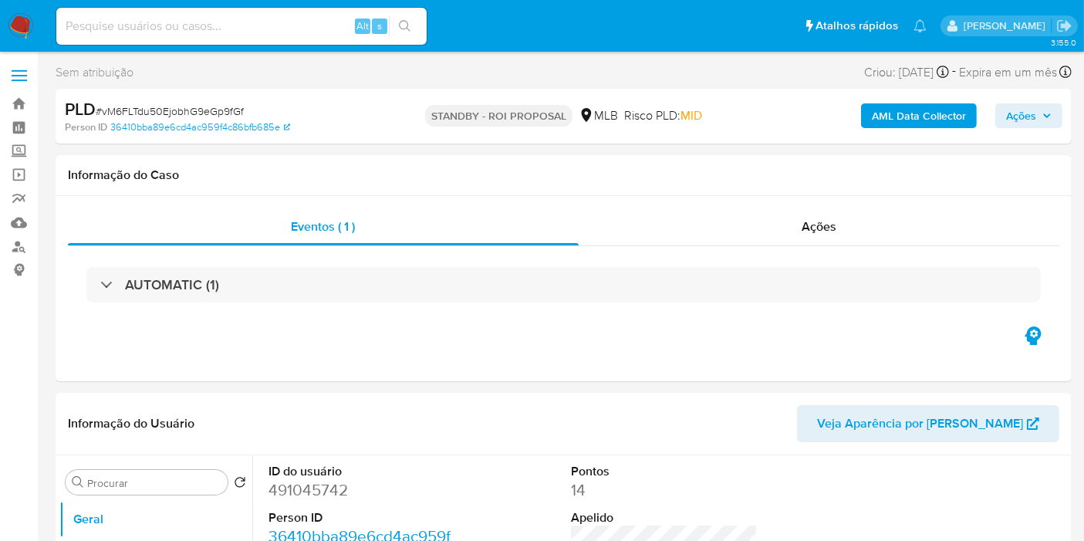
select select "10"
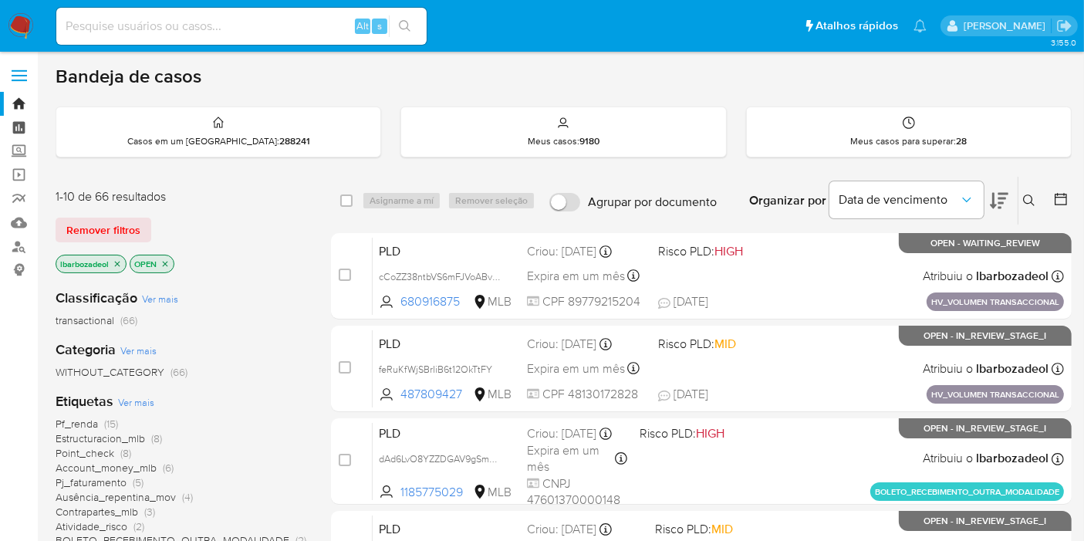
click at [15, 126] on link "Painel" at bounding box center [92, 128] width 184 height 24
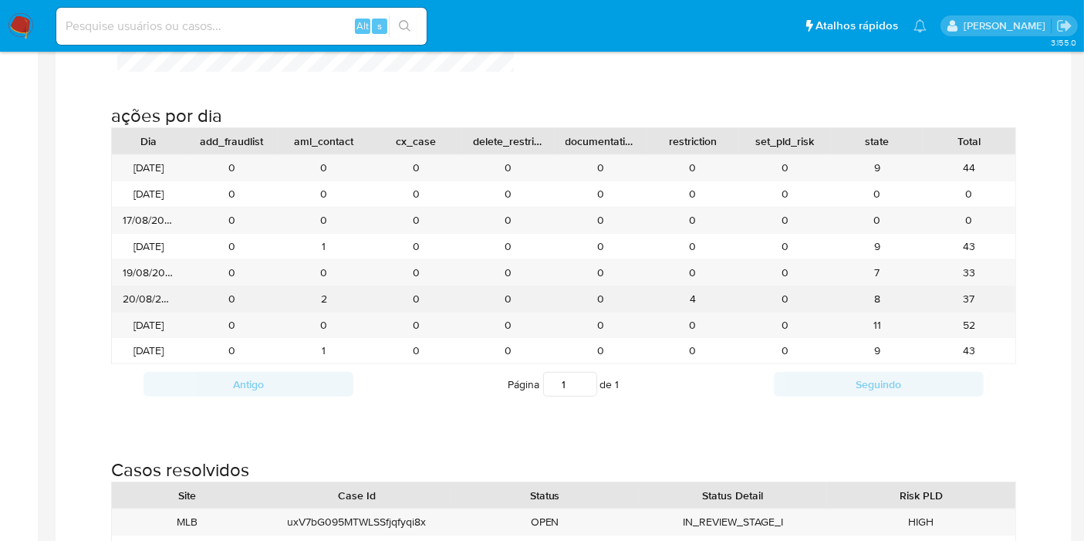
scroll to position [1457, 0]
